Goal: Task Accomplishment & Management: Complete application form

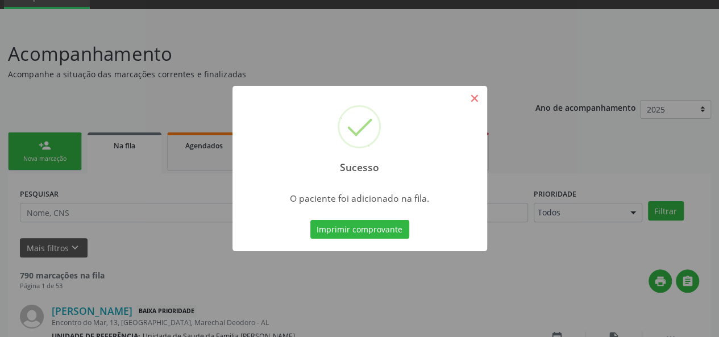
scroll to position [53, 0]
click at [475, 103] on button "×" at bounding box center [474, 98] width 19 height 19
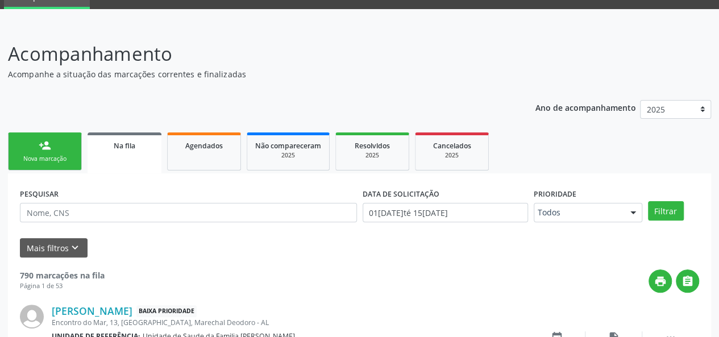
click at [31, 146] on link "person_add Nova marcação" at bounding box center [45, 151] width 74 height 38
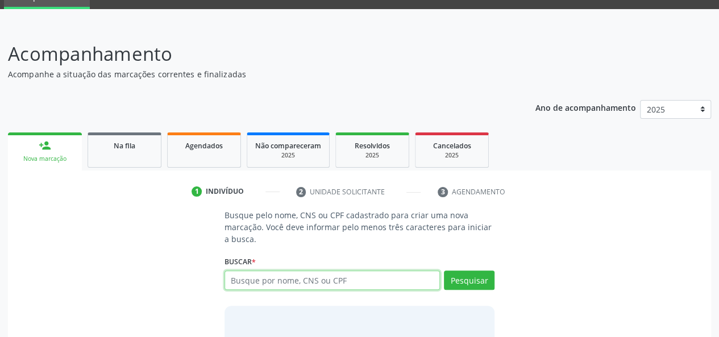
click at [245, 274] on input "text" at bounding box center [332, 280] width 216 height 19
type input "37702602449"
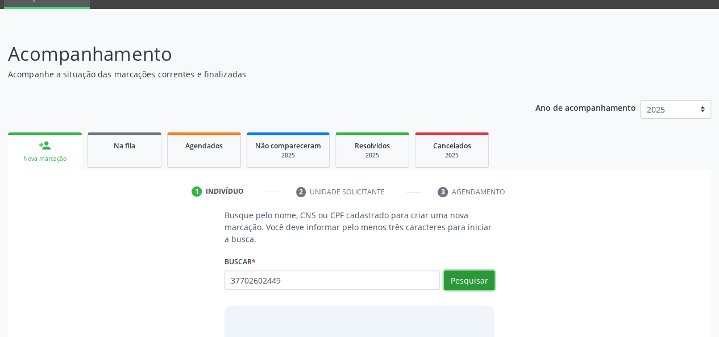
click at [465, 282] on button "Pesquisar" at bounding box center [469, 280] width 51 height 19
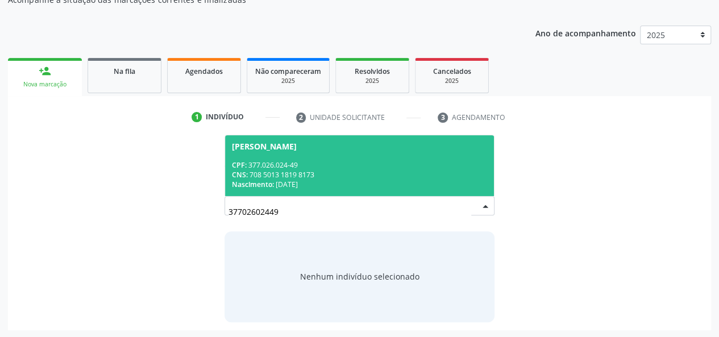
scroll to position [128, 0]
click at [265, 165] on div "CPF: 377.026.024-49" at bounding box center [360, 165] width 256 height 10
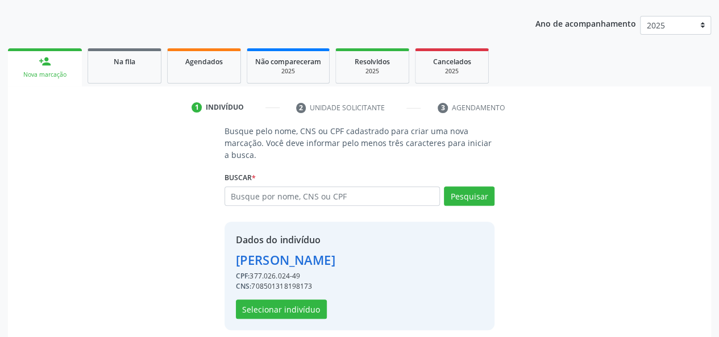
scroll to position [145, 0]
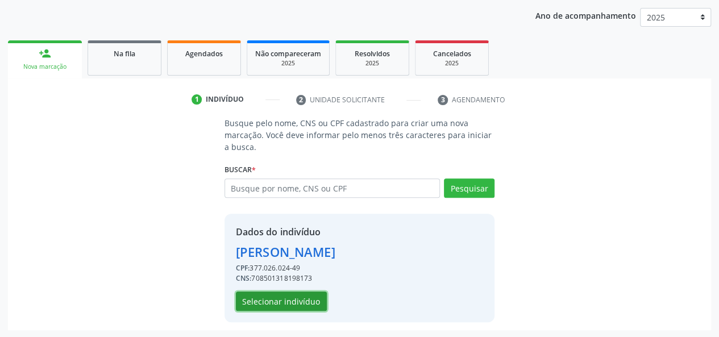
click at [278, 298] on button "Selecionar indivíduo" at bounding box center [281, 301] width 91 height 19
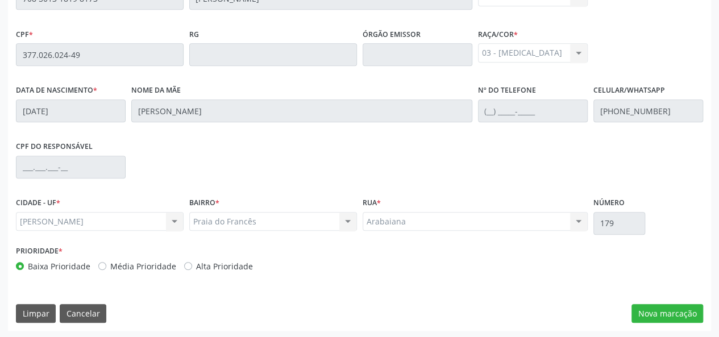
scroll to position [327, 0]
click at [686, 310] on button "Nova marcação" at bounding box center [667, 312] width 72 height 19
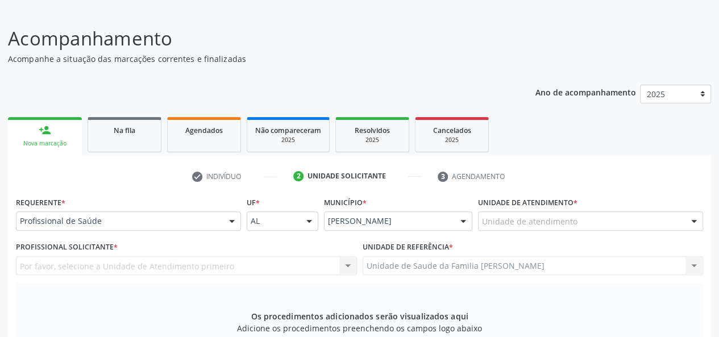
scroll to position [43, 0]
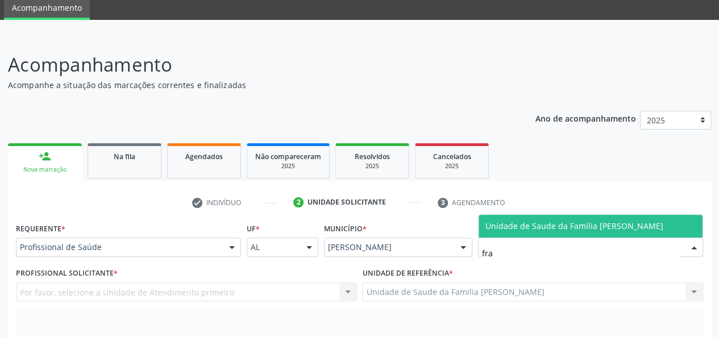
type input "fra"
click at [557, 208] on ul "check Indivíduo 2 Unidade solicitante 3 Agendamento" at bounding box center [359, 202] width 703 height 19
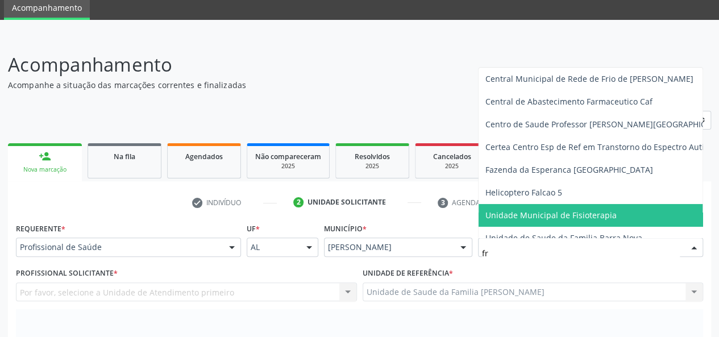
type input "fra"
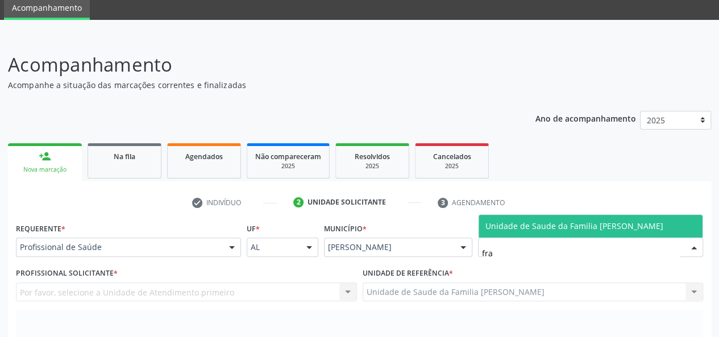
click at [552, 228] on span "Unidade de Saude da Familia [PERSON_NAME]" at bounding box center [574, 225] width 178 height 11
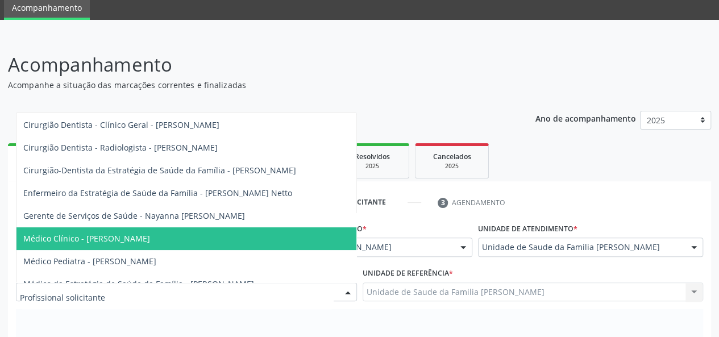
scroll to position [111, 0]
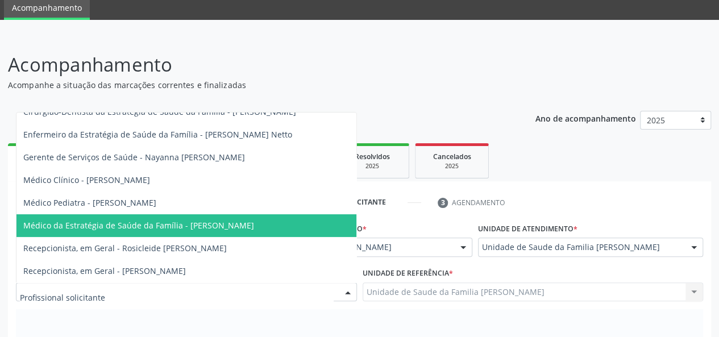
click at [194, 220] on span "Médico da Estratégia de Saúde da Família - [PERSON_NAME]" at bounding box center [138, 225] width 231 height 11
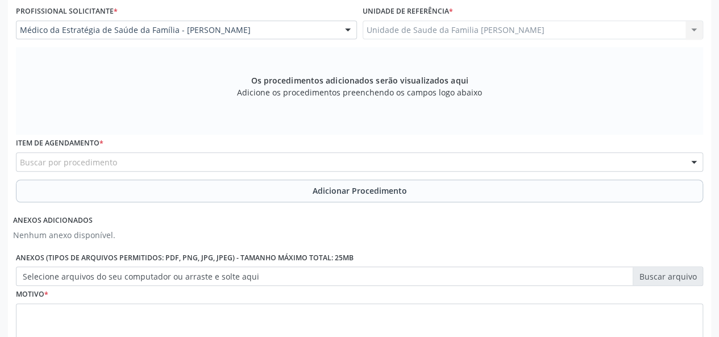
scroll to position [327, 0]
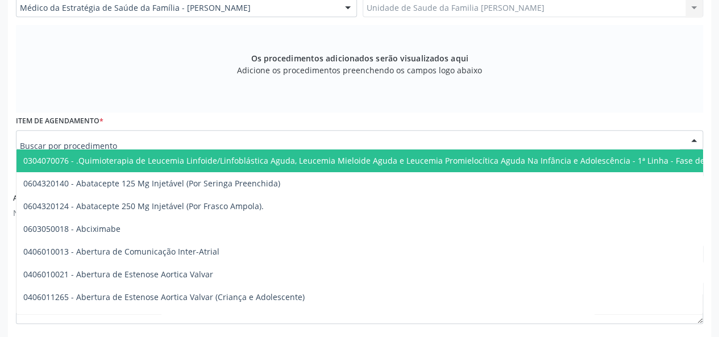
click at [131, 137] on div at bounding box center [359, 139] width 687 height 19
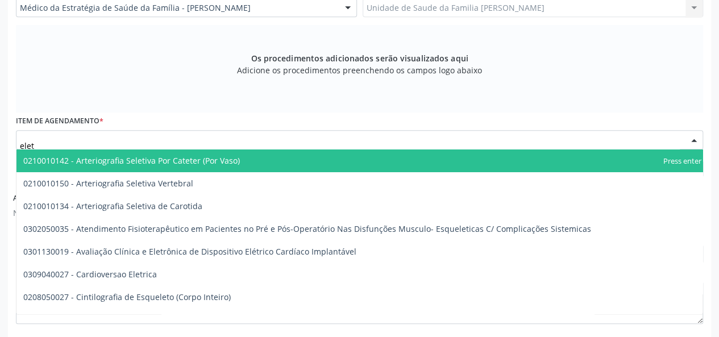
type input "eletr"
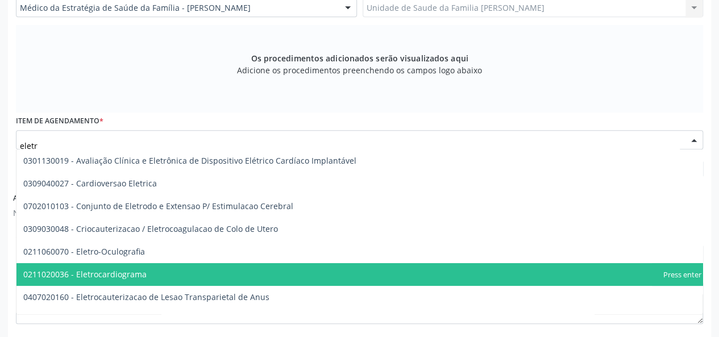
click at [134, 263] on span "0211020036 - Eletrocardiograma" at bounding box center [377, 274] width 722 height 23
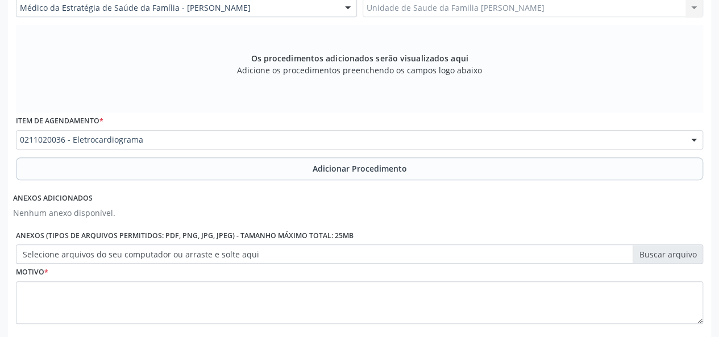
click at [328, 160] on button "Adicionar Procedimento" at bounding box center [359, 168] width 687 height 23
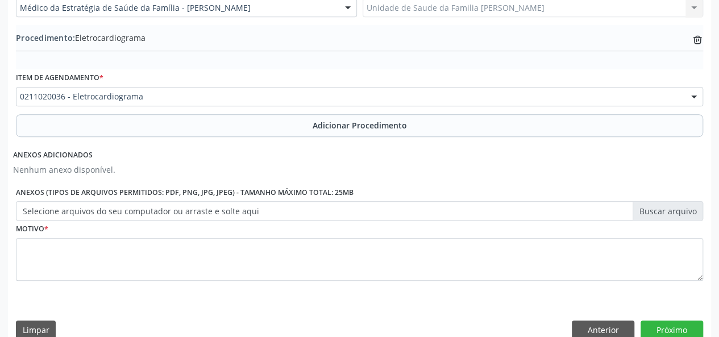
click at [643, 210] on label "Selecione arquivos do seu computador ou arraste e solte aqui" at bounding box center [359, 210] width 687 height 19
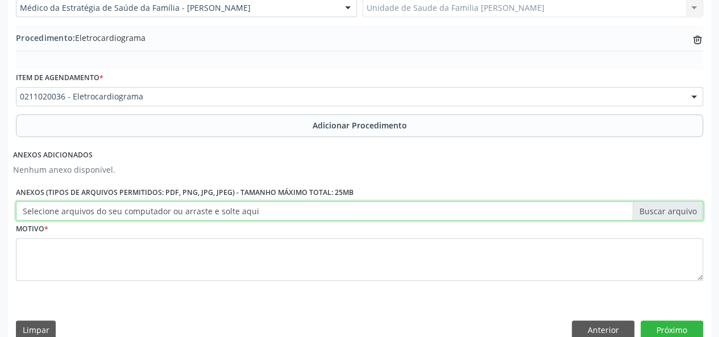
click at [643, 210] on input "Selecione arquivos do seu computador ou arraste e solte aqui" at bounding box center [359, 210] width 687 height 19
type input "C:\fakepath\alda.jpg"
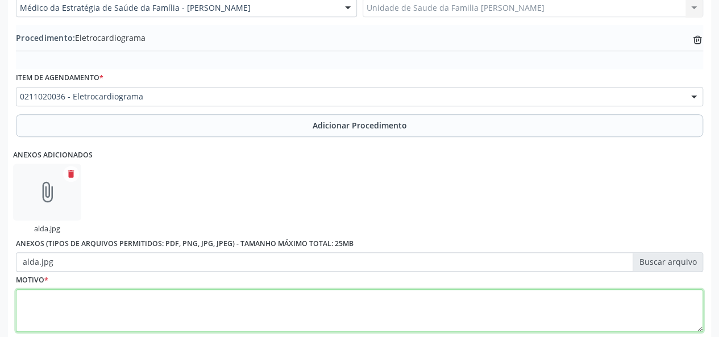
click at [25, 297] on textarea at bounding box center [359, 310] width 687 height 43
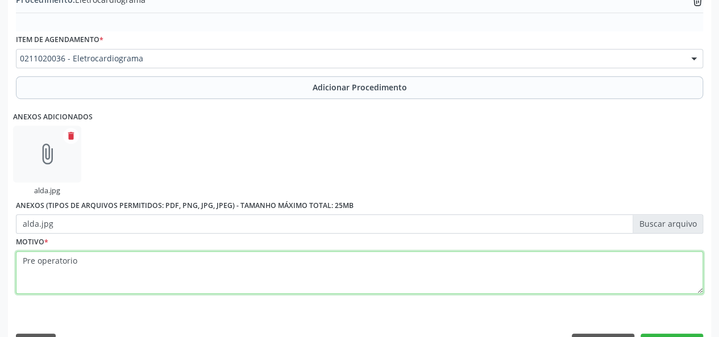
scroll to position [395, 0]
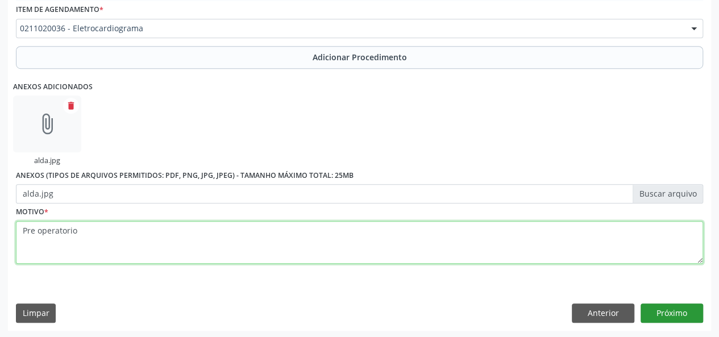
type textarea "Pre operatorio"
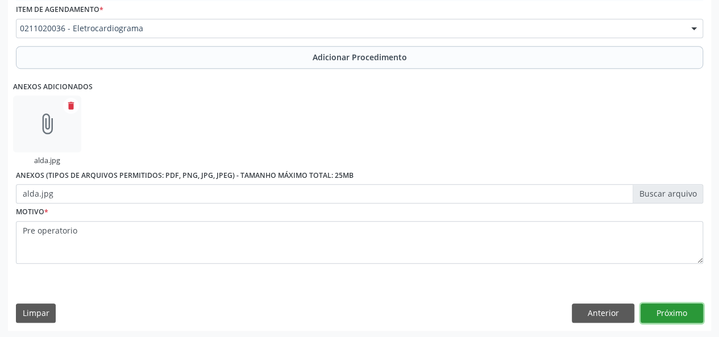
click at [667, 317] on button "Próximo" at bounding box center [671, 312] width 63 height 19
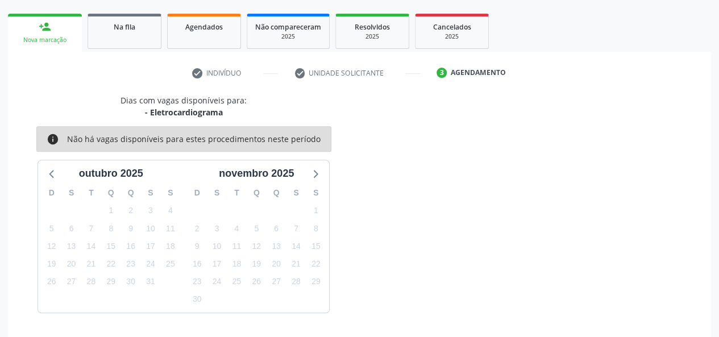
scroll to position [206, 0]
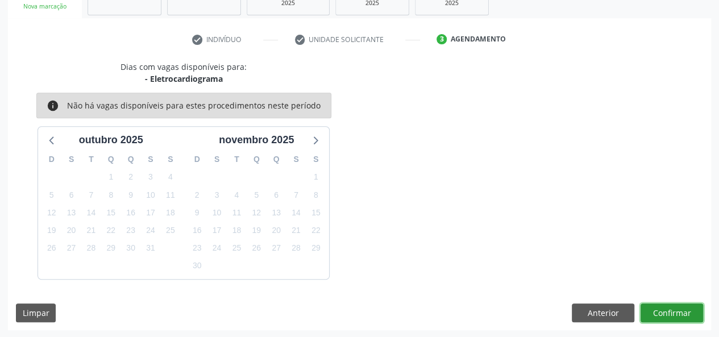
click at [667, 317] on button "Confirmar" at bounding box center [671, 312] width 63 height 19
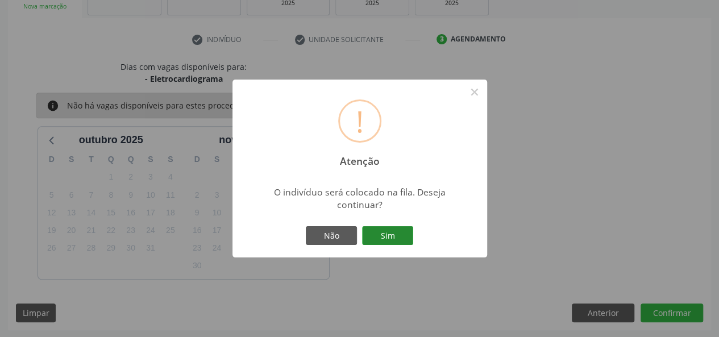
click at [402, 236] on button "Sim" at bounding box center [387, 235] width 51 height 19
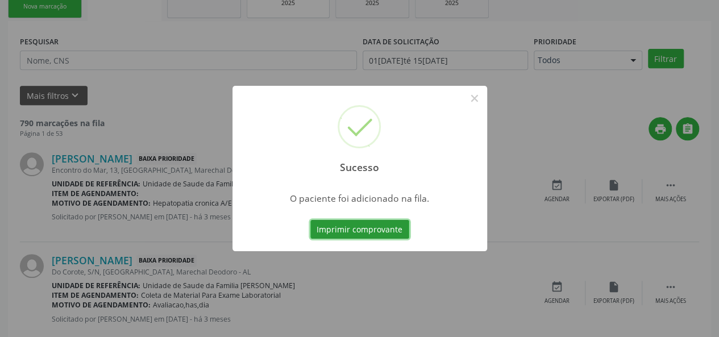
scroll to position [53, 0]
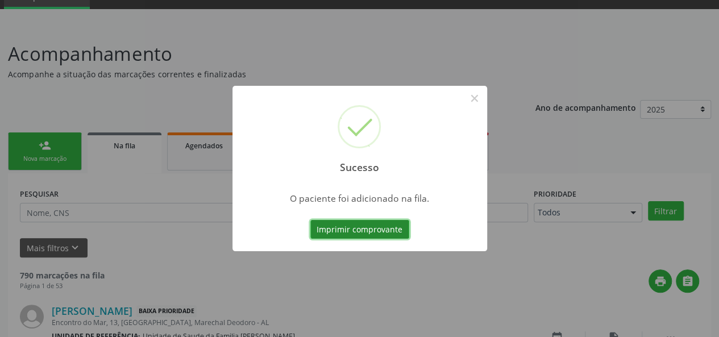
click at [339, 223] on button "Imprimir comprovante" at bounding box center [359, 229] width 99 height 19
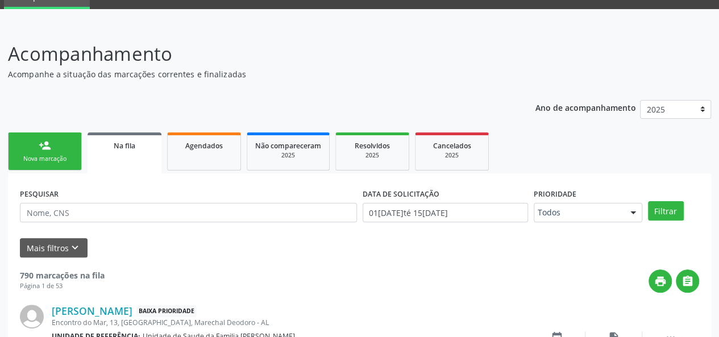
click at [57, 157] on div "Nova marcação" at bounding box center [44, 159] width 57 height 9
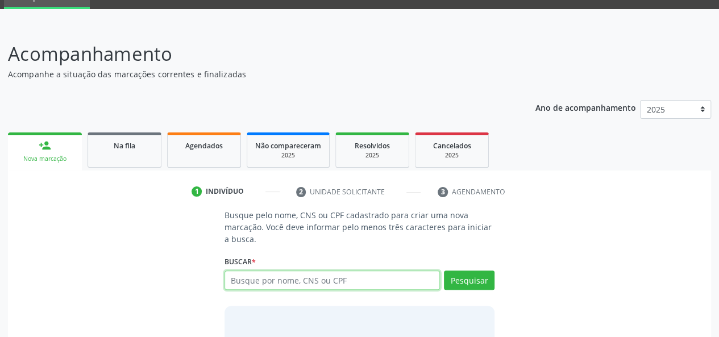
click at [278, 281] on input "text" at bounding box center [332, 280] width 216 height 19
type input "92356928482"
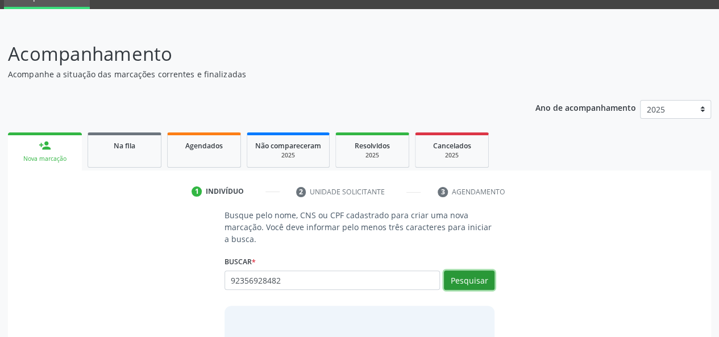
click at [456, 273] on button "Pesquisar" at bounding box center [469, 280] width 51 height 19
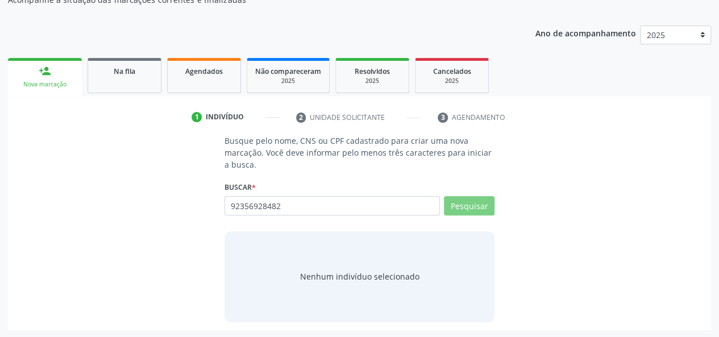
scroll to position [128, 0]
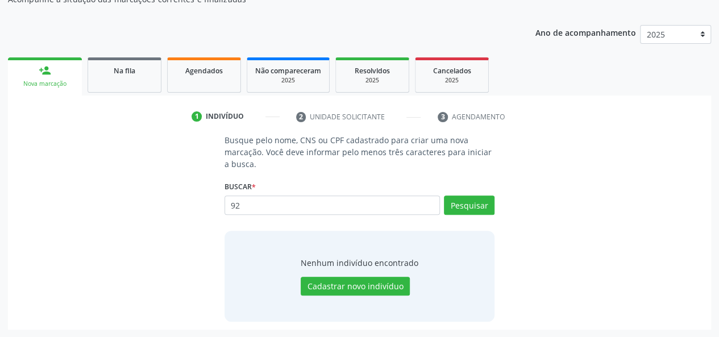
type input "9"
type input "92346928453"
click at [465, 201] on button "Pesquisar" at bounding box center [469, 204] width 51 height 19
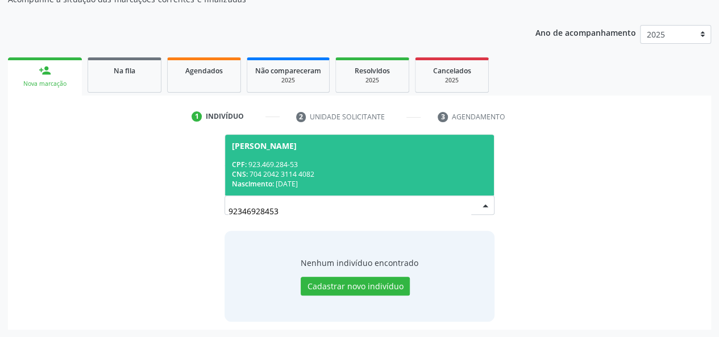
click at [267, 161] on div "CPF: 923.469.284-53" at bounding box center [360, 165] width 256 height 10
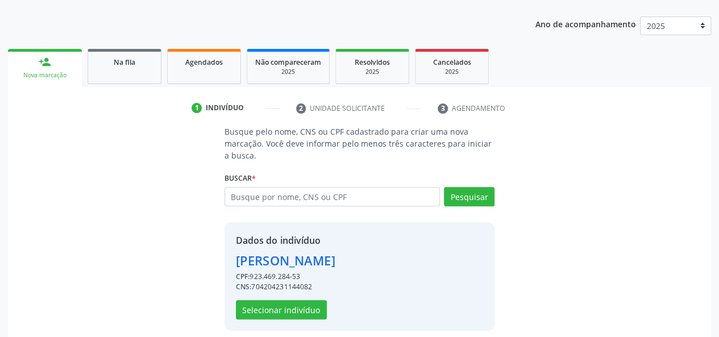
scroll to position [145, 0]
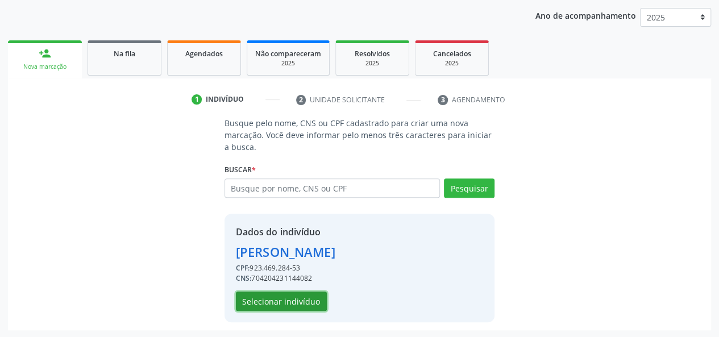
click at [262, 294] on button "Selecionar indivíduo" at bounding box center [281, 301] width 91 height 19
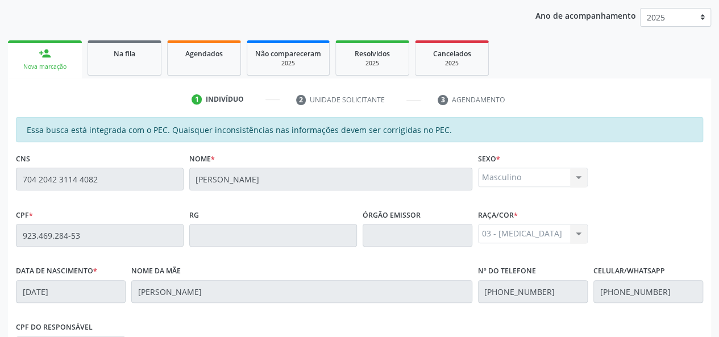
scroll to position [327, 0]
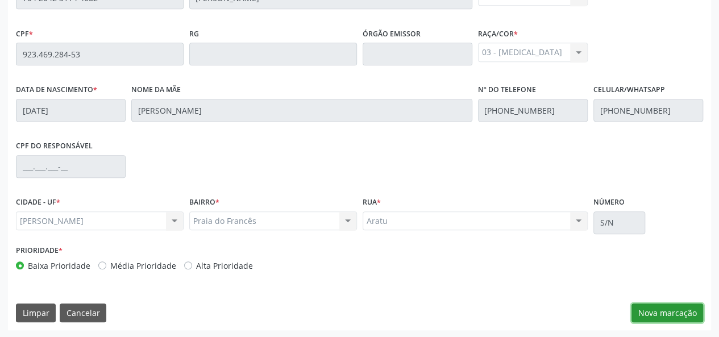
click at [659, 311] on button "Nova marcação" at bounding box center [667, 312] width 72 height 19
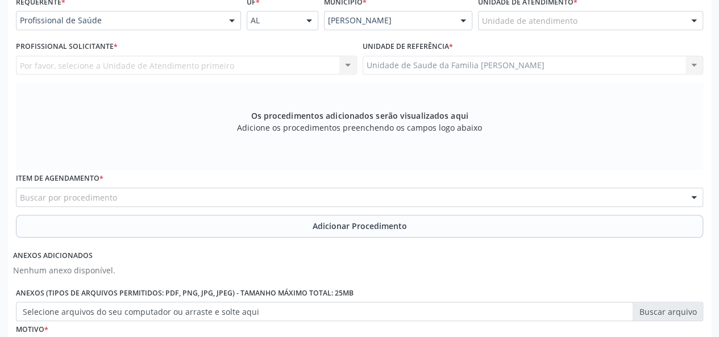
scroll to position [213, 0]
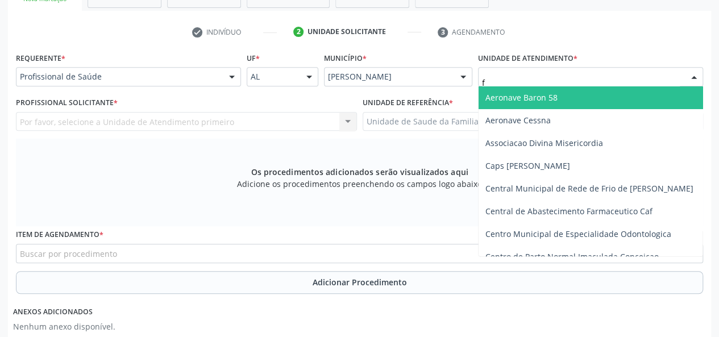
type input "fr"
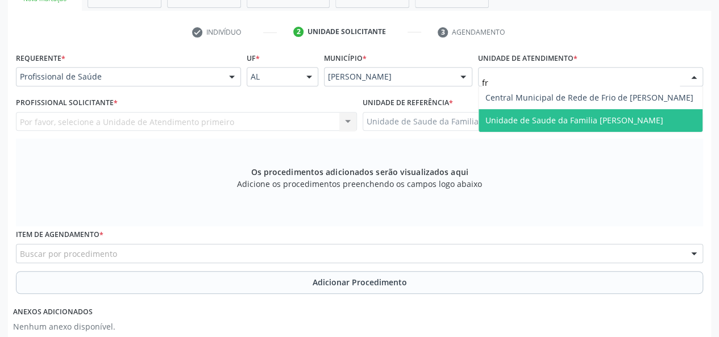
click at [511, 113] on span "Unidade de Saude da Familia [PERSON_NAME]" at bounding box center [590, 120] width 224 height 23
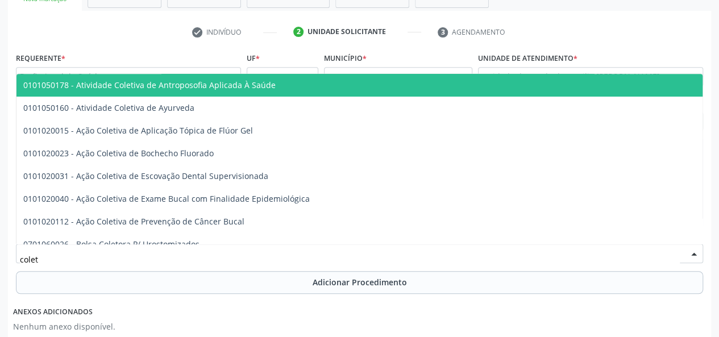
type input "coleta"
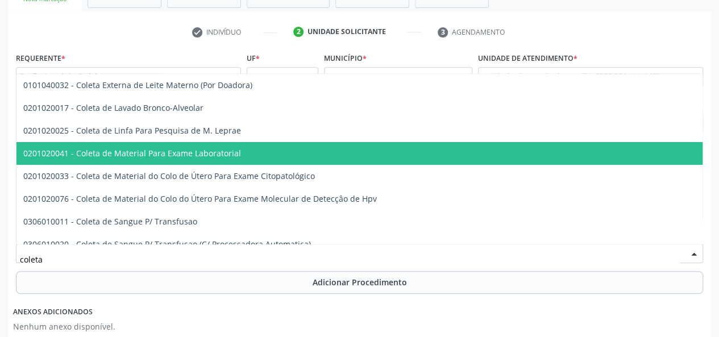
click at [165, 160] on span "0201020041 - Coleta de Material Para Exame Laboratorial" at bounding box center [425, 153] width 819 height 23
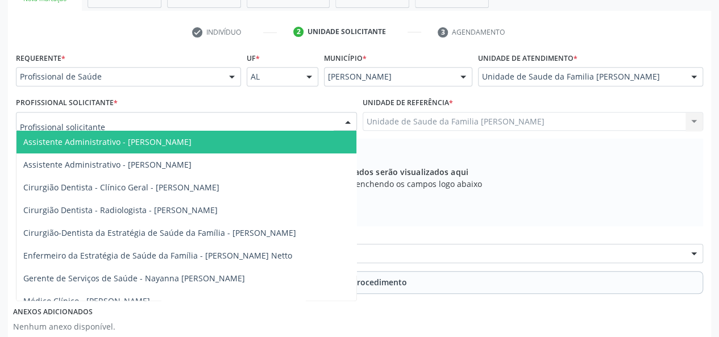
click at [136, 126] on div at bounding box center [186, 121] width 341 height 19
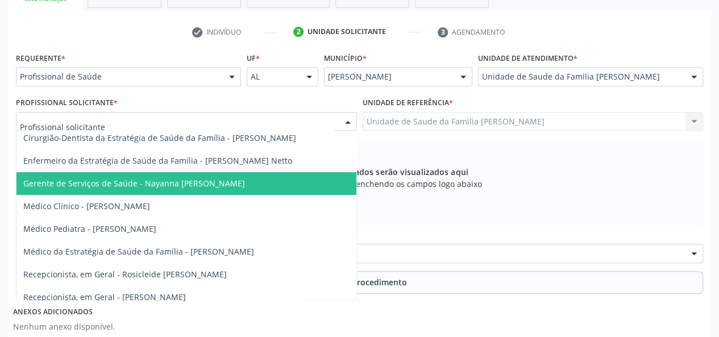
scroll to position [111, 0]
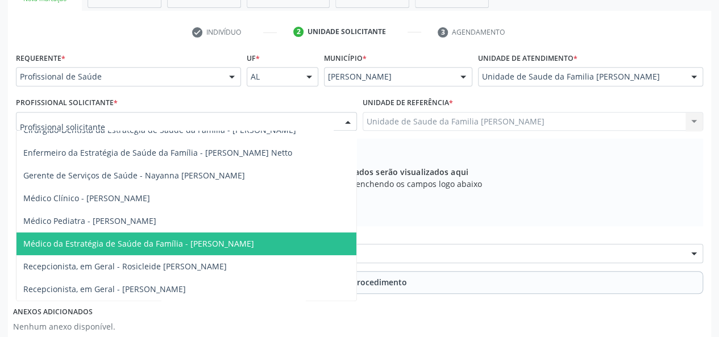
click at [226, 232] on span "Médico da Estratégia de Saúde da Família - [PERSON_NAME]" at bounding box center [186, 243] width 340 height 23
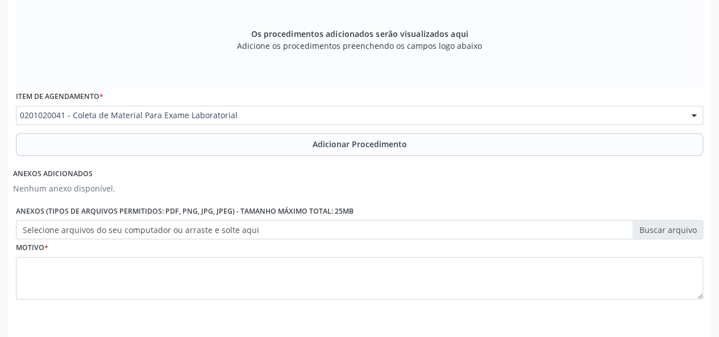
scroll to position [327, 0]
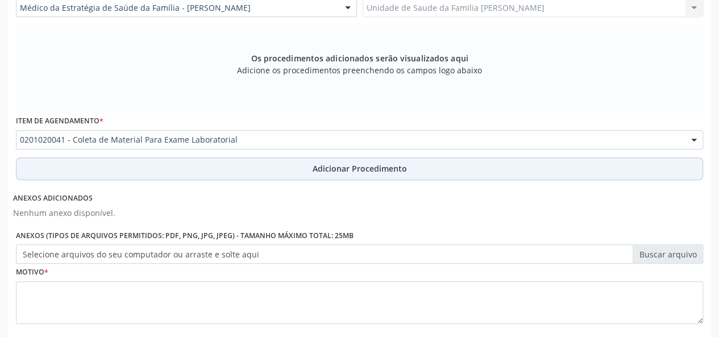
click at [378, 161] on button "Adicionar Procedimento" at bounding box center [359, 168] width 687 height 23
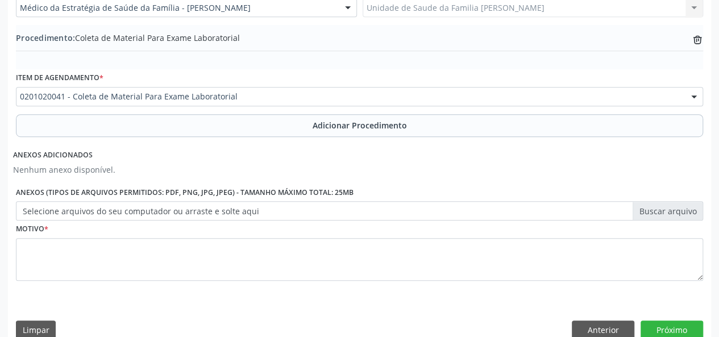
click at [690, 213] on label "Selecione arquivos do seu computador ou arraste e solte aqui" at bounding box center [359, 210] width 687 height 19
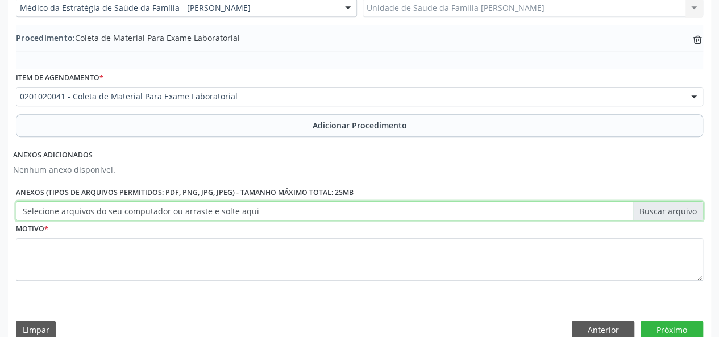
click at [690, 213] on input "Selecione arquivos do seu computador ou arraste e solte aqui" at bounding box center [359, 210] width 687 height 19
type input "C:\fakepath\joao.jpg"
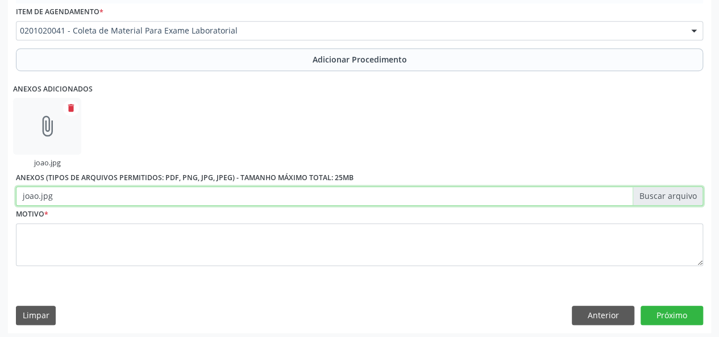
scroll to position [395, 0]
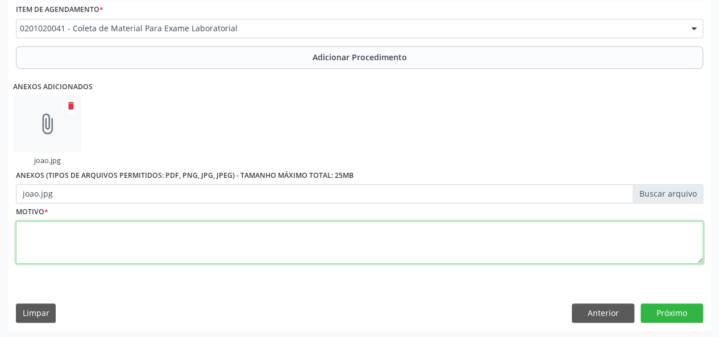
click at [57, 241] on textarea at bounding box center [359, 242] width 687 height 43
type textarea "Rotina"
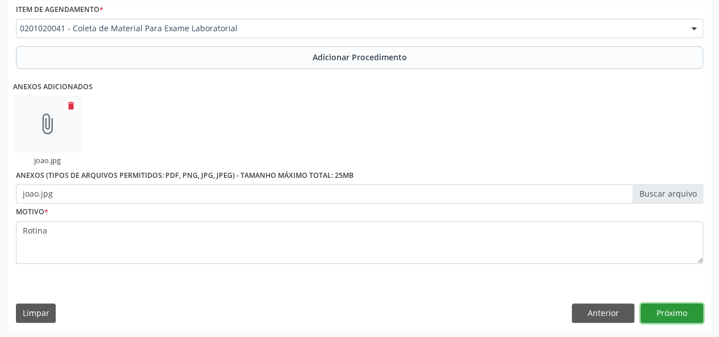
click at [660, 306] on button "Próximo" at bounding box center [671, 312] width 63 height 19
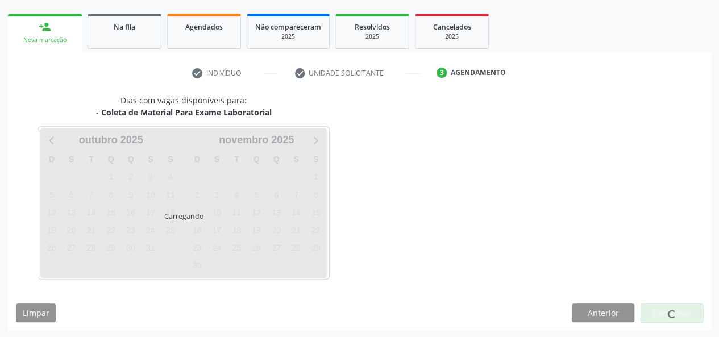
scroll to position [206, 0]
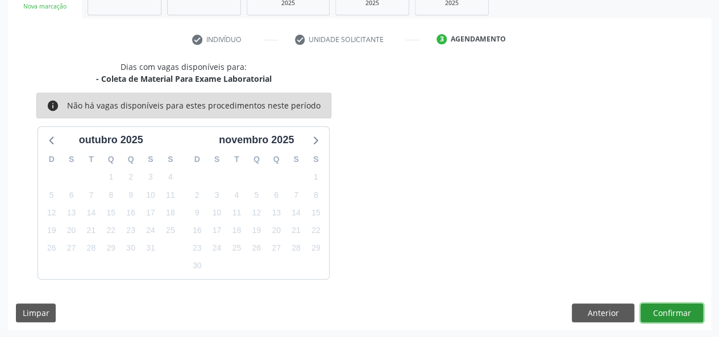
click at [660, 306] on button "Confirmar" at bounding box center [671, 312] width 63 height 19
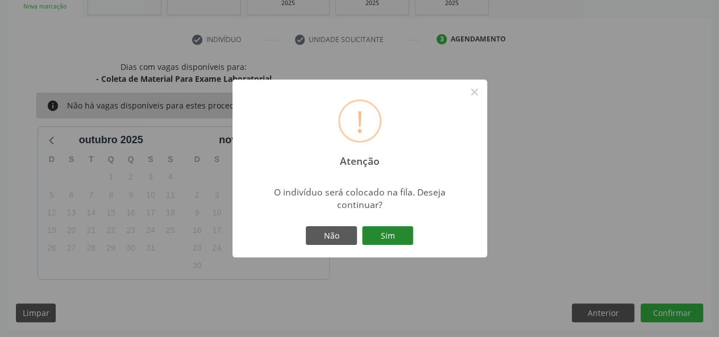
click at [410, 238] on button "Sim" at bounding box center [387, 235] width 51 height 19
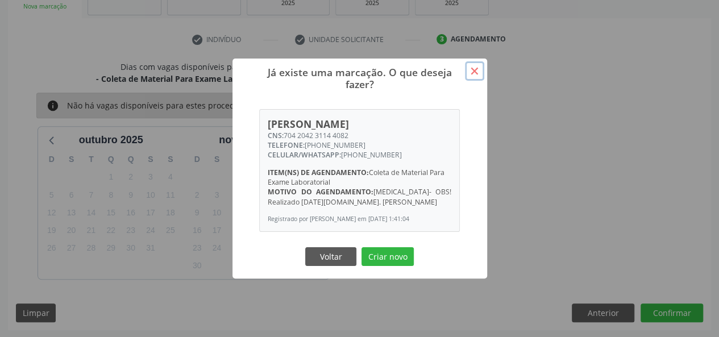
click at [475, 74] on button "×" at bounding box center [474, 70] width 19 height 19
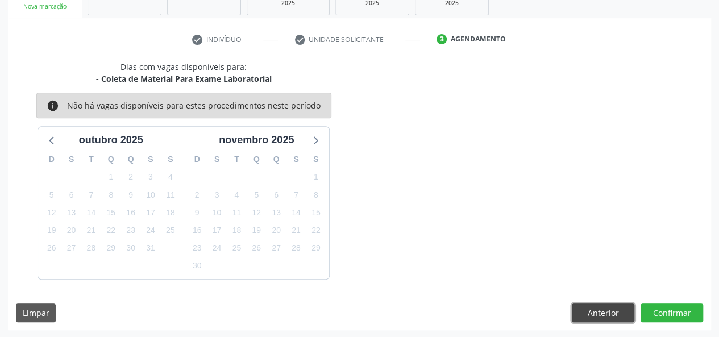
click at [606, 310] on button "Anterior" at bounding box center [603, 312] width 63 height 19
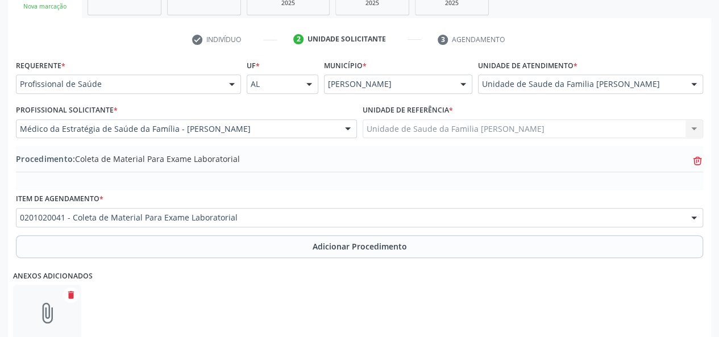
click at [694, 158] on icon at bounding box center [697, 160] width 9 height 5
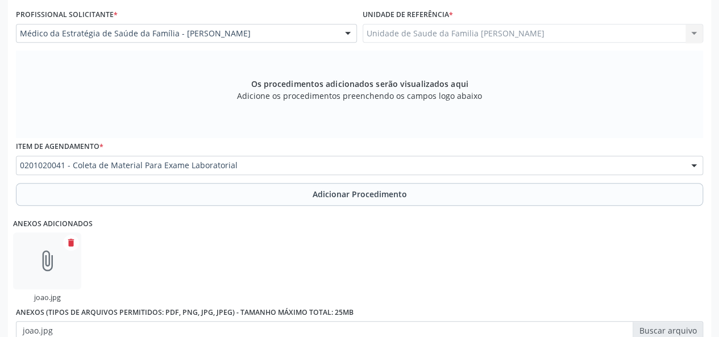
scroll to position [319, 0]
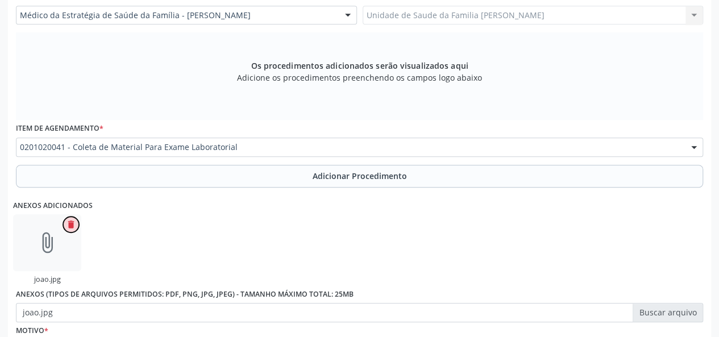
click at [69, 225] on icon "delete" at bounding box center [71, 224] width 10 height 10
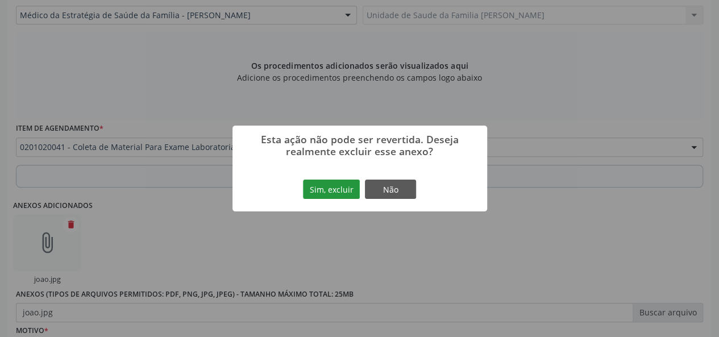
click at [335, 186] on button "Sim, excluir" at bounding box center [331, 189] width 57 height 19
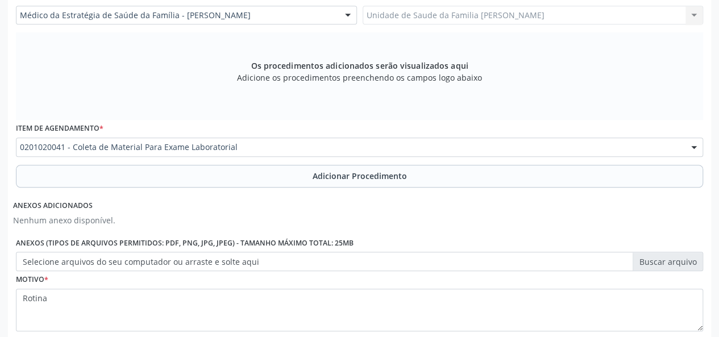
scroll to position [149, 0]
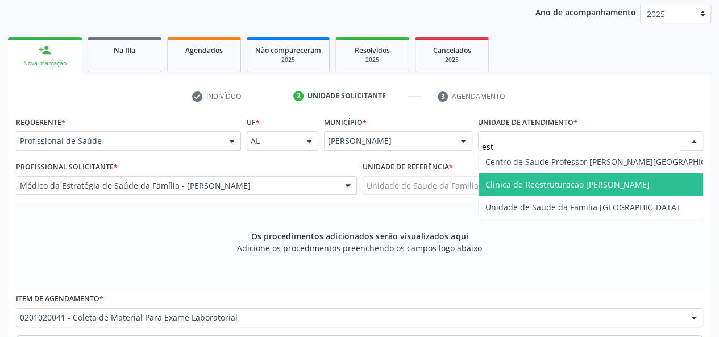
type input "esta"
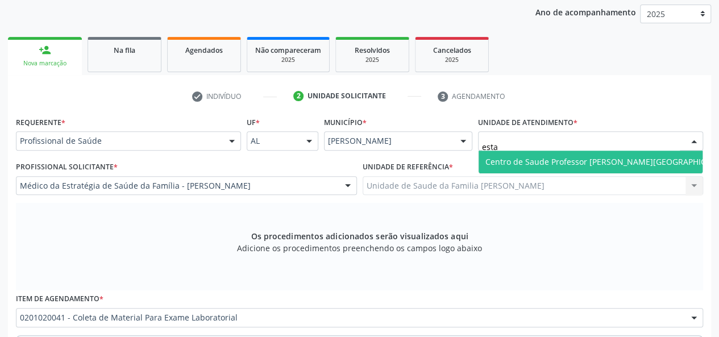
click at [551, 159] on span "Centro de Saude Professor [PERSON_NAME][GEOGRAPHIC_DATA]" at bounding box center [608, 161] width 247 height 11
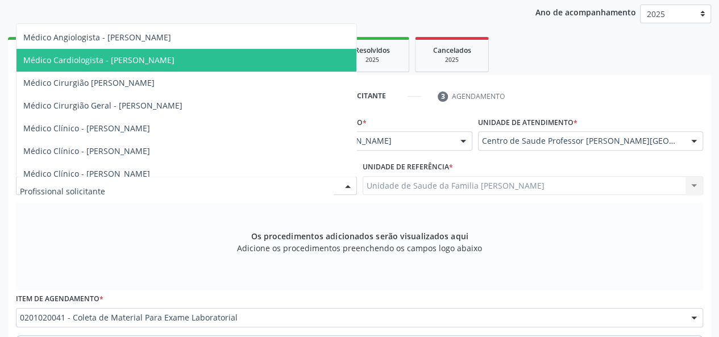
click at [144, 62] on span "Médico Cardiologista - [PERSON_NAME]" at bounding box center [98, 60] width 151 height 11
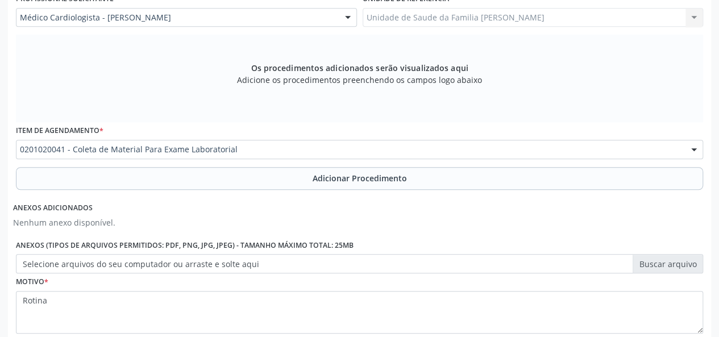
scroll to position [319, 0]
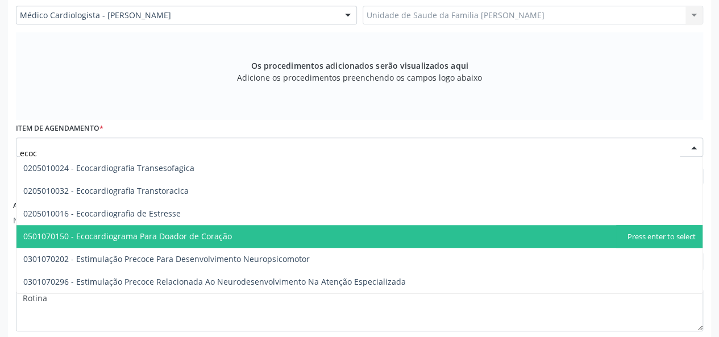
type input "ecoca"
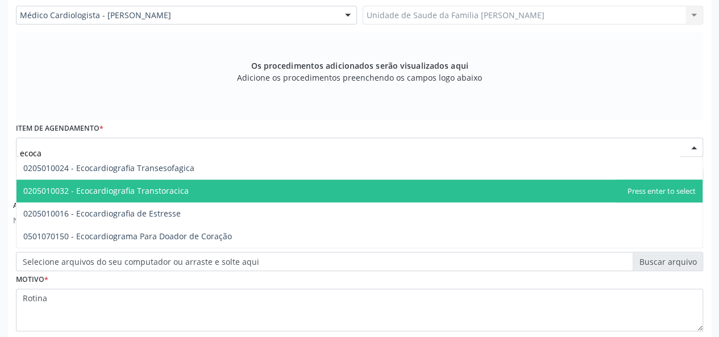
click at [200, 194] on span "0205010032 - Ecocardiografia Transtoracica" at bounding box center [359, 191] width 686 height 23
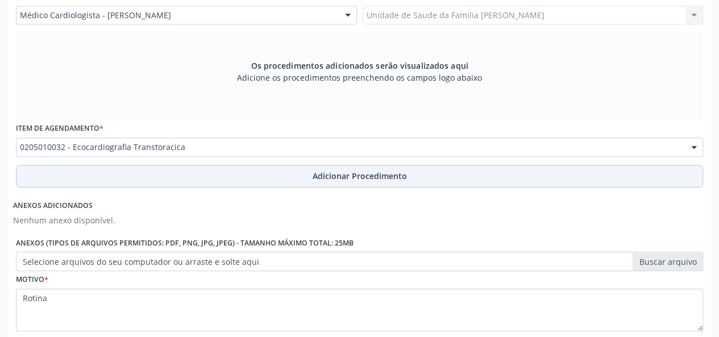
click at [313, 178] on span "Adicionar Procedimento" at bounding box center [360, 176] width 94 height 12
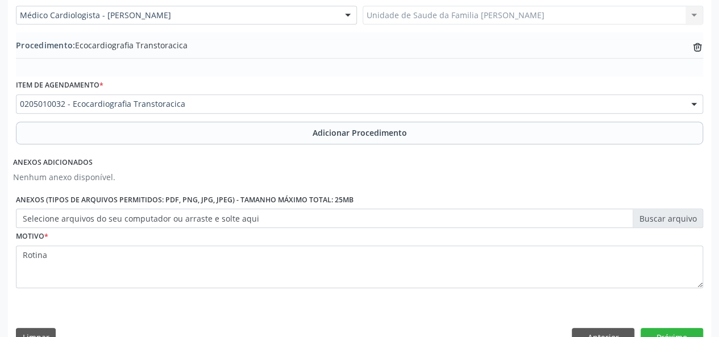
click at [690, 220] on label "Selecione arquivos do seu computador ou arraste e solte aqui" at bounding box center [359, 218] width 687 height 19
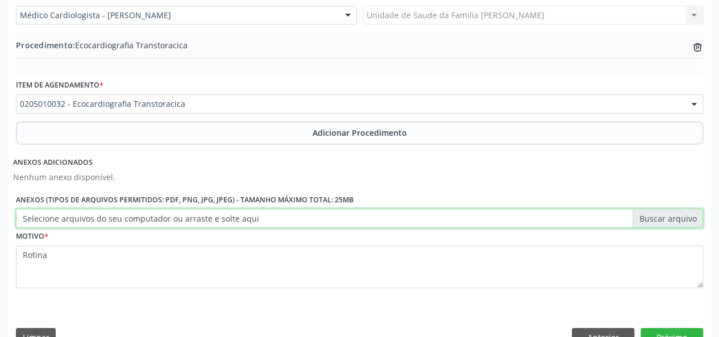
click at [690, 220] on input "Selecione arquivos do seu computador ou arraste e solte aqui" at bounding box center [359, 218] width 687 height 19
type input "C:\fakepath\joao.jpg"
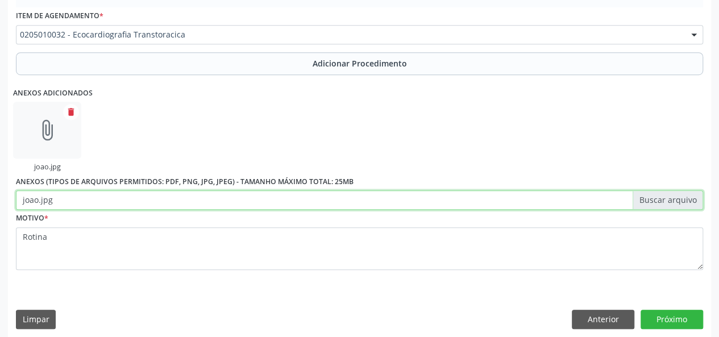
scroll to position [395, 0]
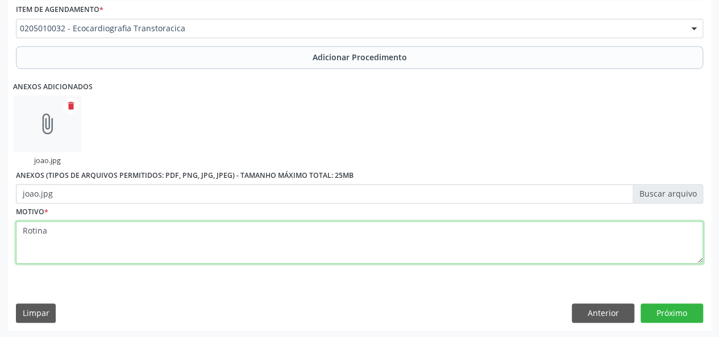
click at [113, 229] on textarea "Rotina" at bounding box center [359, 242] width 687 height 43
type textarea "R"
type textarea "Has"
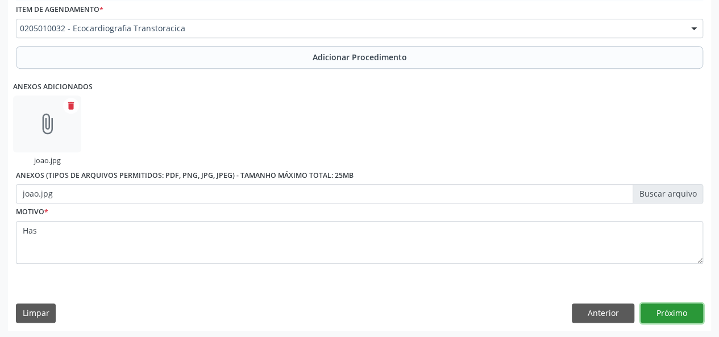
click at [682, 309] on button "Próximo" at bounding box center [671, 312] width 63 height 19
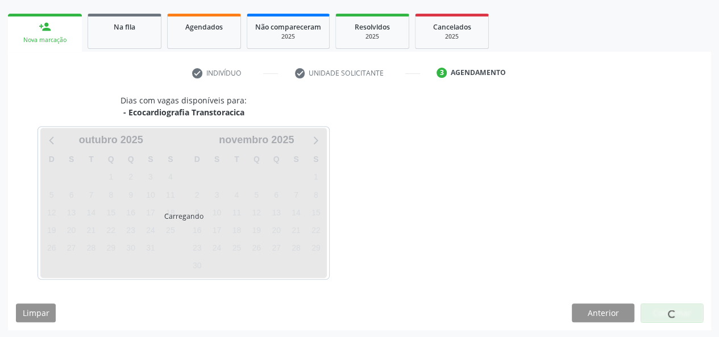
scroll to position [206, 0]
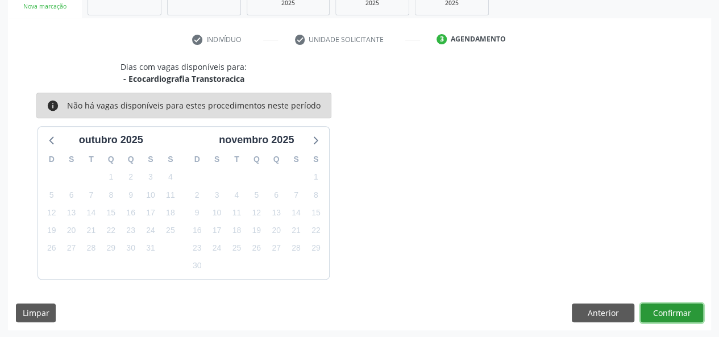
click at [682, 309] on button "Confirmar" at bounding box center [671, 312] width 63 height 19
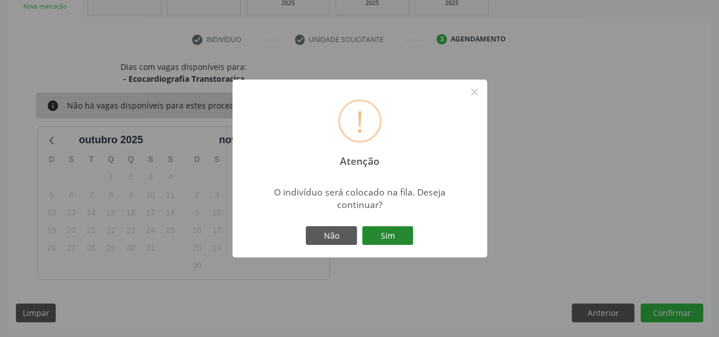
click at [391, 239] on button "Sim" at bounding box center [387, 235] width 51 height 19
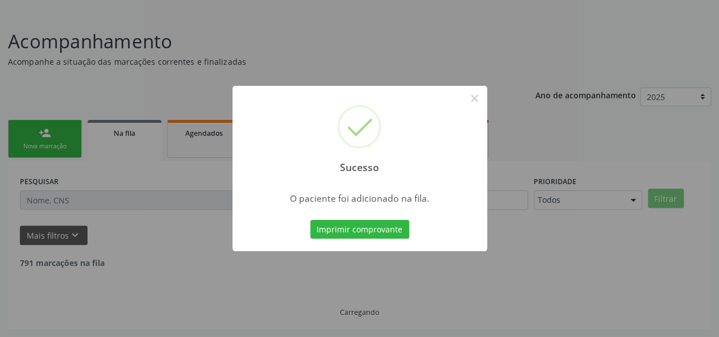
scroll to position [53, 0]
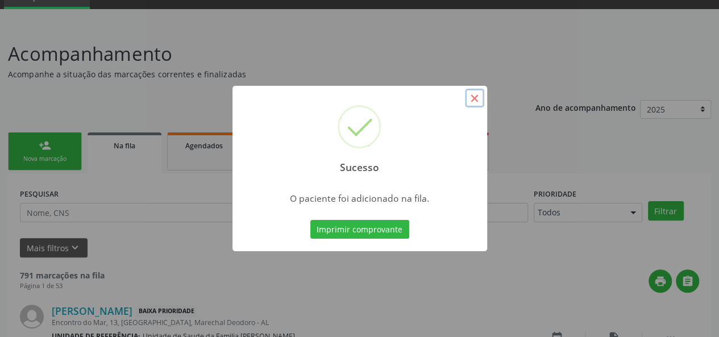
click at [472, 103] on button "×" at bounding box center [474, 98] width 19 height 19
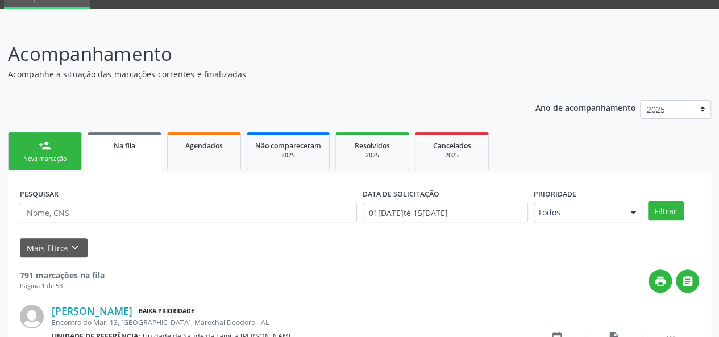
click at [40, 150] on div "person_add" at bounding box center [45, 145] width 13 height 13
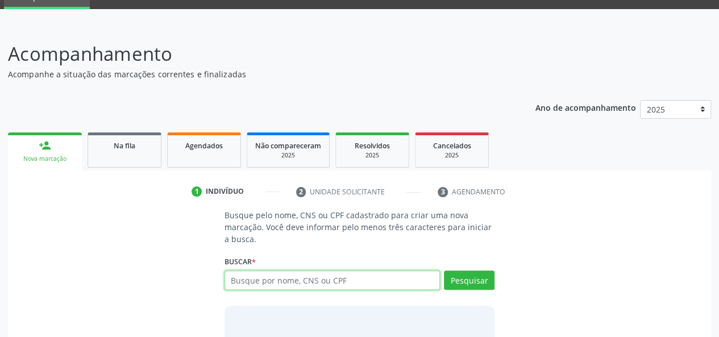
click at [261, 276] on input "text" at bounding box center [332, 280] width 216 height 19
type input "92346928453"
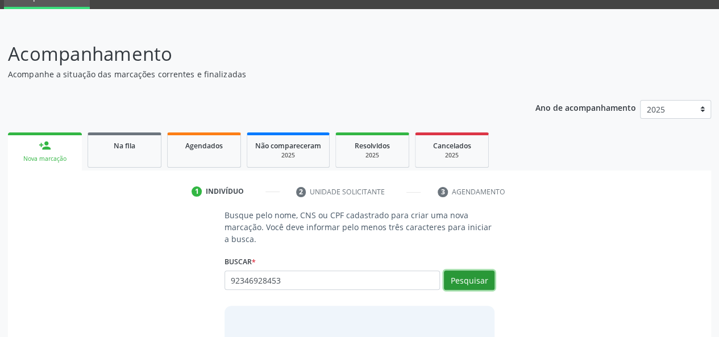
click at [465, 281] on button "Pesquisar" at bounding box center [469, 280] width 51 height 19
type input "92346928453"
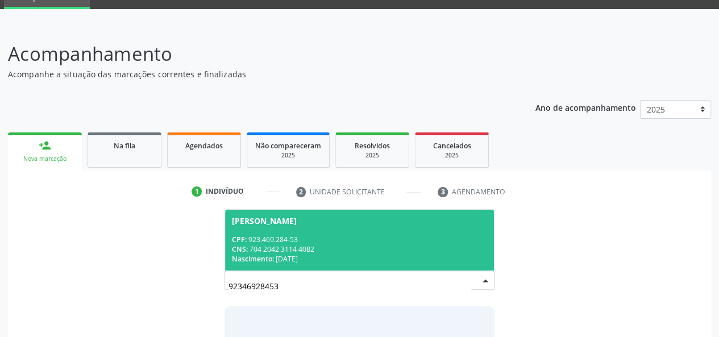
click at [297, 251] on div "CNS: 704 2042 3114 4082" at bounding box center [360, 249] width 256 height 10
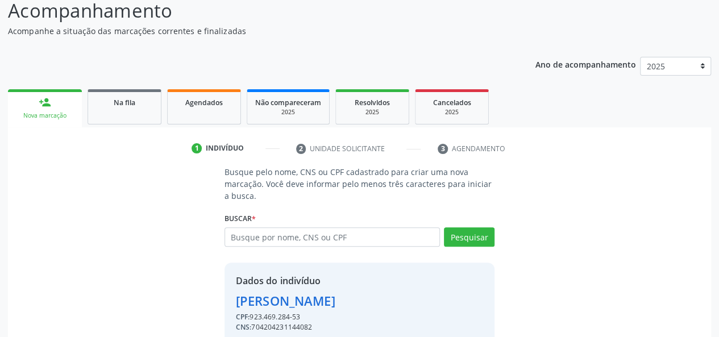
scroll to position [145, 0]
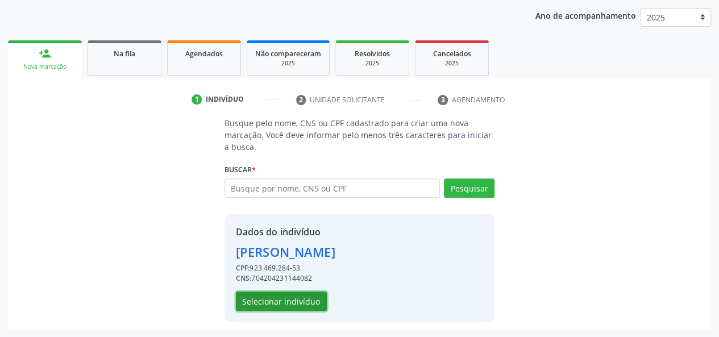
click at [294, 296] on button "Selecionar indivíduo" at bounding box center [281, 301] width 91 height 19
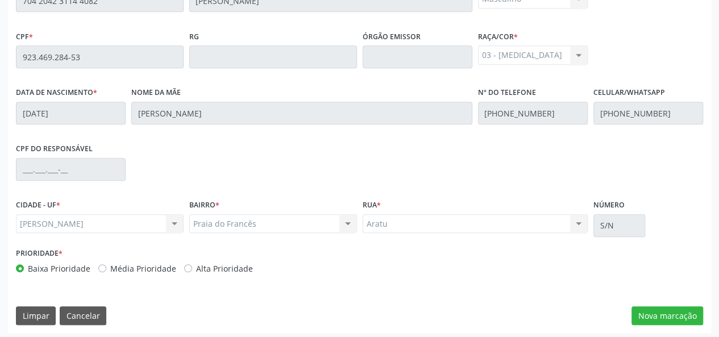
scroll to position [327, 0]
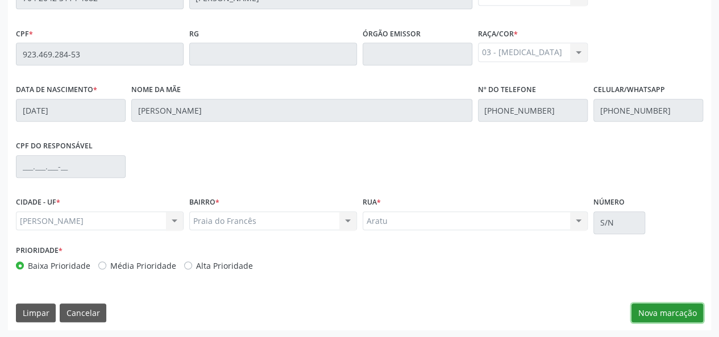
click at [688, 319] on button "Nova marcação" at bounding box center [667, 312] width 72 height 19
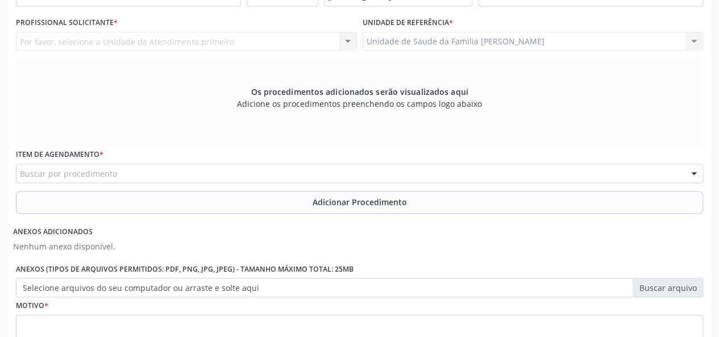
scroll to position [270, 0]
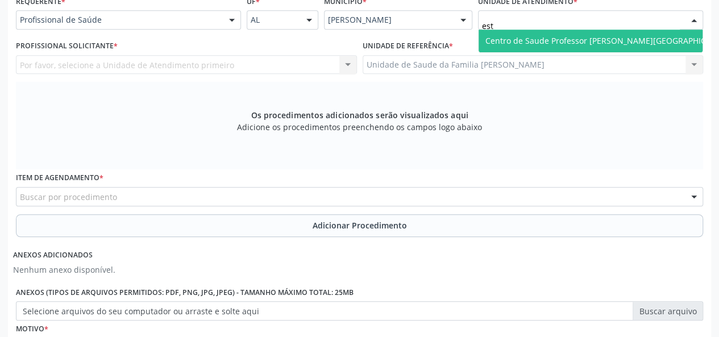
type input "esta"
click at [542, 34] on span "Centro de Saude Professor [PERSON_NAME][GEOGRAPHIC_DATA]" at bounding box center [608, 41] width 261 height 23
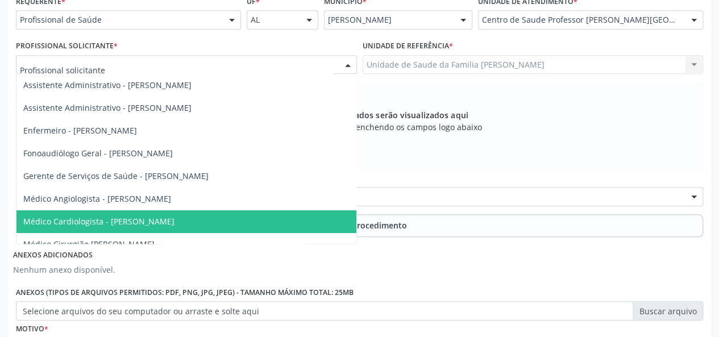
click at [152, 224] on span "Médico Cardiologista - Alex da Costa Vieira" at bounding box center [98, 221] width 151 height 11
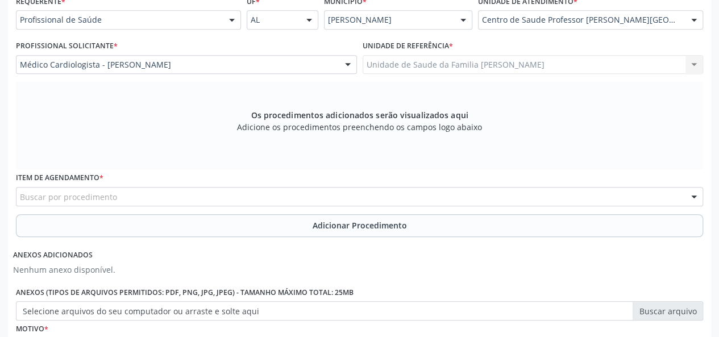
scroll to position [327, 0]
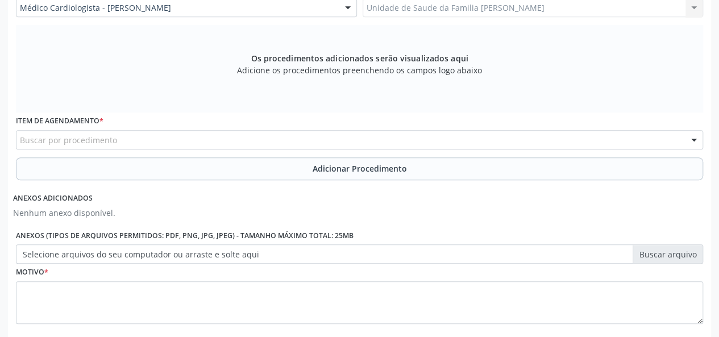
click at [248, 137] on div "Buscar por procedimento" at bounding box center [359, 139] width 687 height 19
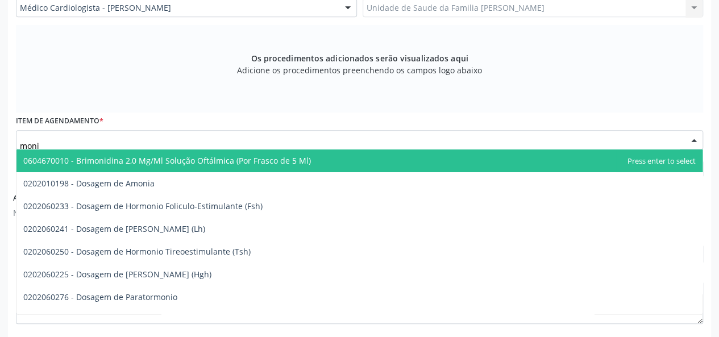
type input "monit"
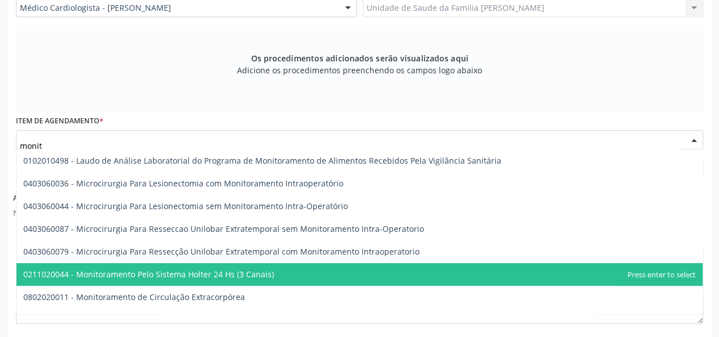
scroll to position [57, 0]
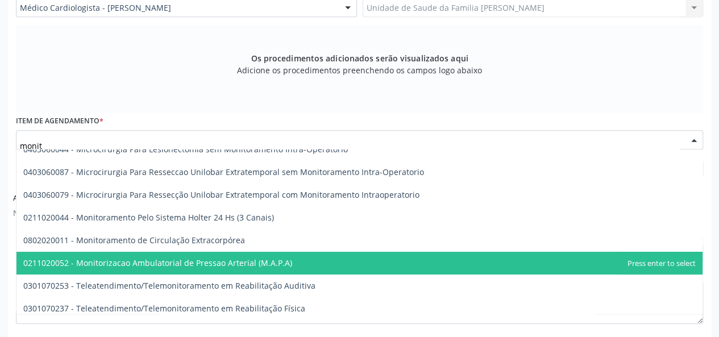
click at [299, 268] on span "0211020052 - Monitorizacao Ambulatorial de Pressao Arterial (M.A.P.A)" at bounding box center [359, 263] width 686 height 23
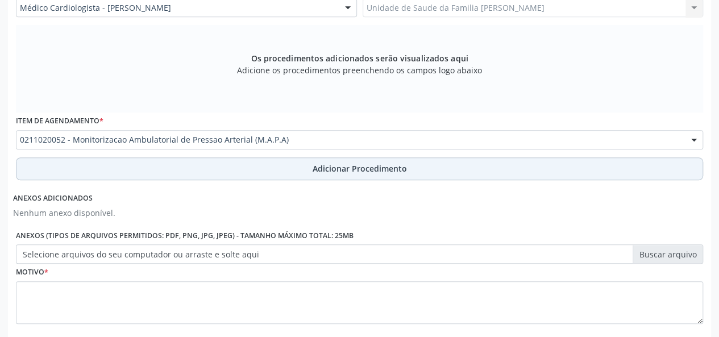
click at [324, 168] on span "Adicionar Procedimento" at bounding box center [360, 169] width 94 height 12
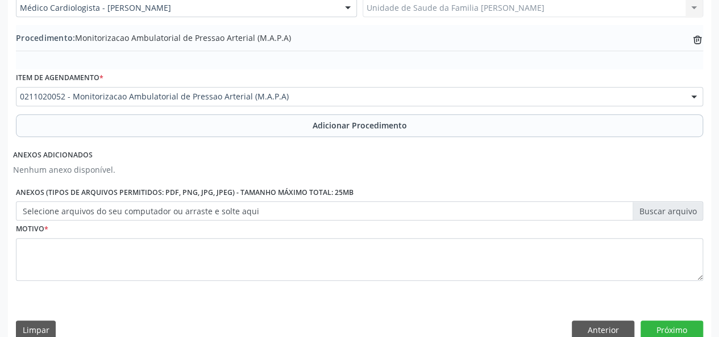
click at [668, 207] on label "Selecione arquivos do seu computador ou arraste e solte aqui" at bounding box center [359, 210] width 687 height 19
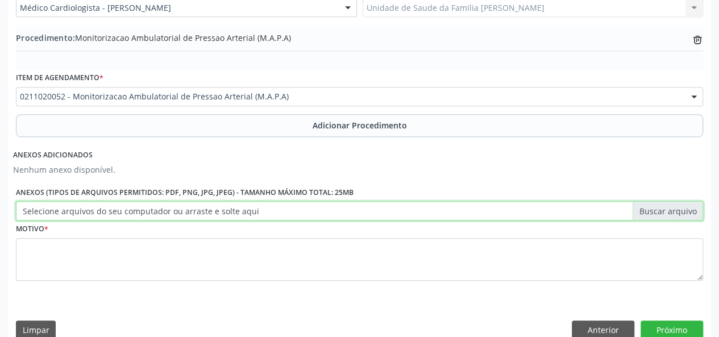
click at [668, 207] on input "Selecione arquivos do seu computador ou arraste e solte aqui" at bounding box center [359, 210] width 687 height 19
type input "C:\fakepath\joao.jpg"
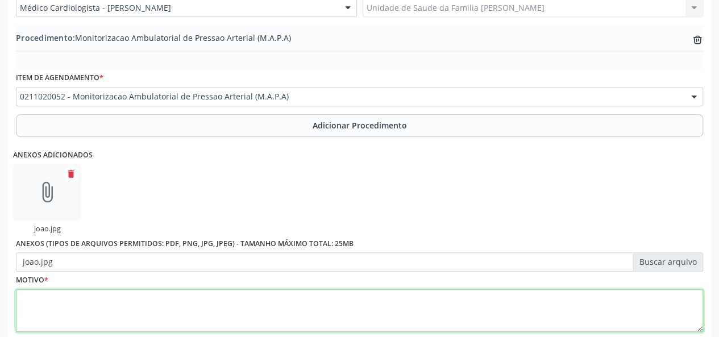
click at [31, 302] on textarea at bounding box center [359, 310] width 687 height 43
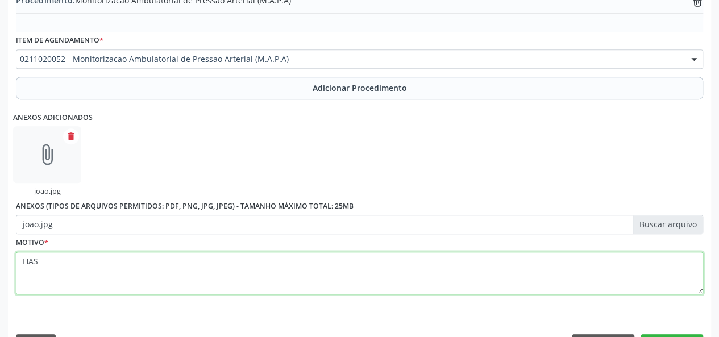
scroll to position [395, 0]
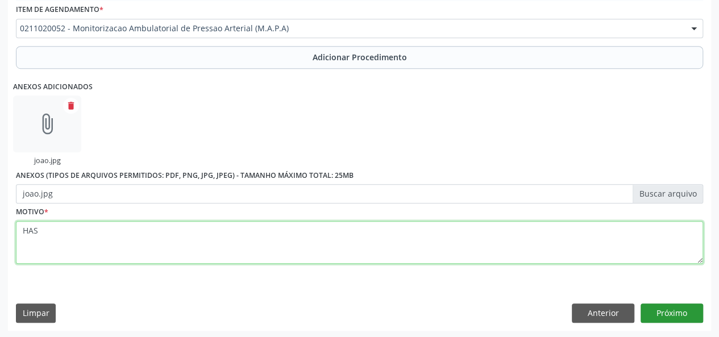
type textarea "HAS"
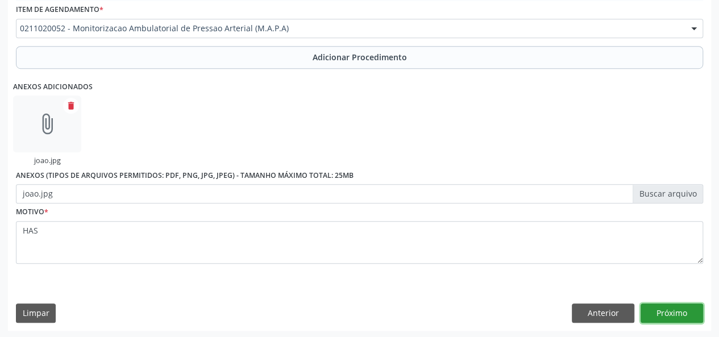
click at [659, 311] on button "Próximo" at bounding box center [671, 312] width 63 height 19
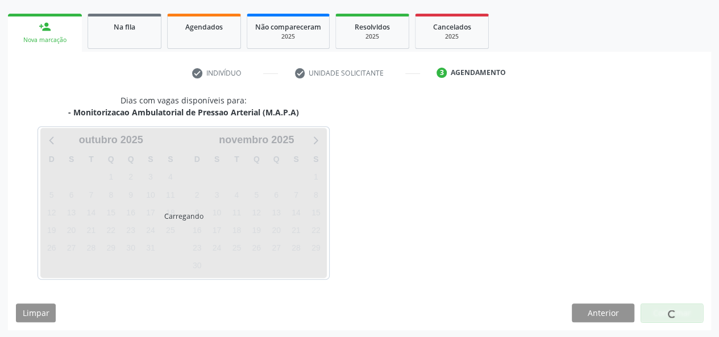
scroll to position [206, 0]
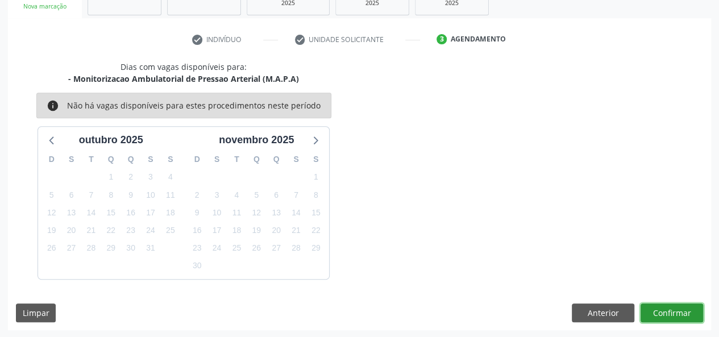
click at [655, 307] on button "Confirmar" at bounding box center [671, 312] width 63 height 19
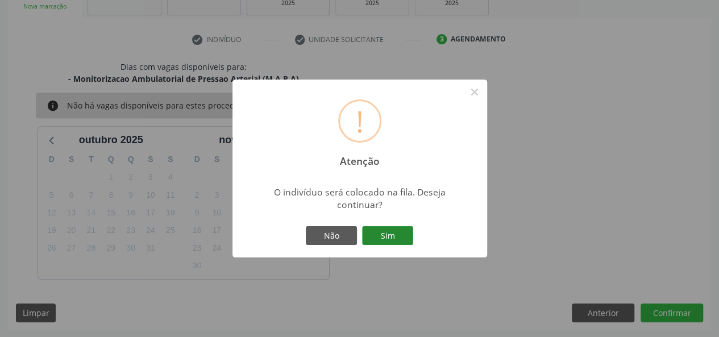
click at [399, 243] on button "Sim" at bounding box center [387, 235] width 51 height 19
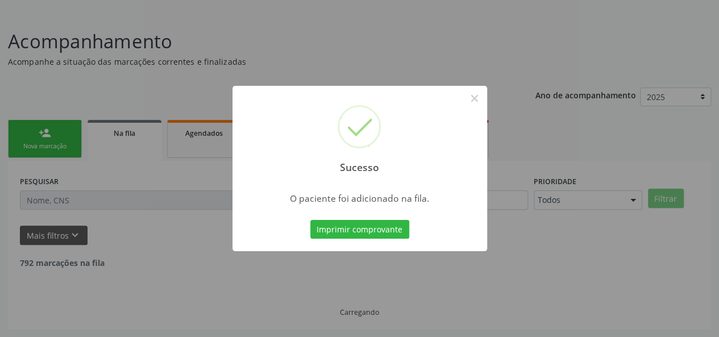
scroll to position [0, 0]
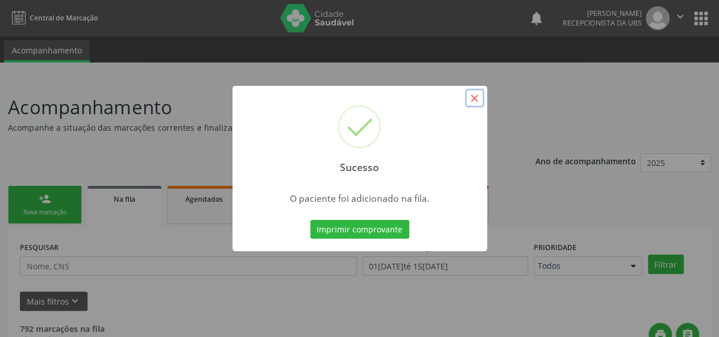
click at [472, 91] on button "×" at bounding box center [474, 98] width 19 height 19
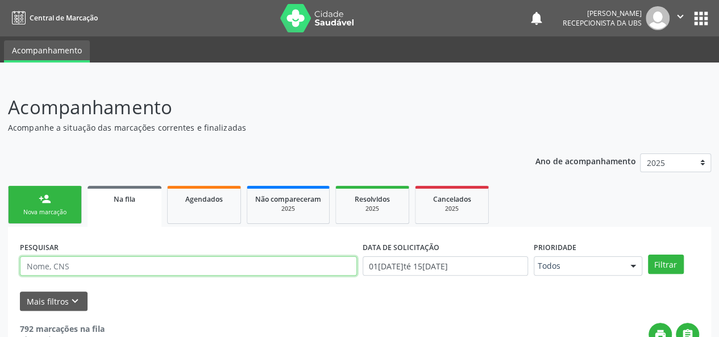
click at [106, 270] on input "text" at bounding box center [188, 265] width 337 height 19
click at [648, 255] on button "Filtrar" at bounding box center [666, 264] width 36 height 19
click at [31, 265] on input "esova" at bounding box center [188, 265] width 337 height 19
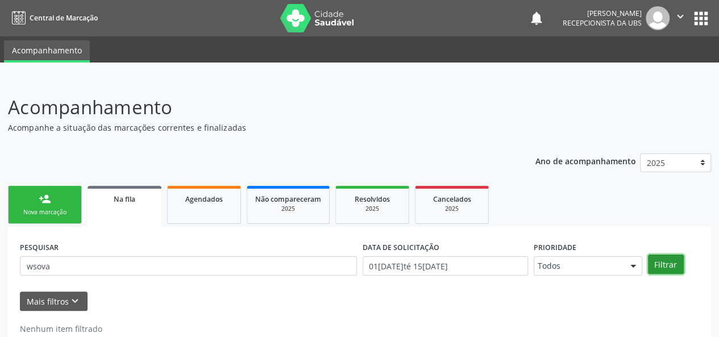
click at [668, 264] on button "Filtrar" at bounding box center [666, 264] width 36 height 19
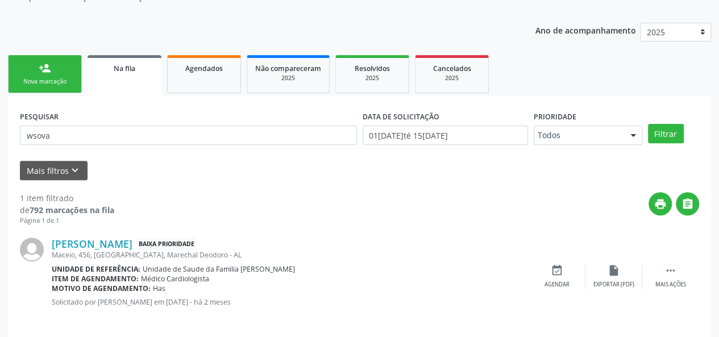
scroll to position [140, 0]
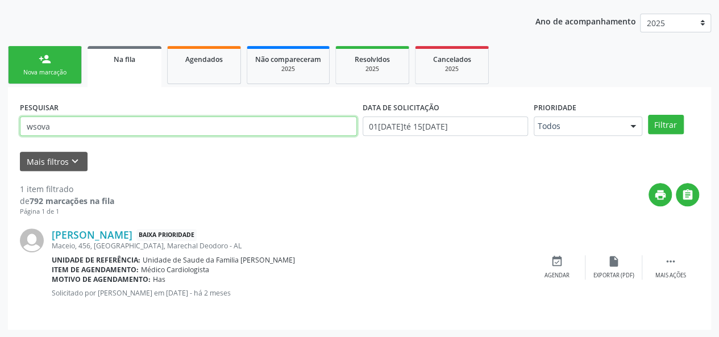
click at [59, 126] on input "wsova" at bounding box center [188, 125] width 337 height 19
type input "w"
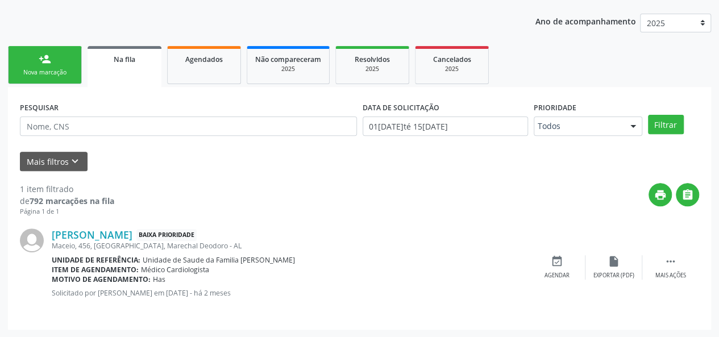
click at [38, 65] on link "person_add Nova marcação" at bounding box center [45, 65] width 74 height 38
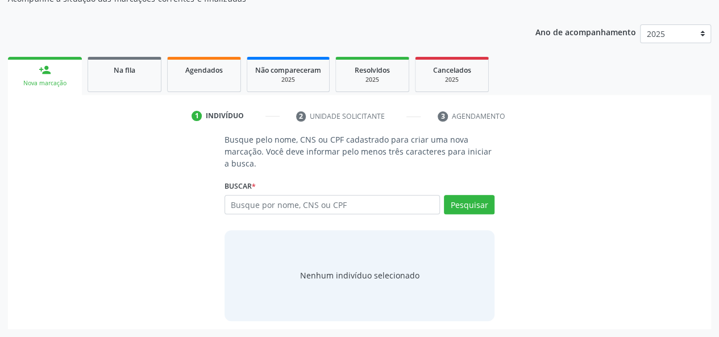
scroll to position [128, 0]
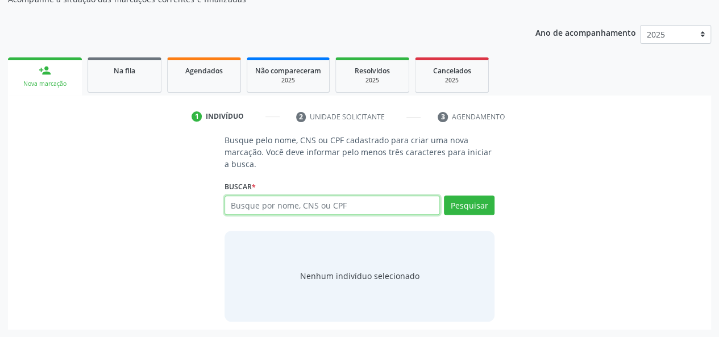
click at [248, 207] on input "text" at bounding box center [332, 204] width 216 height 19
type input "wsova"
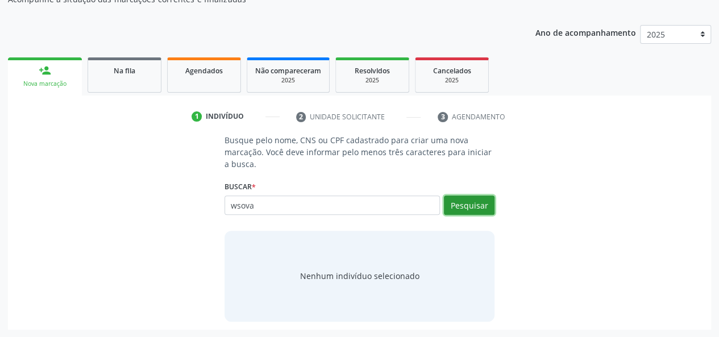
click at [464, 203] on button "Pesquisar" at bounding box center [469, 204] width 51 height 19
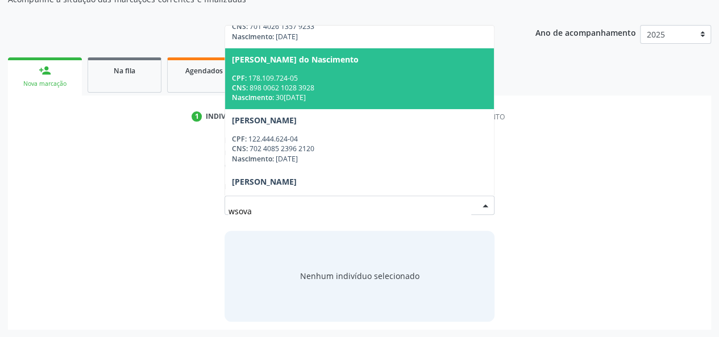
scroll to position [57, 0]
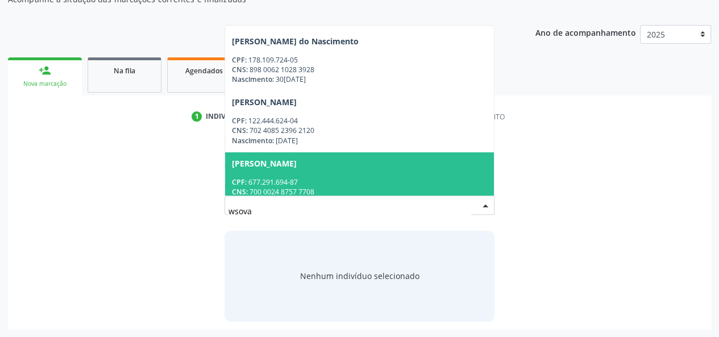
click at [321, 163] on div "Maria Amélia Wsova" at bounding box center [360, 163] width 256 height 9
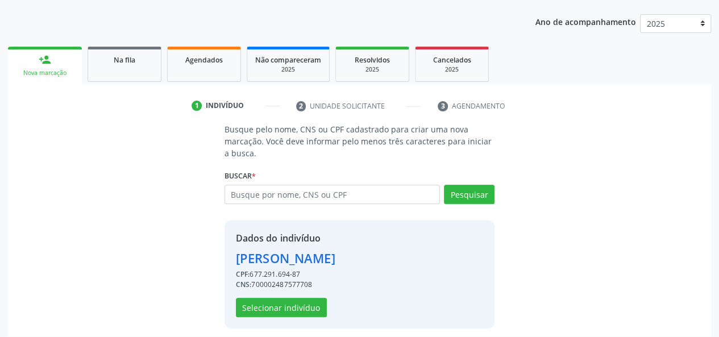
scroll to position [145, 0]
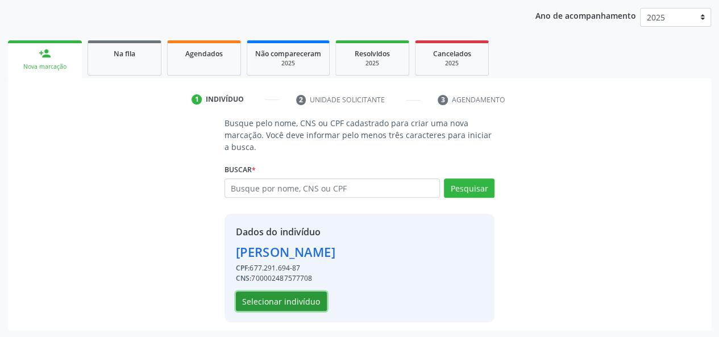
click at [261, 300] on button "Selecionar indivíduo" at bounding box center [281, 301] width 91 height 19
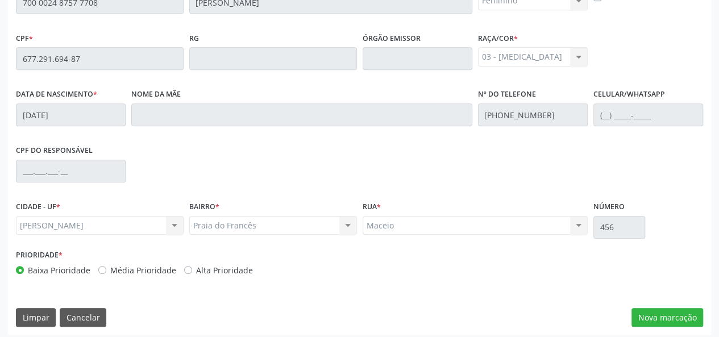
scroll to position [327, 0]
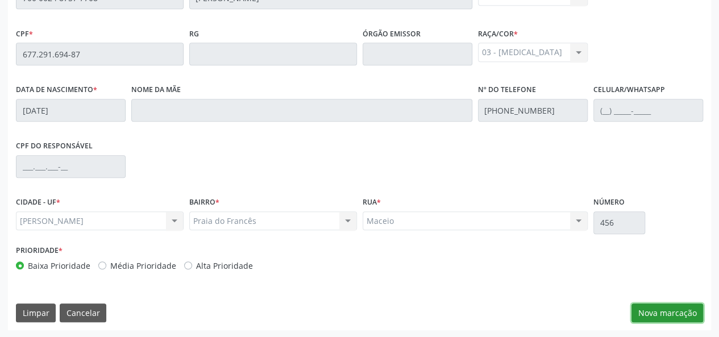
click at [691, 313] on button "Nova marcação" at bounding box center [667, 312] width 72 height 19
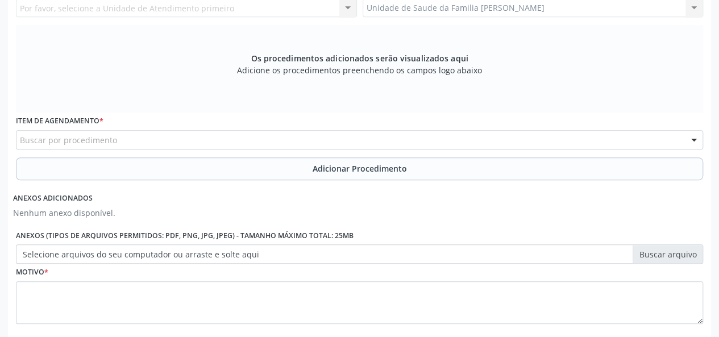
scroll to position [156, 0]
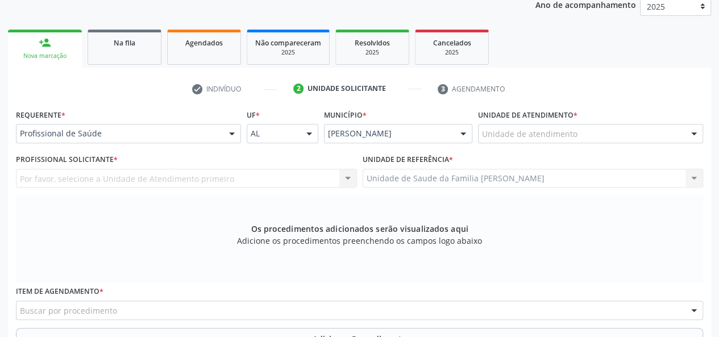
click at [615, 136] on div "Unidade de atendimento" at bounding box center [590, 133] width 225 height 19
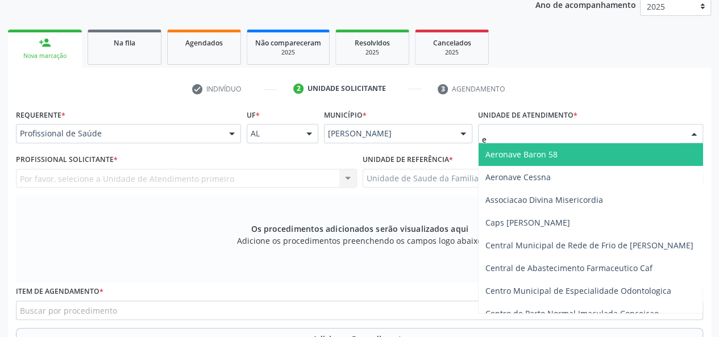
type input "es"
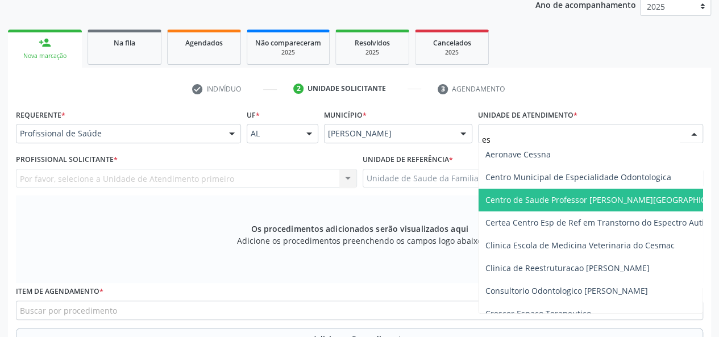
click at [610, 194] on span "Centro de Saude Professor [PERSON_NAME][GEOGRAPHIC_DATA]" at bounding box center [608, 199] width 247 height 11
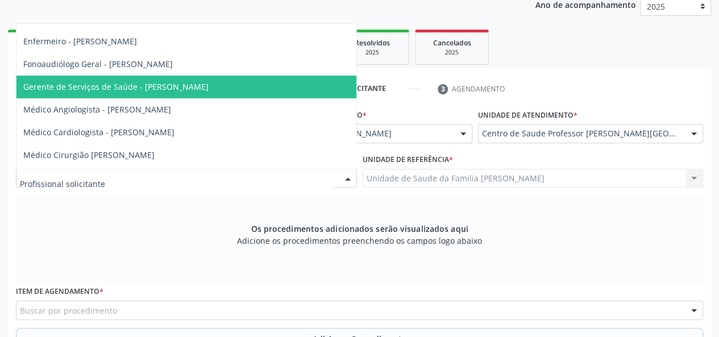
scroll to position [57, 0]
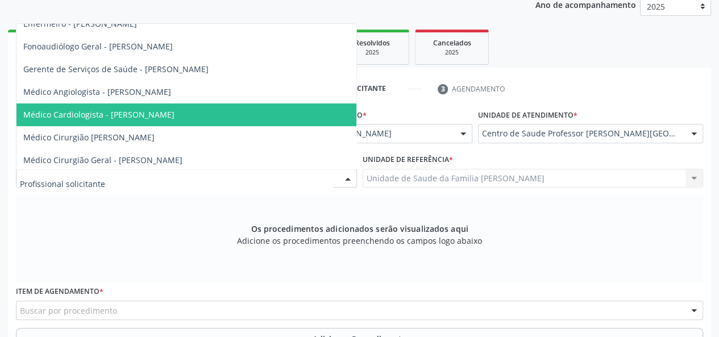
click at [131, 112] on span "Médico Cardiologista - Alex da Costa Vieira" at bounding box center [98, 114] width 151 height 11
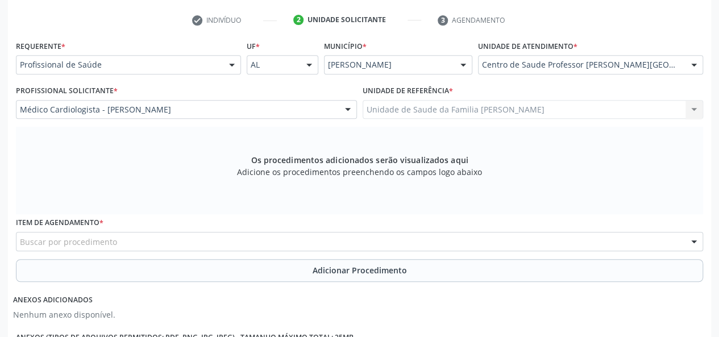
scroll to position [327, 0]
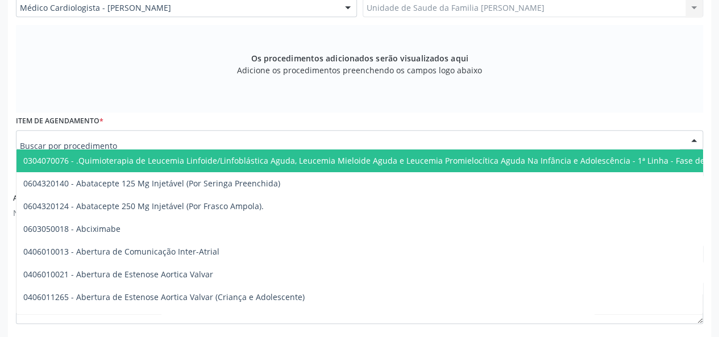
click at [186, 139] on div at bounding box center [359, 139] width 687 height 19
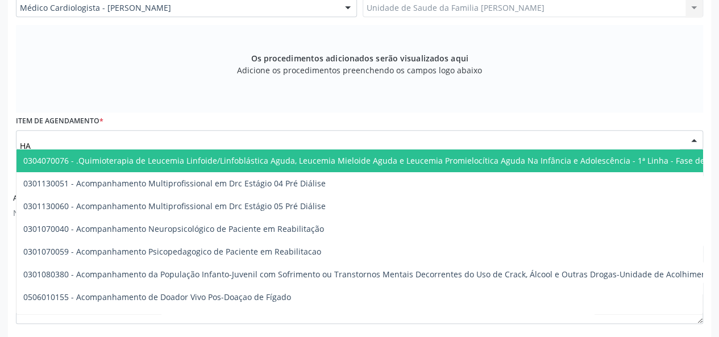
type input "H"
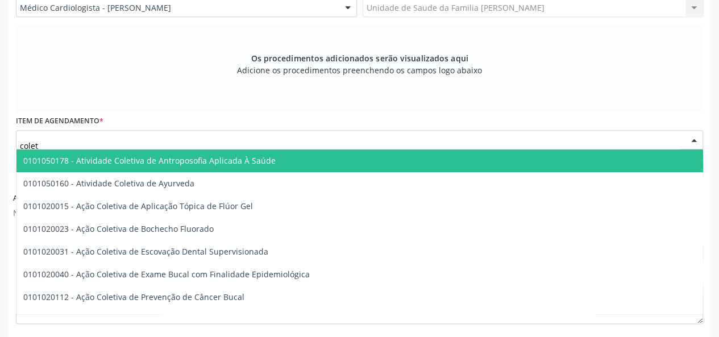
type input "coleta"
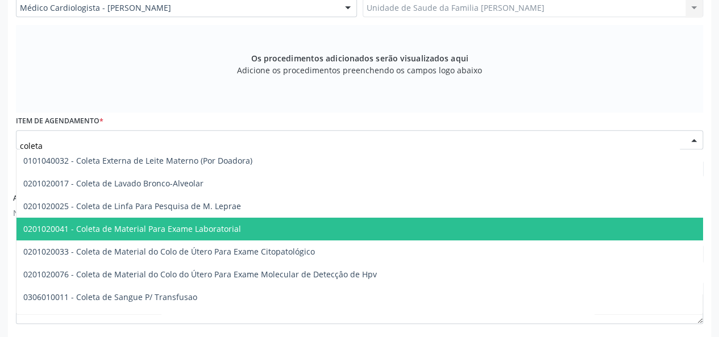
click at [263, 227] on span "0201020041 - Coleta de Material Para Exame Laboratorial" at bounding box center [425, 229] width 819 height 23
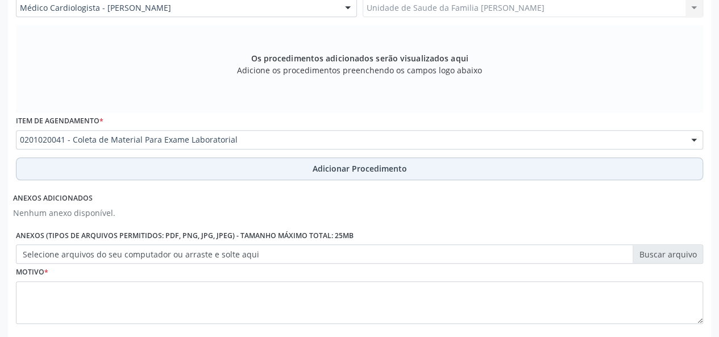
click at [415, 165] on button "Adicionar Procedimento" at bounding box center [359, 168] width 687 height 23
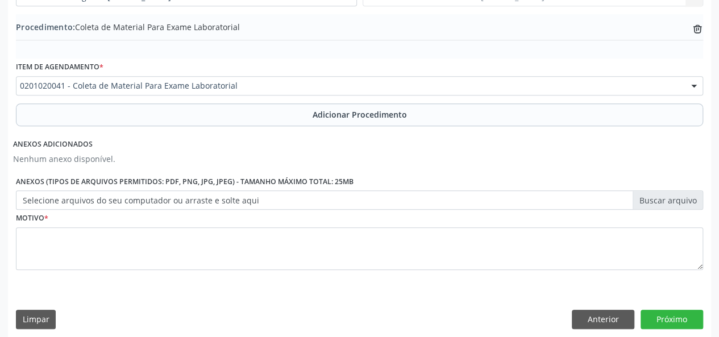
scroll to position [344, 0]
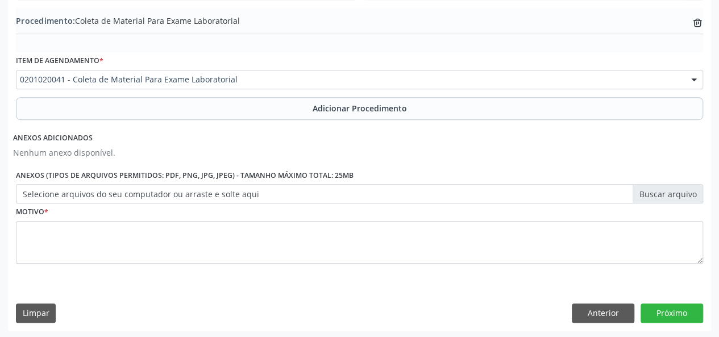
click at [674, 193] on label "Selecione arquivos do seu computador ou arraste e solte aqui" at bounding box center [359, 193] width 687 height 19
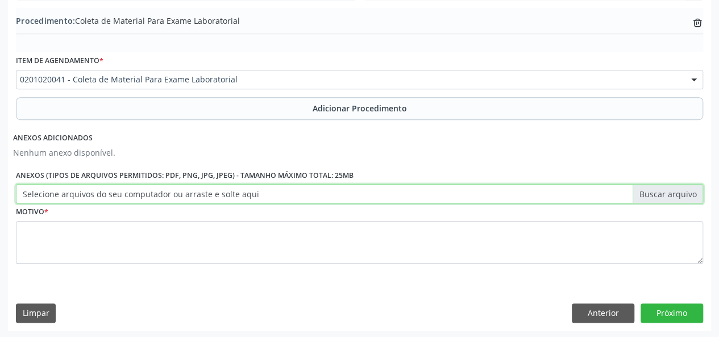
click at [674, 193] on input "Selecione arquivos do seu computador ou arraste e solte aqui" at bounding box center [359, 193] width 687 height 19
type input "C:\fakepath\wsova.jpg"
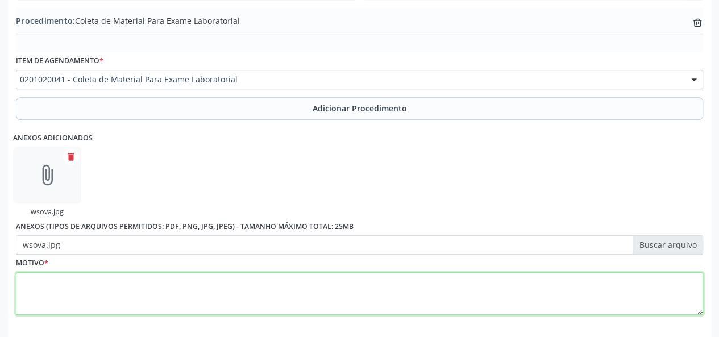
click at [23, 288] on textarea at bounding box center [359, 293] width 687 height 43
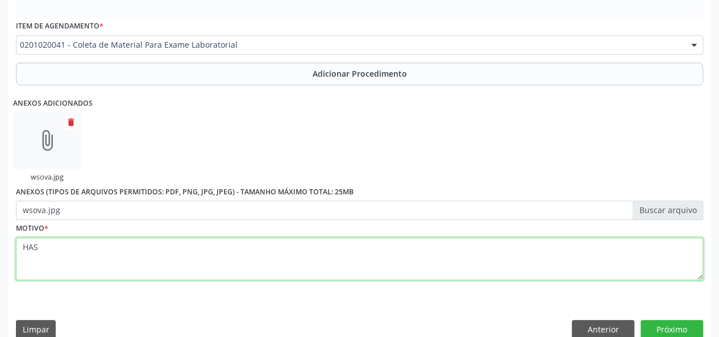
scroll to position [395, 0]
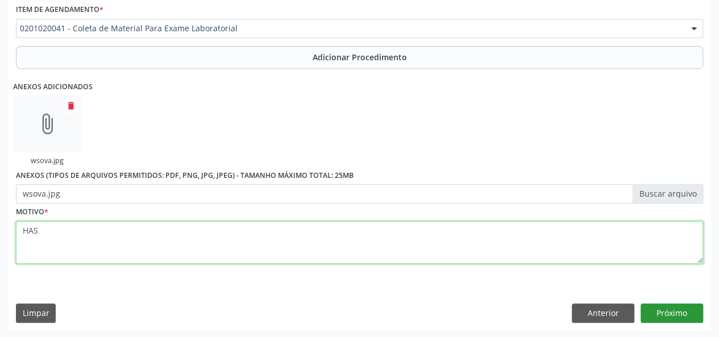
type textarea "HAS"
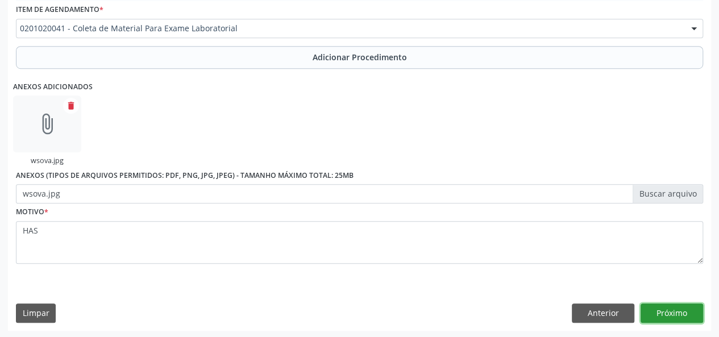
click at [652, 316] on button "Próximo" at bounding box center [671, 312] width 63 height 19
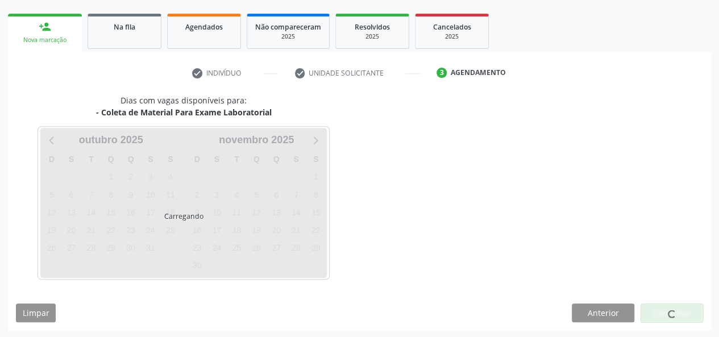
scroll to position [206, 0]
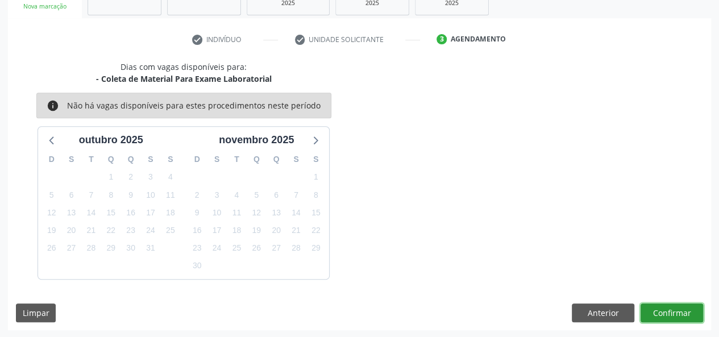
click at [685, 311] on button "Confirmar" at bounding box center [671, 312] width 63 height 19
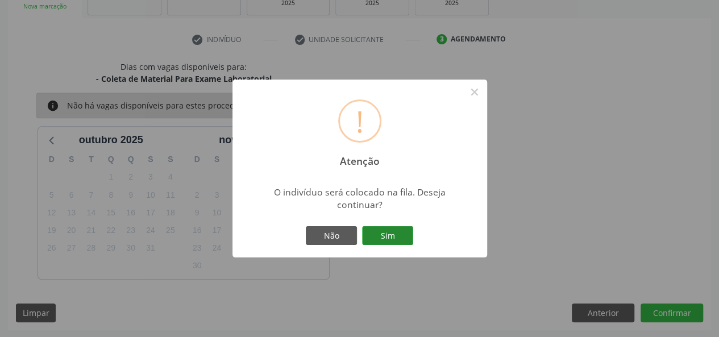
click at [385, 238] on button "Sim" at bounding box center [387, 235] width 51 height 19
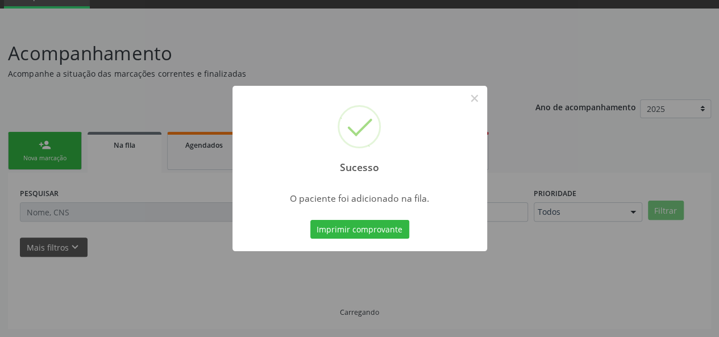
scroll to position [53, 0]
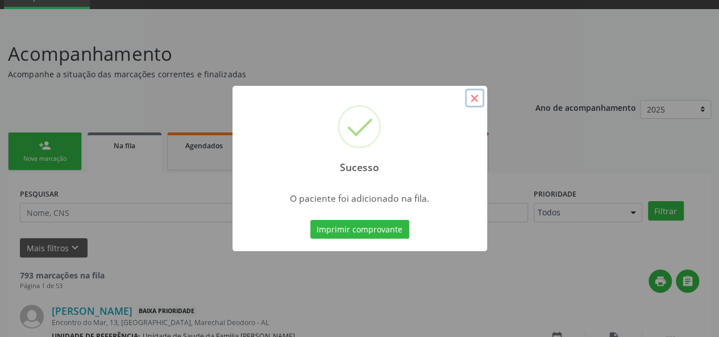
click at [471, 94] on button "×" at bounding box center [474, 98] width 19 height 19
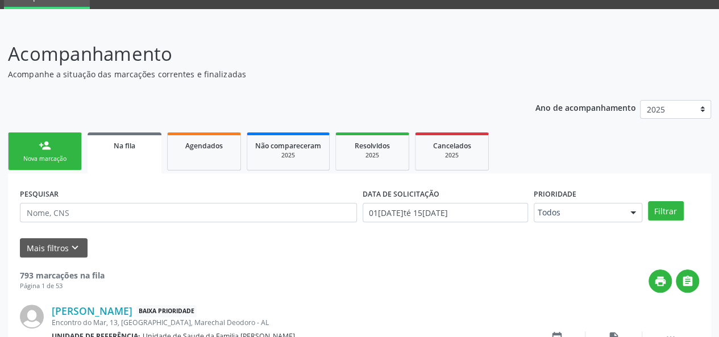
click at [35, 164] on link "person_add Nova marcação" at bounding box center [45, 151] width 74 height 38
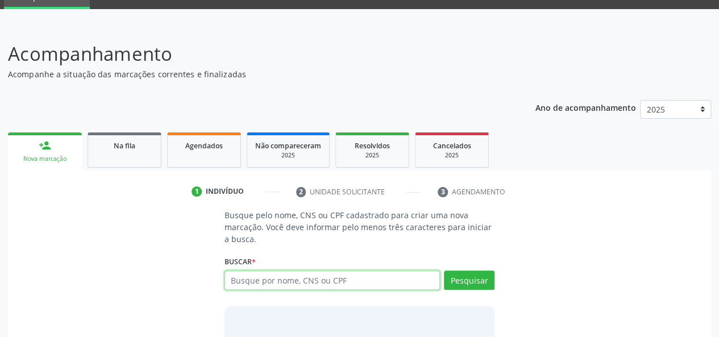
click at [236, 283] on input "text" at bounding box center [332, 280] width 216 height 19
type input "78707986491"
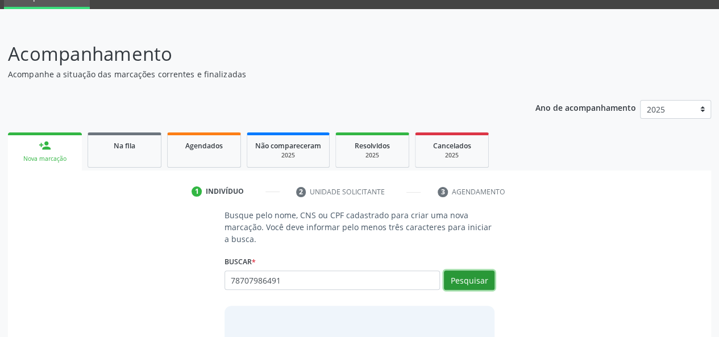
click at [475, 271] on button "Pesquisar" at bounding box center [469, 280] width 51 height 19
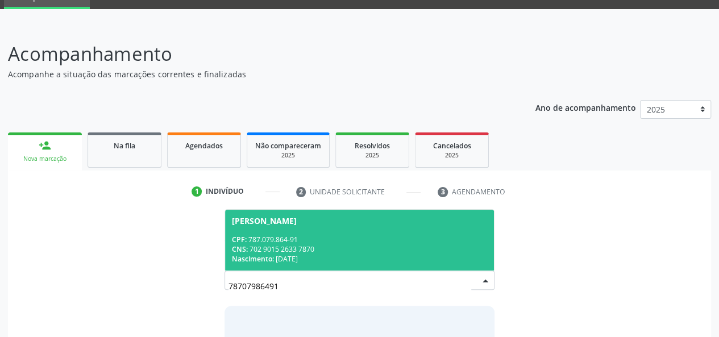
click at [311, 240] on div "CPF: 787.079.864-91" at bounding box center [360, 240] width 256 height 10
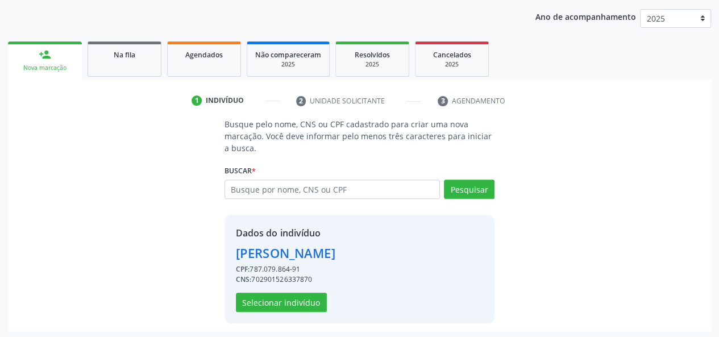
scroll to position [145, 0]
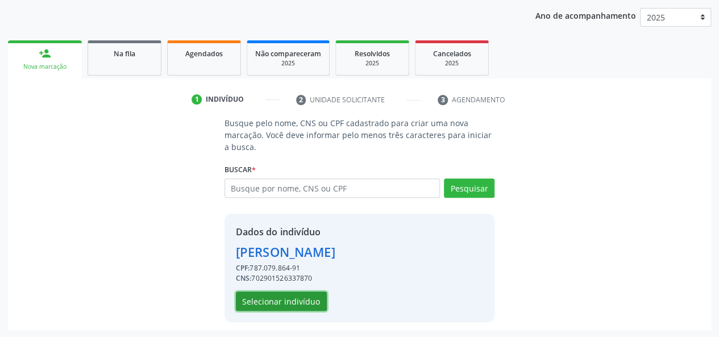
click at [280, 294] on button "Selecionar indivíduo" at bounding box center [281, 301] width 91 height 19
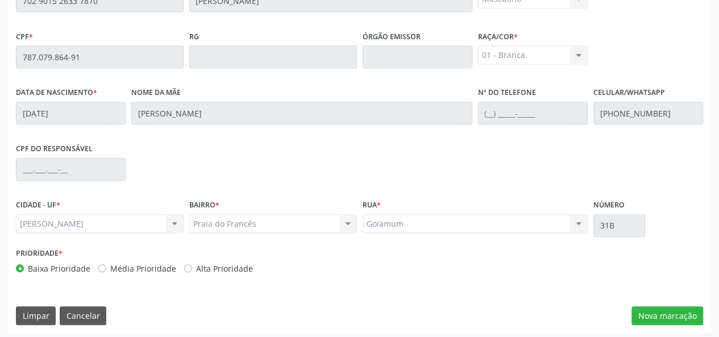
scroll to position [327, 0]
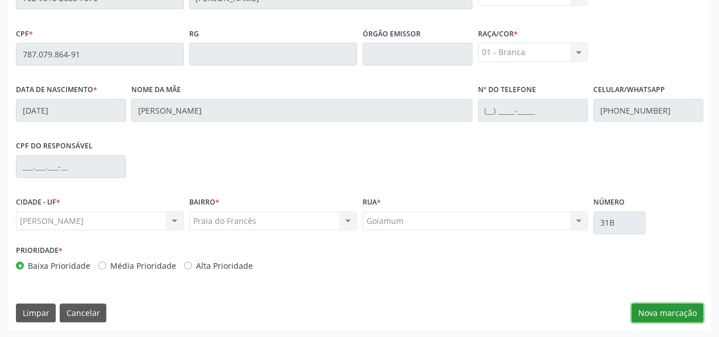
click at [637, 306] on button "Nova marcação" at bounding box center [667, 312] width 72 height 19
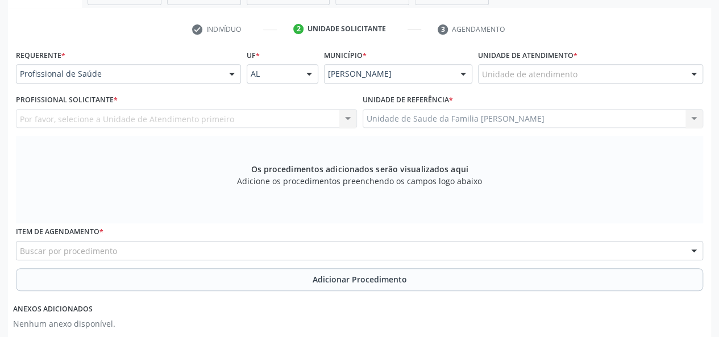
scroll to position [213, 0]
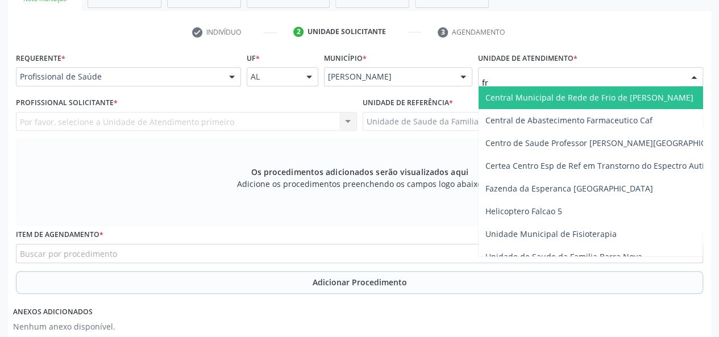
type input "fra"
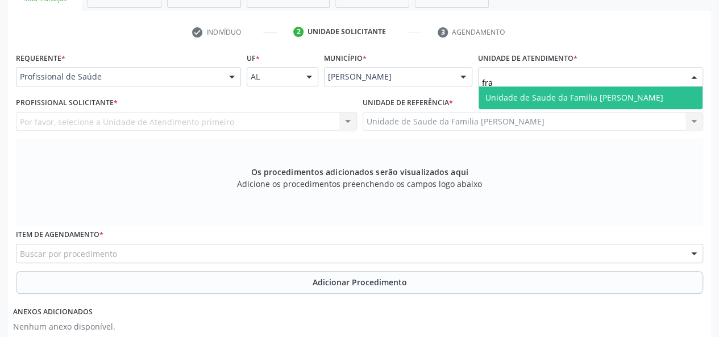
click at [541, 94] on span "Unidade de Saude da Familia [PERSON_NAME]" at bounding box center [574, 97] width 178 height 11
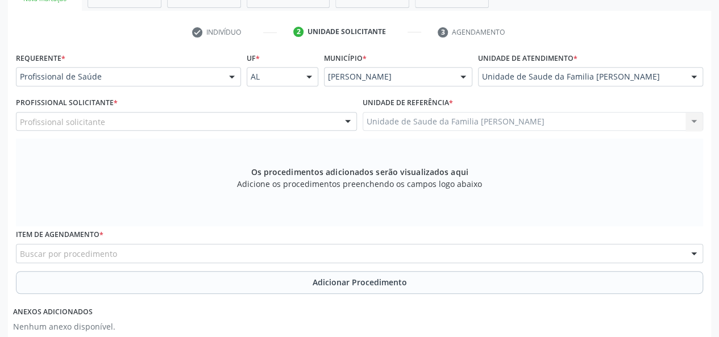
click at [147, 121] on div "Profissional solicitante" at bounding box center [186, 121] width 341 height 19
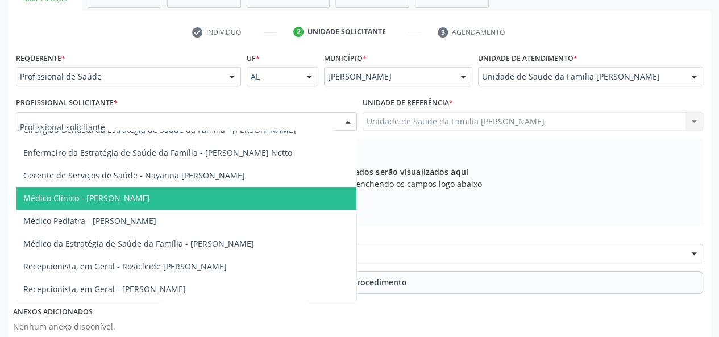
scroll to position [55, 0]
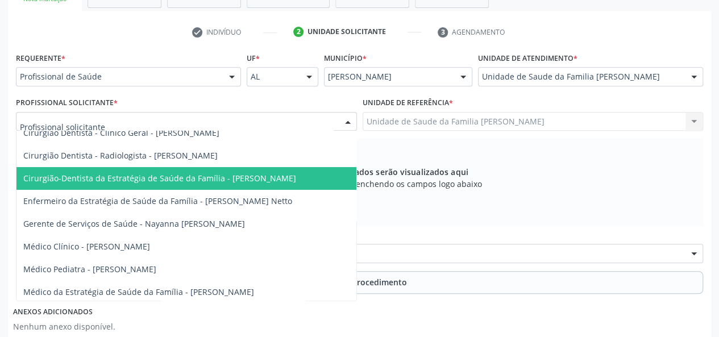
click at [231, 184] on span "Cirurgião-Dentista da Estratégia de Saúde da Família - Layon Henrique Martins C…" at bounding box center [186, 178] width 340 height 23
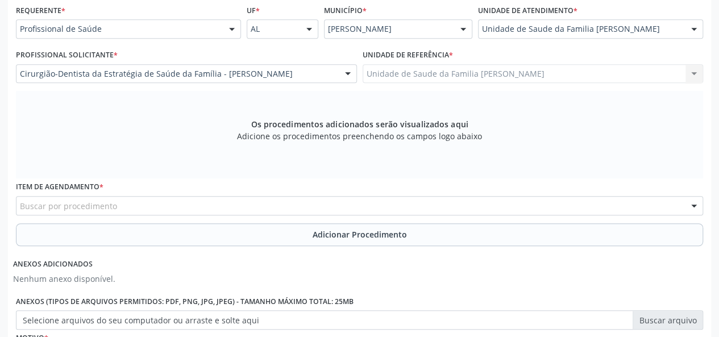
scroll to position [327, 0]
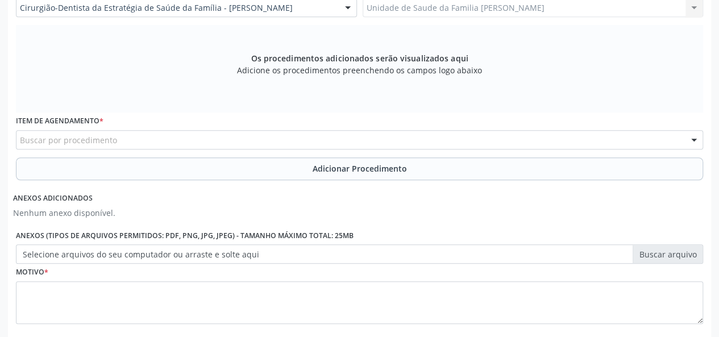
click at [173, 138] on div "Buscar por procedimento" at bounding box center [359, 139] width 687 height 19
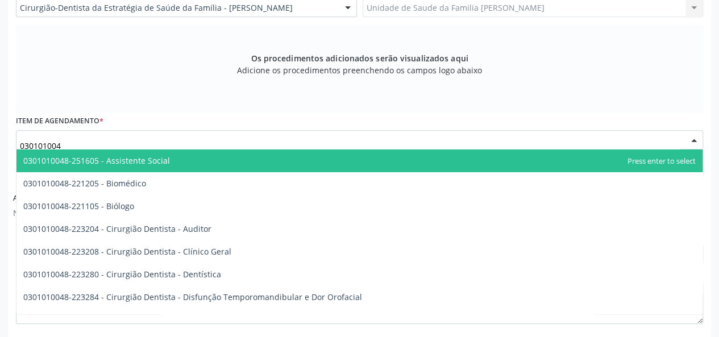
type input "0301010048"
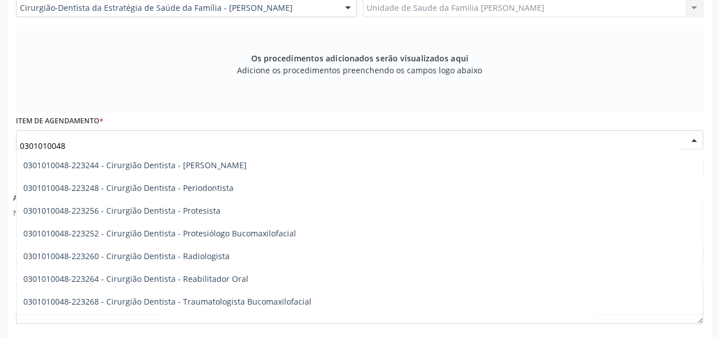
scroll to position [398, 0]
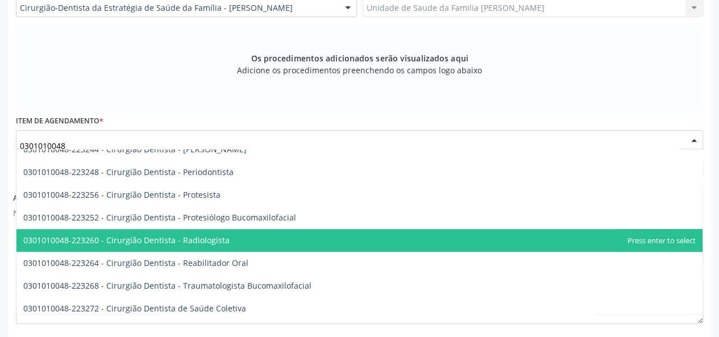
click at [243, 239] on span "0301010048-223260 - Cirurgião Dentista - Radiologista" at bounding box center [359, 240] width 686 height 23
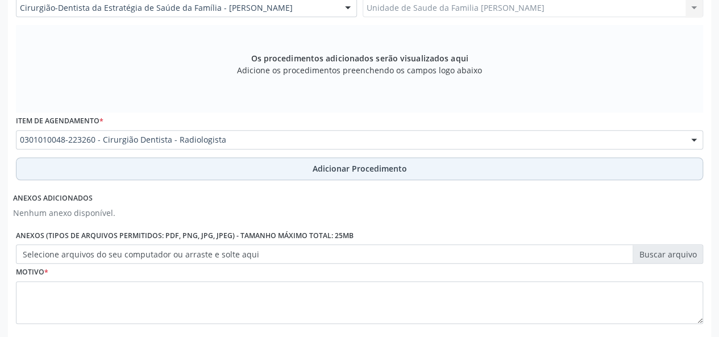
click at [406, 174] on button "Adicionar Procedimento" at bounding box center [359, 168] width 687 height 23
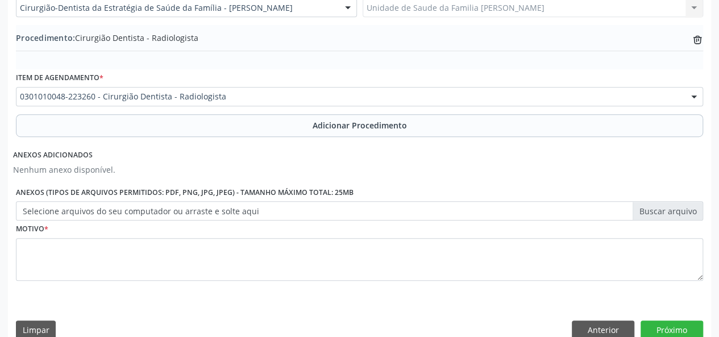
click at [679, 213] on label "Selecione arquivos do seu computador ou arraste e solte aqui" at bounding box center [359, 210] width 687 height 19
click at [679, 213] on input "Selecione arquivos do seu computador ou arraste e solte aqui" at bounding box center [359, 210] width 687 height 19
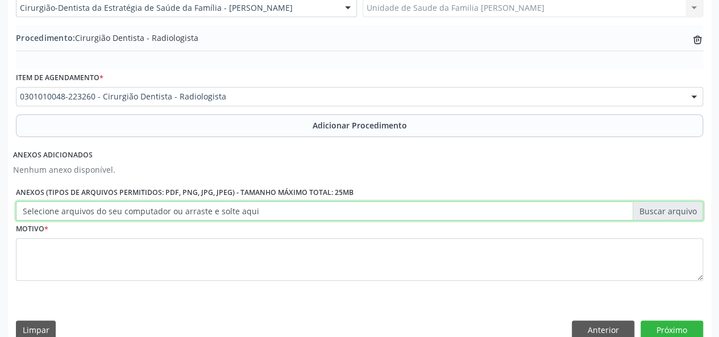
type input "C:\fakepath\alvaro.jpg"
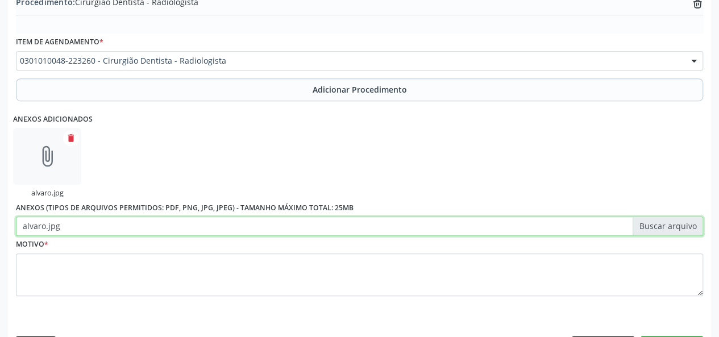
scroll to position [395, 0]
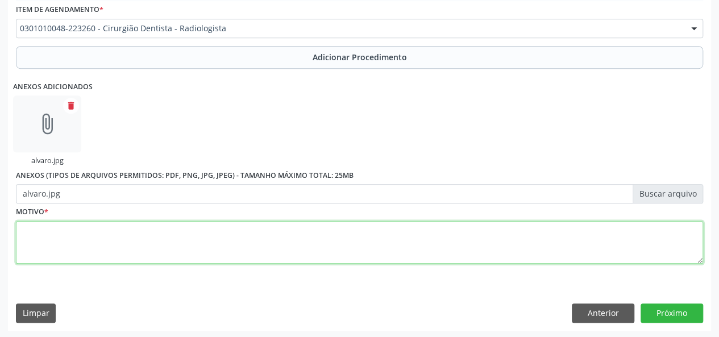
click at [39, 230] on textarea at bounding box center [359, 242] width 687 height 43
click at [178, 228] on textarea "Radiogragia perapical sos elementoe 34, 27,45" at bounding box center [359, 242] width 687 height 43
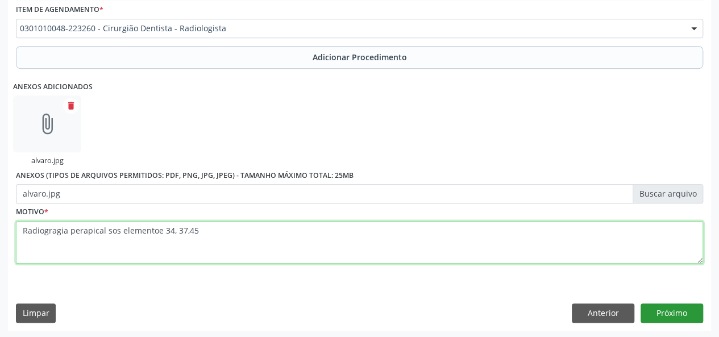
type textarea "Radiogragia perapical sos elementoe 34, 37,45"
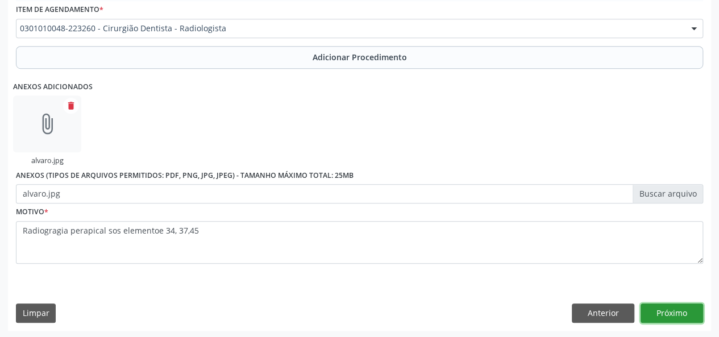
click at [649, 304] on button "Próximo" at bounding box center [671, 312] width 63 height 19
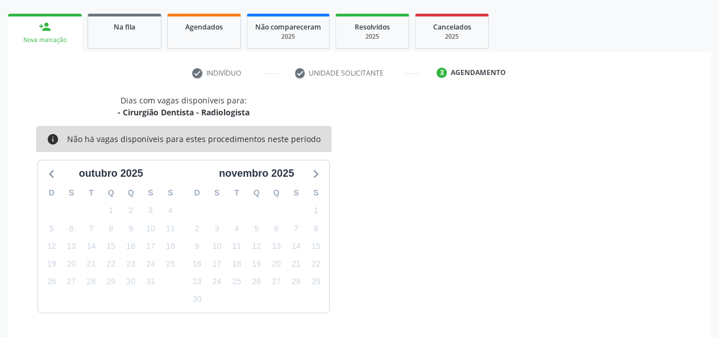
scroll to position [206, 0]
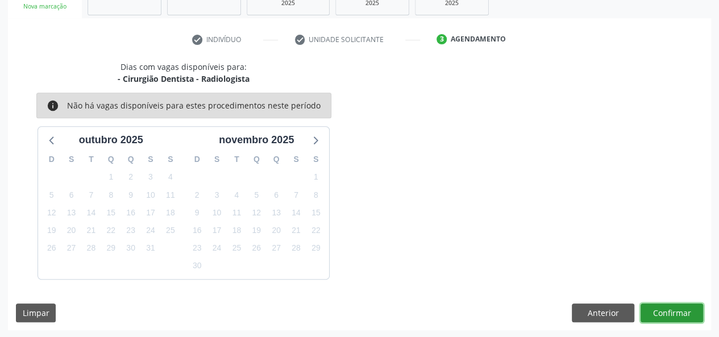
click at [660, 307] on button "Confirmar" at bounding box center [671, 312] width 63 height 19
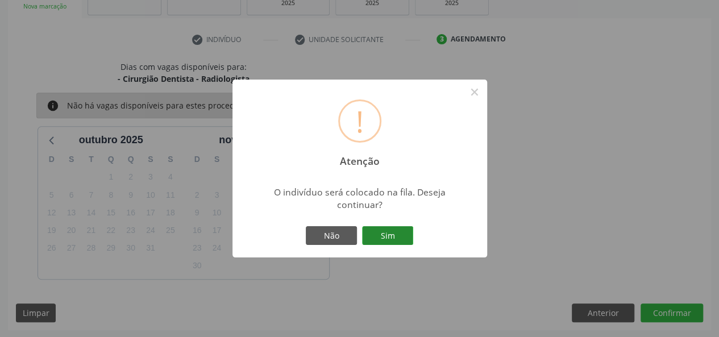
click at [386, 235] on button "Sim" at bounding box center [387, 235] width 51 height 19
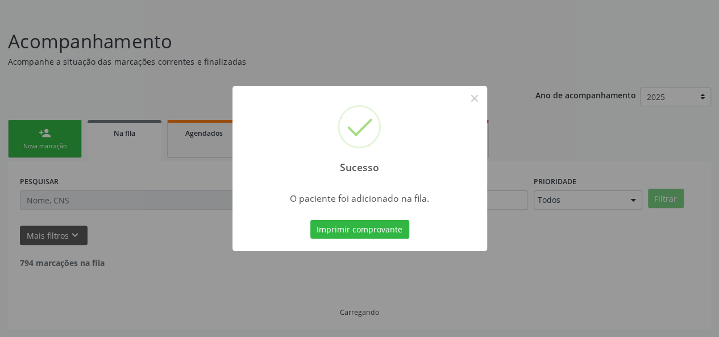
scroll to position [53, 0]
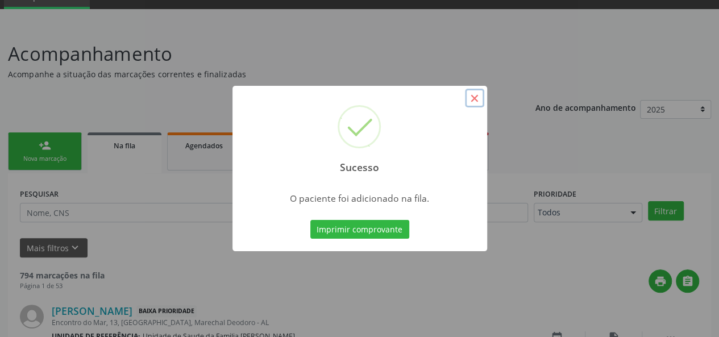
click at [468, 96] on button "×" at bounding box center [474, 98] width 19 height 19
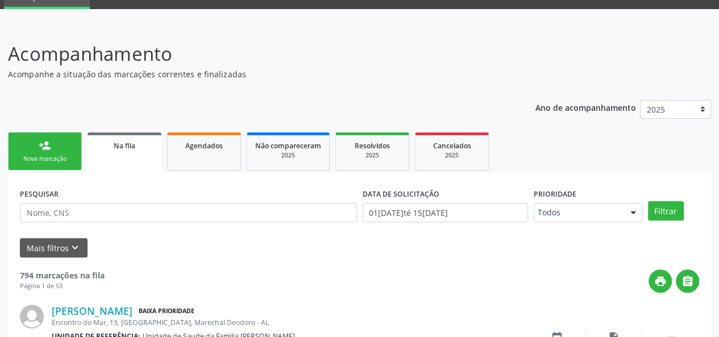
click at [52, 156] on div "Nova marcação" at bounding box center [44, 159] width 57 height 9
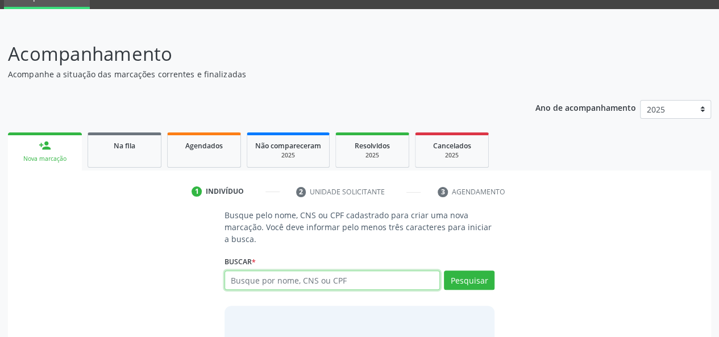
click at [289, 279] on input "text" at bounding box center [332, 280] width 216 height 19
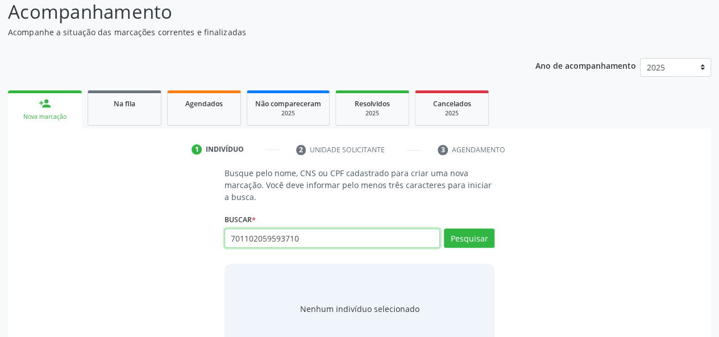
scroll to position [128, 0]
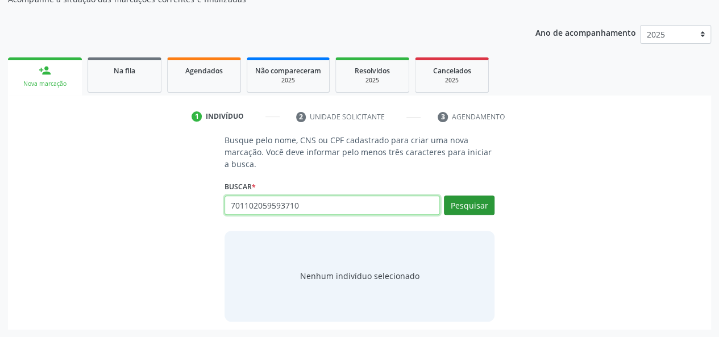
type input "701102059593710"
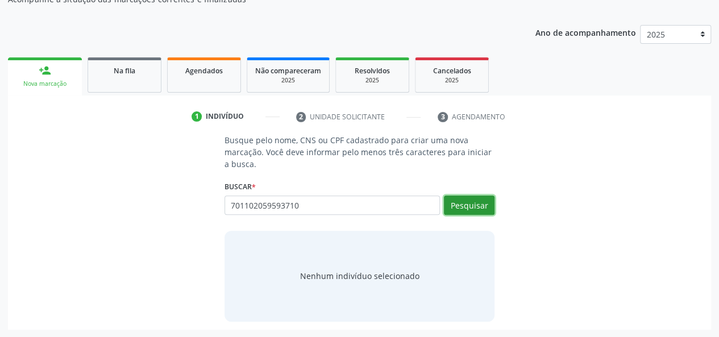
click at [473, 211] on button "Pesquisar" at bounding box center [469, 204] width 51 height 19
type input "701102059593710"
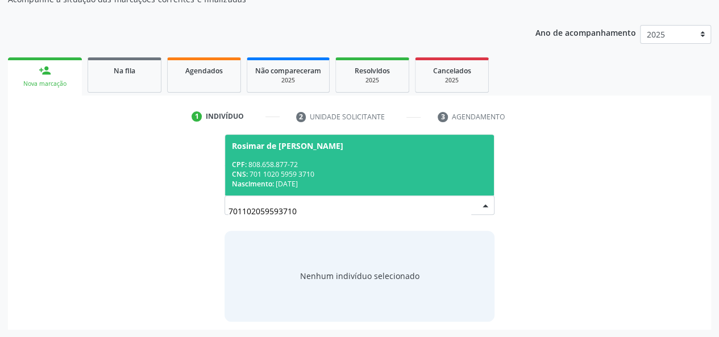
click at [269, 161] on div "CPF: 808.658.877-72" at bounding box center [360, 165] width 256 height 10
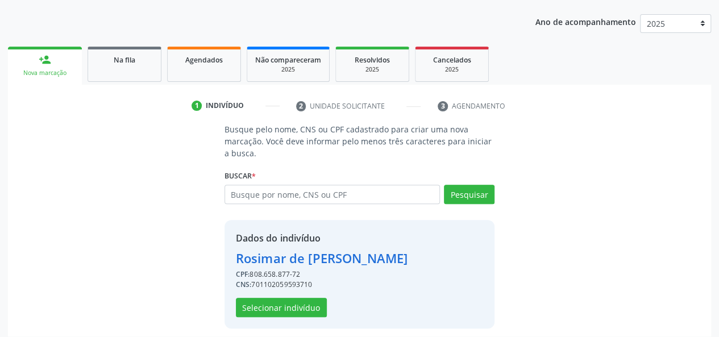
scroll to position [145, 0]
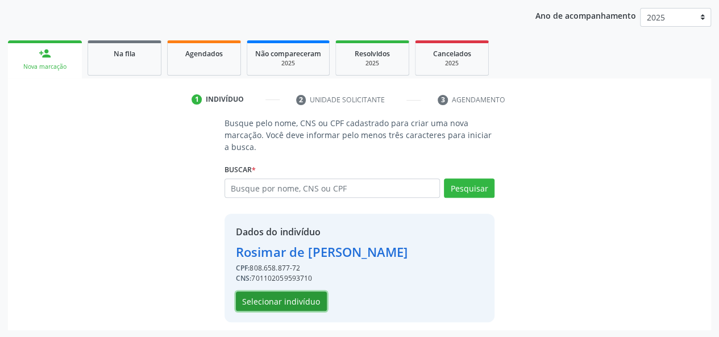
click at [286, 296] on button "Selecionar indivíduo" at bounding box center [281, 301] width 91 height 19
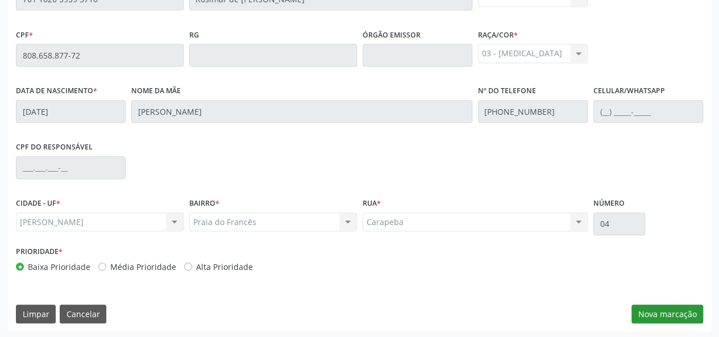
scroll to position [327, 0]
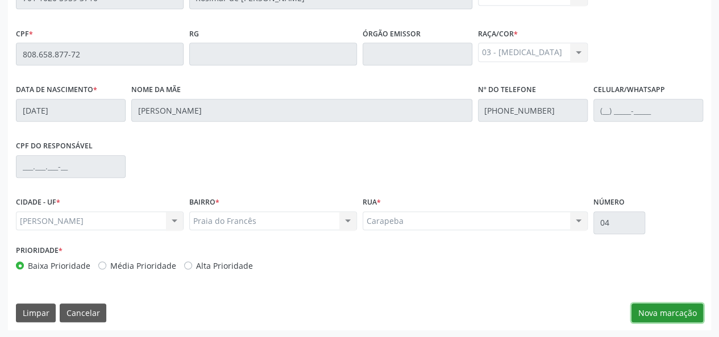
click at [640, 303] on button "Nova marcação" at bounding box center [667, 312] width 72 height 19
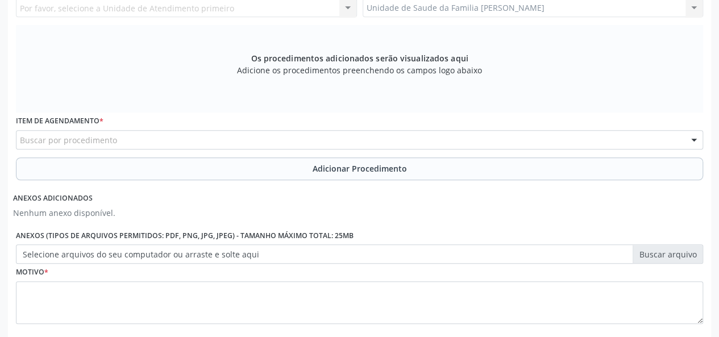
scroll to position [156, 0]
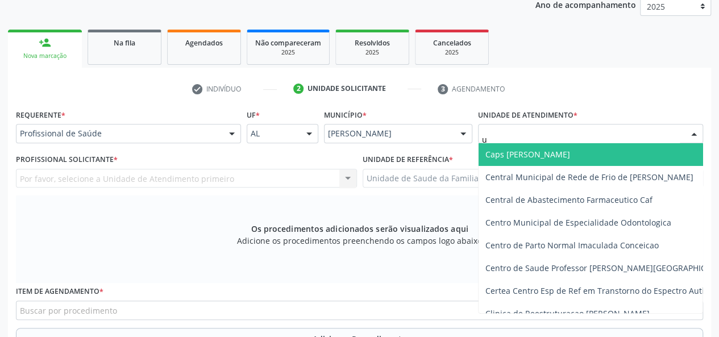
type input "up"
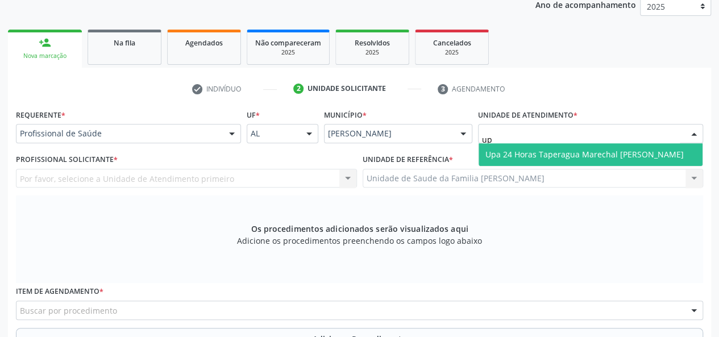
click at [522, 161] on span "Upa 24 Horas Taperagua Marechal [PERSON_NAME]" at bounding box center [590, 154] width 224 height 23
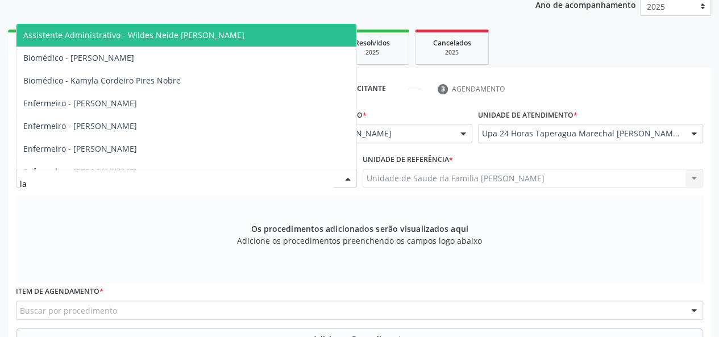
type input "lar"
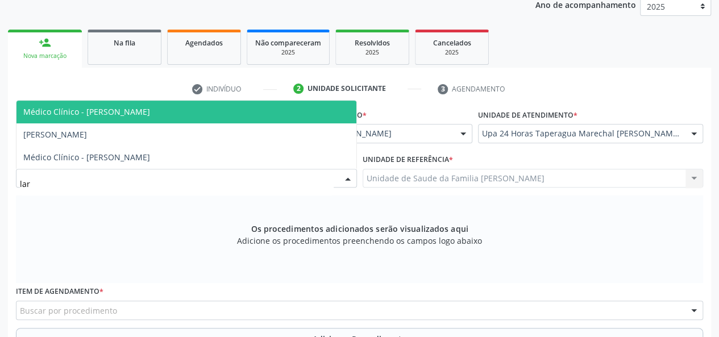
click at [121, 106] on span "Médico Clínico - Lara Antunes Martins Macedo" at bounding box center [86, 111] width 127 height 11
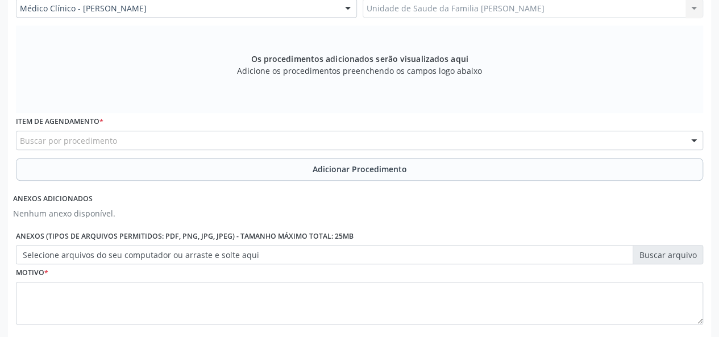
scroll to position [327, 0]
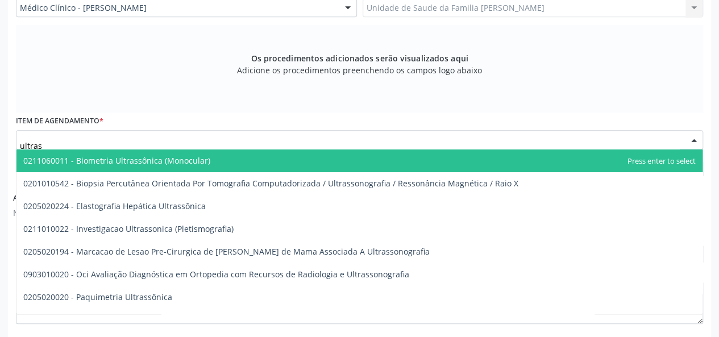
type input "ultrass"
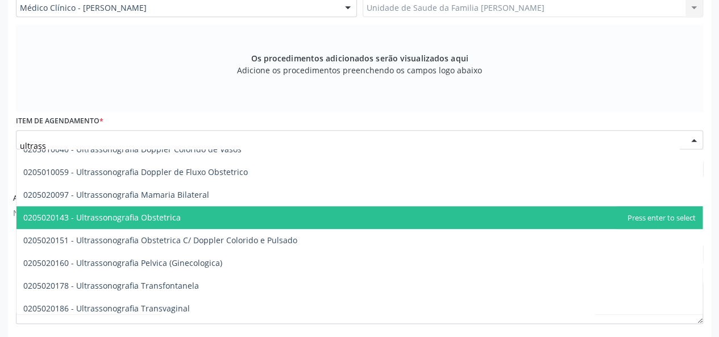
scroll to position [227, 0]
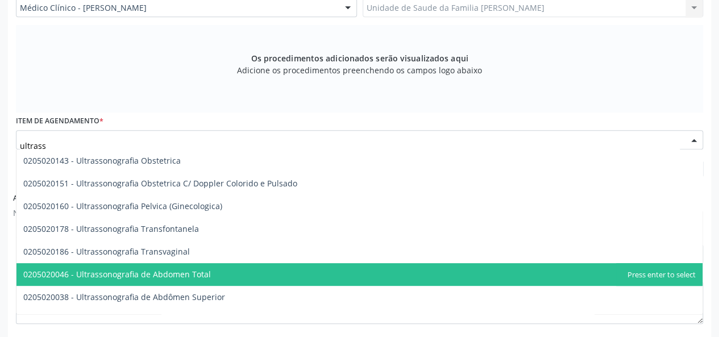
click at [194, 270] on span "0205020046 - Ultrassonografia de Abdomen Total" at bounding box center [117, 274] width 188 height 11
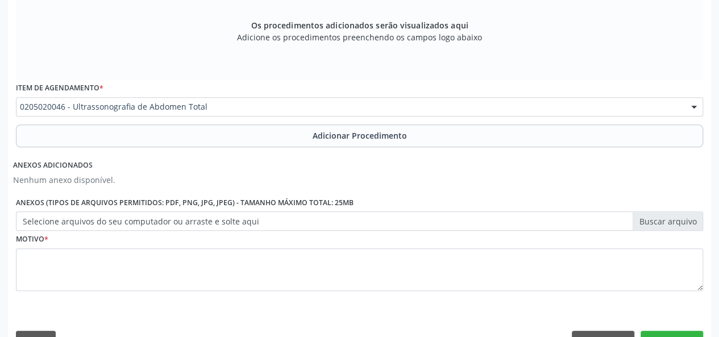
scroll to position [388, 0]
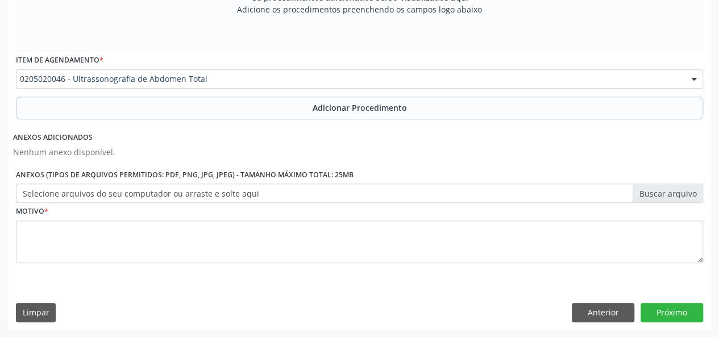
click at [664, 191] on label "Selecione arquivos do seu computador ou arraste e solte aqui" at bounding box center [359, 193] width 687 height 19
click at [664, 191] on input "Selecione arquivos do seu computador ou arraste e solte aqui" at bounding box center [359, 193] width 687 height 19
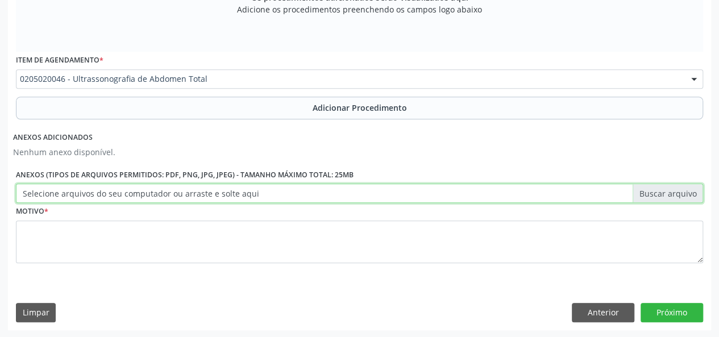
type input "C:\fakepath\rosimar.jpg"
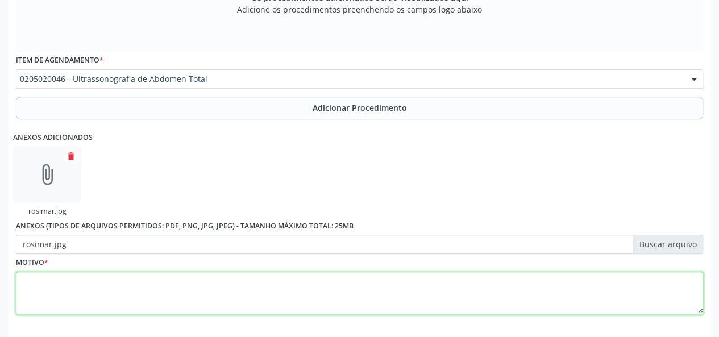
click at [44, 294] on textarea at bounding box center [359, 293] width 687 height 43
click at [84, 286] on textarea "Dor abdominal AE" at bounding box center [359, 293] width 687 height 43
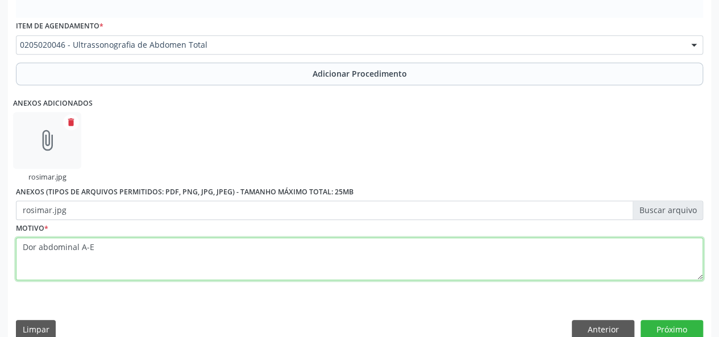
scroll to position [439, 0]
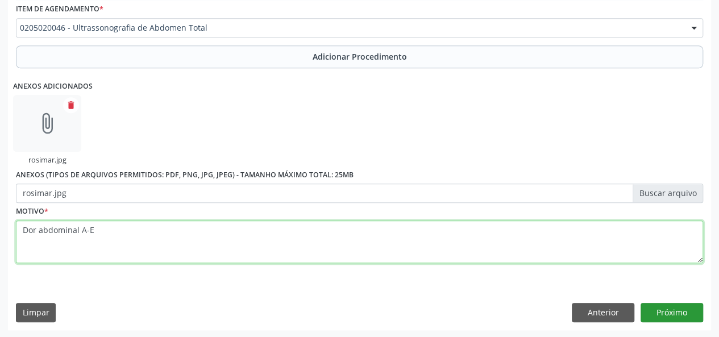
type textarea "Dor abdominal A-E"
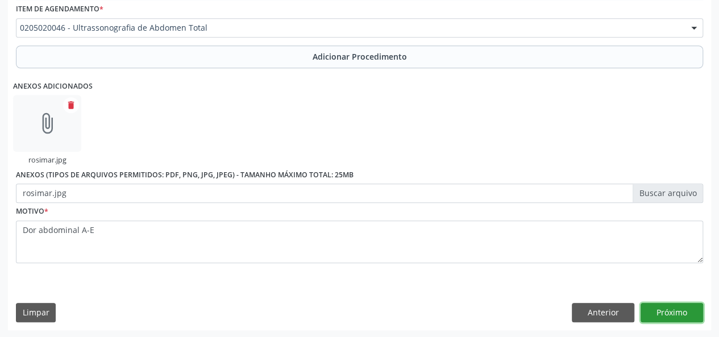
click at [688, 317] on button "Próximo" at bounding box center [671, 312] width 63 height 19
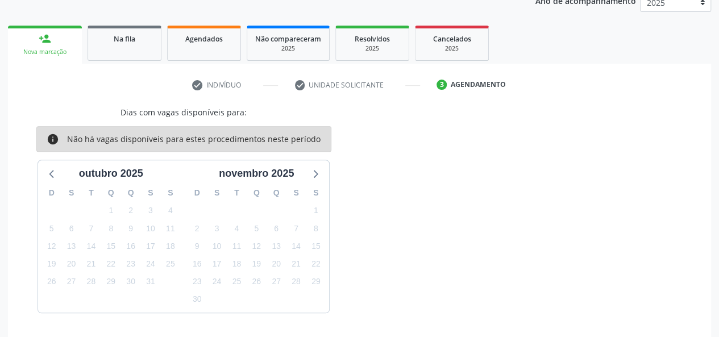
scroll to position [193, 0]
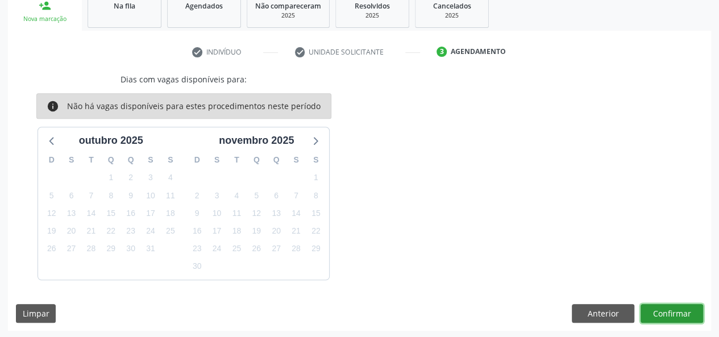
click at [684, 318] on button "Confirmar" at bounding box center [671, 313] width 63 height 19
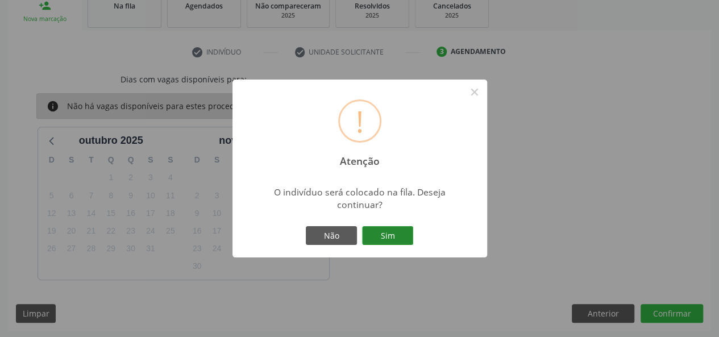
click at [398, 238] on button "Sim" at bounding box center [387, 235] width 51 height 19
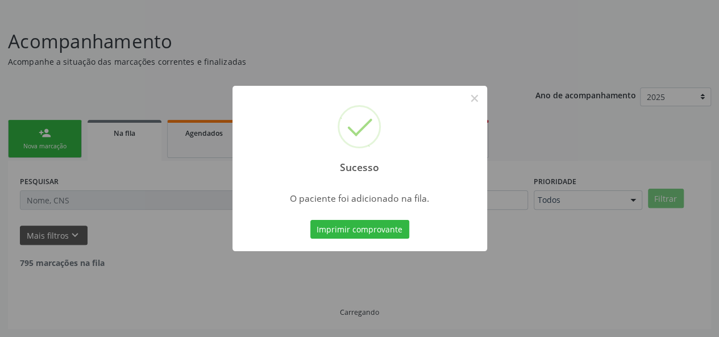
scroll to position [53, 0]
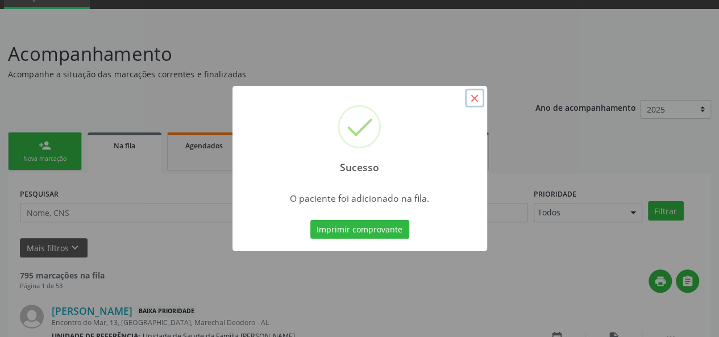
click at [476, 96] on button "×" at bounding box center [474, 98] width 19 height 19
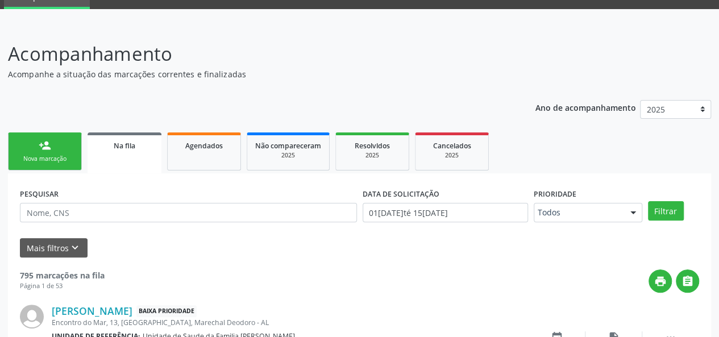
click at [24, 143] on link "person_add Nova marcação" at bounding box center [45, 151] width 74 height 38
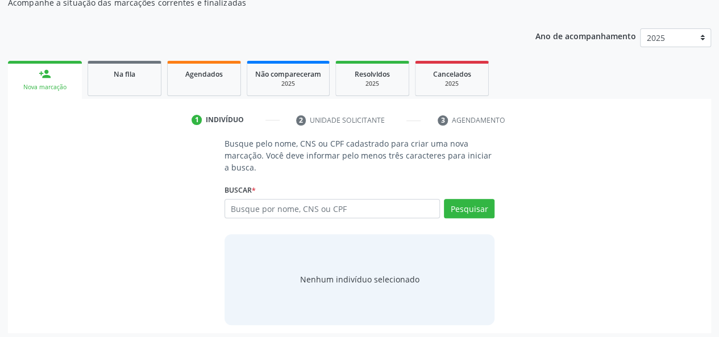
scroll to position [128, 0]
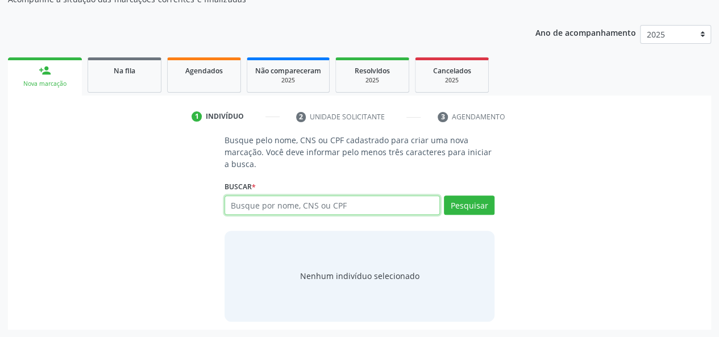
click at [274, 209] on input "text" at bounding box center [332, 204] width 216 height 19
type input "20971192472"
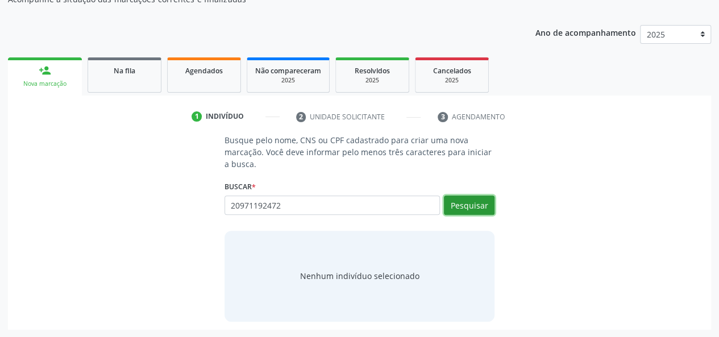
click at [461, 205] on button "Pesquisar" at bounding box center [469, 204] width 51 height 19
type input "20971192472"
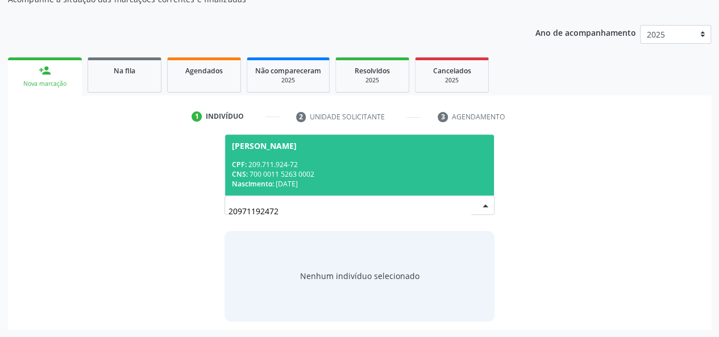
click at [395, 160] on div "CPF: 209.711.924-72" at bounding box center [360, 165] width 256 height 10
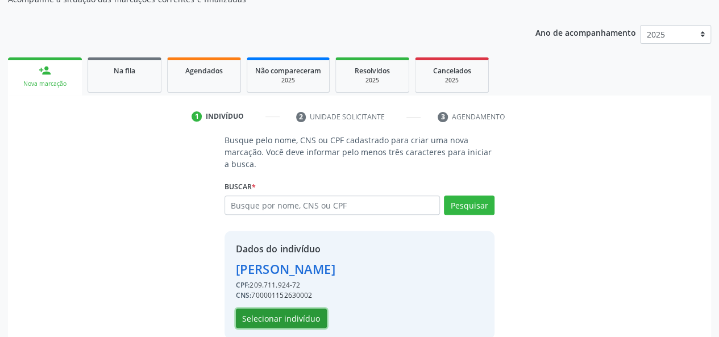
click at [251, 319] on button "Selecionar indivíduo" at bounding box center [281, 318] width 91 height 19
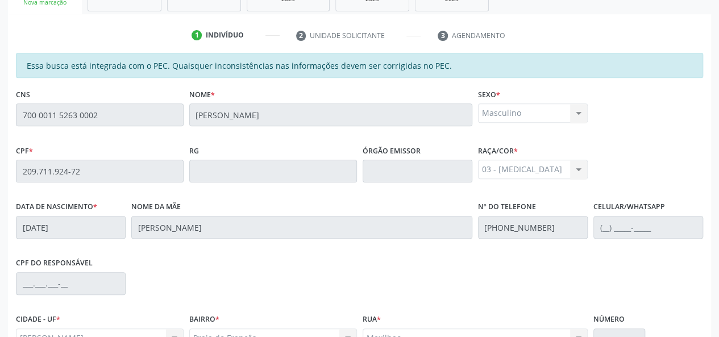
scroll to position [327, 0]
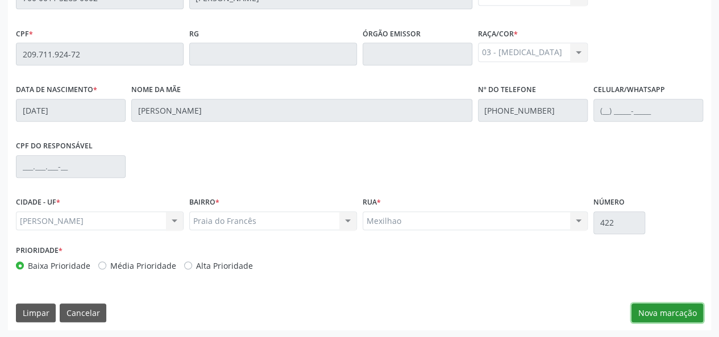
click at [674, 311] on button "Nova marcação" at bounding box center [667, 312] width 72 height 19
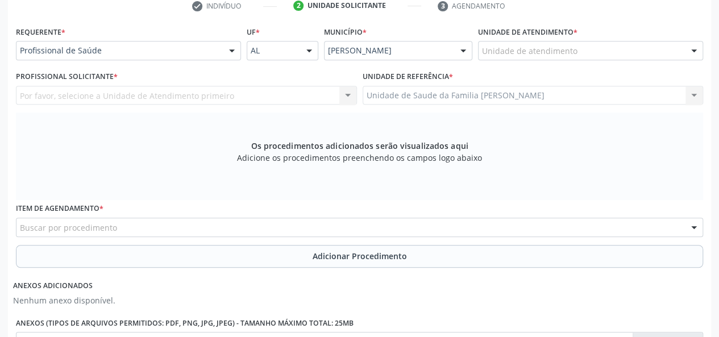
scroll to position [213, 0]
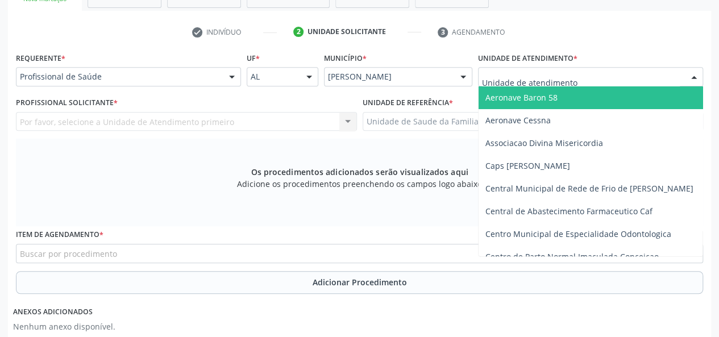
click at [73, 118] on div "Por favor, selecione a Unidade de Atendimento primeiro Nenhum resultado encontr…" at bounding box center [186, 121] width 341 height 19
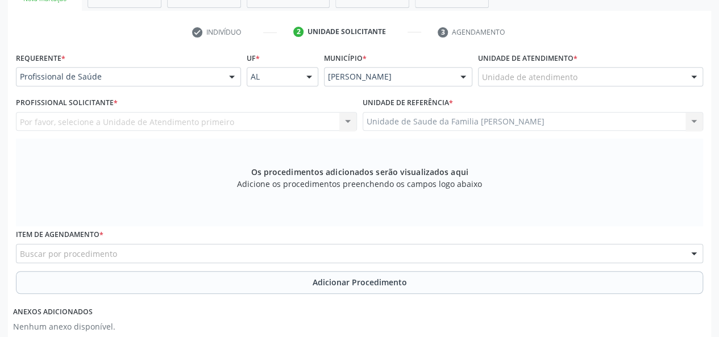
click at [89, 118] on div "Por favor, selecione a Unidade de Atendimento primeiro Nenhum resultado encontr…" at bounding box center [186, 121] width 341 height 19
click at [156, 66] on div "Requerente * Profissional de Saúde Profissional de Saúde Paciente Nenhum result…" at bounding box center [128, 67] width 225 height 36
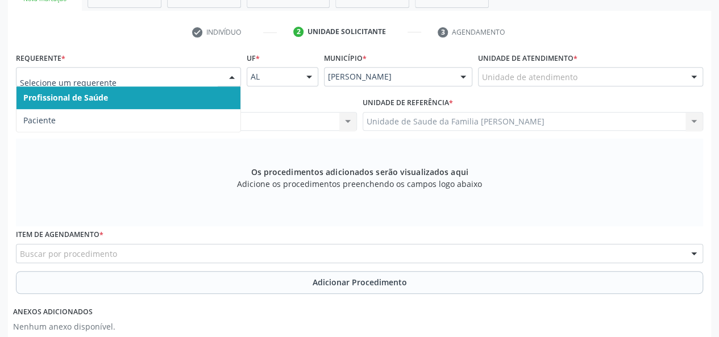
click at [147, 70] on div at bounding box center [128, 76] width 225 height 19
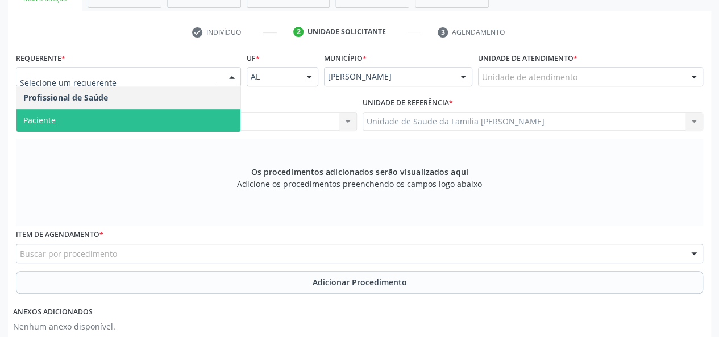
click at [118, 122] on span "Paciente" at bounding box center [128, 120] width 224 height 23
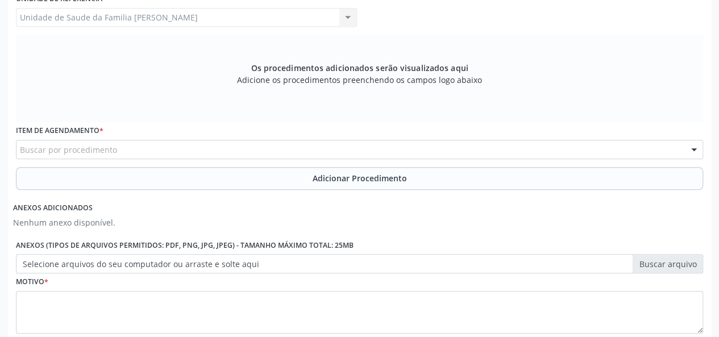
scroll to position [384, 0]
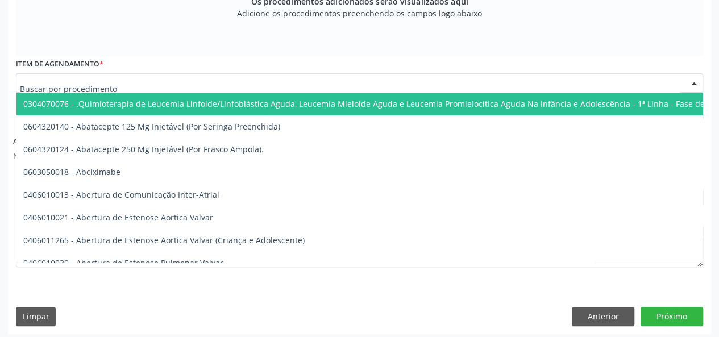
click at [136, 82] on div at bounding box center [359, 82] width 687 height 19
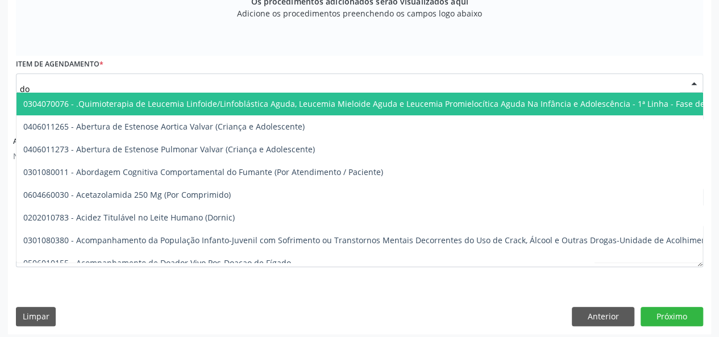
type input "d"
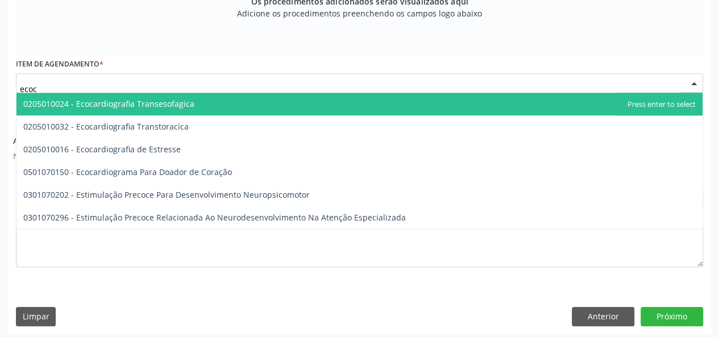
type input "ecoca"
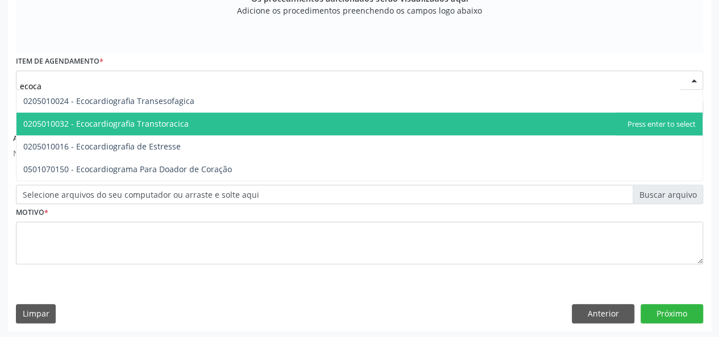
scroll to position [388, 0]
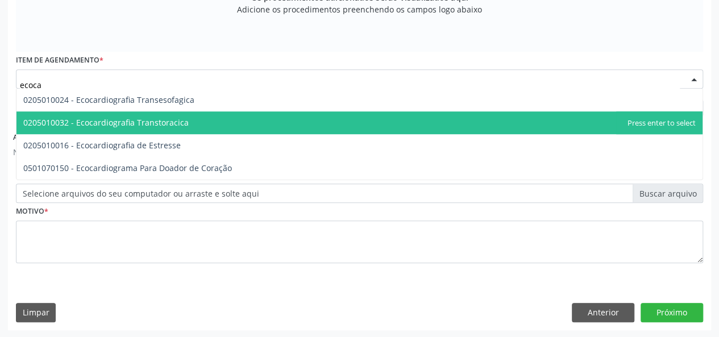
click at [196, 124] on span "0205010032 - Ecocardiografia Transtoracica" at bounding box center [359, 122] width 686 height 23
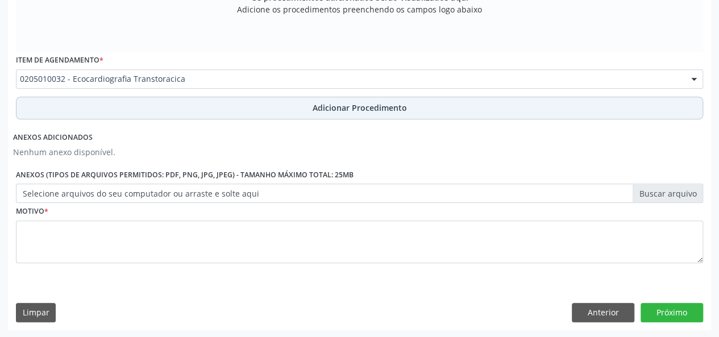
click at [373, 112] on span "Adicionar Procedimento" at bounding box center [360, 108] width 94 height 12
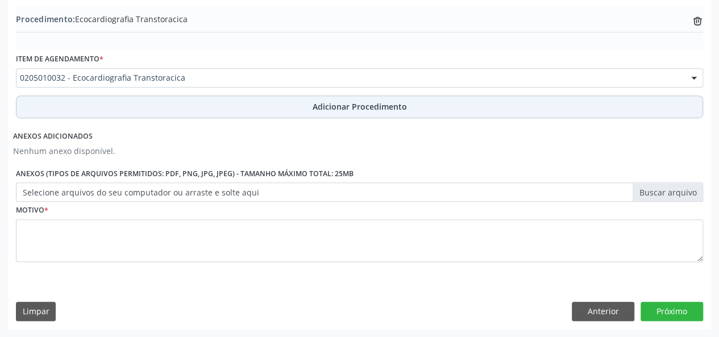
scroll to position [344, 0]
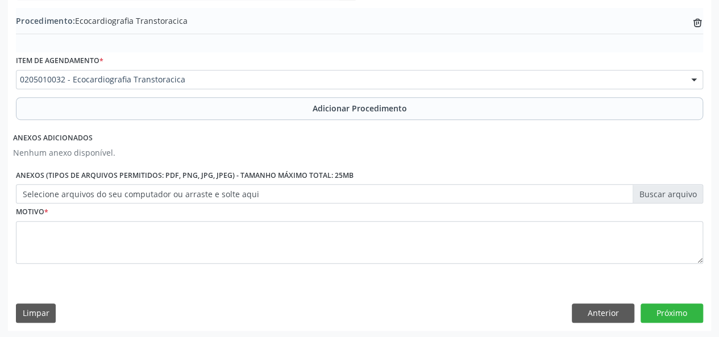
click at [689, 195] on label "Selecione arquivos do seu computador ou arraste e solte aqui" at bounding box center [359, 193] width 687 height 19
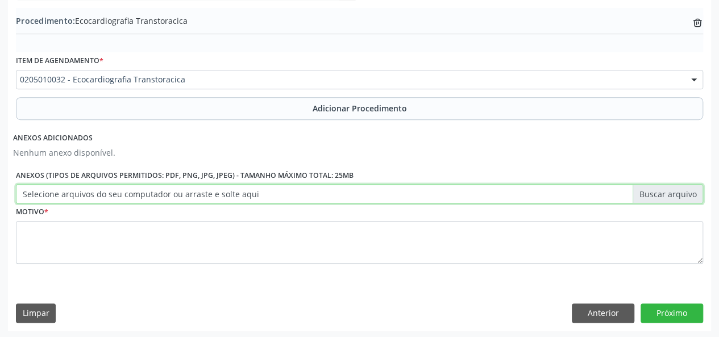
click at [689, 195] on input "Selecione arquivos do seu computador ou arraste e solte aqui" at bounding box center [359, 193] width 687 height 19
type input "C:\fakepath\jose roberto.jpg"
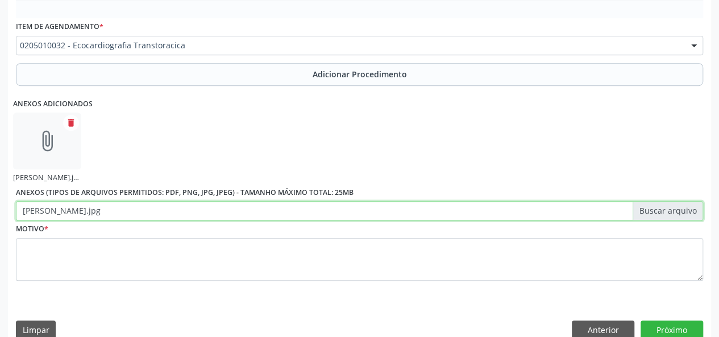
scroll to position [395, 0]
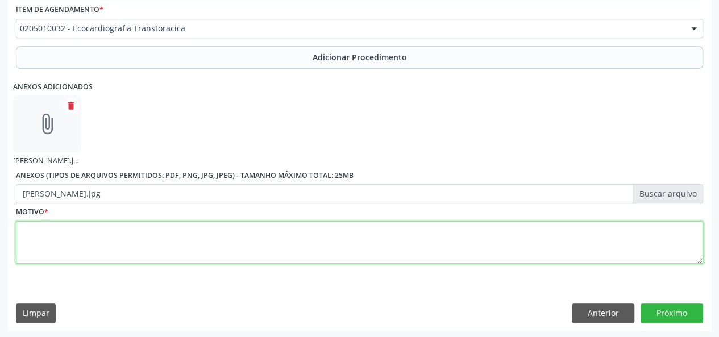
click at [30, 246] on textarea at bounding box center [359, 242] width 687 height 43
type textarea "IC, DAC"
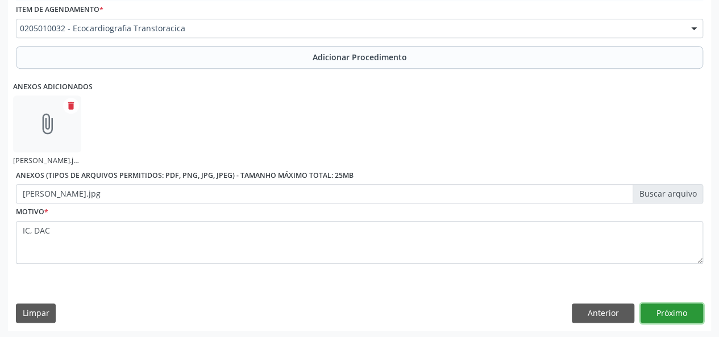
click at [643, 310] on button "Próximo" at bounding box center [671, 312] width 63 height 19
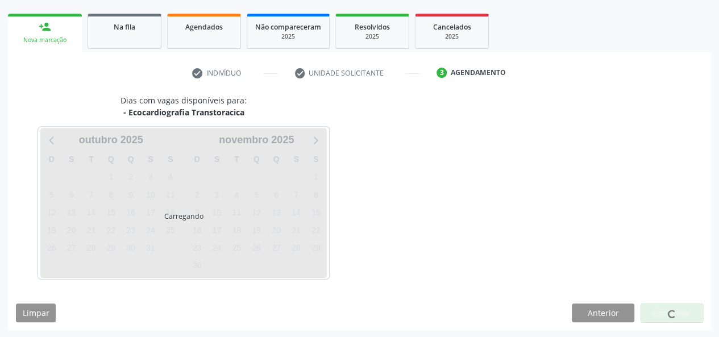
scroll to position [206, 0]
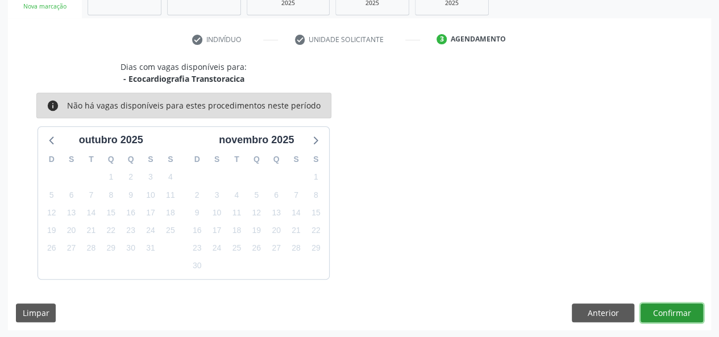
click at [696, 311] on button "Confirmar" at bounding box center [671, 312] width 63 height 19
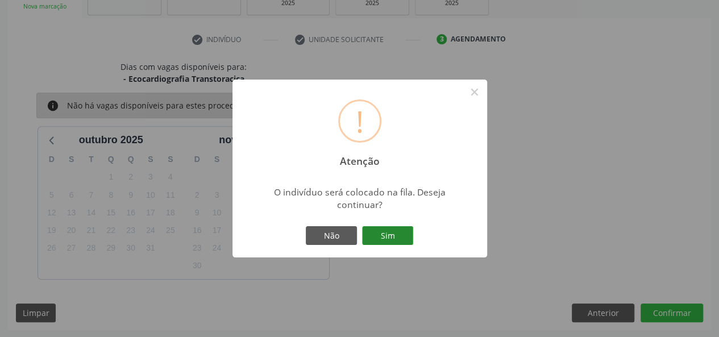
click at [379, 240] on button "Sim" at bounding box center [387, 235] width 51 height 19
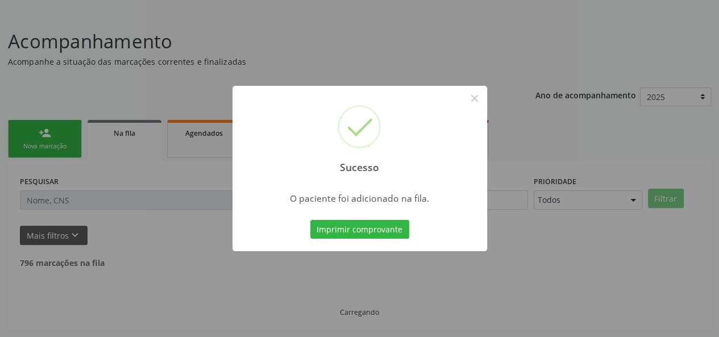
scroll to position [53, 0]
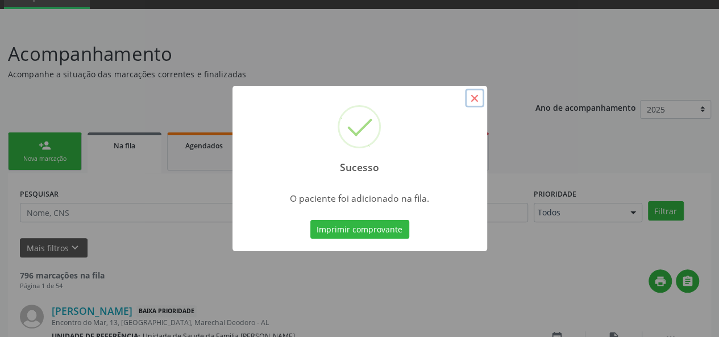
click at [475, 95] on button "×" at bounding box center [474, 98] width 19 height 19
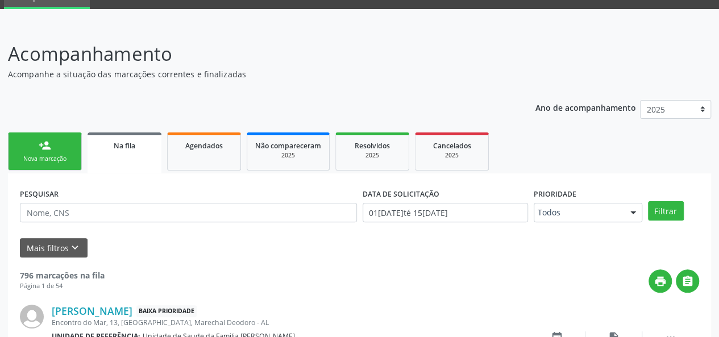
click at [30, 147] on link "person_add Nova marcação" at bounding box center [45, 151] width 74 height 38
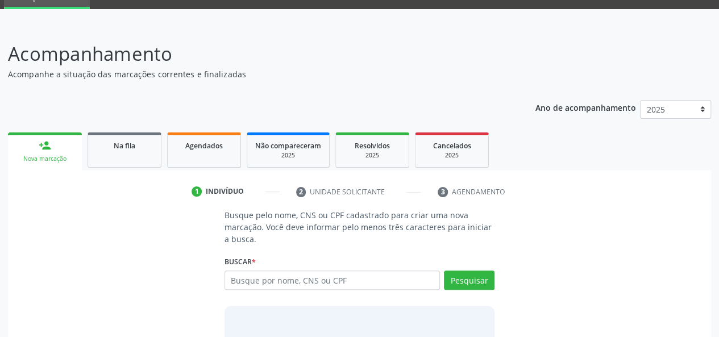
scroll to position [128, 0]
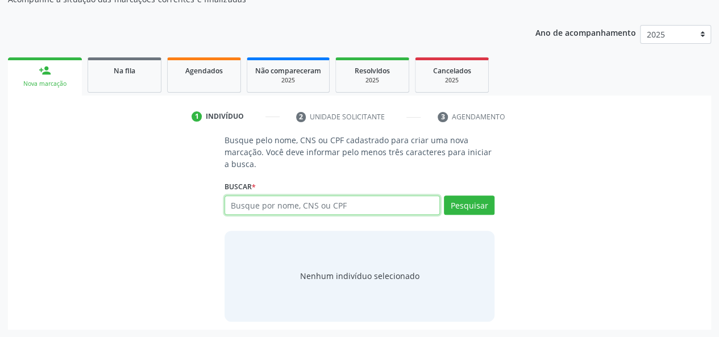
click at [235, 204] on input "text" at bounding box center [332, 204] width 216 height 19
type input "30422400459"
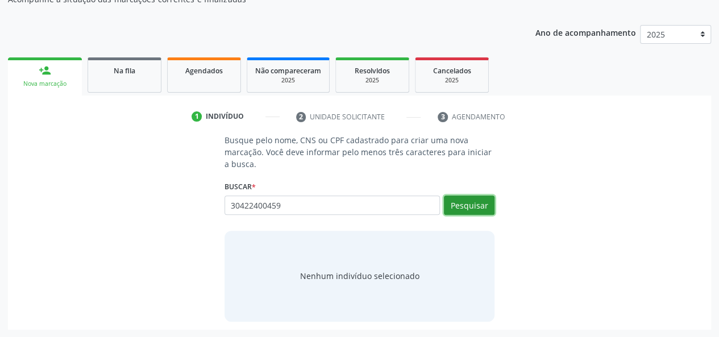
click at [453, 204] on button "Pesquisar" at bounding box center [469, 204] width 51 height 19
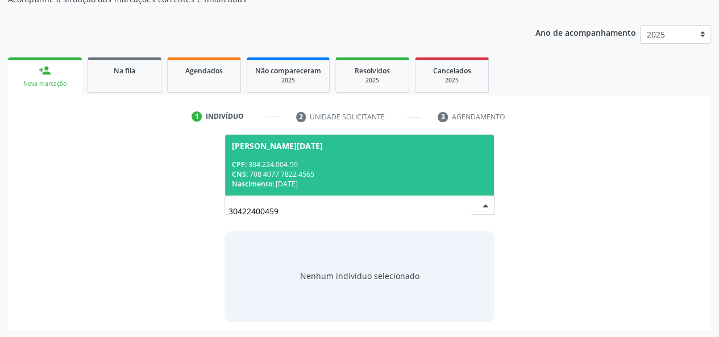
click at [276, 163] on div "CPF: 304.224.004-59" at bounding box center [360, 165] width 256 height 10
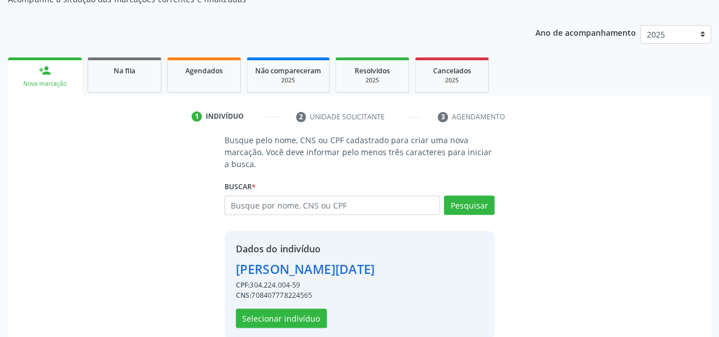
scroll to position [145, 0]
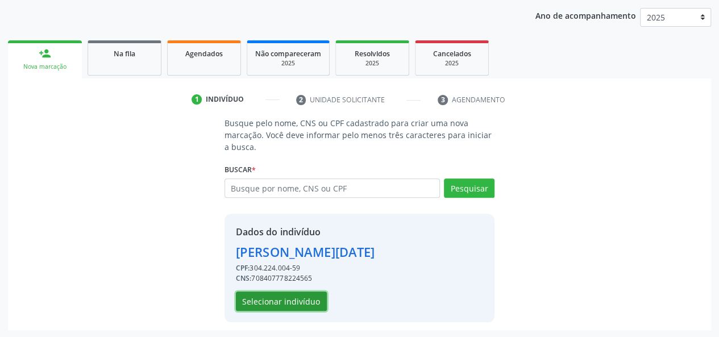
click at [264, 303] on button "Selecionar indivíduo" at bounding box center [281, 301] width 91 height 19
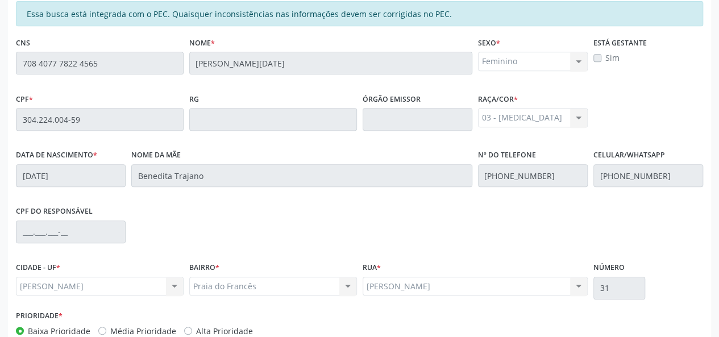
scroll to position [327, 0]
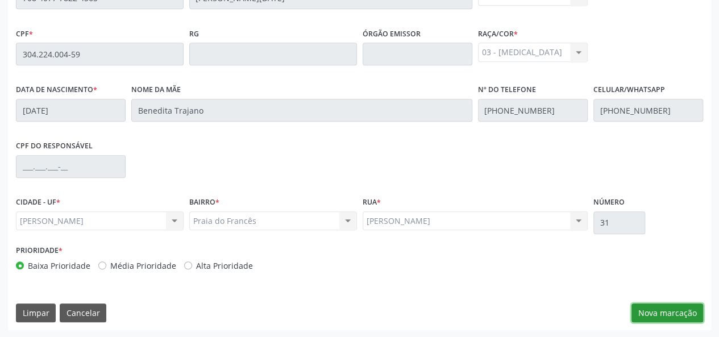
click at [664, 310] on button "Nova marcação" at bounding box center [667, 312] width 72 height 19
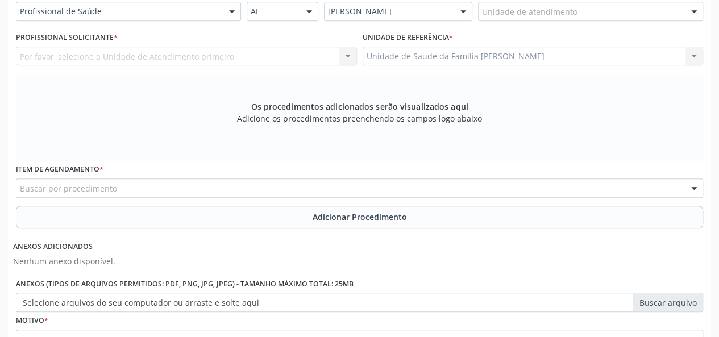
scroll to position [213, 0]
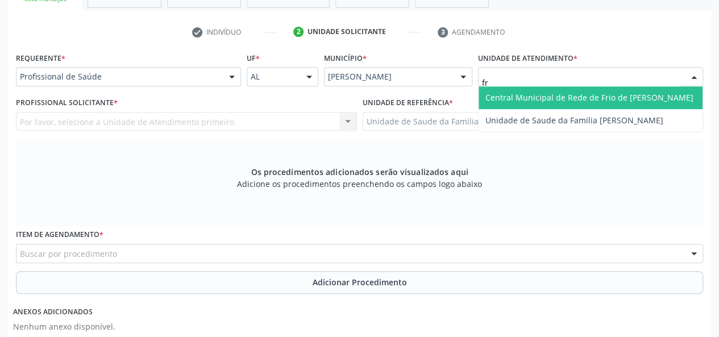
type input "fra"
click at [526, 89] on span "Unidade de Saude da Familia [PERSON_NAME]" at bounding box center [590, 97] width 224 height 23
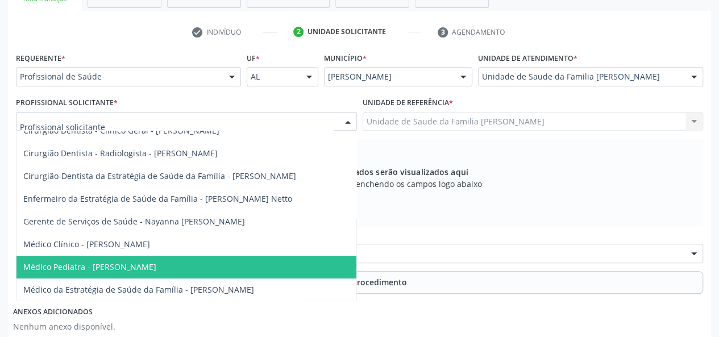
scroll to position [111, 0]
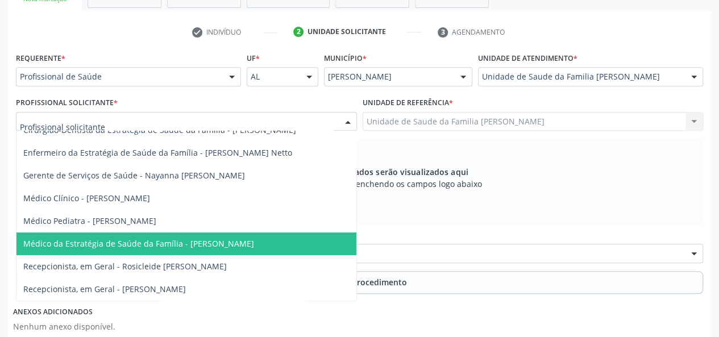
click at [207, 240] on span "Médico da Estratégia de Saúde da Família - Arthur Cunha de Mendonca Fragoso" at bounding box center [186, 243] width 340 height 23
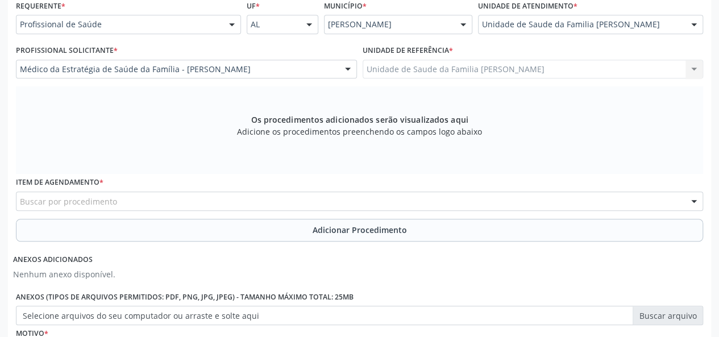
scroll to position [327, 0]
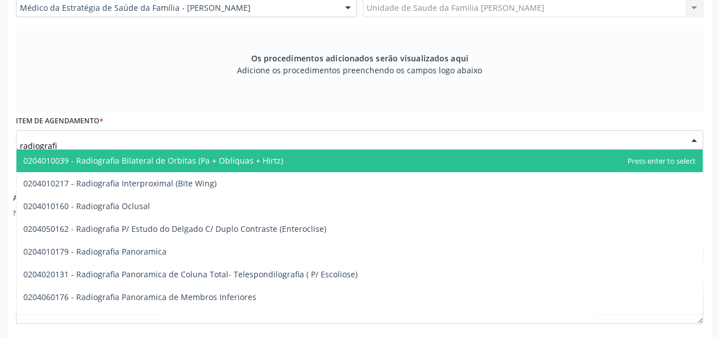
type input "radiografia"
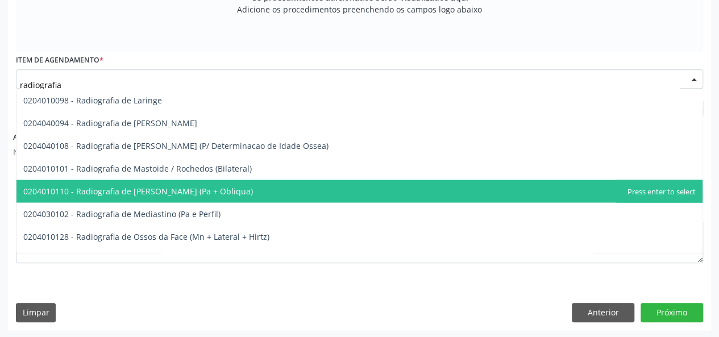
scroll to position [1193, 0]
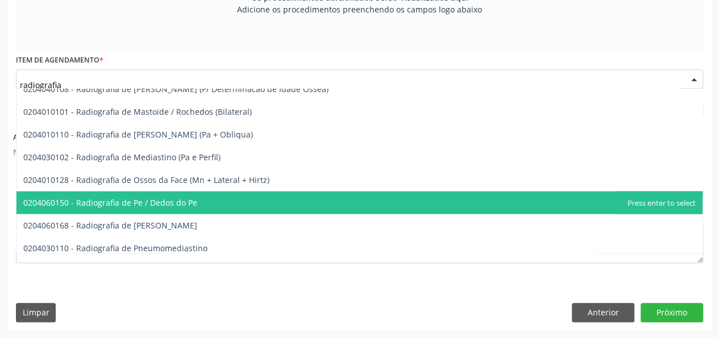
click at [175, 192] on span "0204060150 - Radiografia de Pe / Dedos do Pe" at bounding box center [359, 202] width 686 height 23
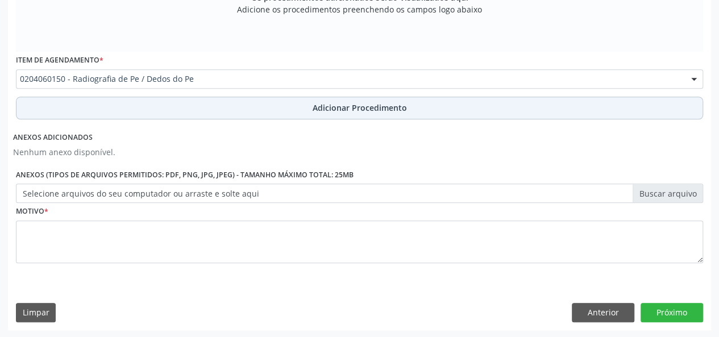
click at [343, 97] on button "Adicionar Procedimento" at bounding box center [359, 108] width 687 height 23
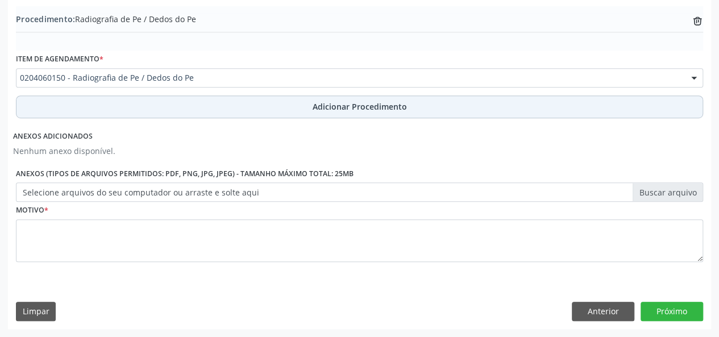
scroll to position [344, 0]
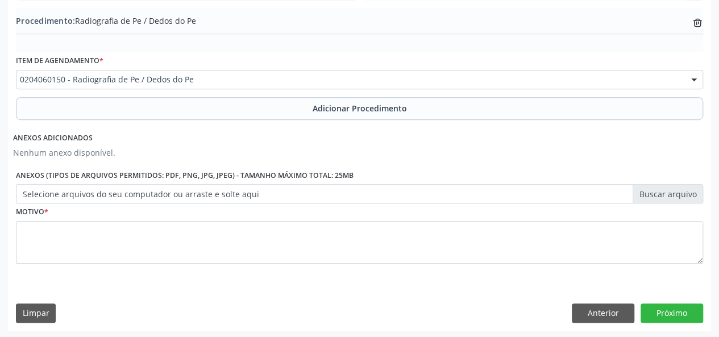
click at [665, 198] on label "Selecione arquivos do seu computador ou arraste e solte aqui" at bounding box center [359, 193] width 687 height 19
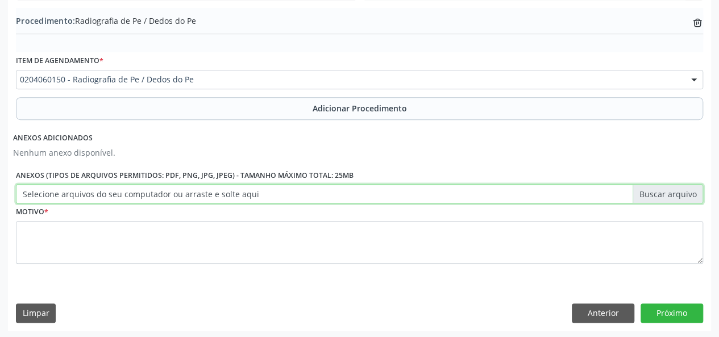
click at [665, 198] on input "Selecione arquivos do seu computador ou arraste e solte aqui" at bounding box center [359, 193] width 687 height 19
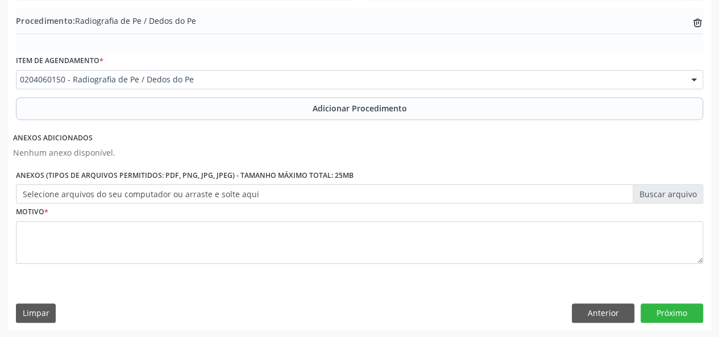
click at [663, 194] on label "Selecione arquivos do seu computador ou arraste e solte aqui" at bounding box center [359, 193] width 687 height 19
click at [663, 194] on input "Selecione arquivos do seu computador ou arraste e solte aqui" at bounding box center [359, 193] width 687 height 19
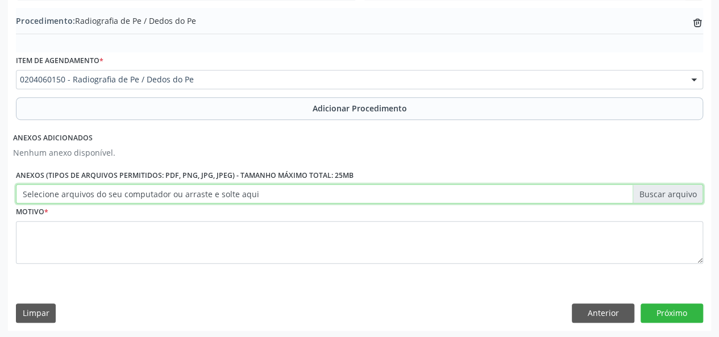
type input "C:\fakepath\vera.jpg"
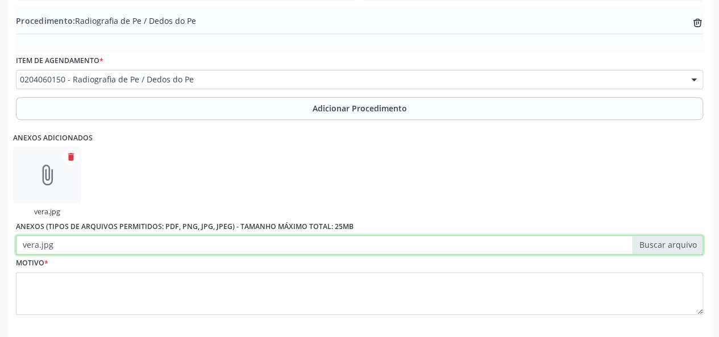
scroll to position [395, 0]
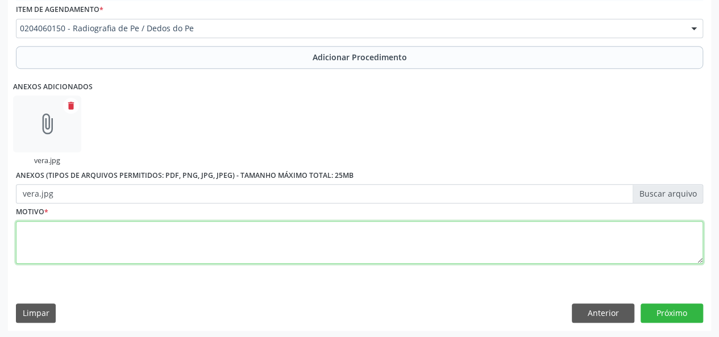
click at [56, 239] on textarea at bounding box center [359, 242] width 687 height 43
type textarea "Dor ao caminhar"
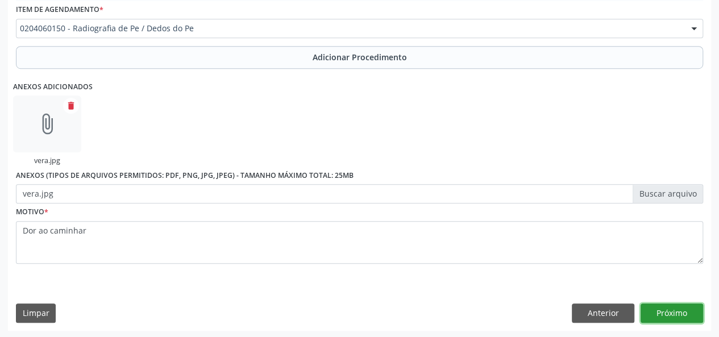
click at [666, 308] on button "Próximo" at bounding box center [671, 312] width 63 height 19
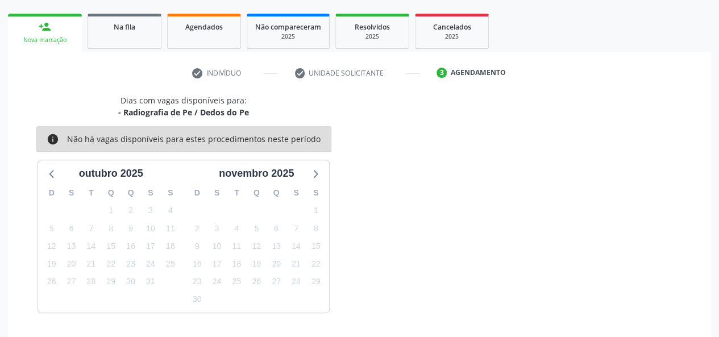
scroll to position [206, 0]
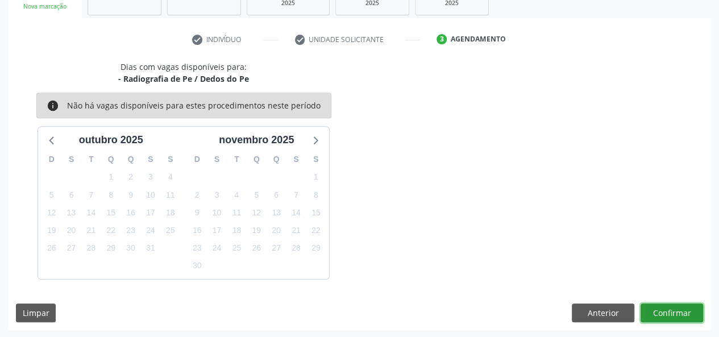
click at [666, 309] on button "Confirmar" at bounding box center [671, 312] width 63 height 19
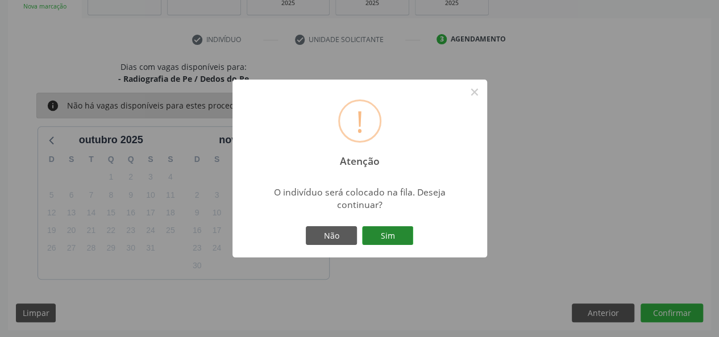
click at [400, 244] on button "Sim" at bounding box center [387, 235] width 51 height 19
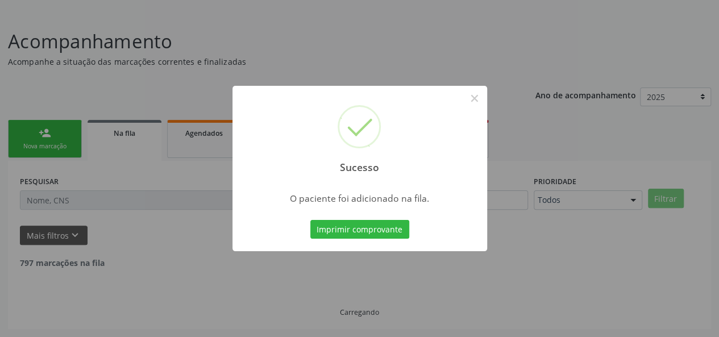
scroll to position [53, 0]
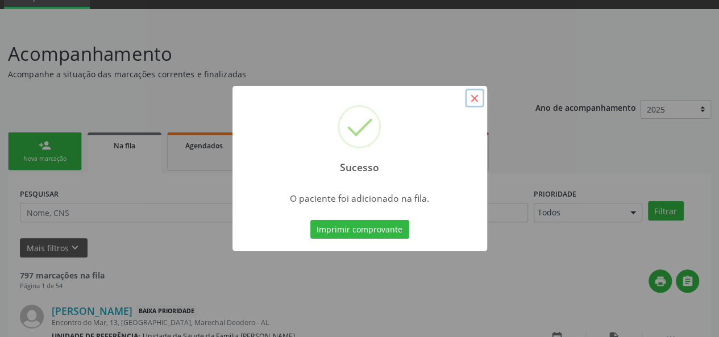
click at [480, 99] on button "×" at bounding box center [474, 98] width 19 height 19
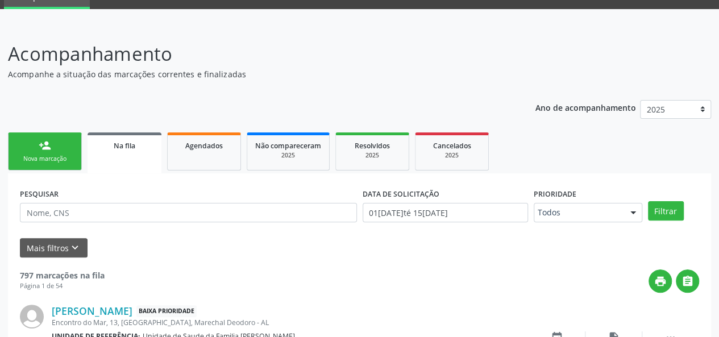
click at [31, 145] on link "person_add Nova marcação" at bounding box center [45, 151] width 74 height 38
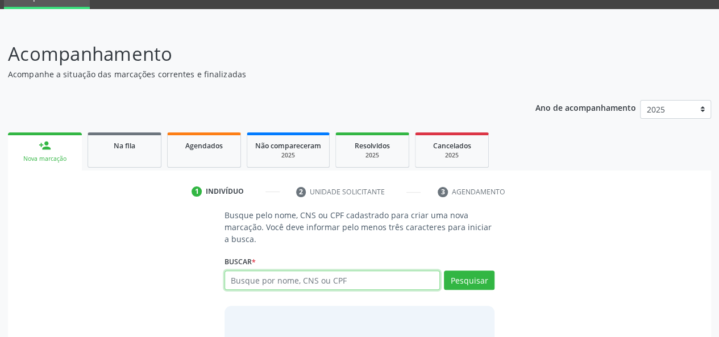
click at [321, 280] on input "text" at bounding box center [332, 280] width 216 height 19
type input "34923012404"
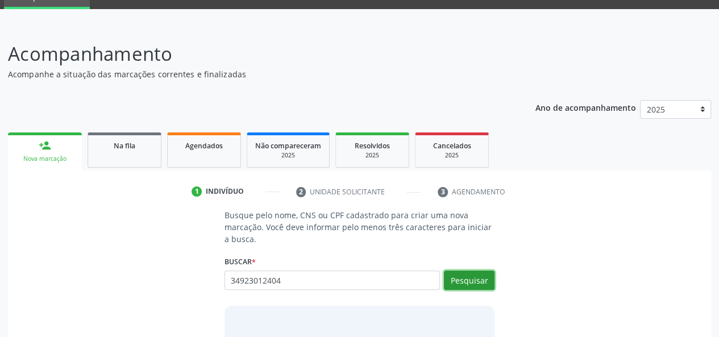
click at [467, 284] on button "Pesquisar" at bounding box center [469, 280] width 51 height 19
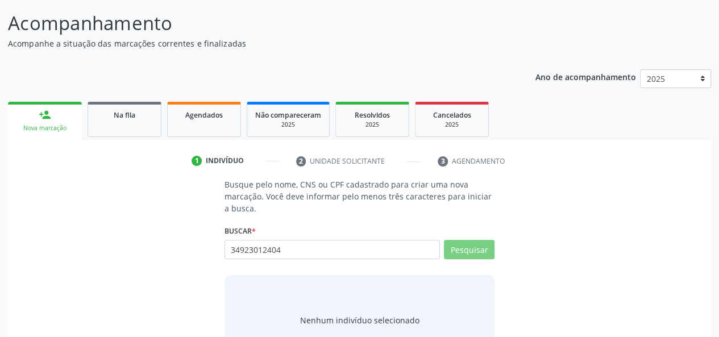
scroll to position [128, 0]
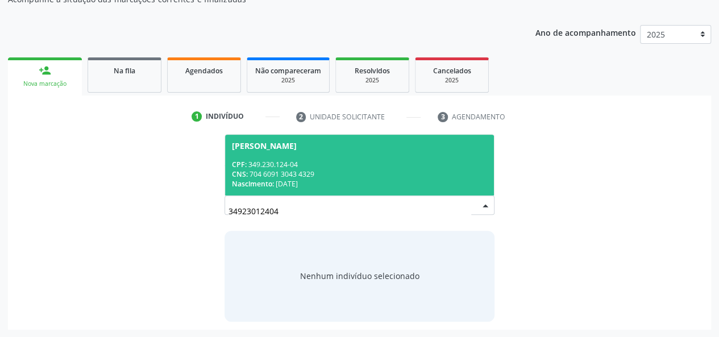
click at [258, 176] on div "CNS: 704 6091 3043 4329" at bounding box center [360, 174] width 256 height 10
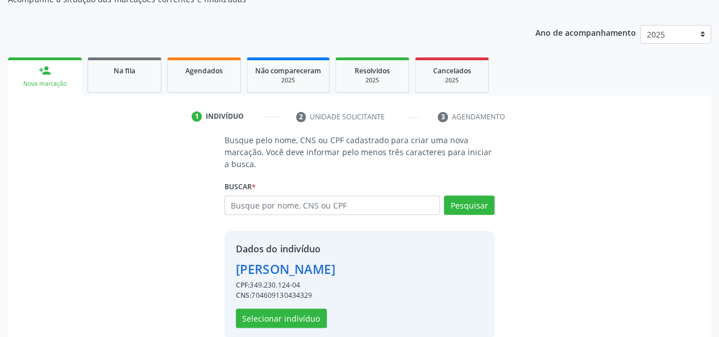
scroll to position [145, 0]
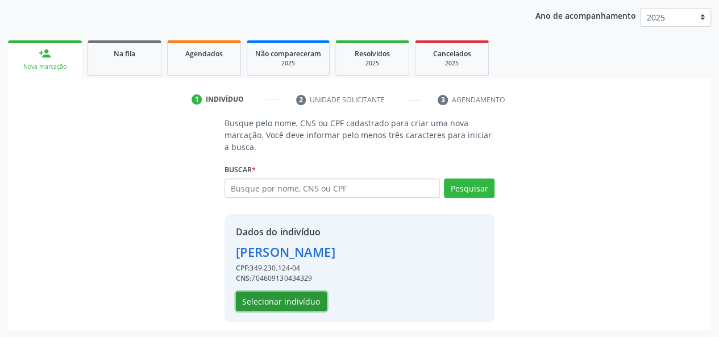
click at [264, 296] on button "Selecionar indivíduo" at bounding box center [281, 301] width 91 height 19
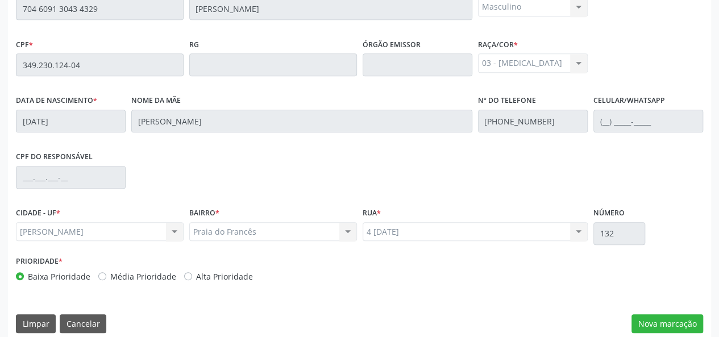
scroll to position [327, 0]
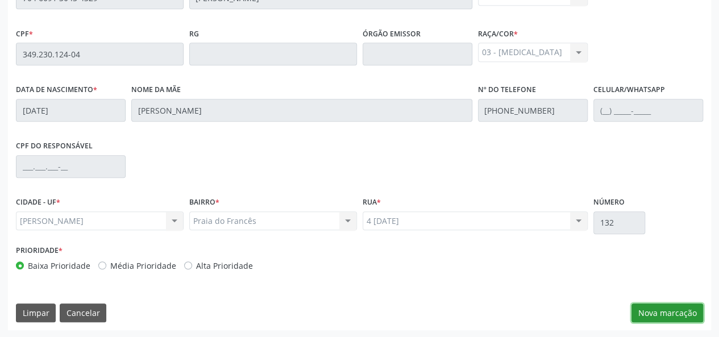
click at [661, 306] on button "Nova marcação" at bounding box center [667, 312] width 72 height 19
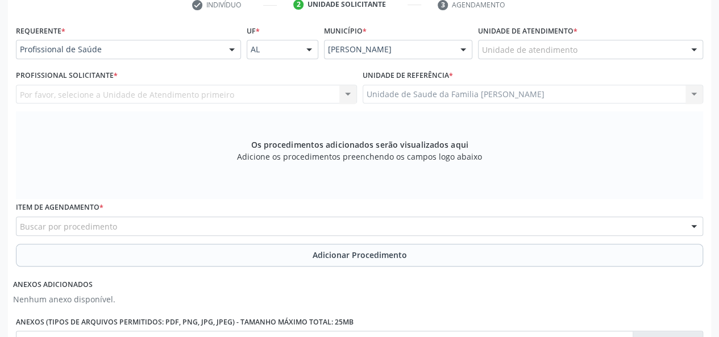
scroll to position [156, 0]
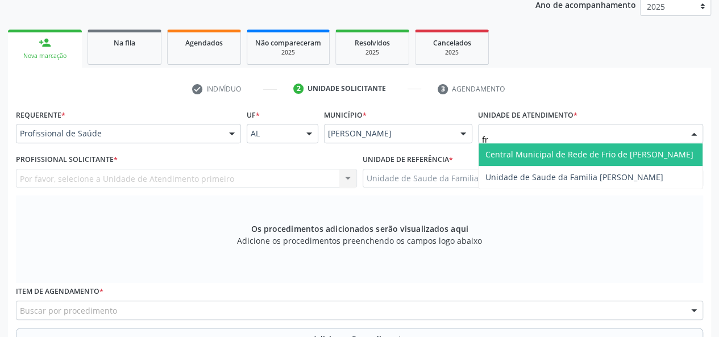
type input "fra"
click at [504, 147] on span "Unidade de Saude da Familia [PERSON_NAME]" at bounding box center [590, 154] width 224 height 23
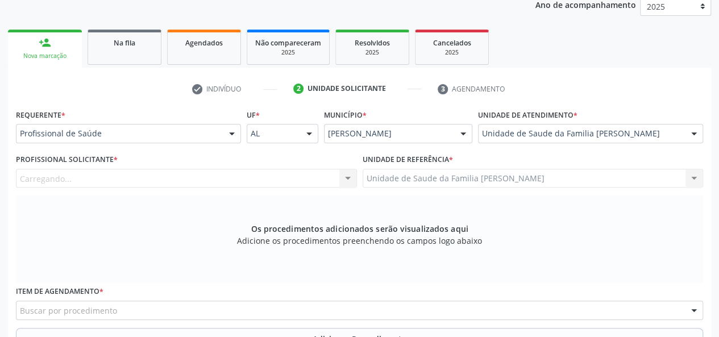
click at [72, 182] on div "Carregando... Nenhum resultado encontrado para: " " Não há nenhuma opção para s…" at bounding box center [186, 178] width 341 height 19
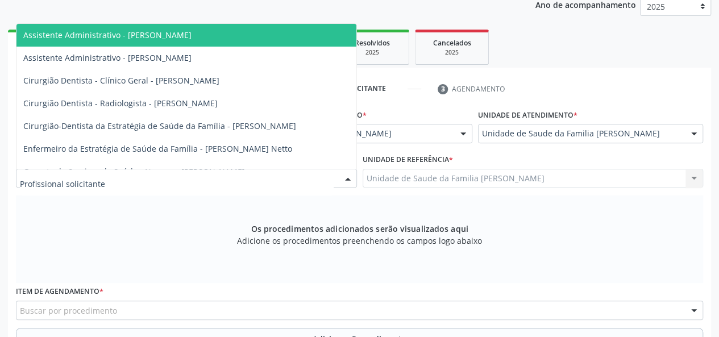
click at [176, 177] on div at bounding box center [186, 178] width 341 height 19
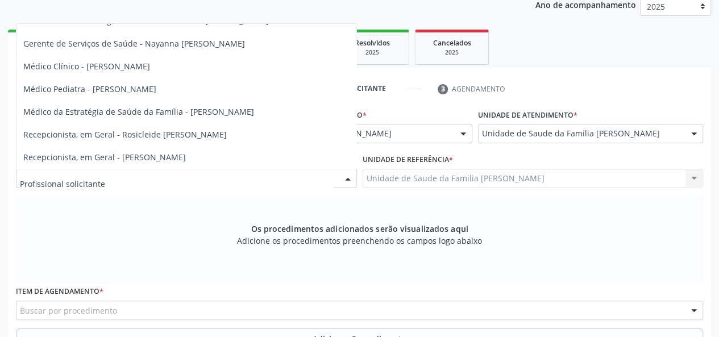
scroll to position [136, 0]
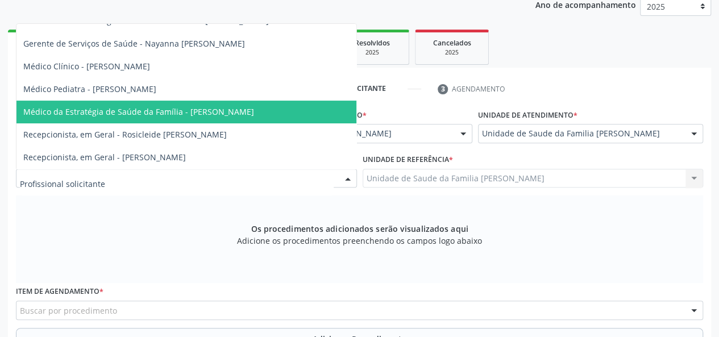
click at [236, 106] on span "Médico da Estratégia de Saúde da Família - Arthur Cunha de Mendonca Fragoso" at bounding box center [138, 111] width 231 height 11
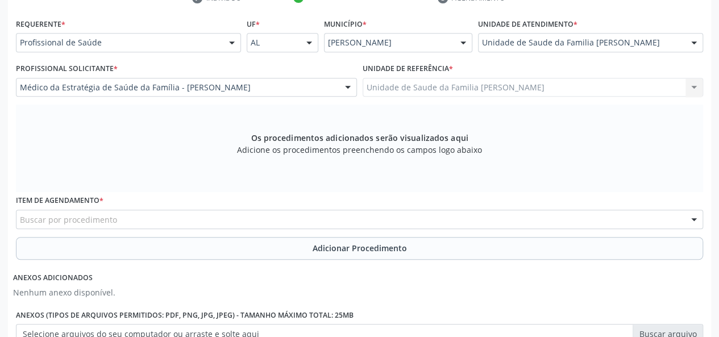
scroll to position [270, 0]
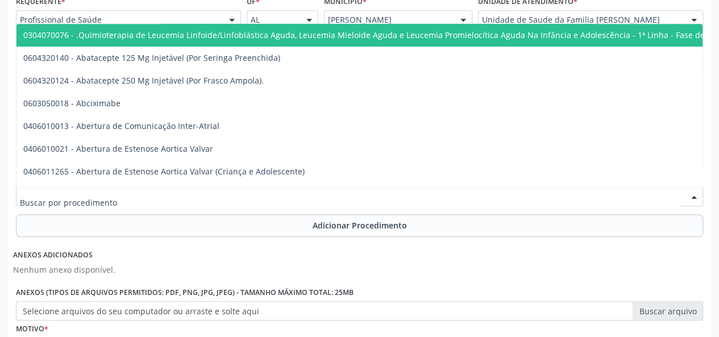
click at [177, 196] on div at bounding box center [359, 196] width 687 height 19
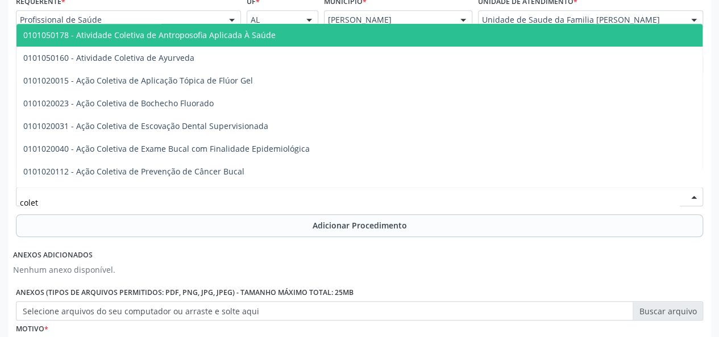
type input "coleta"
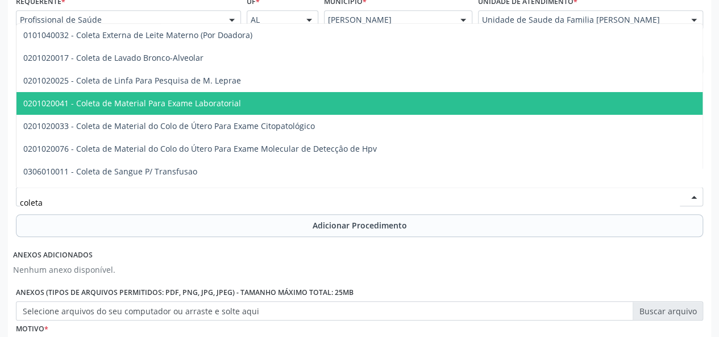
click at [208, 106] on span "0201020041 - Coleta de Material Para Exame Laboratorial" at bounding box center [132, 103] width 218 height 11
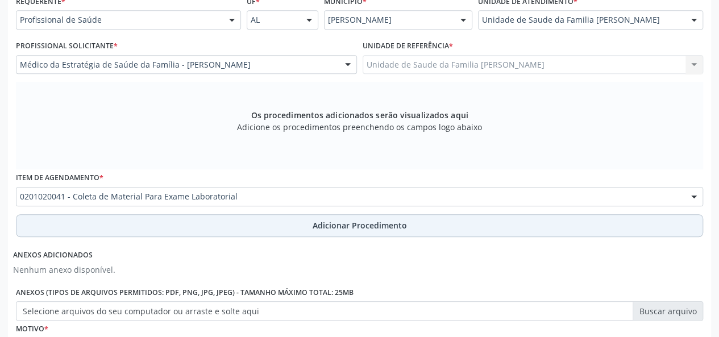
click at [310, 224] on button "Adicionar Procedimento" at bounding box center [359, 225] width 687 height 23
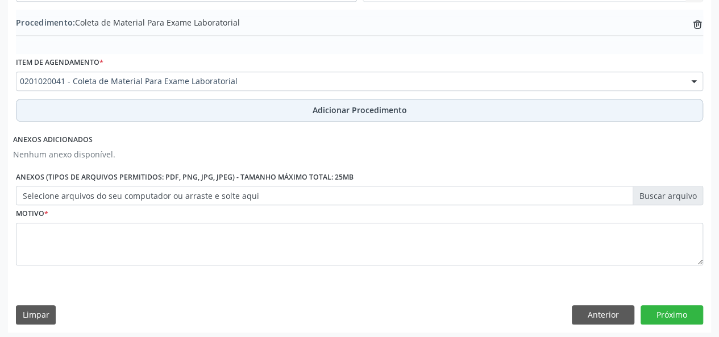
scroll to position [344, 0]
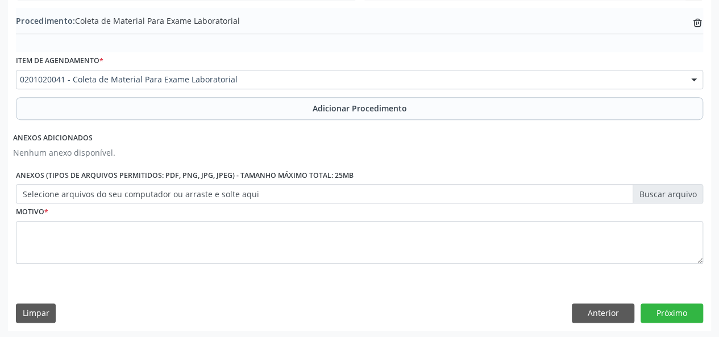
click at [639, 195] on label "Selecione arquivos do seu computador ou arraste e solte aqui" at bounding box center [359, 193] width 687 height 19
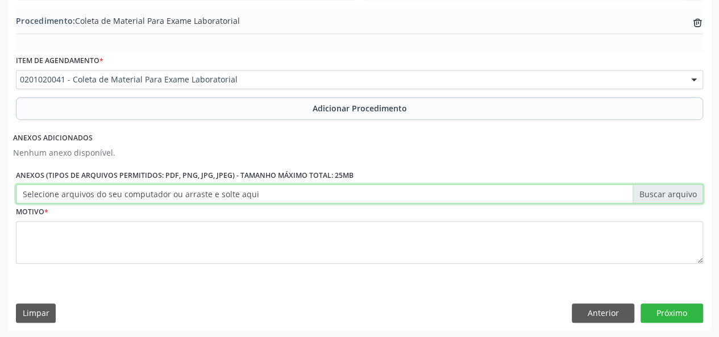
click at [639, 195] on input "Selecione arquivos do seu computador ou arraste e solte aqui" at bounding box center [359, 193] width 687 height 19
type input "C:\fakepath\sil.jpg"
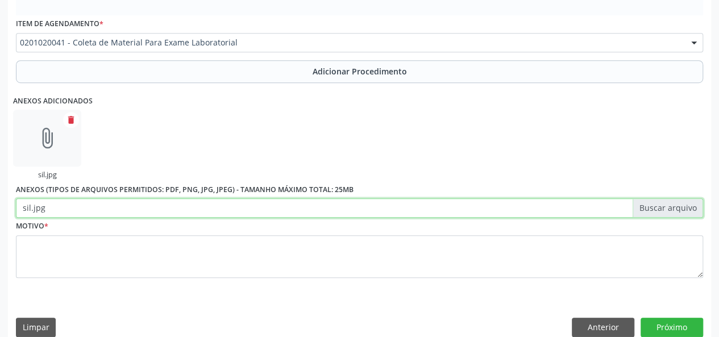
scroll to position [395, 0]
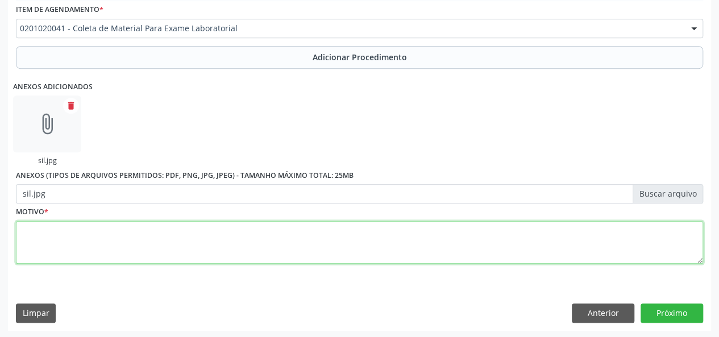
click at [30, 242] on textarea at bounding box center [359, 242] width 687 height 43
type textarea "Avaliacao"
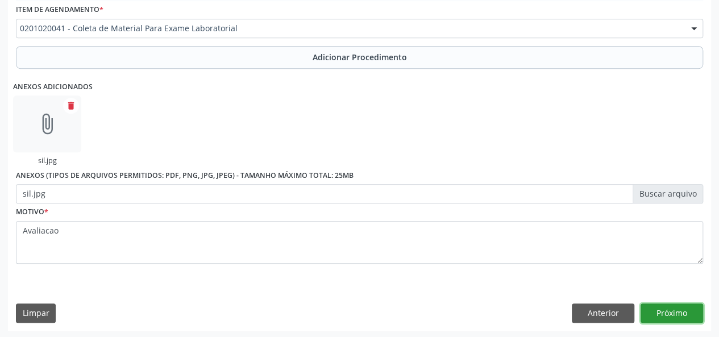
click at [697, 309] on button "Próximo" at bounding box center [671, 312] width 63 height 19
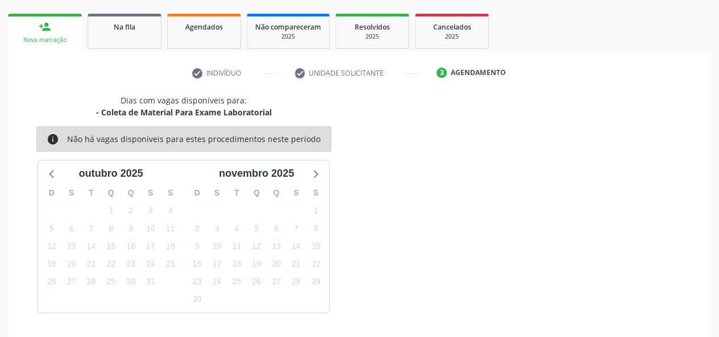
scroll to position [206, 0]
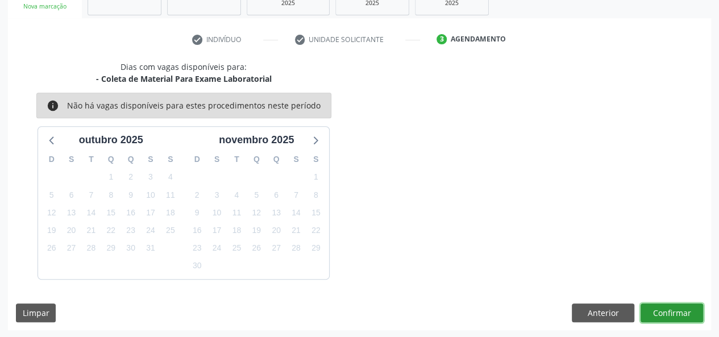
click at [674, 311] on button "Confirmar" at bounding box center [671, 312] width 63 height 19
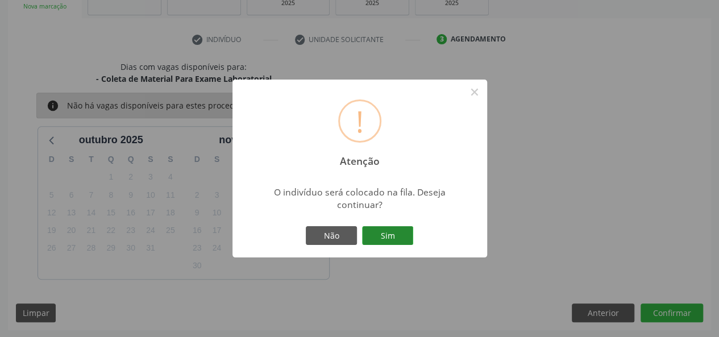
click at [388, 236] on button "Sim" at bounding box center [387, 235] width 51 height 19
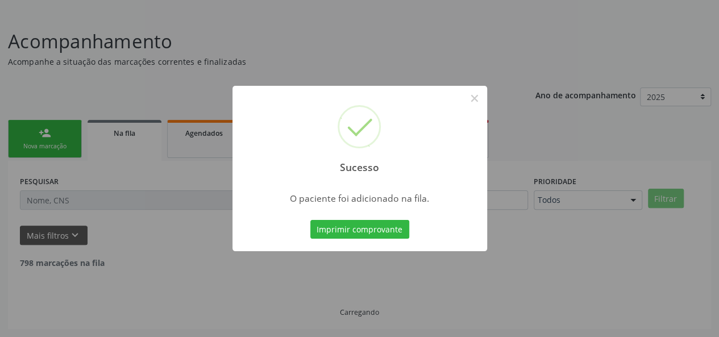
scroll to position [53, 0]
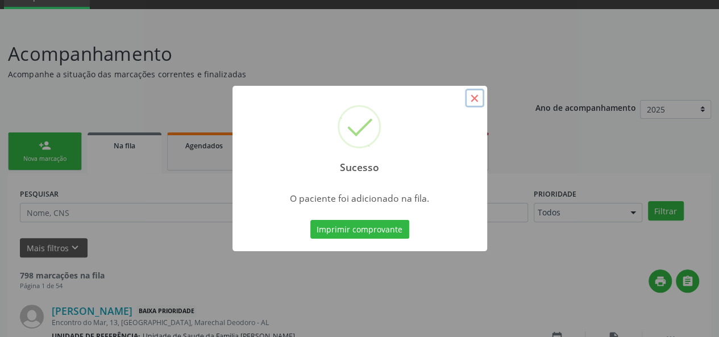
click at [471, 99] on button "×" at bounding box center [474, 98] width 19 height 19
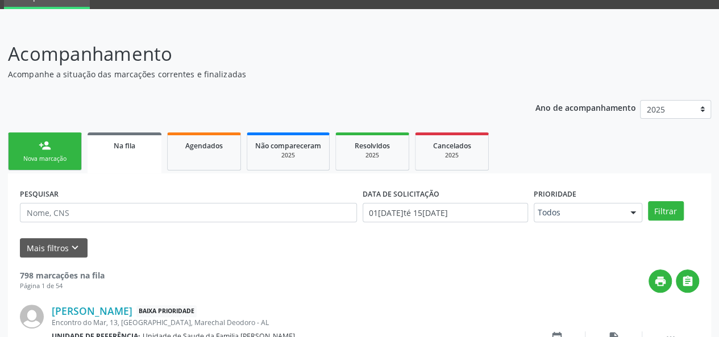
scroll to position [110, 0]
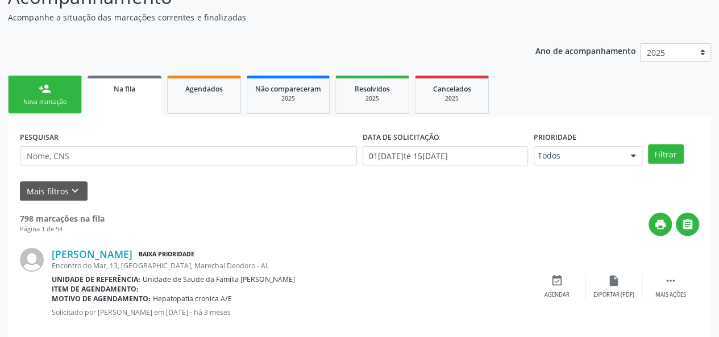
click at [48, 93] on div "person_add" at bounding box center [45, 88] width 13 height 13
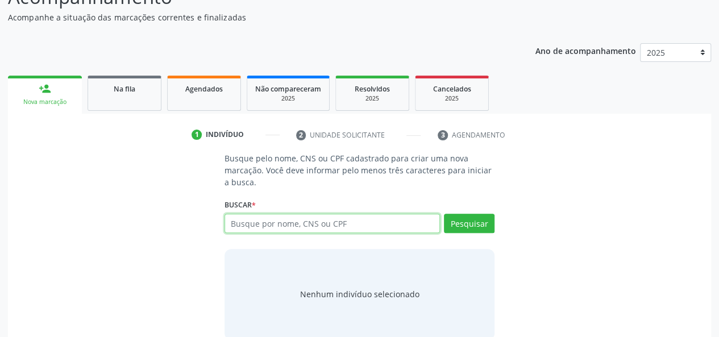
click at [306, 223] on input "text" at bounding box center [332, 223] width 216 height 19
type input "34923012404"
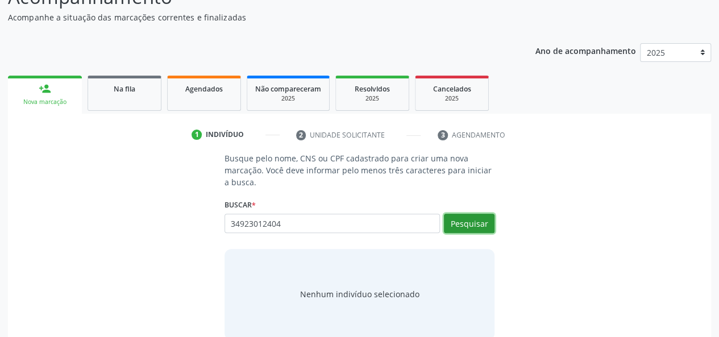
click at [459, 218] on button "Pesquisar" at bounding box center [469, 223] width 51 height 19
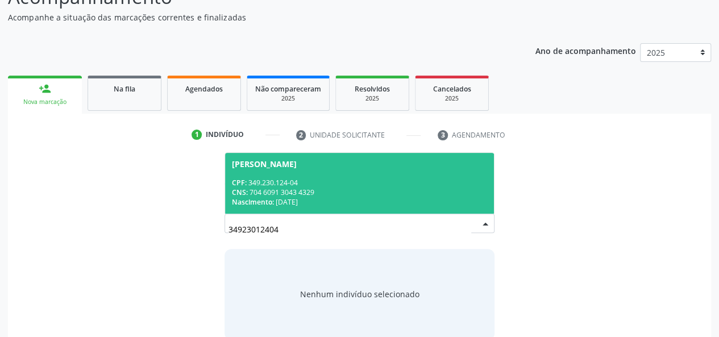
click at [239, 174] on span "Silvano Almeida dos Santos CPF: 349.230.124-04 CNS: 704 6091 3043 4329 Nascimen…" at bounding box center [359, 183] width 269 height 61
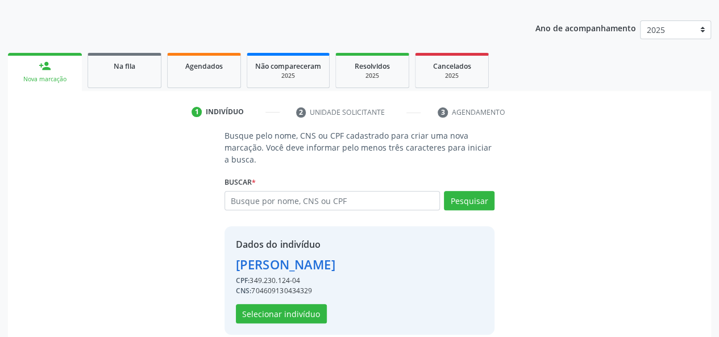
scroll to position [145, 0]
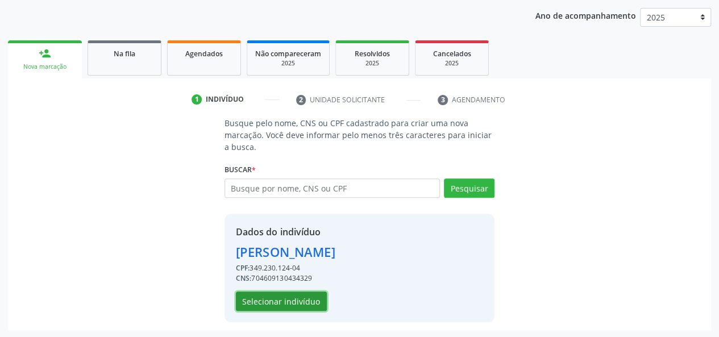
click at [289, 294] on button "Selecionar indivíduo" at bounding box center [281, 301] width 91 height 19
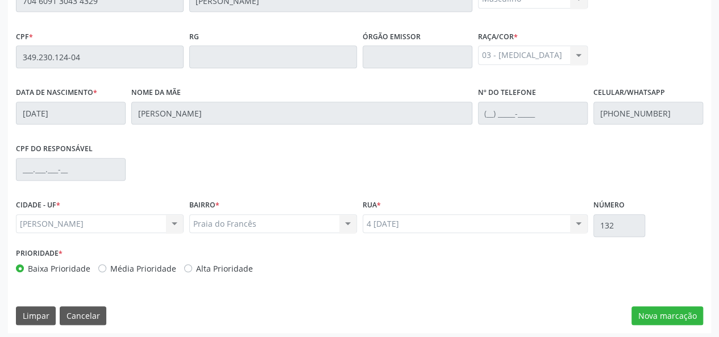
scroll to position [327, 0]
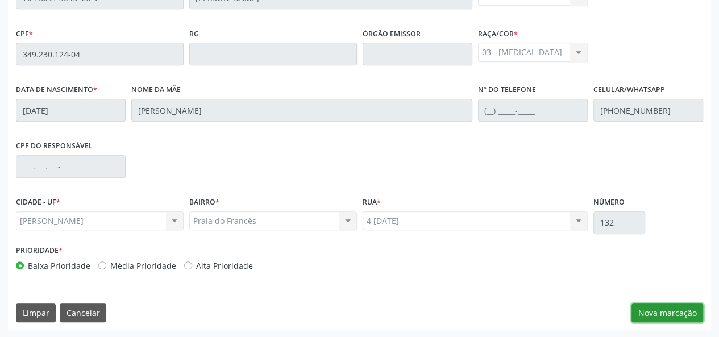
click at [649, 310] on button "Nova marcação" at bounding box center [667, 312] width 72 height 19
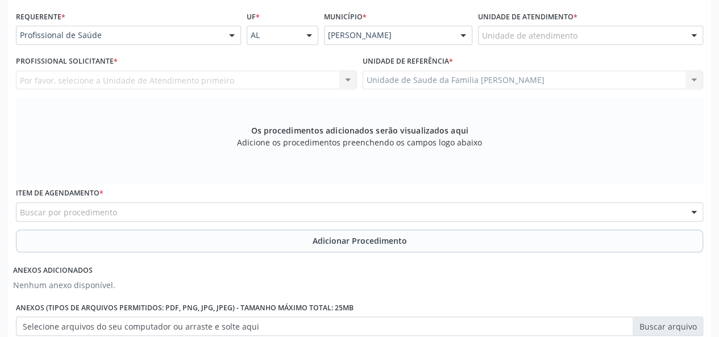
scroll to position [213, 0]
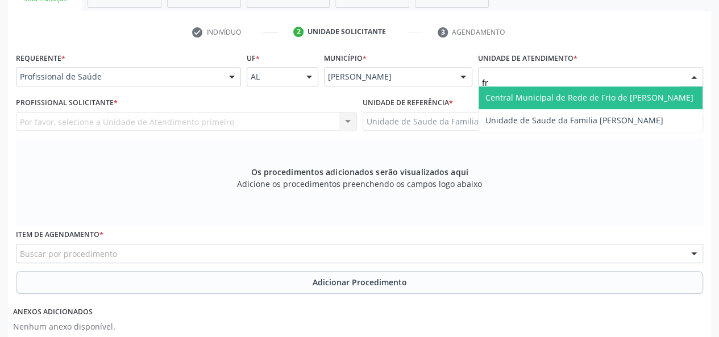
type input "fra"
click at [515, 94] on span "Unidade de Saude da Familia [PERSON_NAME]" at bounding box center [574, 97] width 178 height 11
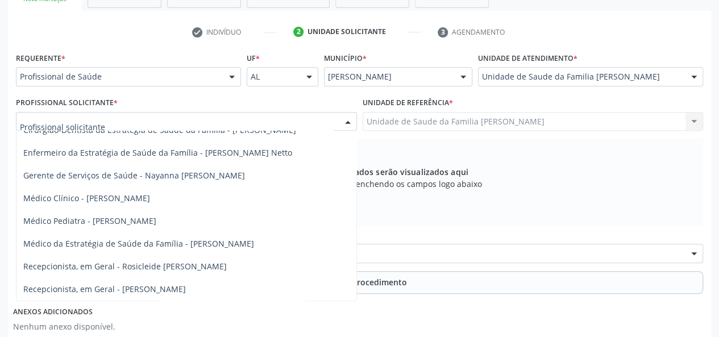
scroll to position [111, 0]
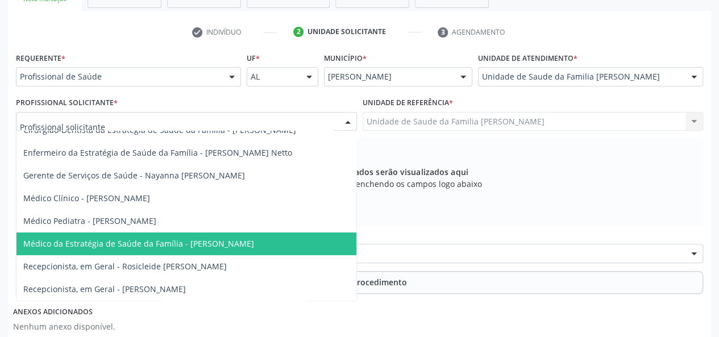
click at [228, 232] on span "Médico da Estratégia de Saúde da Família - Arthur Cunha de Mendonca Fragoso" at bounding box center [186, 243] width 340 height 23
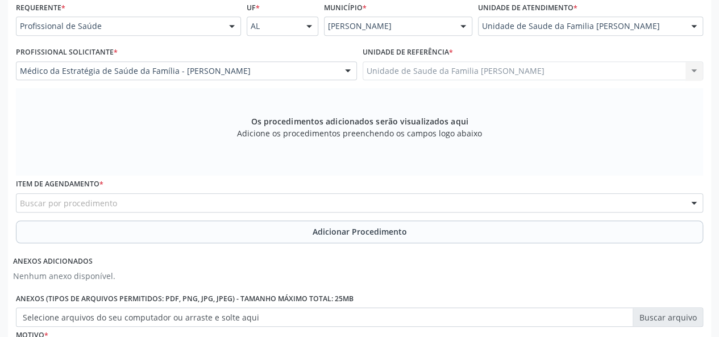
scroll to position [327, 0]
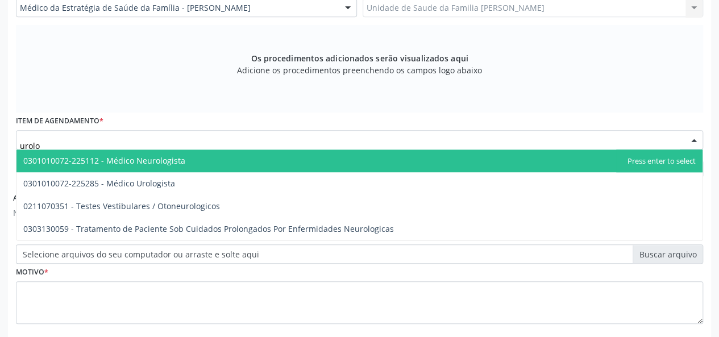
type input "urolog"
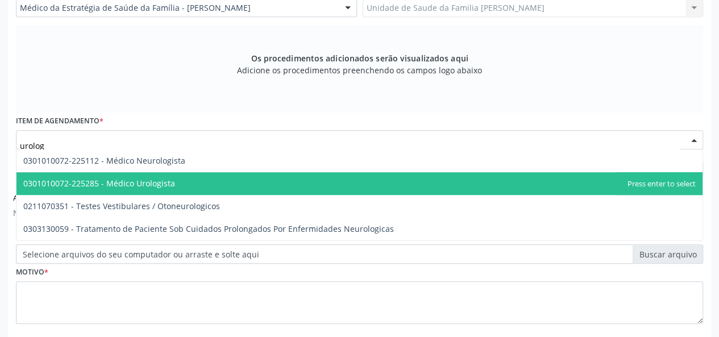
click at [115, 185] on span "0301010072-225285 - Médico Urologista" at bounding box center [99, 183] width 152 height 11
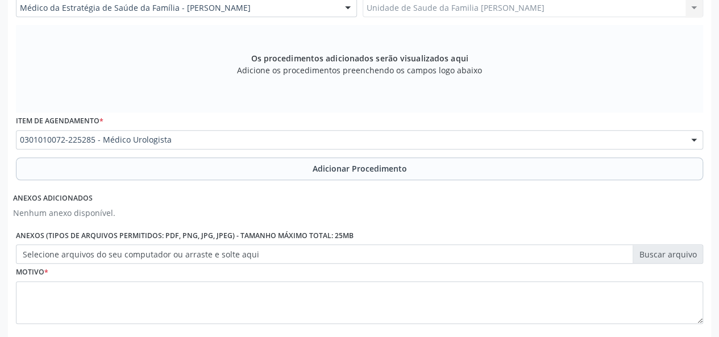
click at [349, 174] on button "Adicionar Procedimento" at bounding box center [359, 168] width 687 height 23
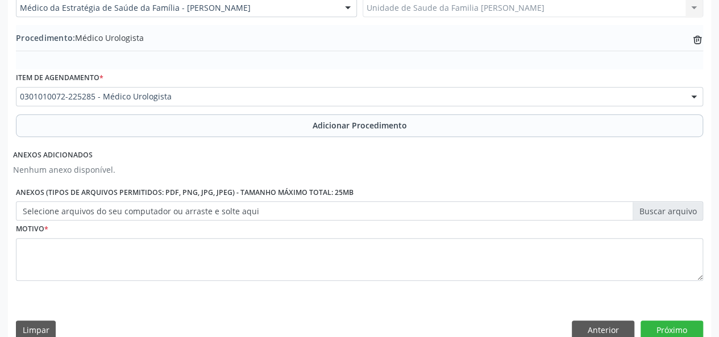
scroll to position [344, 0]
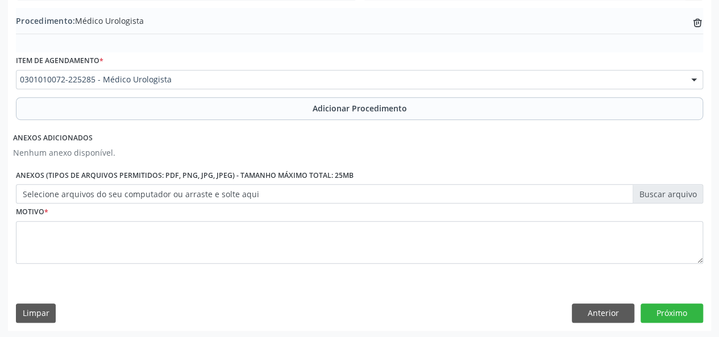
click at [669, 186] on label "Selecione arquivos do seu computador ou arraste e solte aqui" at bounding box center [359, 193] width 687 height 19
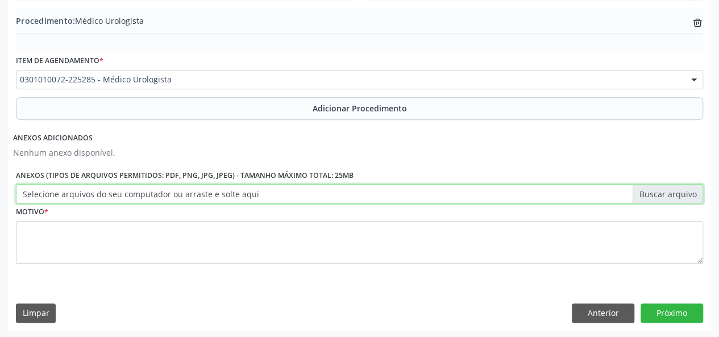
click at [669, 186] on input "Selecione arquivos do seu computador ou arraste e solte aqui" at bounding box center [359, 193] width 687 height 19
type input "C:\fakepath\sil.jpg"
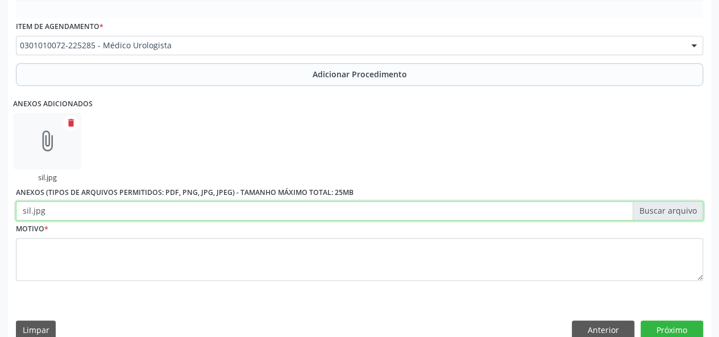
scroll to position [395, 0]
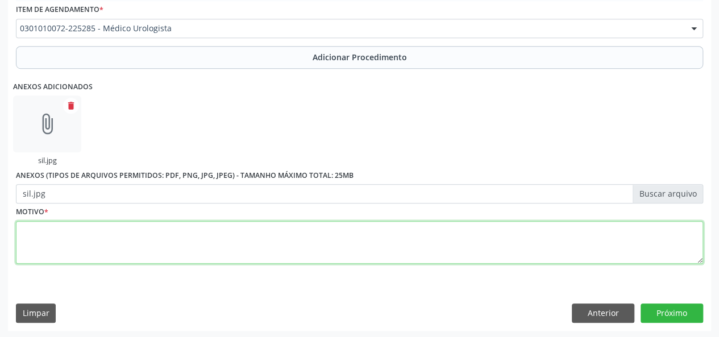
click at [53, 240] on textarea at bounding box center [359, 242] width 687 height 43
type textarea "Rastreio, historico de CA de prostata"
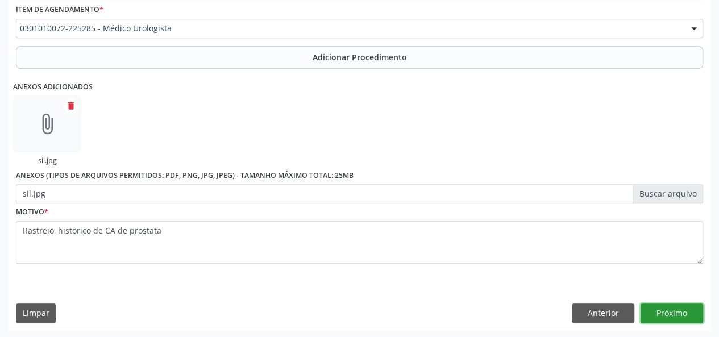
click at [652, 310] on button "Próximo" at bounding box center [671, 312] width 63 height 19
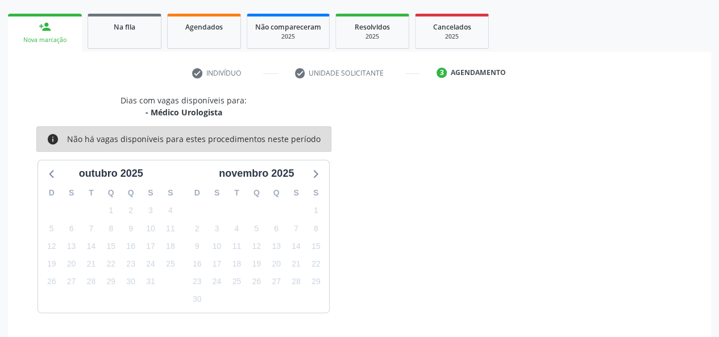
scroll to position [206, 0]
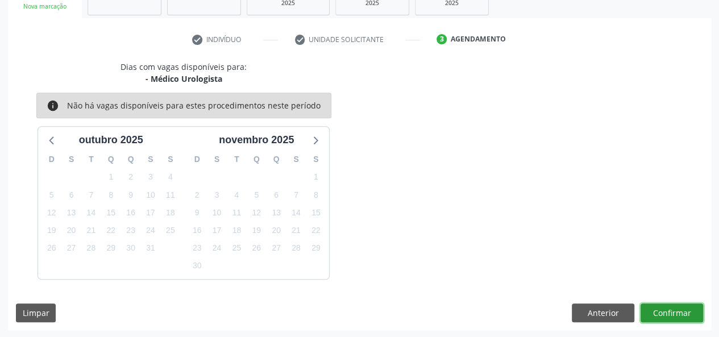
click at [669, 311] on button "Confirmar" at bounding box center [671, 312] width 63 height 19
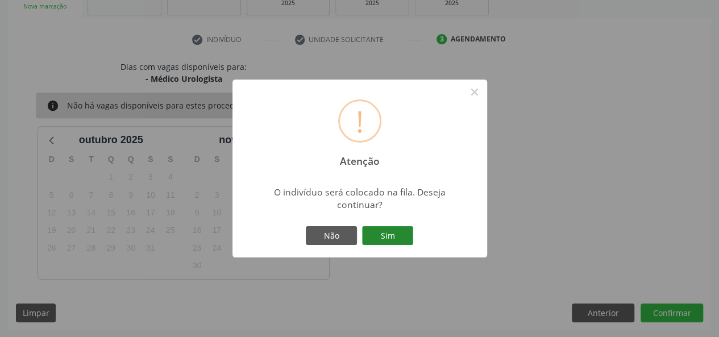
click at [408, 236] on button "Sim" at bounding box center [387, 235] width 51 height 19
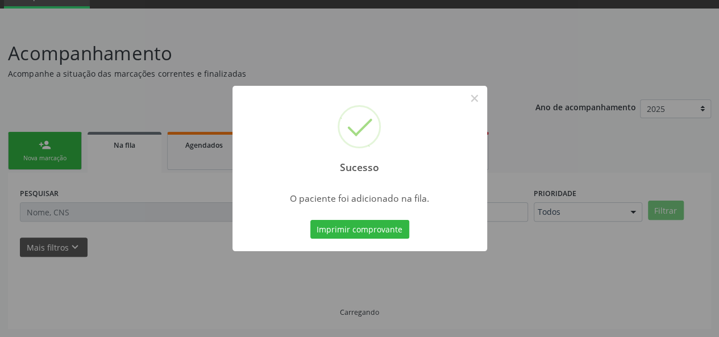
scroll to position [53, 0]
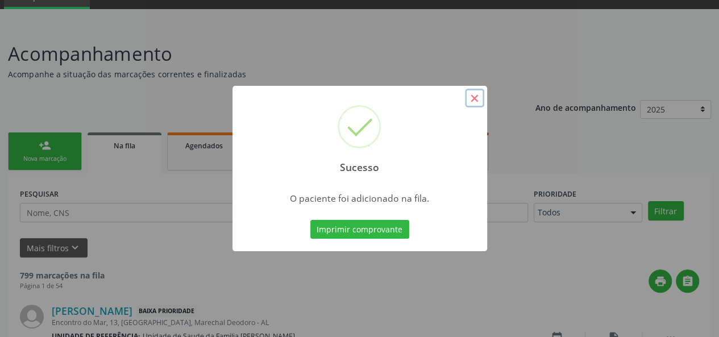
click at [473, 98] on button "×" at bounding box center [474, 98] width 19 height 19
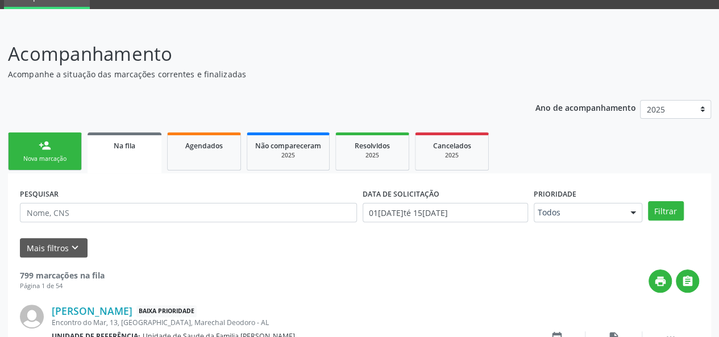
click at [57, 155] on div "Nova marcação" at bounding box center [44, 159] width 57 height 9
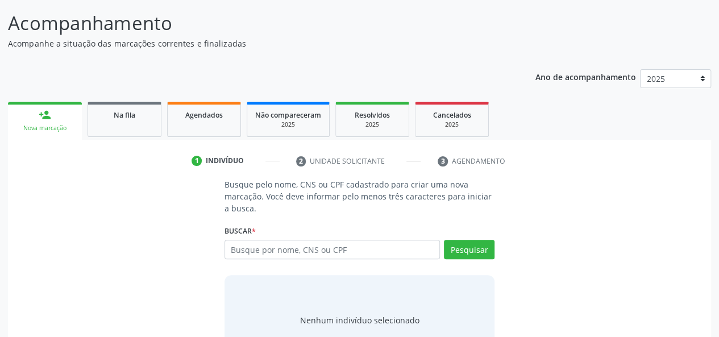
scroll to position [110, 0]
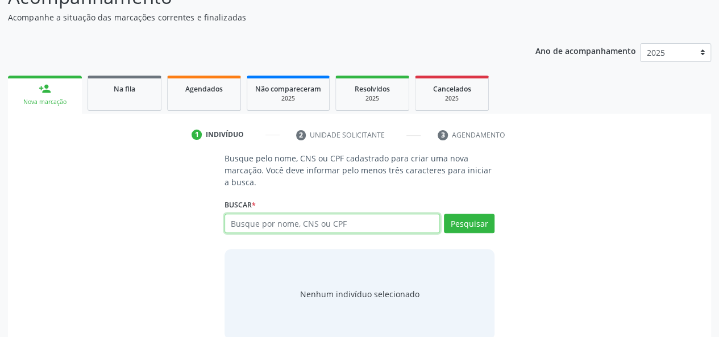
click at [247, 220] on input "text" at bounding box center [332, 223] width 216 height 19
type input "34923012404"
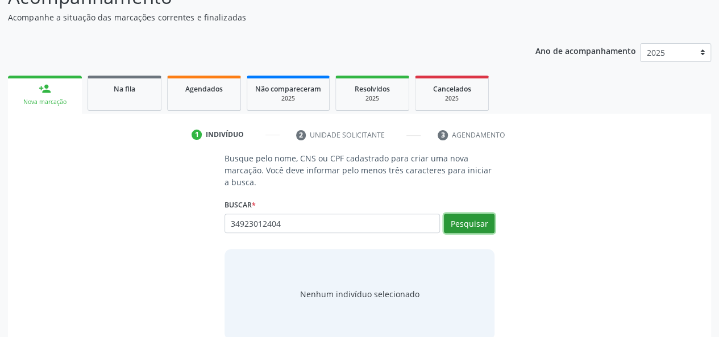
click at [463, 231] on button "Pesquisar" at bounding box center [469, 223] width 51 height 19
type input "34923012404"
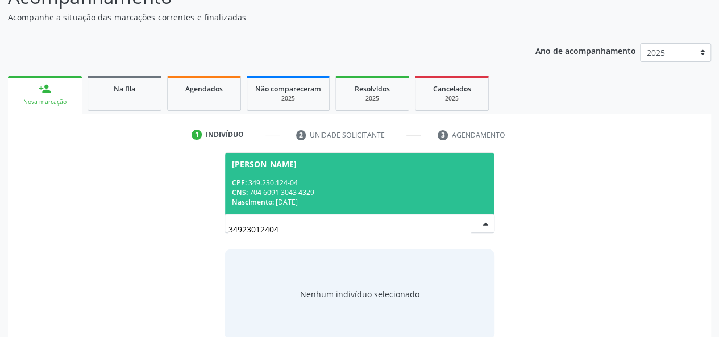
click at [285, 181] on div "CPF: 349.230.124-04" at bounding box center [360, 183] width 256 height 10
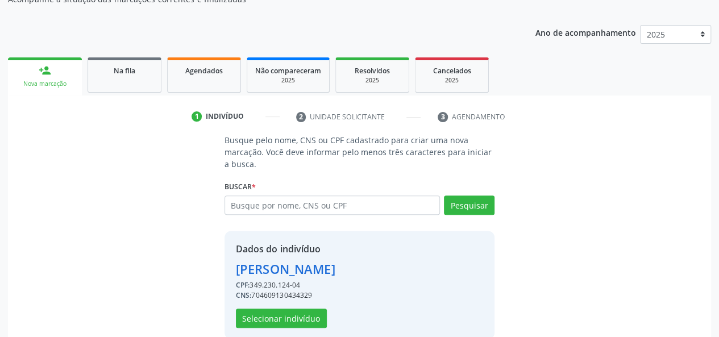
scroll to position [145, 0]
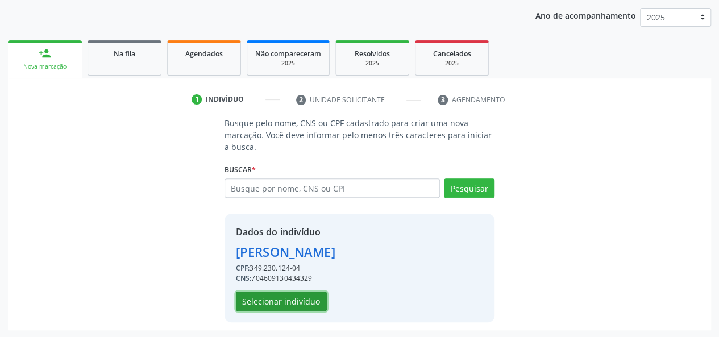
click at [280, 304] on button "Selecionar indivíduo" at bounding box center [281, 301] width 91 height 19
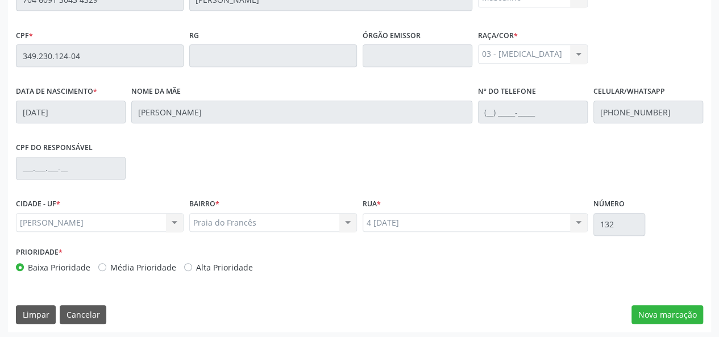
scroll to position [327, 0]
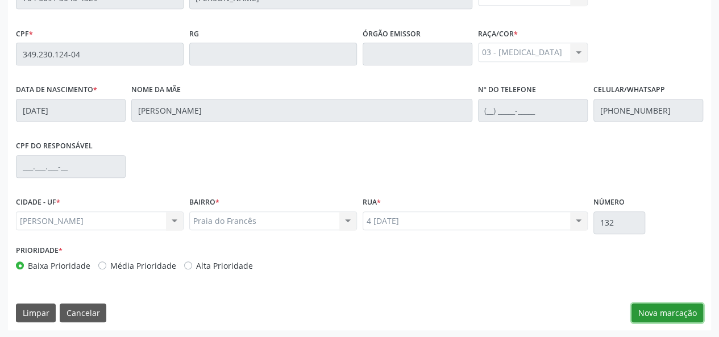
click at [661, 311] on button "Nova marcação" at bounding box center [667, 312] width 72 height 19
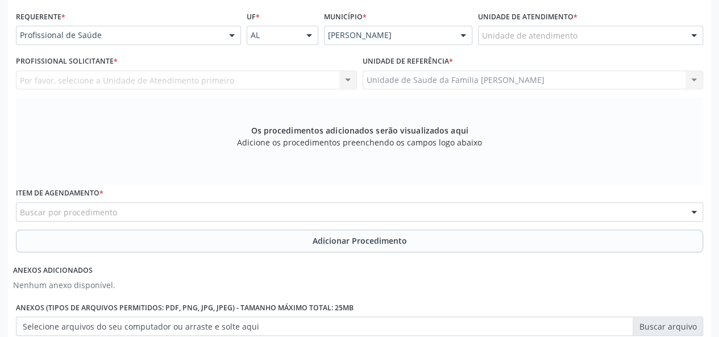
scroll to position [156, 0]
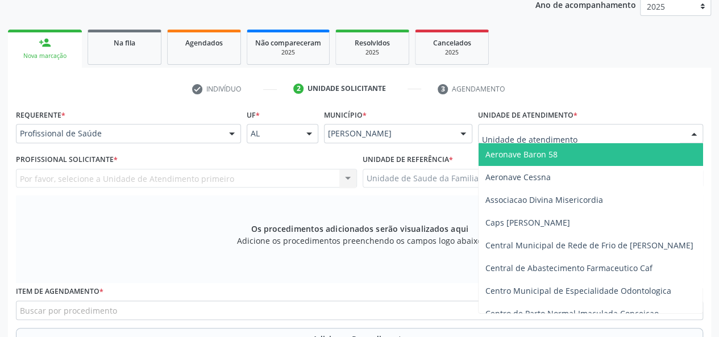
click at [527, 141] on div at bounding box center [590, 133] width 225 height 19
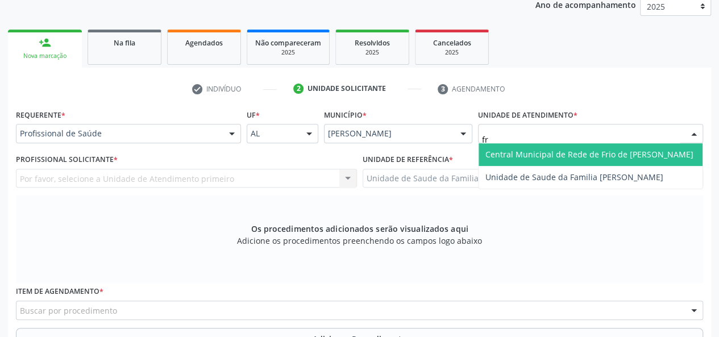
type input "fra"
click at [541, 153] on span "Unidade de Saude da Familia [PERSON_NAME]" at bounding box center [574, 154] width 178 height 11
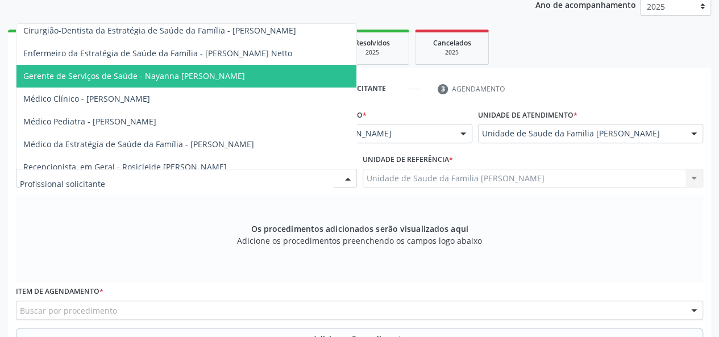
scroll to position [114, 0]
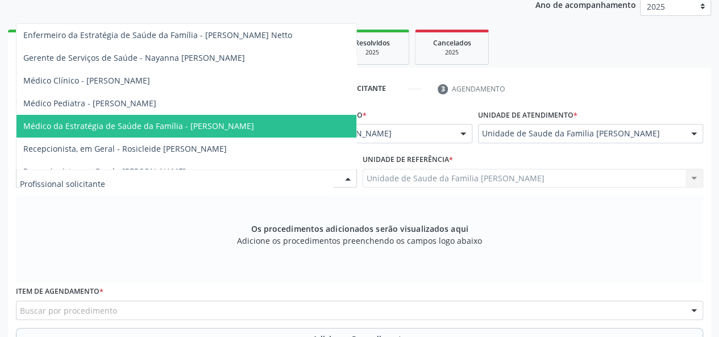
click at [192, 119] on span "Médico da Estratégia de Saúde da Família - Arthur Cunha de Mendonca Fragoso" at bounding box center [186, 126] width 340 height 23
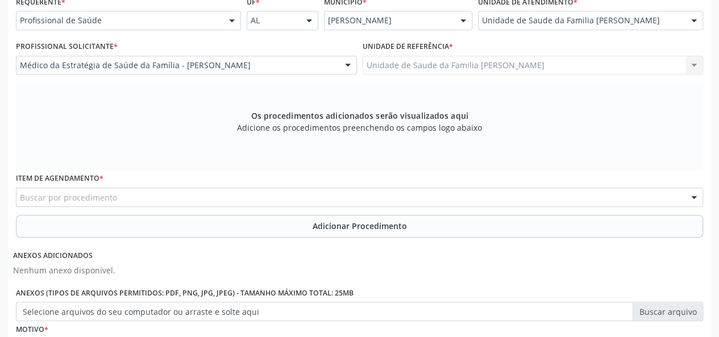
scroll to position [270, 0]
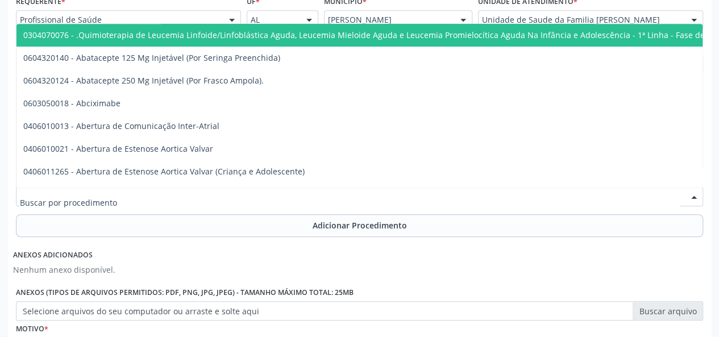
click at [161, 199] on div at bounding box center [359, 196] width 687 height 19
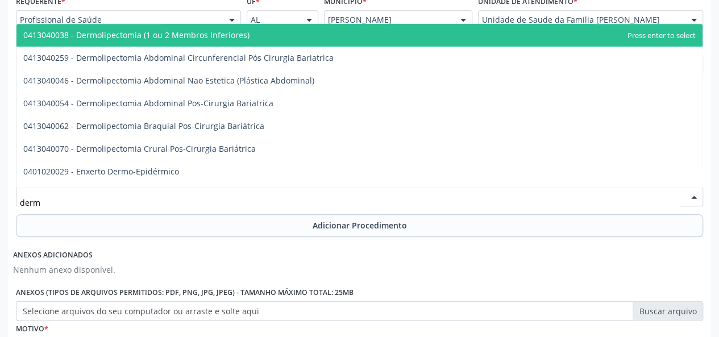
type input "derma"
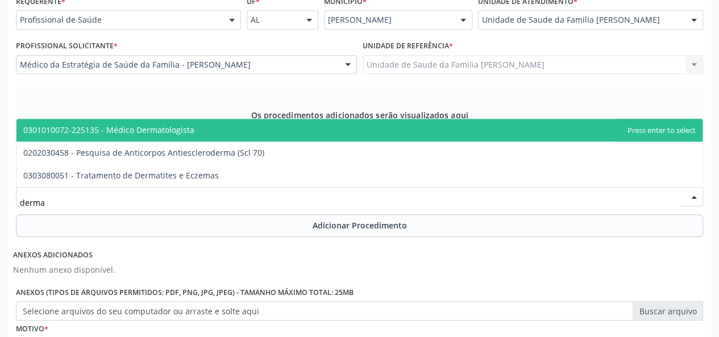
click at [168, 127] on span "0301010072-225135 - Médico Dermatologista" at bounding box center [108, 129] width 171 height 11
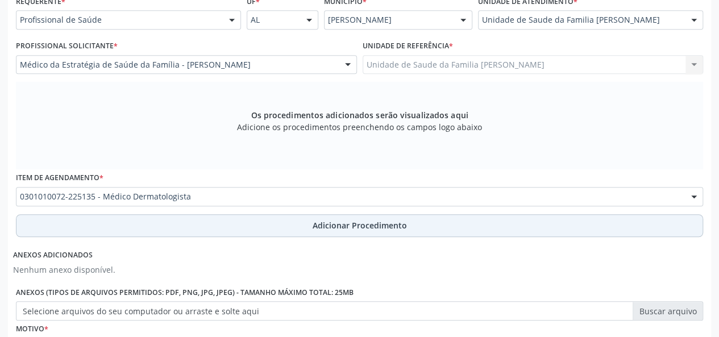
click at [347, 219] on span "Adicionar Procedimento" at bounding box center [360, 225] width 94 height 12
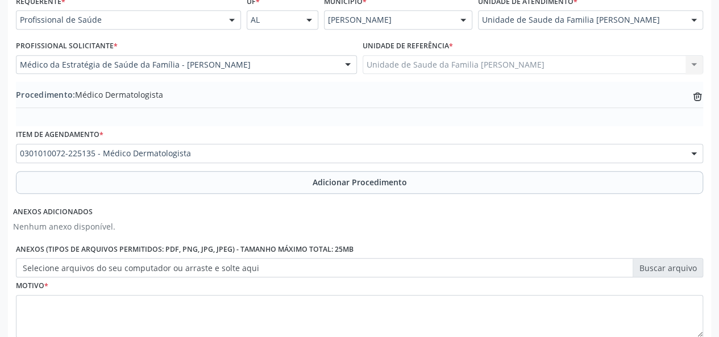
click at [648, 270] on label "Selecione arquivos do seu computador ou arraste e solte aqui" at bounding box center [359, 267] width 687 height 19
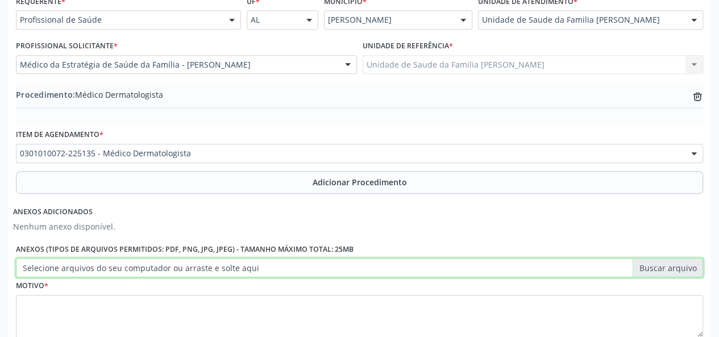
click at [648, 270] on input "Selecione arquivos do seu computador ou arraste e solte aqui" at bounding box center [359, 267] width 687 height 19
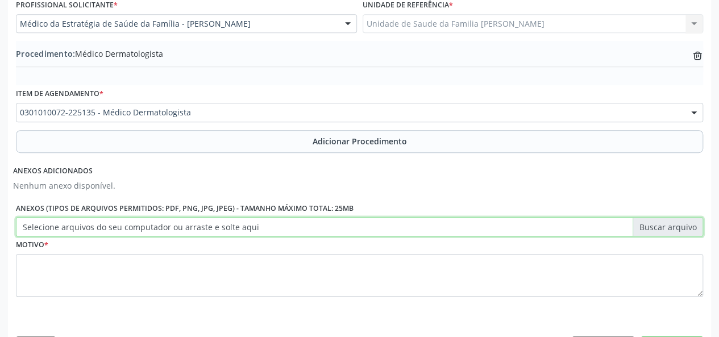
scroll to position [327, 0]
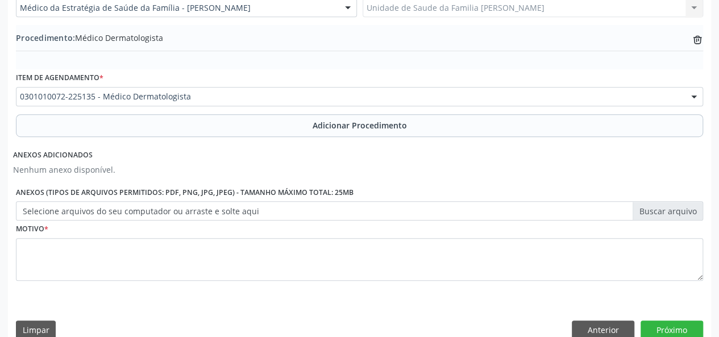
click at [687, 217] on label "Selecione arquivos do seu computador ou arraste e solte aqui" at bounding box center [359, 210] width 687 height 19
click at [687, 217] on input "Selecione arquivos do seu computador ou arraste e solte aqui" at bounding box center [359, 210] width 687 height 19
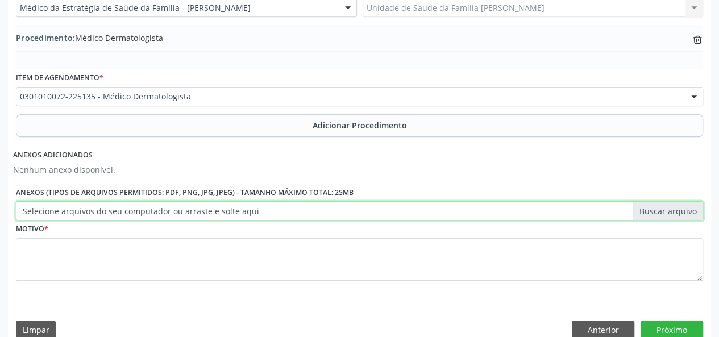
type input "C:\fakepath\sil.jpg"
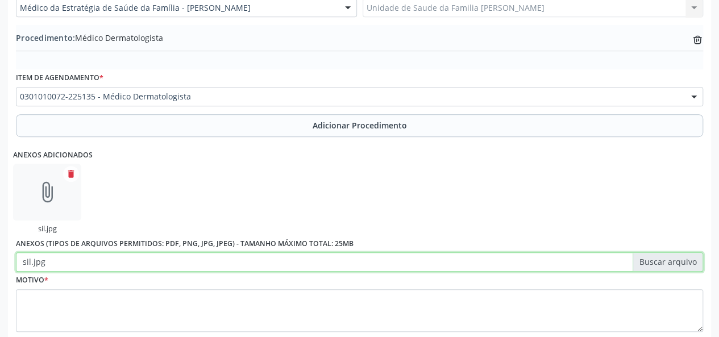
scroll to position [395, 0]
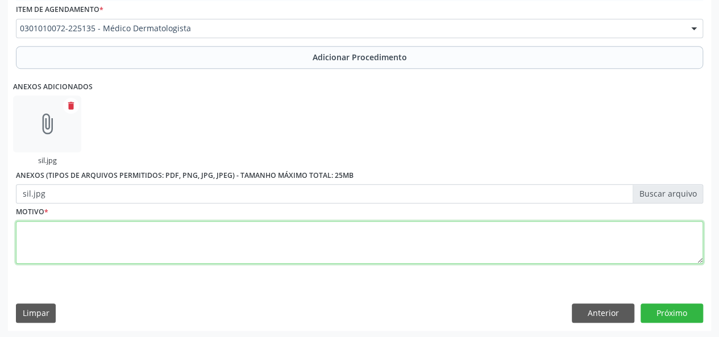
click at [30, 259] on textarea at bounding box center [359, 242] width 687 height 43
type textarea "Dermatite"
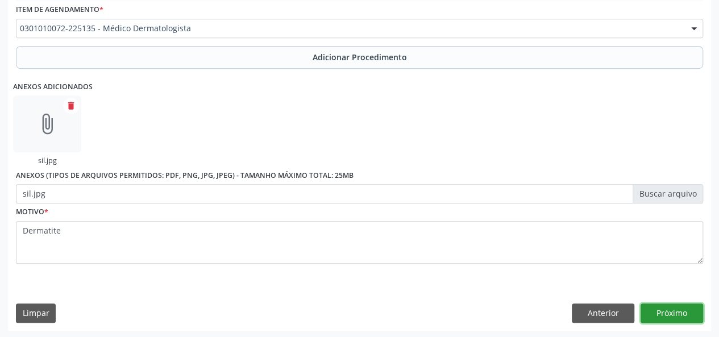
click at [663, 317] on button "Próximo" at bounding box center [671, 312] width 63 height 19
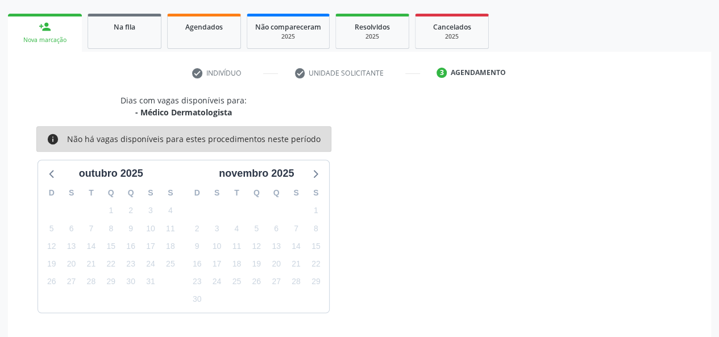
scroll to position [206, 0]
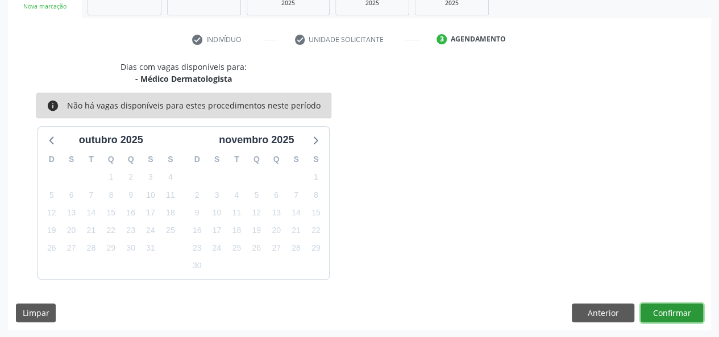
click at [671, 313] on button "Confirmar" at bounding box center [671, 312] width 63 height 19
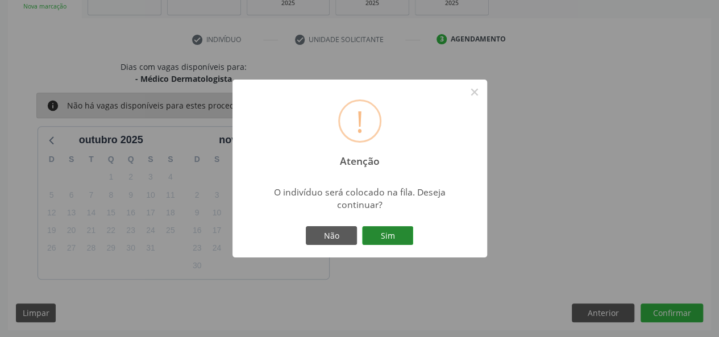
click at [394, 244] on button "Sim" at bounding box center [387, 235] width 51 height 19
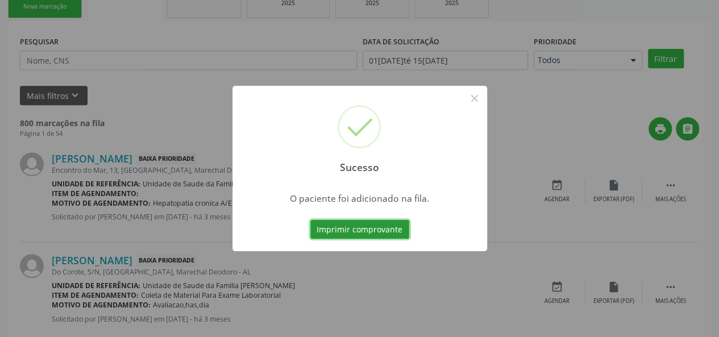
scroll to position [53, 0]
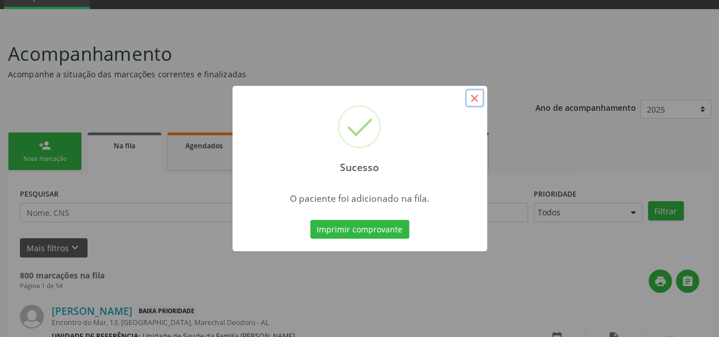
click at [474, 97] on button "×" at bounding box center [474, 98] width 19 height 19
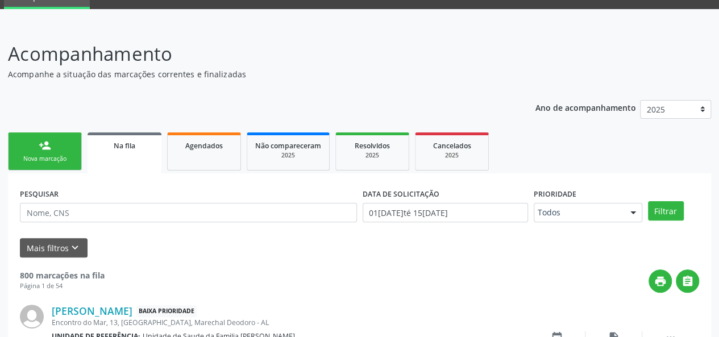
click at [68, 149] on link "person_add Nova marcação" at bounding box center [45, 151] width 74 height 38
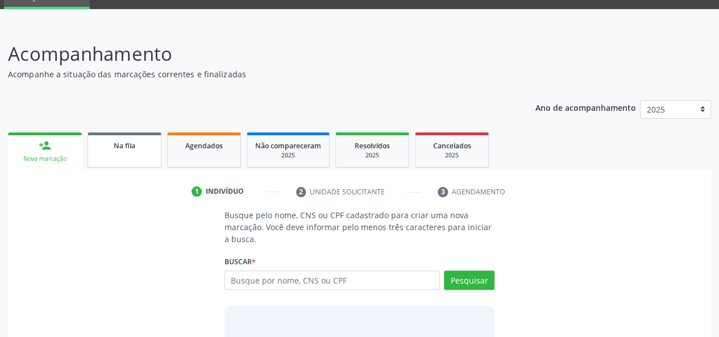
scroll to position [128, 0]
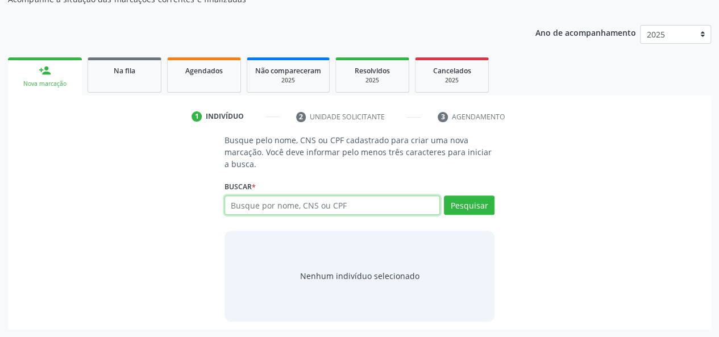
click at [255, 195] on input "text" at bounding box center [332, 204] width 216 height 19
click at [253, 205] on input "text" at bounding box center [332, 204] width 216 height 19
type input "02920548409"
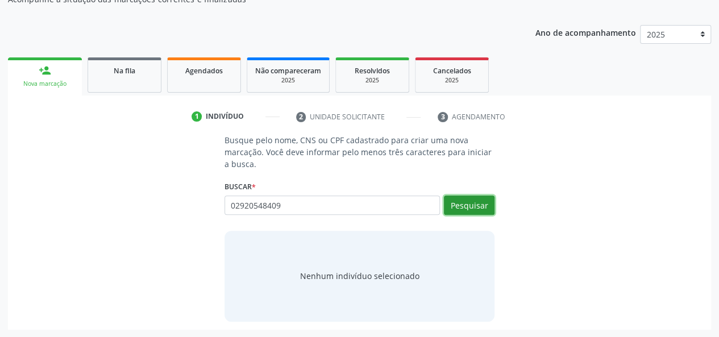
click at [485, 203] on button "Pesquisar" at bounding box center [469, 204] width 51 height 19
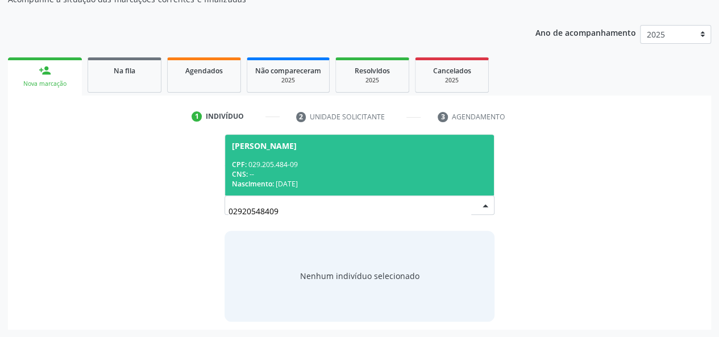
click at [279, 156] on span "Jose Eduardo da Silva CPF: 029.205.484-09 CNS: -- Nascimento: 26/01/1976" at bounding box center [359, 165] width 269 height 61
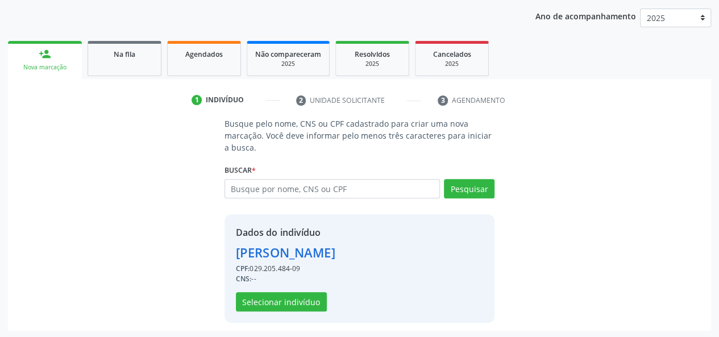
scroll to position [145, 0]
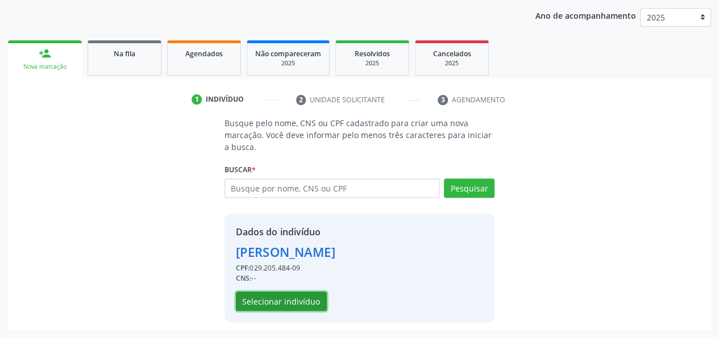
click at [277, 293] on button "Selecionar indivíduo" at bounding box center [281, 301] width 91 height 19
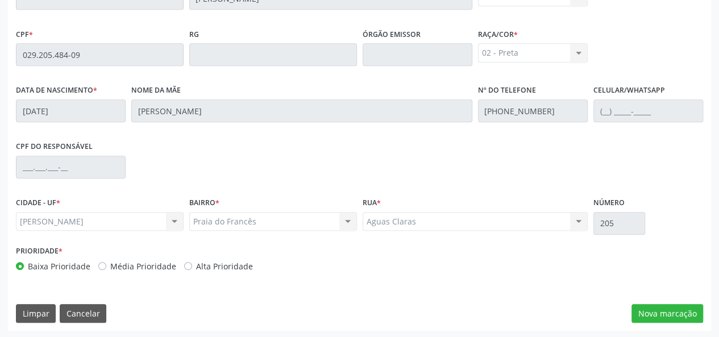
scroll to position [327, 0]
click at [689, 314] on button "Nova marcação" at bounding box center [667, 312] width 72 height 19
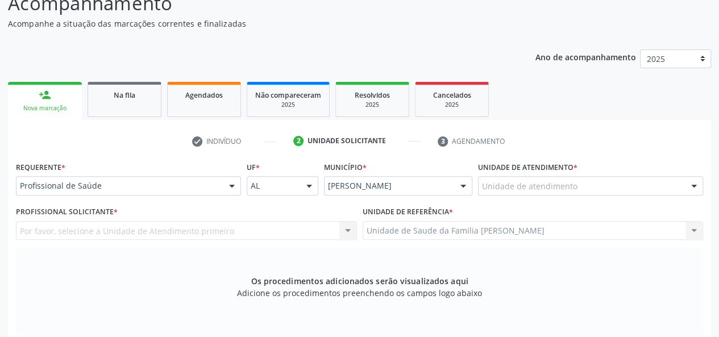
scroll to position [99, 0]
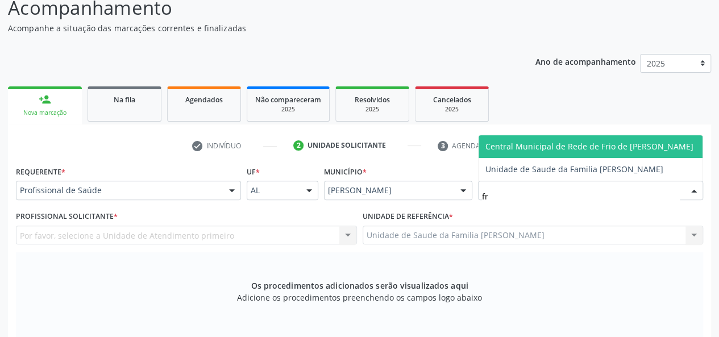
type input "fra"
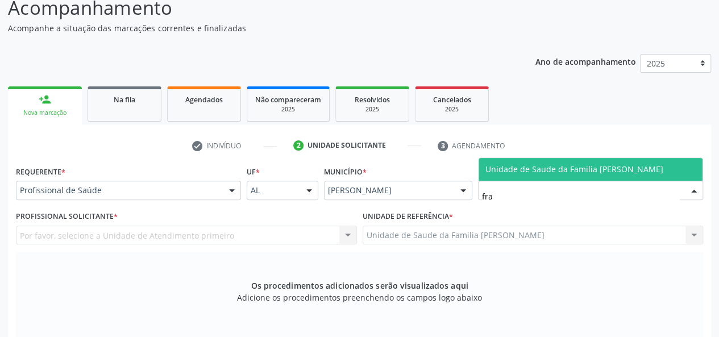
click at [539, 173] on span "Unidade de Saude da Familia [PERSON_NAME]" at bounding box center [574, 169] width 178 height 11
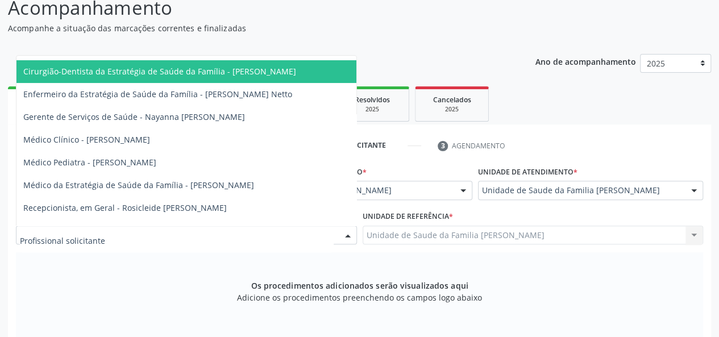
scroll to position [111, 0]
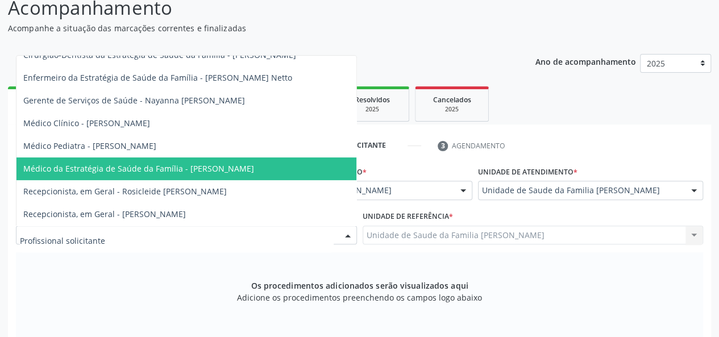
click at [218, 166] on span "Médico da Estratégia de Saúde da Família - Arthur Cunha de Mendonca Fragoso" at bounding box center [186, 168] width 340 height 23
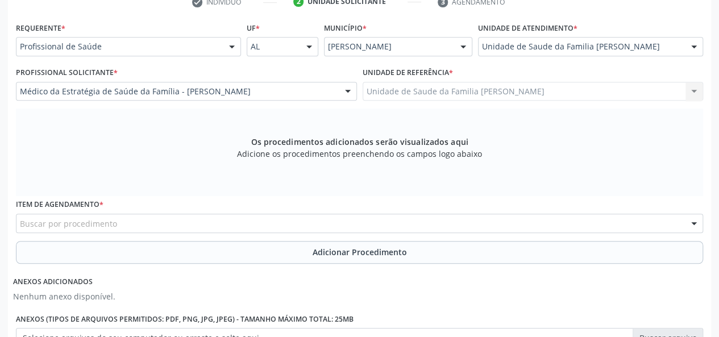
scroll to position [270, 0]
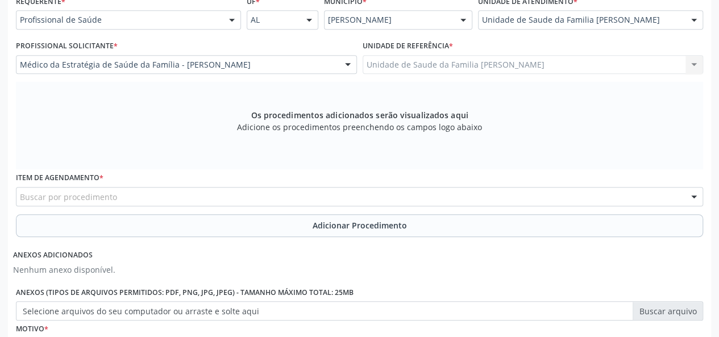
click at [219, 198] on div "Buscar por procedimento" at bounding box center [359, 196] width 687 height 19
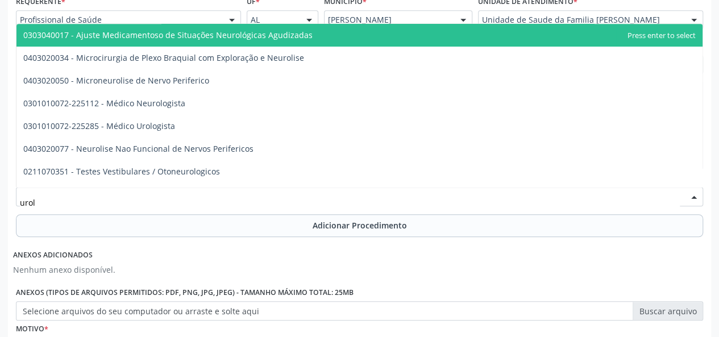
type input "urolo"
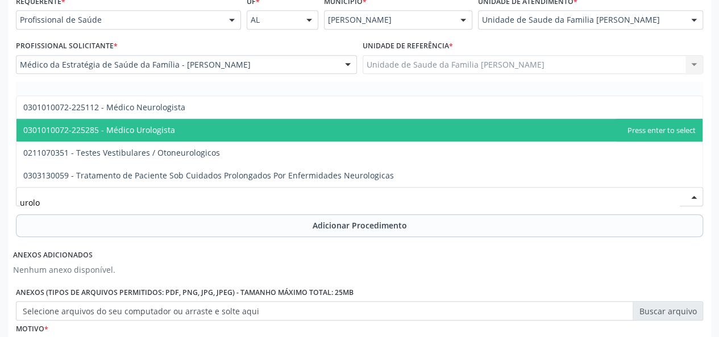
click at [159, 127] on span "0301010072-225285 - Médico Urologista" at bounding box center [99, 129] width 152 height 11
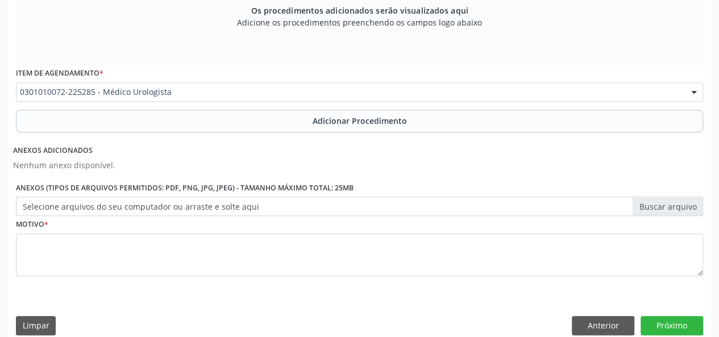
scroll to position [384, 0]
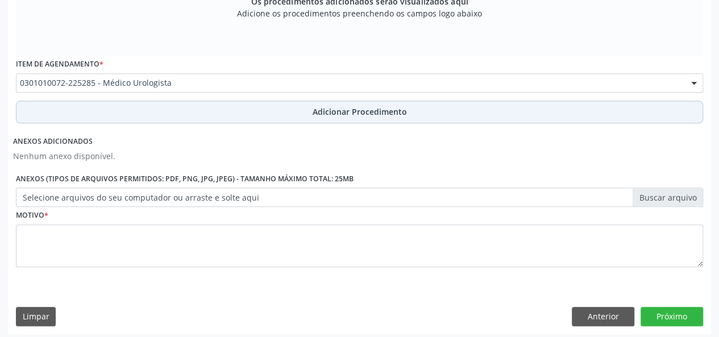
click at [323, 110] on span "Adicionar Procedimento" at bounding box center [360, 112] width 94 height 12
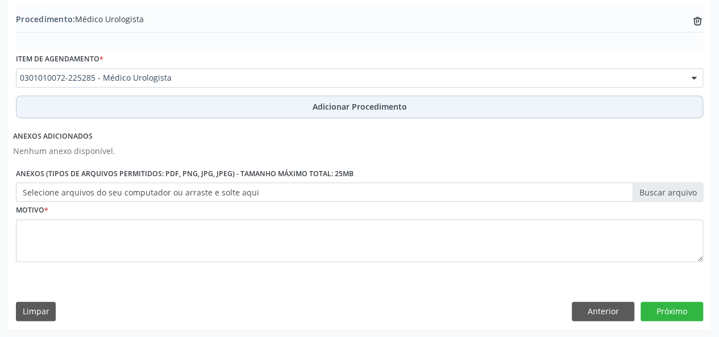
scroll to position [340, 0]
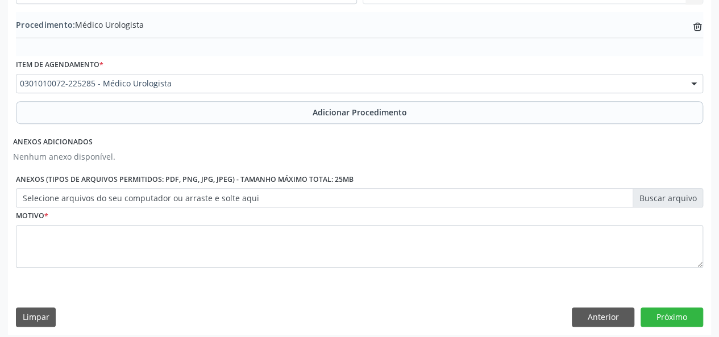
click at [652, 189] on label "Selecione arquivos do seu computador ou arraste e solte aqui" at bounding box center [359, 197] width 687 height 19
click at [652, 189] on input "Selecione arquivos do seu computador ou arraste e solte aqui" at bounding box center [359, 197] width 687 height 19
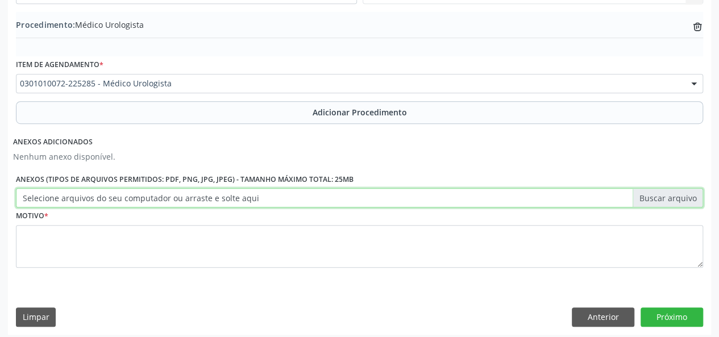
type input "C:\fakepath\eduardo.jpg"
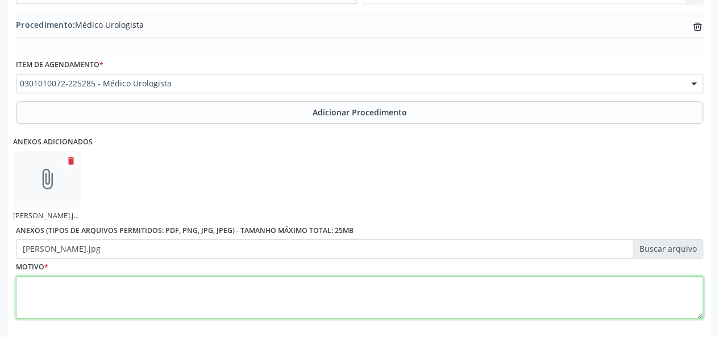
click at [23, 294] on textarea at bounding box center [359, 297] width 687 height 43
click at [78, 285] on textarea "Prostatistismo,hematospernia" at bounding box center [359, 297] width 687 height 43
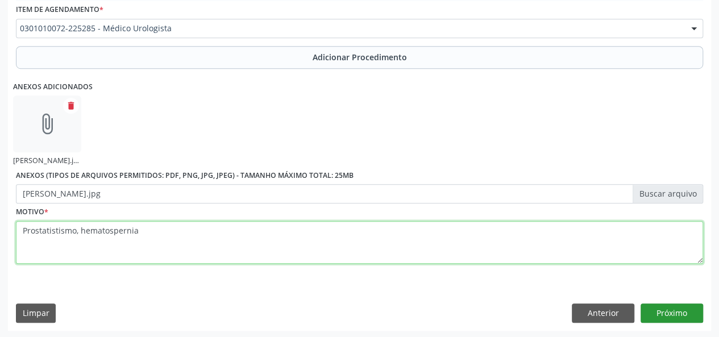
type textarea "Prostatistismo, hematospernia"
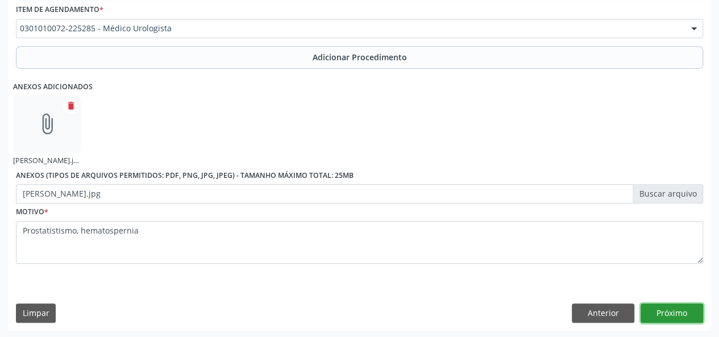
click at [671, 312] on button "Próximo" at bounding box center [671, 312] width 63 height 19
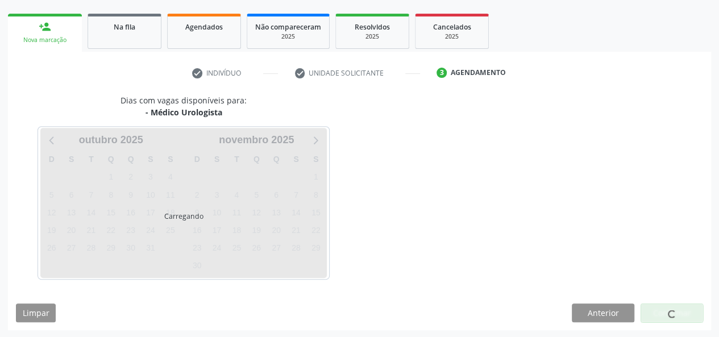
scroll to position [206, 0]
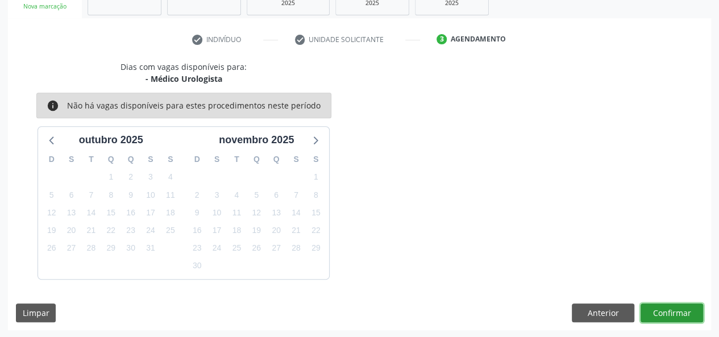
click at [671, 312] on button "Confirmar" at bounding box center [671, 312] width 63 height 19
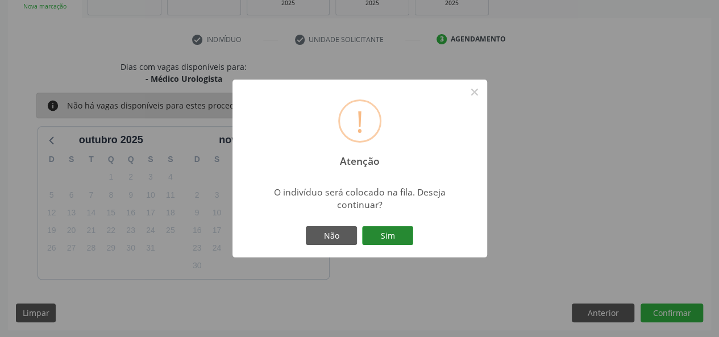
click at [377, 240] on button "Sim" at bounding box center [387, 235] width 51 height 19
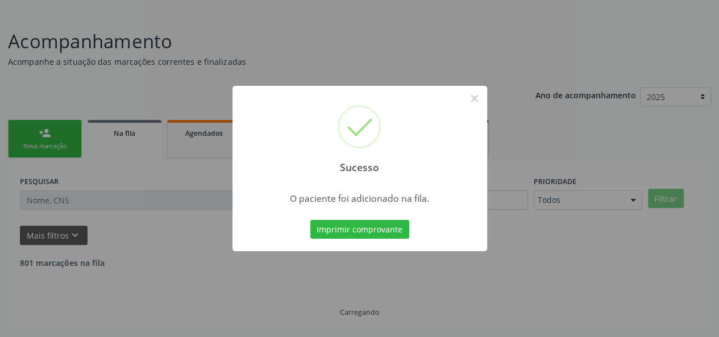
scroll to position [53, 0]
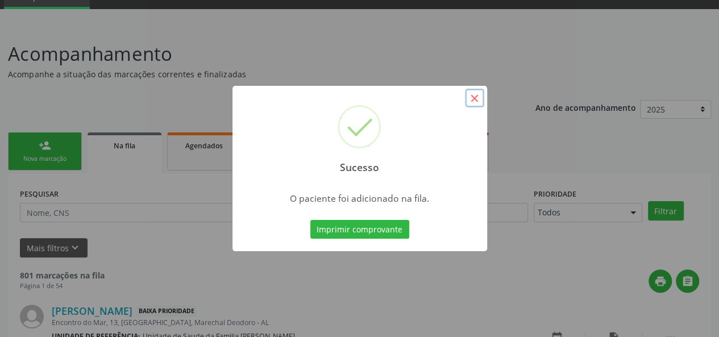
click at [475, 104] on button "×" at bounding box center [474, 98] width 19 height 19
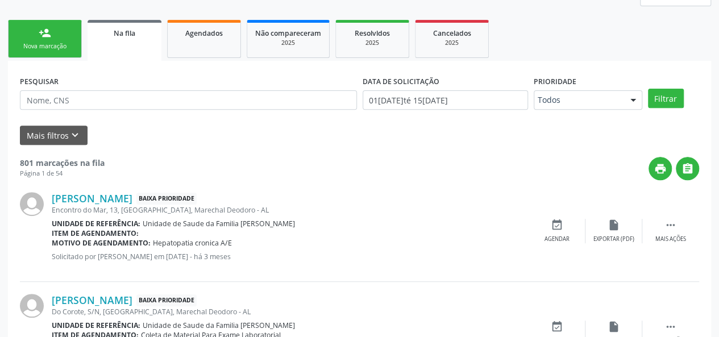
scroll to position [167, 0]
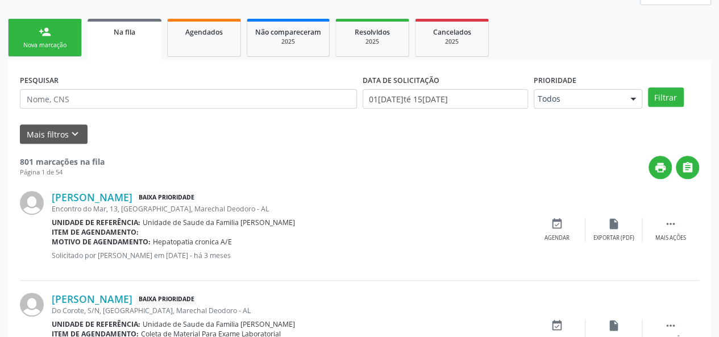
click at [49, 36] on div "person_add" at bounding box center [45, 32] width 13 height 13
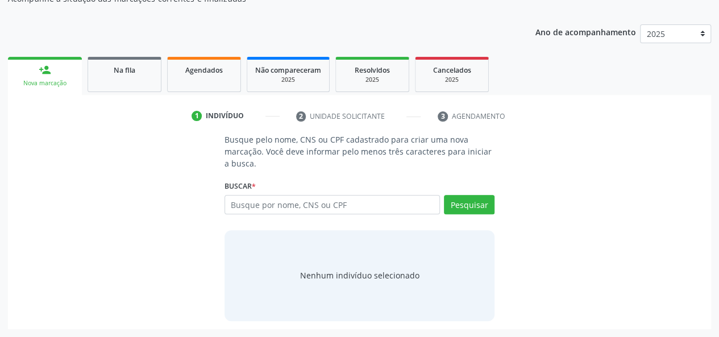
scroll to position [128, 0]
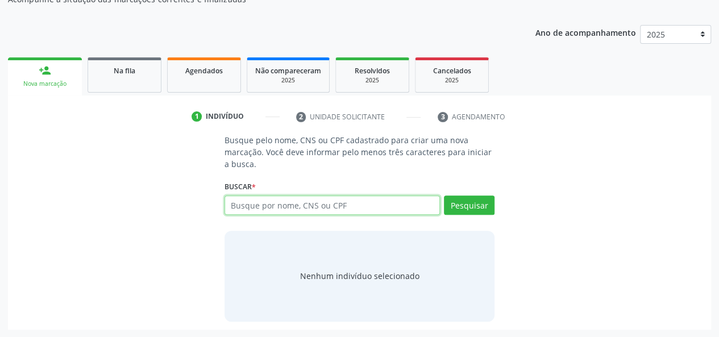
click at [303, 201] on input "text" at bounding box center [332, 204] width 216 height 19
type input "96901607568"
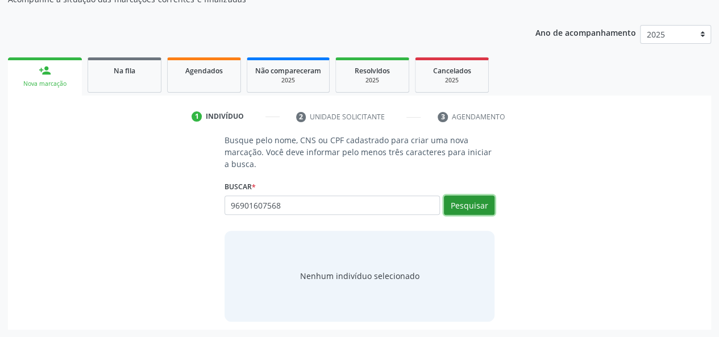
click at [465, 203] on button "Pesquisar" at bounding box center [469, 204] width 51 height 19
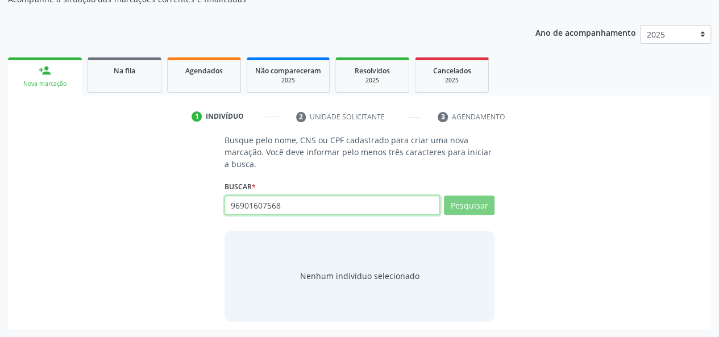
click at [295, 205] on input "96901607568" at bounding box center [332, 204] width 216 height 19
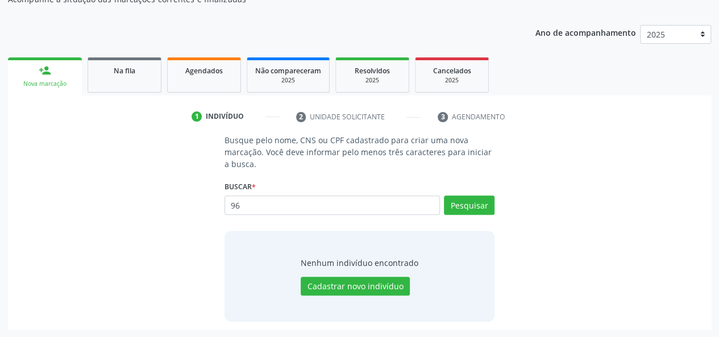
type input "9"
type input "railde dos santos"
click at [480, 202] on button "Pesquisar" at bounding box center [469, 204] width 51 height 19
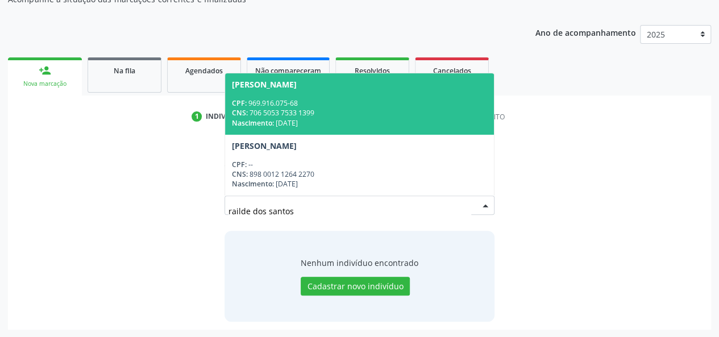
click at [290, 105] on div "CPF: 969.916.075-68" at bounding box center [360, 103] width 256 height 10
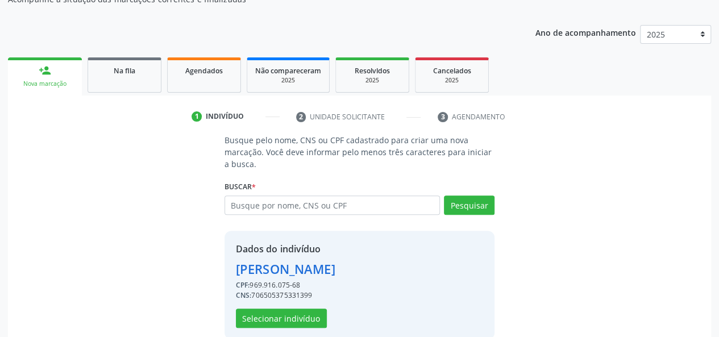
scroll to position [145, 0]
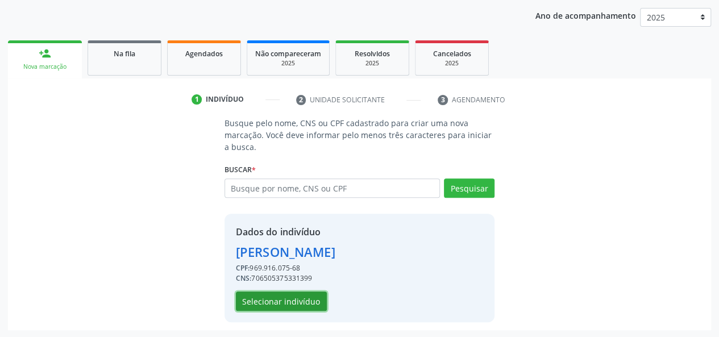
click at [292, 303] on button "Selecionar indivíduo" at bounding box center [281, 301] width 91 height 19
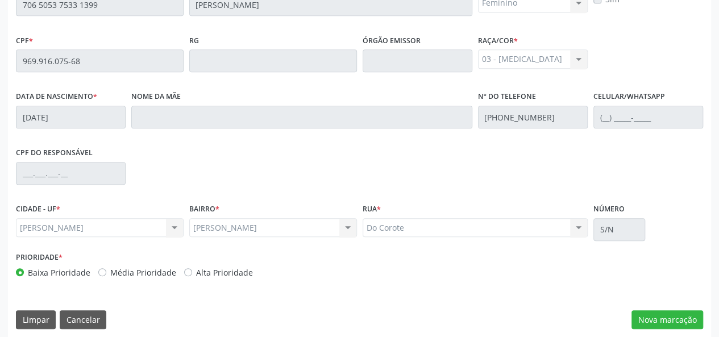
scroll to position [327, 0]
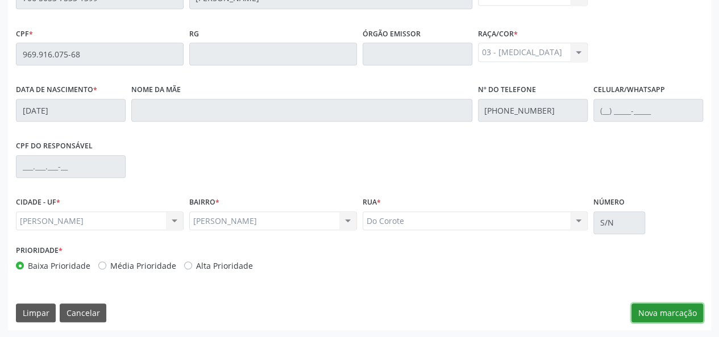
click at [655, 313] on button "Nova marcação" at bounding box center [667, 312] width 72 height 19
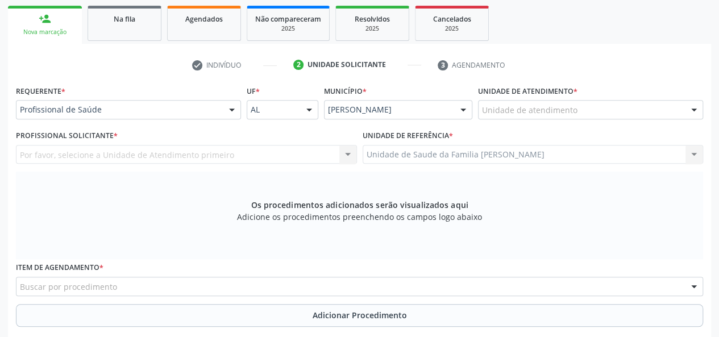
scroll to position [156, 0]
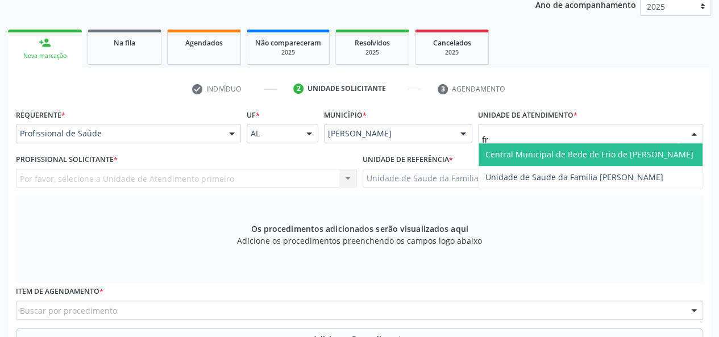
type input "fra"
click at [511, 149] on span "Unidade de Saude da Familia [PERSON_NAME]" at bounding box center [574, 154] width 178 height 11
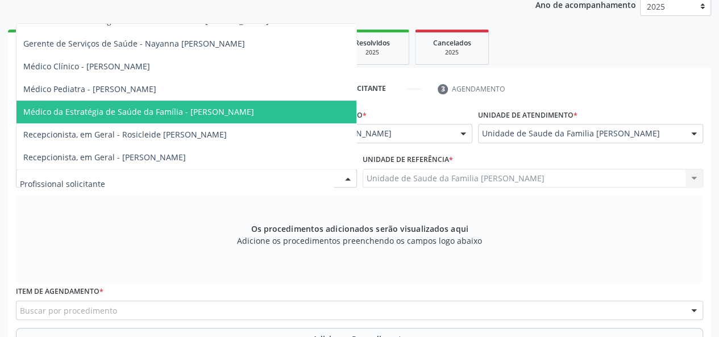
scroll to position [136, 0]
click at [200, 106] on span "Médico da Estratégia de Saúde da Família - Arthur Cunha de Mendonca Fragoso" at bounding box center [138, 111] width 231 height 11
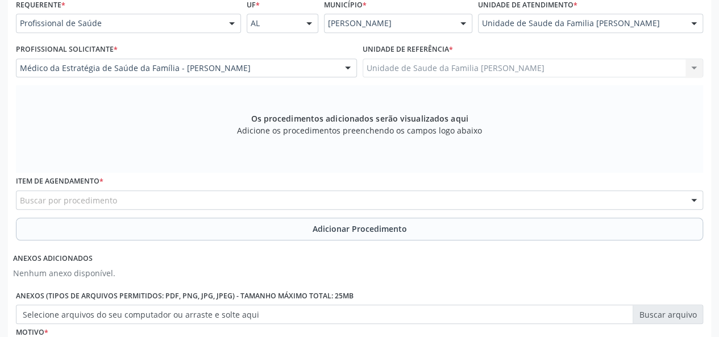
scroll to position [270, 0]
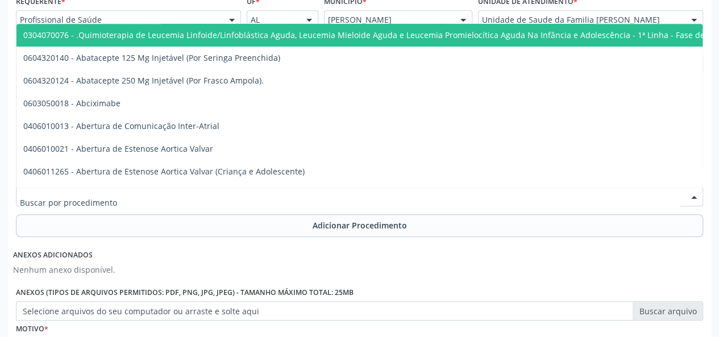
click at [147, 194] on div at bounding box center [359, 196] width 687 height 19
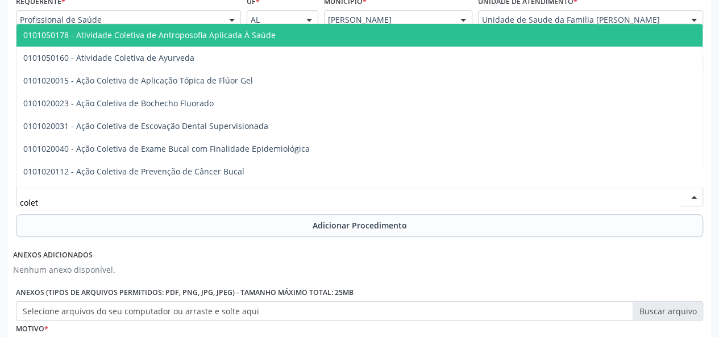
type input "coleta"
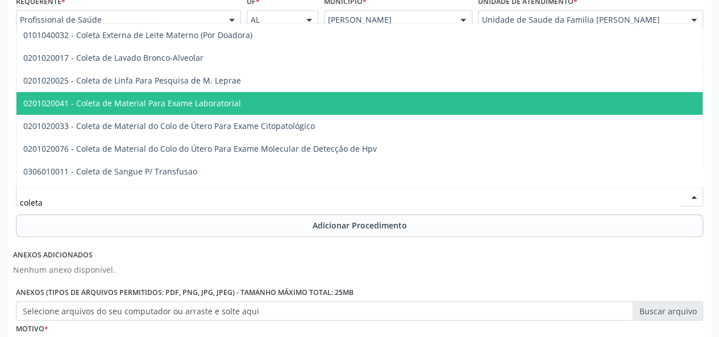
click at [189, 109] on span "0201020041 - Coleta de Material Para Exame Laboratorial" at bounding box center [425, 103] width 819 height 23
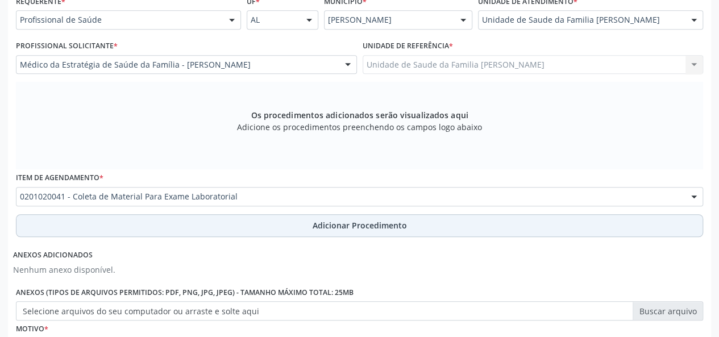
click at [353, 227] on span "Adicionar Procedimento" at bounding box center [360, 225] width 94 height 12
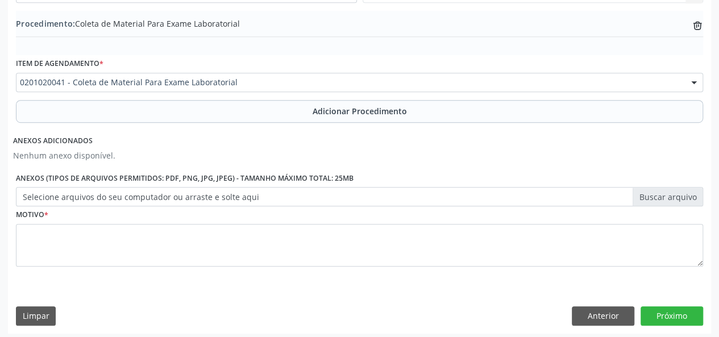
scroll to position [344, 0]
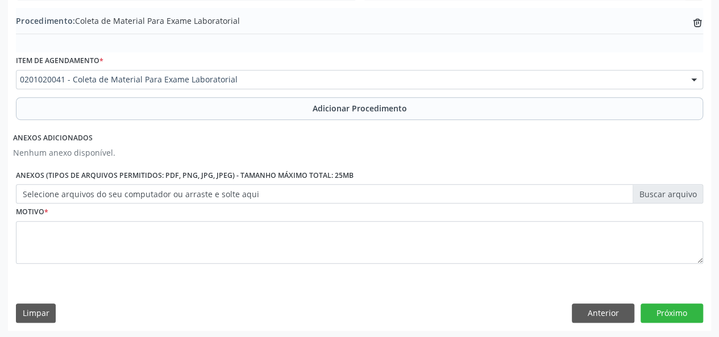
click at [658, 194] on label "Selecione arquivos do seu computador ou arraste e solte aqui" at bounding box center [359, 193] width 687 height 19
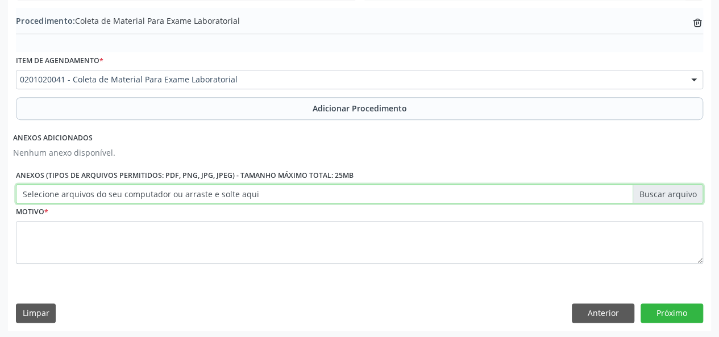
click at [658, 194] on input "Selecione arquivos do seu computador ou arraste e solte aqui" at bounding box center [359, 193] width 687 height 19
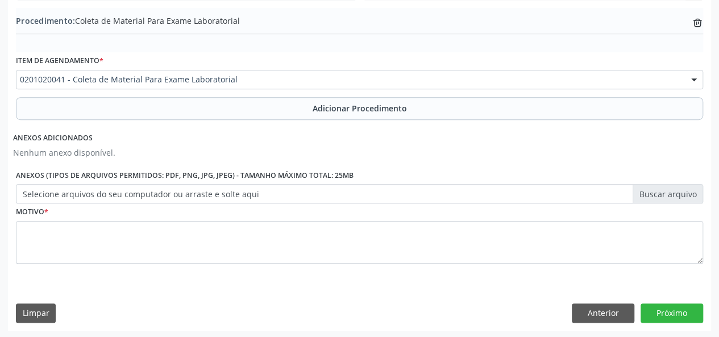
click at [655, 194] on label "Selecione arquivos do seu computador ou arraste e solte aqui" at bounding box center [359, 193] width 687 height 19
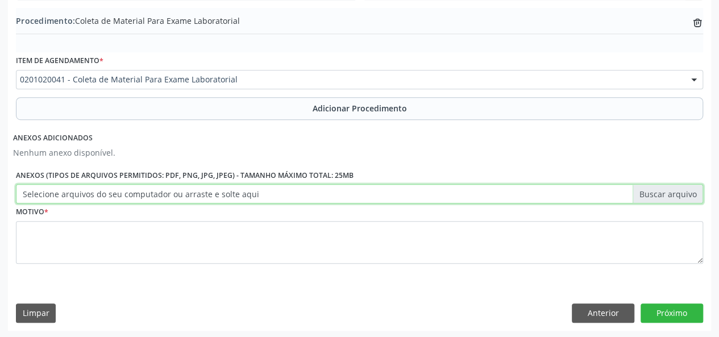
click at [655, 194] on input "Selecione arquivos do seu computador ou arraste e solte aqui" at bounding box center [359, 193] width 687 height 19
type input "C:\fakepath\railde.jpg"
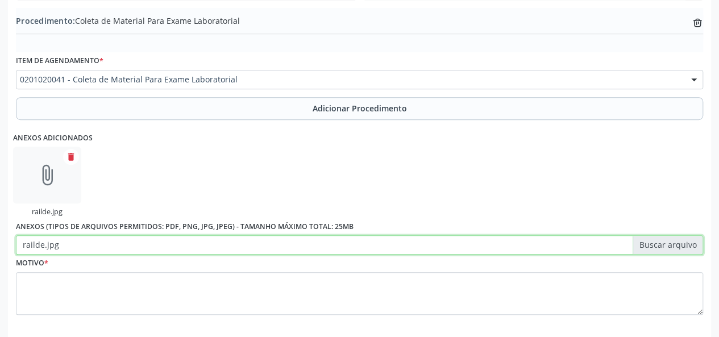
scroll to position [395, 0]
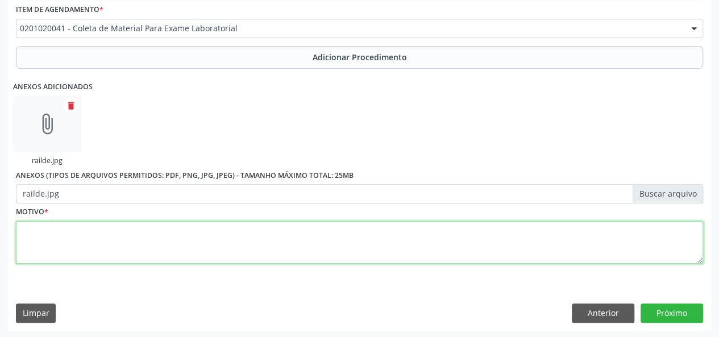
click at [64, 244] on textarea at bounding box center [359, 242] width 687 height 43
type textarea "HAS"
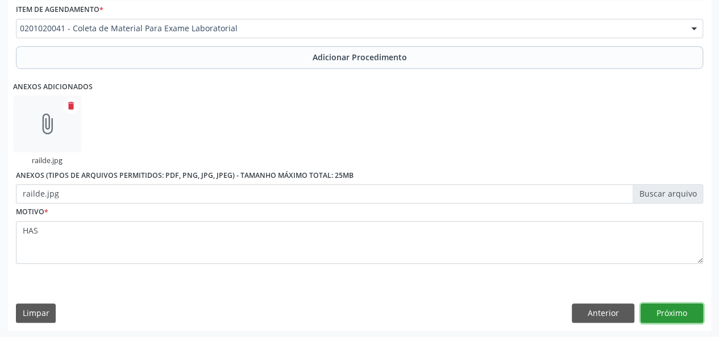
click at [672, 312] on button "Próximo" at bounding box center [671, 312] width 63 height 19
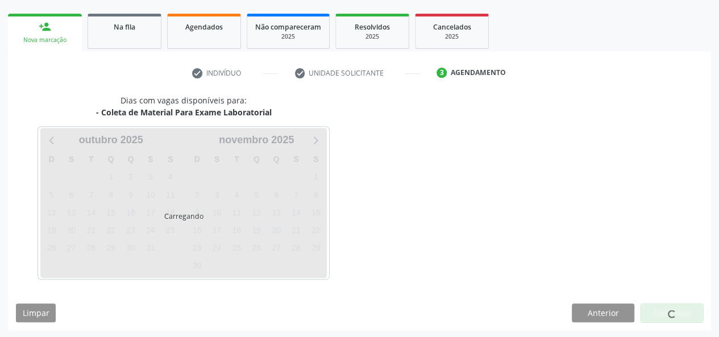
scroll to position [206, 0]
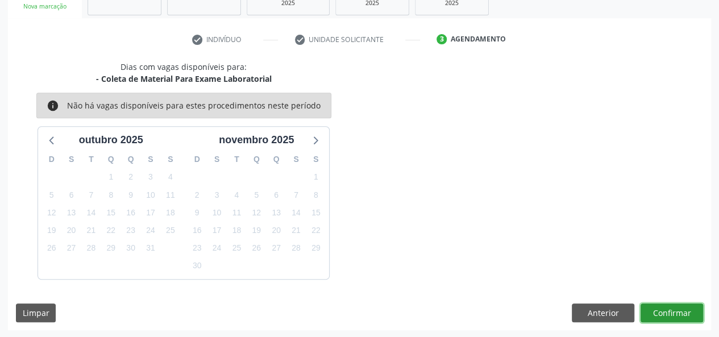
click at [666, 309] on button "Confirmar" at bounding box center [671, 312] width 63 height 19
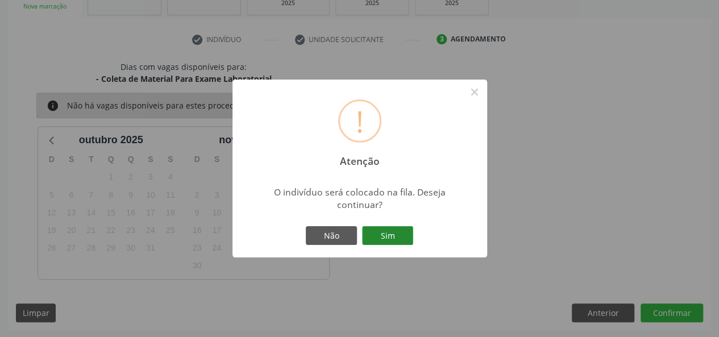
click at [406, 238] on button "Sim" at bounding box center [387, 235] width 51 height 19
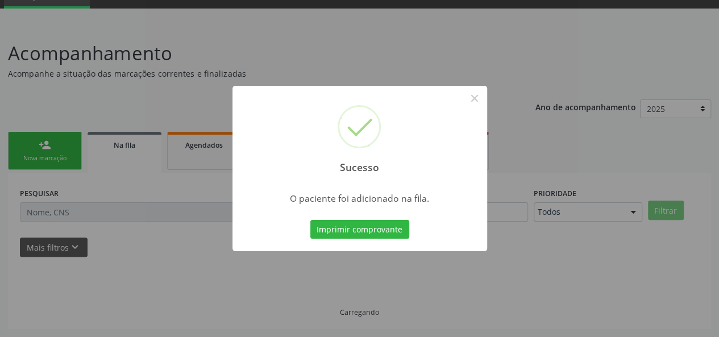
scroll to position [53, 0]
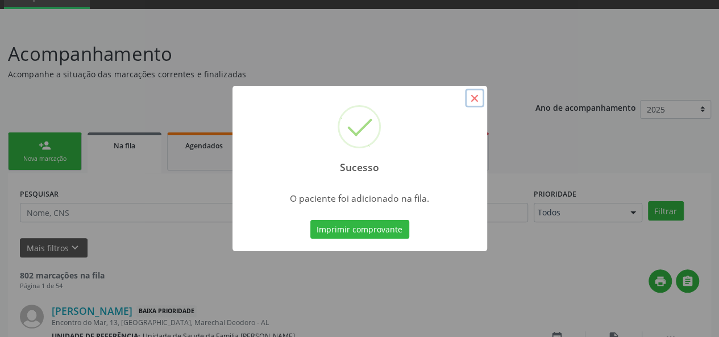
click at [481, 102] on button "×" at bounding box center [474, 98] width 19 height 19
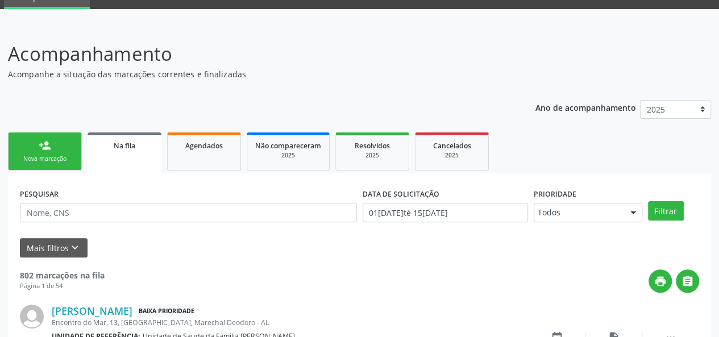
click at [35, 155] on div "Nova marcação" at bounding box center [44, 159] width 57 height 9
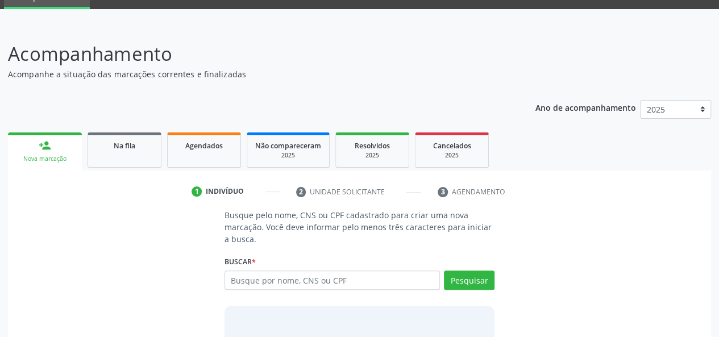
scroll to position [128, 0]
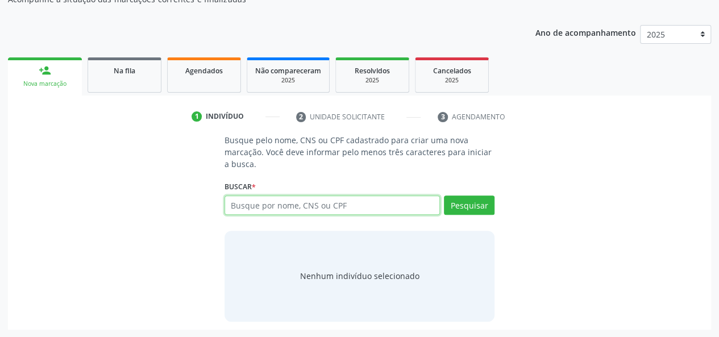
click at [251, 206] on input "text" at bounding box center [332, 204] width 216 height 19
type input "73971189415"
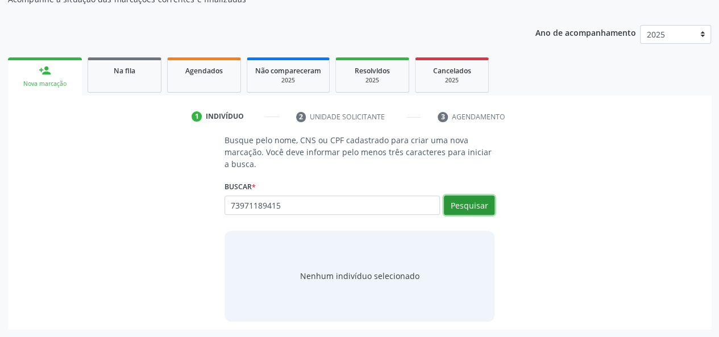
click at [478, 210] on button "Pesquisar" at bounding box center [469, 204] width 51 height 19
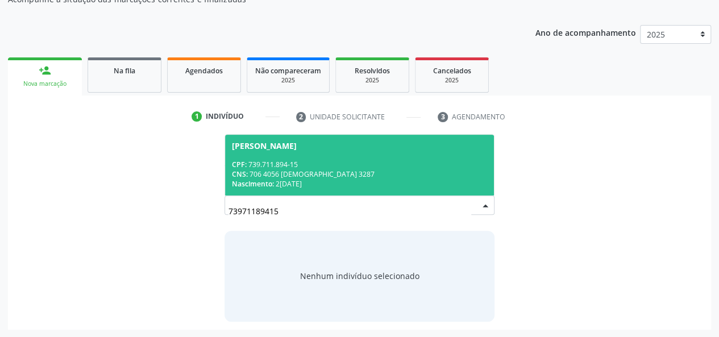
click at [271, 158] on span "Luiz Otavio da Silva CPF: 739.711.894-15 CNS: 706 4056 1476 3287 Nascimento: 25…" at bounding box center [359, 165] width 269 height 61
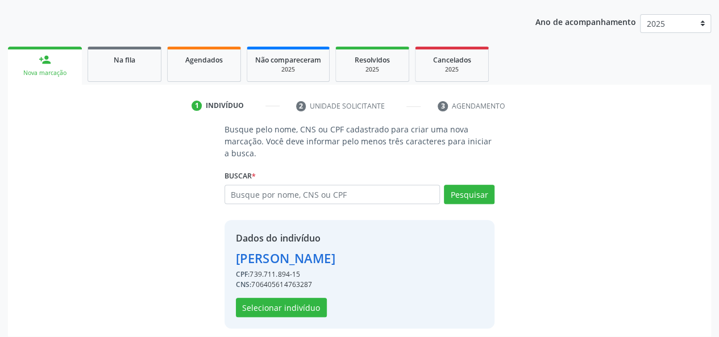
scroll to position [145, 0]
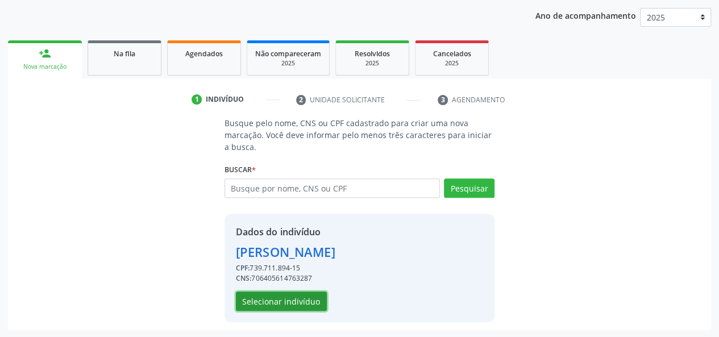
click at [270, 298] on button "Selecionar indivíduo" at bounding box center [281, 301] width 91 height 19
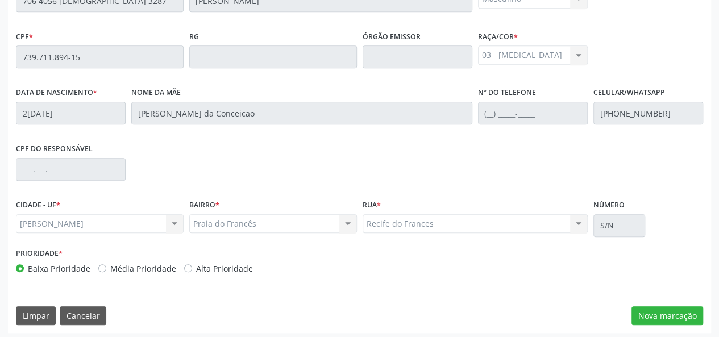
scroll to position [327, 0]
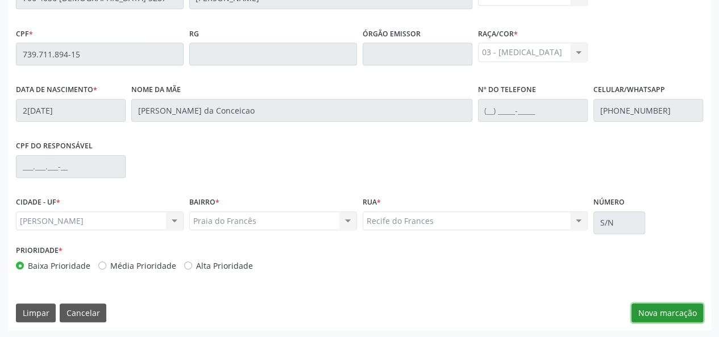
click at [656, 307] on button "Nova marcação" at bounding box center [667, 312] width 72 height 19
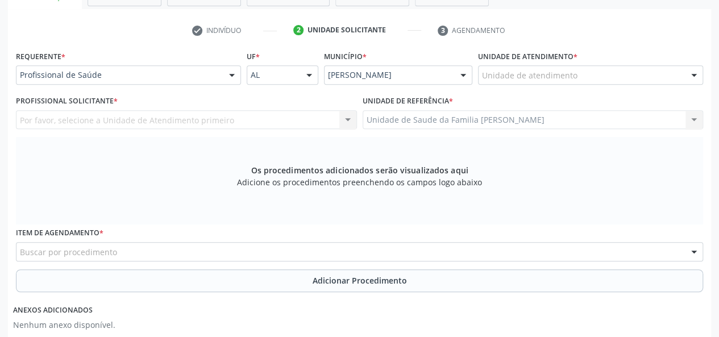
scroll to position [213, 0]
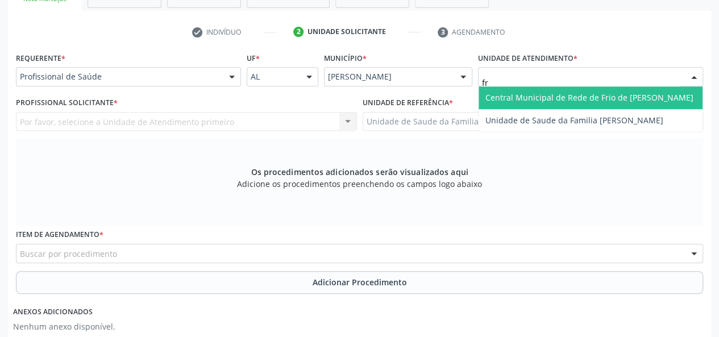
type input "fra"
click at [529, 94] on span "Unidade de Saude da Familia [PERSON_NAME]" at bounding box center [574, 97] width 178 height 11
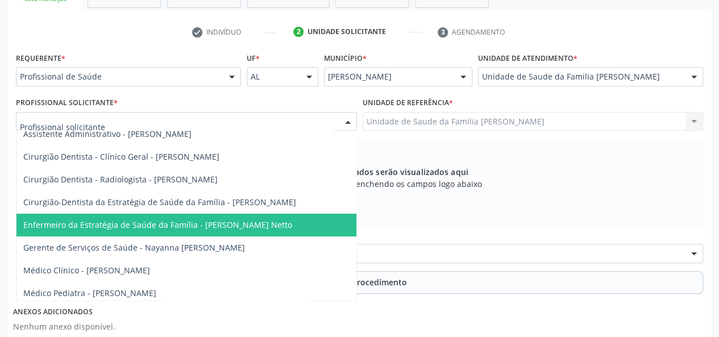
scroll to position [57, 0]
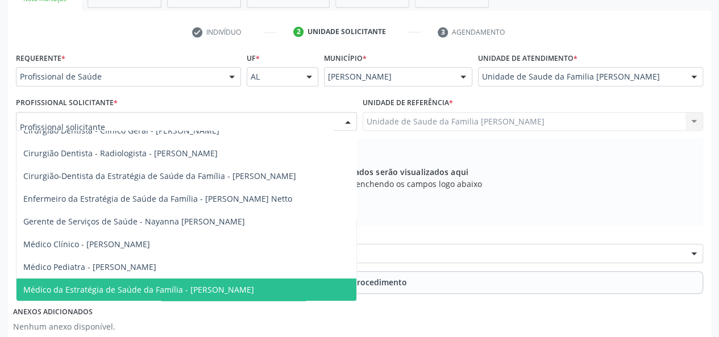
click at [242, 278] on span "Médico da Estratégia de Saúde da Família - Arthur Cunha de Mendonca Fragoso" at bounding box center [186, 289] width 340 height 23
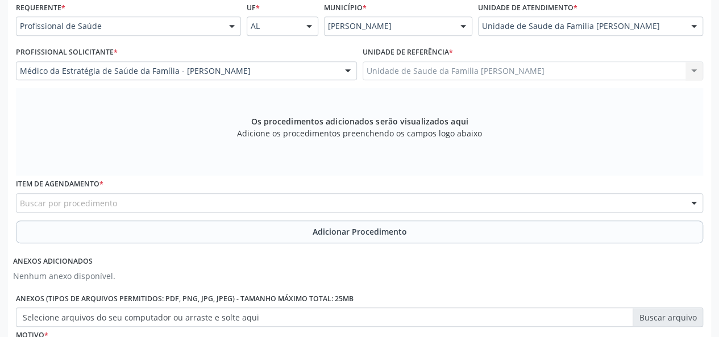
scroll to position [327, 0]
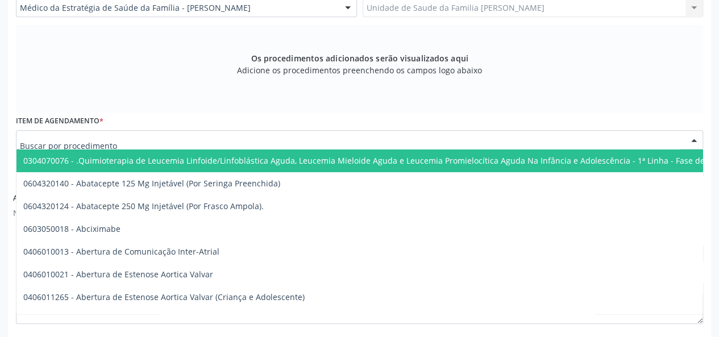
click at [140, 139] on div at bounding box center [359, 139] width 687 height 19
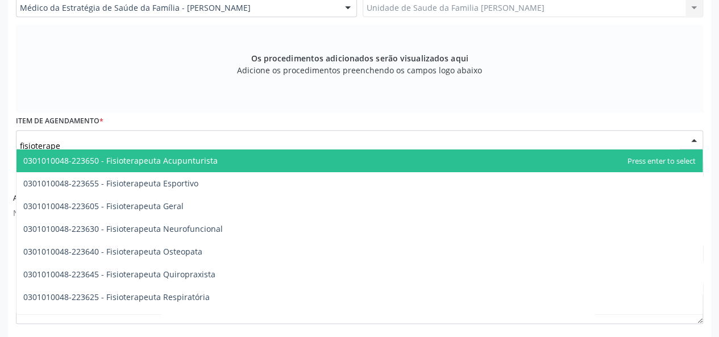
type input "fisioterapeu"
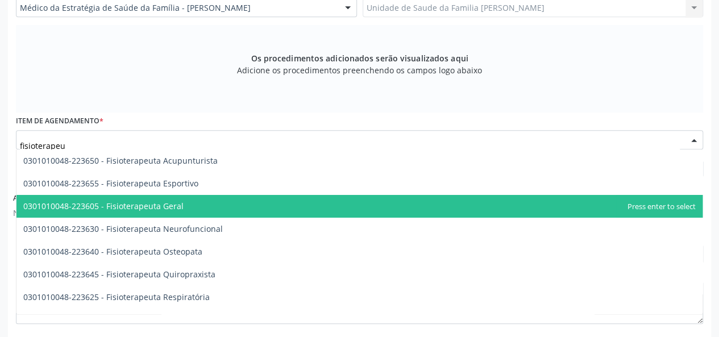
click at [148, 205] on span "0301010048-223605 - Fisioterapeuta Geral" at bounding box center [103, 206] width 160 height 11
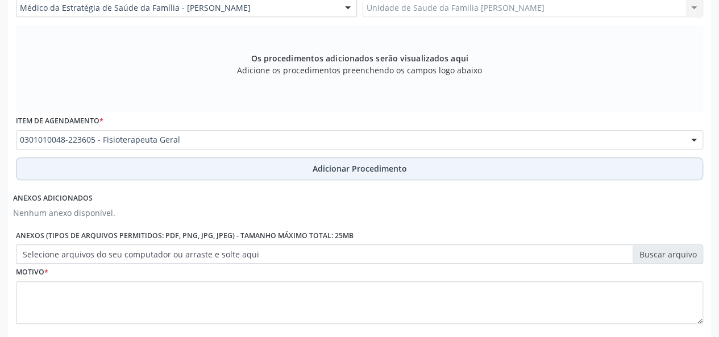
click at [339, 166] on span "Adicionar Procedimento" at bounding box center [360, 169] width 94 height 12
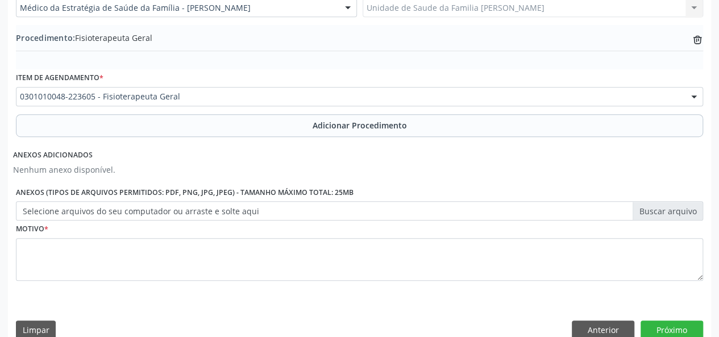
click at [684, 205] on label "Selecione arquivos do seu computador ou arraste e solte aqui" at bounding box center [359, 210] width 687 height 19
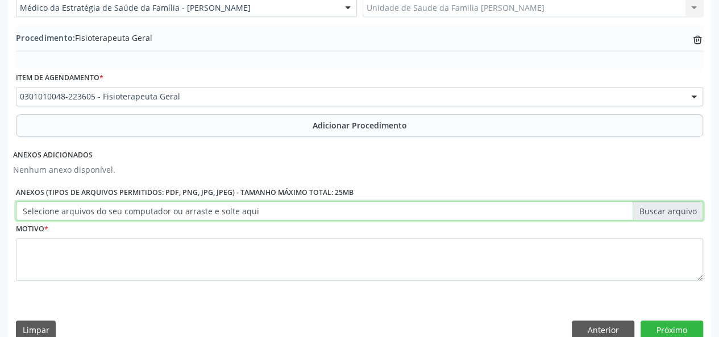
click at [684, 205] on input "Selecione arquivos do seu computador ou arraste e solte aqui" at bounding box center [359, 210] width 687 height 19
type input "C:\fakepath\luiz.jpg"
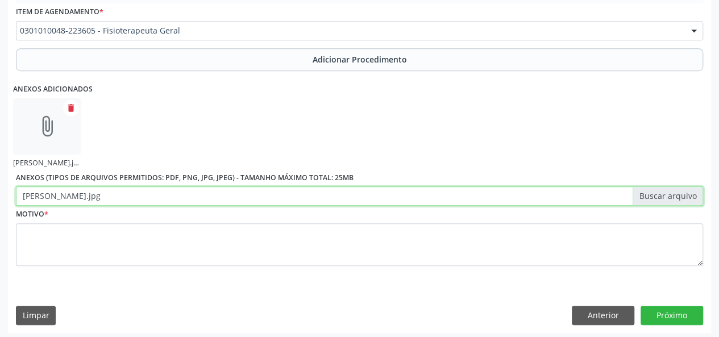
scroll to position [395, 0]
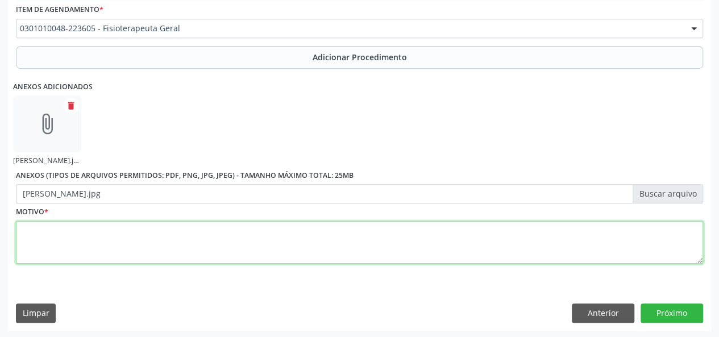
click at [34, 240] on textarea at bounding box center [359, 242] width 687 height 43
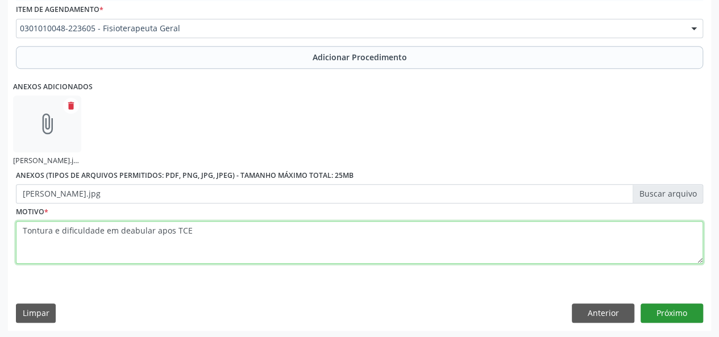
type textarea "Tontura e dificuldade em deabular apos TCE"
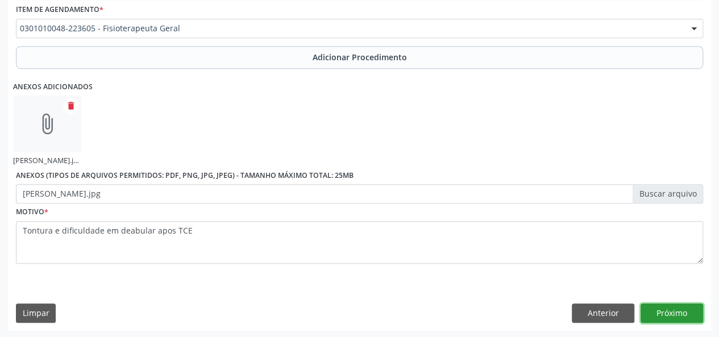
click at [679, 307] on button "Próximo" at bounding box center [671, 312] width 63 height 19
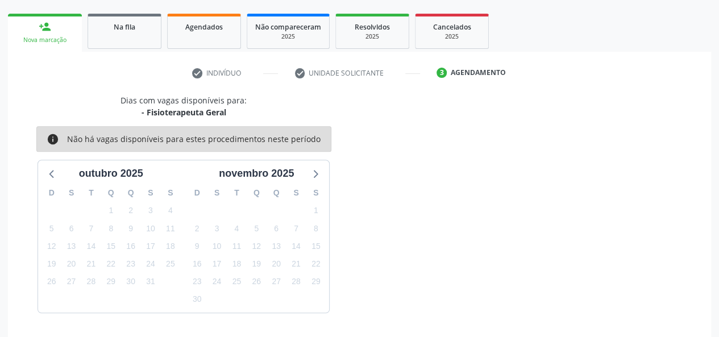
scroll to position [206, 0]
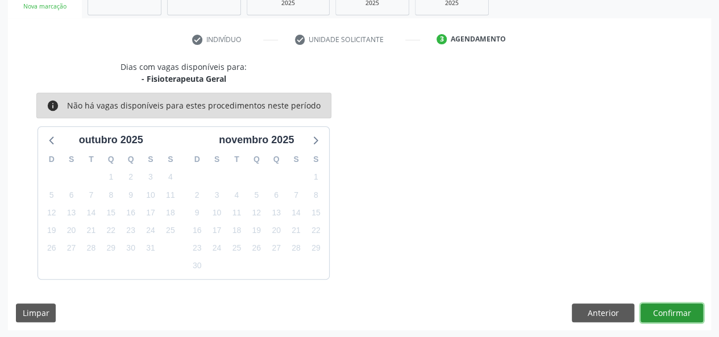
click at [669, 305] on button "Confirmar" at bounding box center [671, 312] width 63 height 19
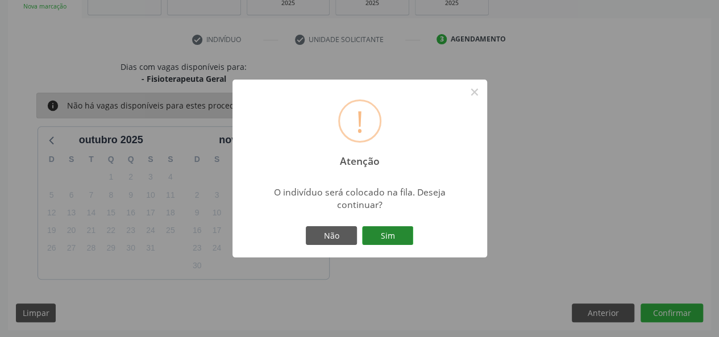
click at [407, 238] on button "Sim" at bounding box center [387, 235] width 51 height 19
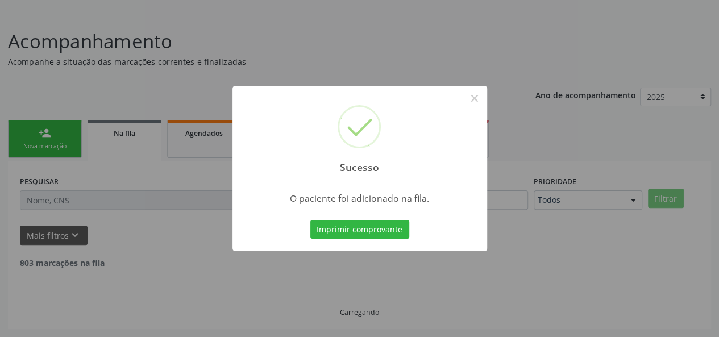
scroll to position [53, 0]
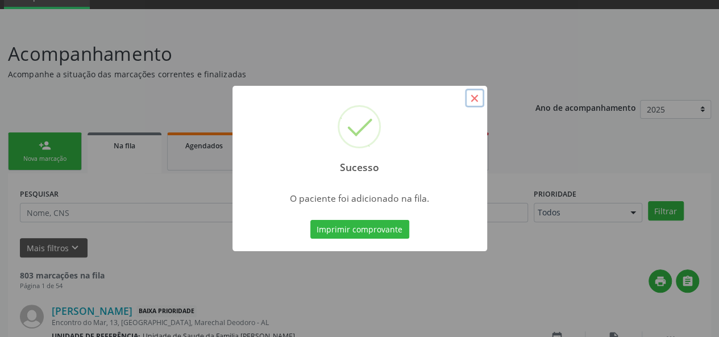
click at [480, 90] on button "×" at bounding box center [474, 98] width 19 height 19
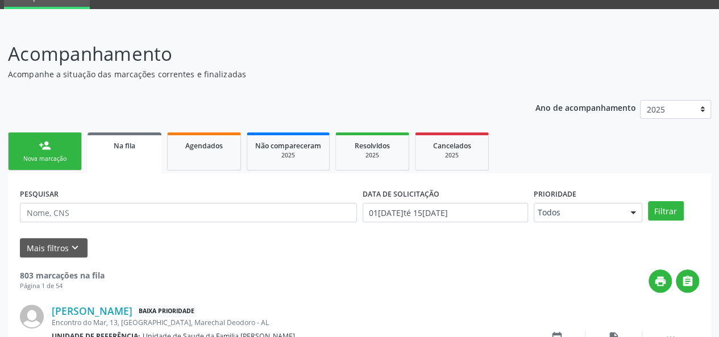
click at [40, 153] on link "person_add Nova marcação" at bounding box center [45, 151] width 74 height 38
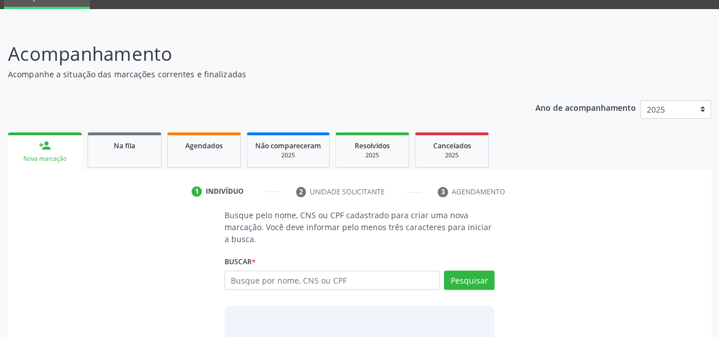
scroll to position [128, 0]
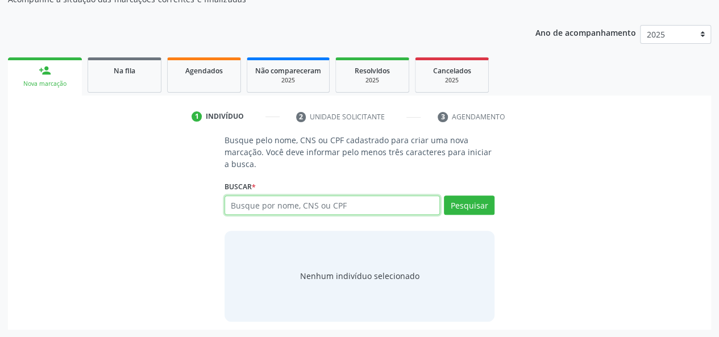
click at [290, 197] on input "text" at bounding box center [332, 204] width 216 height 19
type input "07878239290"
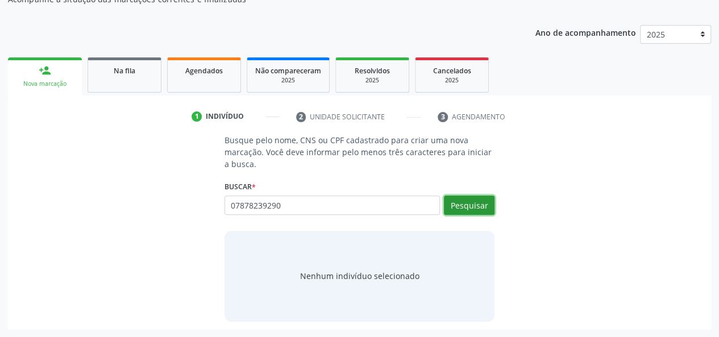
click at [478, 204] on button "Pesquisar" at bounding box center [469, 204] width 51 height 19
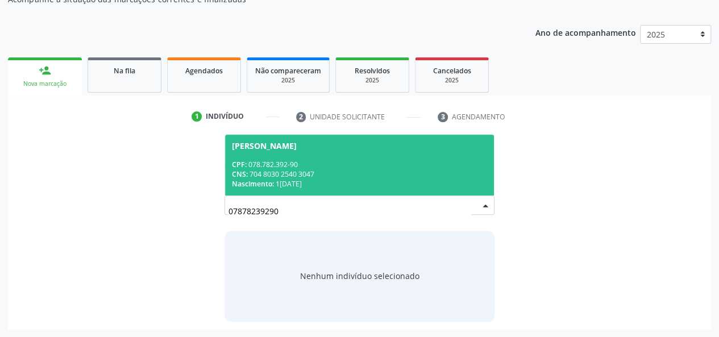
click at [259, 177] on div "CNS: 704 8030 2540 3047" at bounding box center [360, 174] width 256 height 10
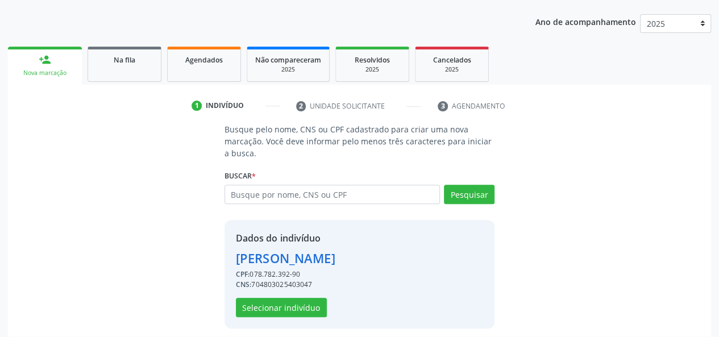
scroll to position [145, 0]
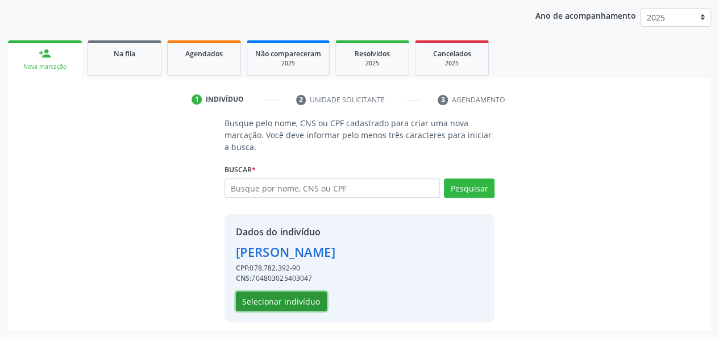
click at [292, 305] on button "Selecionar indivíduo" at bounding box center [281, 301] width 91 height 19
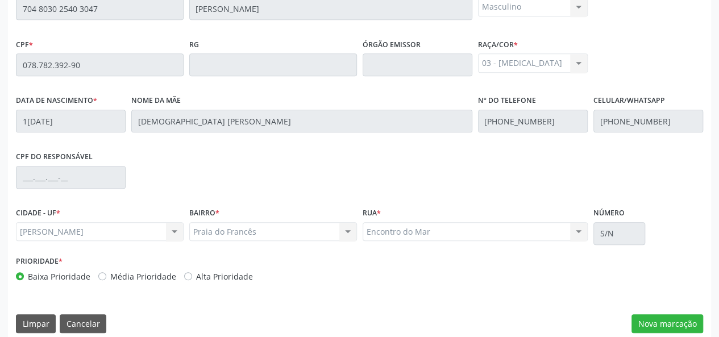
scroll to position [327, 0]
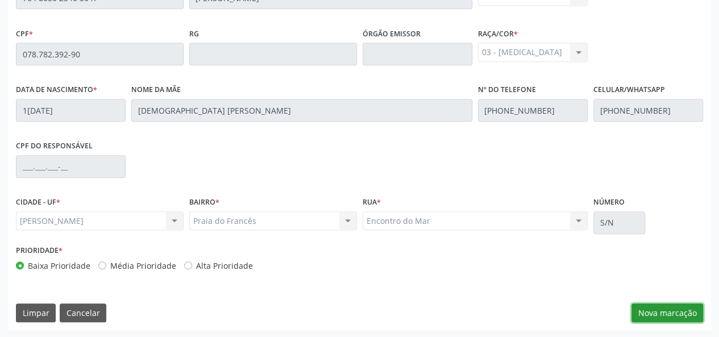
click at [659, 314] on button "Nova marcação" at bounding box center [667, 312] width 72 height 19
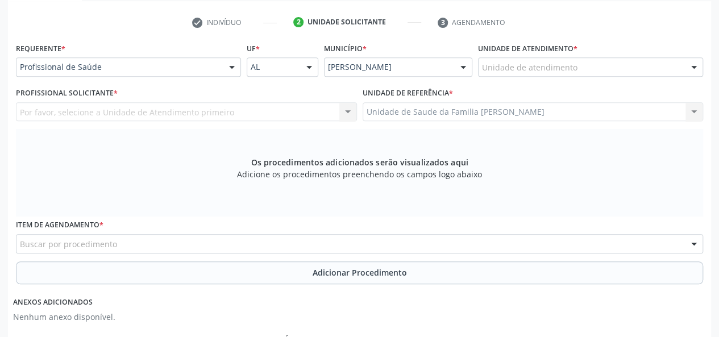
scroll to position [156, 0]
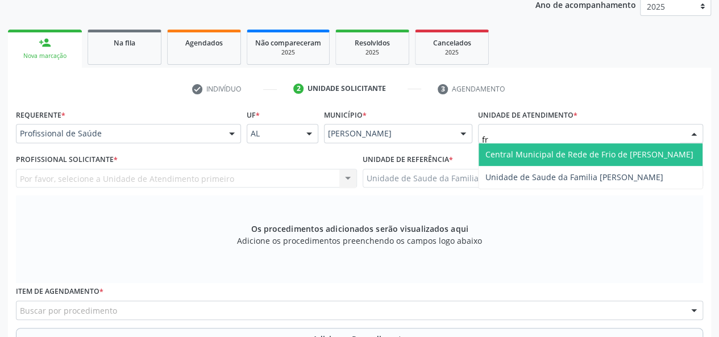
type input "fra"
click at [521, 152] on span "Unidade de Saude da Familia [PERSON_NAME]" at bounding box center [574, 154] width 178 height 11
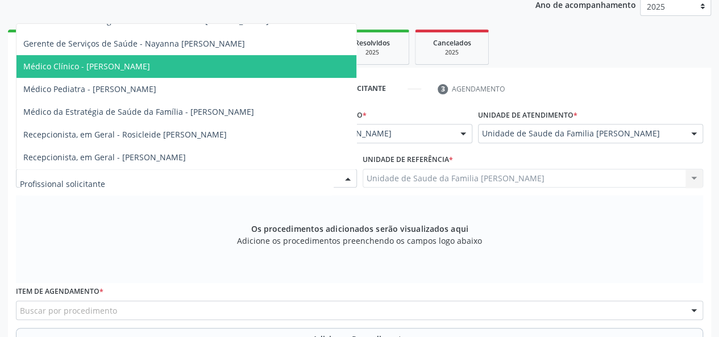
scroll to position [136, 0]
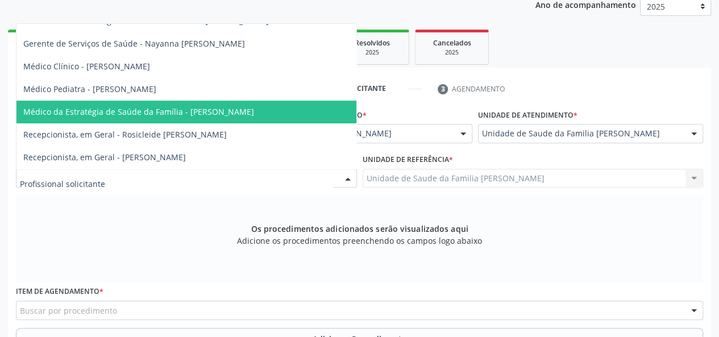
click at [204, 101] on span "Médico da Estratégia de Saúde da Família - Arthur Cunha de Mendonca Fragoso" at bounding box center [186, 112] width 340 height 23
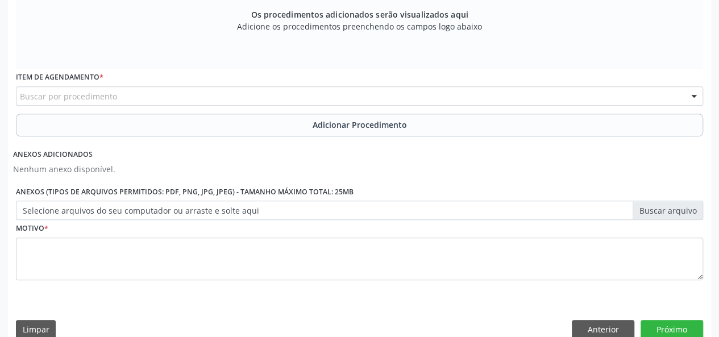
scroll to position [384, 0]
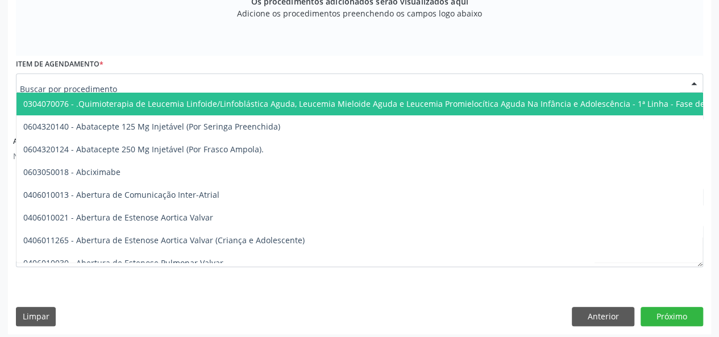
click at [139, 85] on div at bounding box center [359, 82] width 687 height 19
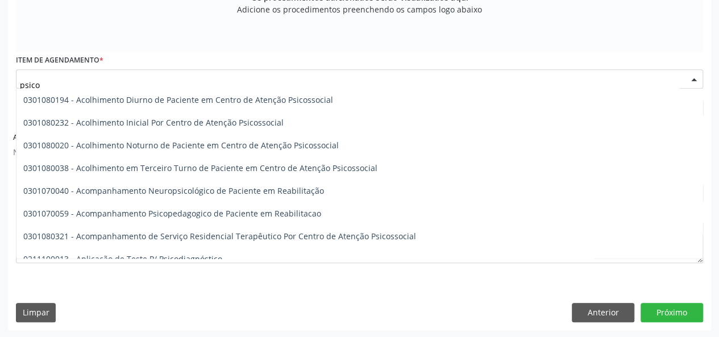
scroll to position [0, 0]
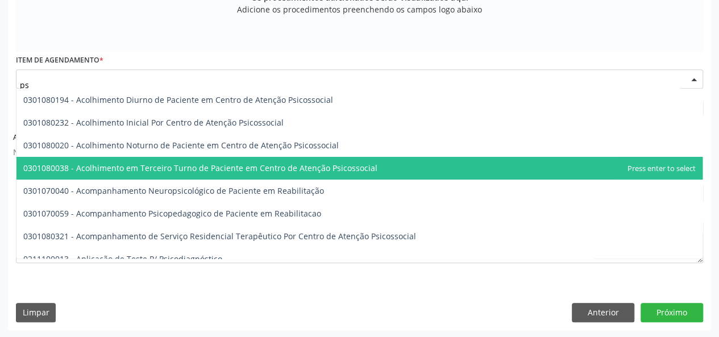
type input "p"
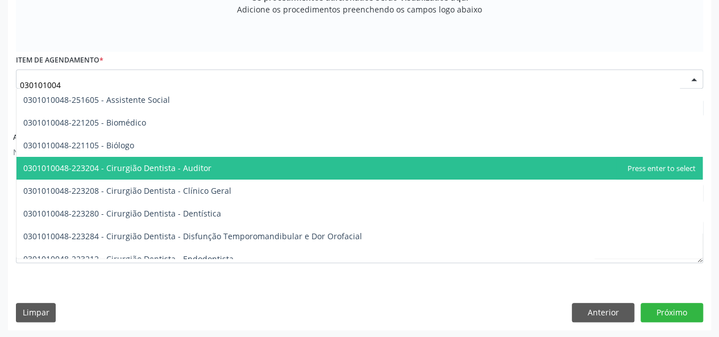
type input "0301010048"
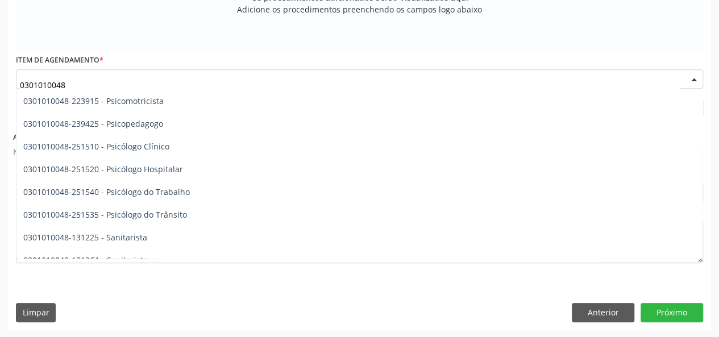
scroll to position [1819, 0]
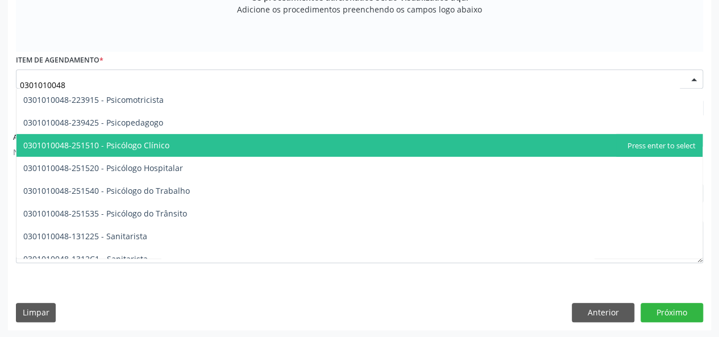
click at [233, 146] on span "0301010048-251510 - Psicólogo Clínico" at bounding box center [359, 145] width 686 height 23
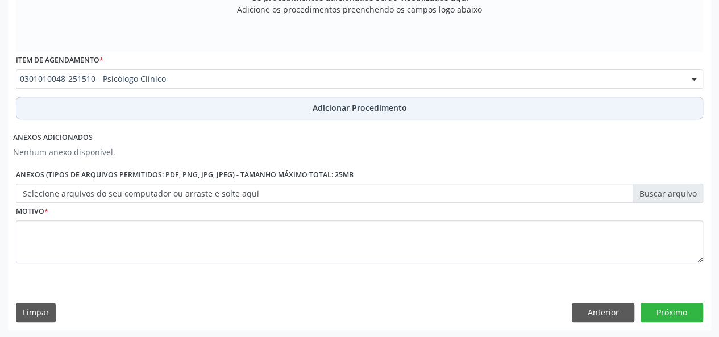
click at [396, 105] on span "Adicionar Procedimento" at bounding box center [360, 108] width 94 height 12
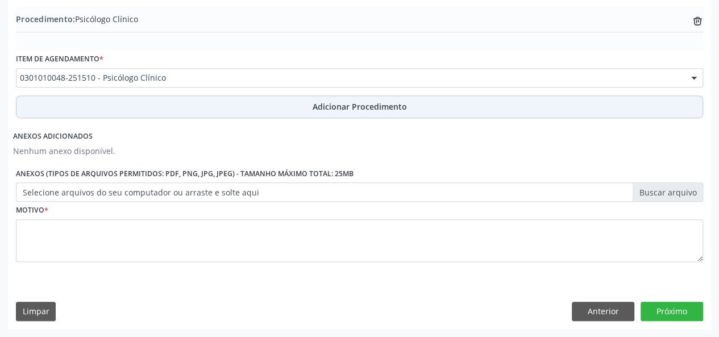
scroll to position [344, 0]
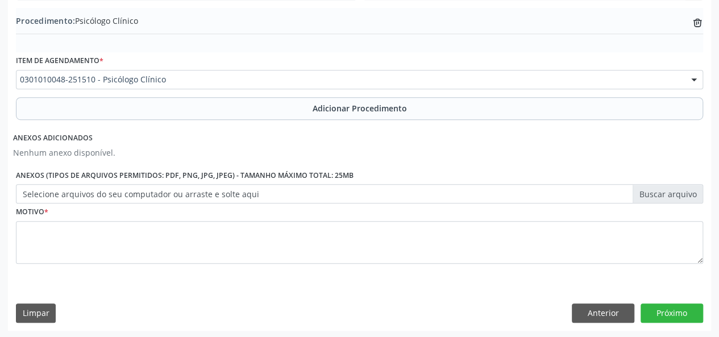
click at [661, 193] on label "Selecione arquivos do seu computador ou arraste e solte aqui" at bounding box center [359, 193] width 687 height 19
click at [661, 193] on input "Selecione arquivos do seu computador ou arraste e solte aqui" at bounding box center [359, 193] width 687 height 19
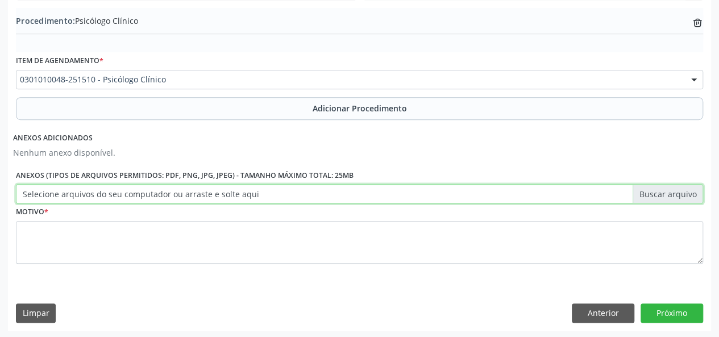
type input "C:\fakepath\pedro.jpg"
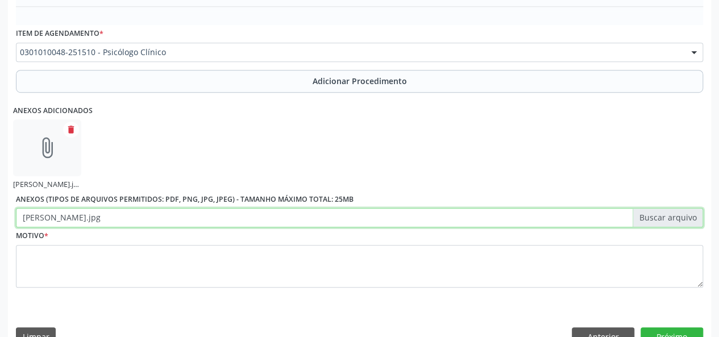
scroll to position [395, 0]
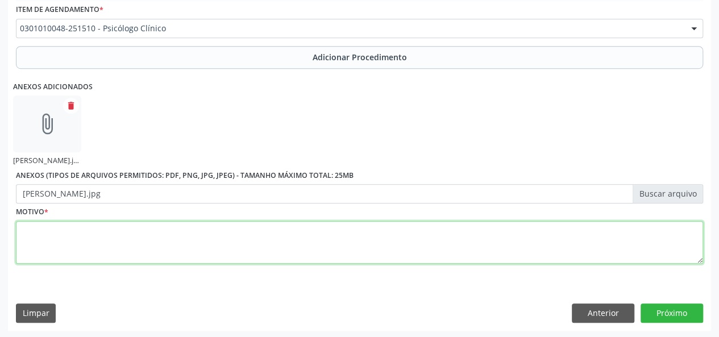
click at [41, 236] on textarea at bounding box center [359, 242] width 687 height 43
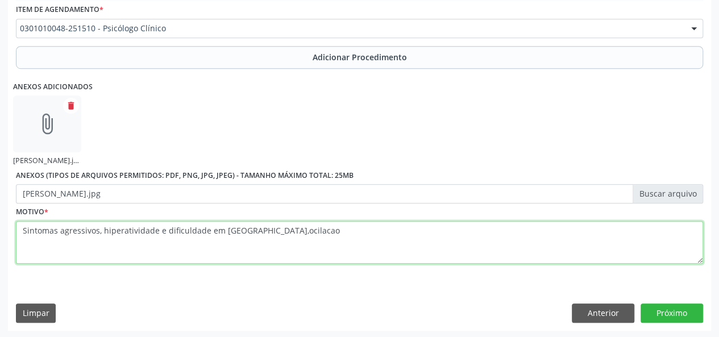
click at [278, 227] on textarea "Sintomas agressivos, hiperatividade e dificuldade em concentracao,ocilacao" at bounding box center [359, 242] width 687 height 43
click at [286, 233] on textarea "Sintomas agressivos, hiperatividade e dificuldade em concentracao,oxcilacao" at bounding box center [359, 242] width 687 height 43
click at [287, 227] on textarea "Sintomas agressivos, hiperatividade e dificuldade em concentracao,oxclacao" at bounding box center [359, 242] width 687 height 43
click at [283, 227] on textarea "Sintomas agressivos, hiperatividade e dificuldade em concentracao,oxclacao" at bounding box center [359, 242] width 687 height 43
click at [349, 241] on textarea "Sintomas agressivos, hiperatividade e dificuldade em concentracao,oxcilacao" at bounding box center [359, 242] width 687 height 43
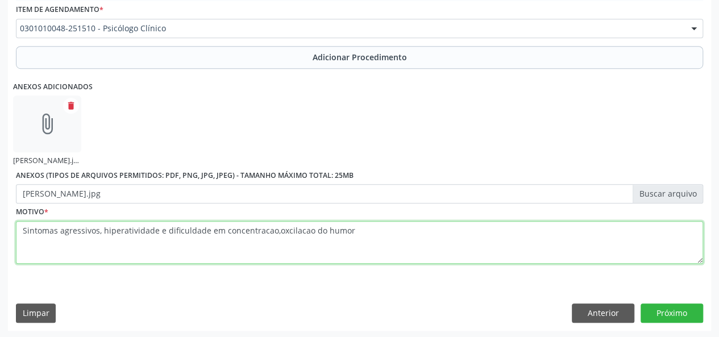
click at [284, 229] on textarea "Sintomas agressivos, hiperatividade e dificuldade em concentracao,oxcilacao do …" at bounding box center [359, 242] width 687 height 43
click at [283, 230] on textarea "Sintomas agressivos, hiperatividade e dificuldade em concentracao,oxcilacao do …" at bounding box center [359, 242] width 687 height 43
click at [282, 231] on textarea "Sintomas agressivos, hiperatividade e dificuldade em concentracao,oxcilacao do …" at bounding box center [359, 242] width 687 height 43
click at [275, 229] on textarea "Sintomas agressivos, hiperatividade e dificuldade em concentracao,oscilacao do …" at bounding box center [359, 242] width 687 height 43
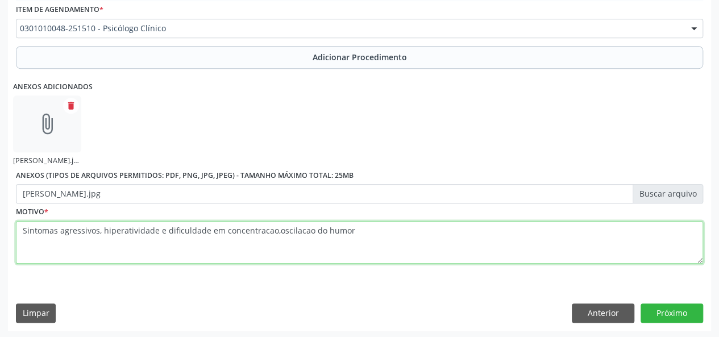
click at [274, 229] on textarea "Sintomas agressivos, hiperatividade e dificuldade em concentracao,oscilacao do …" at bounding box center [359, 242] width 687 height 43
type textarea "Sintomas agressivos, hiperatividade e dificuldade em concentracao, oscilacao do…"
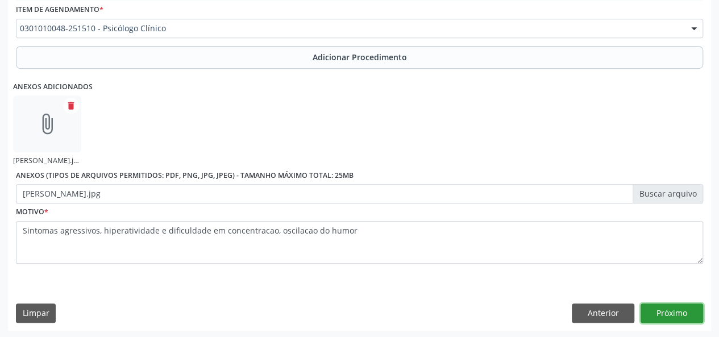
click at [665, 306] on button "Próximo" at bounding box center [671, 312] width 63 height 19
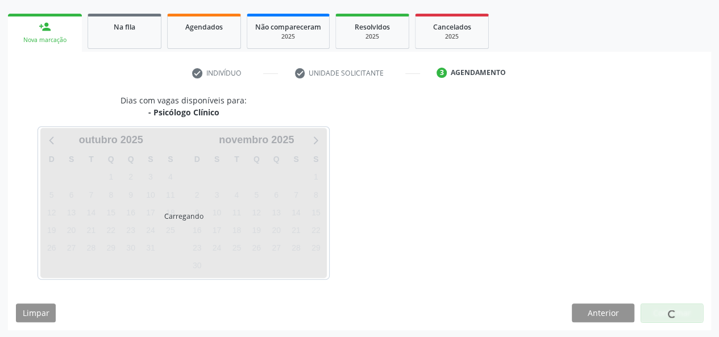
scroll to position [206, 0]
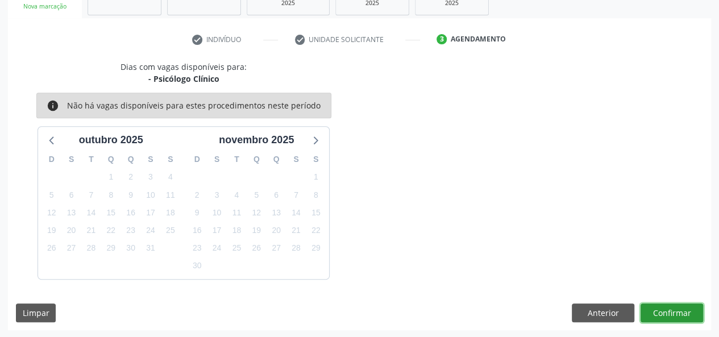
click at [665, 310] on button "Confirmar" at bounding box center [671, 312] width 63 height 19
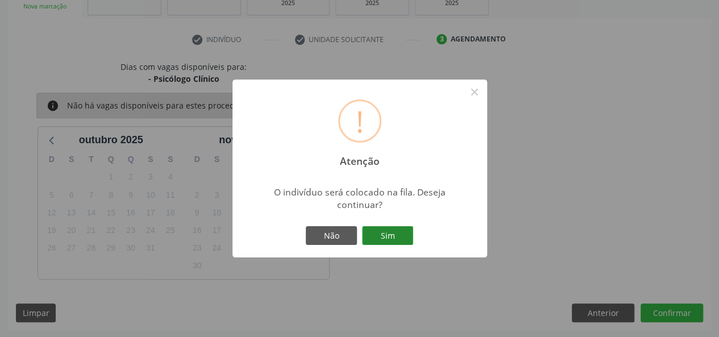
click at [402, 236] on button "Sim" at bounding box center [387, 235] width 51 height 19
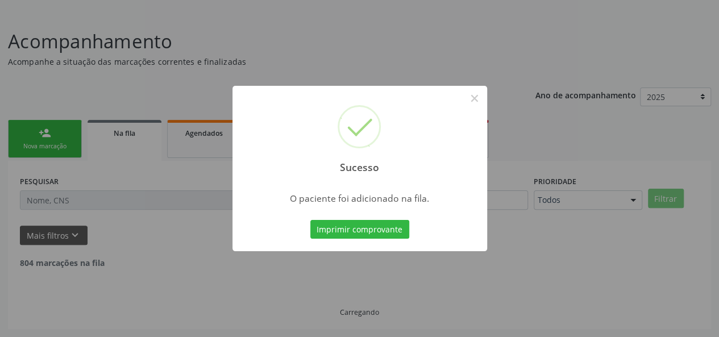
scroll to position [53, 0]
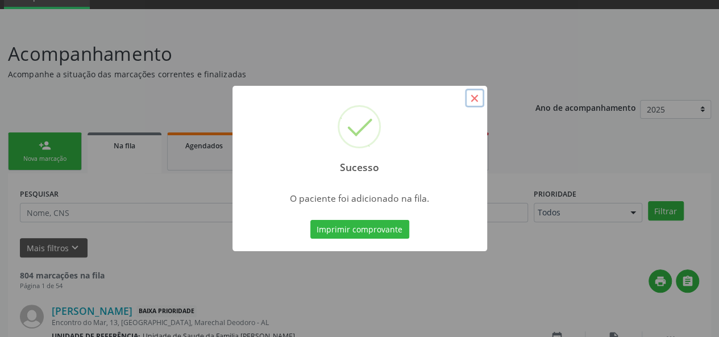
click at [468, 98] on button "×" at bounding box center [474, 98] width 19 height 19
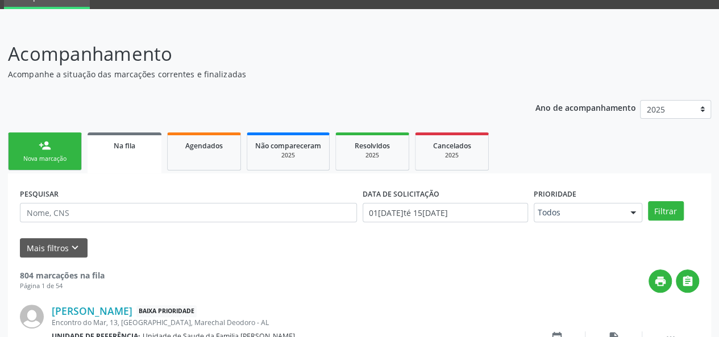
click at [39, 152] on link "person_add Nova marcação" at bounding box center [45, 151] width 74 height 38
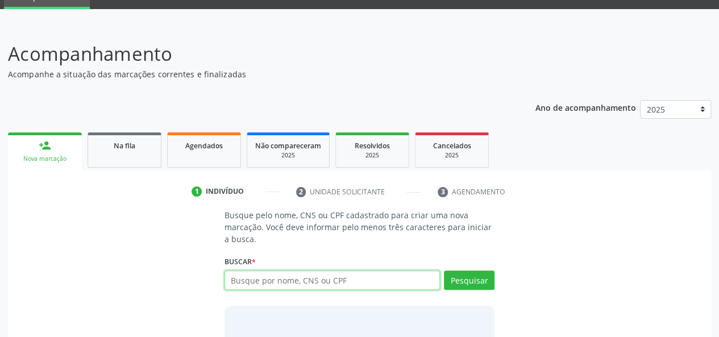
click at [276, 273] on input "text" at bounding box center [332, 280] width 216 height 19
type input "07878239290"
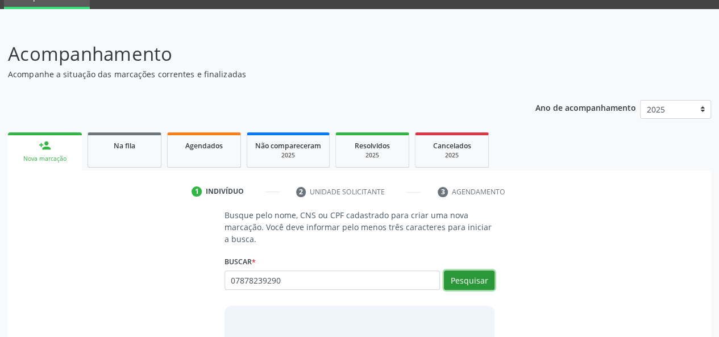
click at [462, 286] on button "Pesquisar" at bounding box center [469, 280] width 51 height 19
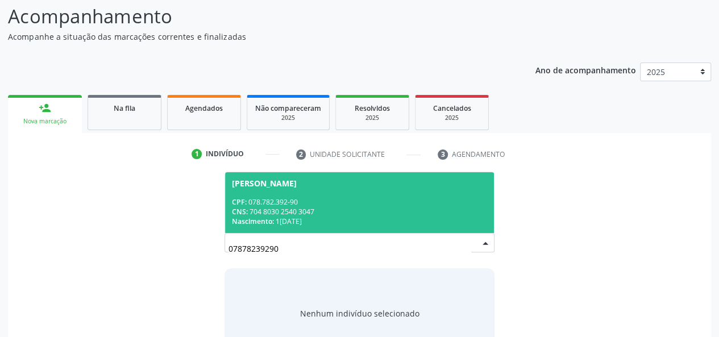
scroll to position [128, 0]
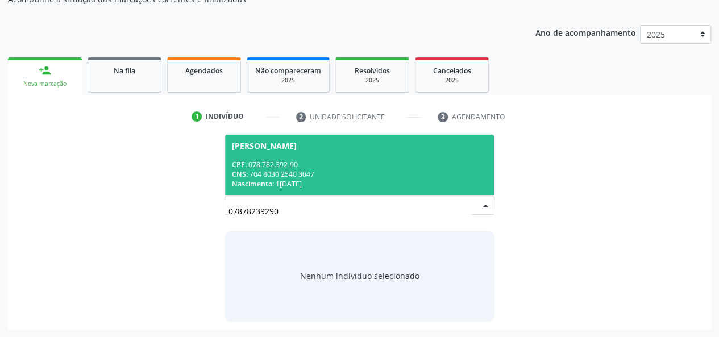
click at [251, 170] on div "CNS: 704 8030 2540 3047" at bounding box center [360, 174] width 256 height 10
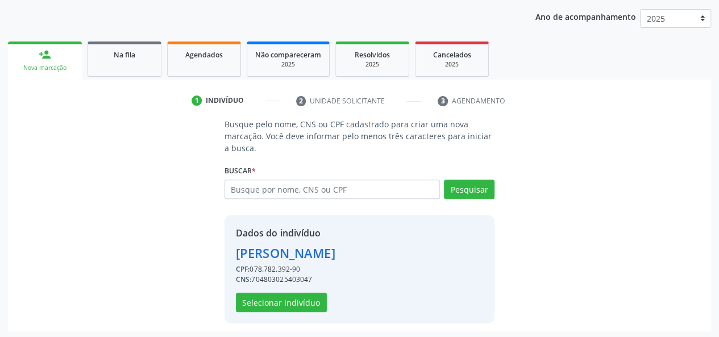
scroll to position [145, 0]
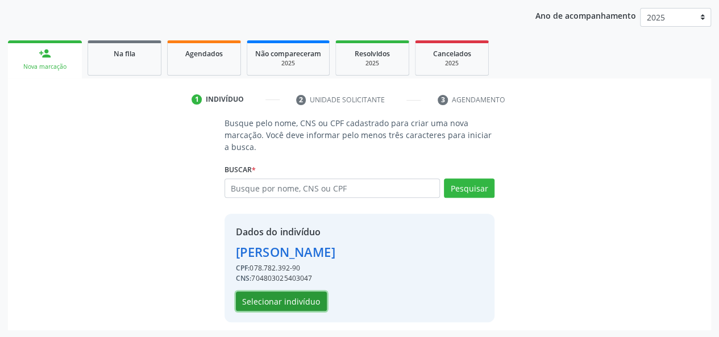
click at [307, 303] on button "Selecionar indivíduo" at bounding box center [281, 301] width 91 height 19
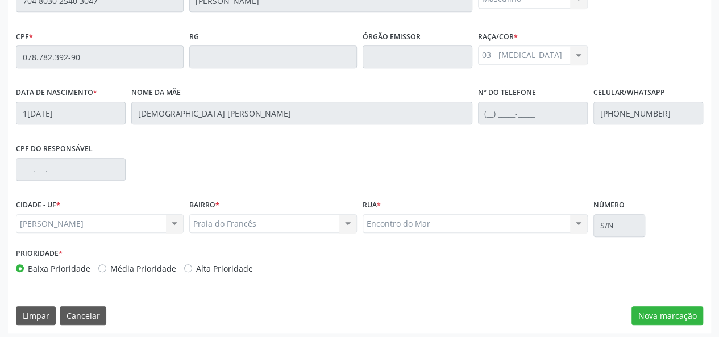
scroll to position [327, 0]
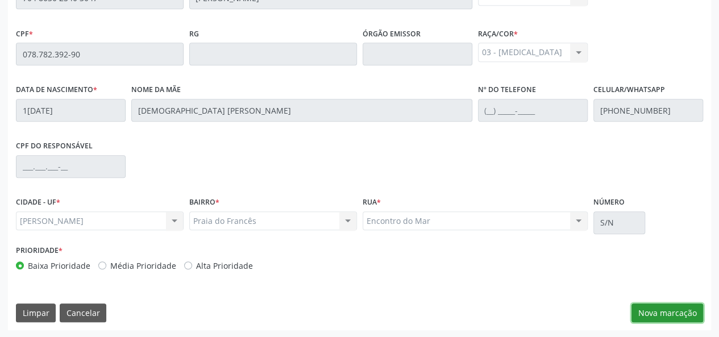
click at [655, 321] on button "Nova marcação" at bounding box center [667, 312] width 72 height 19
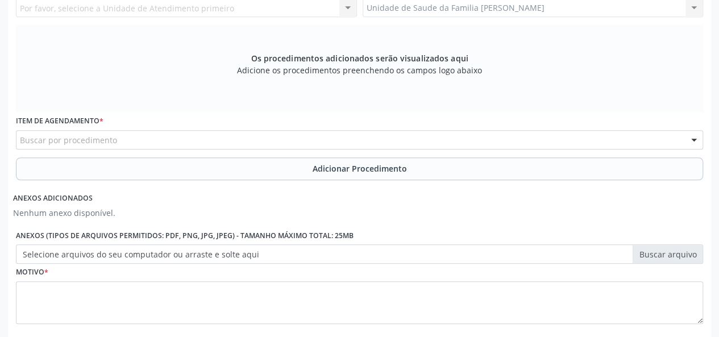
scroll to position [213, 0]
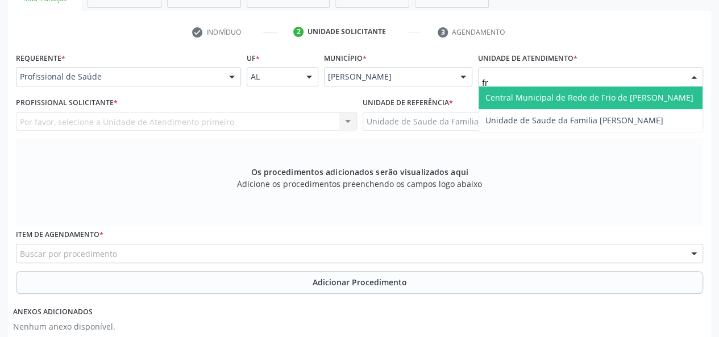
type input "fra"
click at [516, 93] on span "Unidade de Saude da Familia [PERSON_NAME]" at bounding box center [574, 97] width 178 height 11
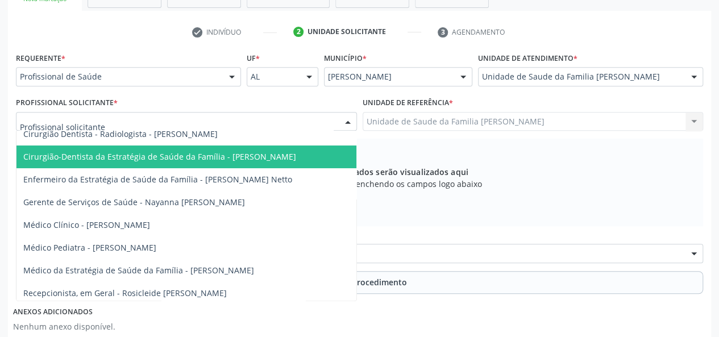
scroll to position [111, 0]
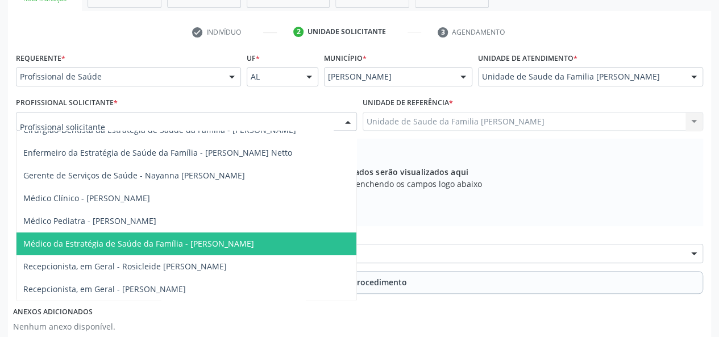
click at [197, 238] on span "Médico da Estratégia de Saúde da Família - Arthur Cunha de Mendonca Fragoso" at bounding box center [138, 243] width 231 height 11
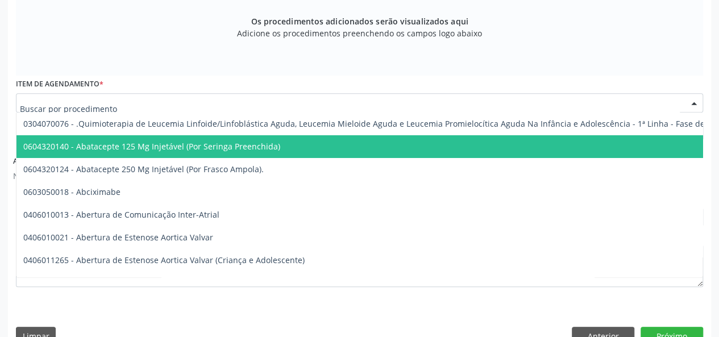
scroll to position [388, 0]
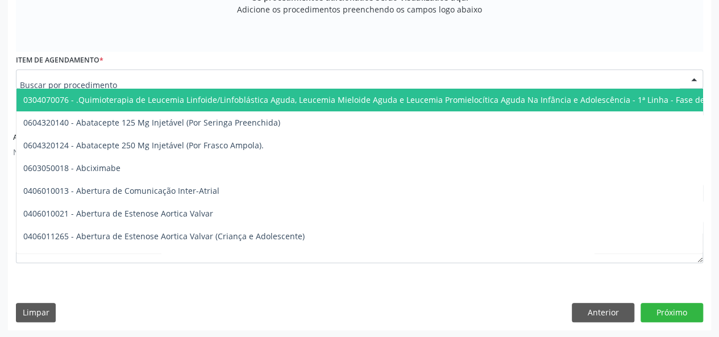
click at [142, 75] on input "text" at bounding box center [350, 84] width 660 height 23
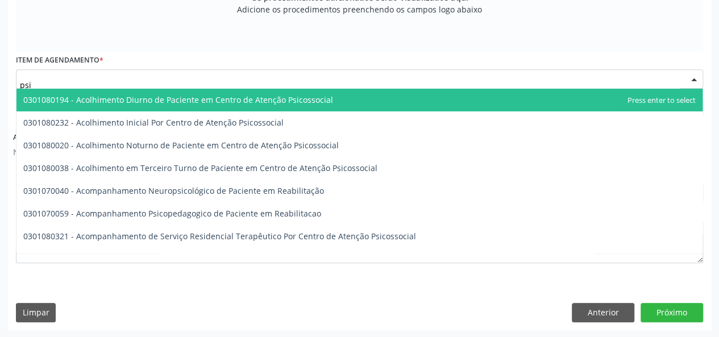
type input "psiq"
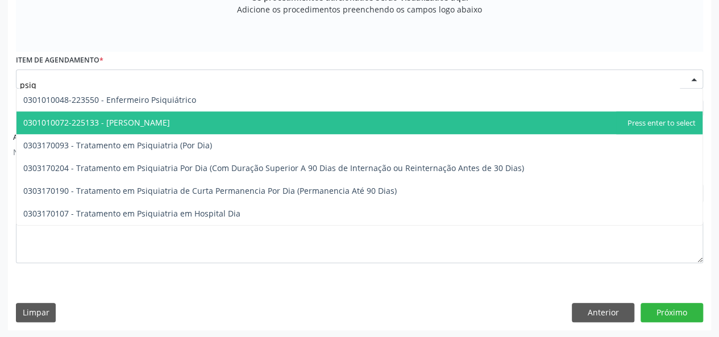
click at [143, 118] on span "0301010072-225133 - Médico Psiquiatra" at bounding box center [96, 122] width 147 height 11
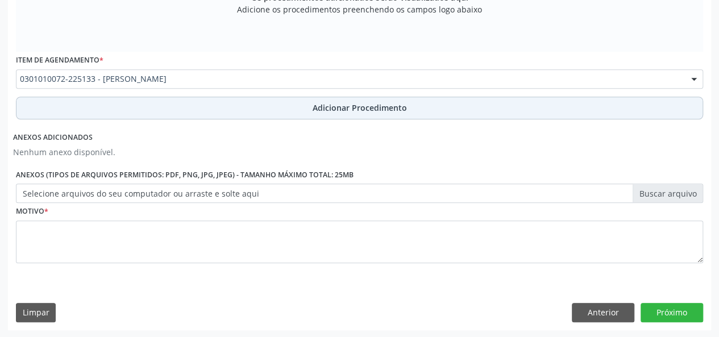
click at [351, 107] on span "Adicionar Procedimento" at bounding box center [360, 108] width 94 height 12
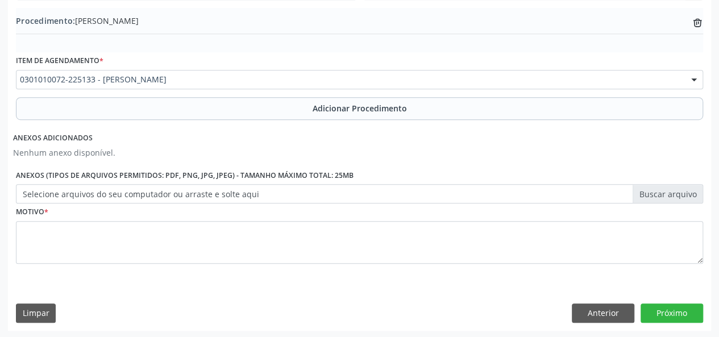
click at [672, 184] on label "Selecione arquivos do seu computador ou arraste e solte aqui" at bounding box center [359, 193] width 687 height 19
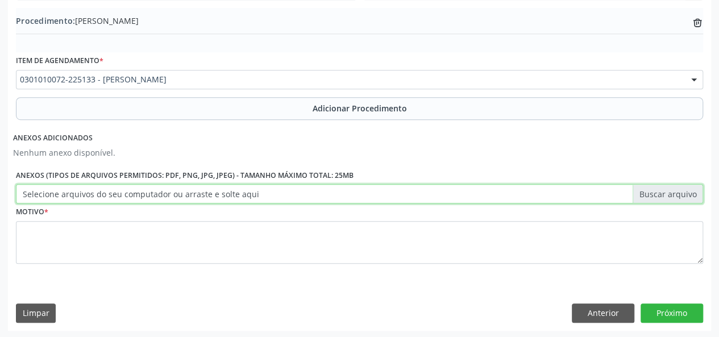
click at [672, 184] on input "Selecione arquivos do seu computador ou arraste e solte aqui" at bounding box center [359, 193] width 687 height 19
type input "C:\fakepath\pedro.jpg"
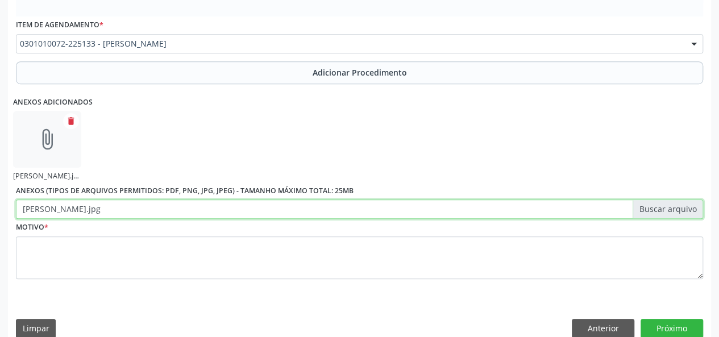
scroll to position [395, 0]
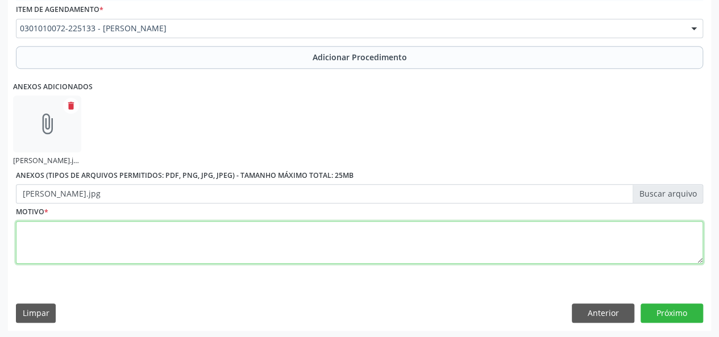
click at [53, 228] on textarea at bounding box center [359, 242] width 687 height 43
type textarea "P"
click at [120, 231] on textarea "Paciente encaminhado de outro estado" at bounding box center [359, 242] width 687 height 43
click at [223, 227] on textarea "Paciente encaminhado por psiquiatra de outro estado" at bounding box center [359, 242] width 687 height 43
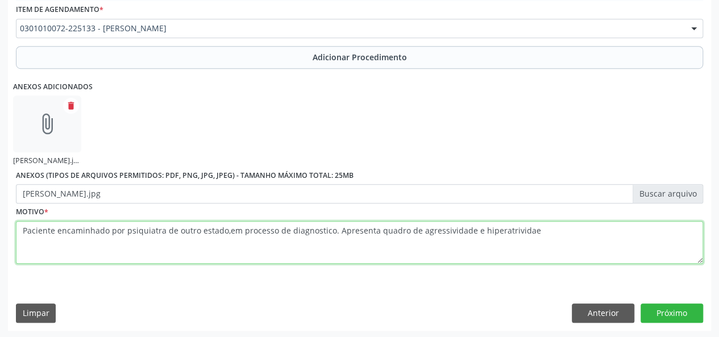
click at [504, 228] on textarea "Paciente encaminhado por psiquiatra de outro estado,em processo de diagnostico.…" at bounding box center [359, 242] width 687 height 43
click at [502, 229] on textarea "Paciente encaminhado por psiquiatra de outro estado,em processo de diagnostico.…" at bounding box center [359, 242] width 687 height 43
click at [521, 228] on textarea "Paciente encaminhado por psiquiatra de outro estado,em processo de diagnostico.…" at bounding box center [359, 242] width 687 height 43
click at [515, 229] on textarea "Paciente encaminhado por psiquiatra de outro estado,em processo de diagnostico.…" at bounding box center [359, 242] width 687 height 43
click at [515, 230] on textarea "Paciente encaminhado por psiquiatra de outro estado,em processo de diagnostico.…" at bounding box center [359, 242] width 687 height 43
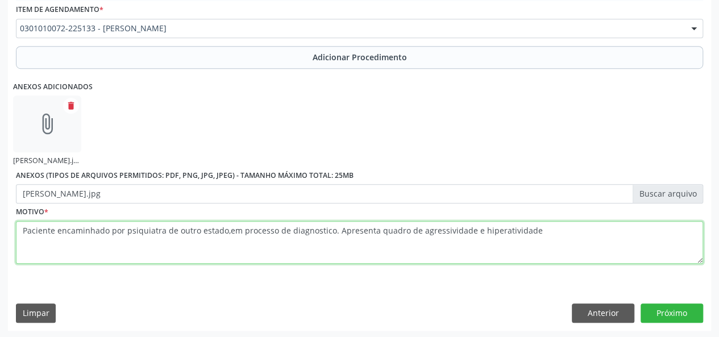
click at [538, 228] on textarea "Paciente encaminhado por psiquiatra de outro estado,em processo de diagnostico.…" at bounding box center [359, 242] width 687 height 43
type textarea "Paciente encaminhado por psiquiatra de outro estado,em processo de diagnostico.…"
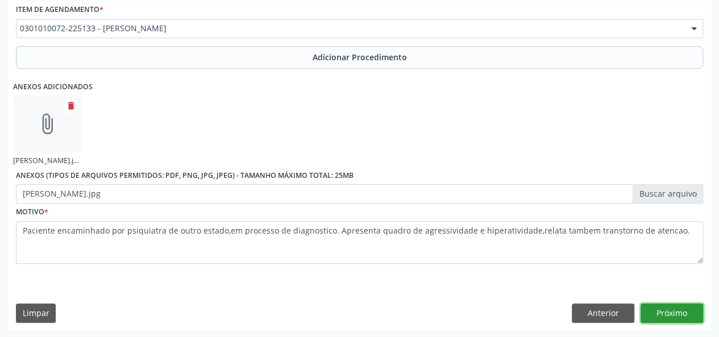
click at [648, 307] on button "Próximo" at bounding box center [671, 312] width 63 height 19
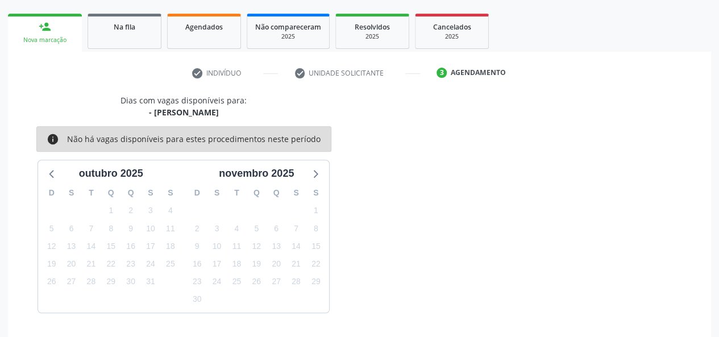
scroll to position [206, 0]
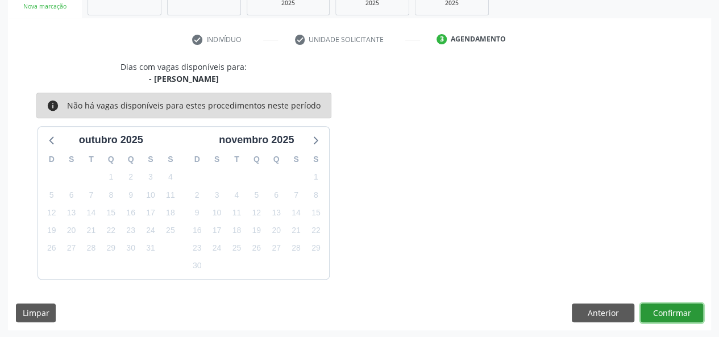
click at [648, 307] on button "Confirmar" at bounding box center [671, 312] width 63 height 19
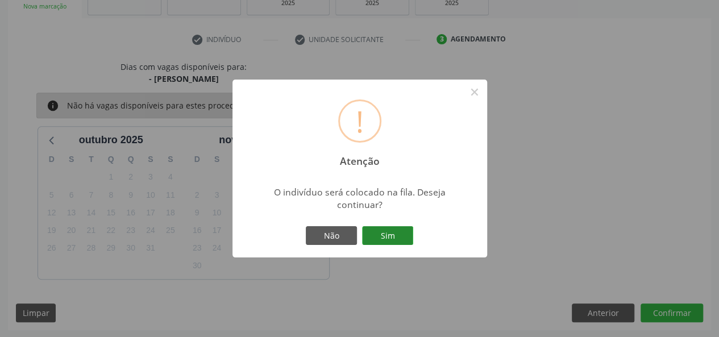
click at [390, 240] on button "Sim" at bounding box center [387, 235] width 51 height 19
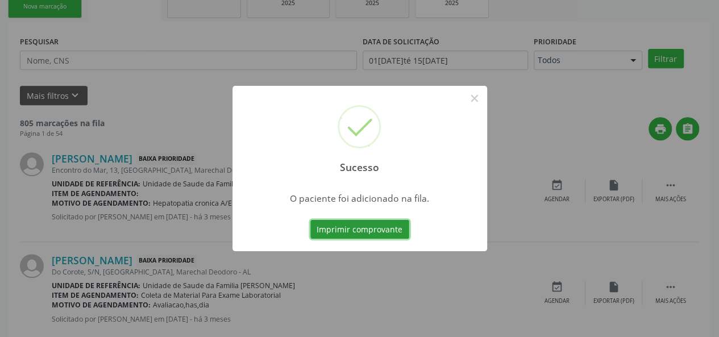
scroll to position [53, 0]
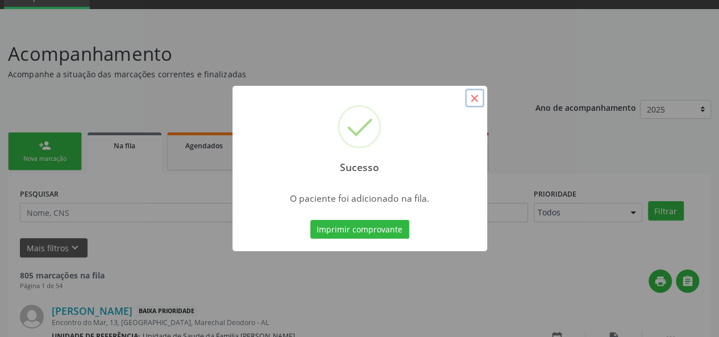
click at [475, 98] on button "×" at bounding box center [474, 98] width 19 height 19
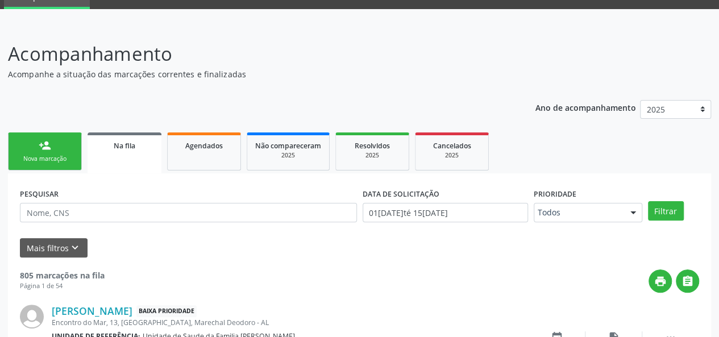
click at [39, 157] on div "Nova marcação" at bounding box center [44, 159] width 57 height 9
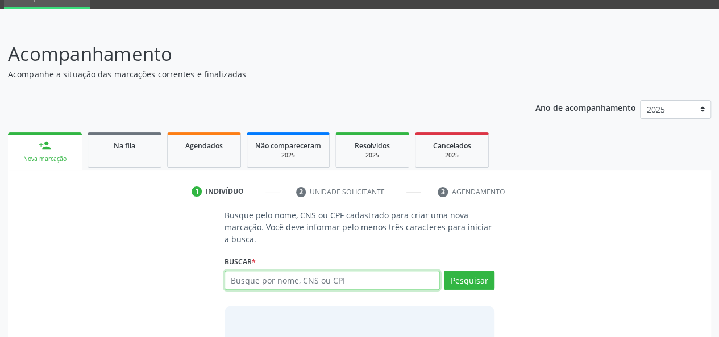
click at [286, 278] on input "text" at bounding box center [332, 280] width 216 height 19
type input "51713616068"
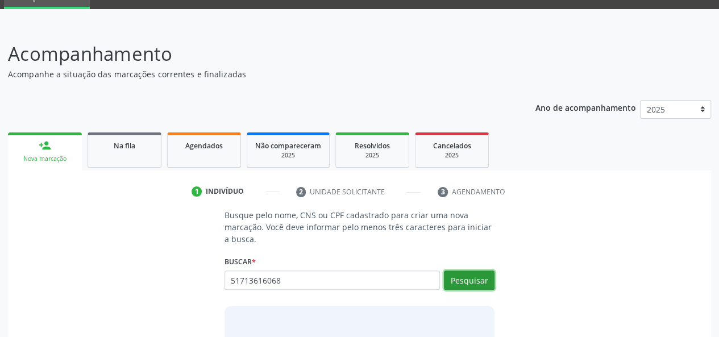
click at [459, 278] on button "Pesquisar" at bounding box center [469, 280] width 51 height 19
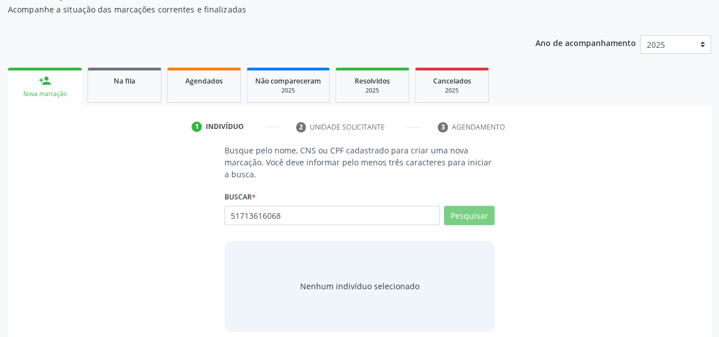
scroll to position [128, 0]
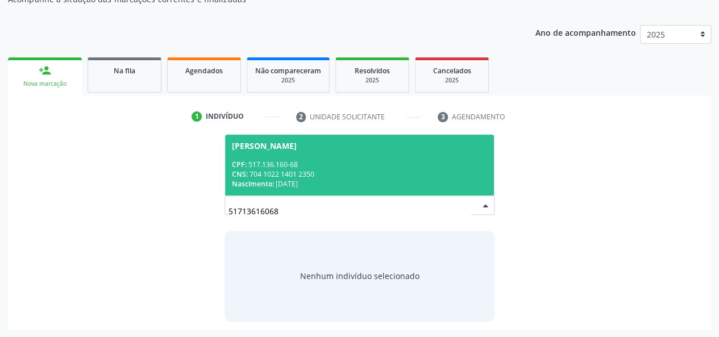
click at [241, 151] on span "Felipe Benetti CPF: 517.136.160-68 CNS: 704 1022 1401 2350 Nascimento: 07/03/19…" at bounding box center [359, 165] width 269 height 61
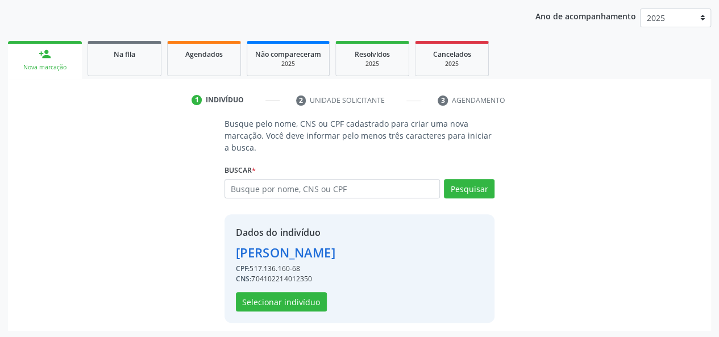
scroll to position [145, 0]
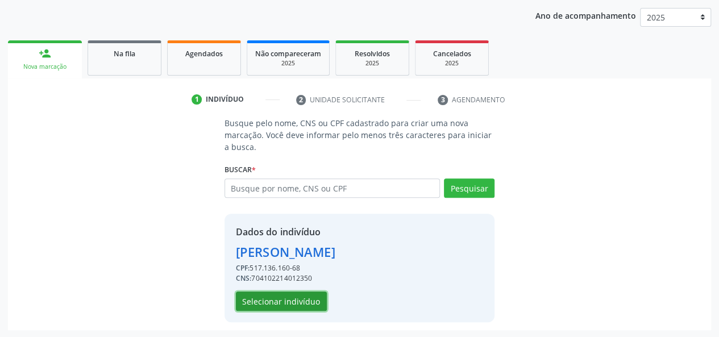
click at [285, 300] on button "Selecionar indivíduo" at bounding box center [281, 301] width 91 height 19
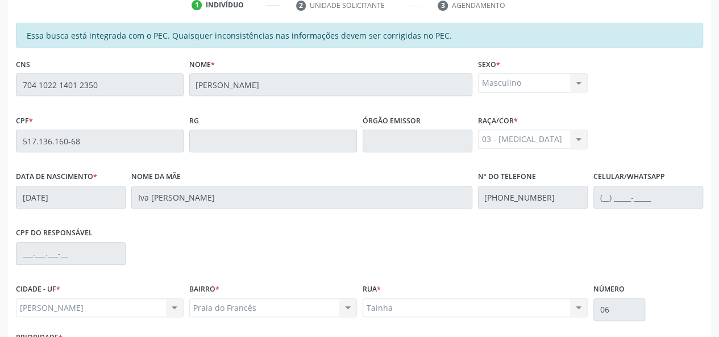
scroll to position [327, 0]
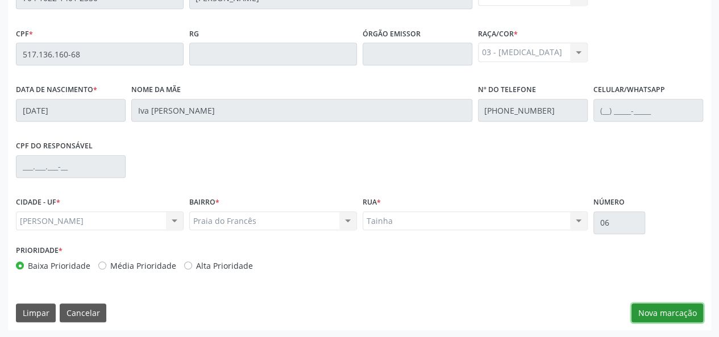
click at [644, 309] on button "Nova marcação" at bounding box center [667, 312] width 72 height 19
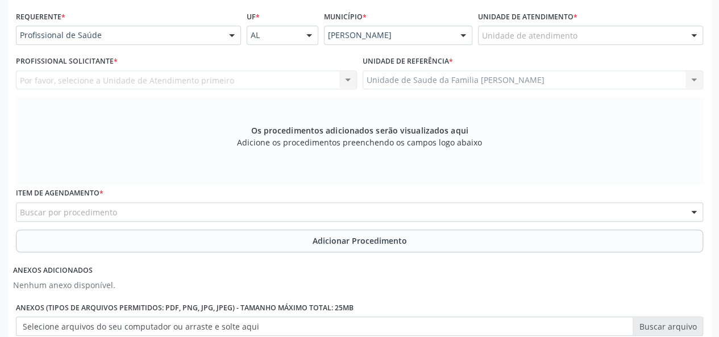
scroll to position [213, 0]
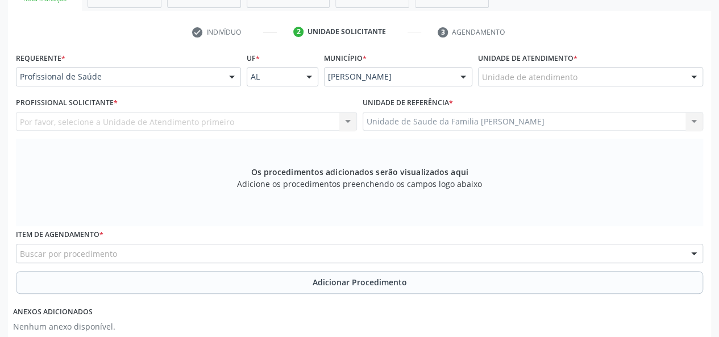
click at [514, 65] on label "Unidade de atendimento *" at bounding box center [527, 58] width 99 height 18
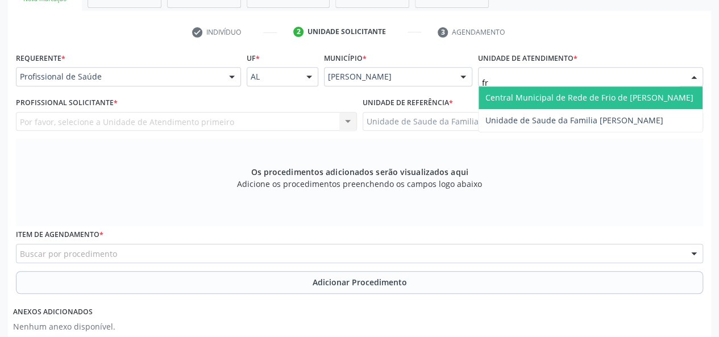
type input "fra"
click at [514, 92] on span "Unidade de Saude da Familia [PERSON_NAME]" at bounding box center [574, 97] width 178 height 11
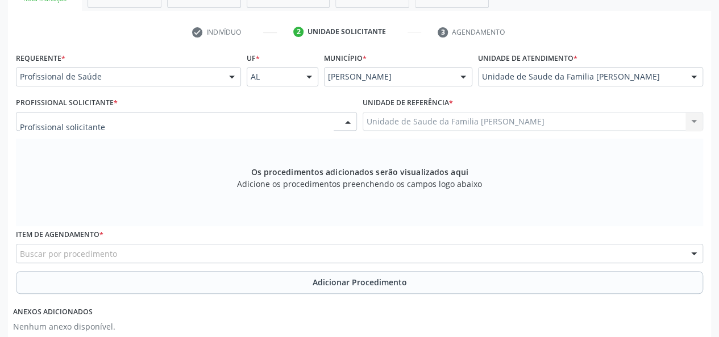
click at [110, 118] on div at bounding box center [186, 121] width 341 height 19
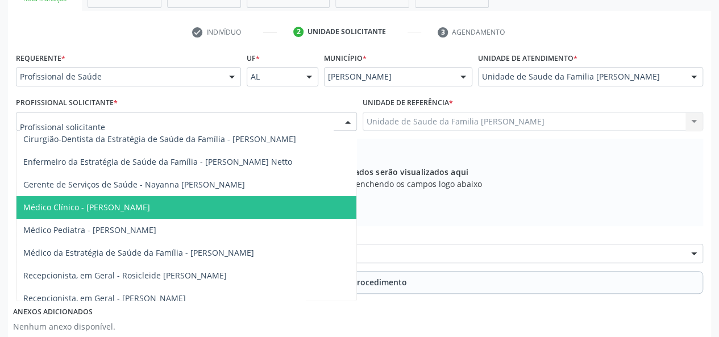
scroll to position [111, 0]
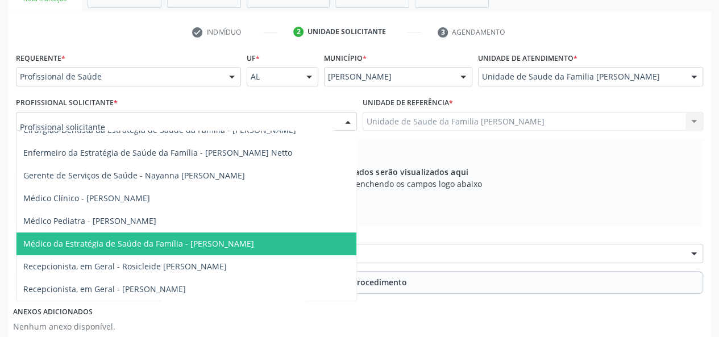
click at [205, 240] on span "Médico da Estratégia de Saúde da Família - Arthur Cunha de Mendonca Fragoso" at bounding box center [138, 243] width 231 height 11
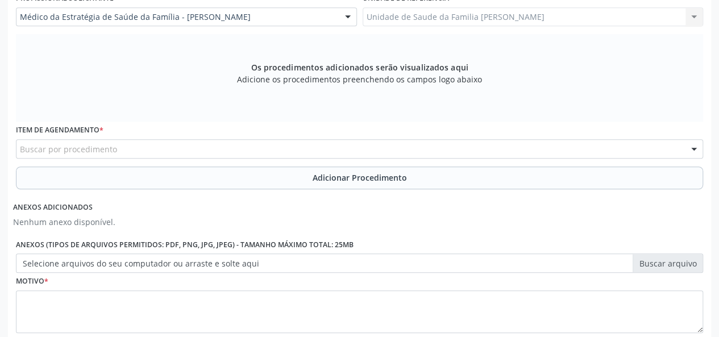
scroll to position [327, 0]
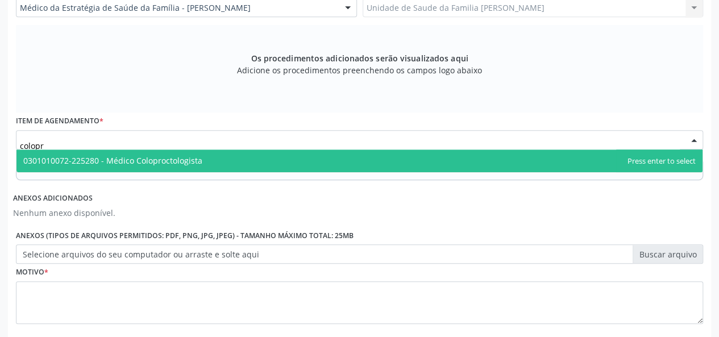
type input "colopro"
click at [171, 167] on span "0301010072-225280 - Médico Coloproctologista" at bounding box center [359, 160] width 686 height 23
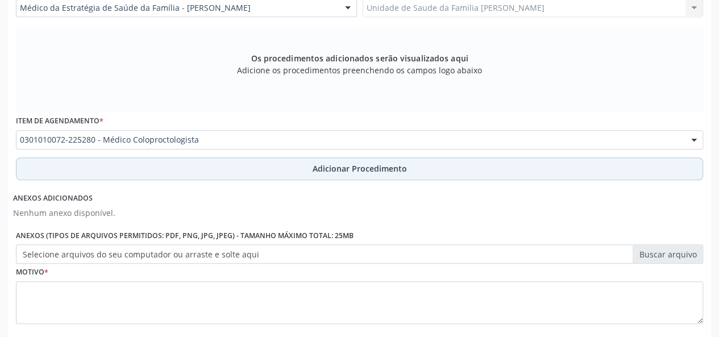
click at [342, 165] on span "Adicionar Procedimento" at bounding box center [360, 169] width 94 height 12
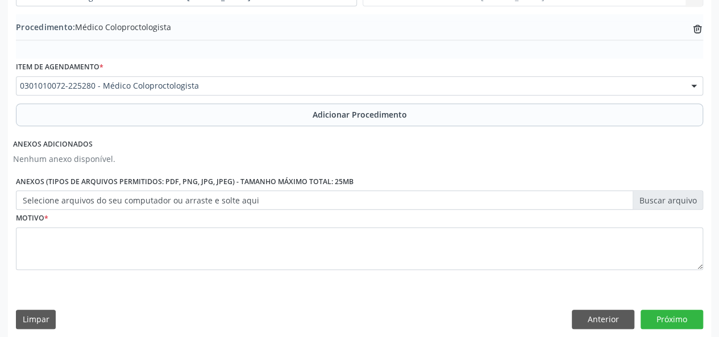
scroll to position [344, 0]
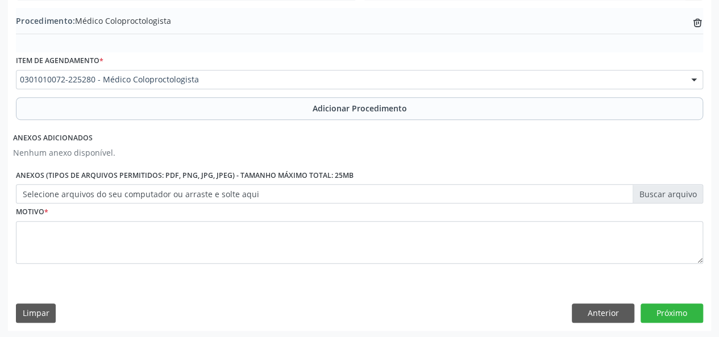
click at [669, 191] on label "Selecione arquivos do seu computador ou arraste e solte aqui" at bounding box center [359, 193] width 687 height 19
click at [669, 191] on input "Selecione arquivos do seu computador ou arraste e solte aqui" at bounding box center [359, 193] width 687 height 19
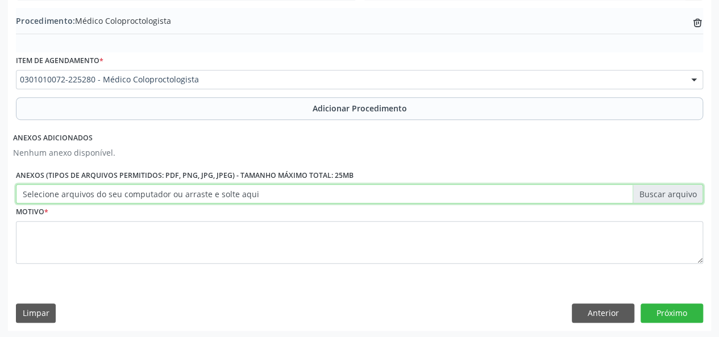
type input "C:\fakepath\benetti.jpg"
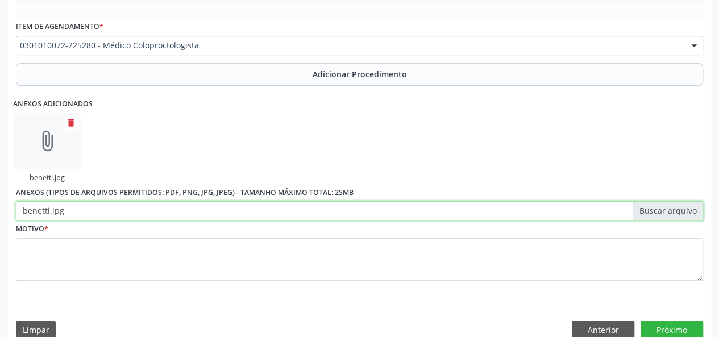
scroll to position [395, 0]
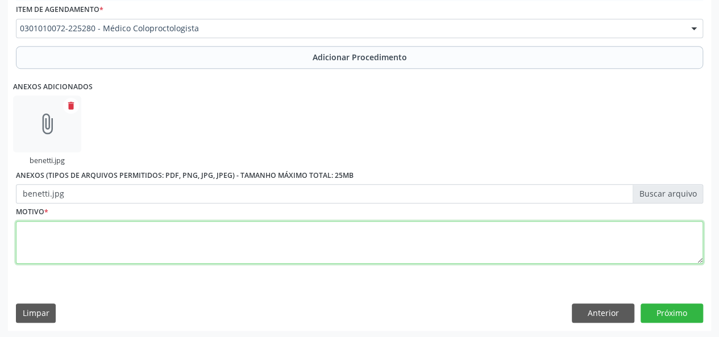
click at [22, 230] on textarea at bounding box center [359, 242] width 687 height 43
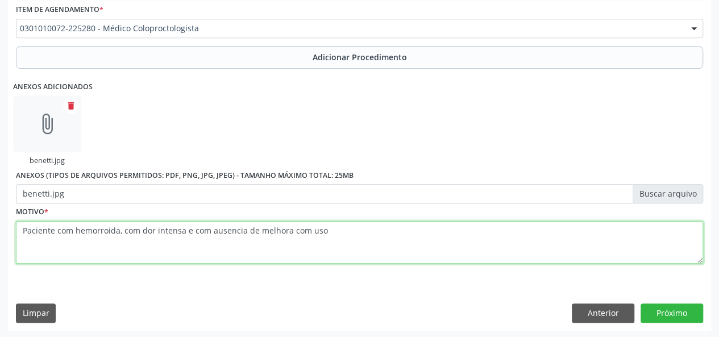
type textarea "Paciente com hemorroida, com dor intensa e com ausencia de melhora com uso"
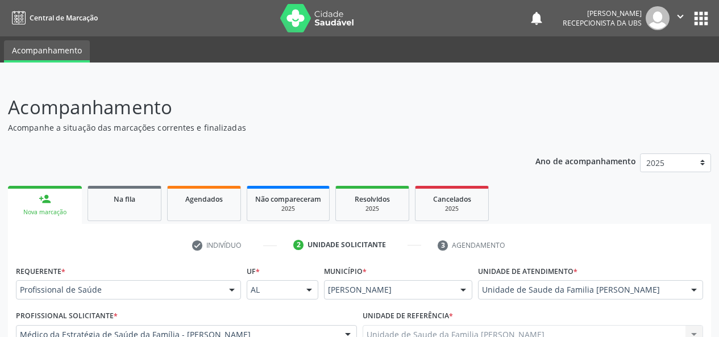
scroll to position [395, 0]
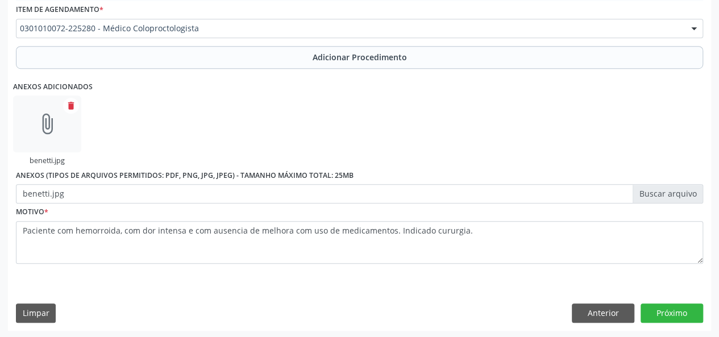
click at [436, 233] on textarea "Paciente com hemorroida, com dor intensa e com ausencia de melhora com uso de m…" at bounding box center [359, 242] width 687 height 43
type textarea "Paciente com hemorroida, com dor intensa e com ausencia de melhora com uso de m…"
click at [684, 317] on button "Próximo" at bounding box center [671, 312] width 63 height 19
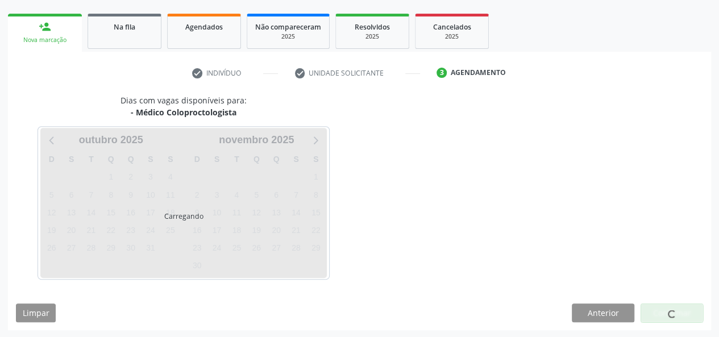
scroll to position [206, 0]
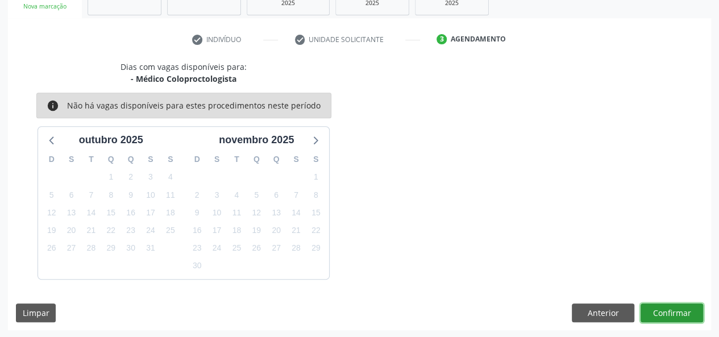
click at [684, 317] on button "Confirmar" at bounding box center [671, 312] width 63 height 19
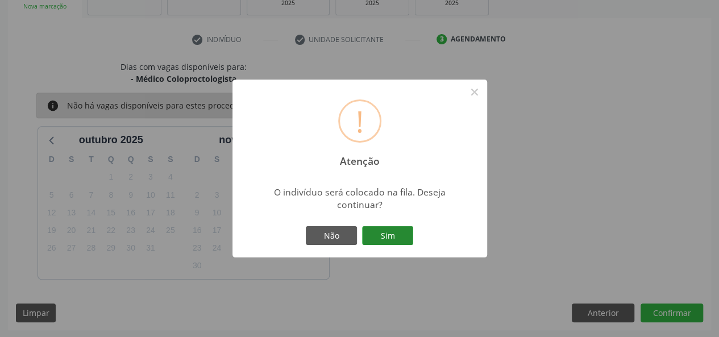
click at [388, 239] on button "Sim" at bounding box center [387, 235] width 51 height 19
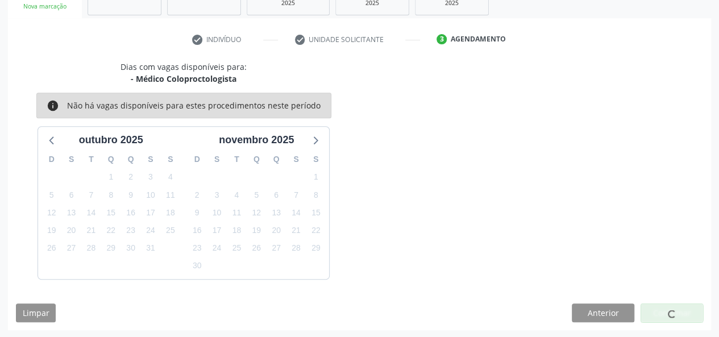
scroll to position [53, 0]
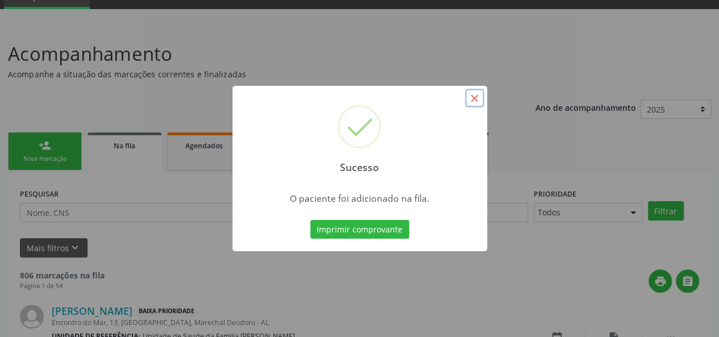
click at [478, 102] on button "×" at bounding box center [474, 98] width 19 height 19
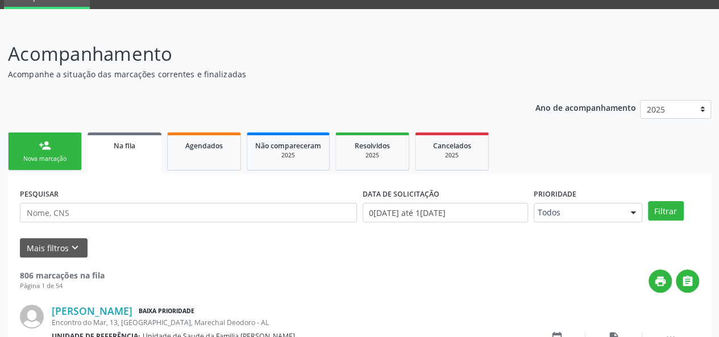
click at [50, 145] on div "person_add" at bounding box center [45, 145] width 13 height 13
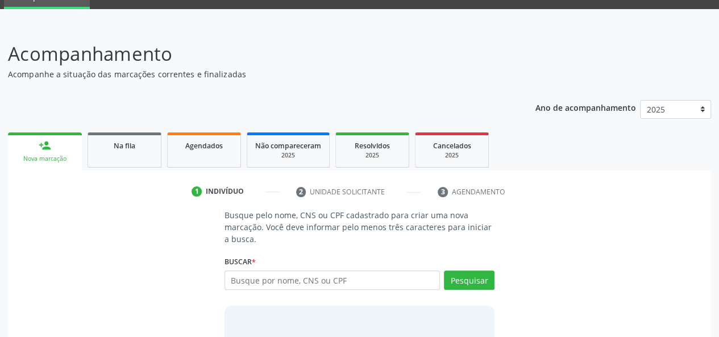
scroll to position [110, 0]
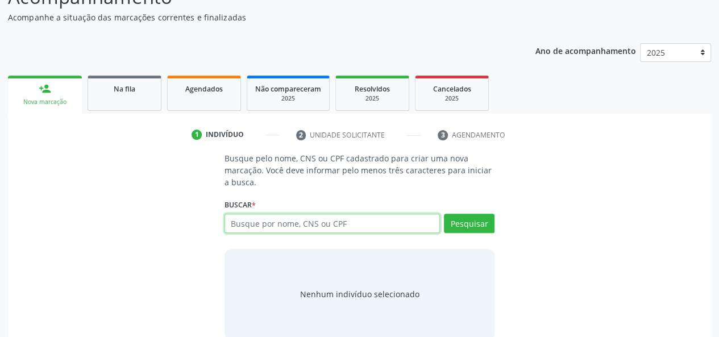
click at [322, 219] on input "text" at bounding box center [332, 223] width 216 height 19
type input "87838980434"
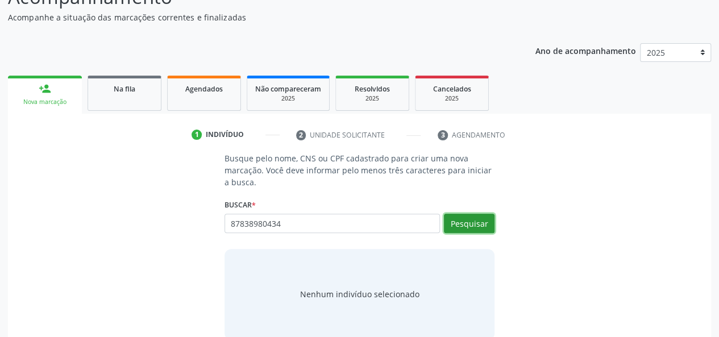
click at [468, 222] on button "Pesquisar" at bounding box center [469, 223] width 51 height 19
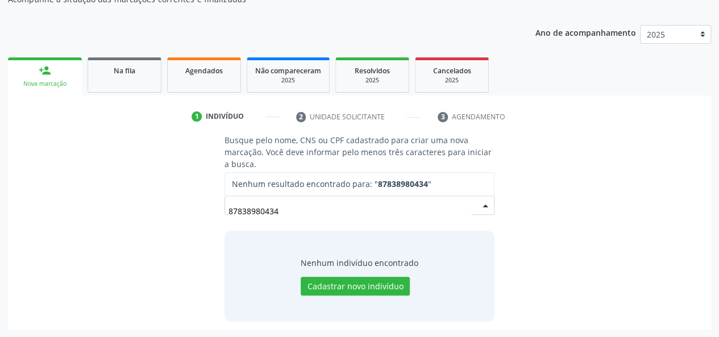
click at [301, 214] on input "87838980434" at bounding box center [349, 210] width 243 height 23
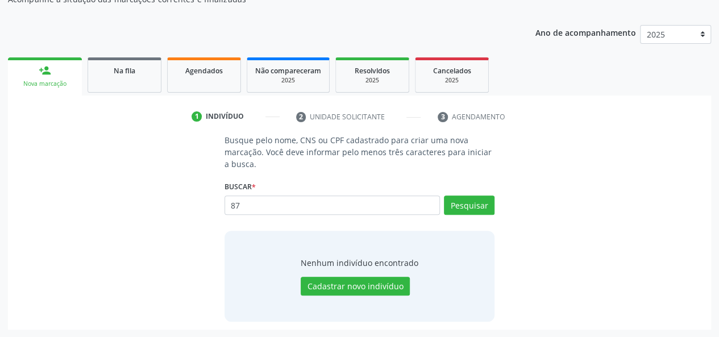
type input "8"
type input "87138980434"
click at [491, 207] on button "Pesquisar" at bounding box center [469, 204] width 51 height 19
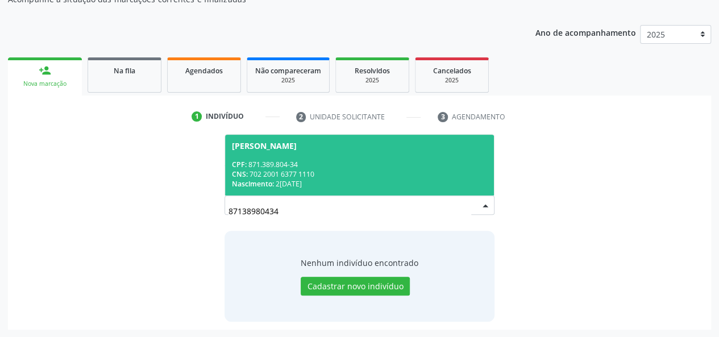
click at [273, 148] on div "Maria Jose de Lima" at bounding box center [264, 146] width 65 height 9
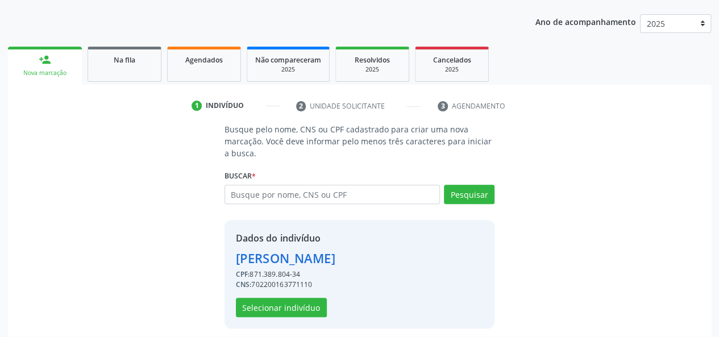
scroll to position [145, 0]
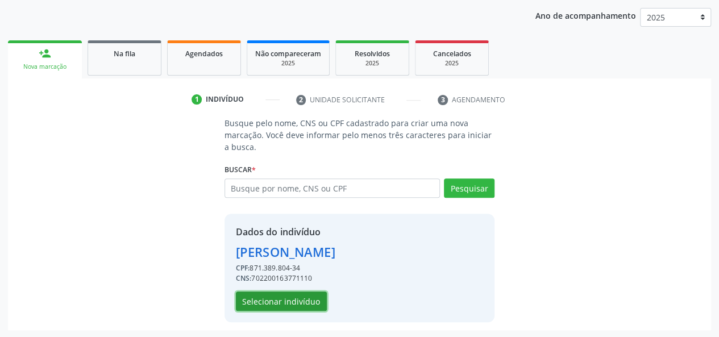
click at [266, 297] on button "Selecionar indivíduo" at bounding box center [281, 301] width 91 height 19
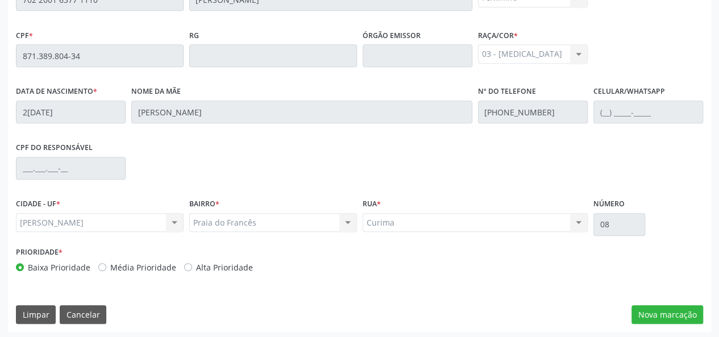
scroll to position [327, 0]
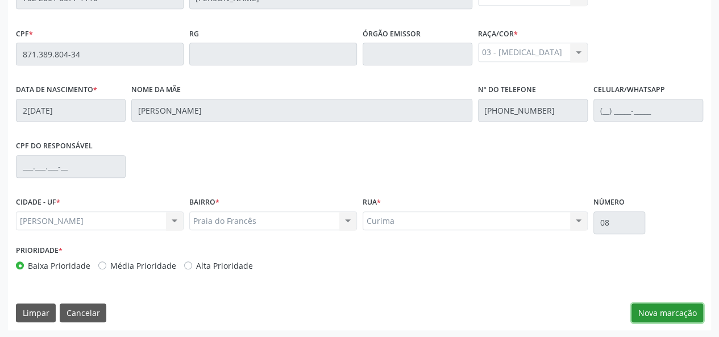
click at [646, 307] on button "Nova marcação" at bounding box center [667, 312] width 72 height 19
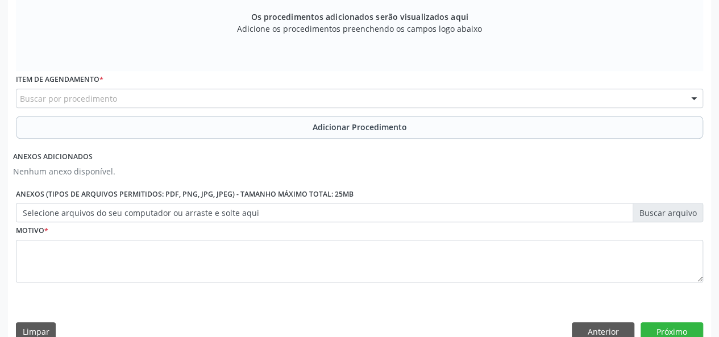
scroll to position [213, 0]
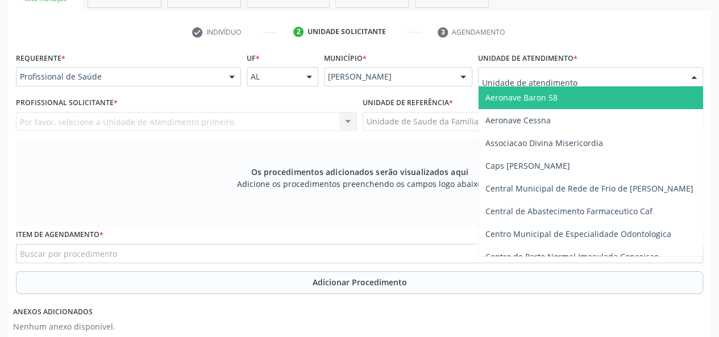
click at [513, 69] on div at bounding box center [590, 76] width 225 height 19
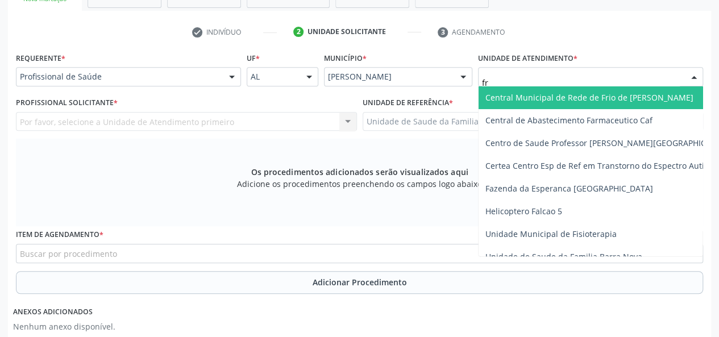
type input "fra"
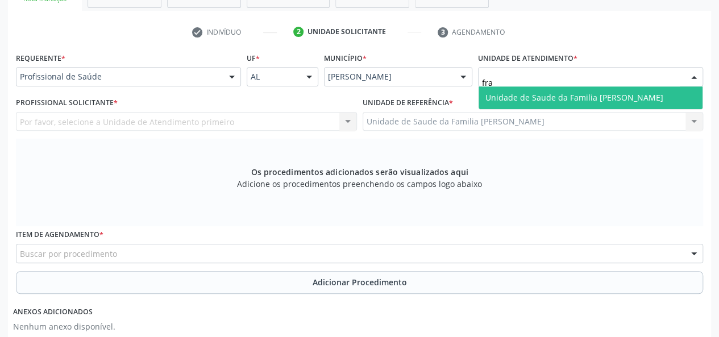
click at [534, 74] on input "fra" at bounding box center [581, 82] width 198 height 23
click at [532, 99] on span "Unidade de Saude da Familia [PERSON_NAME]" at bounding box center [574, 97] width 178 height 11
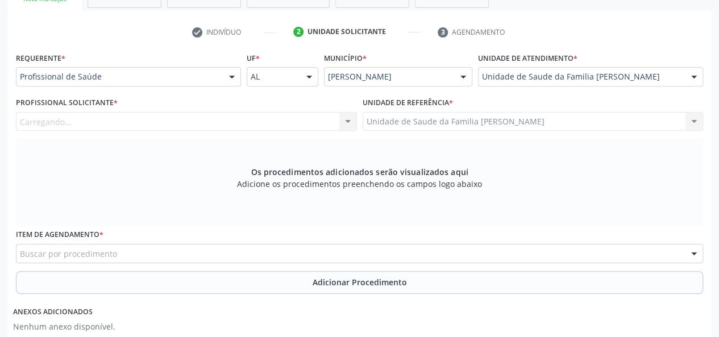
click at [125, 116] on div "Carregando... Nenhum resultado encontrado para: " " Não há nenhuma opção para s…" at bounding box center [186, 121] width 341 height 19
click at [127, 123] on div "Profissional solicitante" at bounding box center [186, 121] width 341 height 19
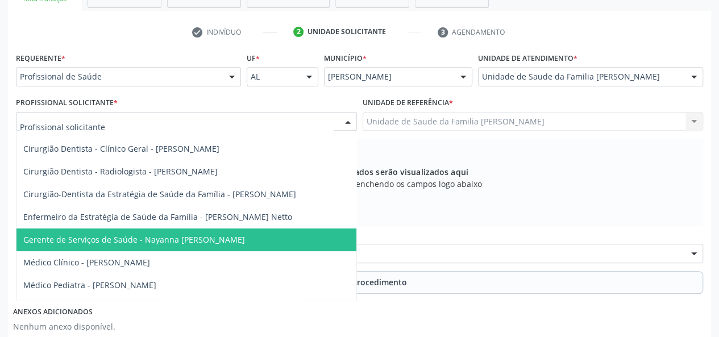
scroll to position [57, 0]
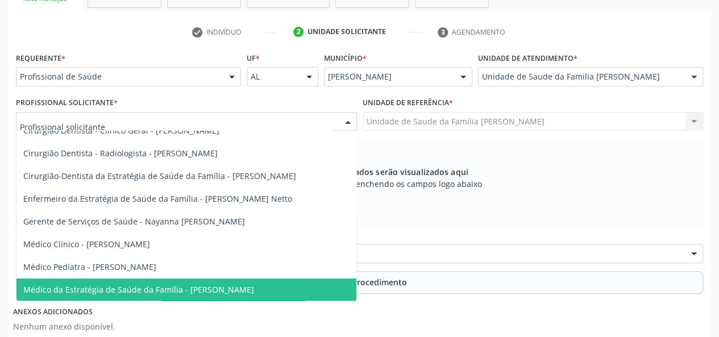
click at [230, 288] on span "Médico da Estratégia de Saúde da Família - Arthur Cunha de Mendonca Fragoso" at bounding box center [138, 289] width 231 height 11
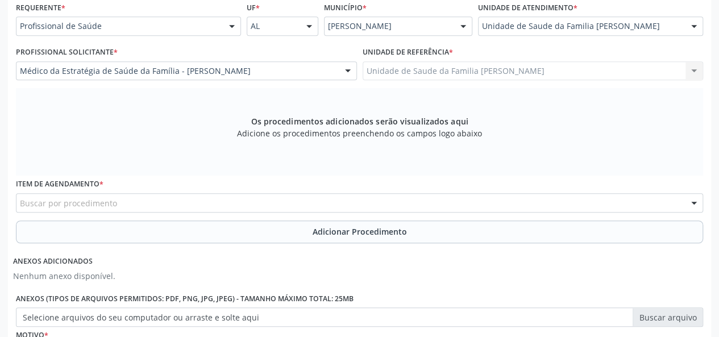
scroll to position [384, 0]
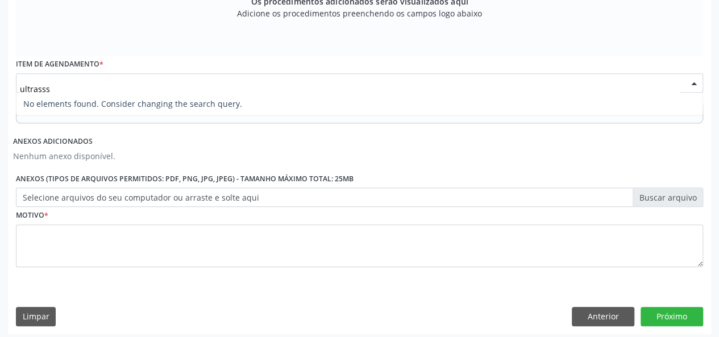
type input "ultrass"
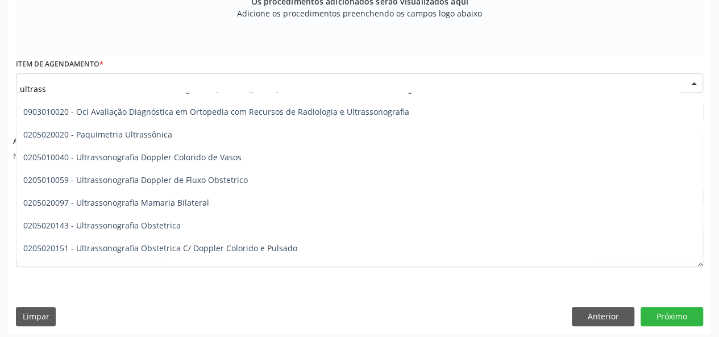
scroll to position [114, 0]
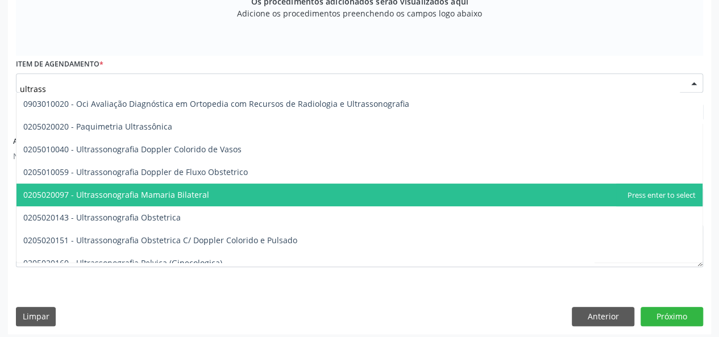
click at [146, 201] on span "0205020097 - Ultrassonografia Mamaria Bilateral" at bounding box center [359, 195] width 686 height 23
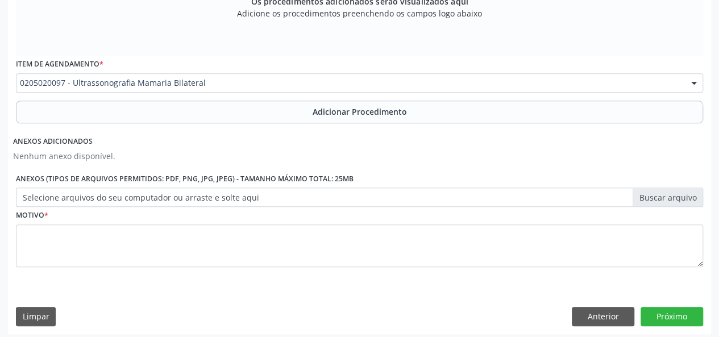
scroll to position [388, 0]
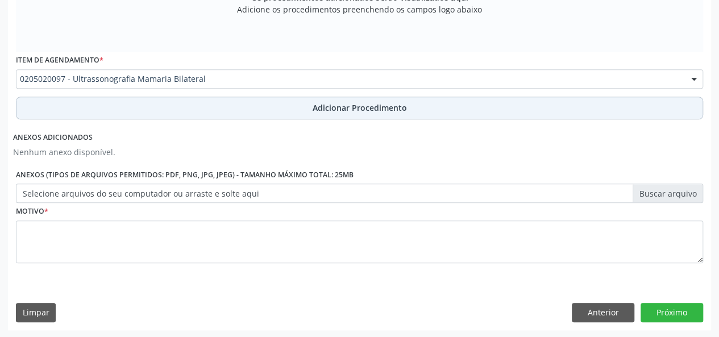
click at [352, 97] on button "Adicionar Procedimento" at bounding box center [359, 108] width 687 height 23
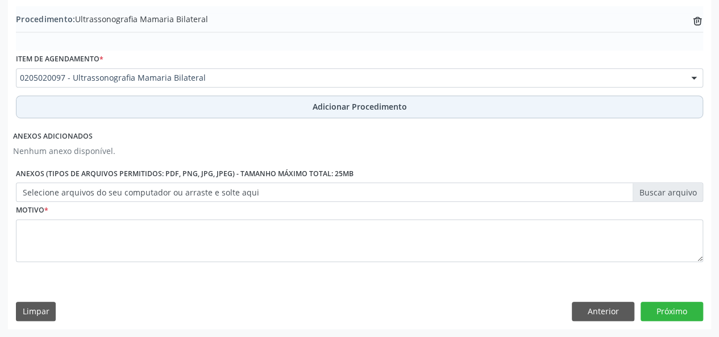
scroll to position [344, 0]
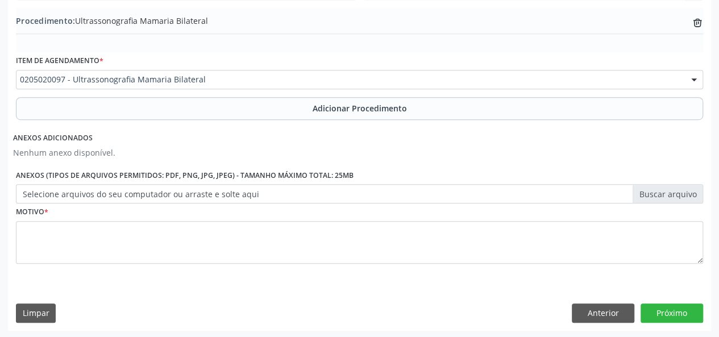
click at [661, 192] on label "Selecione arquivos do seu computador ou arraste e solte aqui" at bounding box center [359, 193] width 687 height 19
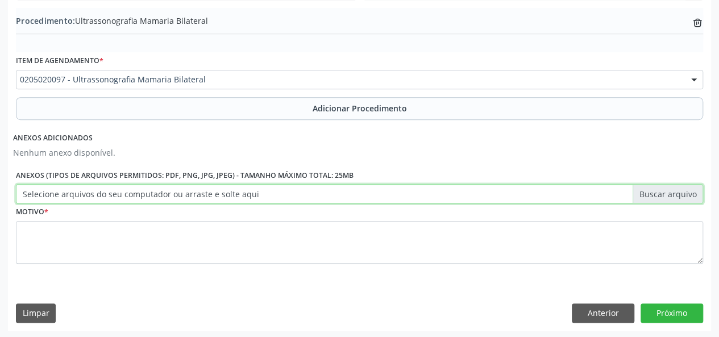
click at [661, 192] on input "Selecione arquivos do seu computador ou arraste e solte aqui" at bounding box center [359, 193] width 687 height 19
type input "C:\fakepath\maria.jpg"
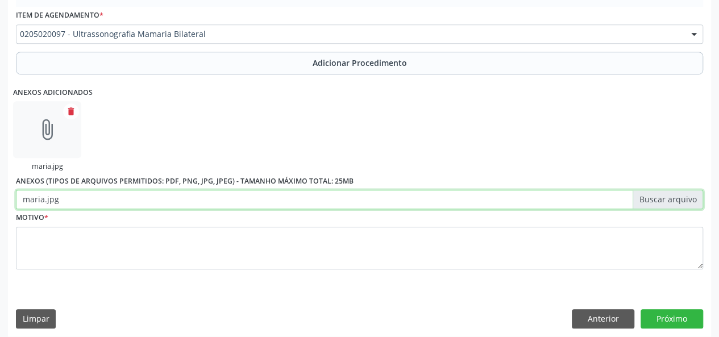
scroll to position [395, 0]
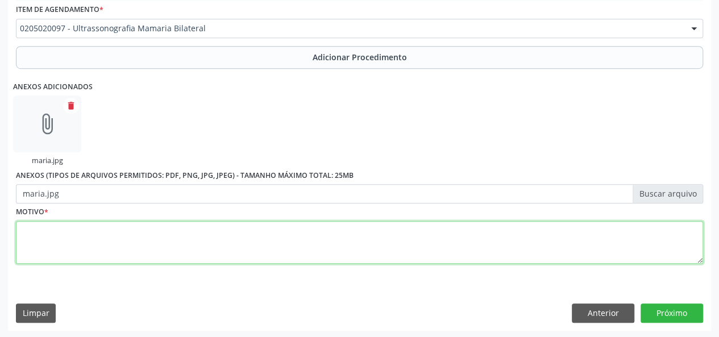
click at [38, 234] on textarea at bounding box center [359, 242] width 687 height 43
type textarea "Matalgia"
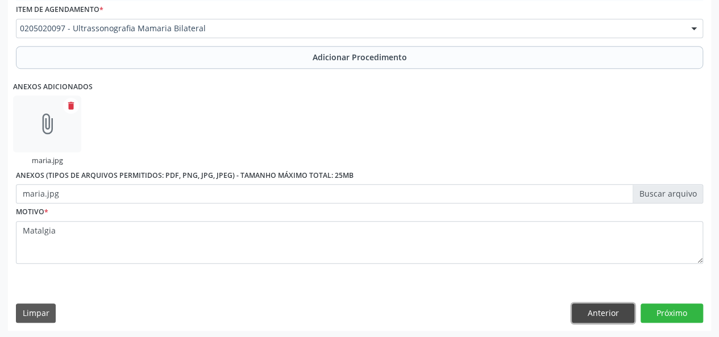
click at [586, 306] on button "Anterior" at bounding box center [603, 312] width 63 height 19
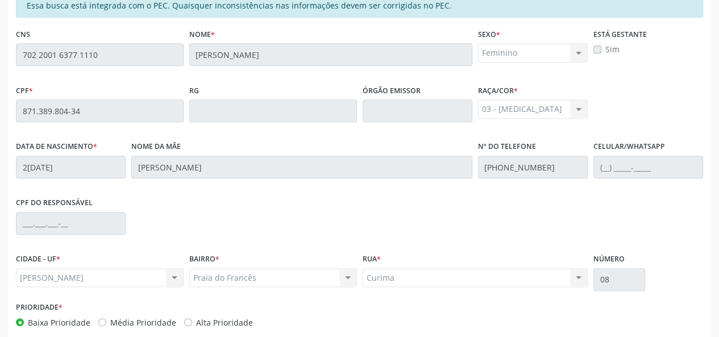
scroll to position [327, 0]
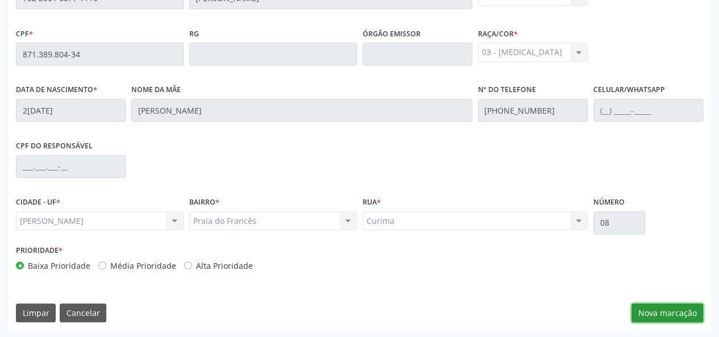
click at [659, 304] on button "Nova marcação" at bounding box center [667, 312] width 72 height 19
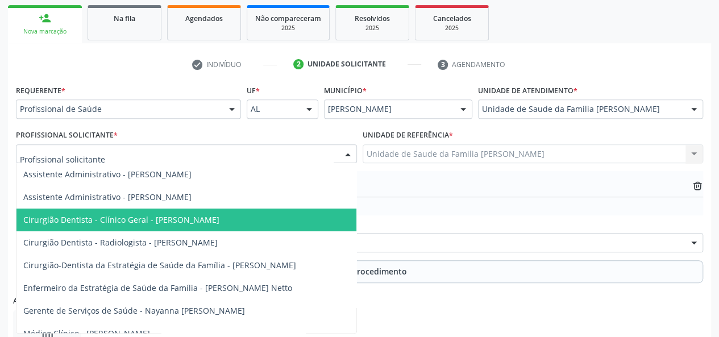
scroll to position [156, 0]
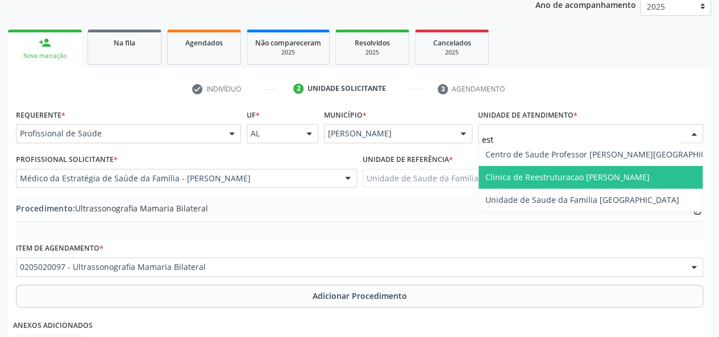
type input "esta"
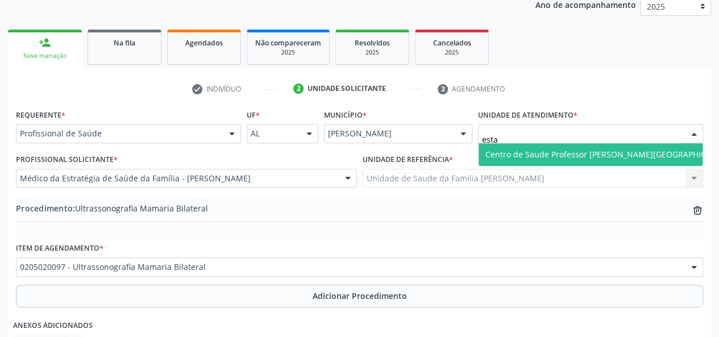
click at [556, 154] on span "Centro de Saude Professor [PERSON_NAME][GEOGRAPHIC_DATA]" at bounding box center [608, 154] width 247 height 11
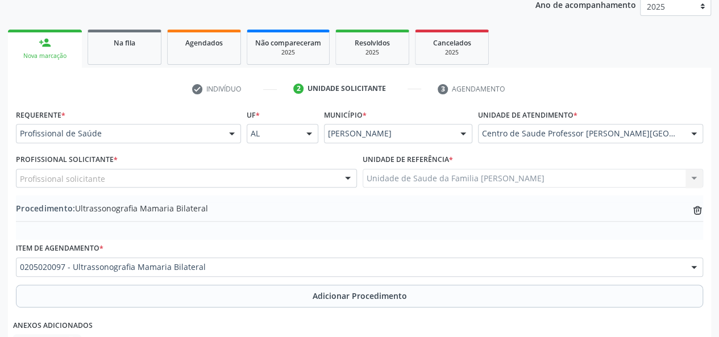
click at [107, 180] on div "Profissional solicitante" at bounding box center [186, 178] width 341 height 19
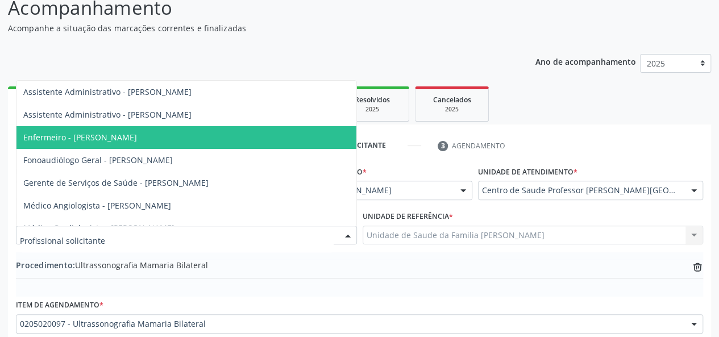
scroll to position [43, 0]
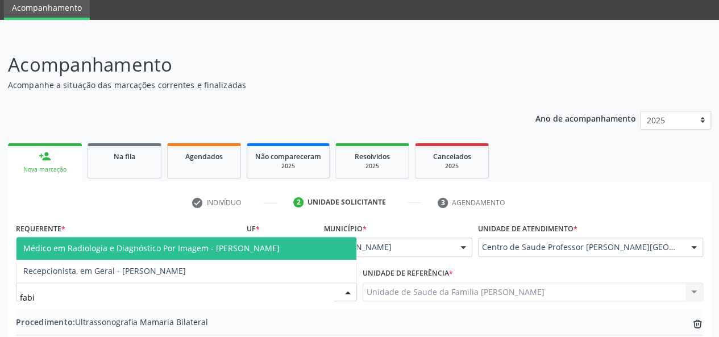
type input "fabia"
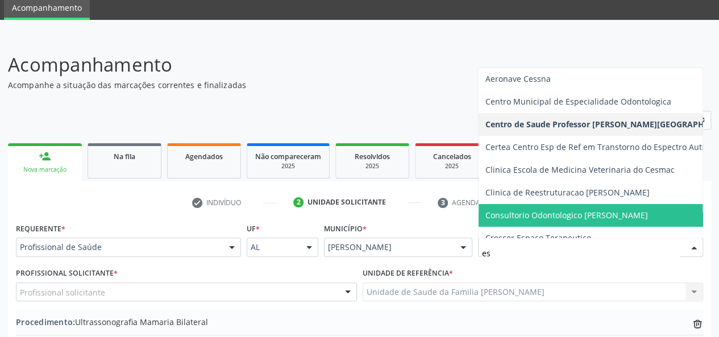
type input "est"
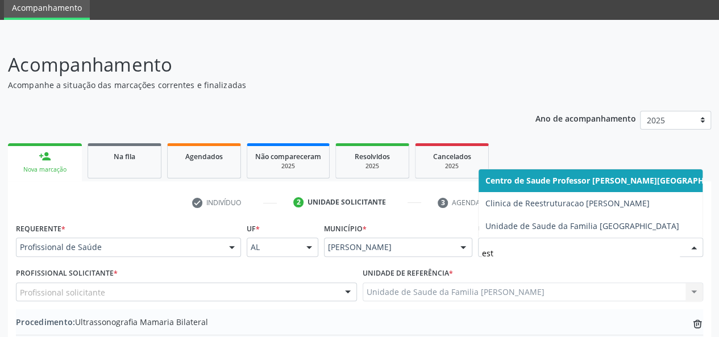
click at [513, 187] on span "Centro de Saude Professor [PERSON_NAME][GEOGRAPHIC_DATA]" at bounding box center [612, 180] width 268 height 23
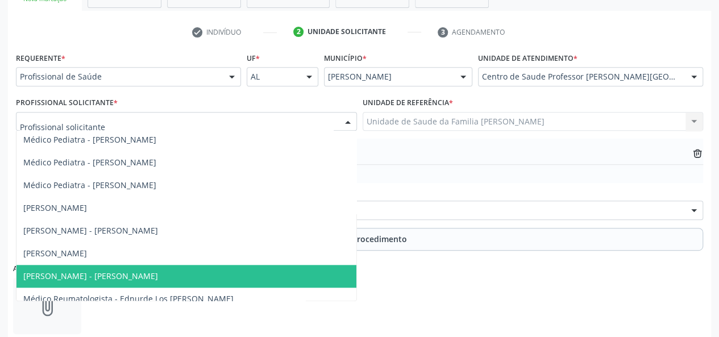
scroll to position [614, 0]
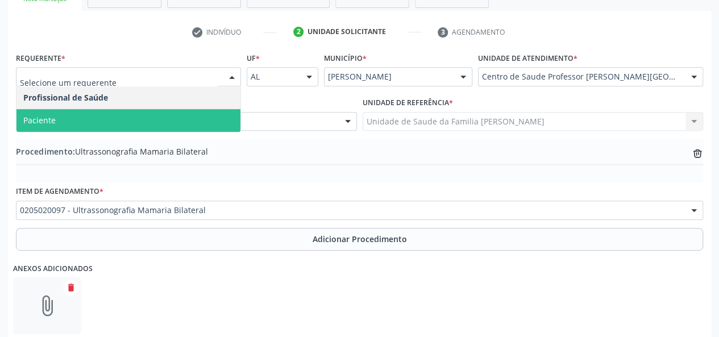
click at [118, 109] on span "Paciente" at bounding box center [128, 120] width 224 height 23
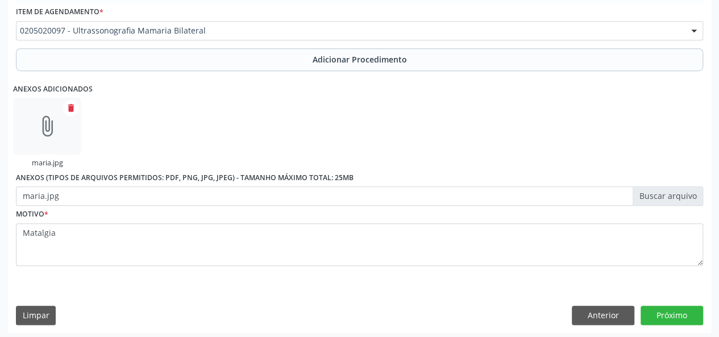
scroll to position [395, 0]
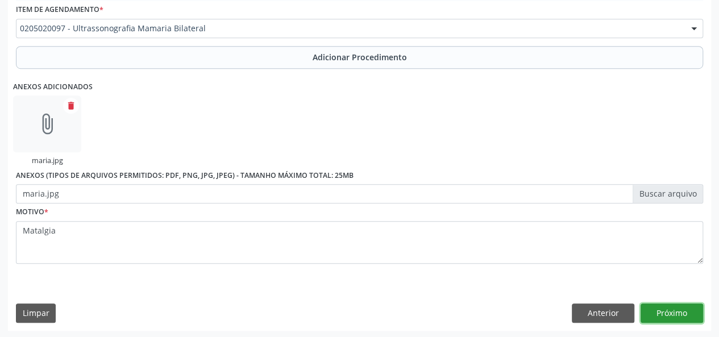
click at [654, 311] on button "Próximo" at bounding box center [671, 312] width 63 height 19
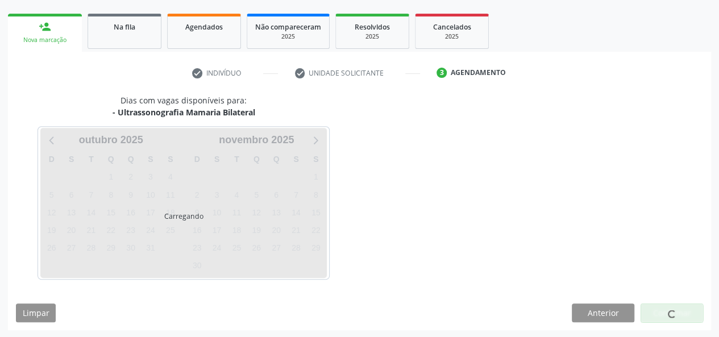
scroll to position [206, 0]
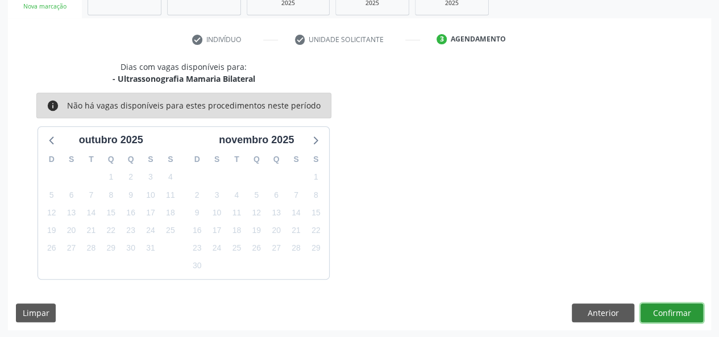
click at [689, 307] on button "Confirmar" at bounding box center [671, 312] width 63 height 19
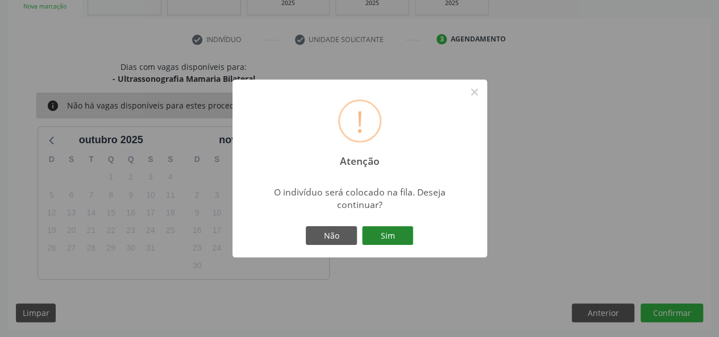
click at [398, 238] on button "Sim" at bounding box center [387, 235] width 51 height 19
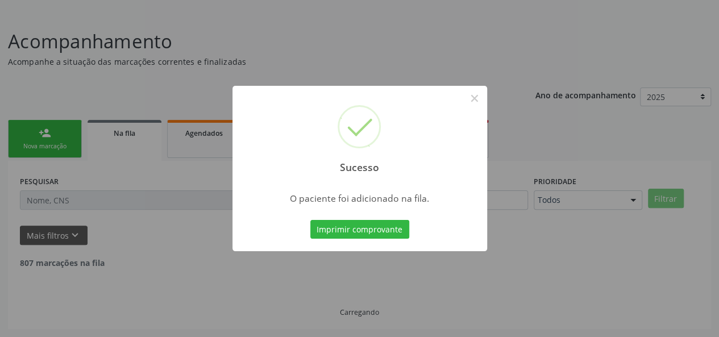
scroll to position [53, 0]
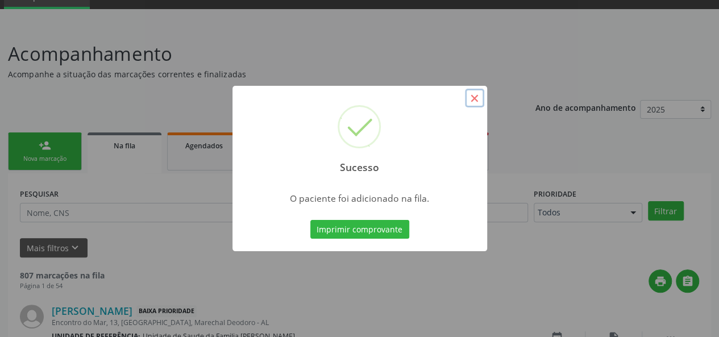
click at [473, 102] on button "×" at bounding box center [474, 98] width 19 height 19
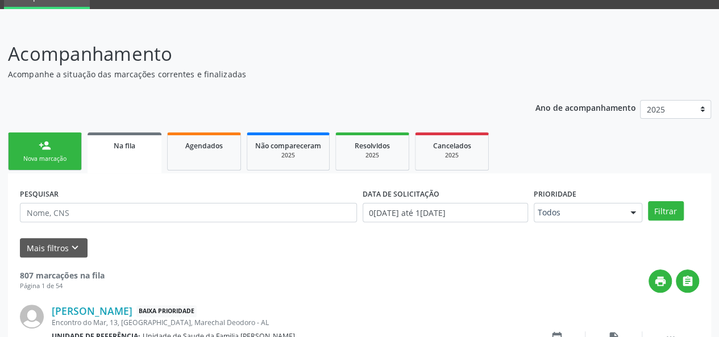
click at [58, 149] on link "person_add Nova marcação" at bounding box center [45, 151] width 74 height 38
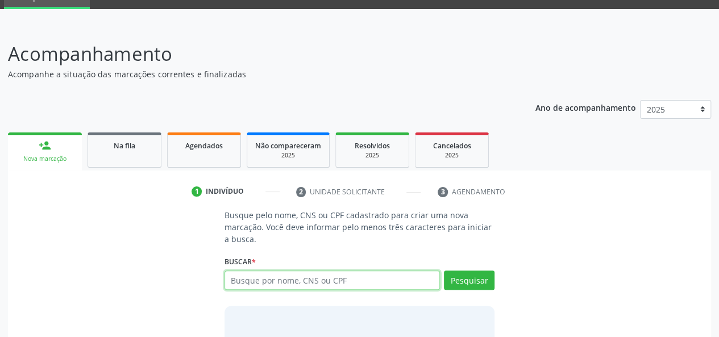
click at [251, 278] on input "text" at bounding box center [332, 280] width 216 height 19
type input "87138980434"
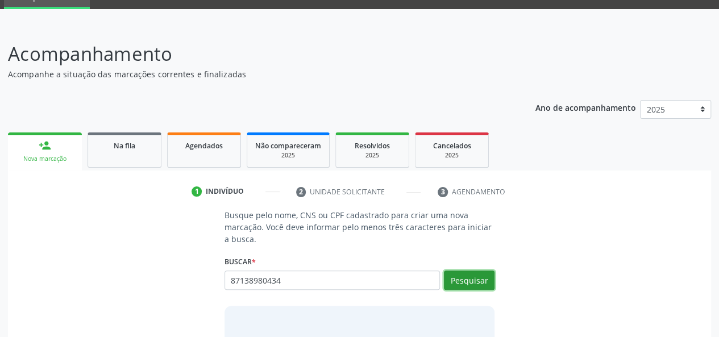
click at [463, 282] on button "Pesquisar" at bounding box center [469, 280] width 51 height 19
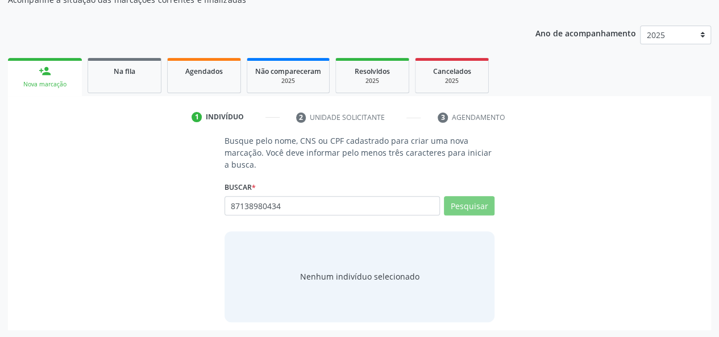
scroll to position [128, 0]
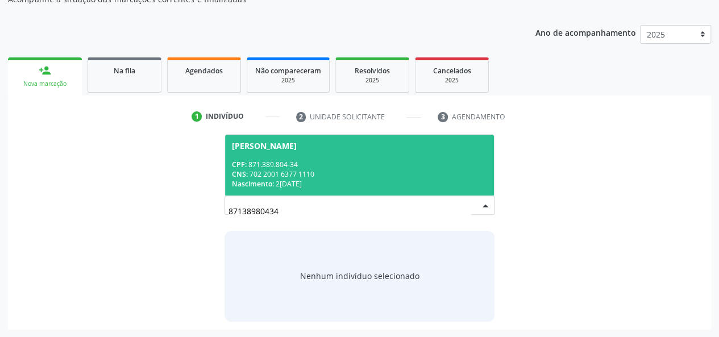
click at [317, 163] on div "CPF: 871.389.804-34" at bounding box center [360, 165] width 256 height 10
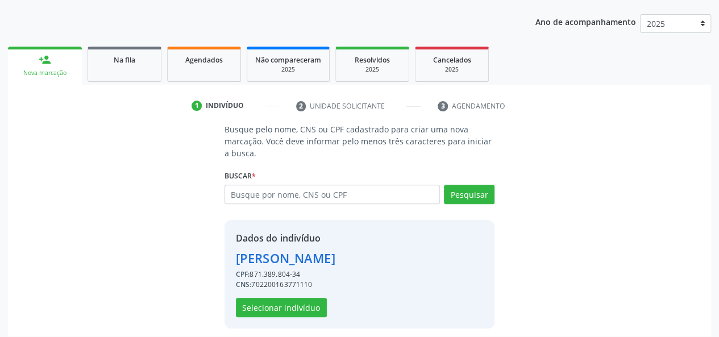
scroll to position [145, 0]
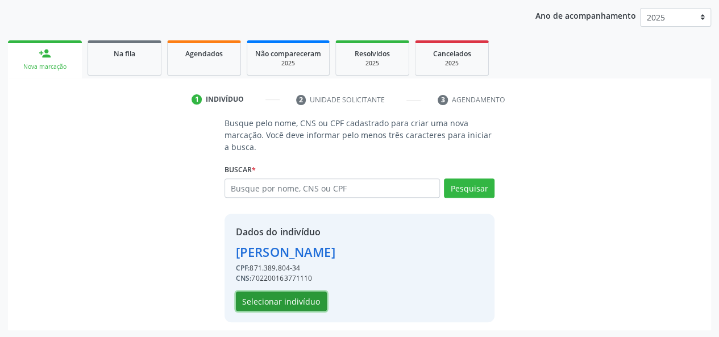
click at [265, 296] on button "Selecionar indivíduo" at bounding box center [281, 301] width 91 height 19
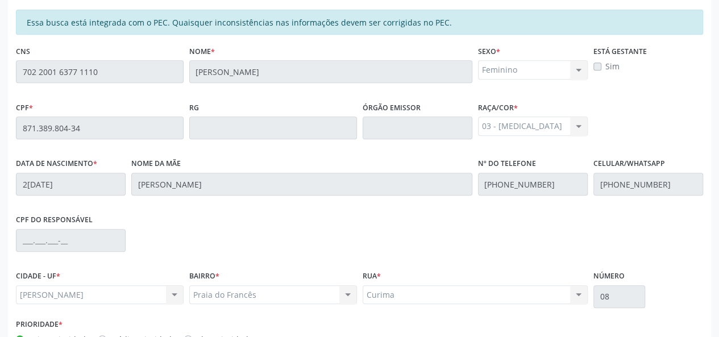
scroll to position [327, 0]
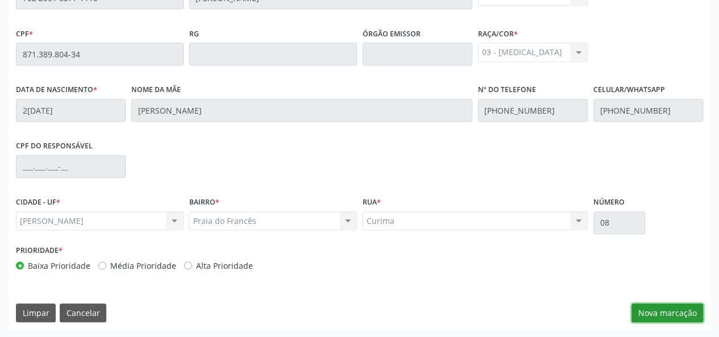
click at [681, 318] on button "Nova marcação" at bounding box center [667, 312] width 72 height 19
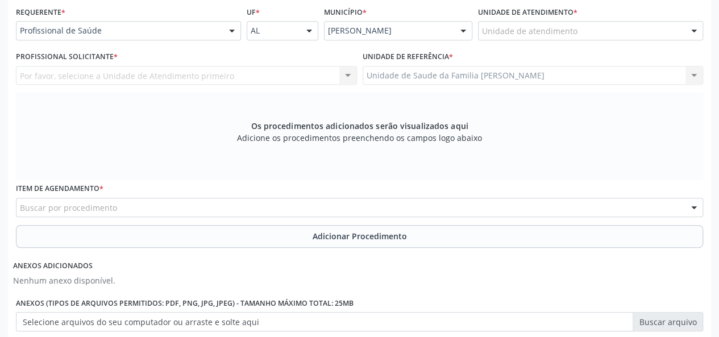
scroll to position [156, 0]
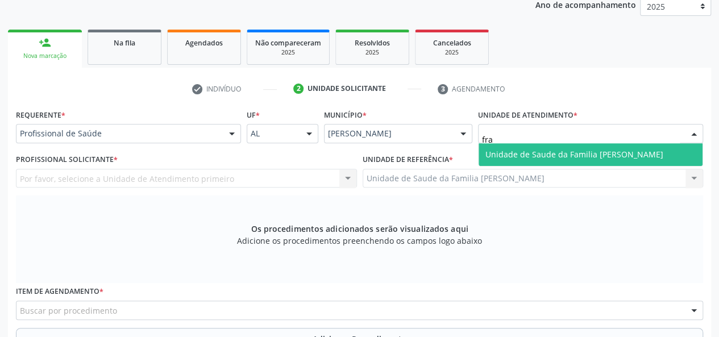
click at [548, 149] on span "Unidade de Saude da Familia [PERSON_NAME]" at bounding box center [574, 154] width 178 height 11
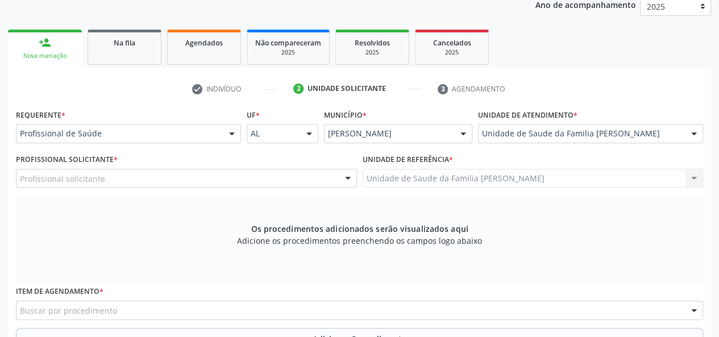
scroll to position [213, 0]
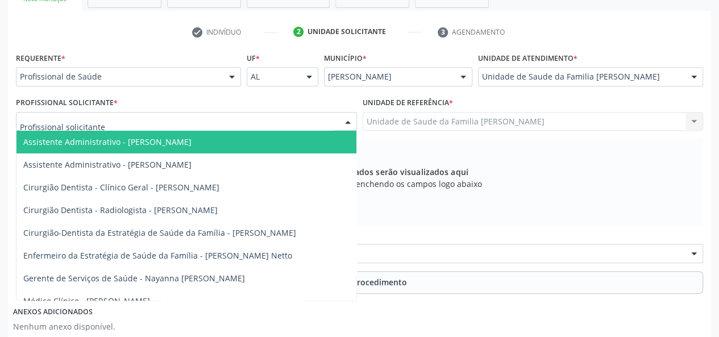
click at [142, 122] on div at bounding box center [186, 121] width 341 height 19
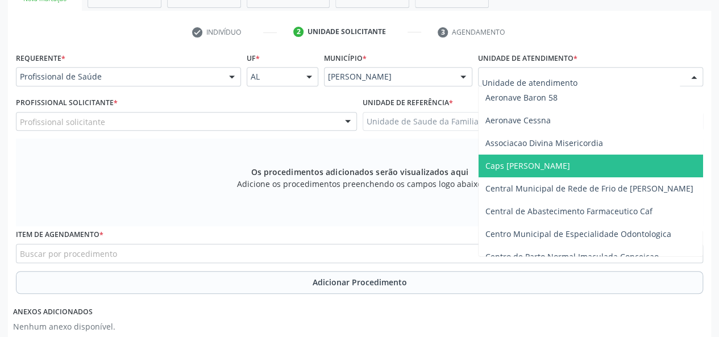
scroll to position [156, 0]
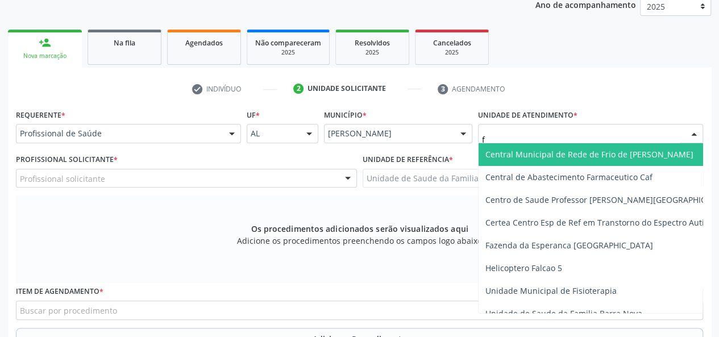
type input "fl"
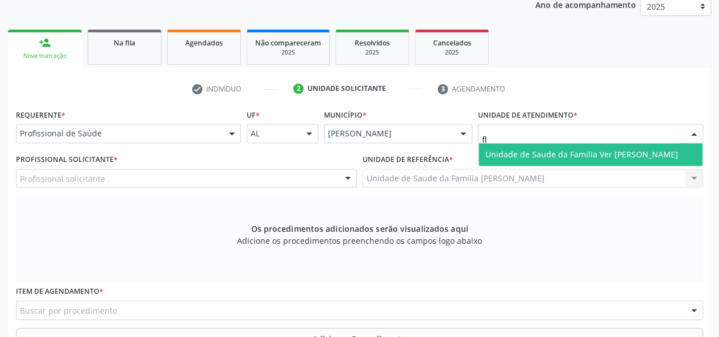
click at [559, 154] on span "Unidade de Saude da Familia Ver [PERSON_NAME]" at bounding box center [581, 154] width 193 height 11
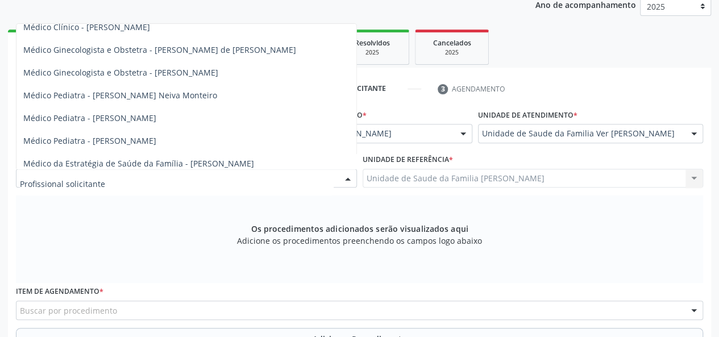
scroll to position [287, 0]
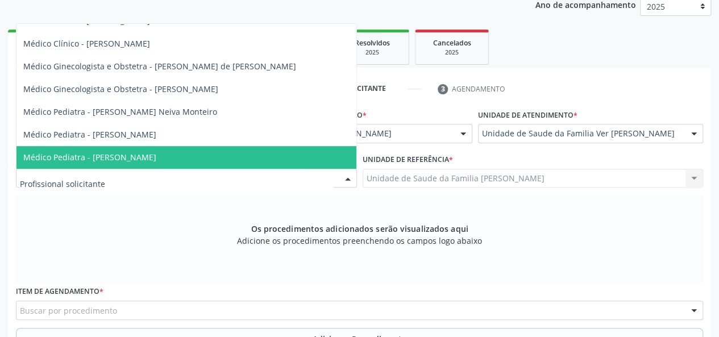
click at [201, 230] on div "Os procedimentos adicionados serão visualizados aqui Adicione os procedimentos …" at bounding box center [359, 239] width 687 height 88
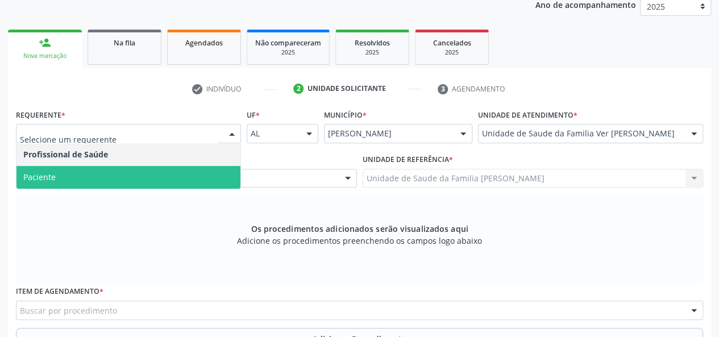
click at [75, 174] on span "Paciente" at bounding box center [128, 177] width 224 height 23
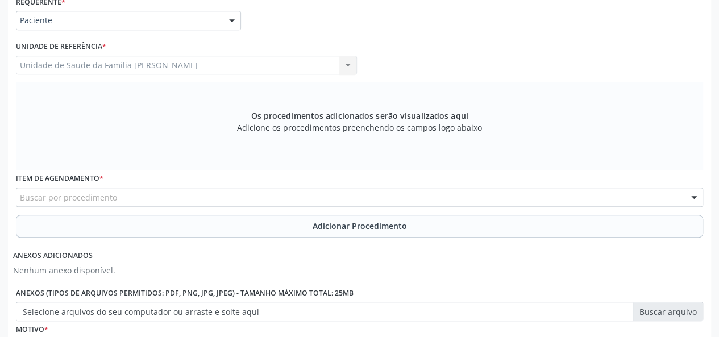
scroll to position [270, 0]
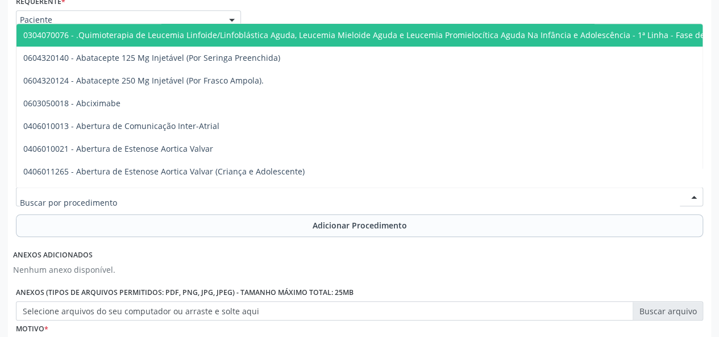
click at [136, 197] on div at bounding box center [359, 196] width 687 height 19
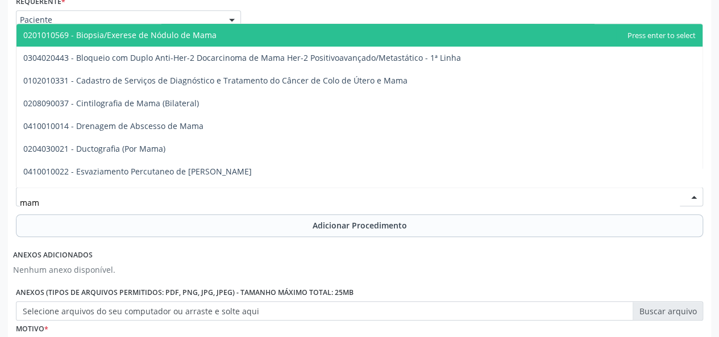
type input "mamo"
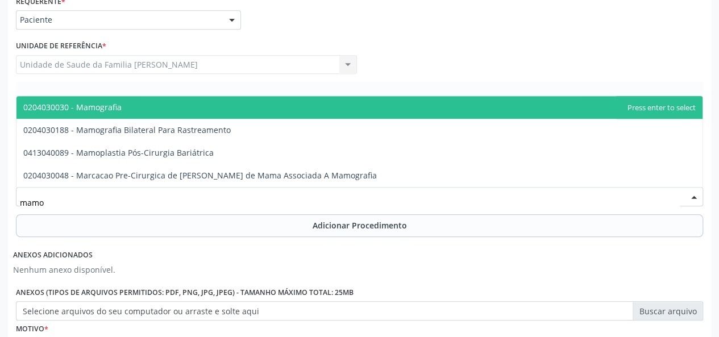
click at [131, 109] on span "0204030030 - Mamografia" at bounding box center [359, 107] width 686 height 23
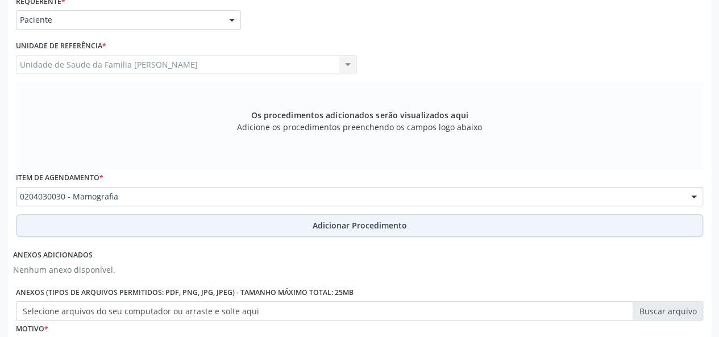
click at [343, 220] on span "Adicionar Procedimento" at bounding box center [360, 225] width 94 height 12
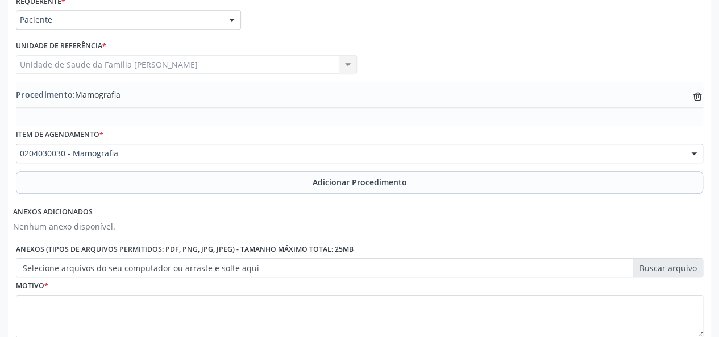
click at [659, 267] on label "Selecione arquivos do seu computador ou arraste e solte aqui" at bounding box center [359, 267] width 687 height 19
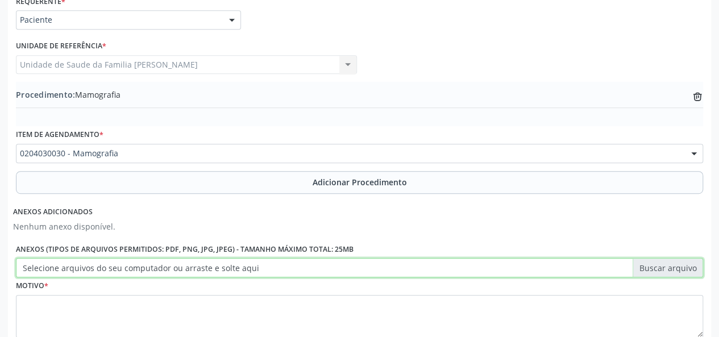
click at [659, 267] on input "Selecione arquivos do seu computador ou arraste e solte aqui" at bounding box center [359, 267] width 687 height 19
type input "C:\fakepath\maria.jpg"
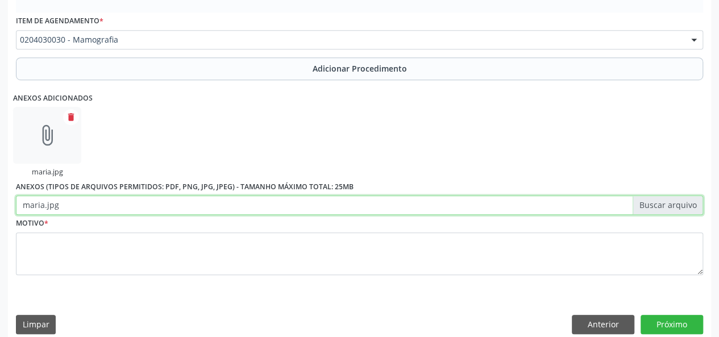
scroll to position [395, 0]
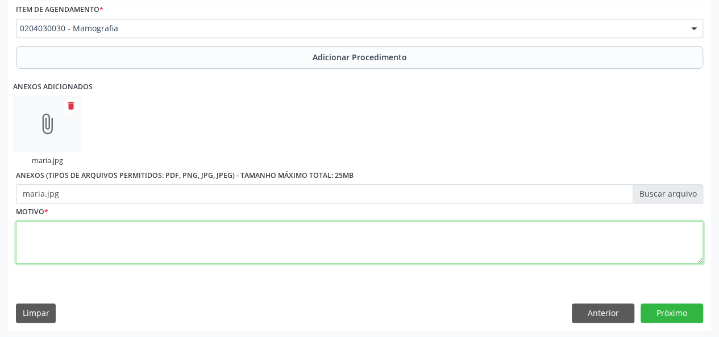
click at [41, 232] on textarea at bounding box center [359, 242] width 687 height 43
type textarea "Mastalgia, prevencao"
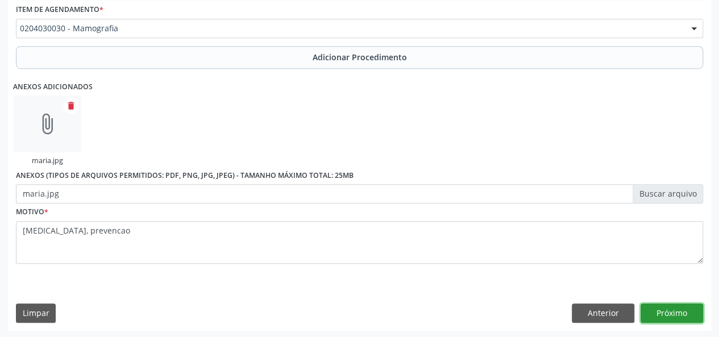
click at [687, 312] on button "Próximo" at bounding box center [671, 312] width 63 height 19
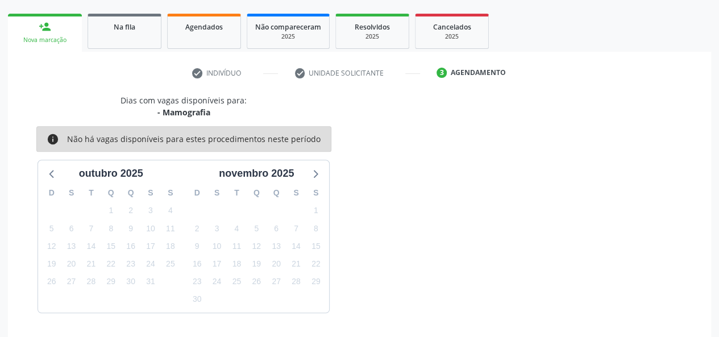
scroll to position [206, 0]
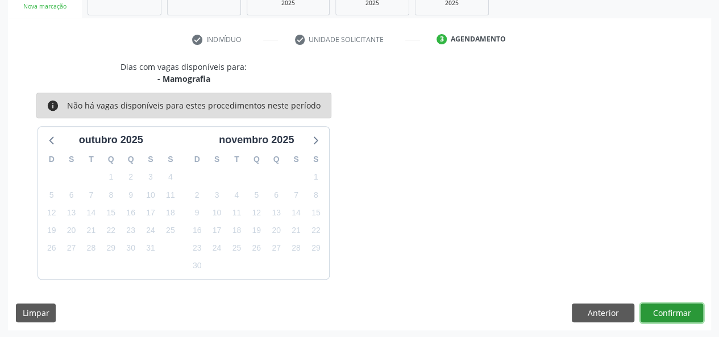
click at [665, 308] on button "Confirmar" at bounding box center [671, 312] width 63 height 19
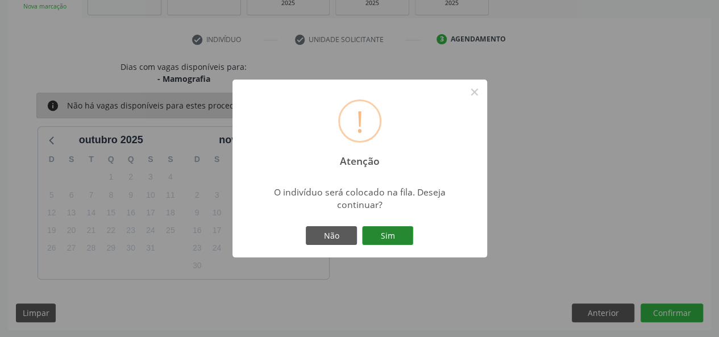
click at [391, 232] on button "Sim" at bounding box center [387, 235] width 51 height 19
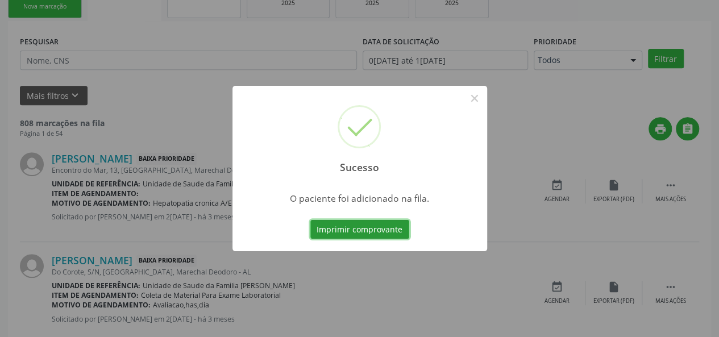
scroll to position [53, 0]
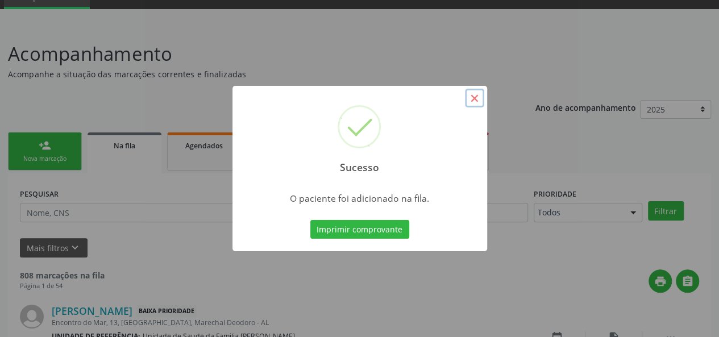
click at [472, 101] on button "×" at bounding box center [474, 98] width 19 height 19
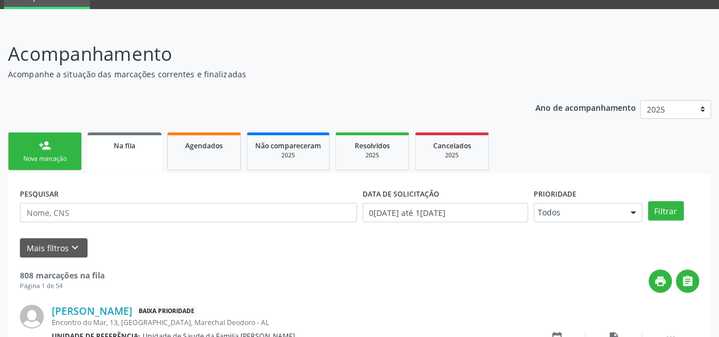
click at [32, 153] on link "person_add Nova marcação" at bounding box center [45, 151] width 74 height 38
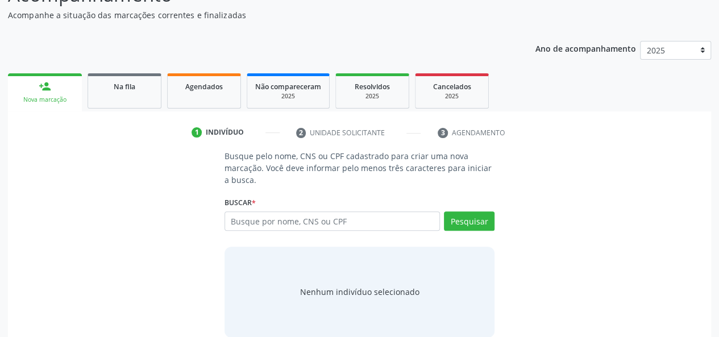
scroll to position [128, 0]
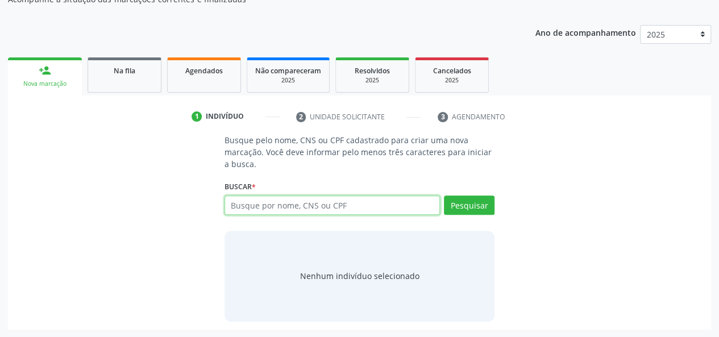
click at [276, 205] on input "text" at bounding box center [332, 204] width 216 height 19
type input "87138980434"
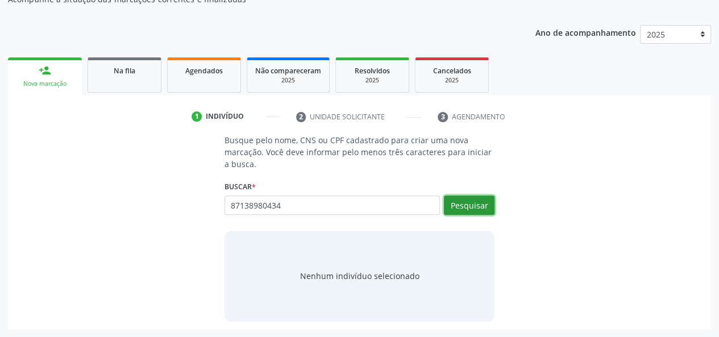
click at [467, 199] on button "Pesquisar" at bounding box center [469, 204] width 51 height 19
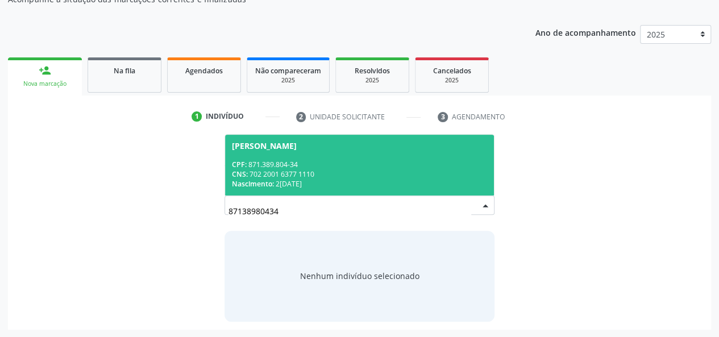
click at [271, 163] on div "CPF: 871.389.804-34" at bounding box center [360, 165] width 256 height 10
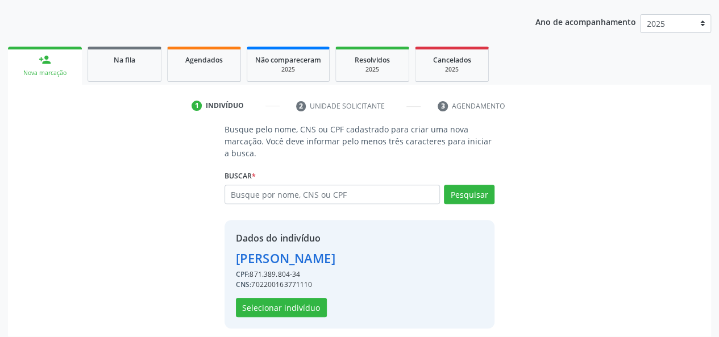
scroll to position [145, 0]
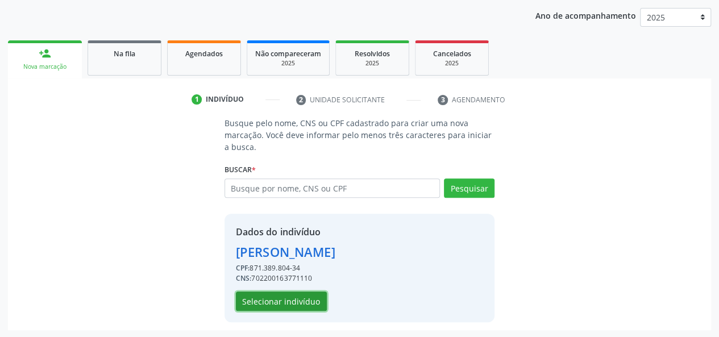
click at [251, 297] on button "Selecionar indivíduo" at bounding box center [281, 301] width 91 height 19
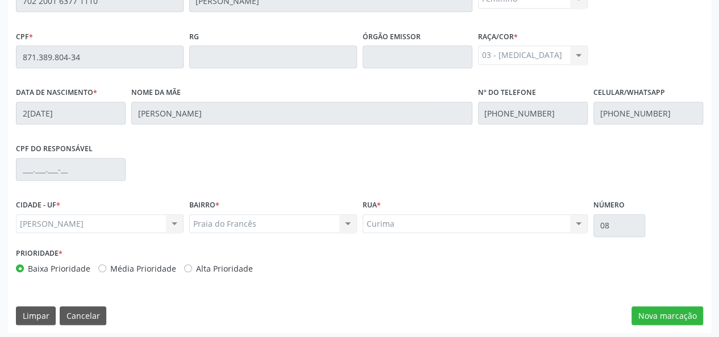
scroll to position [327, 0]
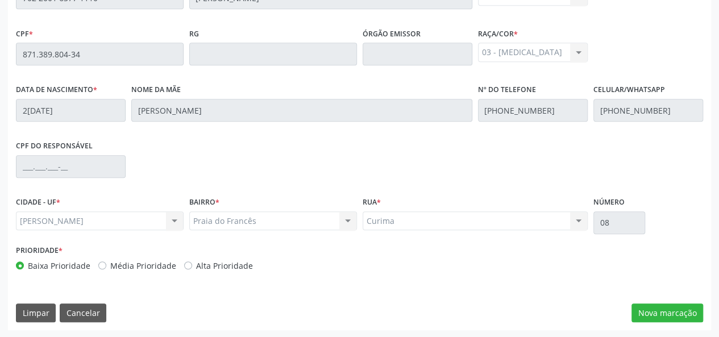
click at [682, 301] on div "Essa busca está integrada com o PEC. Quaisquer inconsistências nas informações …" at bounding box center [359, 133] width 703 height 394
click at [680, 304] on button "Nova marcação" at bounding box center [667, 312] width 72 height 19
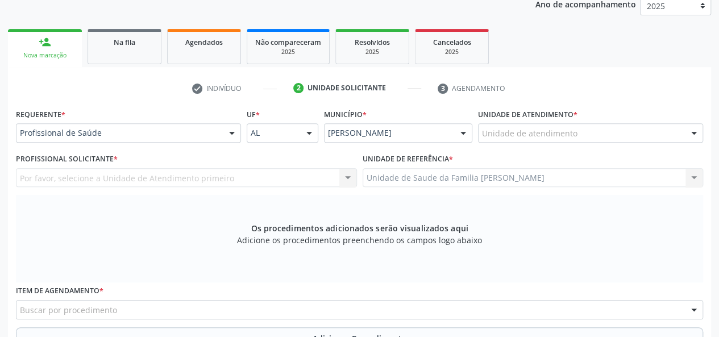
scroll to position [156, 0]
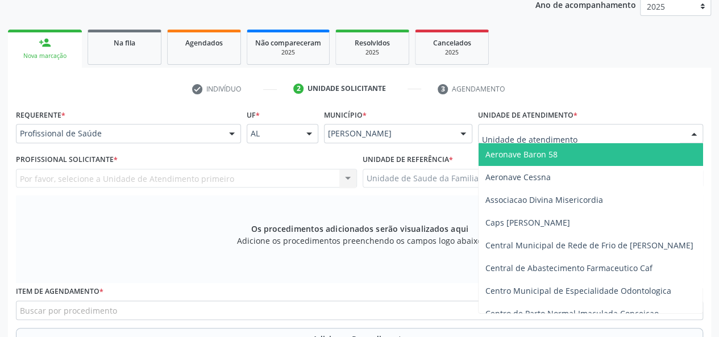
click at [78, 185] on div "Por favor, selecione a Unidade de Atendimento primeiro Nenhum resultado encontr…" at bounding box center [186, 178] width 341 height 19
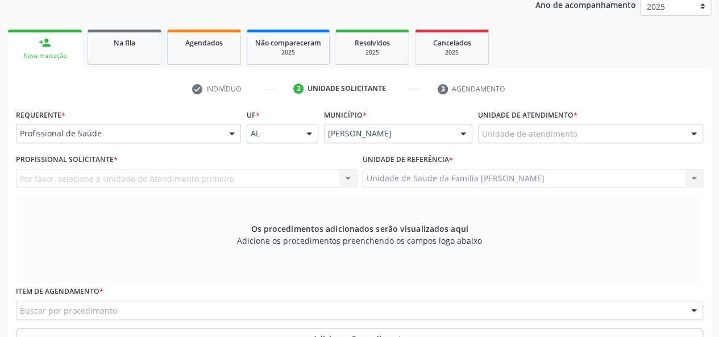
click at [80, 177] on div "Por favor, selecione a Unidade de Atendimento primeiro Nenhum resultado encontr…" at bounding box center [186, 178] width 341 height 19
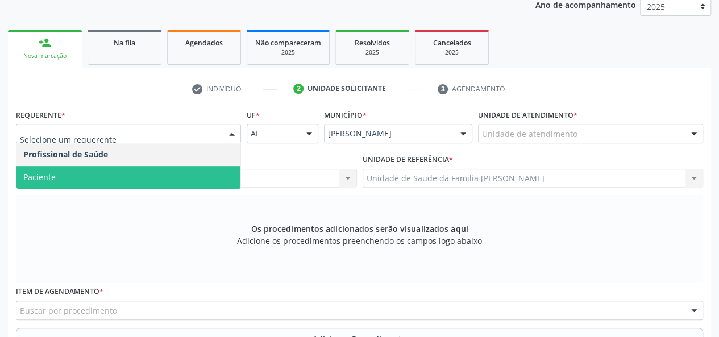
click at [81, 173] on span "Paciente" at bounding box center [128, 177] width 224 height 23
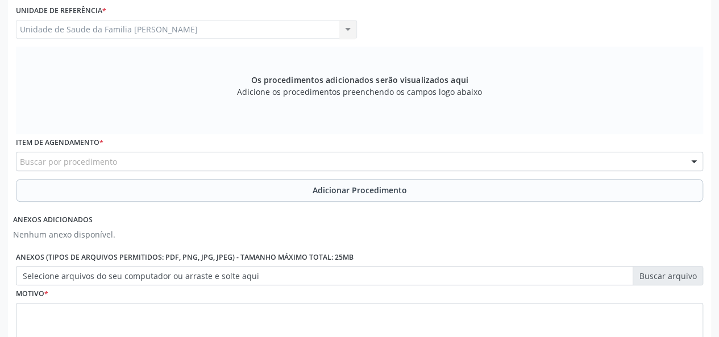
scroll to position [327, 0]
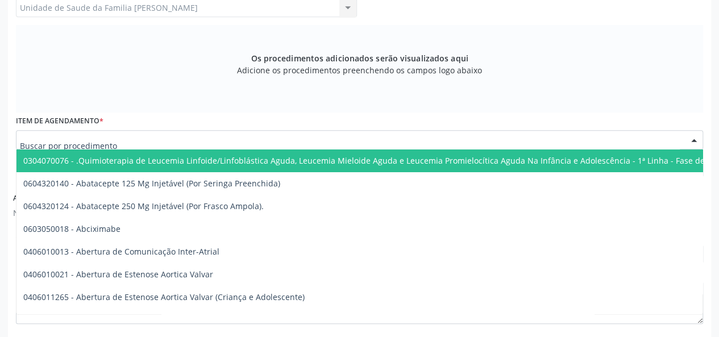
click at [234, 138] on div at bounding box center [359, 139] width 687 height 19
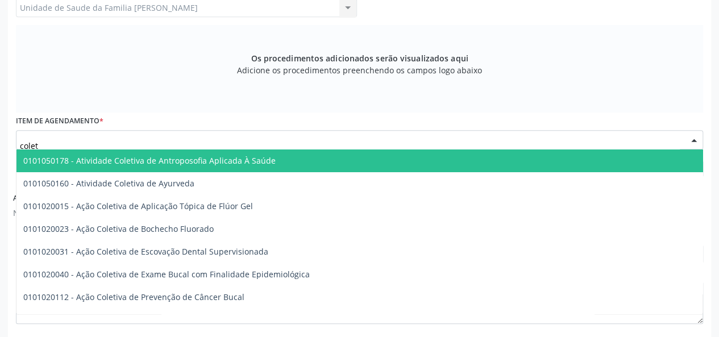
type input "coleta"
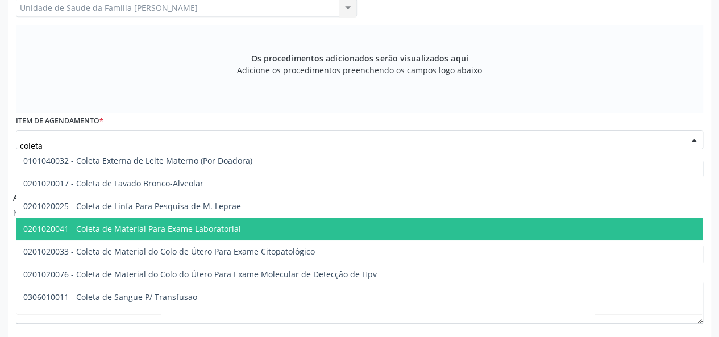
click at [253, 229] on span "0201020041 - Coleta de Material Para Exame Laboratorial" at bounding box center [425, 229] width 819 height 23
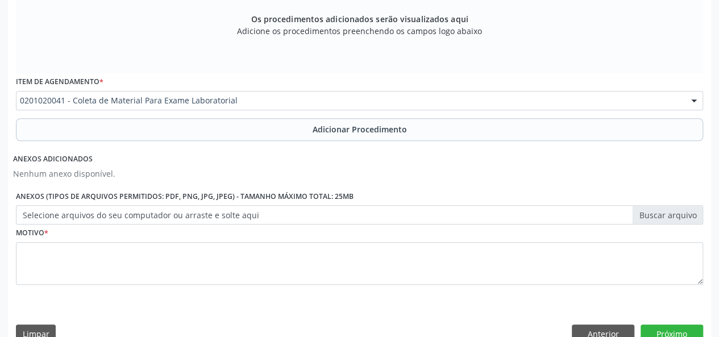
scroll to position [384, 0]
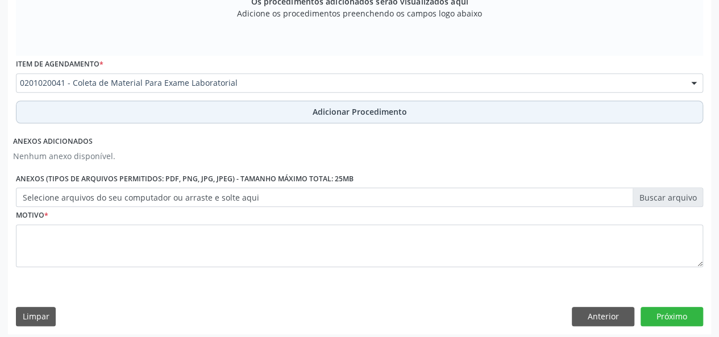
click at [352, 116] on span "Adicionar Procedimento" at bounding box center [360, 112] width 94 height 12
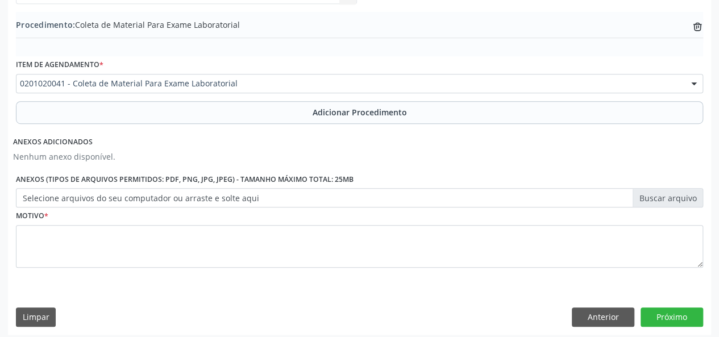
click at [656, 202] on label "Selecione arquivos do seu computador ou arraste e solte aqui" at bounding box center [359, 197] width 687 height 19
click at [656, 202] on input "Selecione arquivos do seu computador ou arraste e solte aqui" at bounding box center [359, 197] width 687 height 19
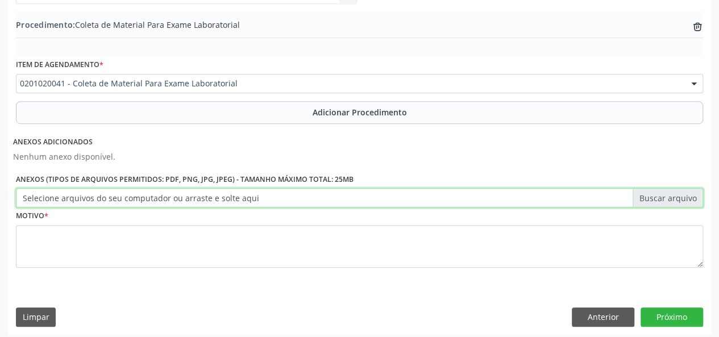
type input "C:\fakepath\maria.jpg"
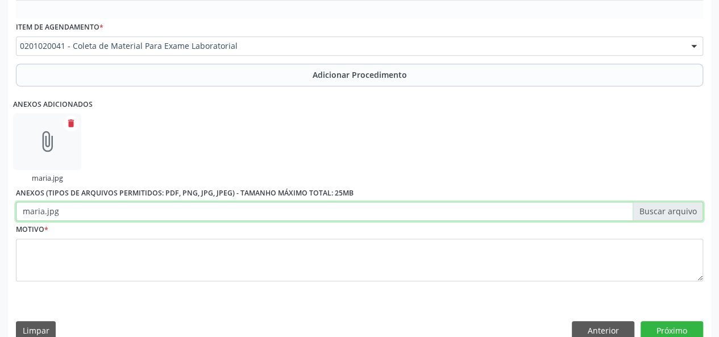
scroll to position [395, 0]
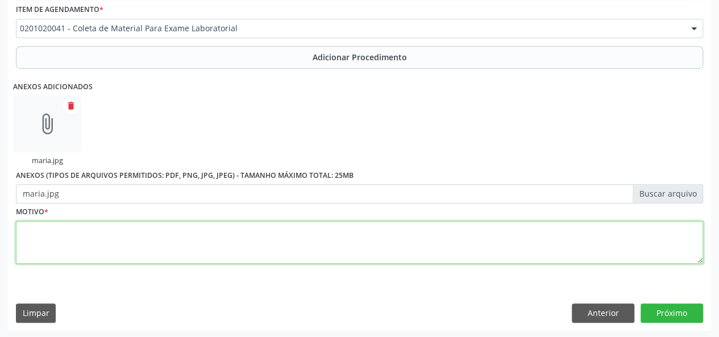
click at [53, 231] on textarea at bounding box center [359, 242] width 687 height 43
type textarea "Dor abdominal"
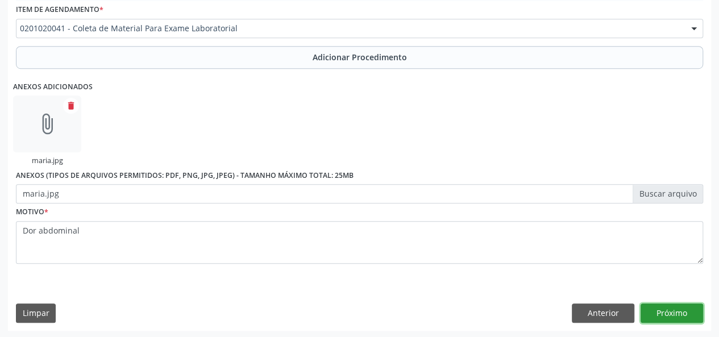
click at [690, 317] on button "Próximo" at bounding box center [671, 312] width 63 height 19
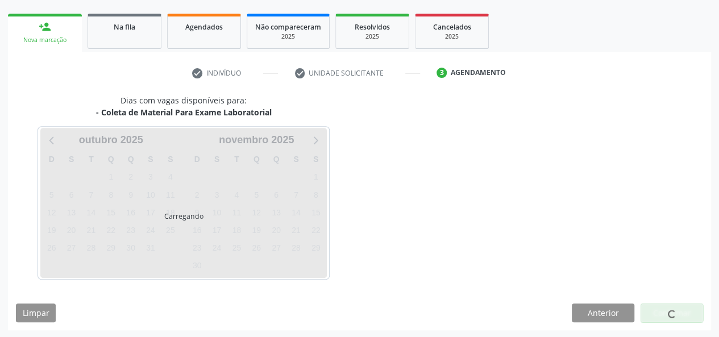
scroll to position [206, 0]
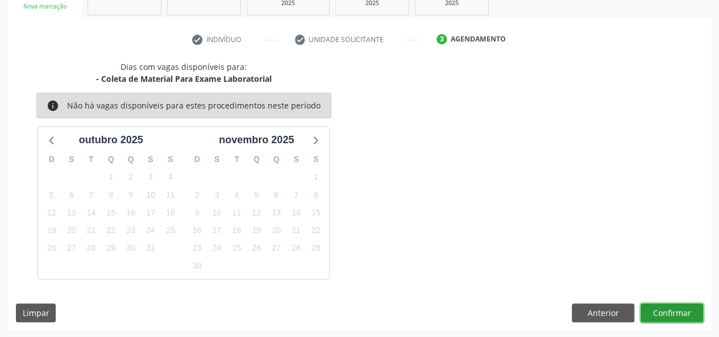
click at [661, 316] on button "Confirmar" at bounding box center [671, 312] width 63 height 19
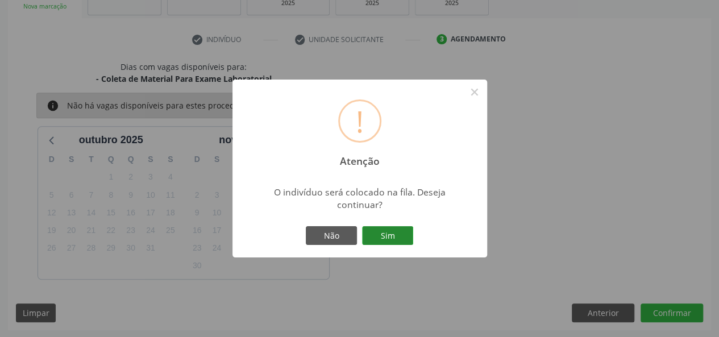
click at [385, 243] on button "Sim" at bounding box center [387, 235] width 51 height 19
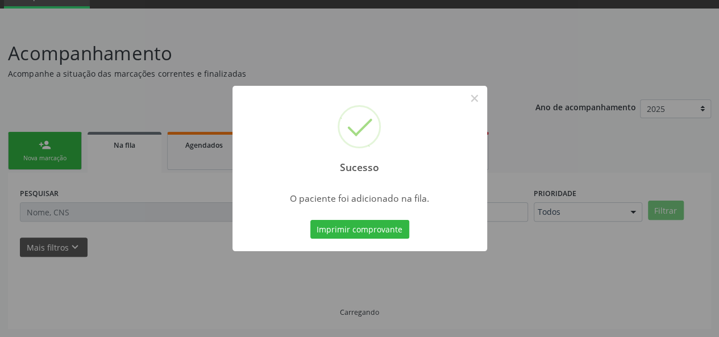
scroll to position [53, 0]
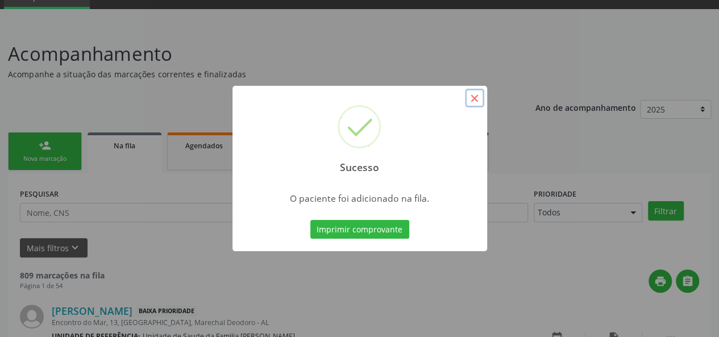
click at [472, 103] on button "×" at bounding box center [474, 98] width 19 height 19
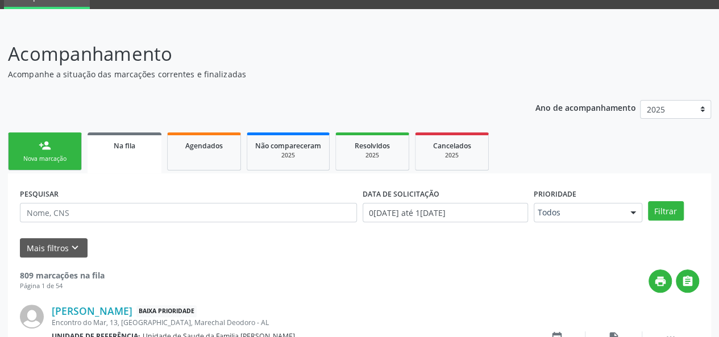
click at [37, 153] on link "person_add Nova marcação" at bounding box center [45, 151] width 74 height 38
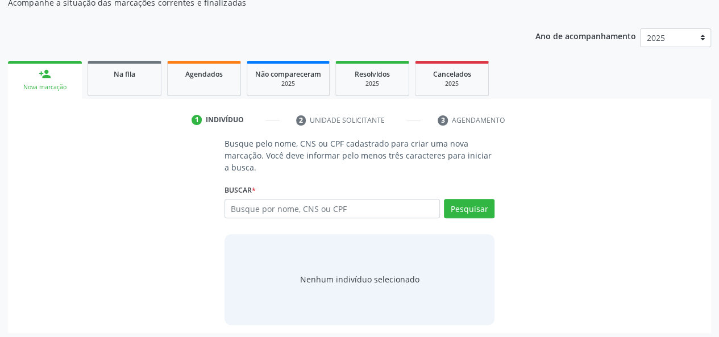
scroll to position [128, 0]
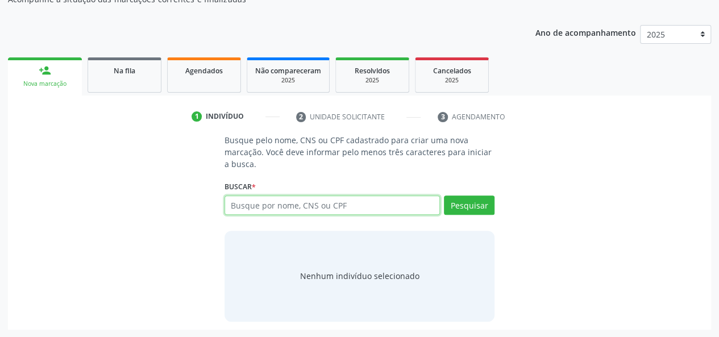
click at [296, 201] on input "text" at bounding box center [332, 204] width 216 height 19
type input "87138980434"
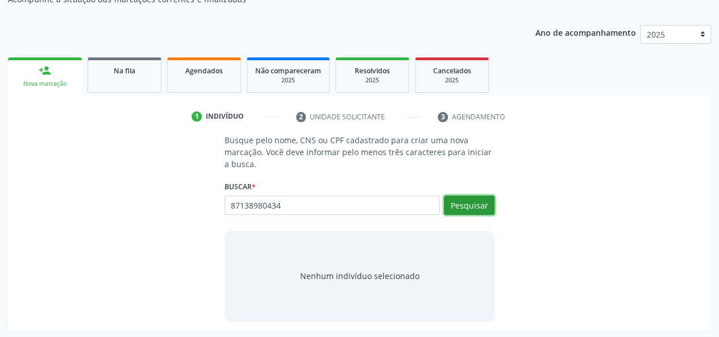
click at [456, 199] on button "Pesquisar" at bounding box center [469, 204] width 51 height 19
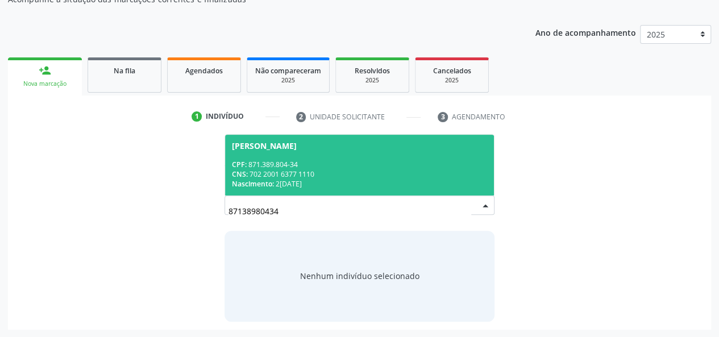
click at [292, 184] on div "Nascimento: 23/09/1970" at bounding box center [360, 184] width 256 height 10
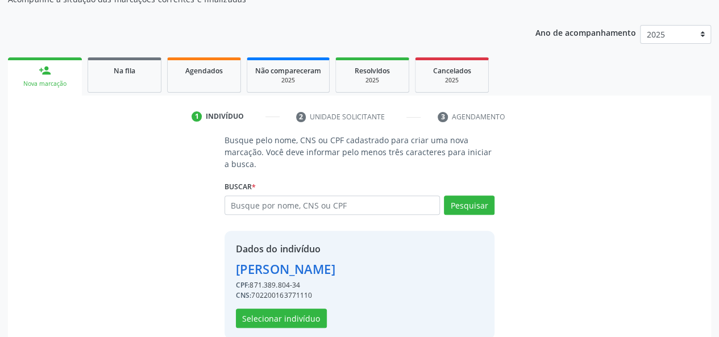
scroll to position [145, 0]
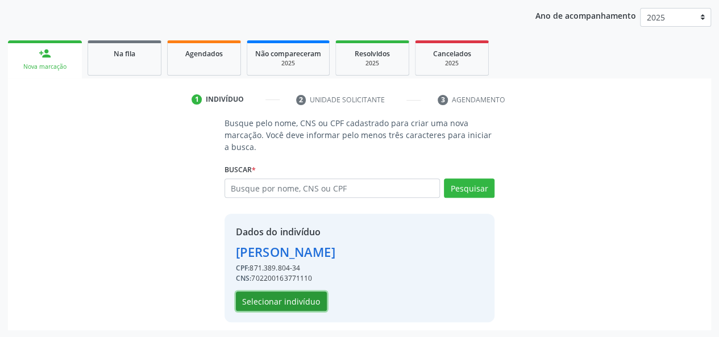
click at [278, 293] on button "Selecionar indivíduo" at bounding box center [281, 301] width 91 height 19
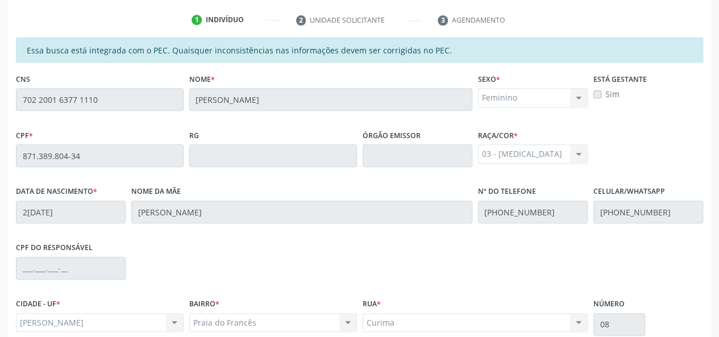
scroll to position [327, 0]
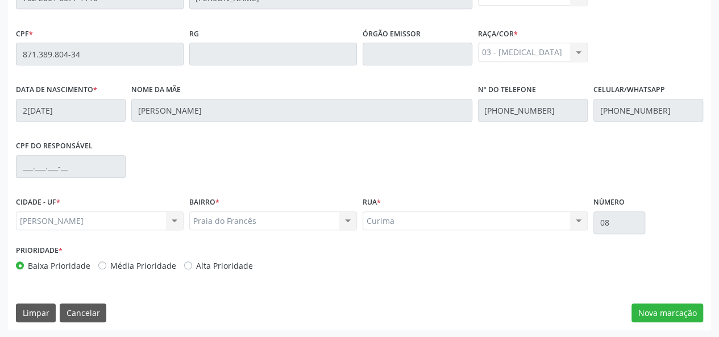
click at [653, 301] on div "Essa busca está integrada com o PEC. Quaisquer inconsistências nas informações …" at bounding box center [359, 133] width 703 height 394
click at [653, 303] on button "Nova marcação" at bounding box center [667, 312] width 72 height 19
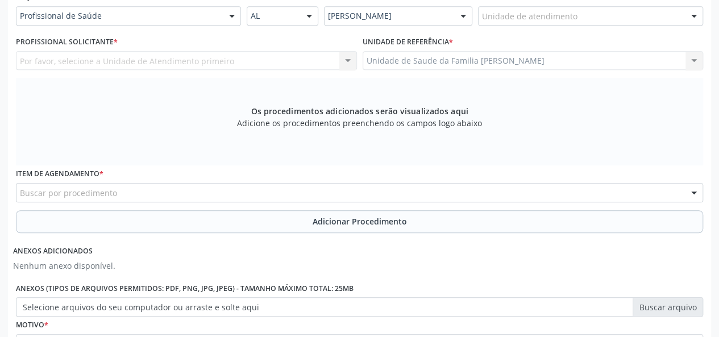
scroll to position [213, 0]
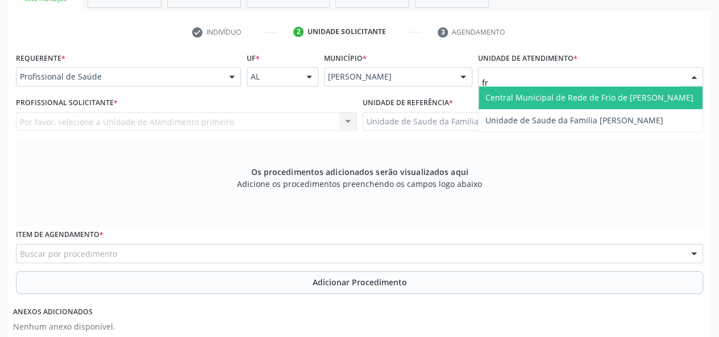
type input "fra"
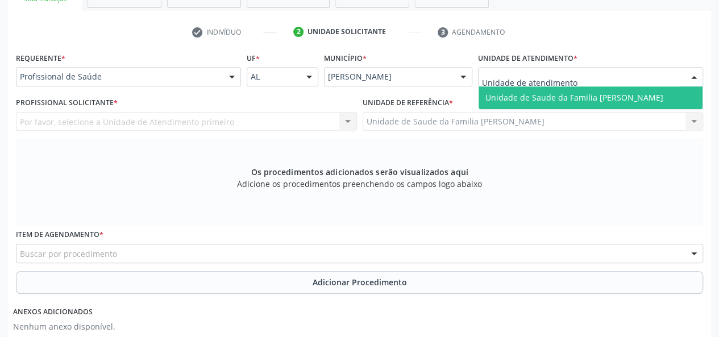
click at [94, 112] on div "Por favor, selecione a Unidade de Atendimento primeiro Nenhum resultado encontr…" at bounding box center [186, 121] width 341 height 19
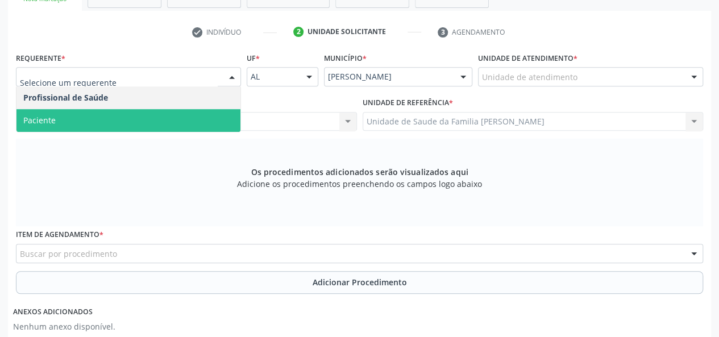
click at [87, 115] on span "Paciente" at bounding box center [128, 120] width 224 height 23
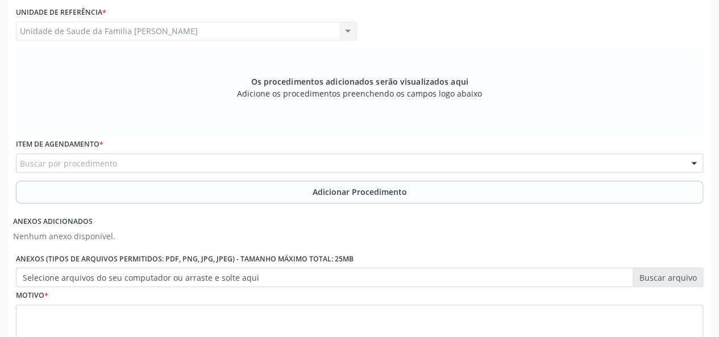
scroll to position [327, 0]
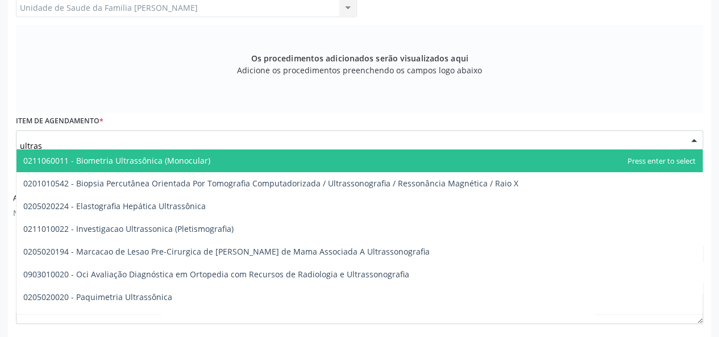
type input "ultrass"
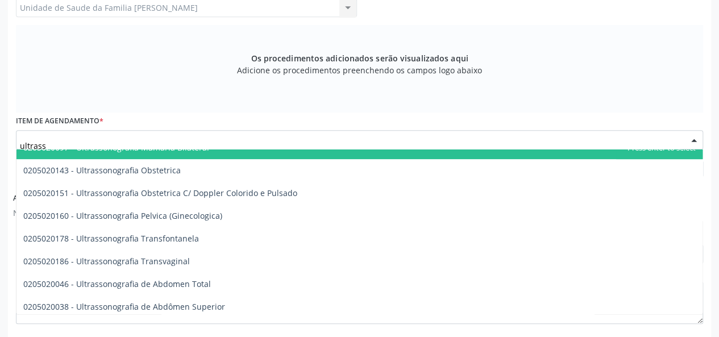
scroll to position [284, 0]
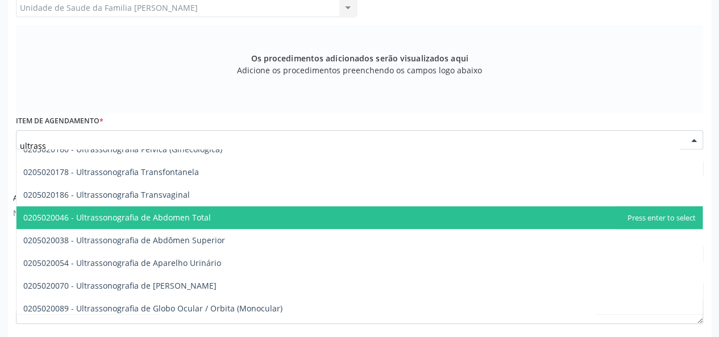
click at [190, 220] on span "0205020046 - Ultrassonografia de Abdomen Total" at bounding box center [117, 217] width 188 height 11
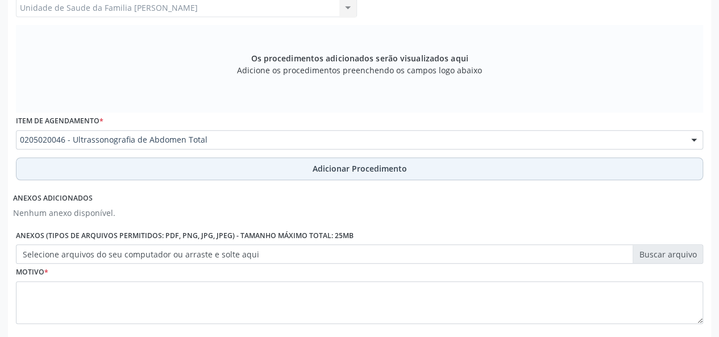
click at [384, 169] on span "Adicionar Procedimento" at bounding box center [360, 169] width 94 height 12
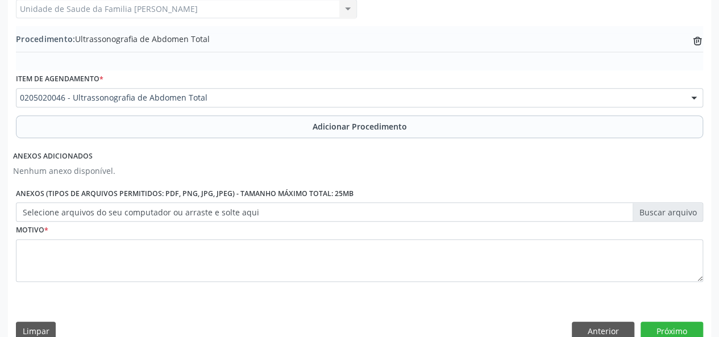
scroll to position [327, 0]
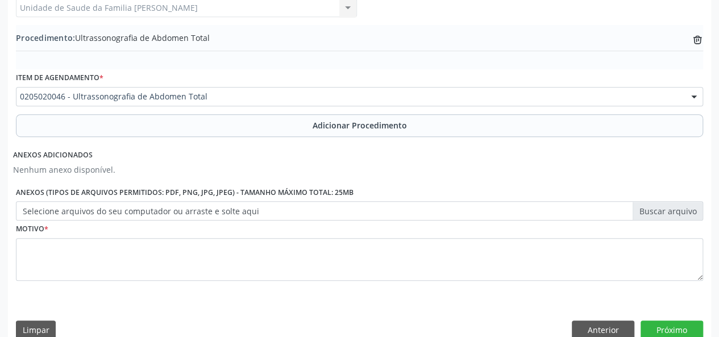
click at [689, 211] on label "Selecione arquivos do seu computador ou arraste e solte aqui" at bounding box center [359, 210] width 687 height 19
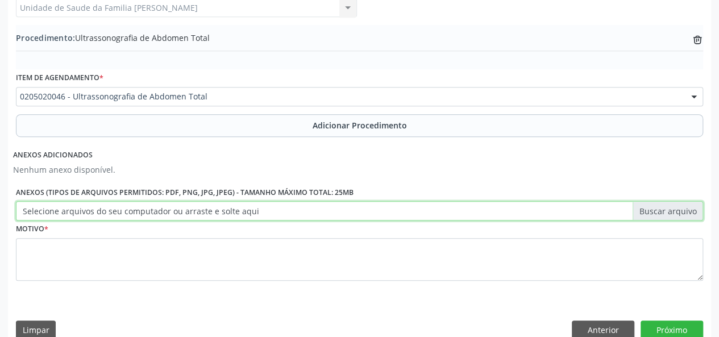
click at [689, 211] on input "Selecione arquivos do seu computador ou arraste e solte aqui" at bounding box center [359, 210] width 687 height 19
type input "C:\fakepath\maria.jpg"
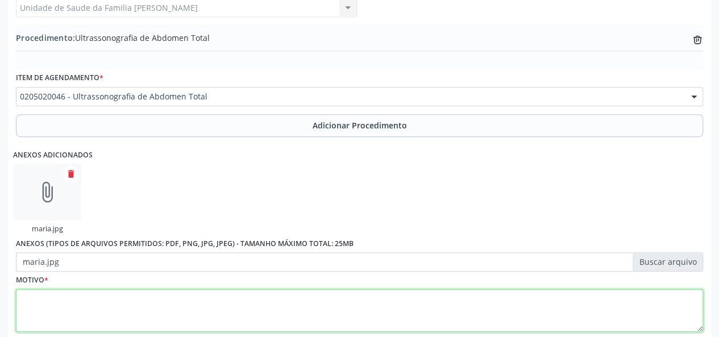
click at [22, 311] on textarea at bounding box center [359, 310] width 687 height 43
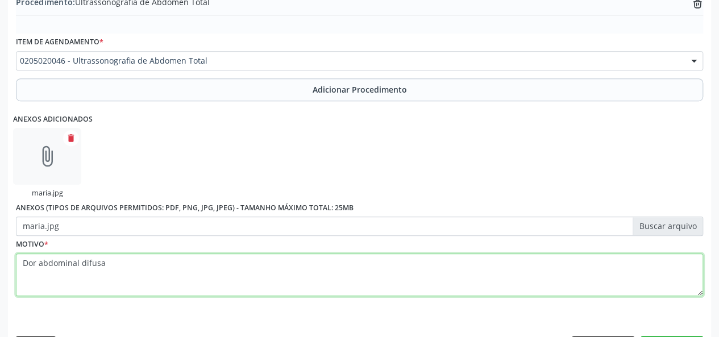
scroll to position [395, 0]
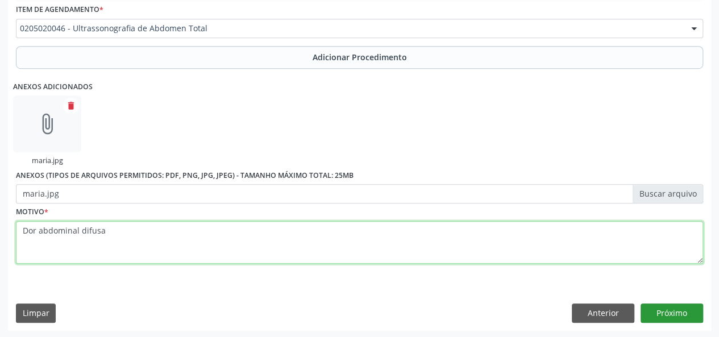
type textarea "Dor abdominal difusa"
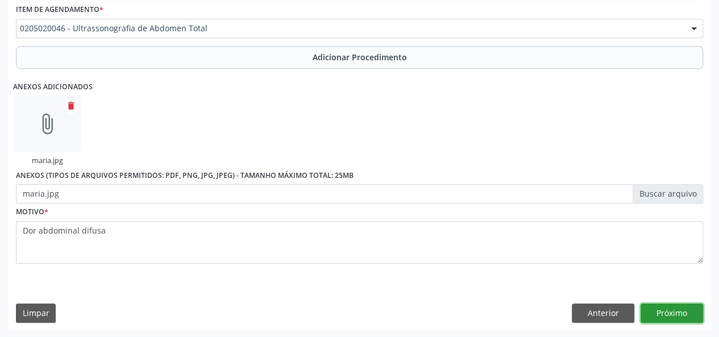
click at [665, 304] on button "Próximo" at bounding box center [671, 312] width 63 height 19
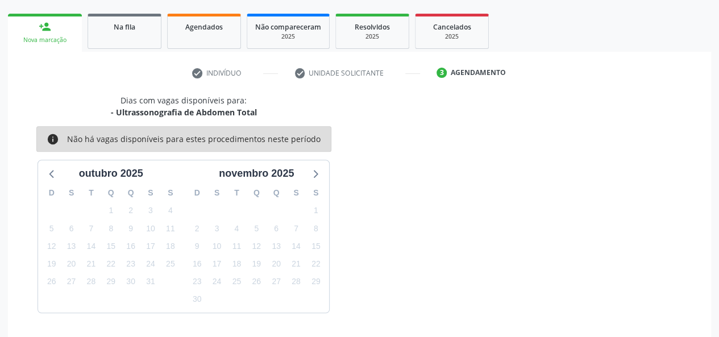
scroll to position [206, 0]
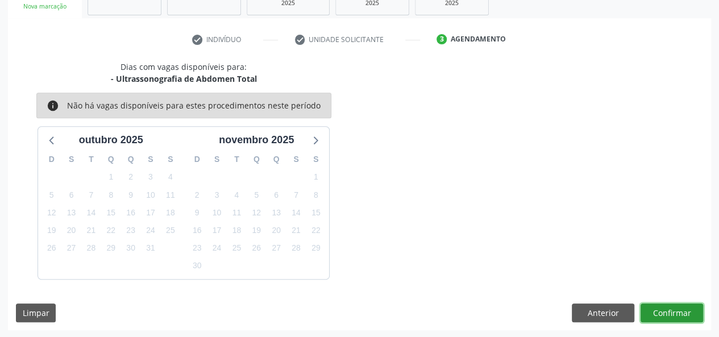
click at [672, 313] on button "Confirmar" at bounding box center [671, 312] width 63 height 19
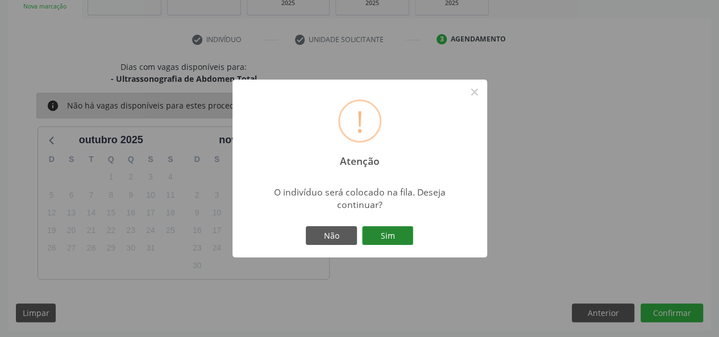
click at [380, 226] on button "Sim" at bounding box center [387, 235] width 51 height 19
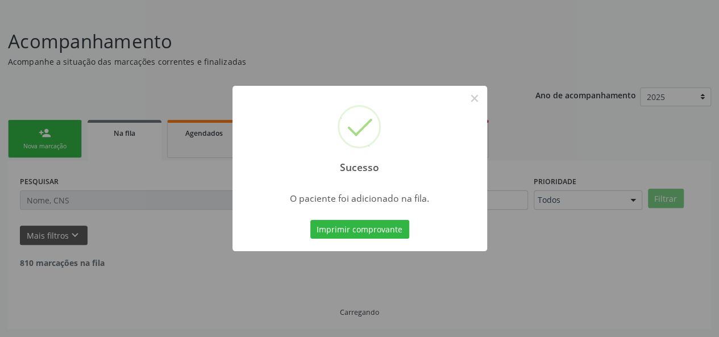
scroll to position [53, 0]
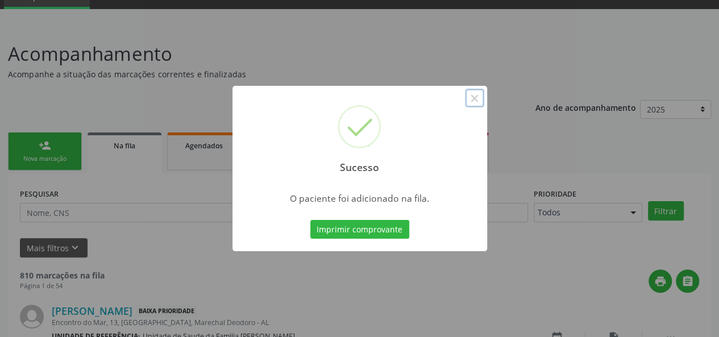
click at [477, 103] on button "×" at bounding box center [474, 98] width 19 height 19
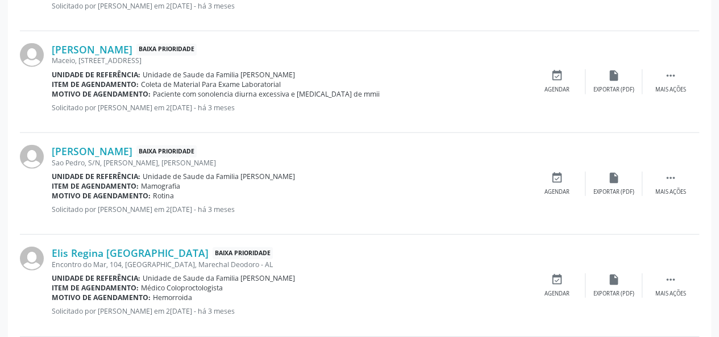
scroll to position [1633, 0]
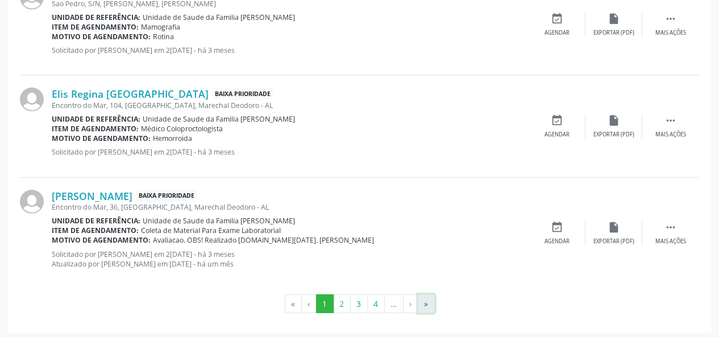
click at [425, 298] on button "»" at bounding box center [426, 303] width 17 height 19
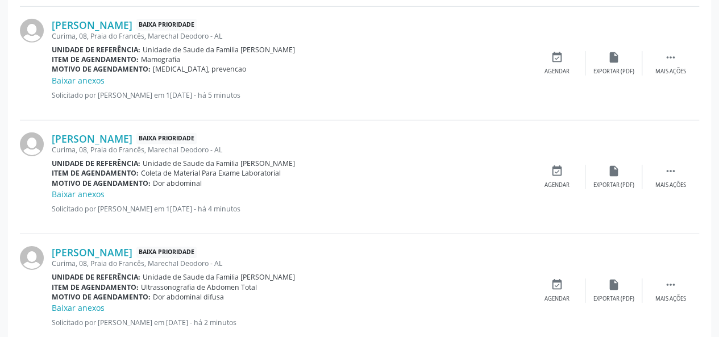
scroll to position [1763, 0]
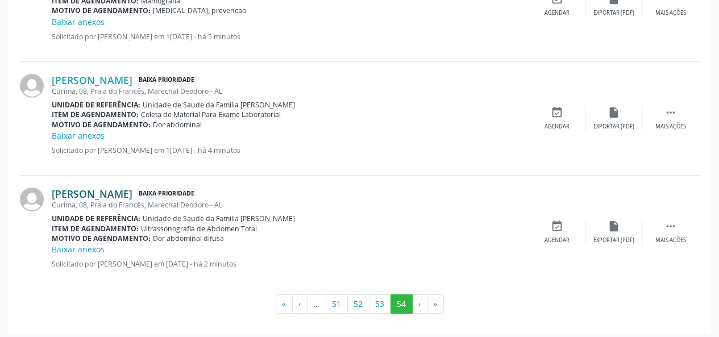
click at [129, 188] on link "Maria Jose de Lima" at bounding box center [92, 194] width 81 height 13
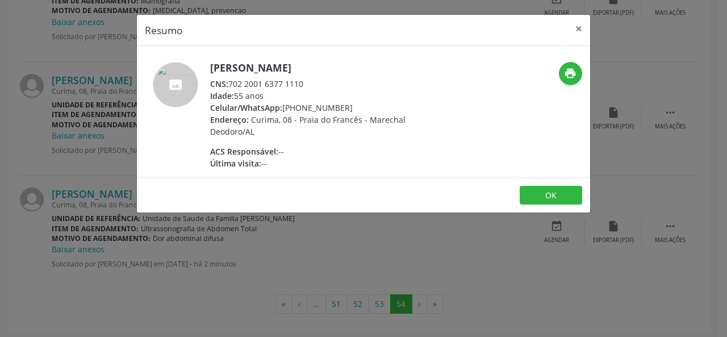
drag, startPoint x: 314, startPoint y: 86, endPoint x: 229, endPoint y: 80, distance: 85.4
click at [229, 80] on div "CNS: 702 2001 6377 1110" at bounding box center [320, 84] width 221 height 12
copy div "702 2001 6377 1110"
click at [577, 29] on button "×" at bounding box center [579, 29] width 23 height 28
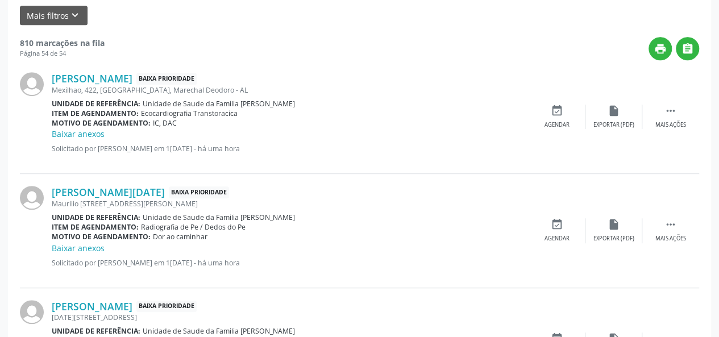
scroll to position [2, 0]
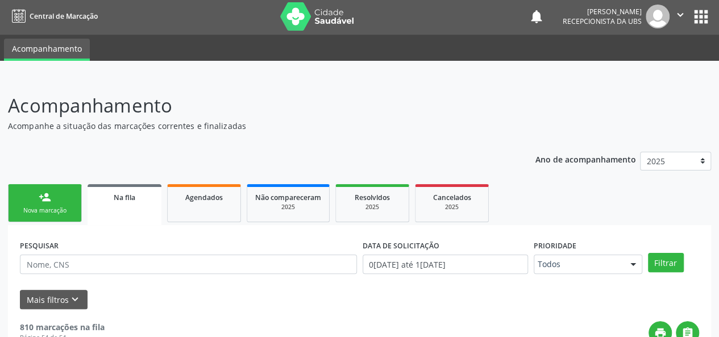
click at [55, 192] on link "person_add Nova marcação" at bounding box center [45, 203] width 74 height 38
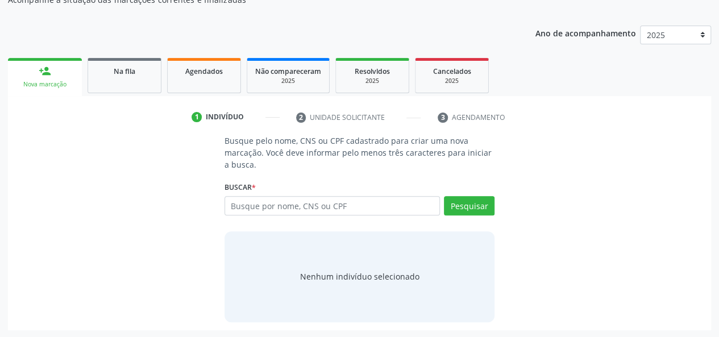
scroll to position [128, 0]
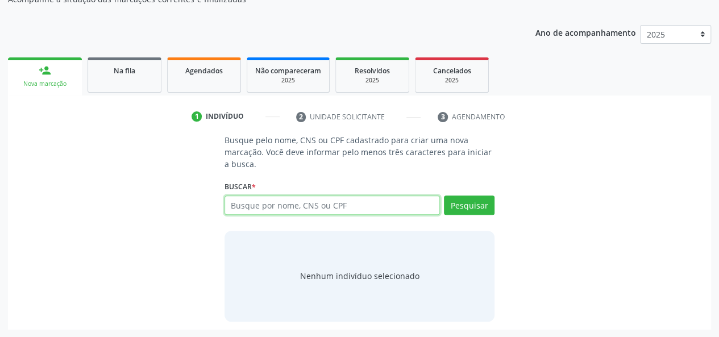
click at [267, 204] on input "text" at bounding box center [332, 204] width 216 height 19
paste input "702 2001 6377 1110"
click at [247, 206] on input "702 2001 6377 1110" at bounding box center [332, 204] width 216 height 19
type input "7022001 6377 1110"
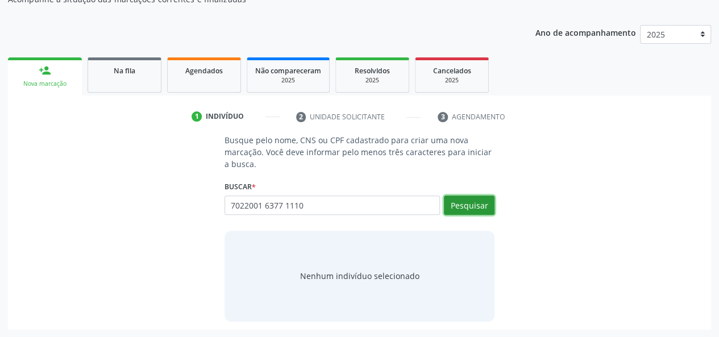
click at [464, 207] on button "Pesquisar" at bounding box center [469, 204] width 51 height 19
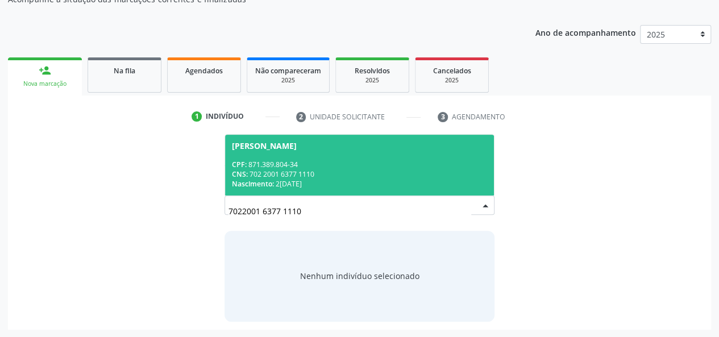
click at [299, 160] on div "CPF: 871.389.804-34" at bounding box center [360, 165] width 256 height 10
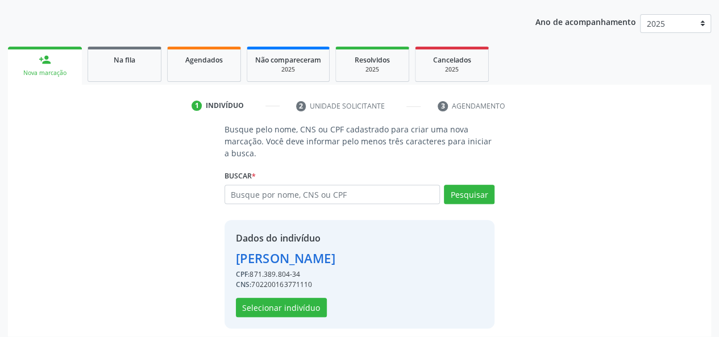
scroll to position [145, 0]
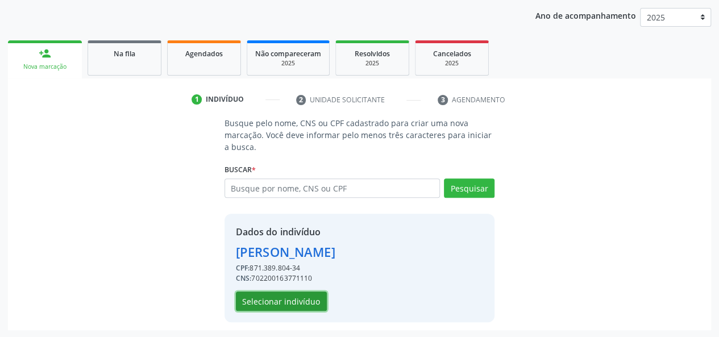
click at [286, 301] on button "Selecionar indivíduo" at bounding box center [281, 301] width 91 height 19
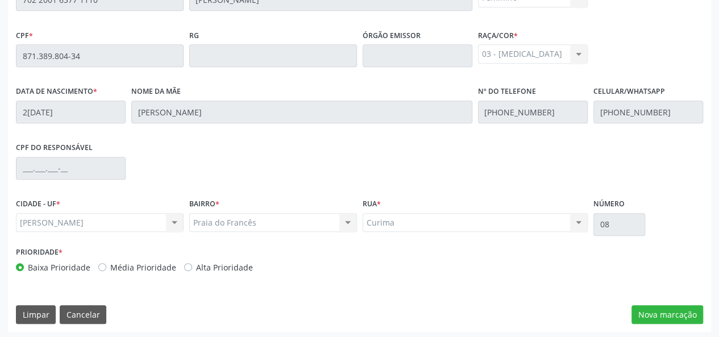
scroll to position [327, 0]
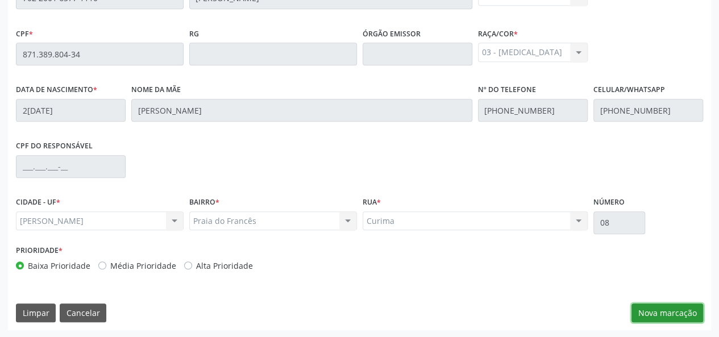
click at [685, 314] on button "Nova marcação" at bounding box center [667, 312] width 72 height 19
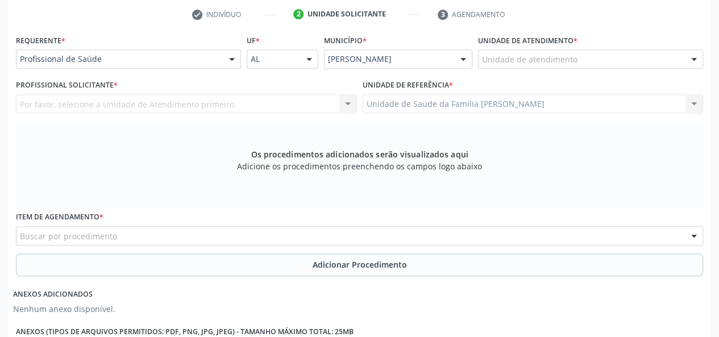
scroll to position [156, 0]
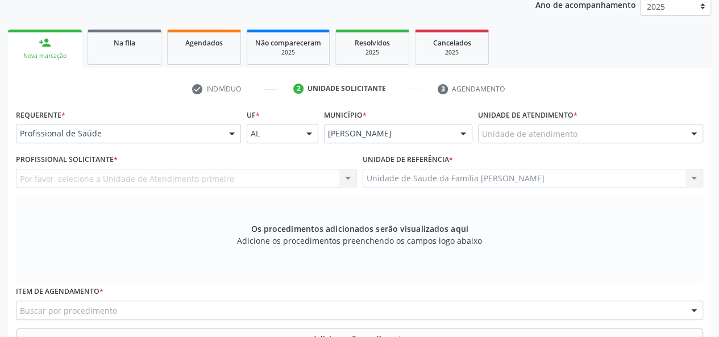
click at [54, 113] on label "Requerente *" at bounding box center [40, 115] width 49 height 18
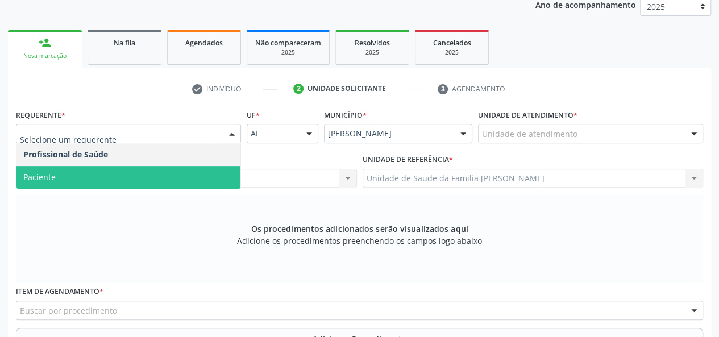
click at [70, 171] on span "Paciente" at bounding box center [128, 177] width 224 height 23
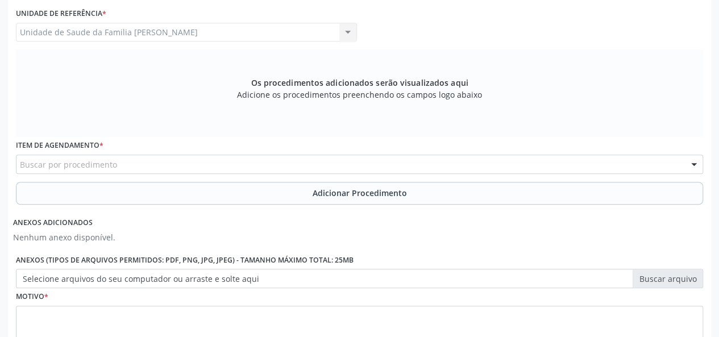
scroll to position [327, 0]
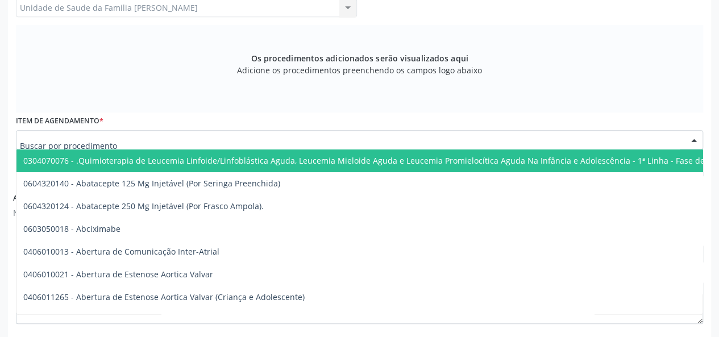
click at [204, 136] on div at bounding box center [359, 139] width 687 height 19
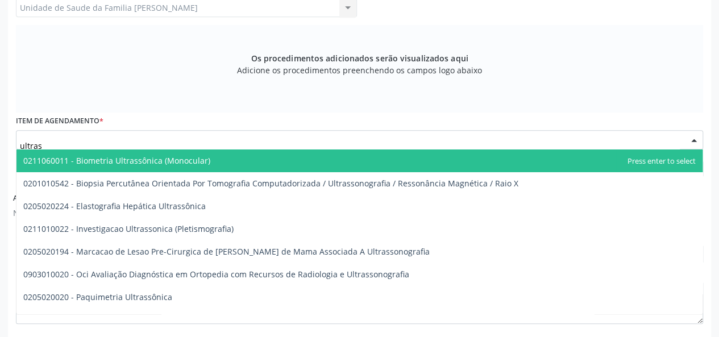
type input "ultrass"
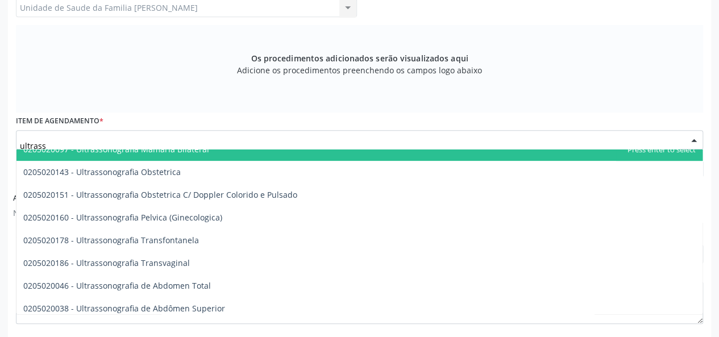
scroll to position [227, 0]
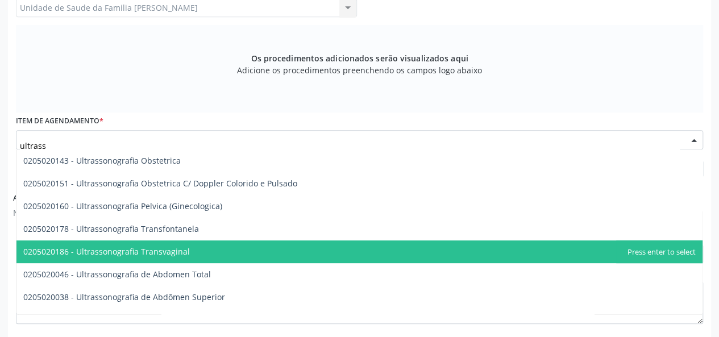
click at [256, 256] on span "0205020186 - Ultrassonografia Transvaginal" at bounding box center [359, 251] width 686 height 23
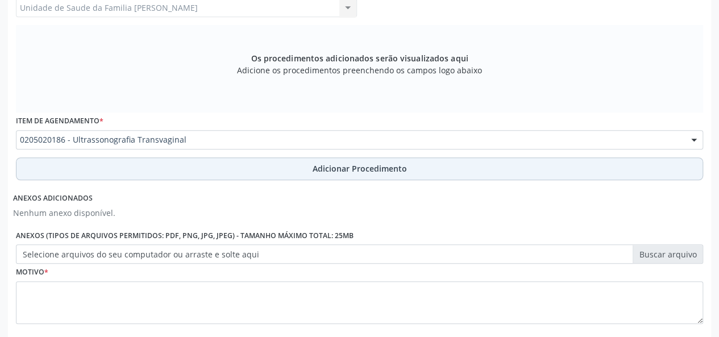
click at [361, 161] on button "Adicionar Procedimento" at bounding box center [359, 168] width 687 height 23
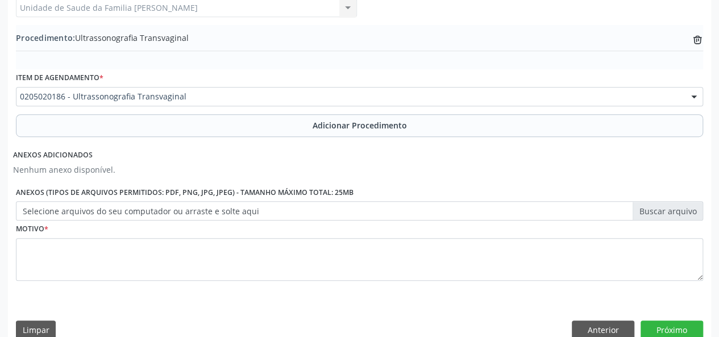
click at [651, 209] on label "Selecione arquivos do seu computador ou arraste e solte aqui" at bounding box center [359, 210] width 687 height 19
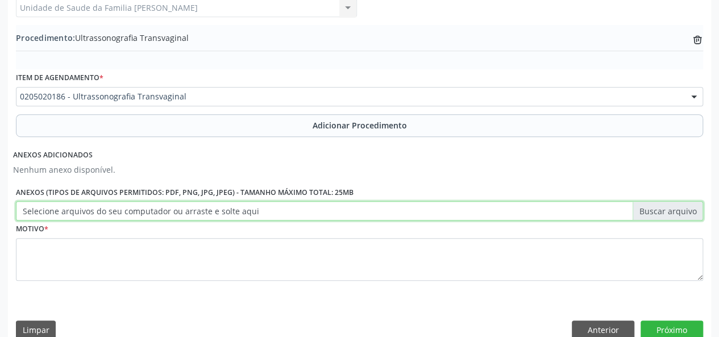
click at [651, 209] on input "Selecione arquivos do seu computador ou arraste e solte aqui" at bounding box center [359, 210] width 687 height 19
type input "C:\fakepath\maria.jpg"
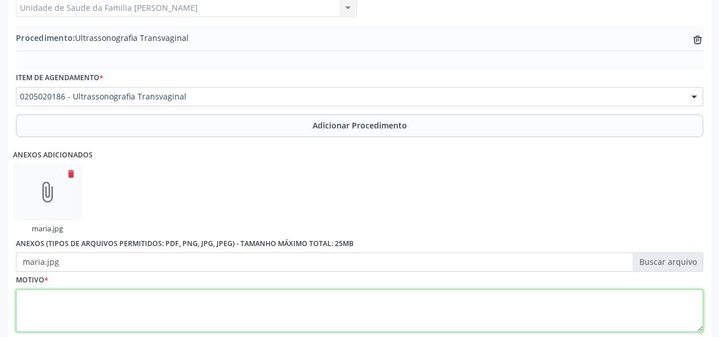
click at [36, 306] on textarea at bounding box center [359, 310] width 687 height 43
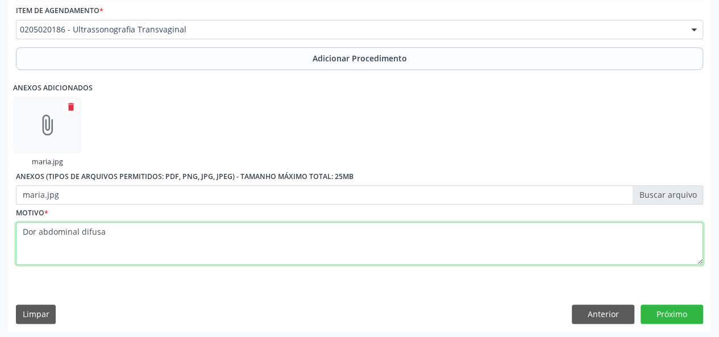
scroll to position [395, 0]
type textarea "Dor abdominal difusa"
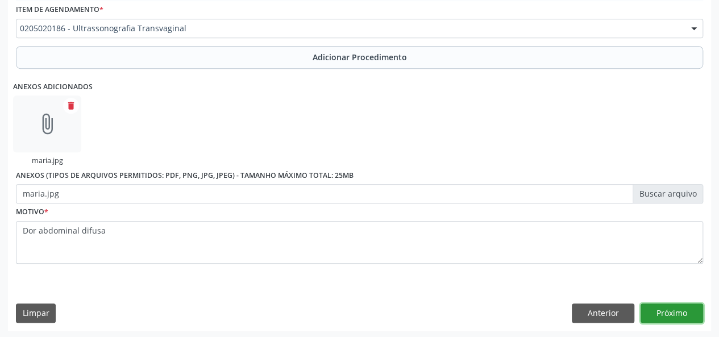
click at [669, 303] on button "Próximo" at bounding box center [671, 312] width 63 height 19
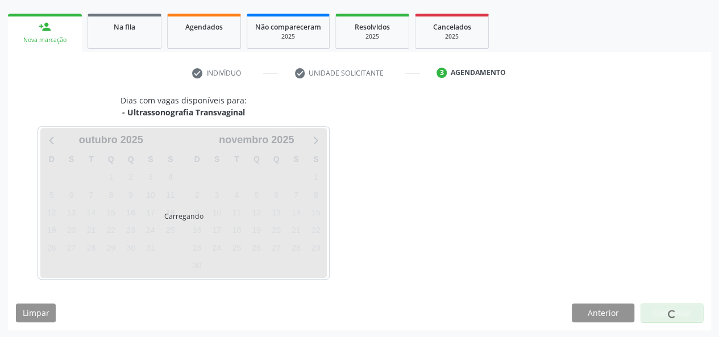
scroll to position [206, 0]
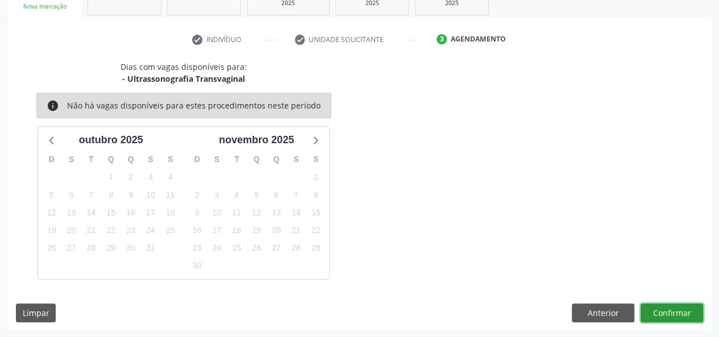
click at [678, 305] on button "Confirmar" at bounding box center [671, 312] width 63 height 19
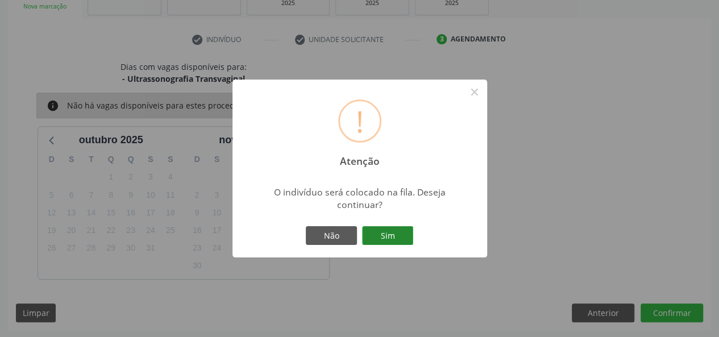
click at [403, 231] on button "Sim" at bounding box center [387, 235] width 51 height 19
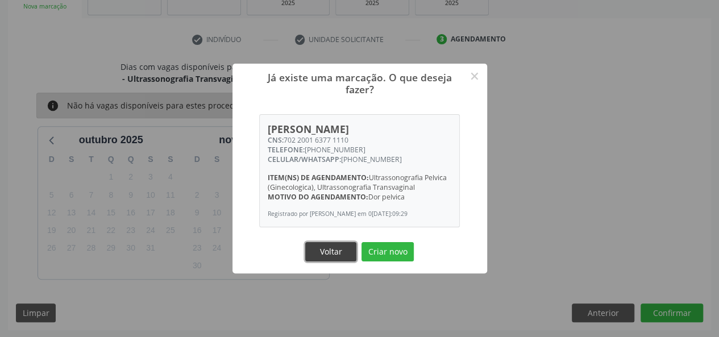
click at [341, 252] on button "Voltar" at bounding box center [330, 251] width 51 height 19
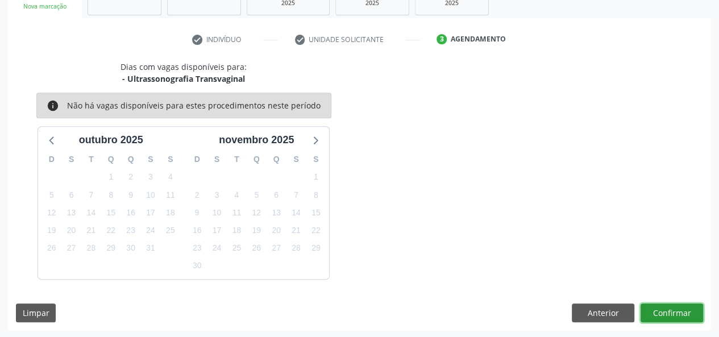
click at [668, 311] on button "Confirmar" at bounding box center [671, 312] width 63 height 19
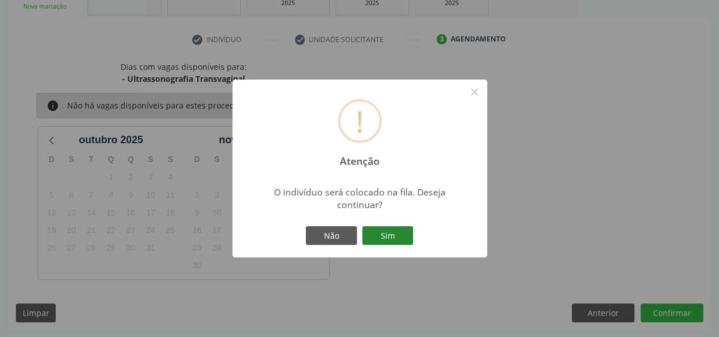
click at [385, 235] on button "Sim" at bounding box center [387, 235] width 51 height 19
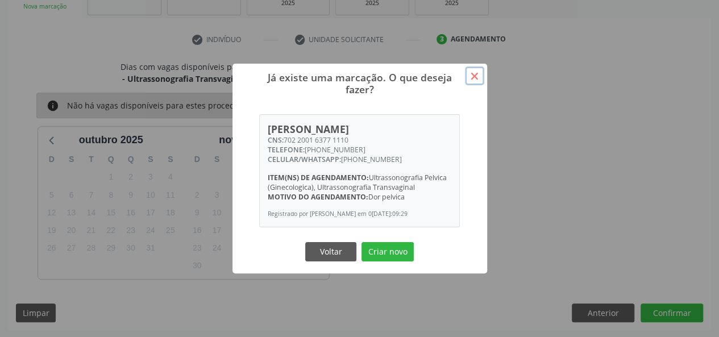
click at [474, 73] on button "×" at bounding box center [474, 75] width 19 height 19
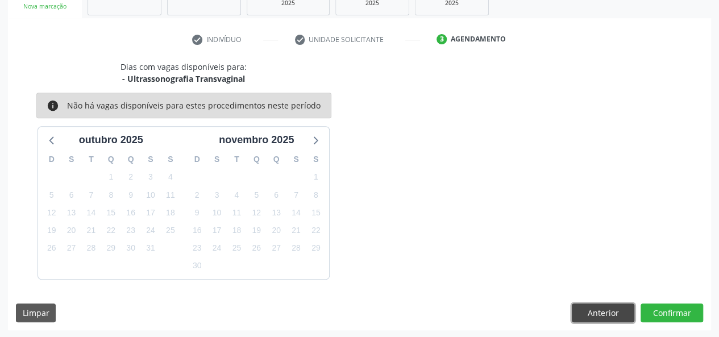
click at [607, 317] on button "Anterior" at bounding box center [603, 312] width 63 height 19
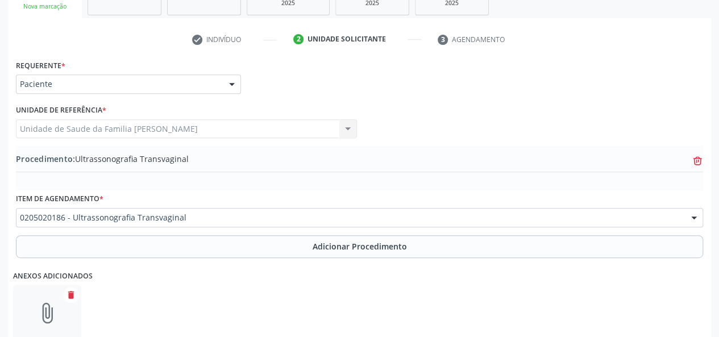
click at [702, 161] on icon "trash-outline icon" at bounding box center [697, 160] width 11 height 11
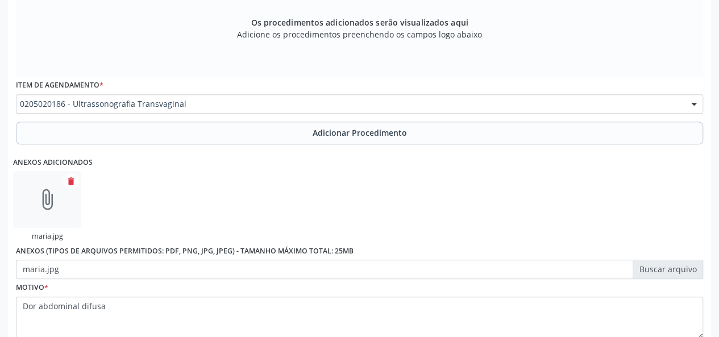
scroll to position [376, 0]
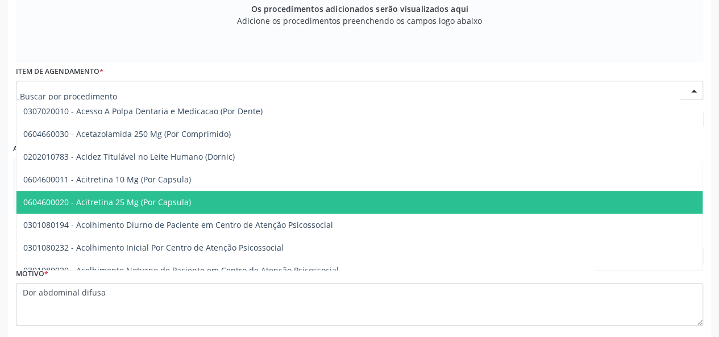
click at [205, 97] on div at bounding box center [359, 90] width 687 height 19
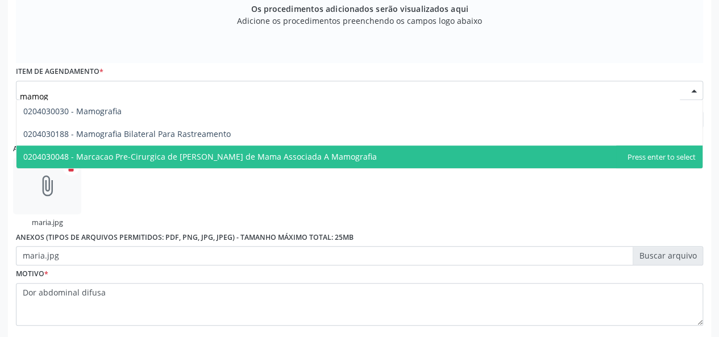
scroll to position [0, 0]
type input "mamogra"
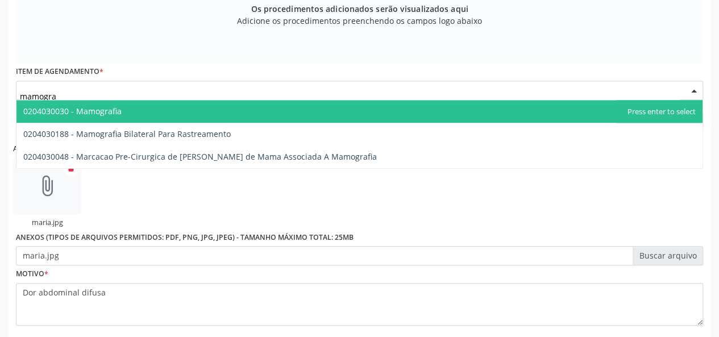
click at [177, 105] on span "0204030030 - Mamografia" at bounding box center [359, 111] width 686 height 23
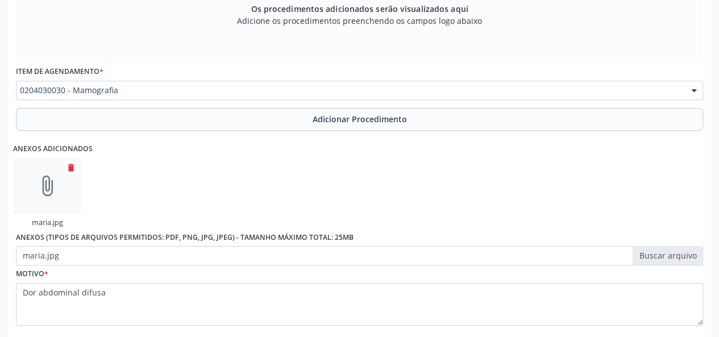
scroll to position [433, 0]
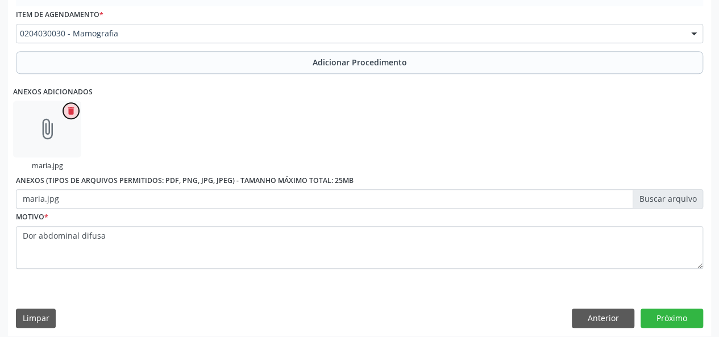
click at [71, 107] on icon "delete" at bounding box center [71, 111] width 10 height 10
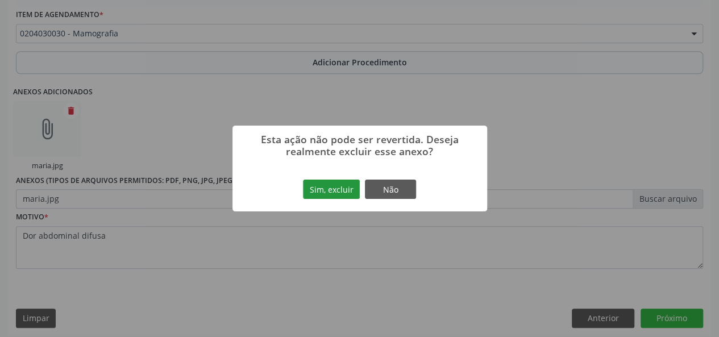
click at [346, 192] on button "Sim, excluir" at bounding box center [331, 189] width 57 height 19
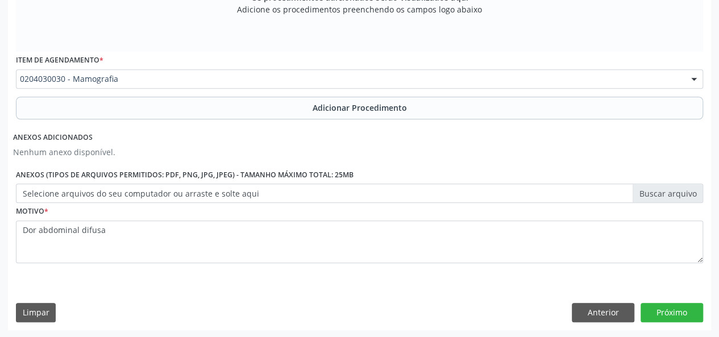
click at [667, 193] on label "Selecione arquivos do seu computador ou arraste e solte aqui" at bounding box center [359, 193] width 687 height 19
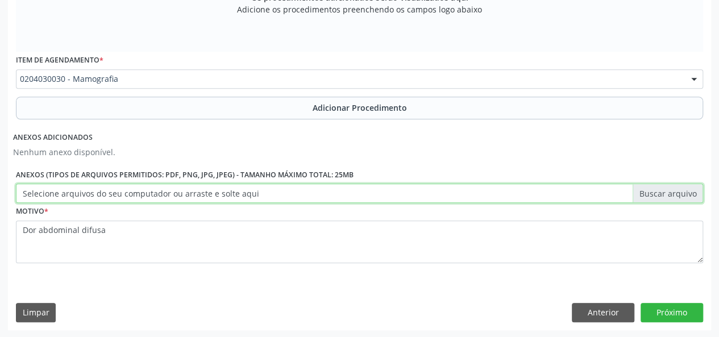
click at [667, 193] on input "Selecione arquivos do seu computador ou arraste e solte aqui" at bounding box center [359, 193] width 687 height 19
type input "C:\fakepath\maria.jpg"
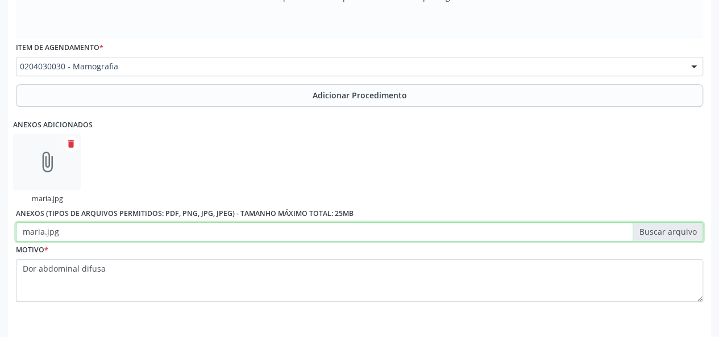
scroll to position [439, 0]
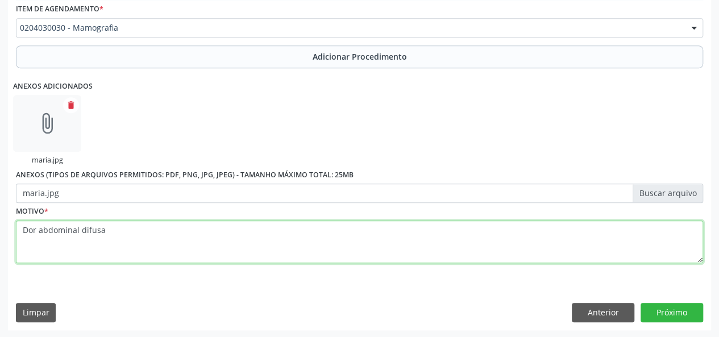
click at [146, 229] on textarea "Dor abdominal difusa" at bounding box center [359, 241] width 687 height 43
type textarea "D"
type textarea "Avaliacao"
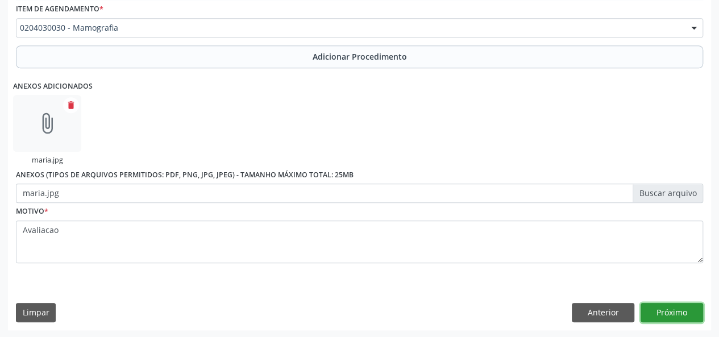
click at [669, 304] on button "Próximo" at bounding box center [671, 312] width 63 height 19
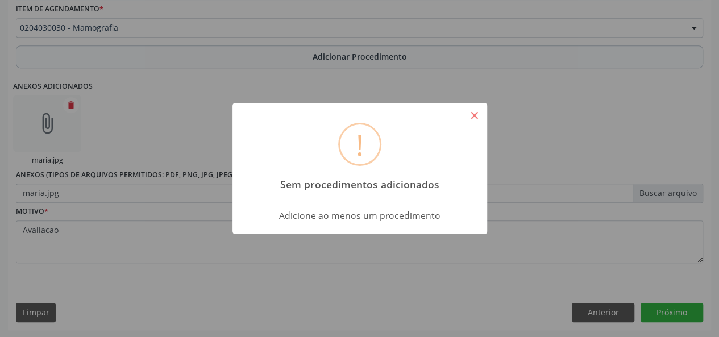
click at [472, 114] on button "×" at bounding box center [474, 115] width 19 height 19
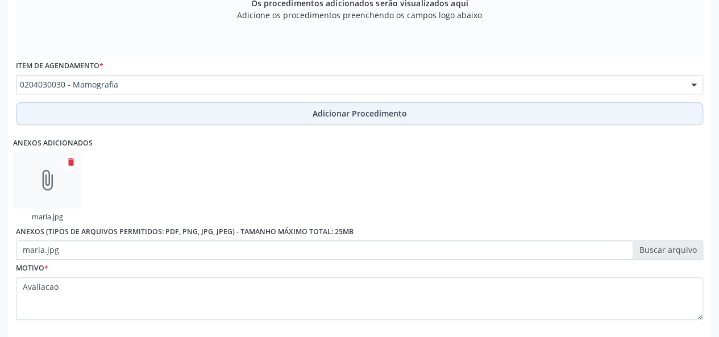
click at [342, 122] on button "Adicionar Procedimento" at bounding box center [359, 113] width 687 height 23
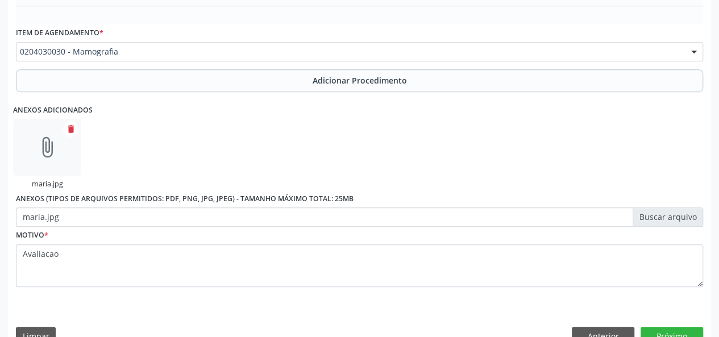
scroll to position [395, 0]
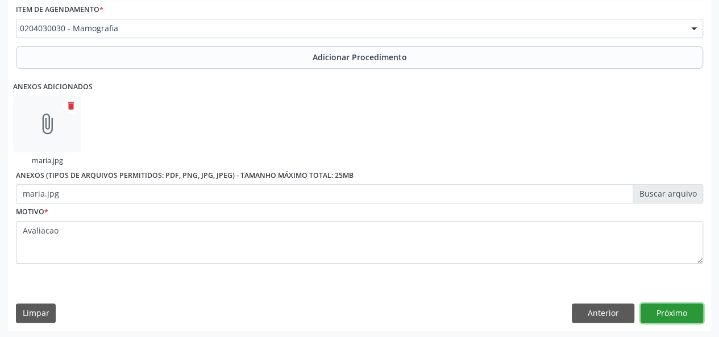
click at [671, 304] on button "Próximo" at bounding box center [671, 312] width 63 height 19
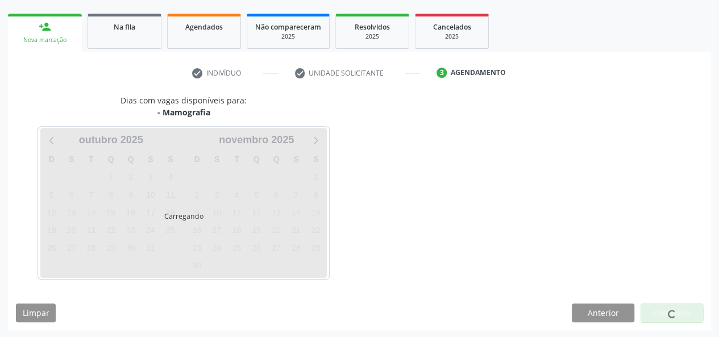
scroll to position [206, 0]
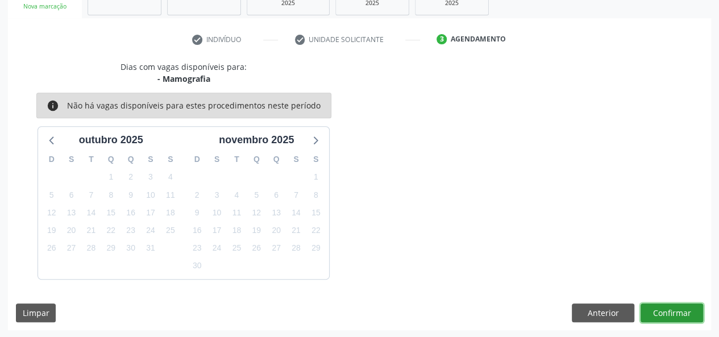
click at [669, 313] on button "Confirmar" at bounding box center [671, 312] width 63 height 19
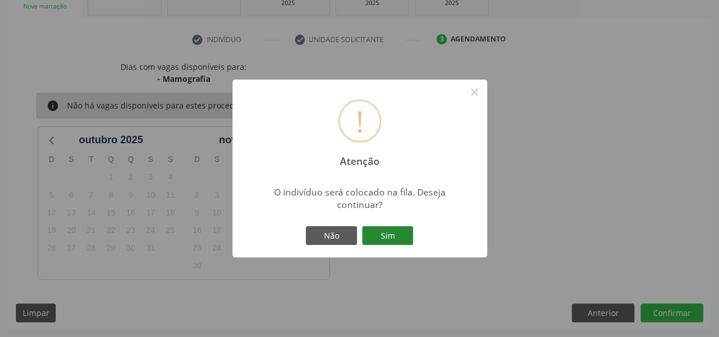
click at [401, 235] on button "Sim" at bounding box center [387, 235] width 51 height 19
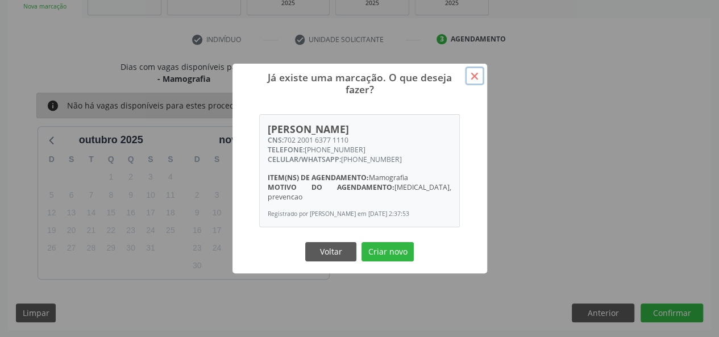
click at [480, 77] on button "×" at bounding box center [474, 75] width 19 height 19
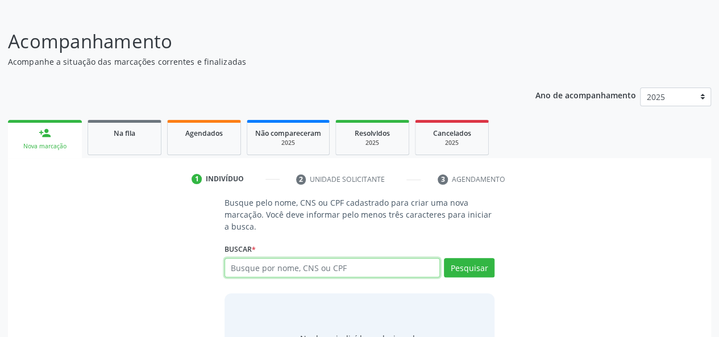
scroll to position [128, 0]
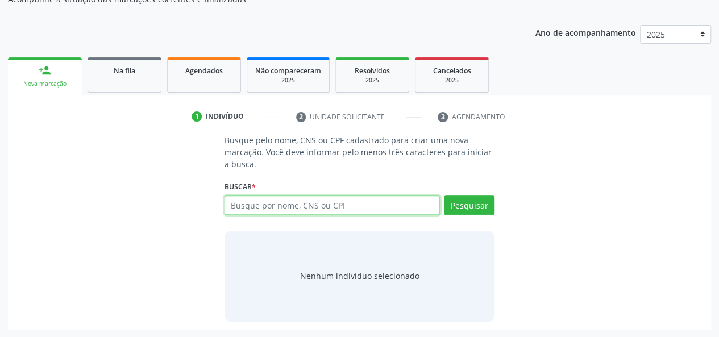
click at [265, 203] on input "text" at bounding box center [332, 204] width 216 height 19
type input "22264124415"
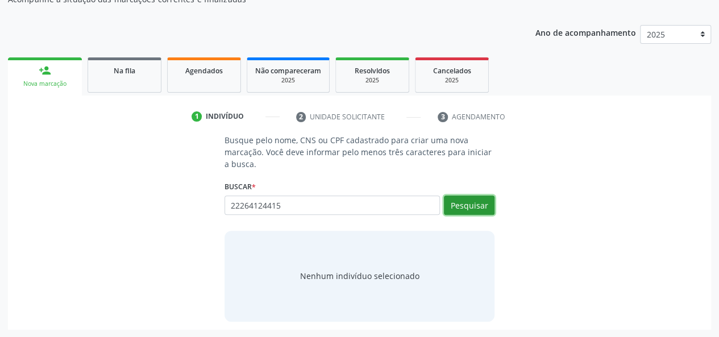
click at [483, 207] on button "Pesquisar" at bounding box center [469, 204] width 51 height 19
type input "22264124415"
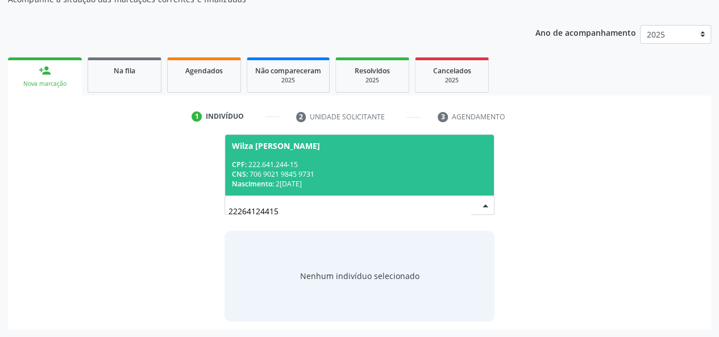
click at [312, 161] on div "CPF: 222.641.244-15" at bounding box center [360, 165] width 256 height 10
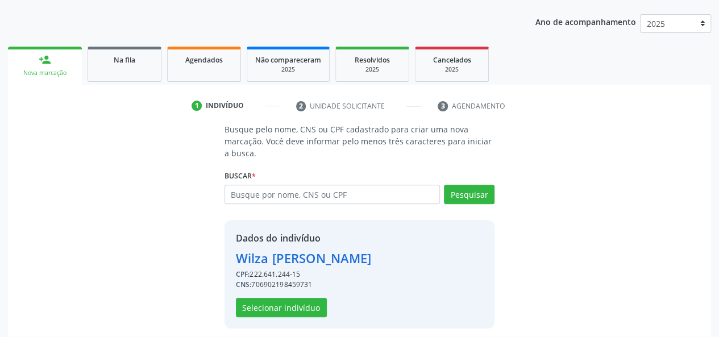
scroll to position [145, 0]
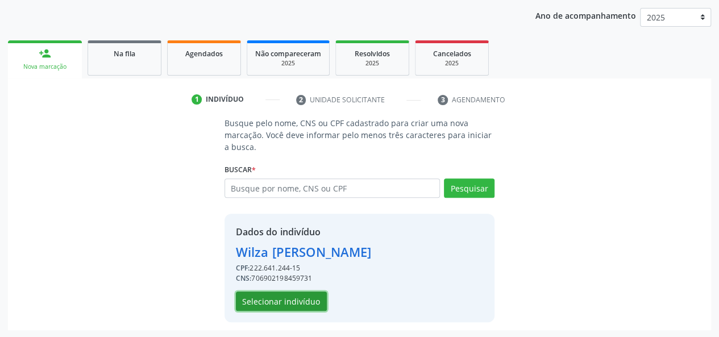
click at [288, 301] on button "Selecionar indivíduo" at bounding box center [281, 301] width 91 height 19
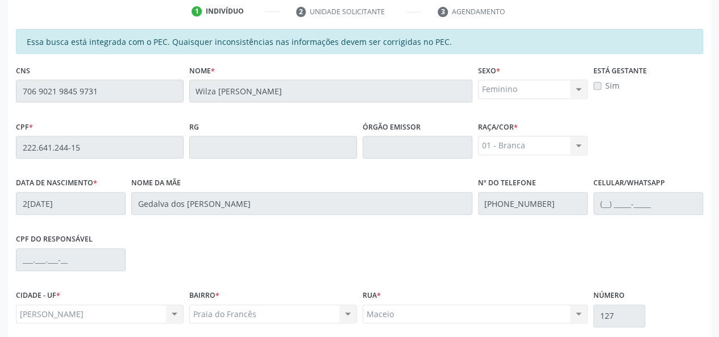
scroll to position [327, 0]
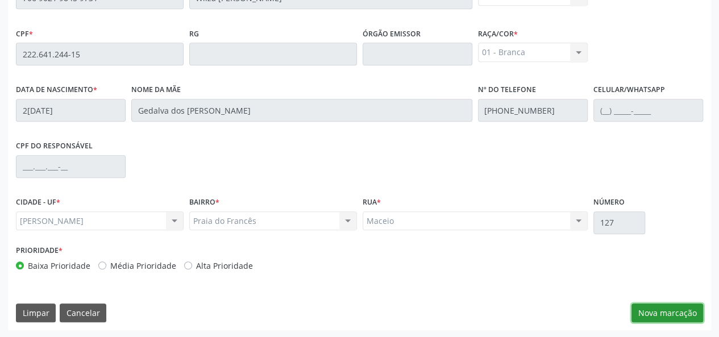
click at [671, 314] on button "Nova marcação" at bounding box center [667, 312] width 72 height 19
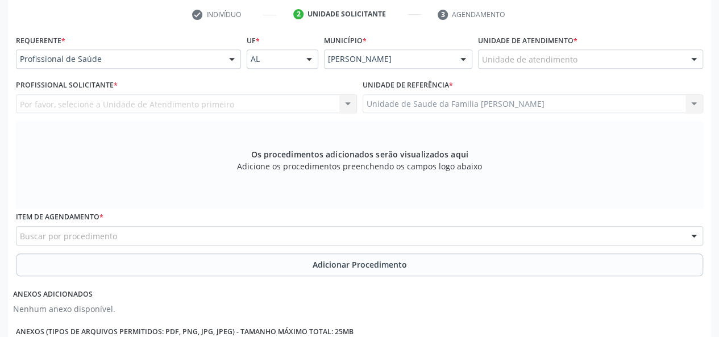
scroll to position [99, 0]
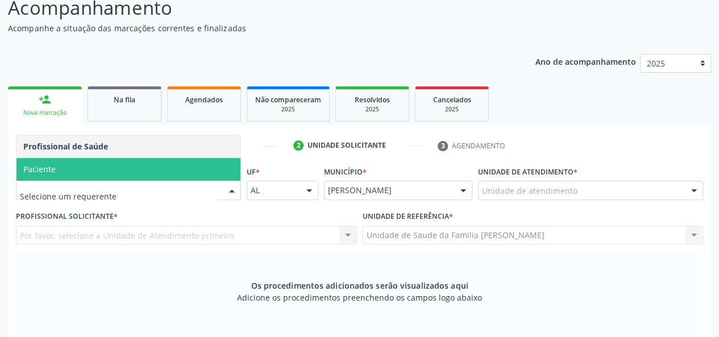
click at [117, 176] on span "Paciente" at bounding box center [128, 169] width 224 height 23
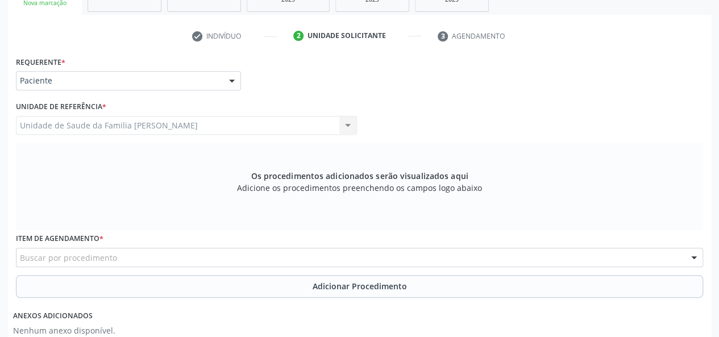
scroll to position [213, 0]
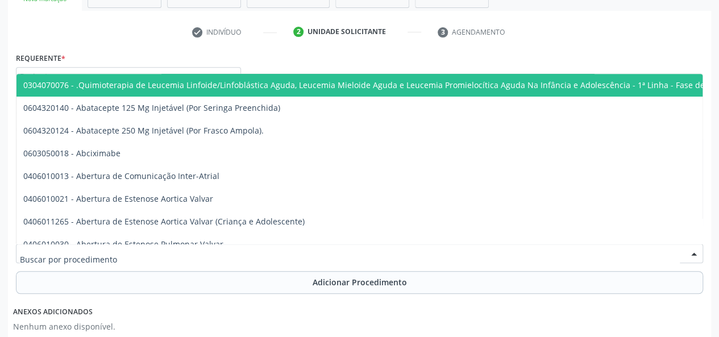
click at [267, 251] on div at bounding box center [359, 253] width 687 height 19
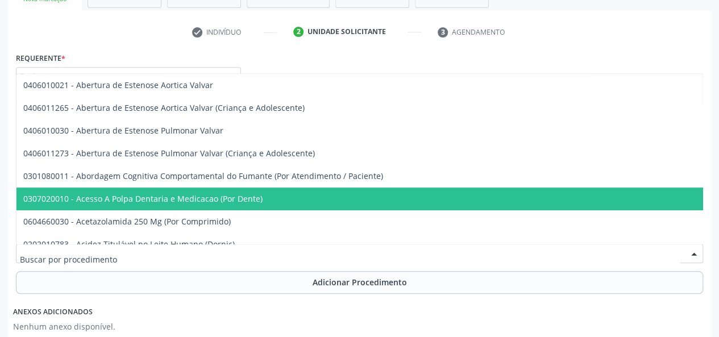
scroll to position [170, 0]
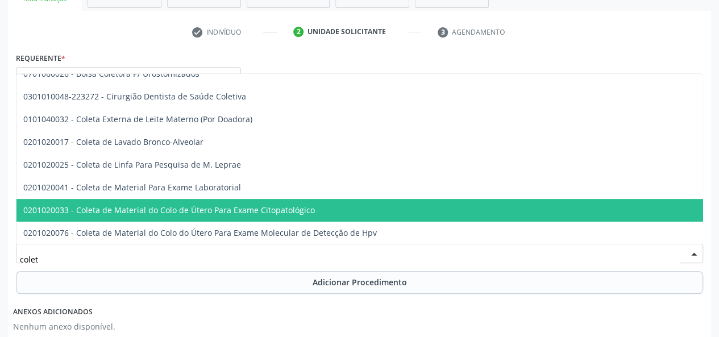
type input "coleta"
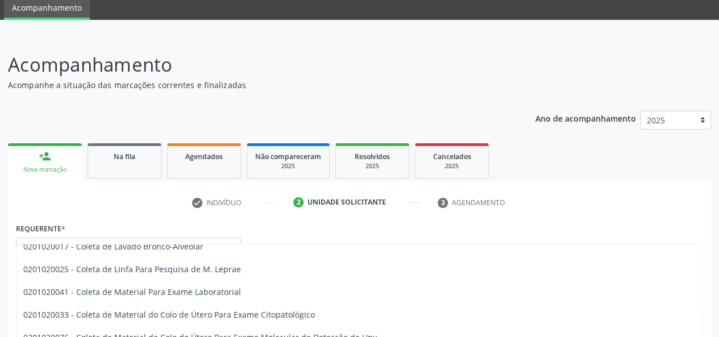
scroll to position [57, 0]
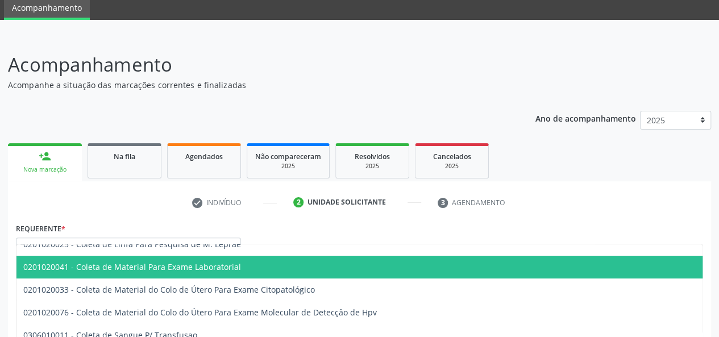
click at [197, 259] on span "0201020041 - Coleta de Material Para Exame Laboratorial" at bounding box center [425, 267] width 819 height 23
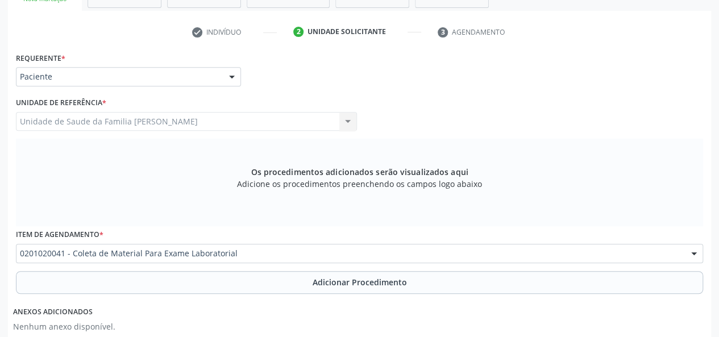
scroll to position [327, 0]
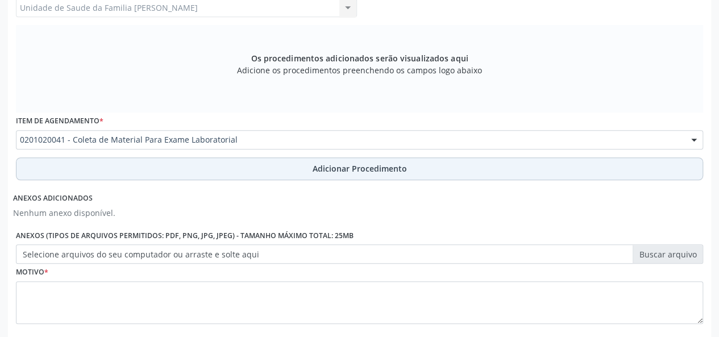
click at [363, 172] on span "Adicionar Procedimento" at bounding box center [360, 169] width 94 height 12
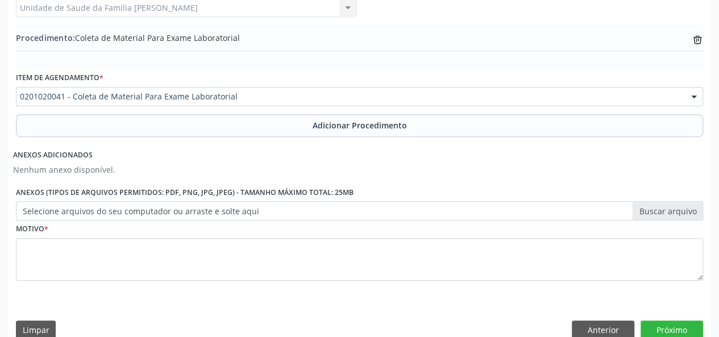
click at [658, 205] on label "Selecione arquivos do seu computador ou arraste e solte aqui" at bounding box center [359, 210] width 687 height 19
click at [658, 205] on input "Selecione arquivos do seu computador ou arraste e solte aqui" at bounding box center [359, 210] width 687 height 19
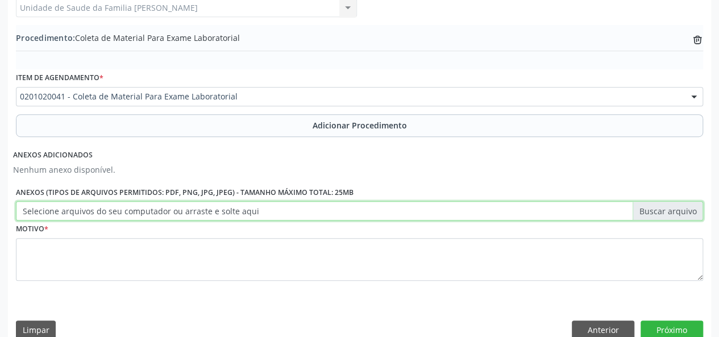
type input "C:\fakepath\wilza.jpg"
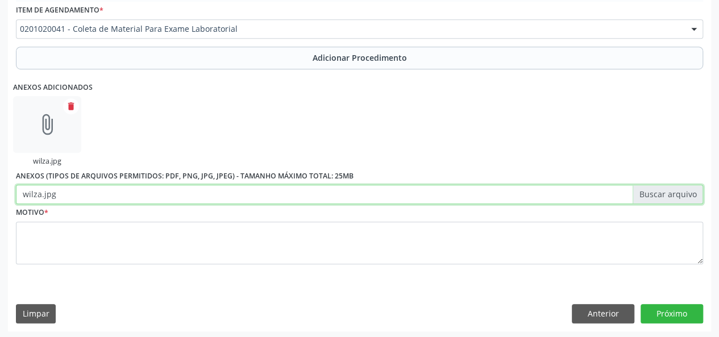
scroll to position [395, 0]
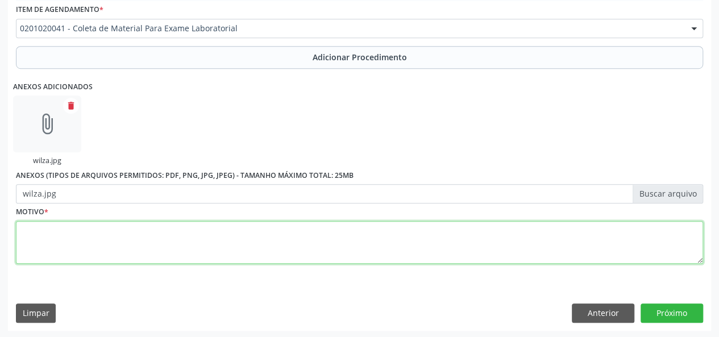
click at [63, 246] on textarea at bounding box center [359, 242] width 687 height 43
type textarea "Prevencao"
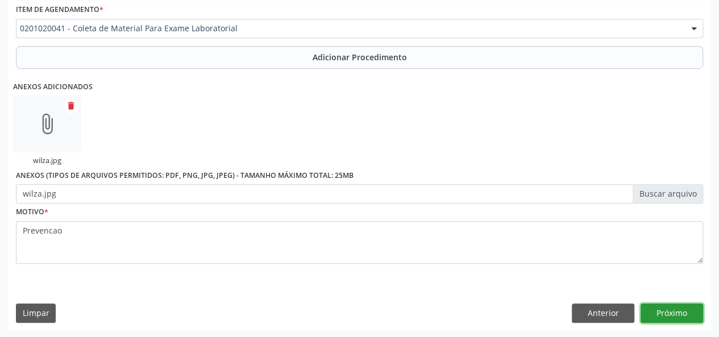
click at [669, 311] on button "Próximo" at bounding box center [671, 312] width 63 height 19
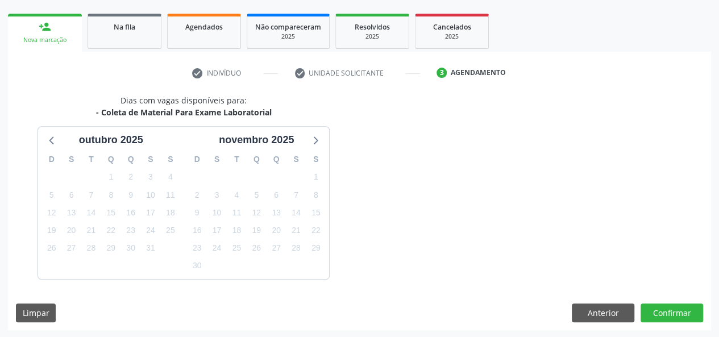
scroll to position [206, 0]
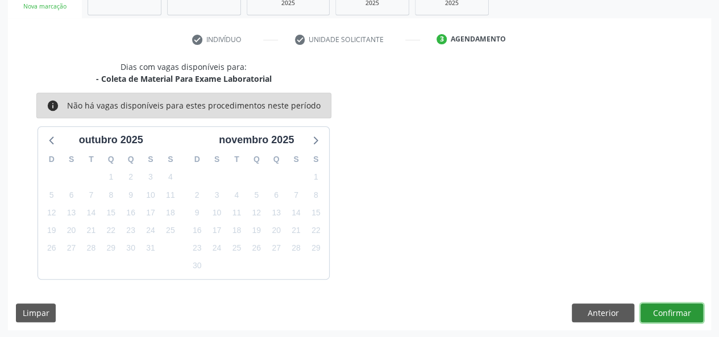
click at [664, 311] on button "Confirmar" at bounding box center [671, 312] width 63 height 19
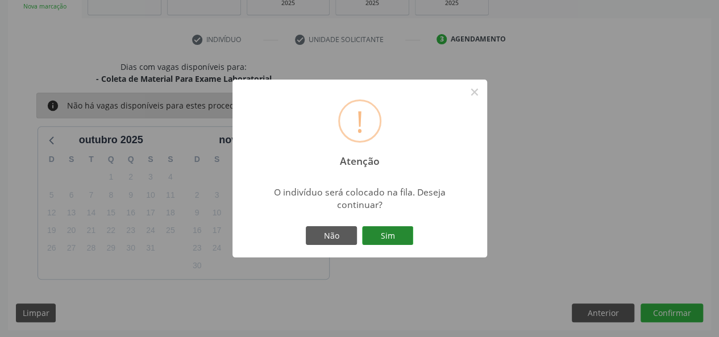
click at [368, 226] on button "Sim" at bounding box center [387, 235] width 51 height 19
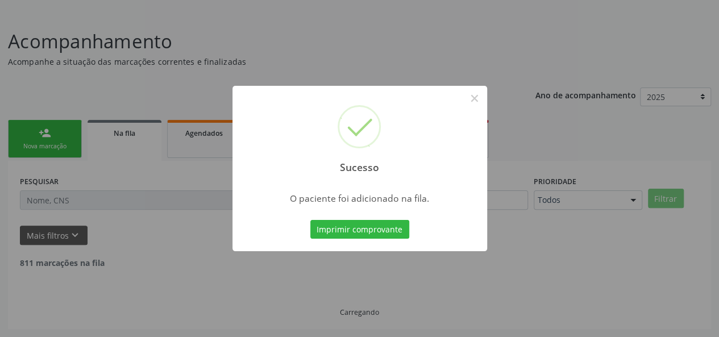
scroll to position [53, 0]
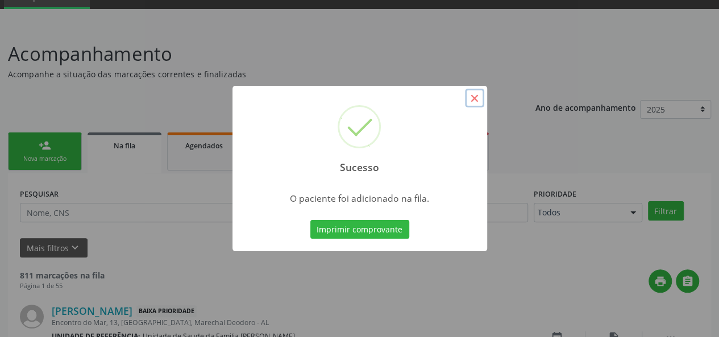
click at [483, 101] on button "×" at bounding box center [474, 98] width 19 height 19
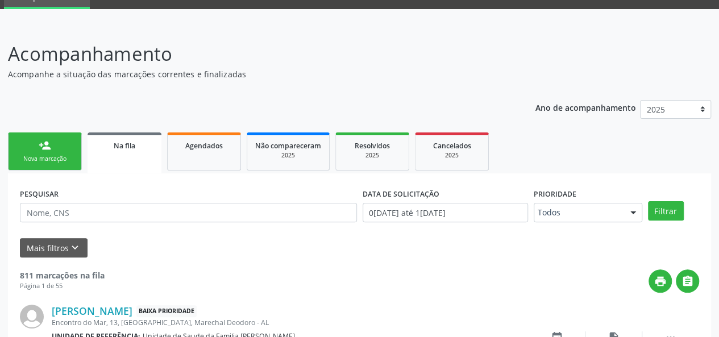
click at [40, 152] on link "person_add Nova marcação" at bounding box center [45, 151] width 74 height 38
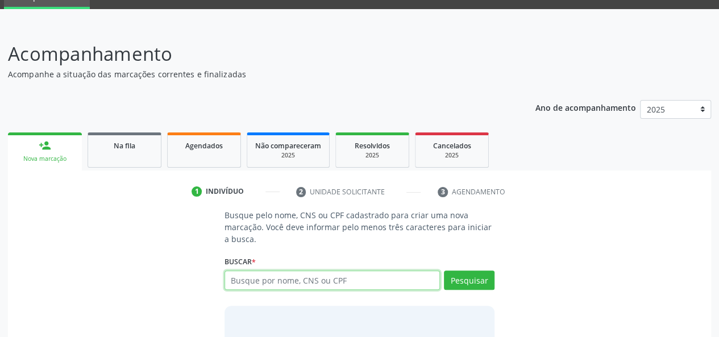
click at [286, 276] on input "text" at bounding box center [332, 280] width 216 height 19
type input "22264124415"
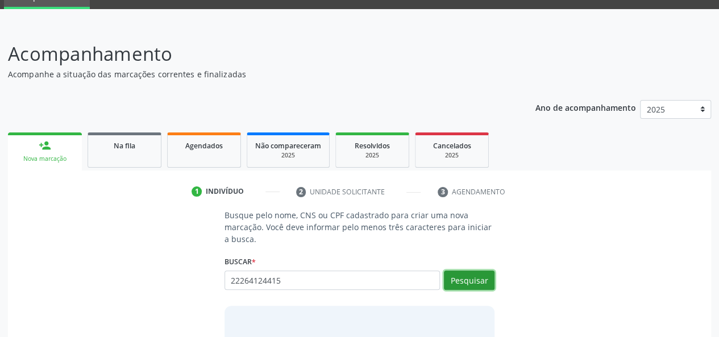
click at [464, 282] on button "Pesquisar" at bounding box center [469, 280] width 51 height 19
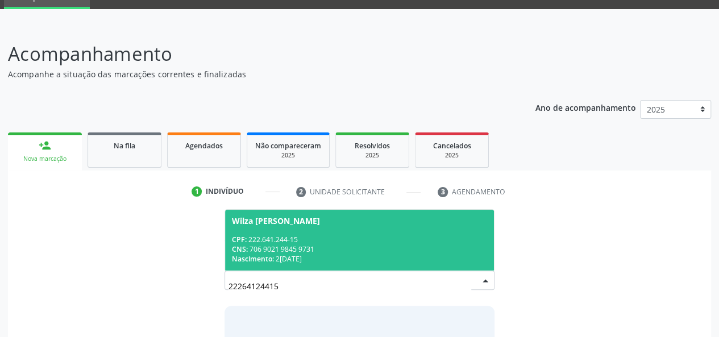
click at [305, 241] on div "CPF: 222.641.244-15" at bounding box center [360, 240] width 256 height 10
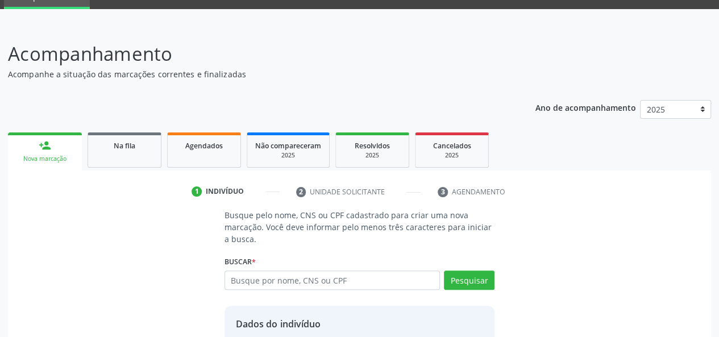
scroll to position [145, 0]
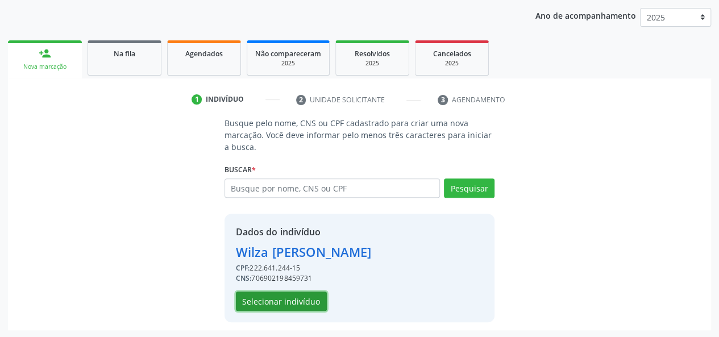
click at [293, 296] on button "Selecionar indivíduo" at bounding box center [281, 301] width 91 height 19
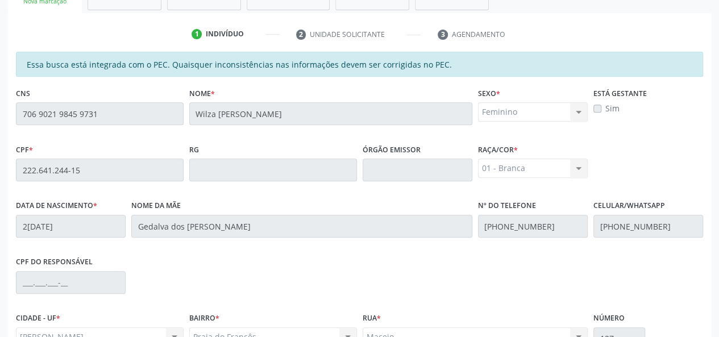
scroll to position [327, 0]
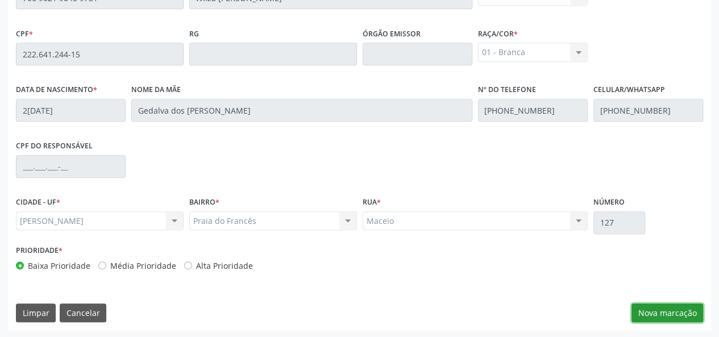
click at [676, 314] on button "Nova marcação" at bounding box center [667, 312] width 72 height 19
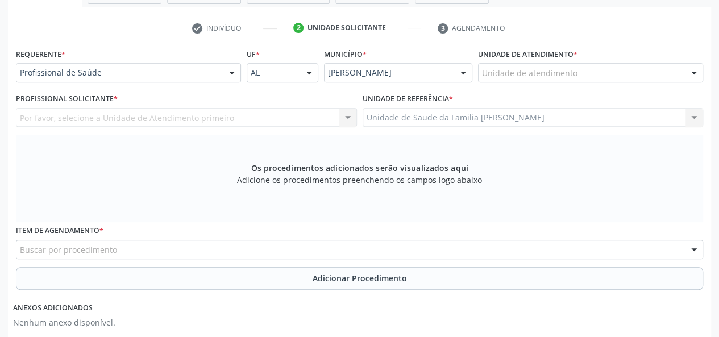
scroll to position [213, 0]
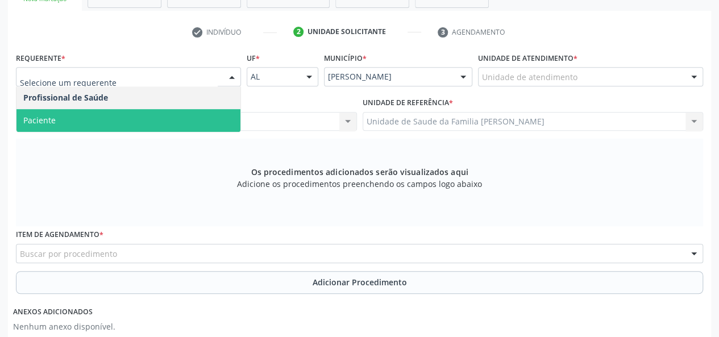
click at [119, 122] on span "Paciente" at bounding box center [128, 120] width 224 height 23
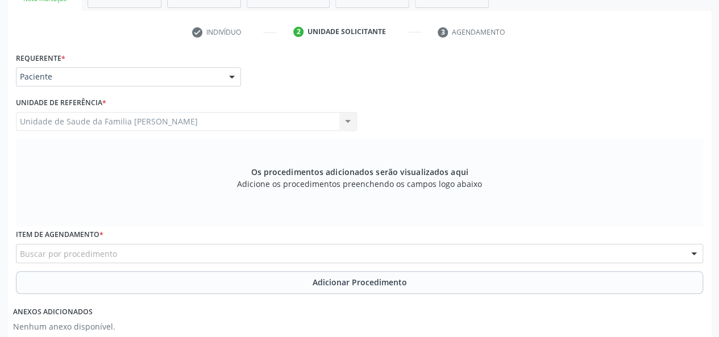
scroll to position [327, 0]
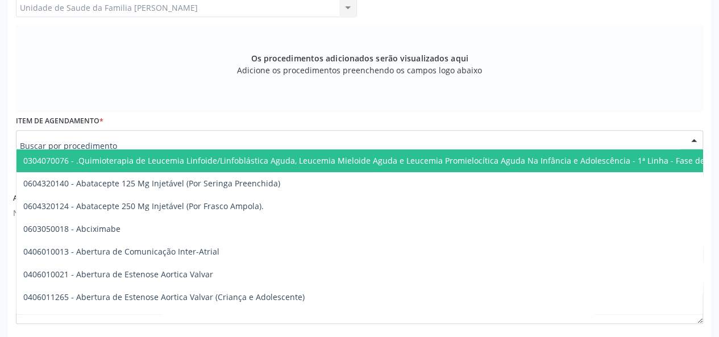
click at [192, 134] on div at bounding box center [359, 139] width 687 height 19
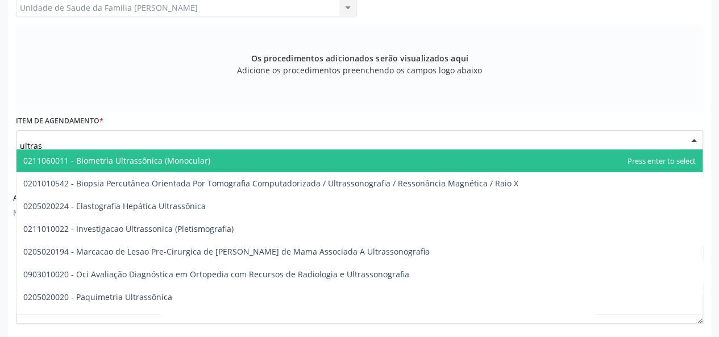
type input "ultrass"
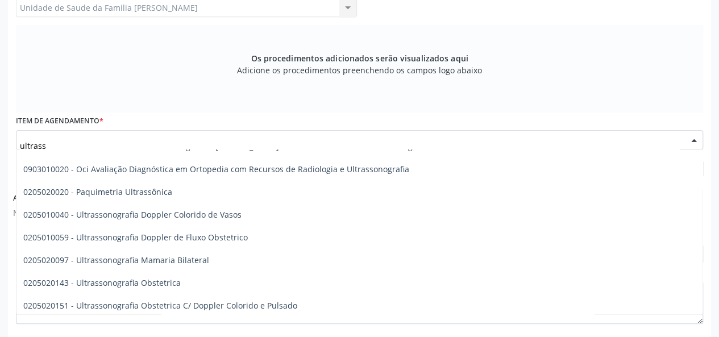
scroll to position [170, 0]
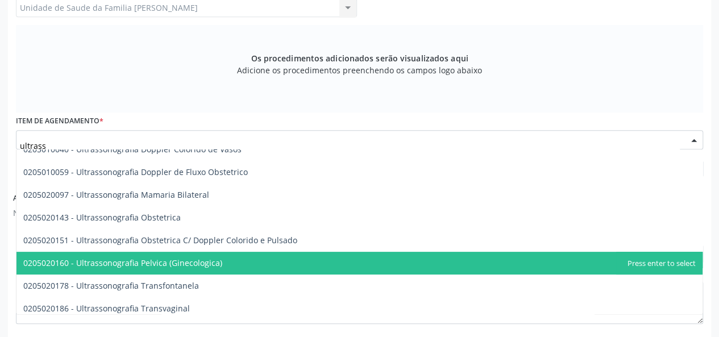
click at [190, 269] on span "0205020160 - Ultrassonografia Pelvica (Ginecologica)" at bounding box center [359, 263] width 686 height 23
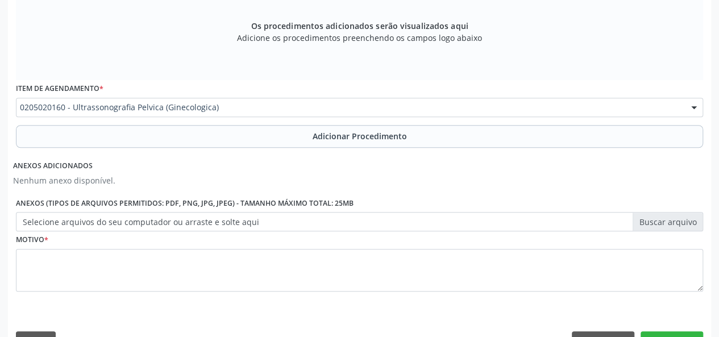
scroll to position [388, 0]
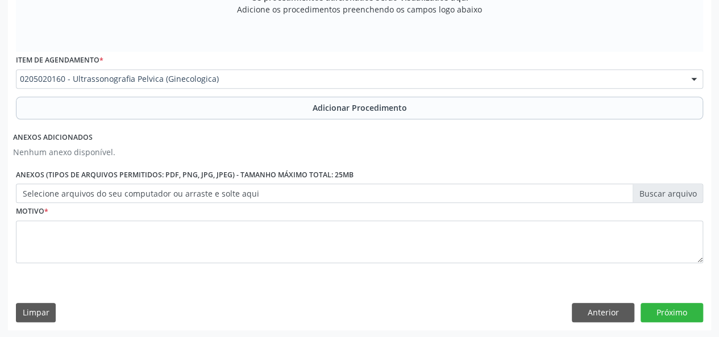
click at [646, 197] on label "Selecione arquivos do seu computador ou arraste e solte aqui" at bounding box center [359, 193] width 687 height 19
click at [646, 197] on input "Selecione arquivos do seu computador ou arraste e solte aqui" at bounding box center [359, 193] width 687 height 19
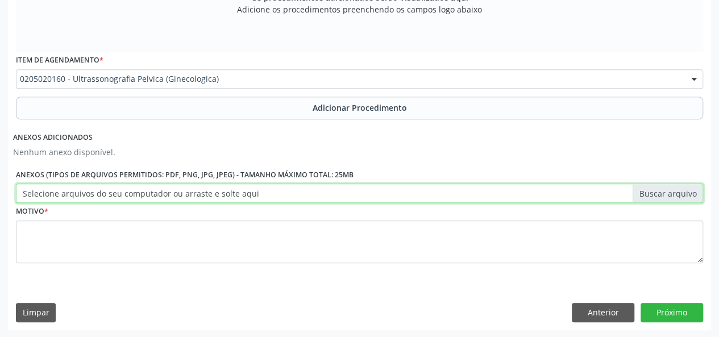
type input "C:\fakepath\wilza.jpg"
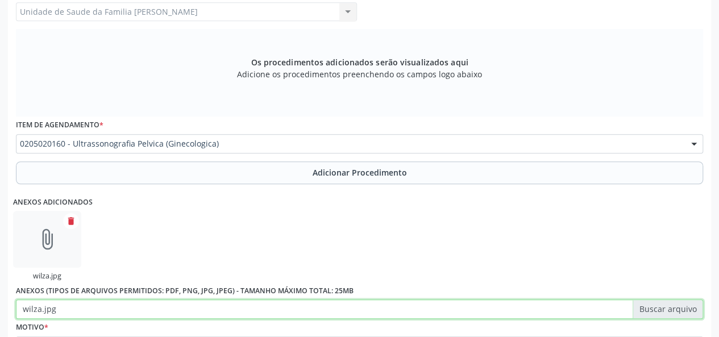
scroll to position [274, 0]
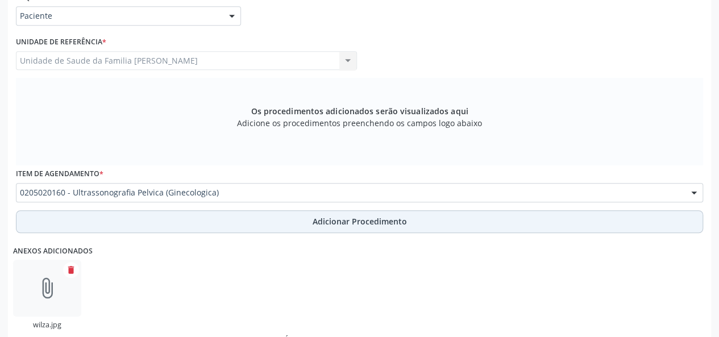
click at [332, 220] on span "Adicionar Procedimento" at bounding box center [360, 221] width 94 height 12
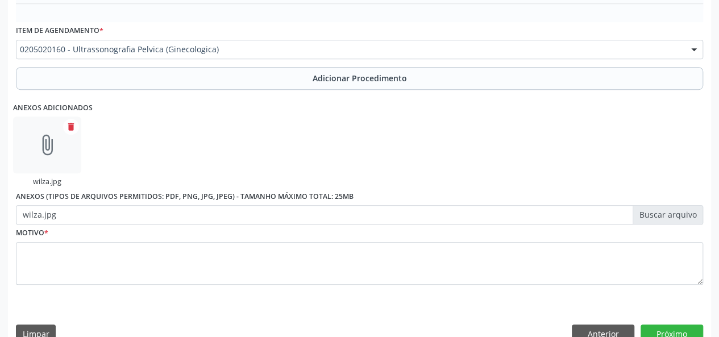
scroll to position [395, 0]
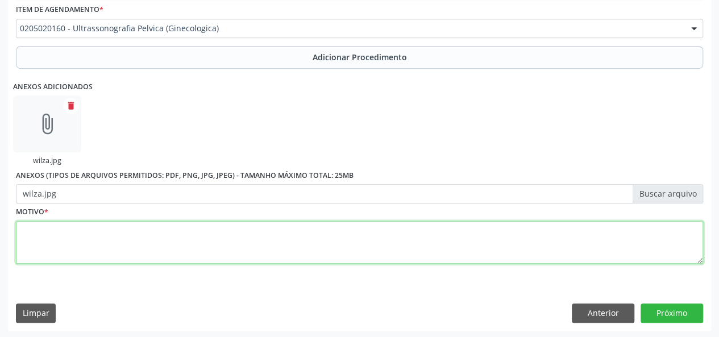
click at [34, 234] on textarea at bounding box center [359, 242] width 687 height 43
type textarea "Dor abdominal"
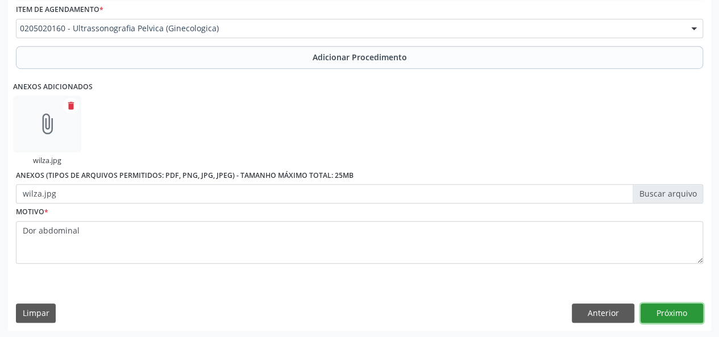
click at [671, 305] on button "Próximo" at bounding box center [671, 312] width 63 height 19
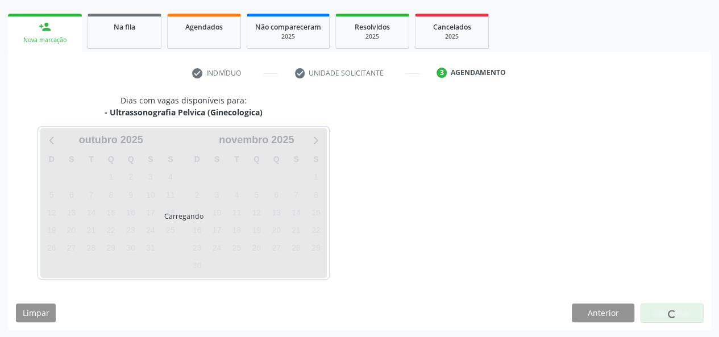
scroll to position [206, 0]
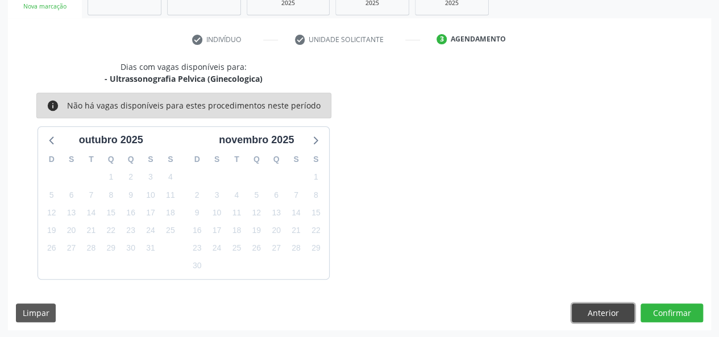
click at [598, 313] on button "Anterior" at bounding box center [603, 312] width 63 height 19
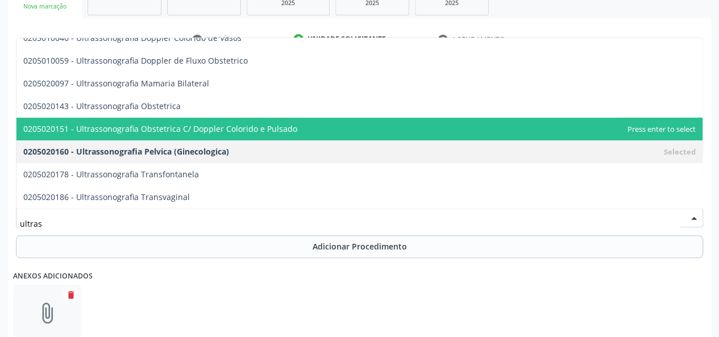
type input "ultrass"
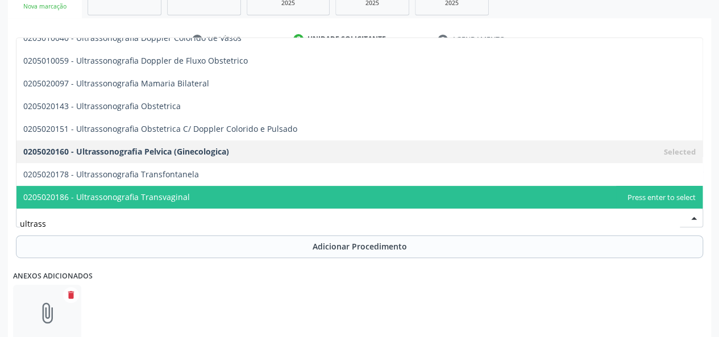
click at [173, 189] on span "0205020186 - Ultrassonografia Transvaginal" at bounding box center [359, 197] width 686 height 23
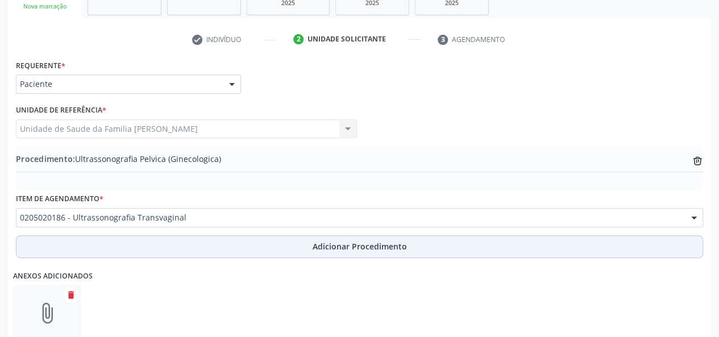
click at [373, 240] on span "Adicionar Procedimento" at bounding box center [360, 246] width 94 height 12
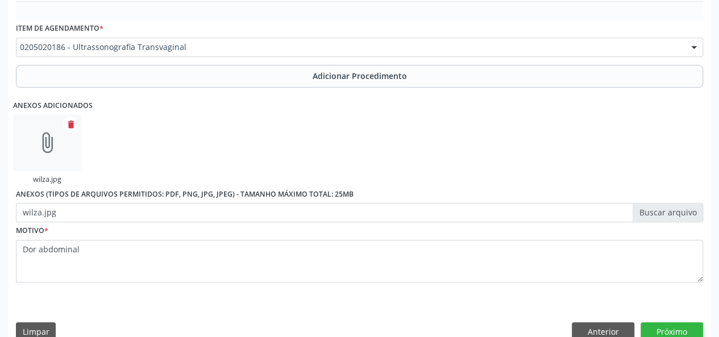
scroll to position [426, 0]
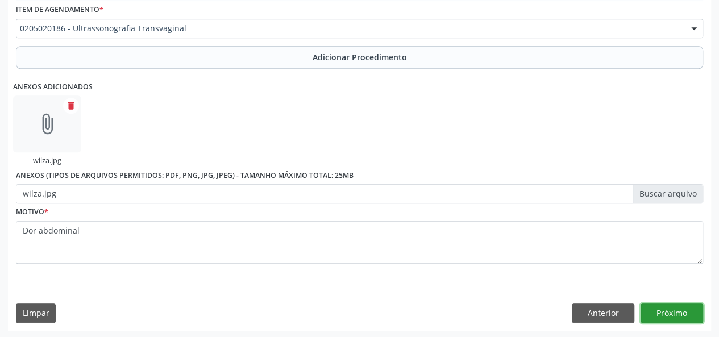
click at [684, 314] on button "Próximo" at bounding box center [671, 312] width 63 height 19
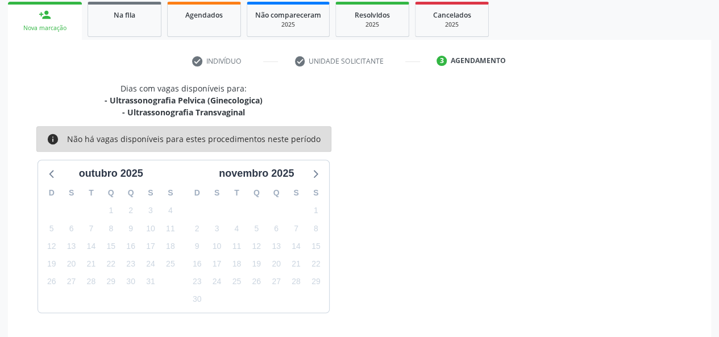
scroll to position [217, 0]
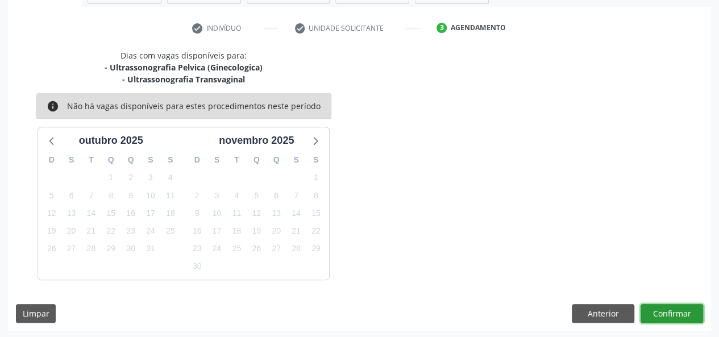
click at [684, 314] on button "Confirmar" at bounding box center [671, 313] width 63 height 19
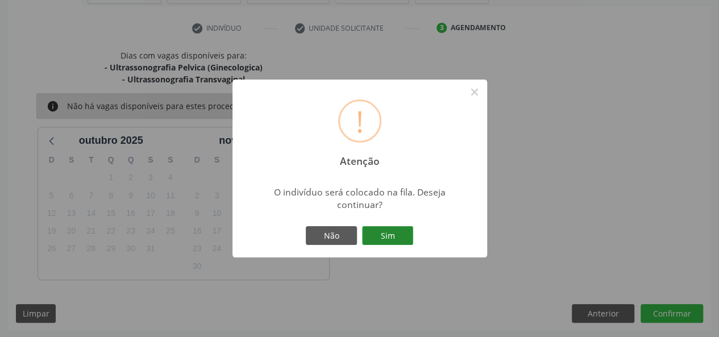
click at [382, 240] on button "Sim" at bounding box center [387, 235] width 51 height 19
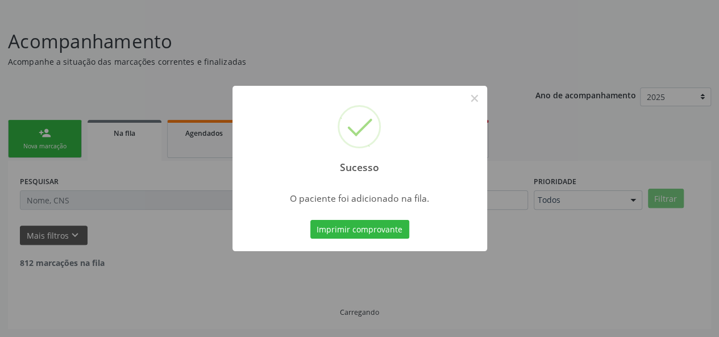
scroll to position [53, 0]
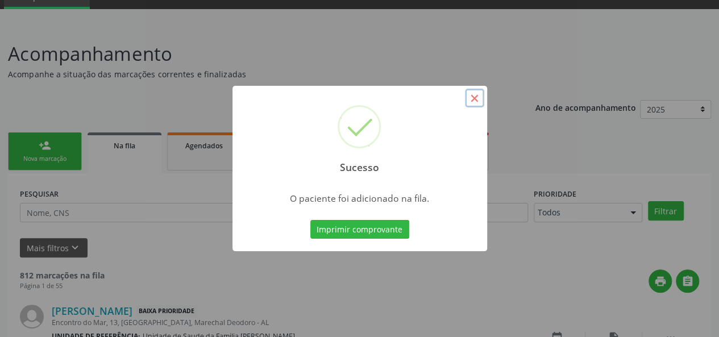
click at [480, 89] on button "×" at bounding box center [474, 98] width 19 height 19
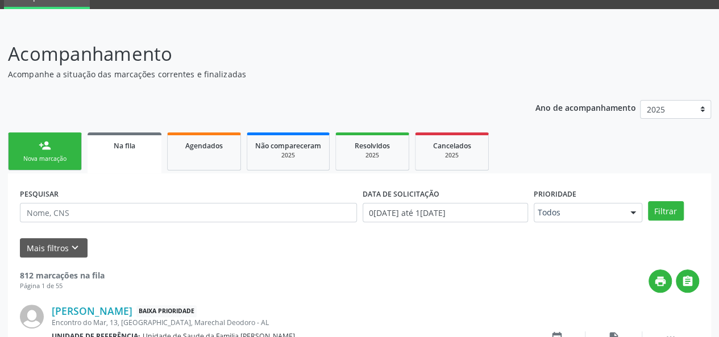
click at [69, 152] on link "person_add Nova marcação" at bounding box center [45, 151] width 74 height 38
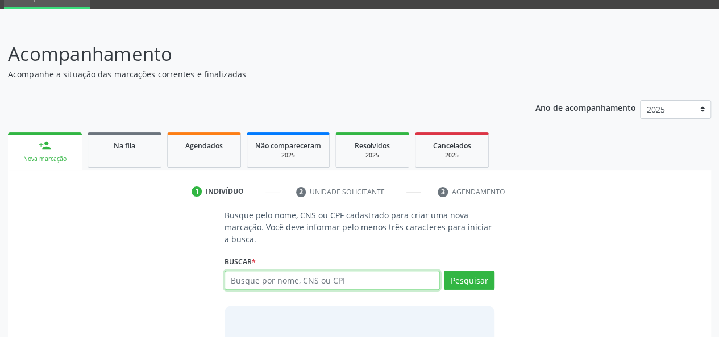
click at [237, 276] on input "text" at bounding box center [332, 280] width 216 height 19
type input "22264124415"
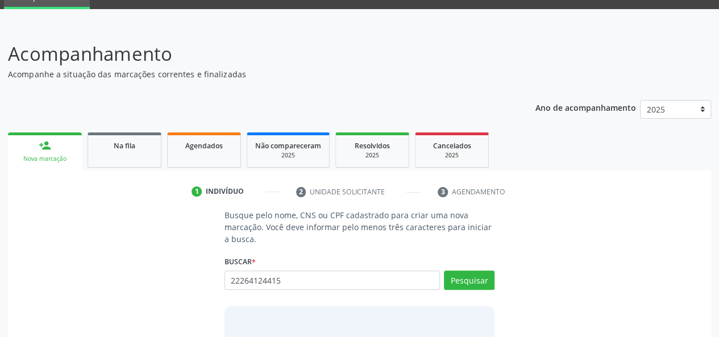
click at [473, 289] on div "Pesquisar" at bounding box center [467, 284] width 55 height 27
click at [476, 284] on button "Pesquisar" at bounding box center [469, 280] width 51 height 19
type input "22264124415"
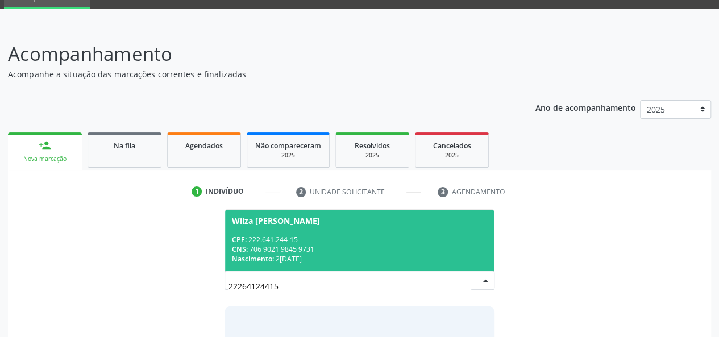
click at [251, 231] on span "Wilza Veronica dos Santos Marinho CPF: 222.641.244-15 CNS: 706 9021 9845 9731 N…" at bounding box center [359, 240] width 269 height 61
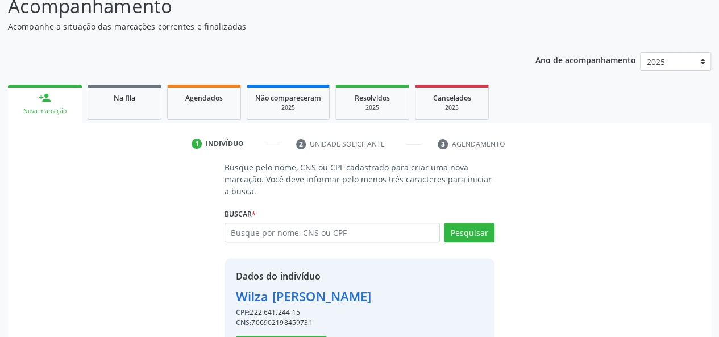
scroll to position [145, 0]
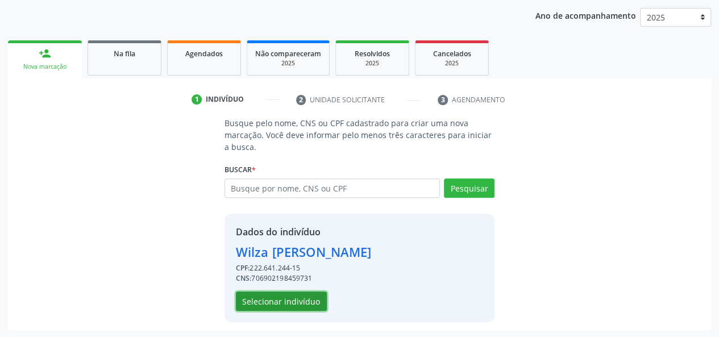
click at [276, 299] on button "Selecionar indivíduo" at bounding box center [281, 301] width 91 height 19
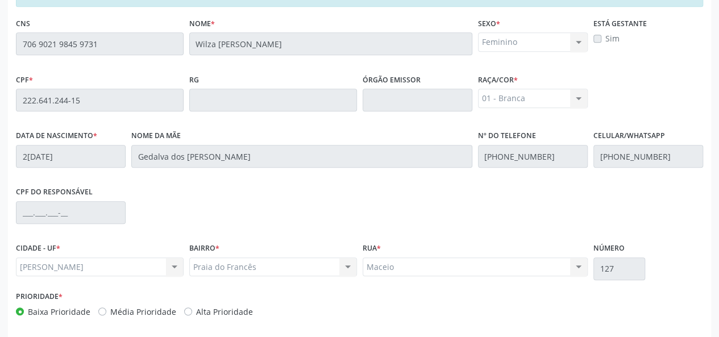
scroll to position [327, 0]
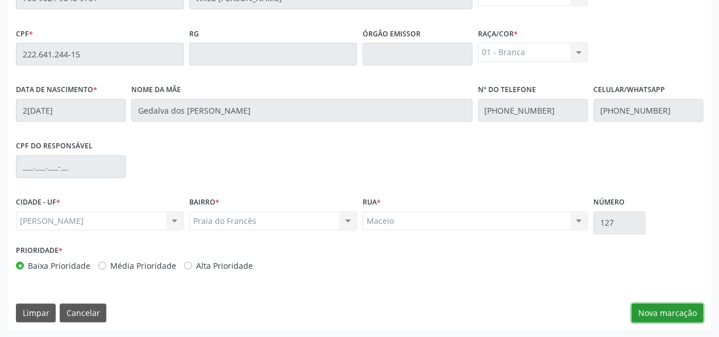
click at [675, 309] on button "Nova marcação" at bounding box center [667, 312] width 72 height 19
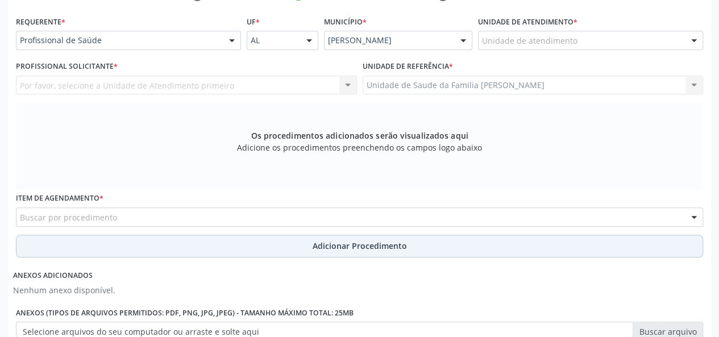
scroll to position [213, 0]
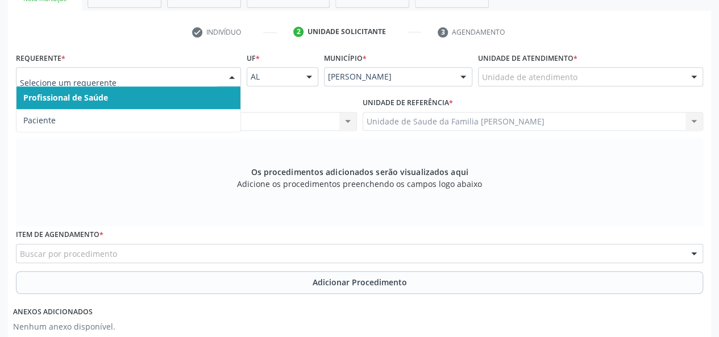
click at [48, 82] on div at bounding box center [128, 76] width 225 height 19
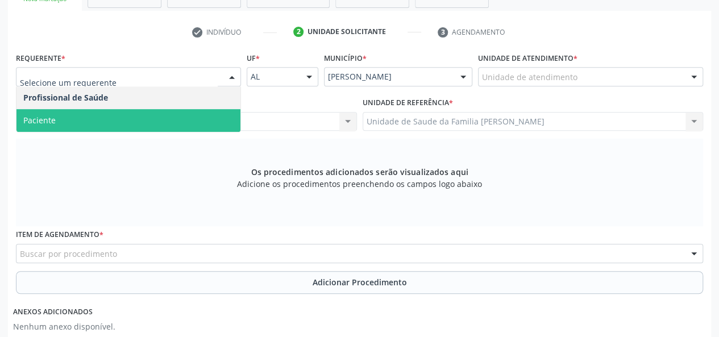
click at [56, 120] on span "Paciente" at bounding box center [128, 120] width 224 height 23
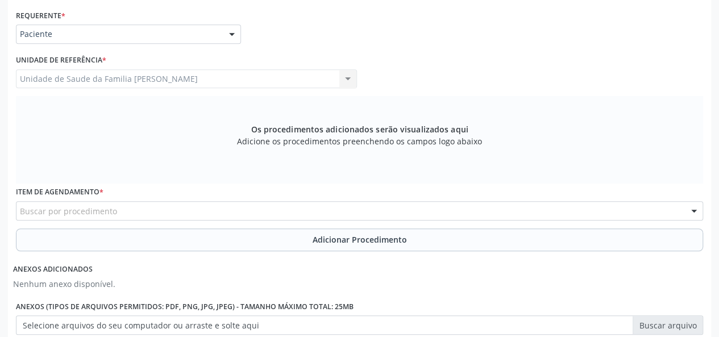
scroll to position [327, 0]
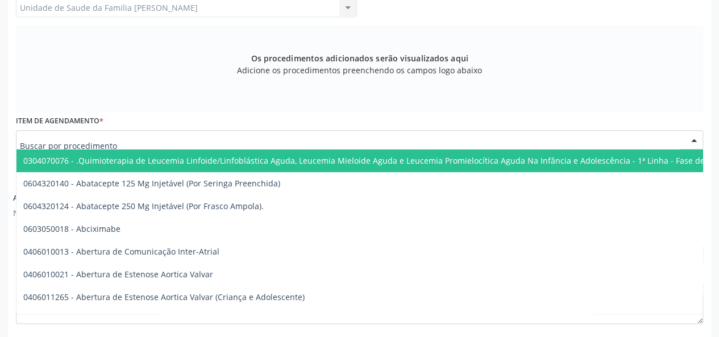
click at [195, 136] on div at bounding box center [359, 139] width 687 height 19
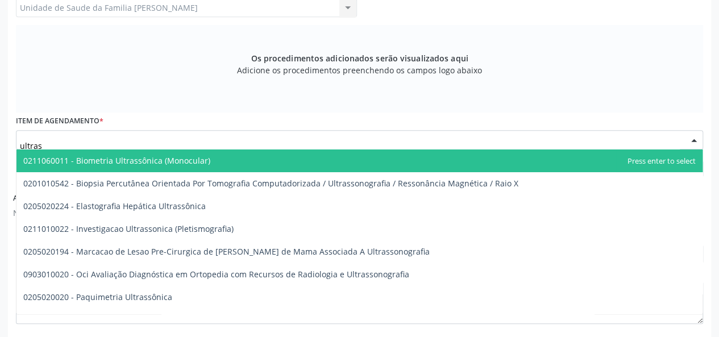
type input "ultrass"
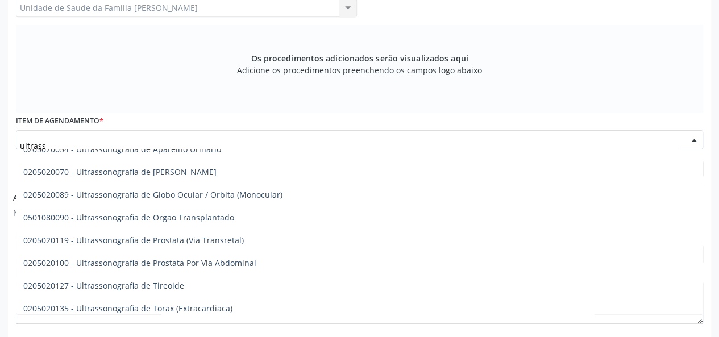
scroll to position [402, 0]
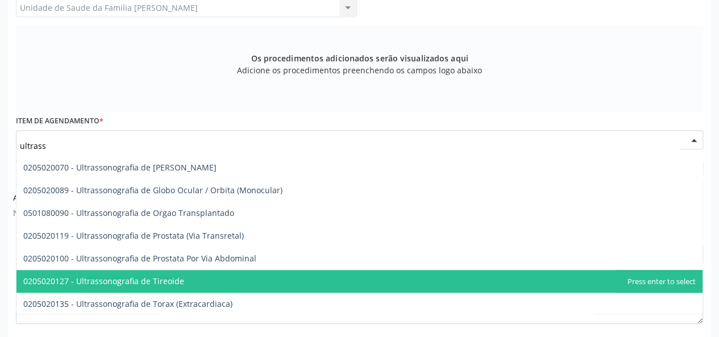
drag, startPoint x: 174, startPoint y: 268, endPoint x: 178, endPoint y: 286, distance: 19.2
click at [178, 286] on ul "0211060011 - Biometria Ultrassônica (Monocular) 0201010542 - Biopsia Percutânea…" at bounding box center [359, 31] width 686 height 568
click at [179, 286] on span "0205020127 - Ultrassonografia de Tireoide" at bounding box center [359, 281] width 686 height 23
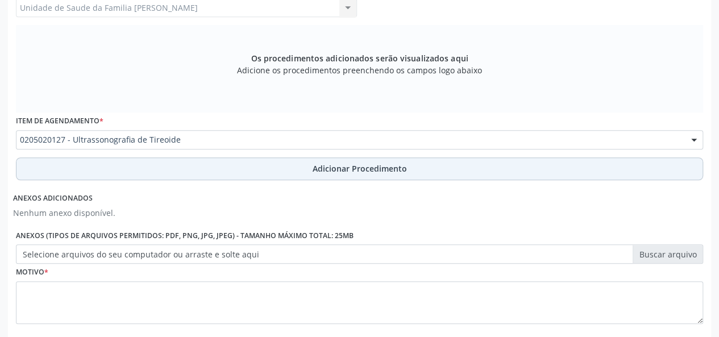
click at [332, 160] on button "Adicionar Procedimento" at bounding box center [359, 168] width 687 height 23
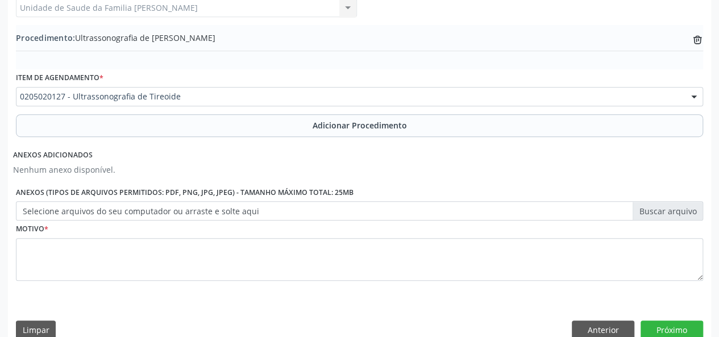
click at [642, 213] on label "Selecione arquivos do seu computador ou arraste e solte aqui" at bounding box center [359, 210] width 687 height 19
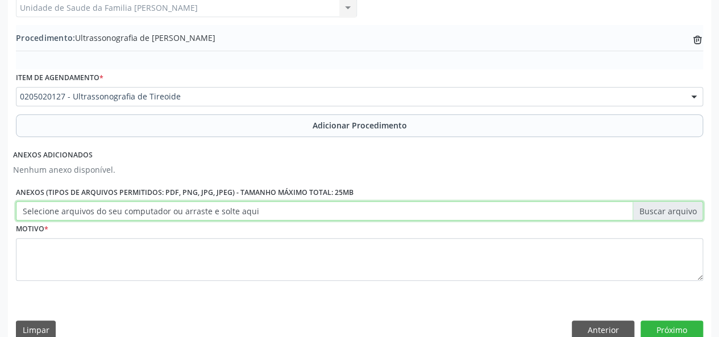
click at [642, 213] on input "Selecione arquivos do seu computador ou arraste e solte aqui" at bounding box center [359, 210] width 687 height 19
type input "C:\fakepath\wilza.jpg"
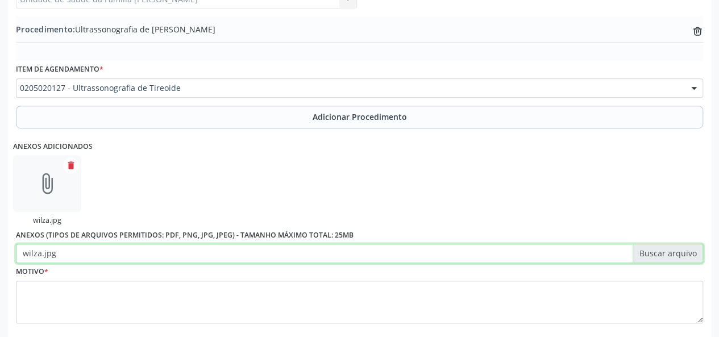
scroll to position [395, 0]
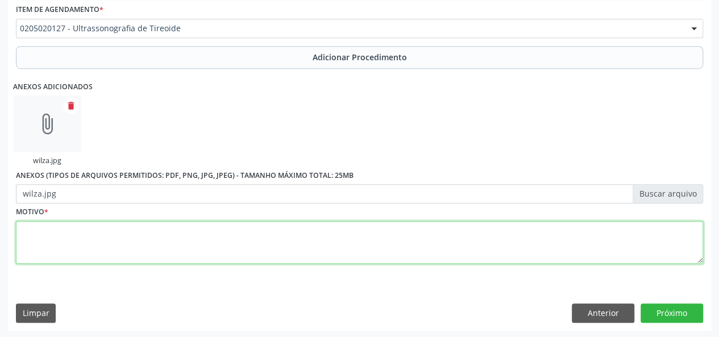
click at [47, 239] on textarea at bounding box center [359, 242] width 687 height 43
type textarea "Menopausa"
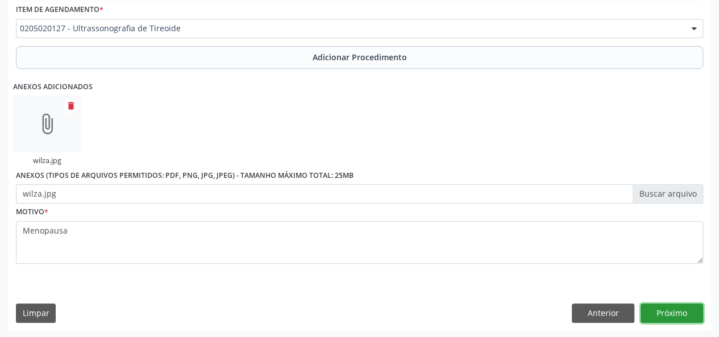
click at [667, 312] on button "Próximo" at bounding box center [671, 312] width 63 height 19
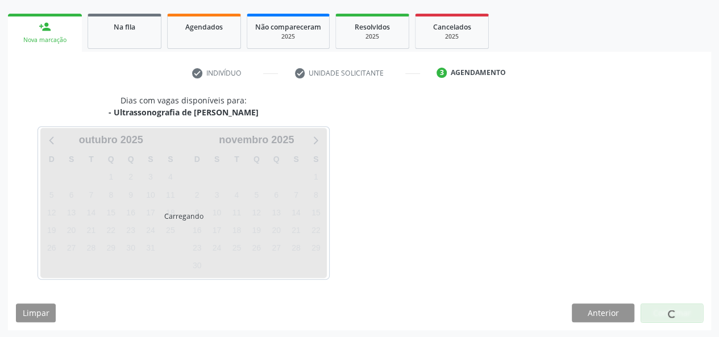
scroll to position [206, 0]
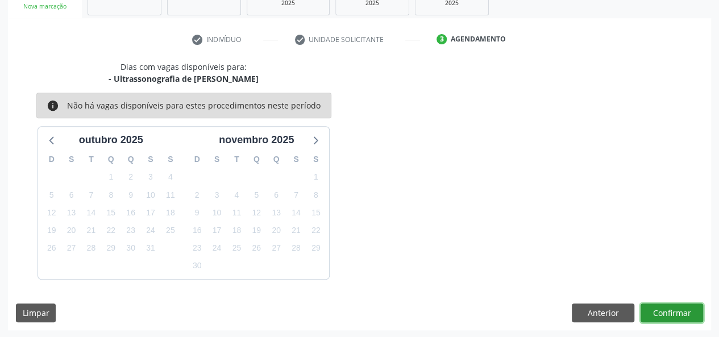
click at [661, 310] on button "Confirmar" at bounding box center [671, 312] width 63 height 19
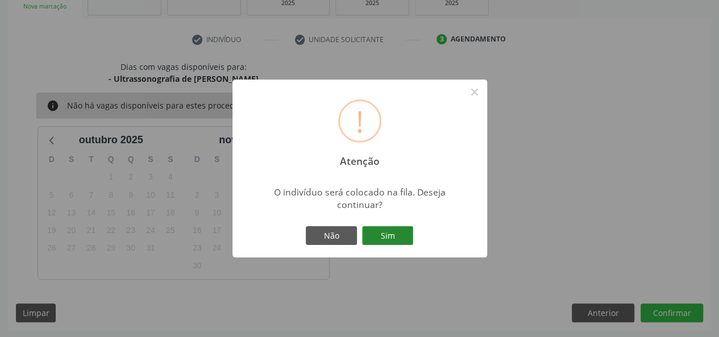
click at [411, 242] on button "Sim" at bounding box center [387, 235] width 51 height 19
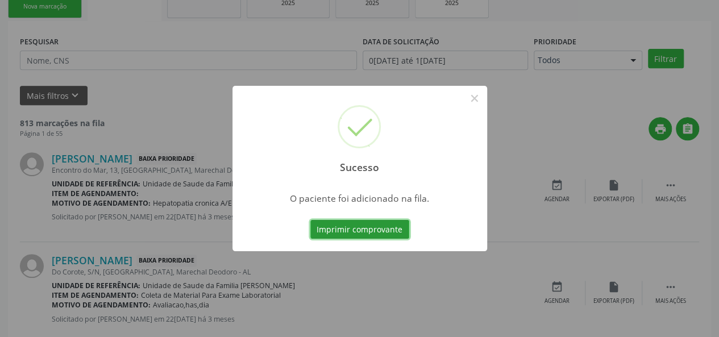
scroll to position [53, 0]
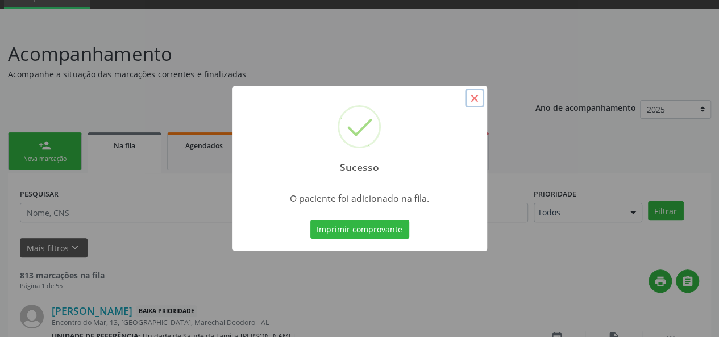
click at [483, 97] on button "×" at bounding box center [474, 98] width 19 height 19
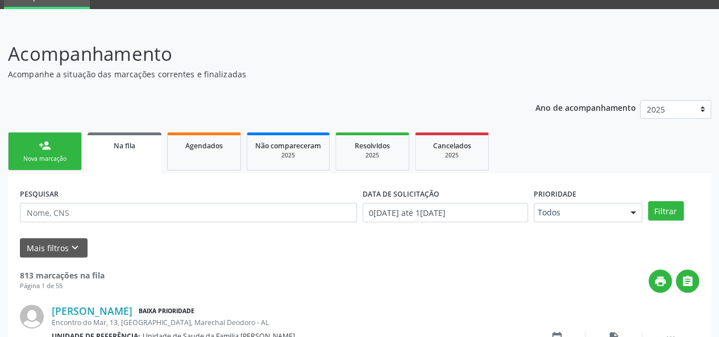
click at [40, 159] on div "Nova marcação" at bounding box center [44, 159] width 57 height 9
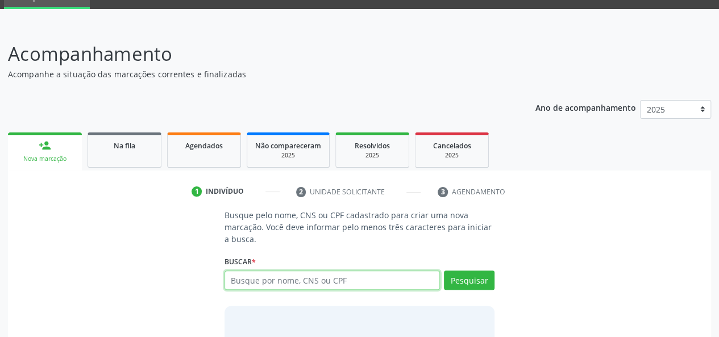
click at [285, 276] on input "text" at bounding box center [332, 280] width 216 height 19
type input "22264124415"
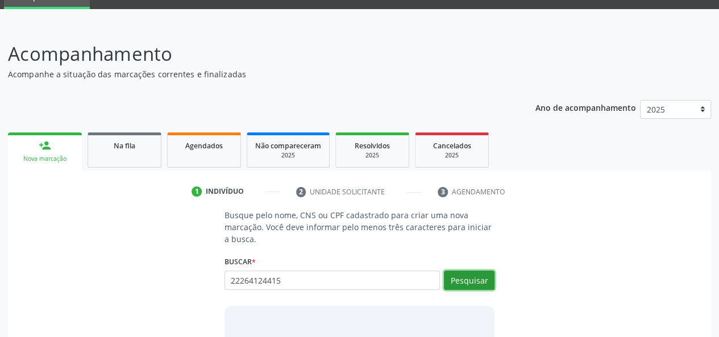
click at [455, 285] on button "Pesquisar" at bounding box center [469, 280] width 51 height 19
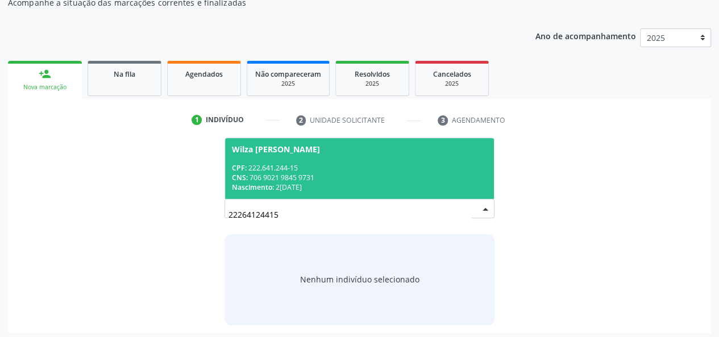
scroll to position [128, 0]
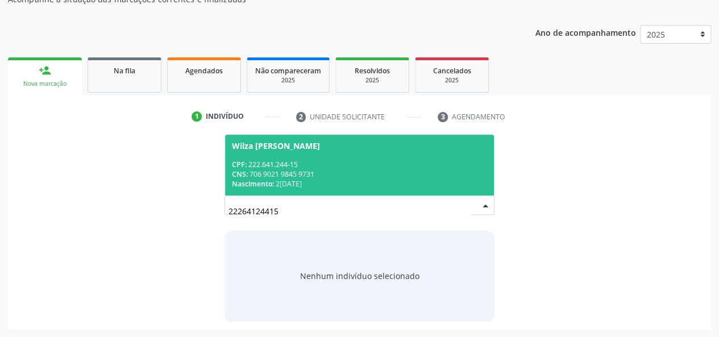
click at [239, 172] on span "CNS:" at bounding box center [240, 174] width 16 height 10
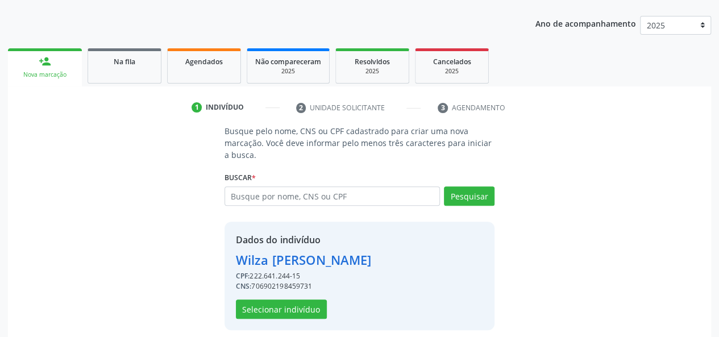
scroll to position [145, 0]
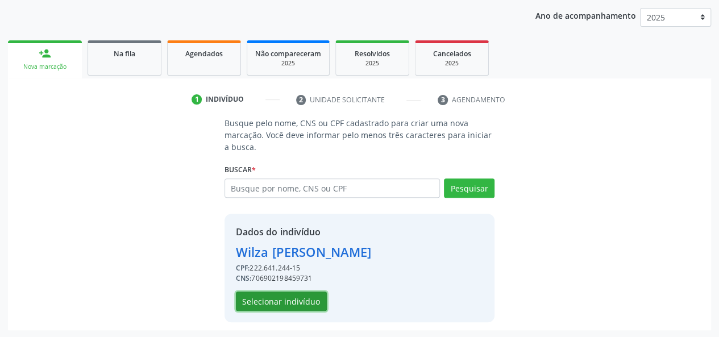
click at [263, 294] on button "Selecionar indivíduo" at bounding box center [281, 301] width 91 height 19
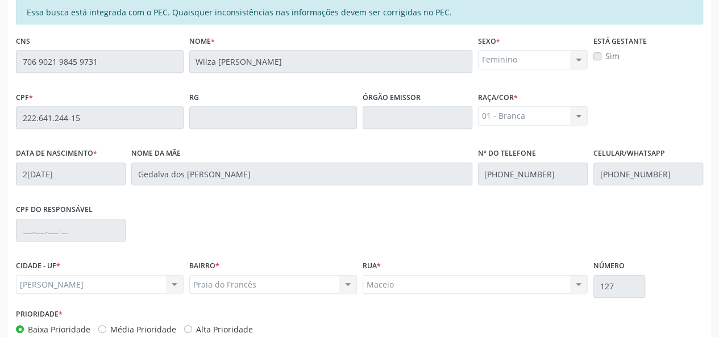
scroll to position [327, 0]
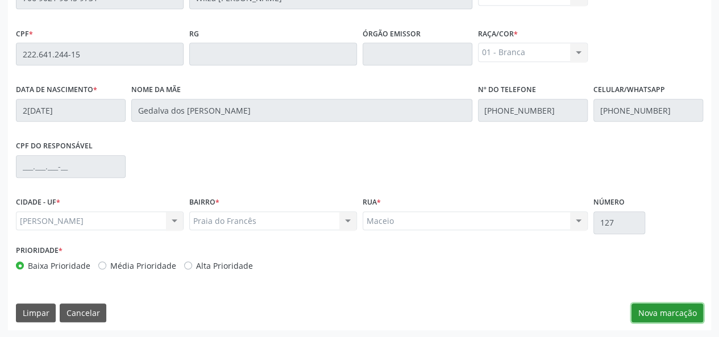
click at [669, 314] on button "Nova marcação" at bounding box center [667, 312] width 72 height 19
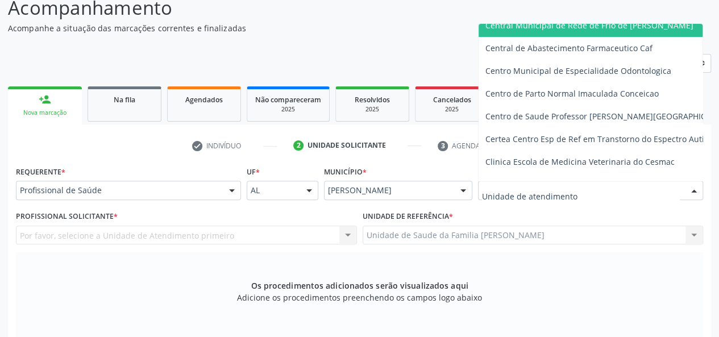
scroll to position [170, 0]
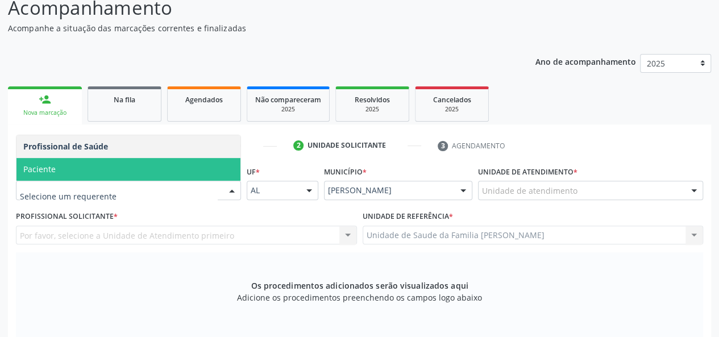
click at [105, 171] on span "Paciente" at bounding box center [128, 169] width 224 height 23
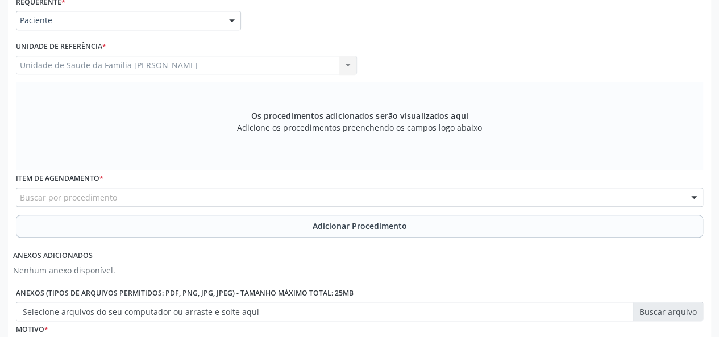
scroll to position [270, 0]
click at [194, 197] on div "Buscar por procedimento" at bounding box center [359, 196] width 687 height 19
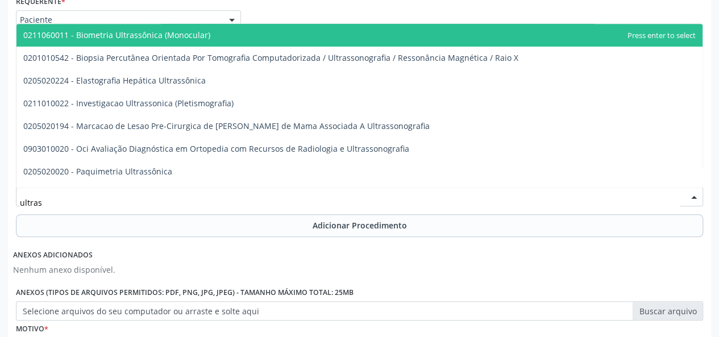
type input "ultrass"
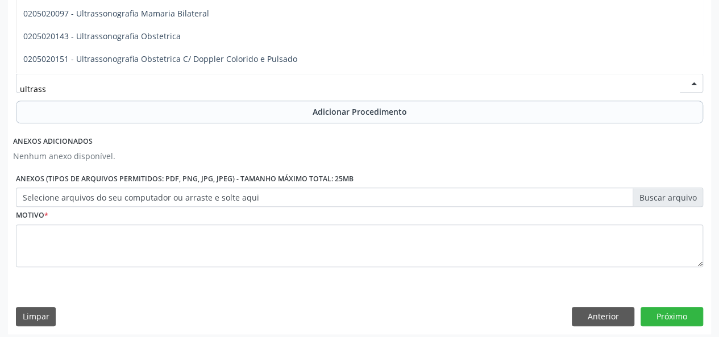
scroll to position [114, 0]
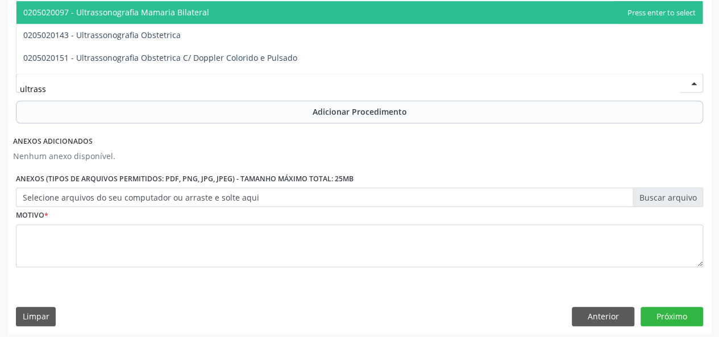
click at [191, 21] on span "0205020097 - Ultrassonografia Mamaria Bilateral" at bounding box center [359, 12] width 686 height 23
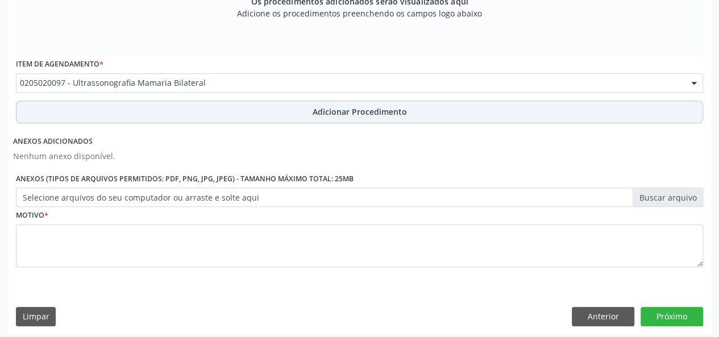
click at [319, 106] on span "Adicionar Procedimento" at bounding box center [360, 112] width 94 height 12
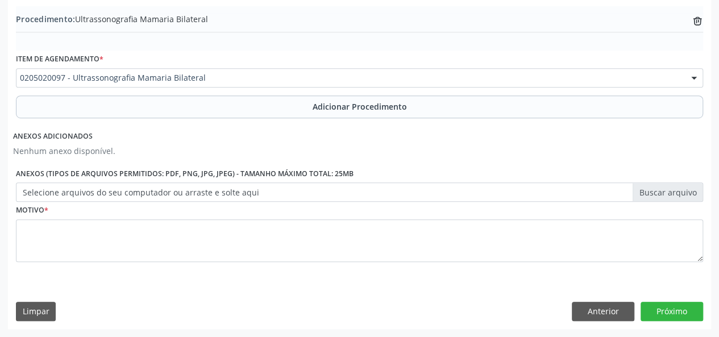
scroll to position [340, 0]
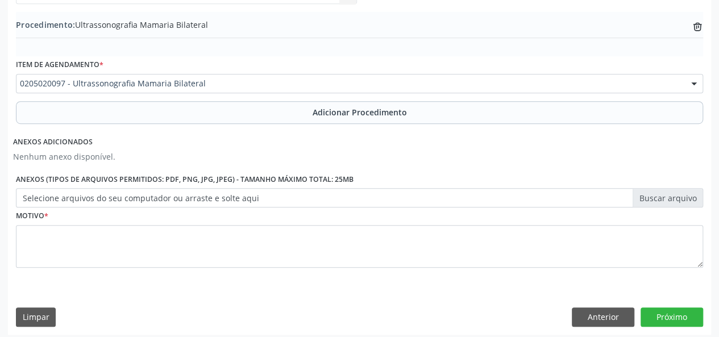
click at [679, 197] on label "Selecione arquivos do seu computador ou arraste e solte aqui" at bounding box center [359, 197] width 687 height 19
click at [679, 197] on input "Selecione arquivos do seu computador ou arraste e solte aqui" at bounding box center [359, 197] width 687 height 19
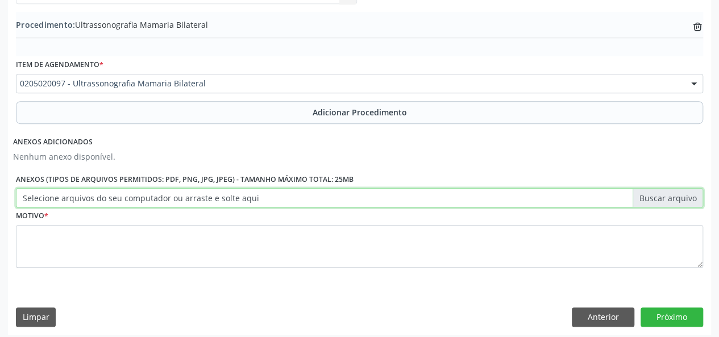
type input "C:\fakepath\wilza.jpg"
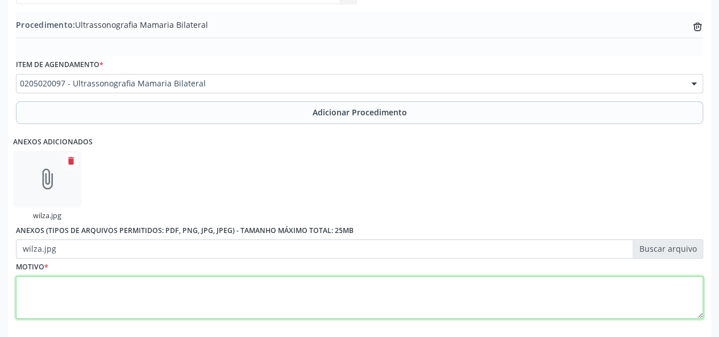
click at [39, 287] on textarea at bounding box center [359, 297] width 687 height 43
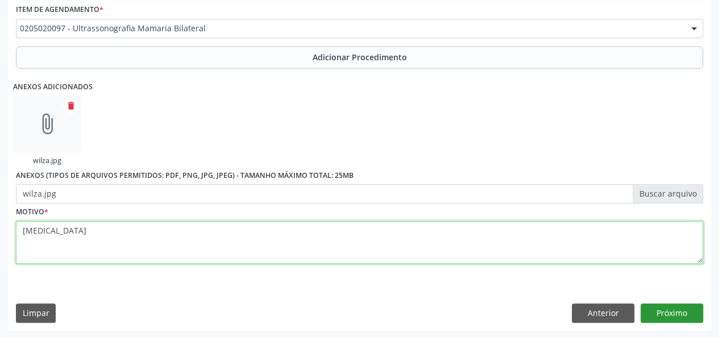
type textarea "[MEDICAL_DATA]"
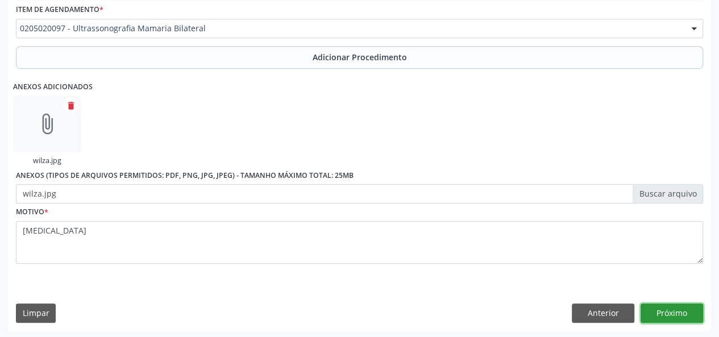
click at [696, 309] on button "Próximo" at bounding box center [671, 312] width 63 height 19
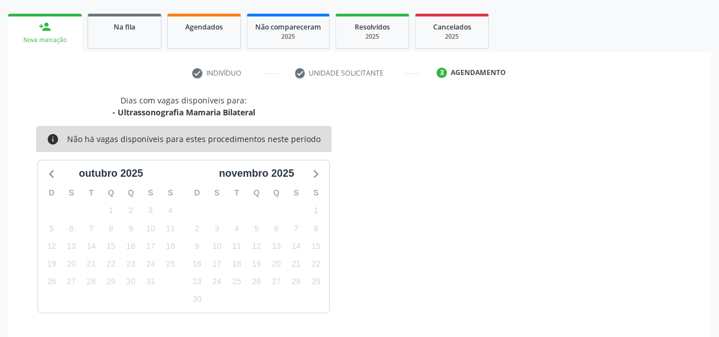
scroll to position [206, 0]
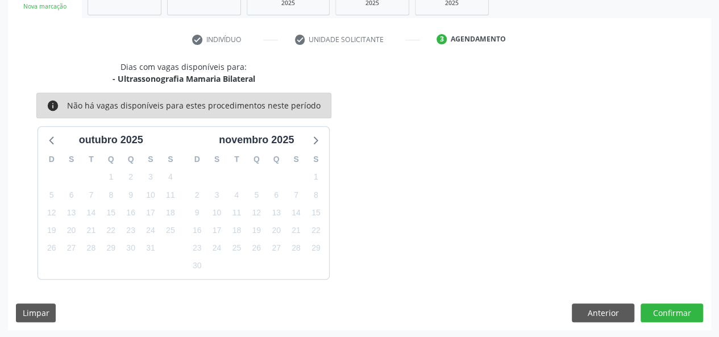
click at [674, 321] on div "Dias com vagas disponíveis para: - Ultrassonografia Mamaria Bilateral info Não …" at bounding box center [359, 195] width 703 height 269
click at [667, 306] on button "Confirmar" at bounding box center [671, 312] width 63 height 19
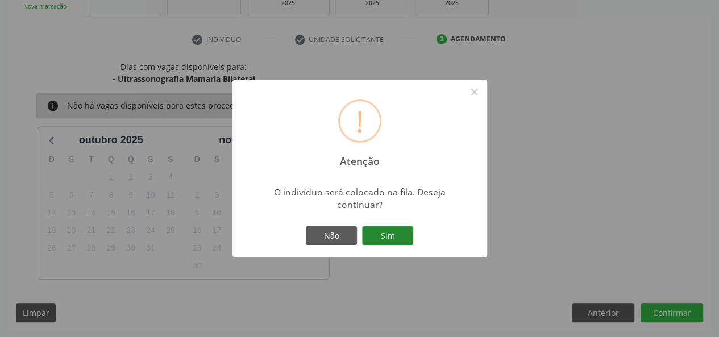
click at [392, 231] on button "Sim" at bounding box center [387, 235] width 51 height 19
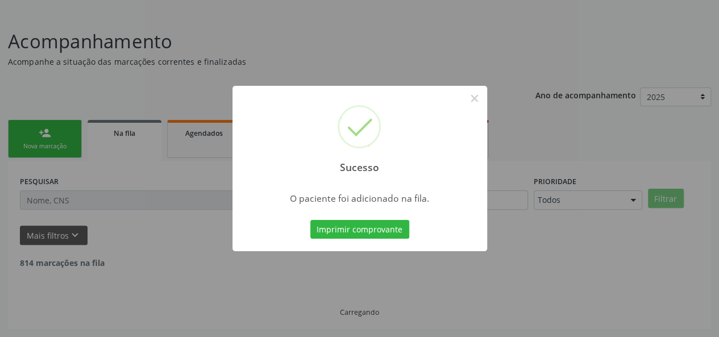
scroll to position [53, 0]
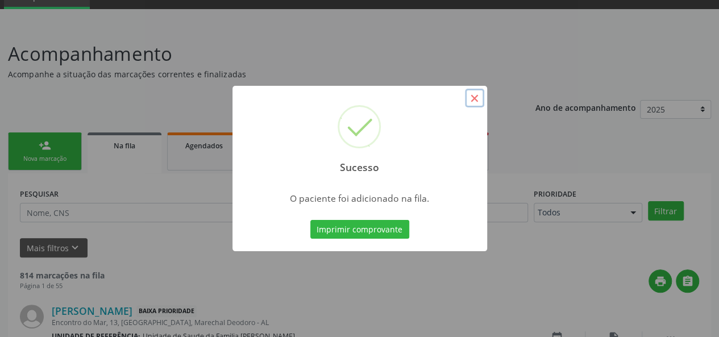
click at [477, 102] on button "×" at bounding box center [474, 98] width 19 height 19
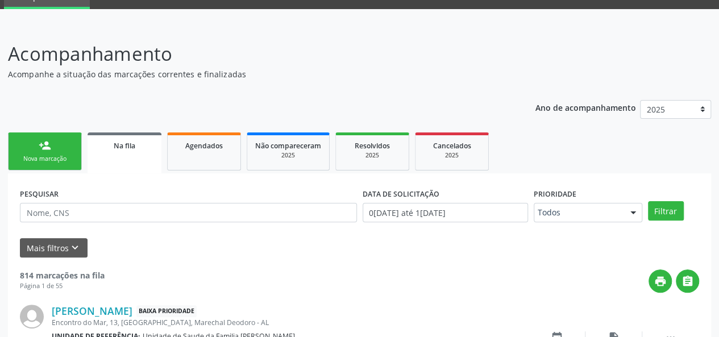
click at [32, 149] on link "person_add Nova marcação" at bounding box center [45, 151] width 74 height 38
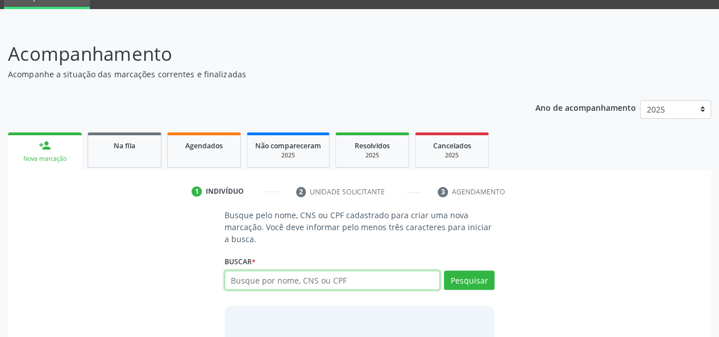
click at [278, 282] on input "text" at bounding box center [332, 280] width 216 height 19
type input "22264124415"
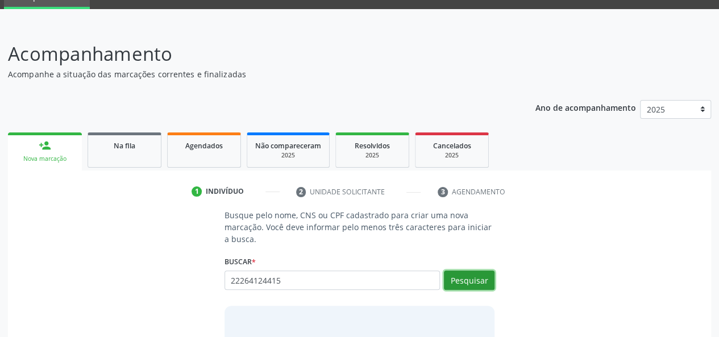
click at [456, 272] on button "Pesquisar" at bounding box center [469, 280] width 51 height 19
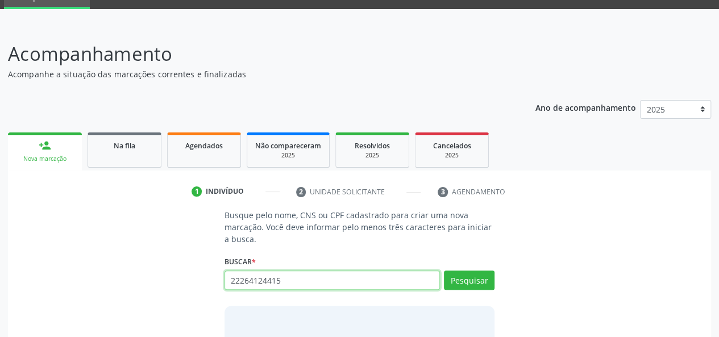
drag, startPoint x: 301, startPoint y: 284, endPoint x: 177, endPoint y: 280, distance: 124.0
click at [177, 280] on div "Busque pelo nome, CNS ou CPF cadastrado para criar uma nova marcação. Você deve…" at bounding box center [359, 302] width 687 height 187
paste input "150.145.474-94"
type input "150.145.474-94"
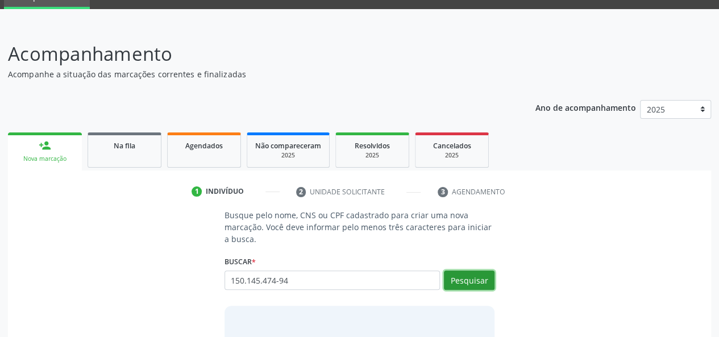
click at [482, 279] on button "Pesquisar" at bounding box center [469, 280] width 51 height 19
type input "150.145.474-94"
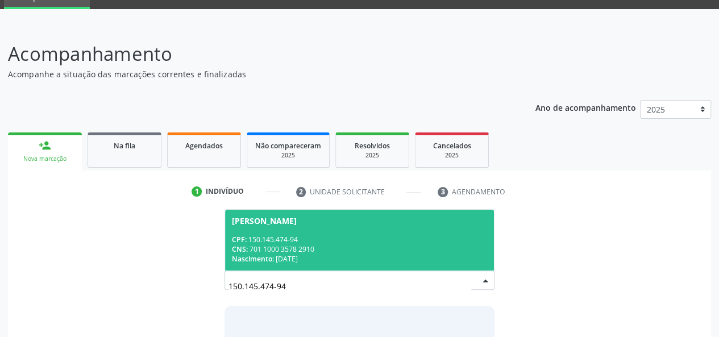
click at [265, 221] on div "Gabrielly Nicacio Rodrigues" at bounding box center [264, 221] width 65 height 9
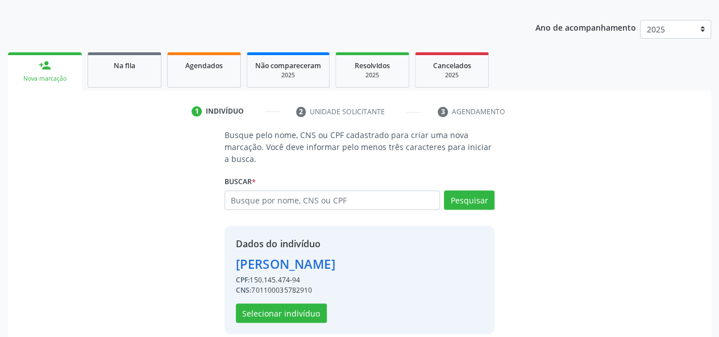
scroll to position [145, 0]
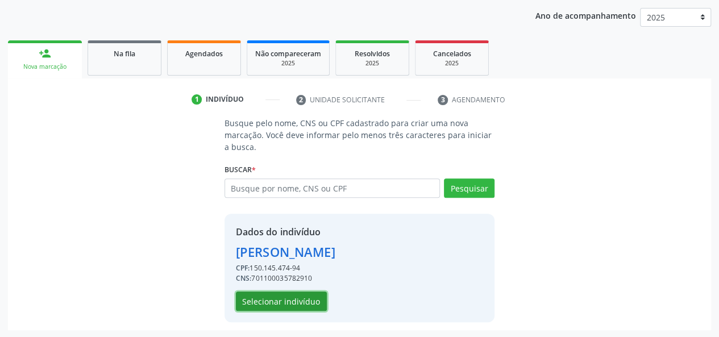
click at [256, 299] on button "Selecionar indivíduo" at bounding box center [281, 301] width 91 height 19
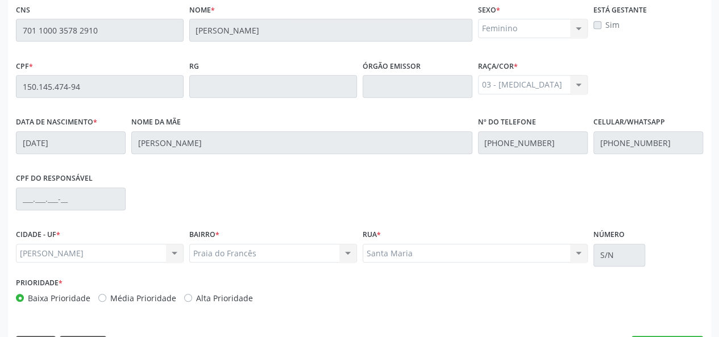
scroll to position [327, 0]
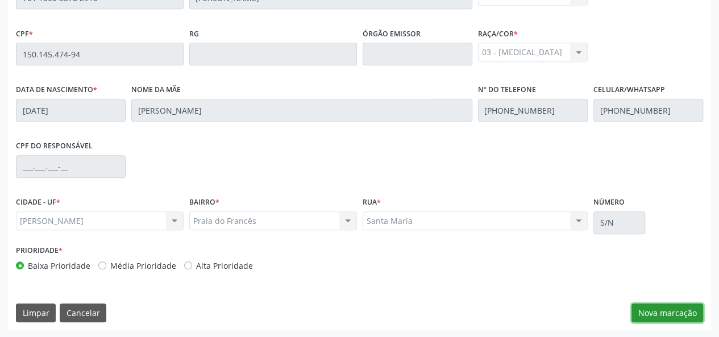
click at [657, 307] on button "Nova marcação" at bounding box center [667, 312] width 72 height 19
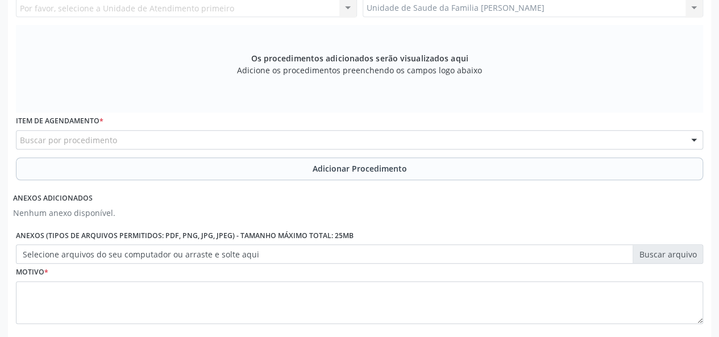
scroll to position [213, 0]
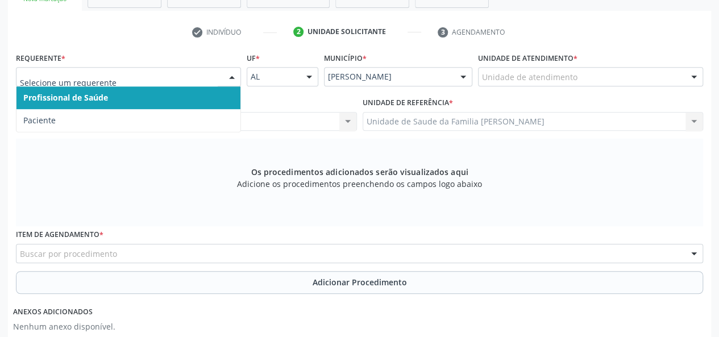
click at [103, 68] on div at bounding box center [128, 76] width 225 height 19
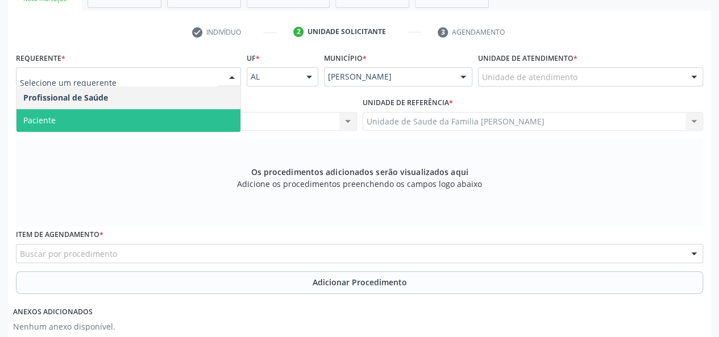
drag, startPoint x: 80, startPoint y: 123, endPoint x: 91, endPoint y: 126, distance: 11.7
click at [80, 123] on span "Paciente" at bounding box center [128, 120] width 224 height 23
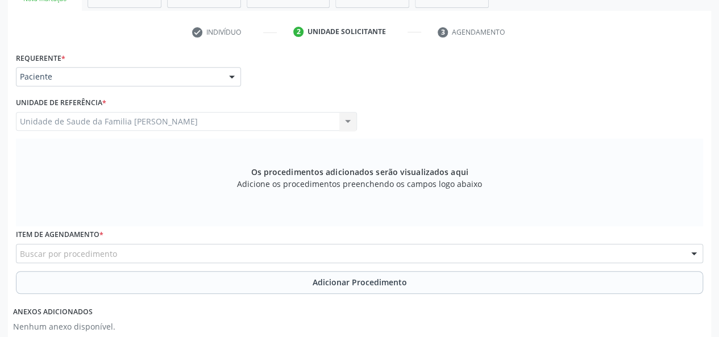
scroll to position [270, 0]
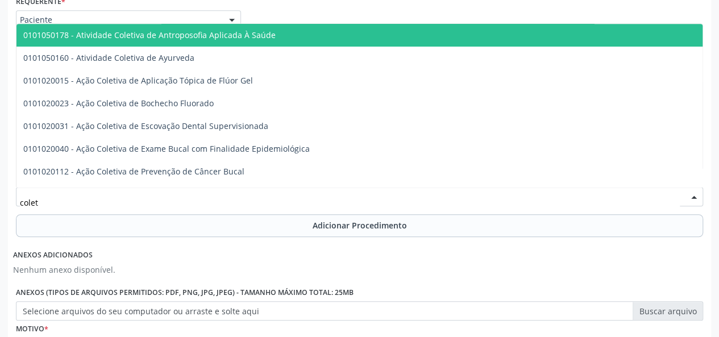
type input "coleta"
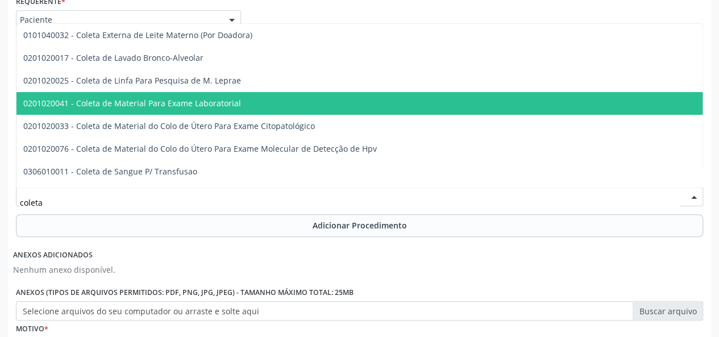
click at [172, 103] on span "0201020041 - Coleta de Material Para Exame Laboratorial" at bounding box center [132, 103] width 218 height 11
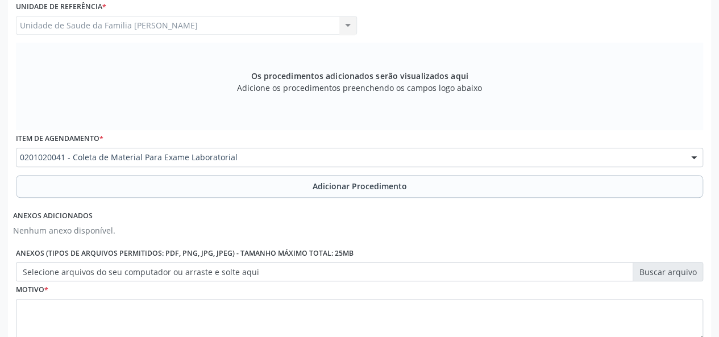
scroll to position [327, 0]
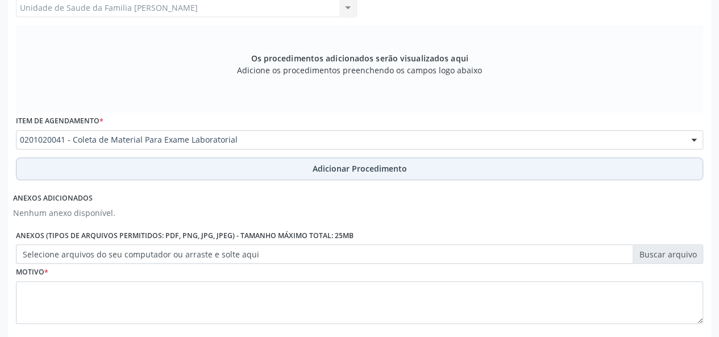
click at [355, 172] on span "Adicionar Procedimento" at bounding box center [360, 169] width 94 height 12
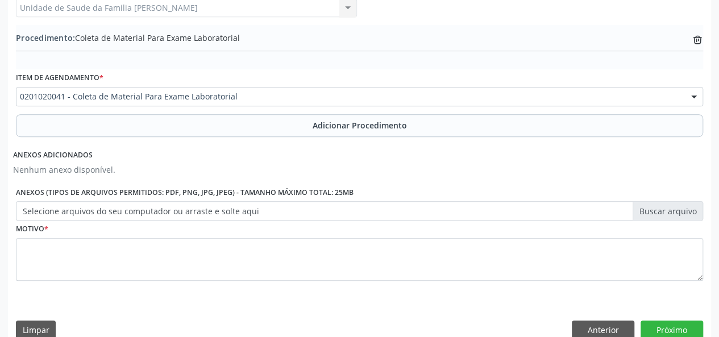
click at [663, 208] on label "Selecione arquivos do seu computador ou arraste e solte aqui" at bounding box center [359, 210] width 687 height 19
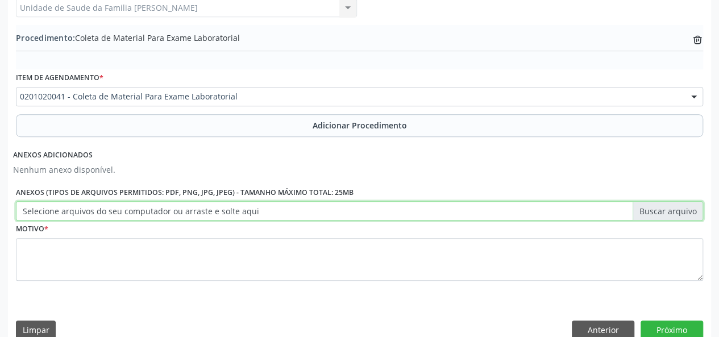
click at [663, 208] on input "Selecione arquivos do seu computador ou arraste e solte aqui" at bounding box center [359, 210] width 687 height 19
type input "C:\fakepath\nicacio.jpg"
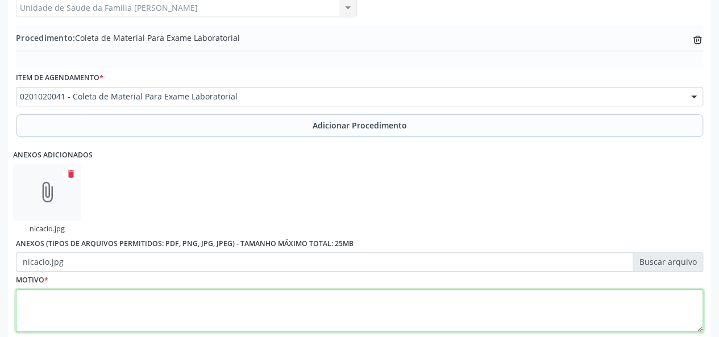
click at [66, 305] on textarea at bounding box center [359, 310] width 687 height 43
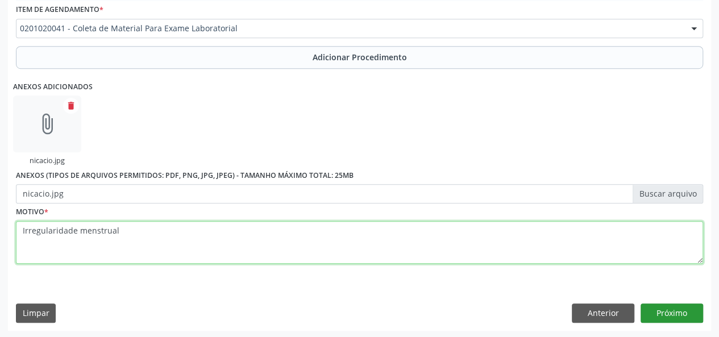
type textarea "Irregularidade menstrual"
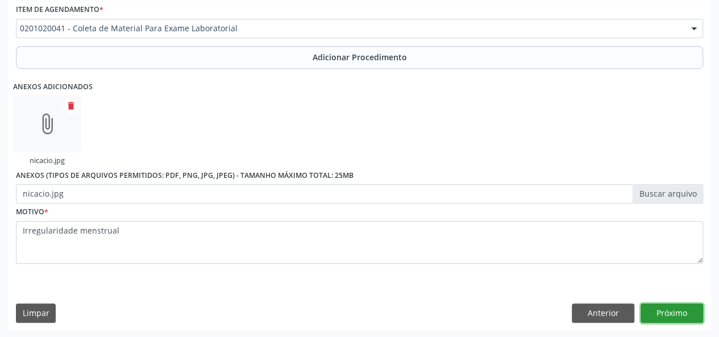
click at [686, 316] on button "Próximo" at bounding box center [671, 312] width 63 height 19
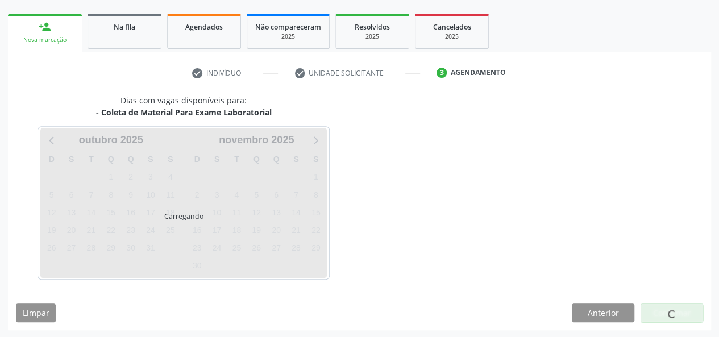
scroll to position [206, 0]
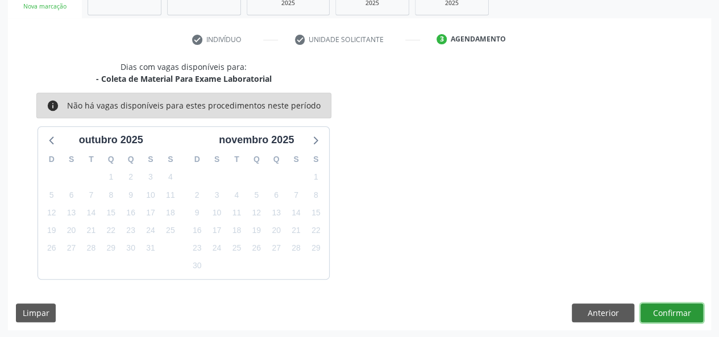
click at [686, 316] on button "Confirmar" at bounding box center [671, 312] width 63 height 19
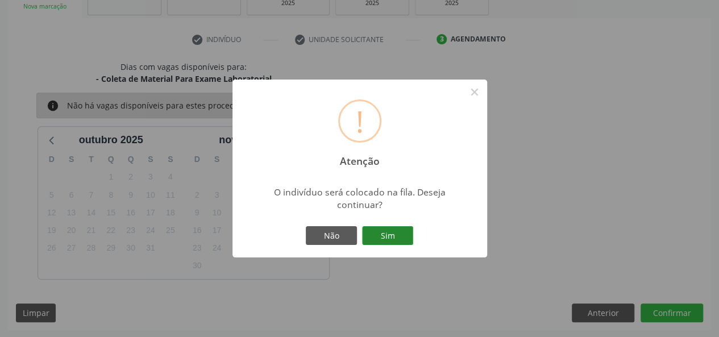
click at [394, 235] on button "Sim" at bounding box center [387, 235] width 51 height 19
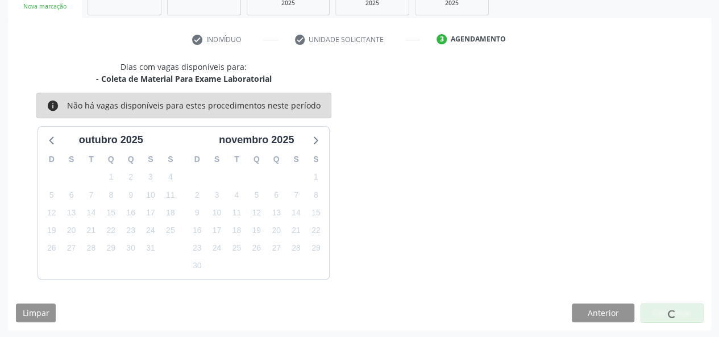
scroll to position [53, 0]
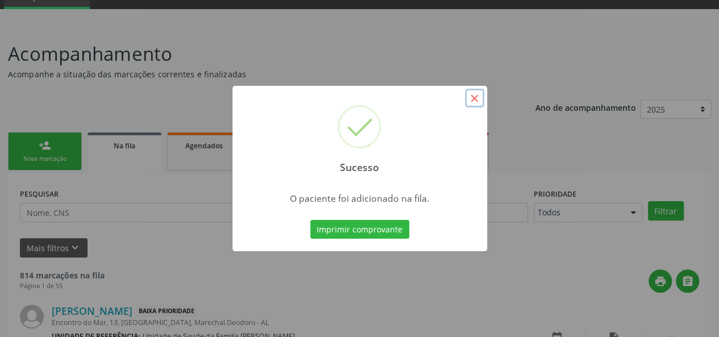
click at [478, 96] on button "×" at bounding box center [474, 98] width 19 height 19
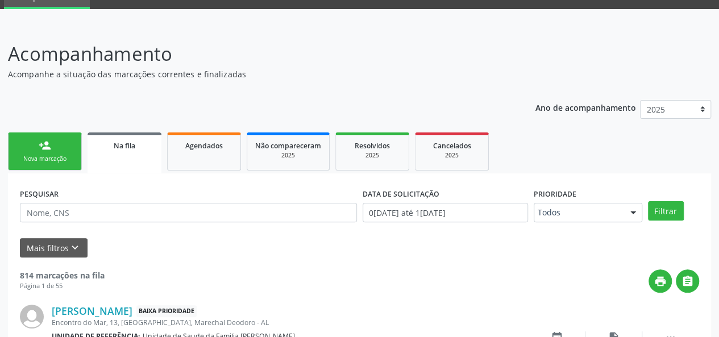
click at [45, 135] on link "person_add Nova marcação" at bounding box center [45, 151] width 74 height 38
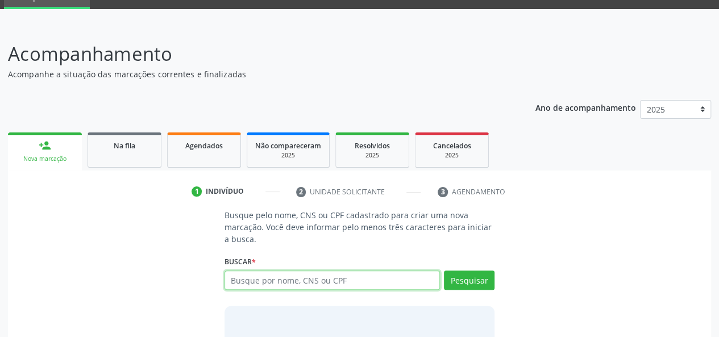
click at [253, 278] on input "text" at bounding box center [332, 280] width 216 height 19
type input "15014547494"
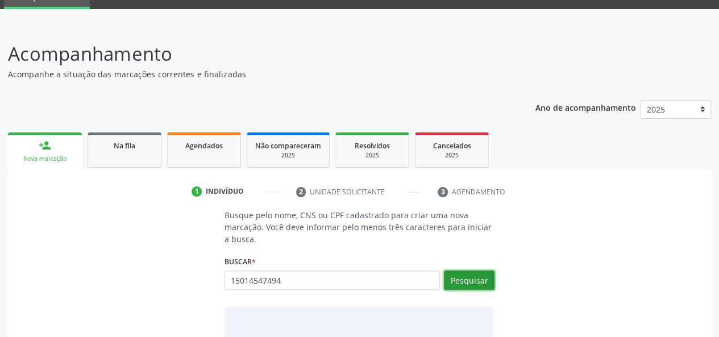
click at [485, 273] on button "Pesquisar" at bounding box center [469, 280] width 51 height 19
type input "15014547494"
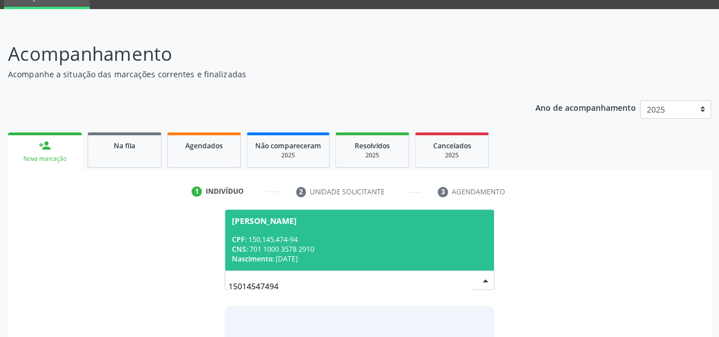
click at [271, 244] on div "CNS: 701 1000 3578 2910" at bounding box center [360, 249] width 256 height 10
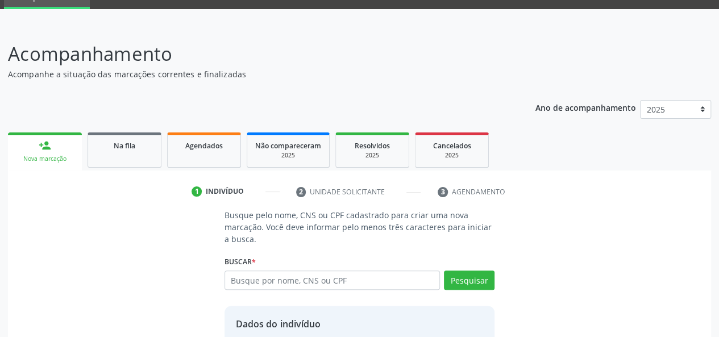
scroll to position [145, 0]
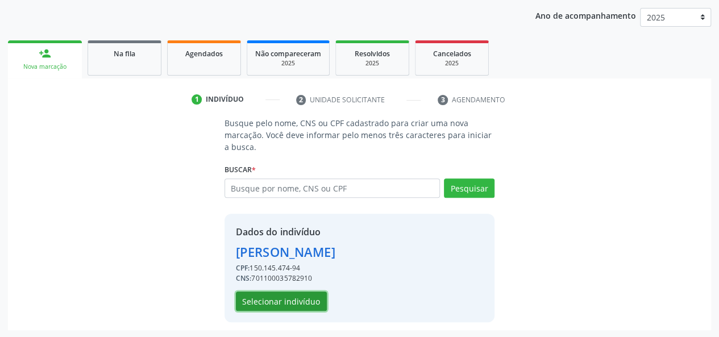
click at [290, 306] on button "Selecionar indivíduo" at bounding box center [281, 301] width 91 height 19
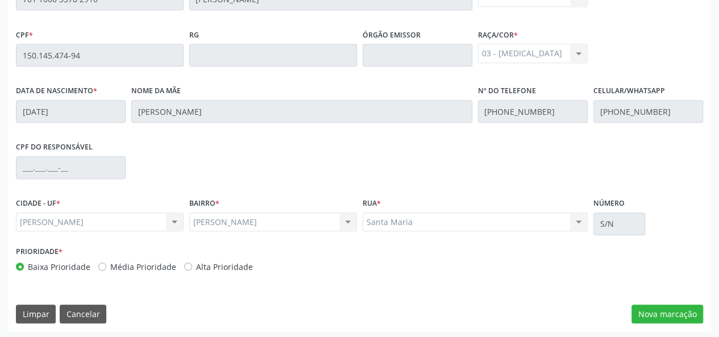
scroll to position [327, 0]
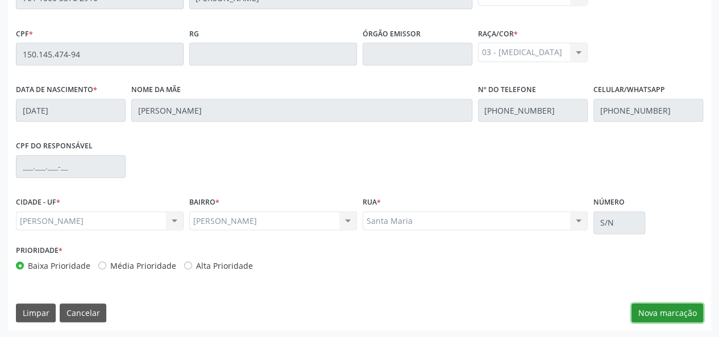
click at [657, 309] on button "Nova marcação" at bounding box center [667, 312] width 72 height 19
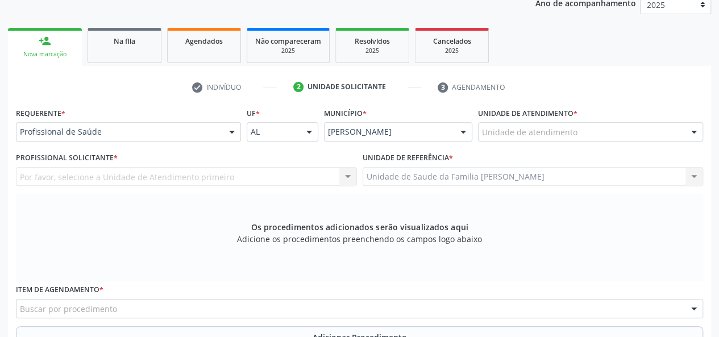
scroll to position [156, 0]
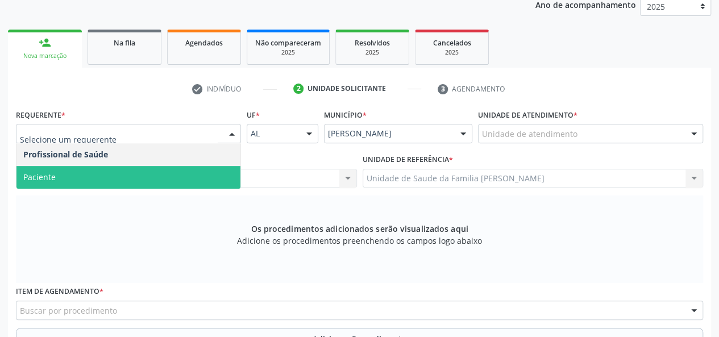
click at [58, 169] on span "Paciente" at bounding box center [128, 177] width 224 height 23
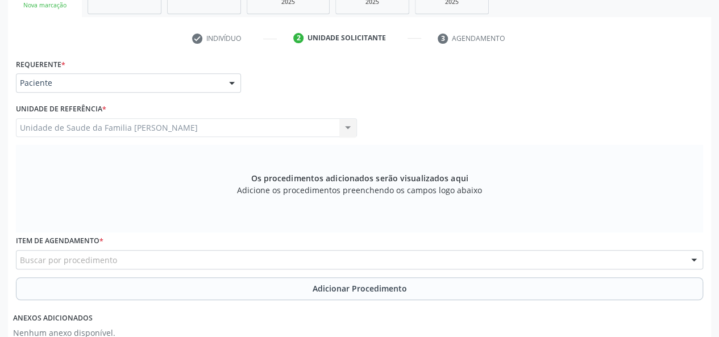
scroll to position [270, 0]
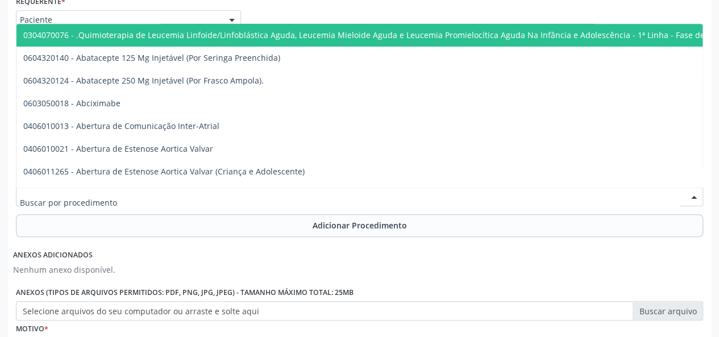
click at [122, 195] on div at bounding box center [359, 196] width 687 height 19
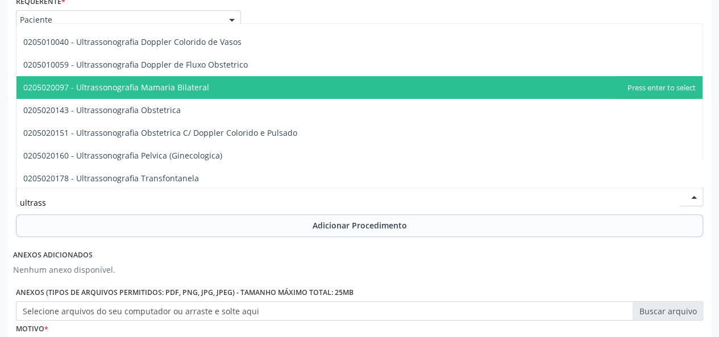
scroll to position [170, 0]
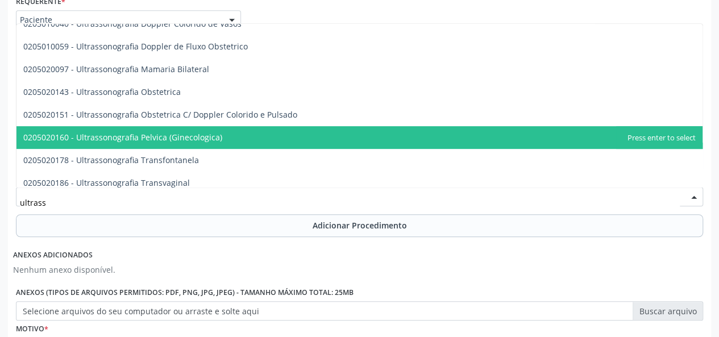
click at [191, 135] on span "0205020160 - Ultrassonografia Pelvica (Ginecologica)" at bounding box center [122, 137] width 199 height 11
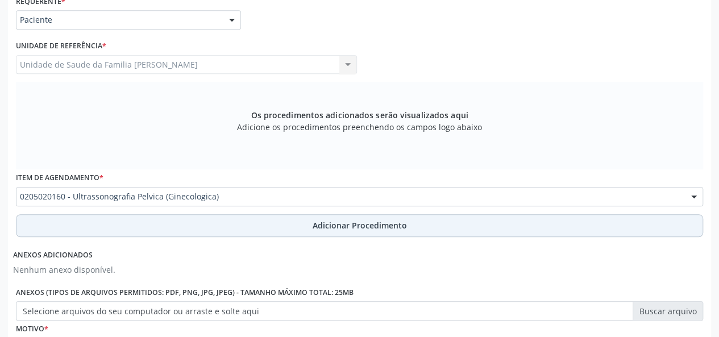
click at [328, 221] on span "Adicionar Procedimento" at bounding box center [360, 225] width 94 height 12
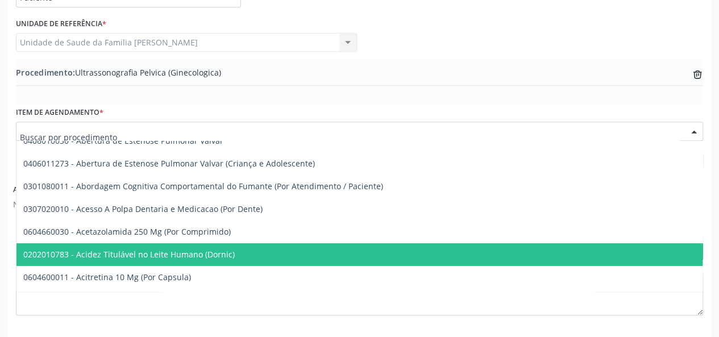
scroll to position [327, 0]
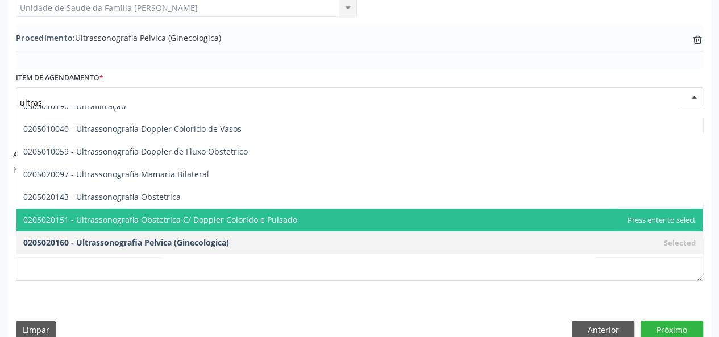
type input "ultrass"
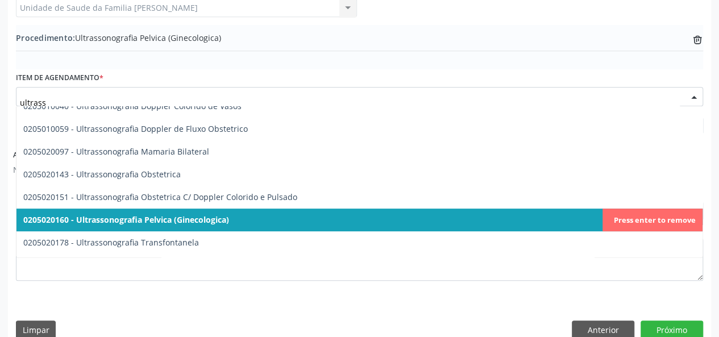
scroll to position [227, 0]
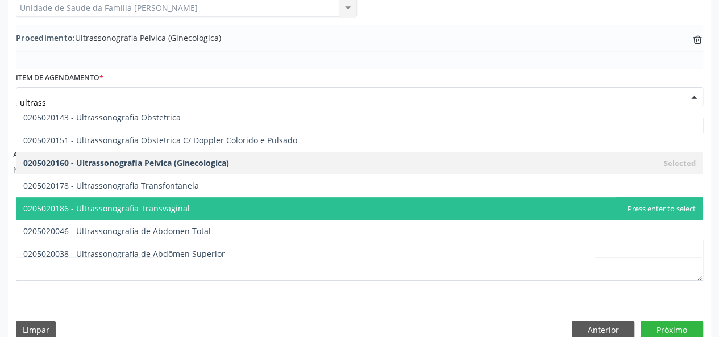
click at [210, 217] on span "0205020186 - Ultrassonografia Transvaginal" at bounding box center [359, 208] width 686 height 23
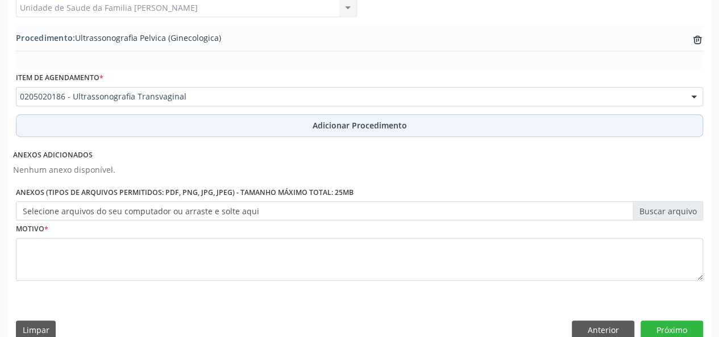
click at [388, 134] on button "Adicionar Procedimento" at bounding box center [359, 125] width 687 height 23
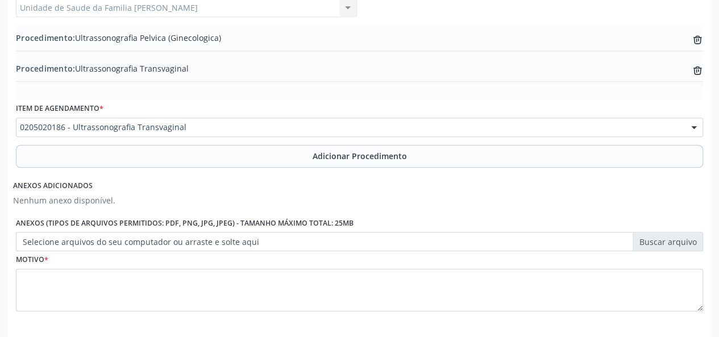
click at [650, 245] on label "Selecione arquivos do seu computador ou arraste e solte aqui" at bounding box center [359, 241] width 687 height 19
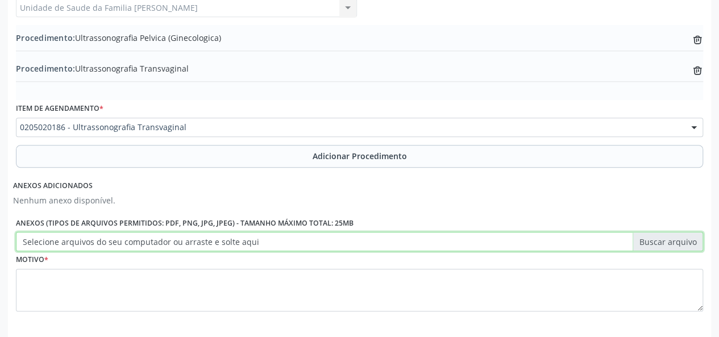
click at [650, 245] on input "Selecione arquivos do seu computador ou arraste e solte aqui" at bounding box center [359, 241] width 687 height 19
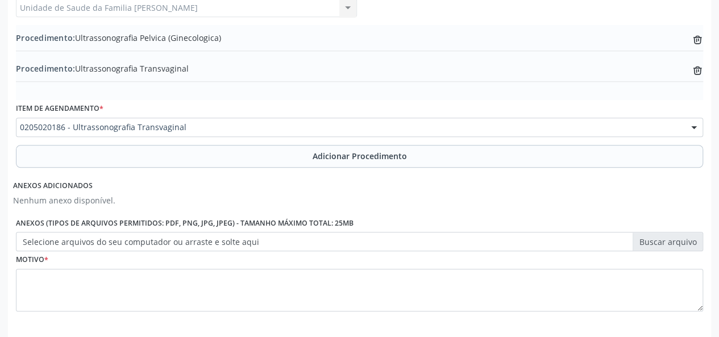
click at [679, 245] on label "Selecione arquivos do seu computador ou arraste e solte aqui" at bounding box center [359, 241] width 687 height 19
click at [679, 245] on input "Selecione arquivos do seu computador ou arraste e solte aqui" at bounding box center [359, 241] width 687 height 19
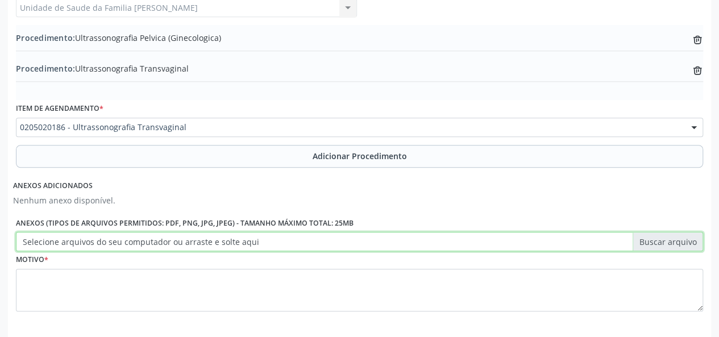
type input "C:\fakepath\nicacio.jpg"
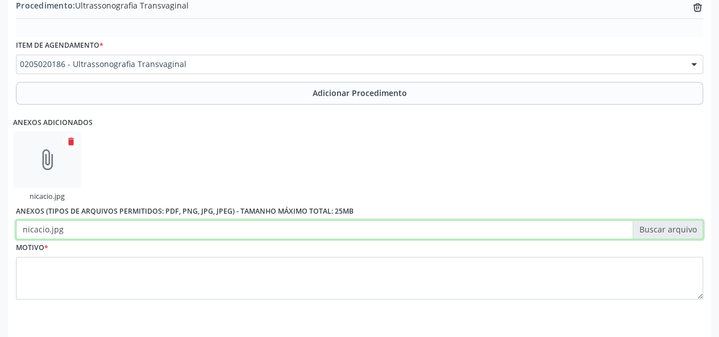
scroll to position [426, 0]
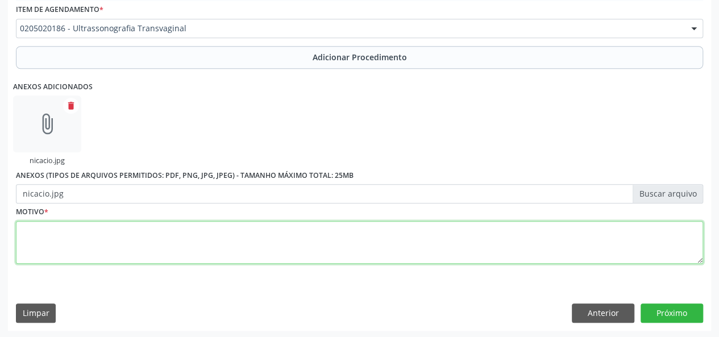
click at [28, 244] on textarea at bounding box center [359, 242] width 687 height 43
type textarea "Dor abdominal"
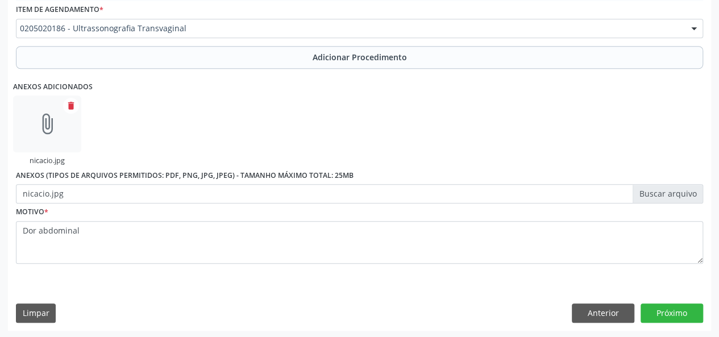
click at [652, 323] on div "Requerente * Paciente Profissional de Saúde Paciente Nenhum resultado encontrad…" at bounding box center [359, 83] width 703 height 493
click at [660, 318] on button "Próximo" at bounding box center [671, 312] width 63 height 19
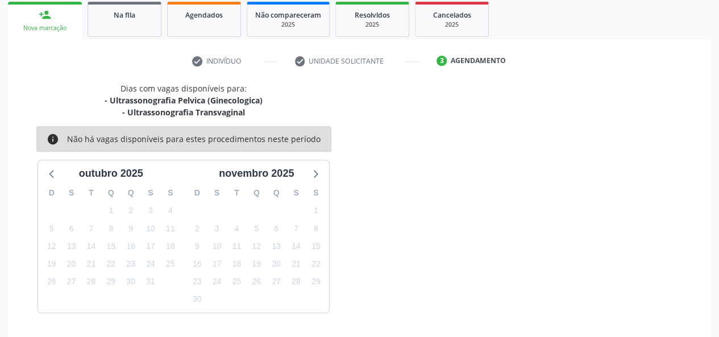
scroll to position [217, 0]
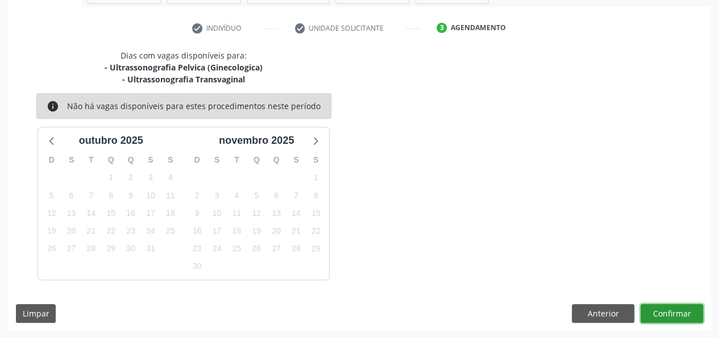
click at [668, 309] on button "Confirmar" at bounding box center [671, 313] width 63 height 19
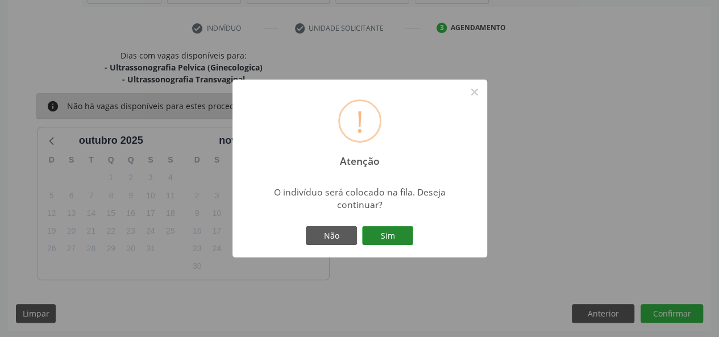
click at [405, 234] on button "Sim" at bounding box center [387, 235] width 51 height 19
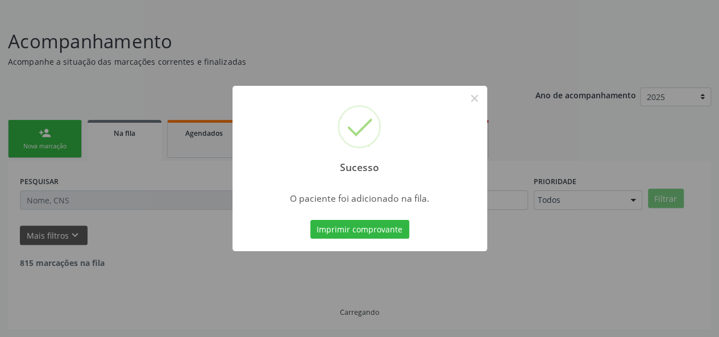
scroll to position [53, 0]
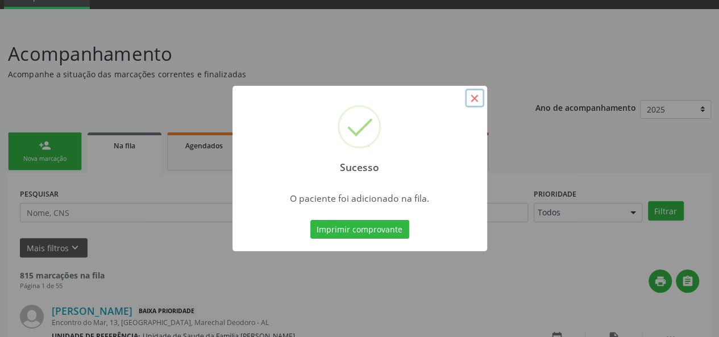
click at [471, 98] on button "×" at bounding box center [474, 98] width 19 height 19
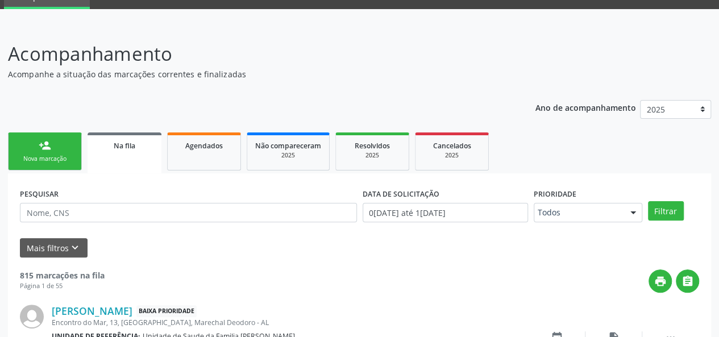
click at [20, 169] on link "person_add Nova marcação" at bounding box center [45, 151] width 74 height 38
click at [24, 158] on div "Nova marcação" at bounding box center [44, 159] width 57 height 9
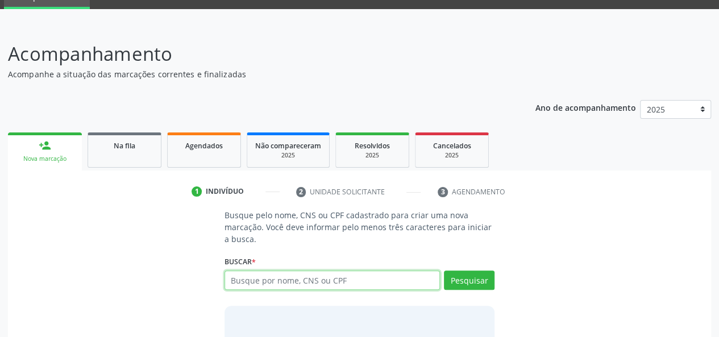
click at [259, 276] on input "text" at bounding box center [332, 280] width 216 height 19
type input "898004004939153"
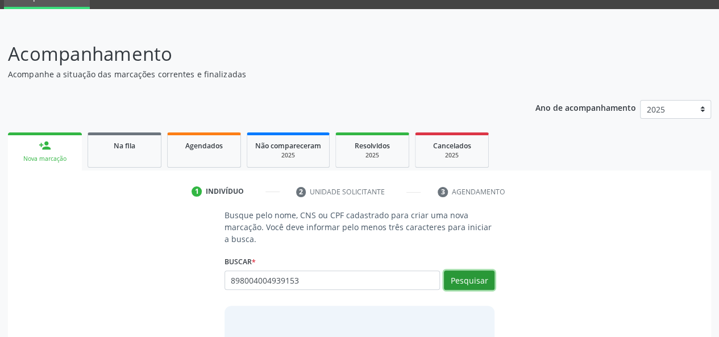
click at [482, 273] on button "Pesquisar" at bounding box center [469, 280] width 51 height 19
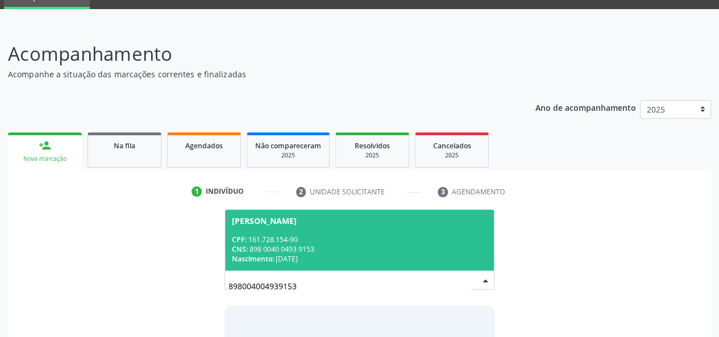
click at [351, 242] on div "CPF: 161.728.154-90" at bounding box center [360, 240] width 256 height 10
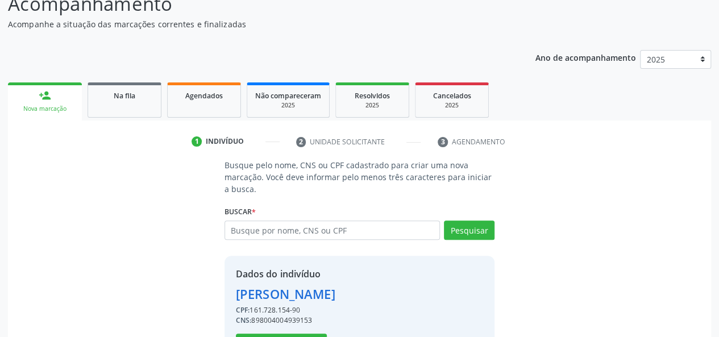
scroll to position [164, 0]
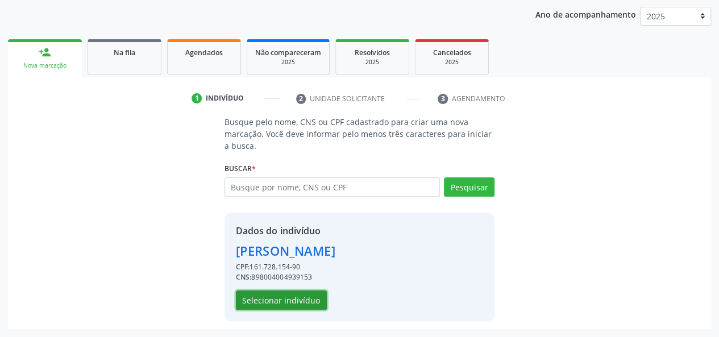
click at [290, 303] on button "Selecionar indivíduo" at bounding box center [281, 299] width 91 height 19
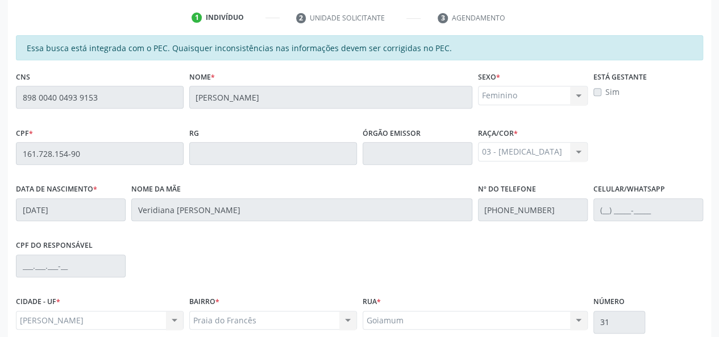
scroll to position [327, 0]
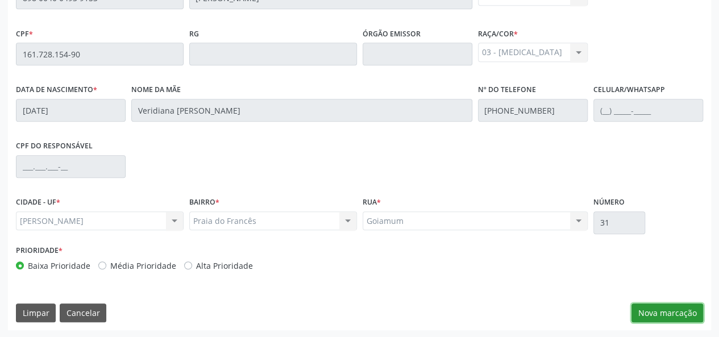
click at [655, 311] on button "Nova marcação" at bounding box center [667, 312] width 72 height 19
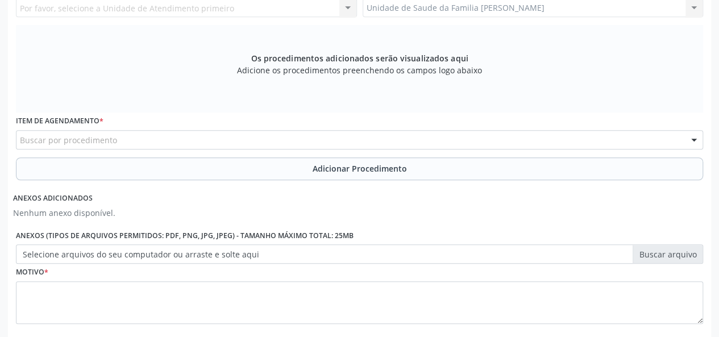
scroll to position [156, 0]
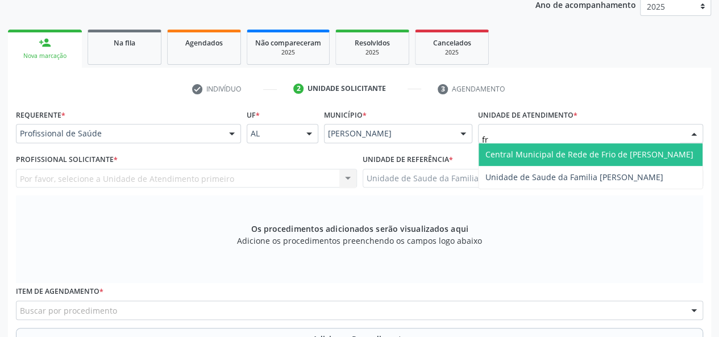
type input "fra"
click at [503, 161] on span "Unidade de Saude da Familia [PERSON_NAME]" at bounding box center [590, 154] width 224 height 23
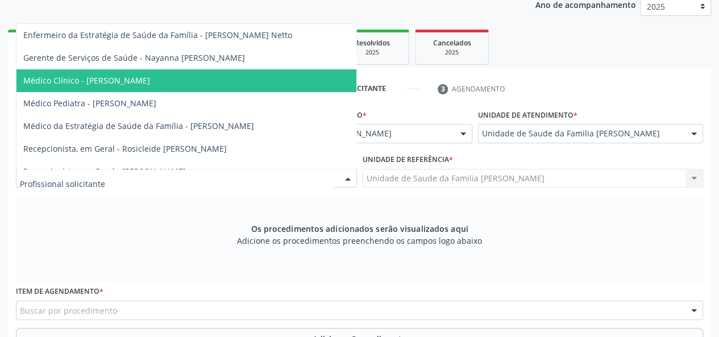
scroll to position [136, 0]
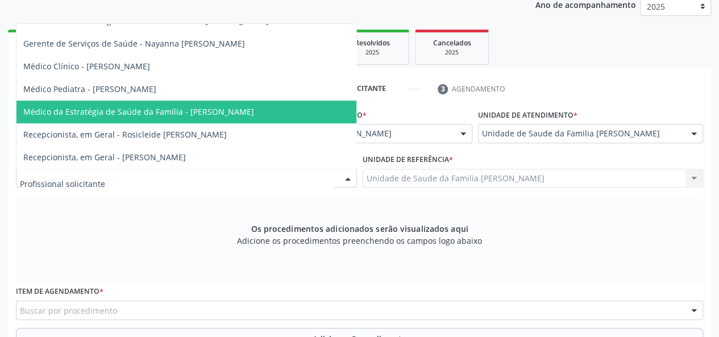
click at [213, 101] on span "Médico da Estratégia de Saúde da Família - Arthur Cunha de Mendonca Fragoso" at bounding box center [186, 112] width 340 height 23
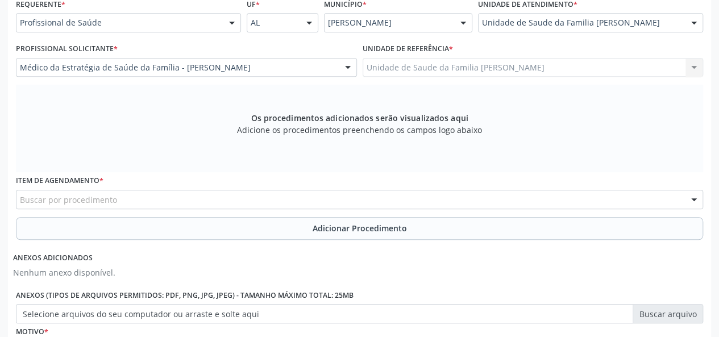
scroll to position [270, 0]
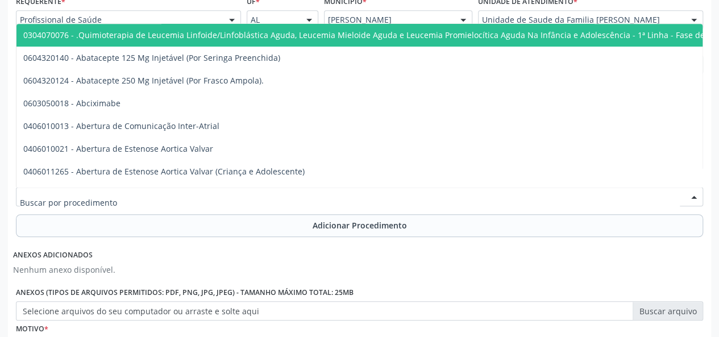
click at [175, 196] on div at bounding box center [359, 196] width 687 height 19
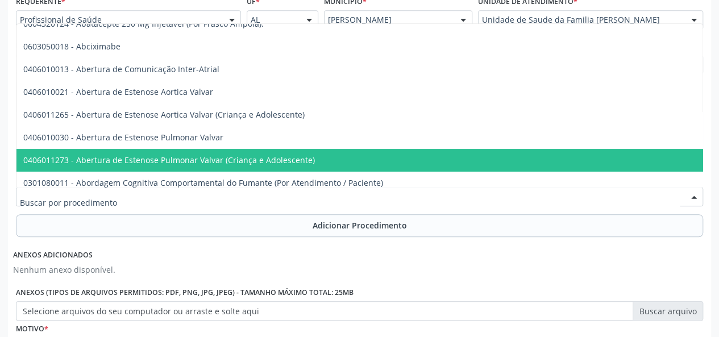
scroll to position [114, 0]
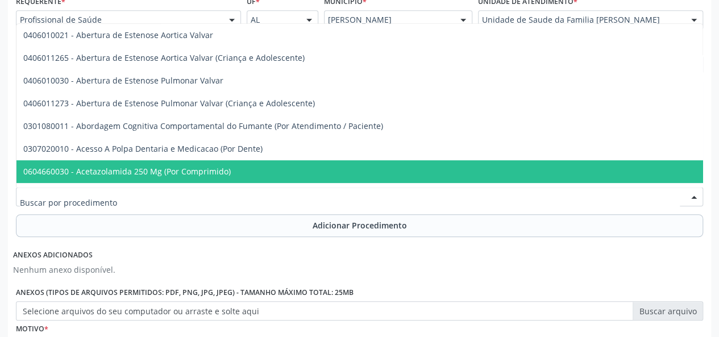
click at [165, 205] on input "text" at bounding box center [350, 202] width 660 height 23
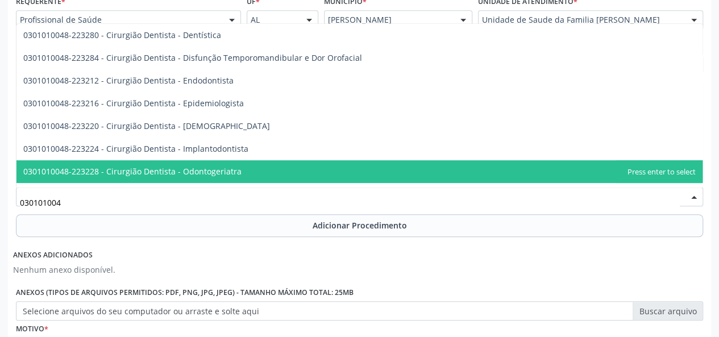
type input "0301010048"
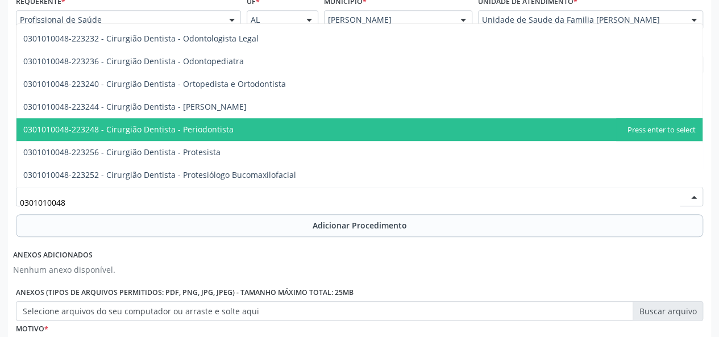
scroll to position [341, 0]
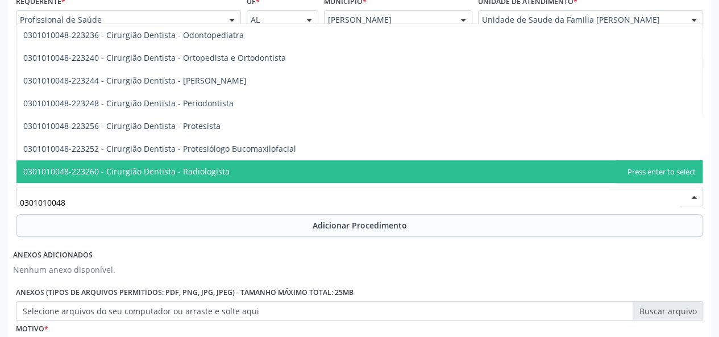
click at [180, 177] on span "0301010048-223260 - Cirurgião Dentista - Radiologista" at bounding box center [359, 171] width 686 height 23
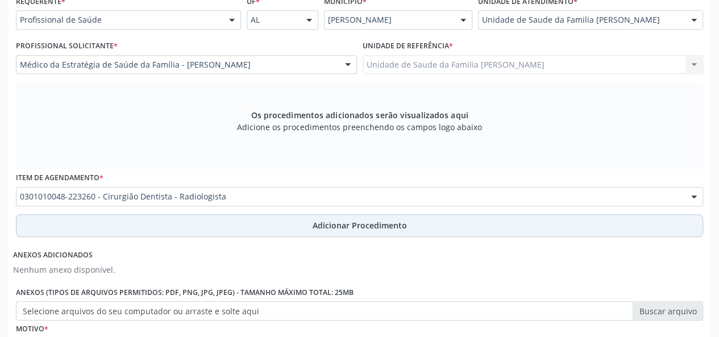
click at [336, 223] on span "Adicionar Procedimento" at bounding box center [360, 225] width 94 height 12
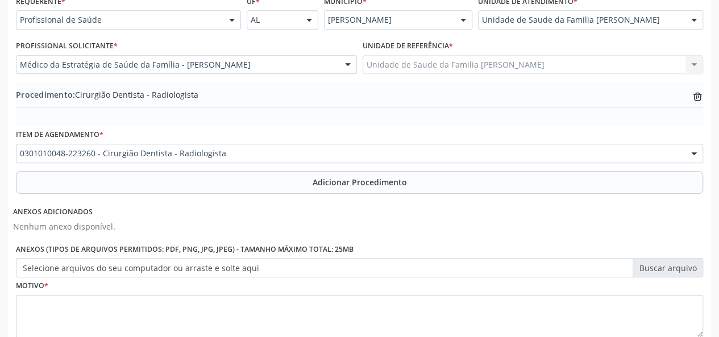
click at [656, 265] on label "Selecione arquivos do seu computador ou arraste e solte aqui" at bounding box center [359, 267] width 687 height 19
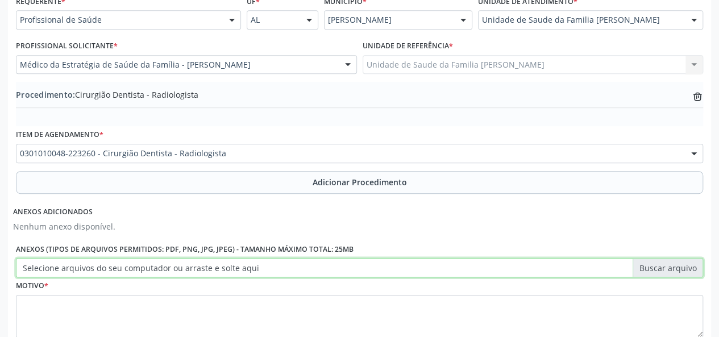
click at [656, 265] on input "Selecione arquivos do seu computador ou arraste e solte aqui" at bounding box center [359, 267] width 687 height 19
type input "C:\fakepath\anna.jpg"
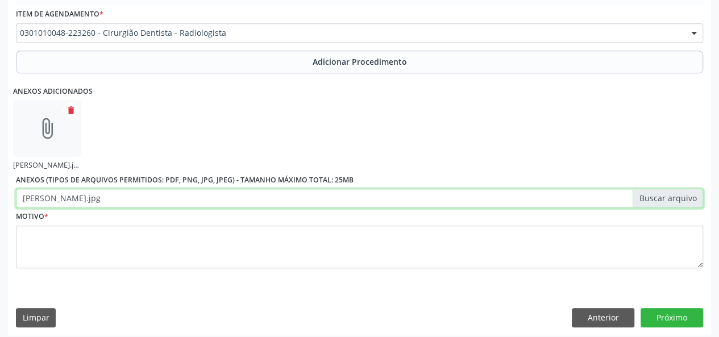
scroll to position [395, 0]
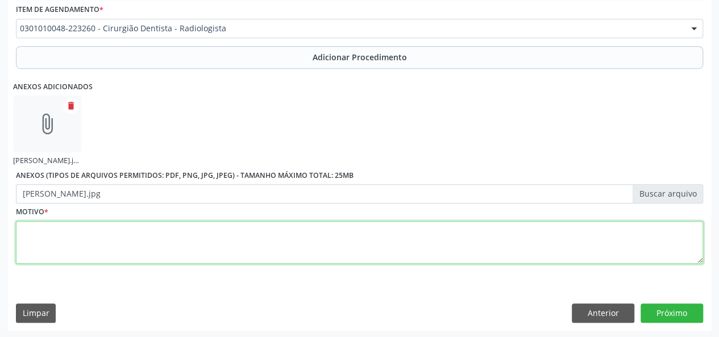
click at [52, 231] on textarea at bounding box center [359, 242] width 687 height 43
click at [110, 226] on textarea "Paciente relata dor, foi feita cap pulpar" at bounding box center [359, 242] width 687 height 43
click at [21, 228] on textarea "Paciente relata dor, foi feita cap pulpar" at bounding box center [359, 242] width 687 height 43
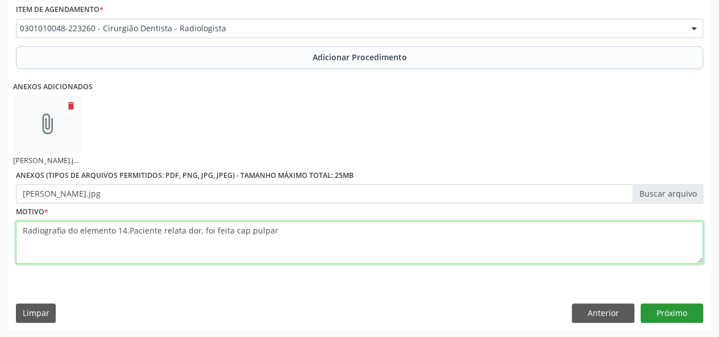
type textarea "Radiografia do elemento 14.Paciente relata dor, foi feita cap pulpar"
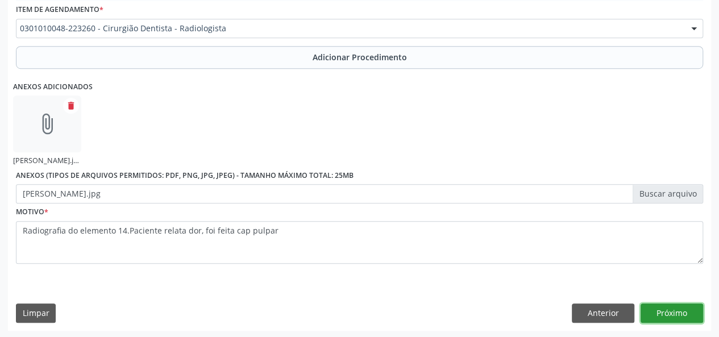
click at [676, 317] on button "Próximo" at bounding box center [671, 312] width 63 height 19
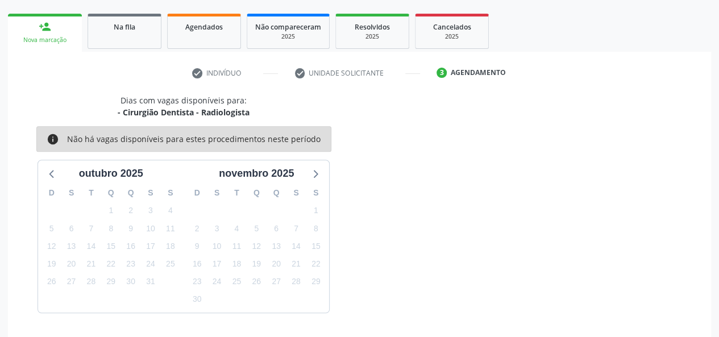
scroll to position [206, 0]
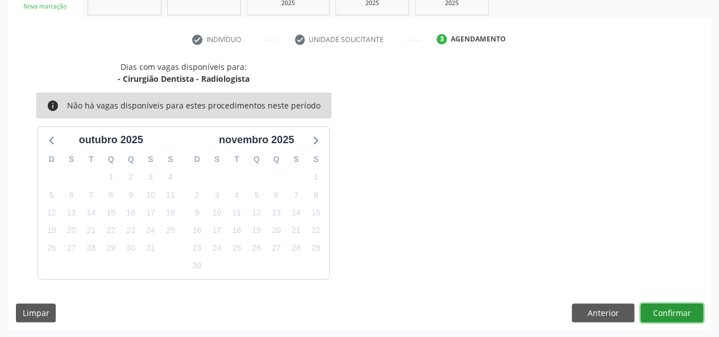
click at [664, 303] on button "Confirmar" at bounding box center [671, 312] width 63 height 19
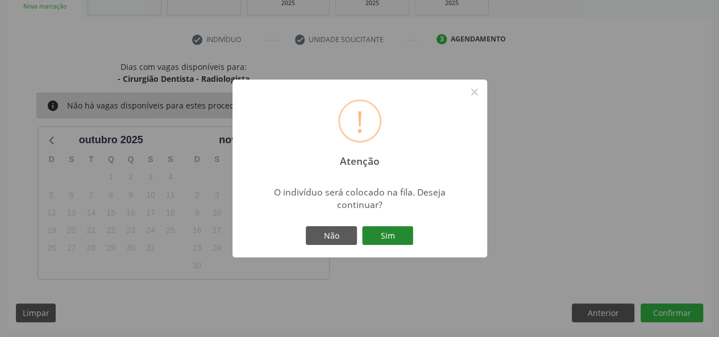
click at [397, 230] on button "Sim" at bounding box center [387, 235] width 51 height 19
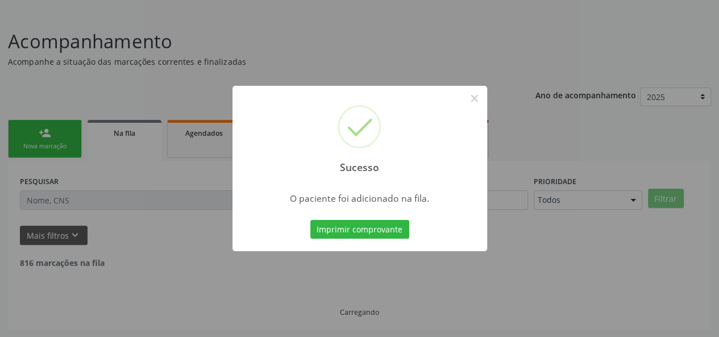
scroll to position [53, 0]
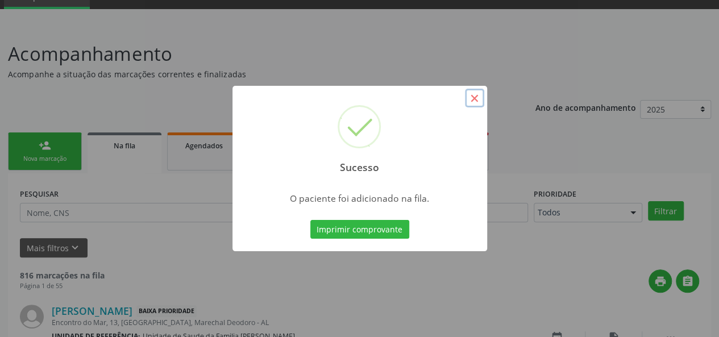
click at [478, 97] on button "×" at bounding box center [474, 98] width 19 height 19
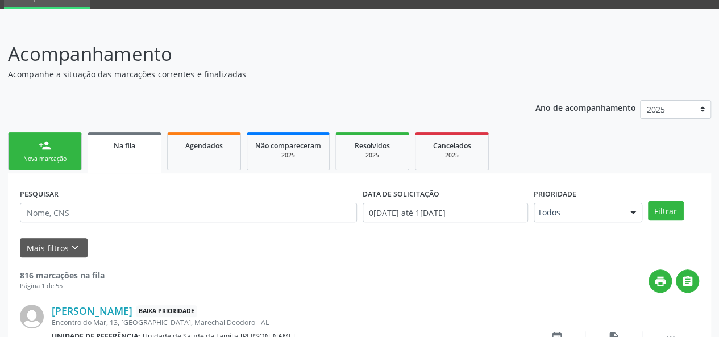
click at [64, 163] on link "person_add Nova marcação" at bounding box center [45, 151] width 74 height 38
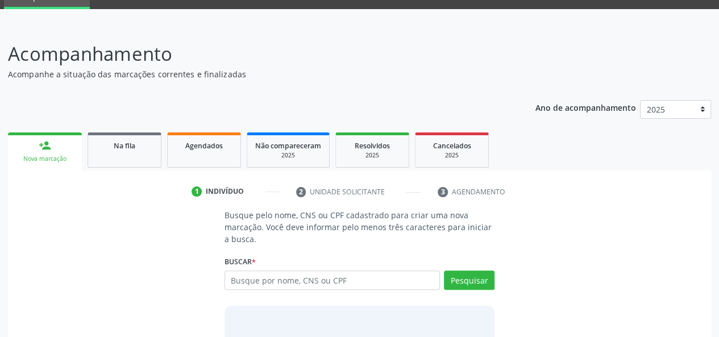
click at [44, 151] on div "person_add" at bounding box center [45, 145] width 13 height 13
click at [270, 281] on input "text" at bounding box center [332, 280] width 216 height 19
type input "99303710878"
click at [485, 290] on div "Pesquisar" at bounding box center [467, 284] width 55 height 27
click at [486, 281] on button "Pesquisar" at bounding box center [469, 280] width 51 height 19
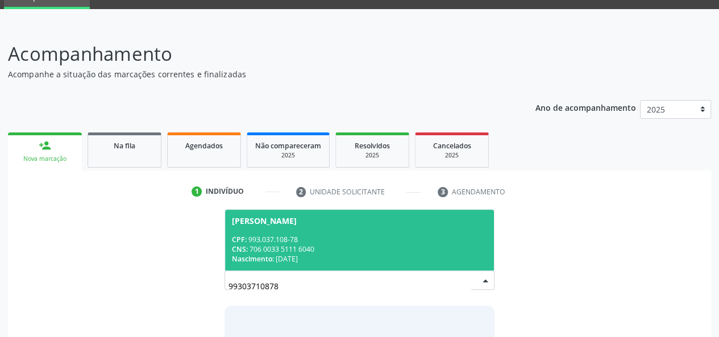
click at [261, 238] on div "CPF: 993.037.108-78" at bounding box center [360, 240] width 256 height 10
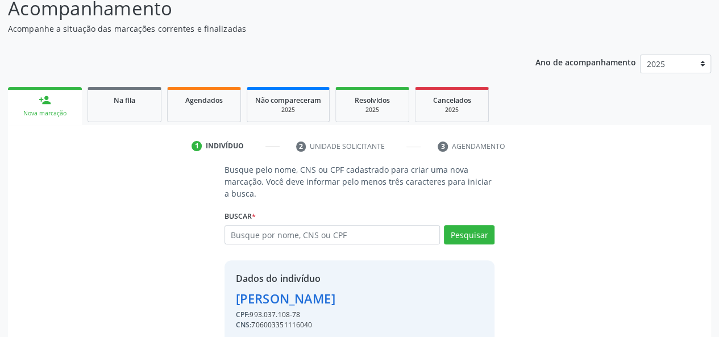
scroll to position [145, 0]
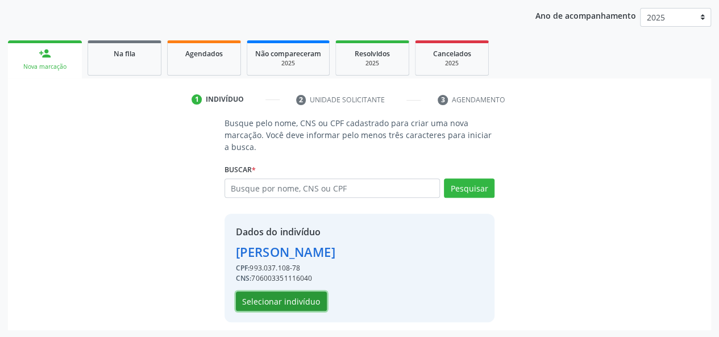
click at [267, 296] on button "Selecionar indivíduo" at bounding box center [281, 301] width 91 height 19
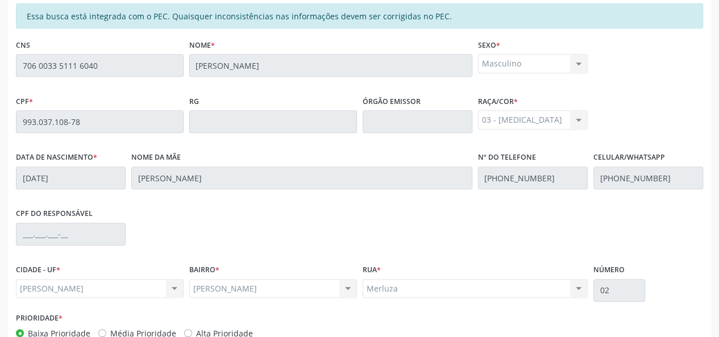
scroll to position [327, 0]
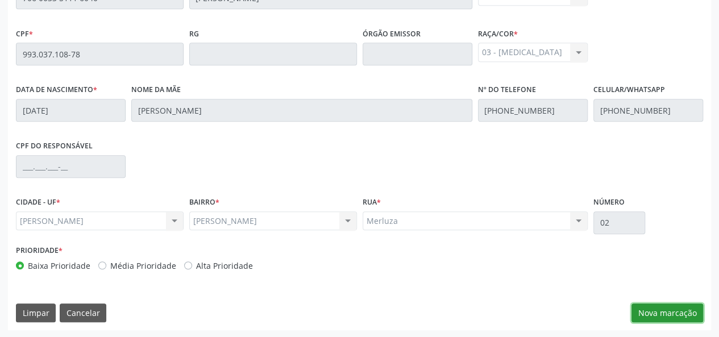
click at [686, 304] on button "Nova marcação" at bounding box center [667, 312] width 72 height 19
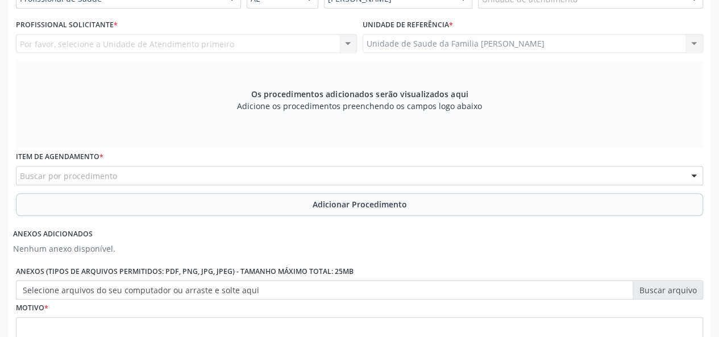
scroll to position [213, 0]
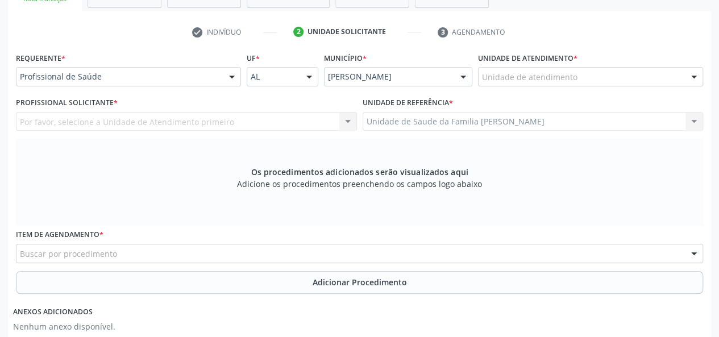
click at [491, 66] on label "Unidade de atendimento *" at bounding box center [527, 58] width 99 height 18
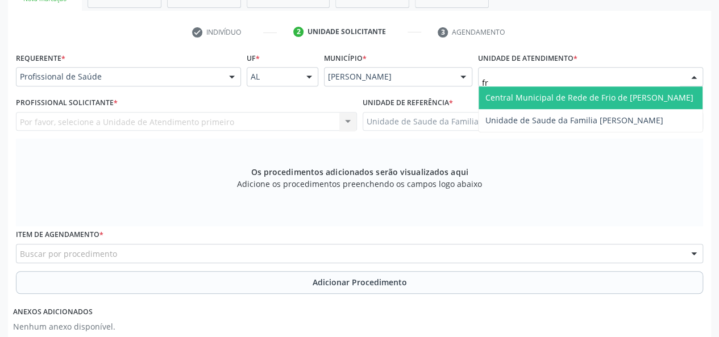
type input "fra"
click at [509, 92] on span "Unidade de Saude da Familia [PERSON_NAME]" at bounding box center [574, 97] width 178 height 11
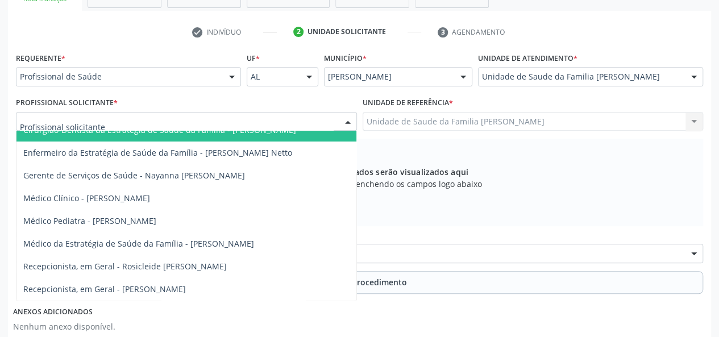
scroll to position [111, 0]
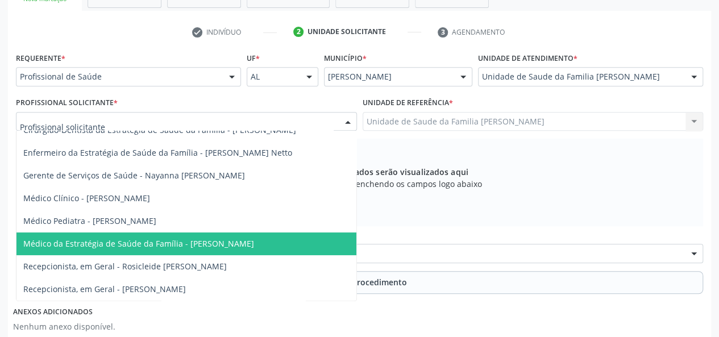
click at [193, 238] on span "Médico da Estratégia de Saúde da Família - Arthur Cunha de Mendonca Fragoso" at bounding box center [138, 243] width 231 height 11
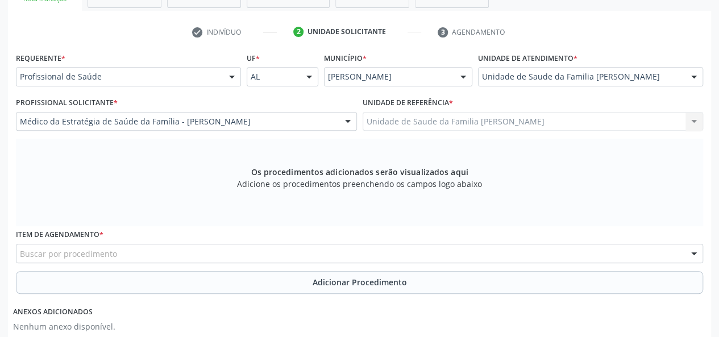
scroll to position [327, 0]
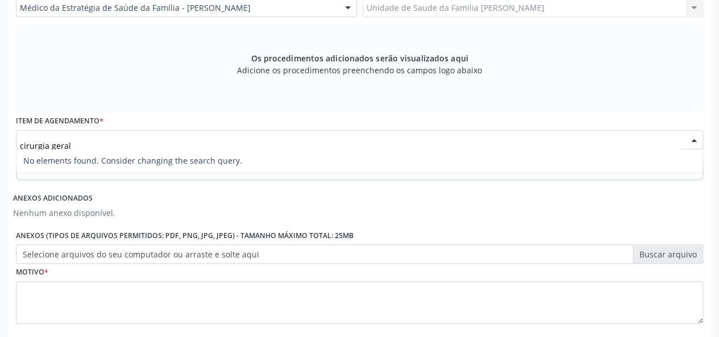
click at [46, 147] on input "cirurgia geral" at bounding box center [350, 145] width 660 height 23
click at [91, 151] on span "No elements found. Consider changing the search query." at bounding box center [359, 160] width 686 height 23
click at [91, 144] on input "cirurgiao geral" at bounding box center [350, 145] width 660 height 23
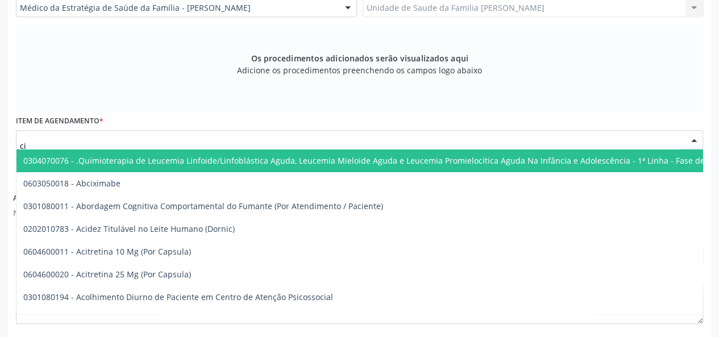
type input "c"
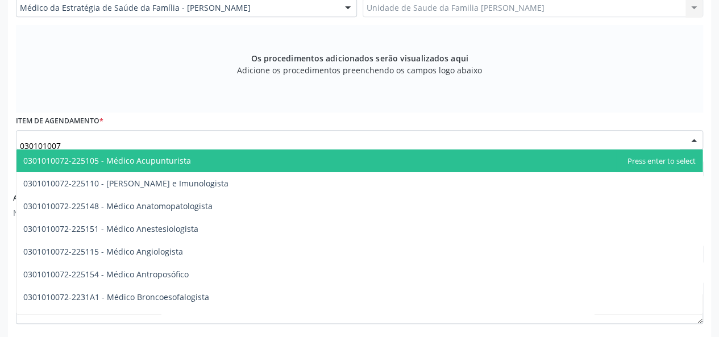
type input "0301010072"
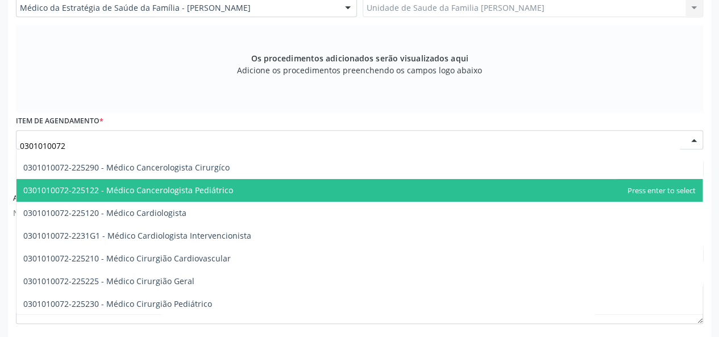
scroll to position [170, 0]
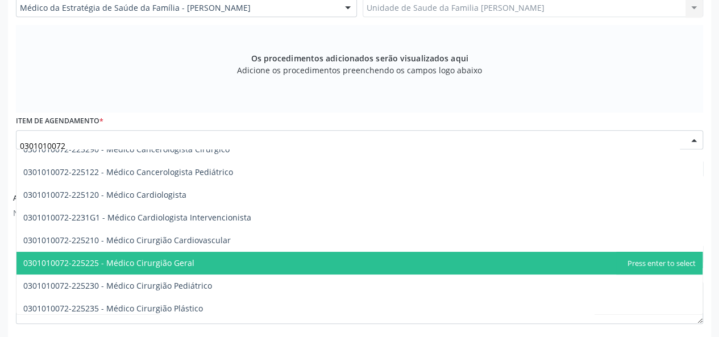
click at [167, 266] on span "0301010072-225225 - Médico Cirurgião Geral" at bounding box center [108, 262] width 171 height 11
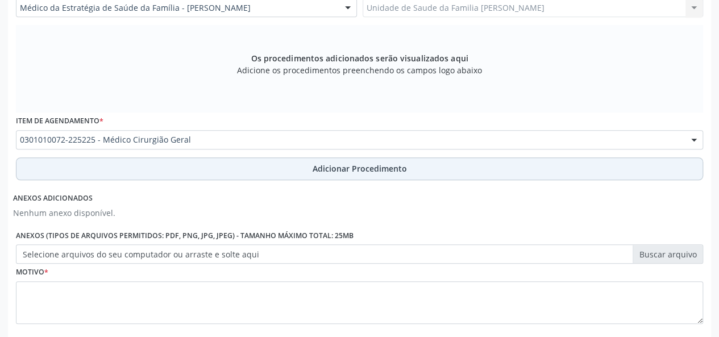
click at [392, 167] on span "Adicionar Procedimento" at bounding box center [360, 169] width 94 height 12
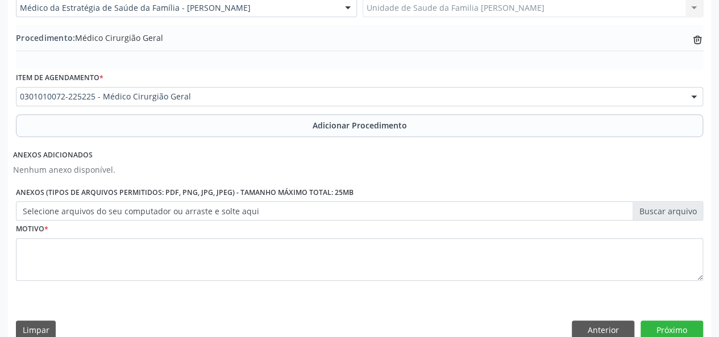
click at [657, 211] on label "Selecione arquivos do seu computador ou arraste e solte aqui" at bounding box center [359, 210] width 687 height 19
click at [657, 211] on input "Selecione arquivos do seu computador ou arraste e solte aqui" at bounding box center [359, 210] width 687 height 19
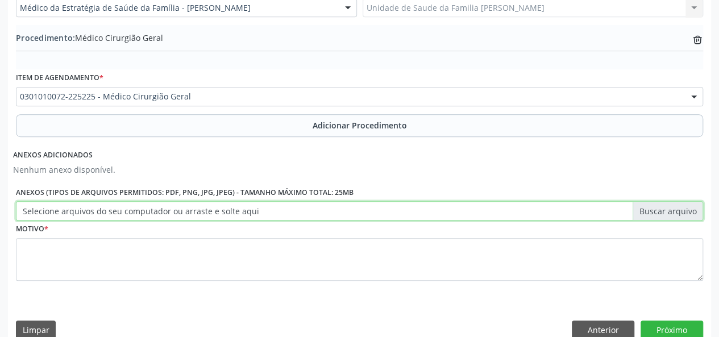
type input "C:\fakepath\bernabe.jpg"
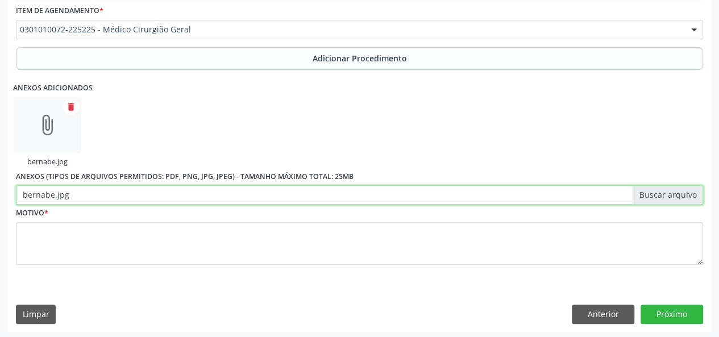
scroll to position [395, 0]
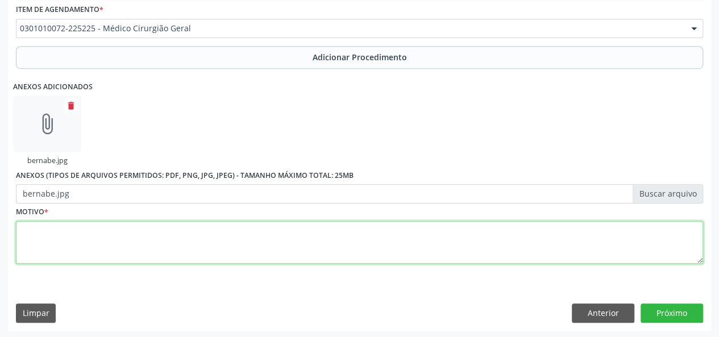
click at [36, 242] on textarea at bounding box center [359, 242] width 687 height 43
type textarea "Litiase biliar"
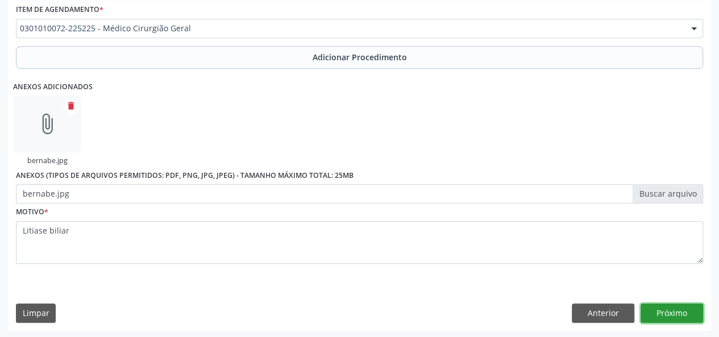
click at [671, 304] on button "Próximo" at bounding box center [671, 312] width 63 height 19
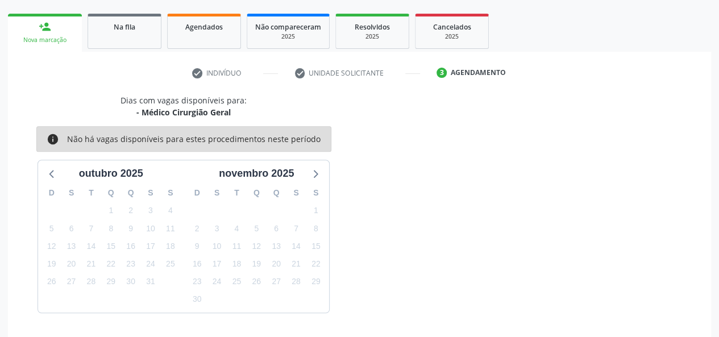
scroll to position [206, 0]
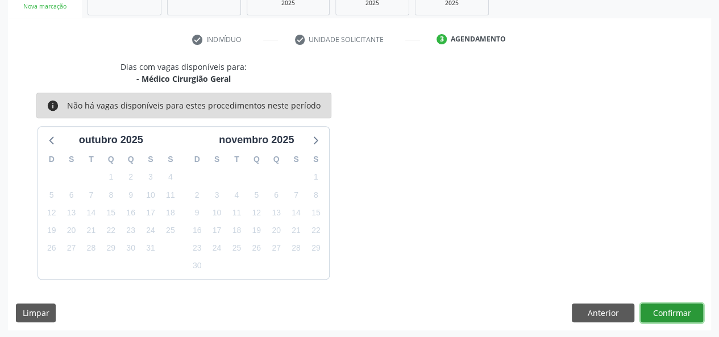
click at [685, 317] on button "Confirmar" at bounding box center [671, 312] width 63 height 19
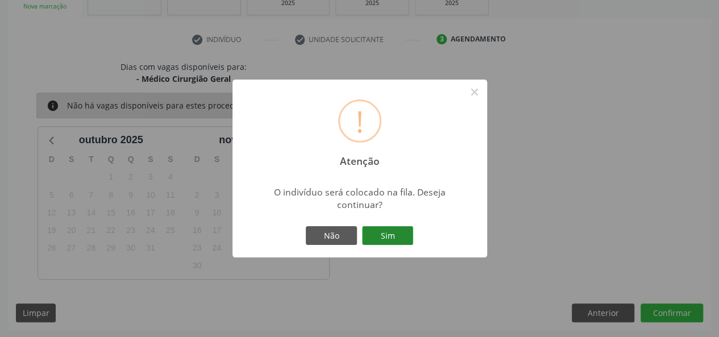
click at [401, 230] on button "Sim" at bounding box center [387, 235] width 51 height 19
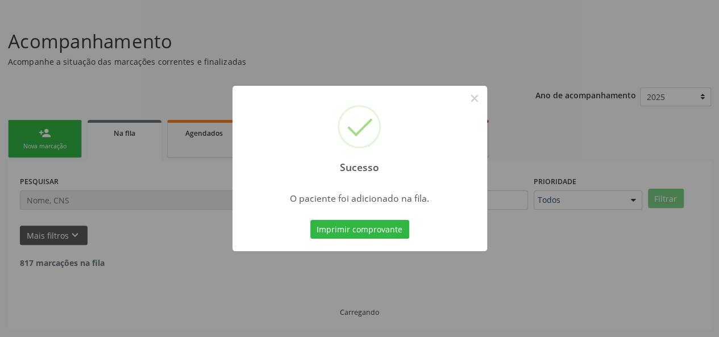
scroll to position [53, 0]
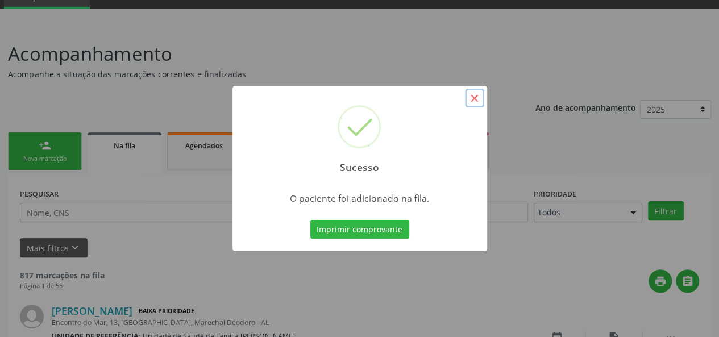
click at [472, 95] on button "×" at bounding box center [474, 98] width 19 height 19
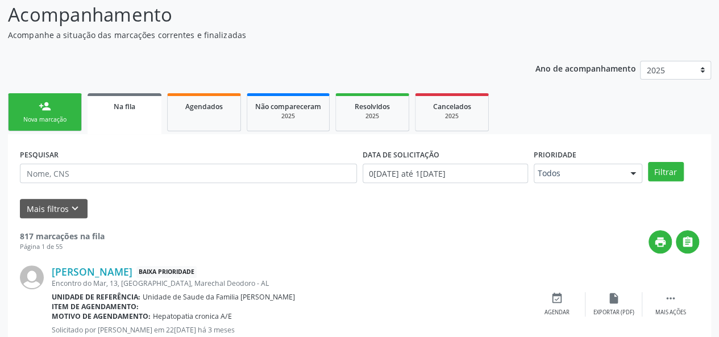
scroll to position [110, 0]
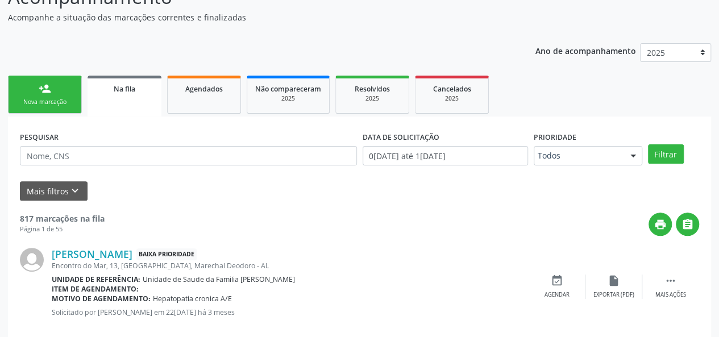
click at [45, 84] on div "person_add" at bounding box center [45, 88] width 13 height 13
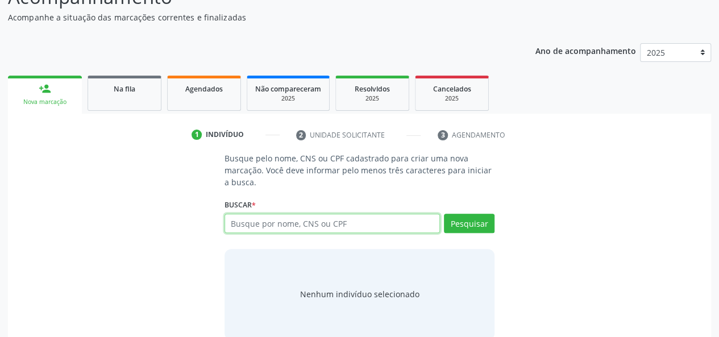
click at [246, 220] on input "text" at bounding box center [332, 223] width 216 height 19
type input "99303710878"
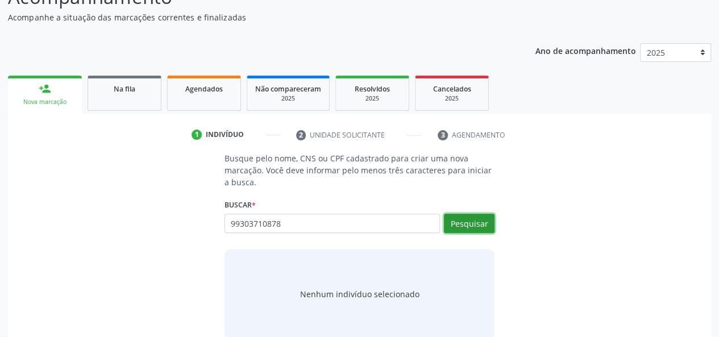
click at [468, 227] on button "Pesquisar" at bounding box center [469, 223] width 51 height 19
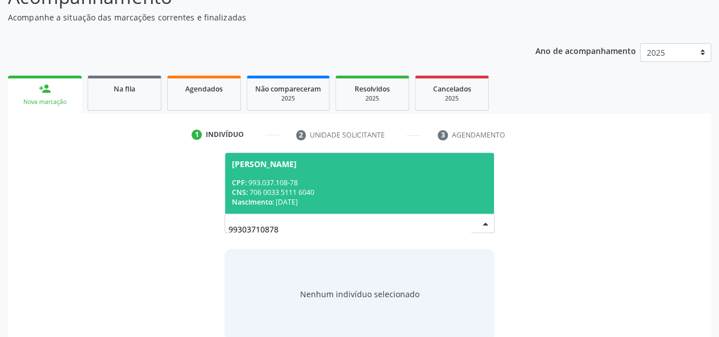
click at [286, 188] on div "CNS: 706 0033 5111 6040" at bounding box center [360, 193] width 256 height 10
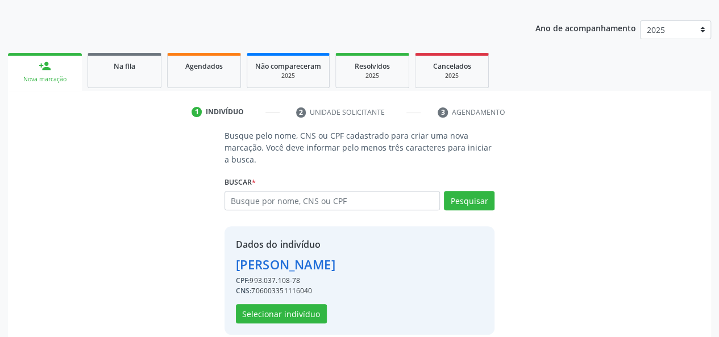
scroll to position [145, 0]
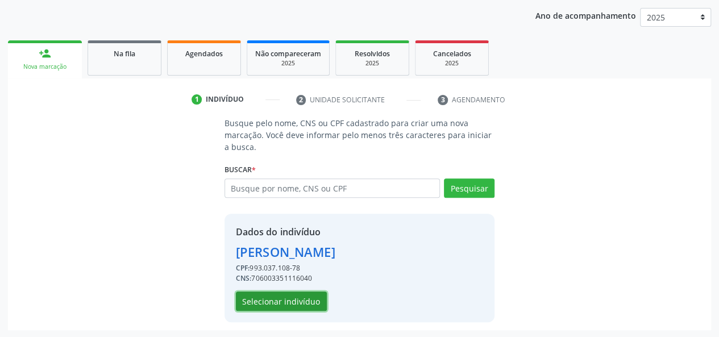
click at [255, 294] on button "Selecionar indivíduo" at bounding box center [281, 301] width 91 height 19
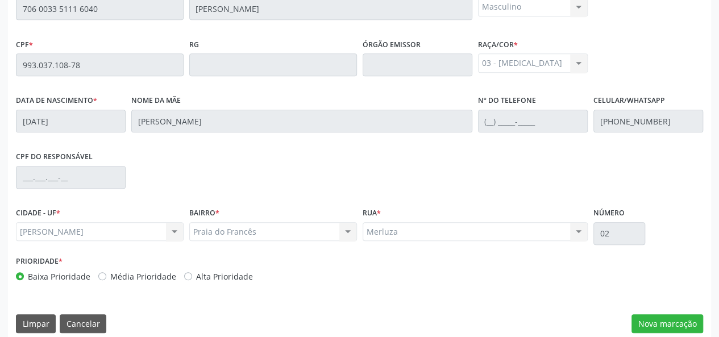
scroll to position [327, 0]
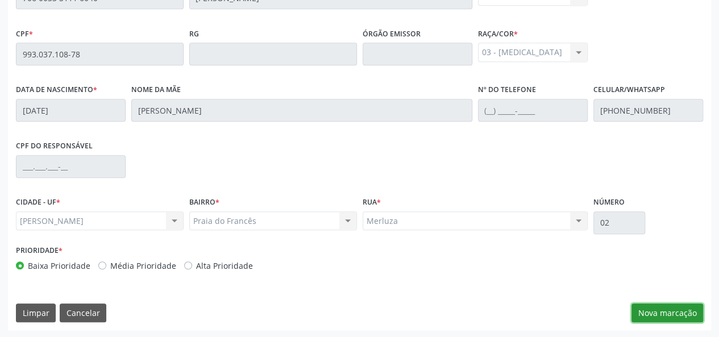
click at [676, 305] on button "Nova marcação" at bounding box center [667, 312] width 72 height 19
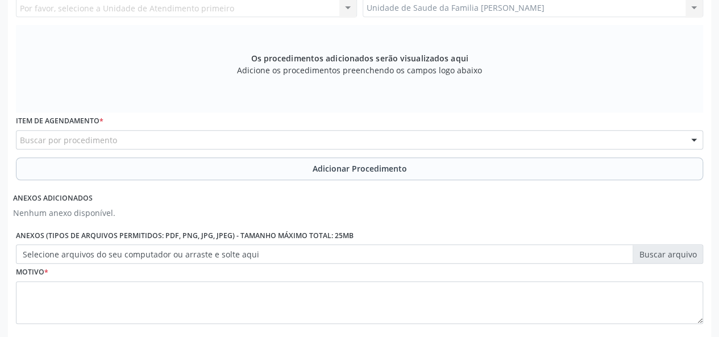
scroll to position [213, 0]
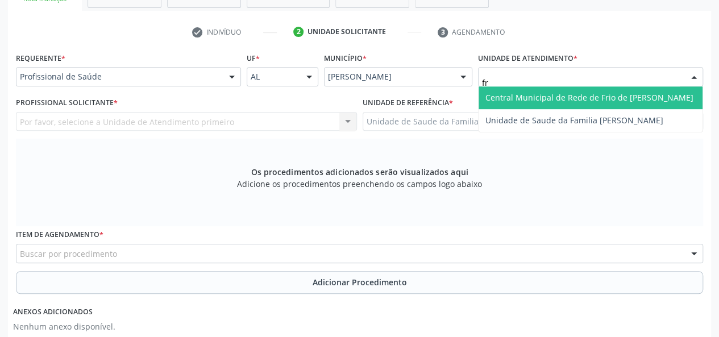
type input "fra"
click at [546, 90] on span "Unidade de Saude da Familia [PERSON_NAME]" at bounding box center [590, 97] width 224 height 23
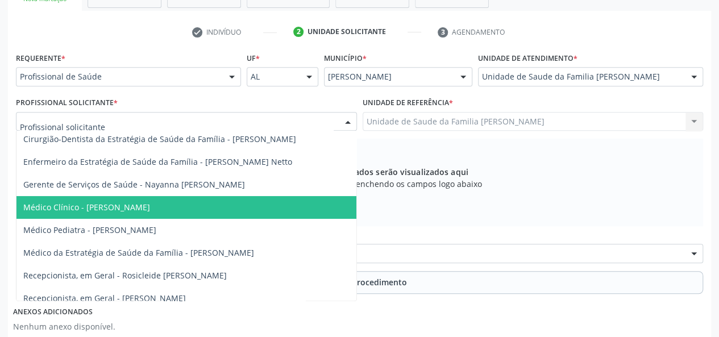
scroll to position [111, 0]
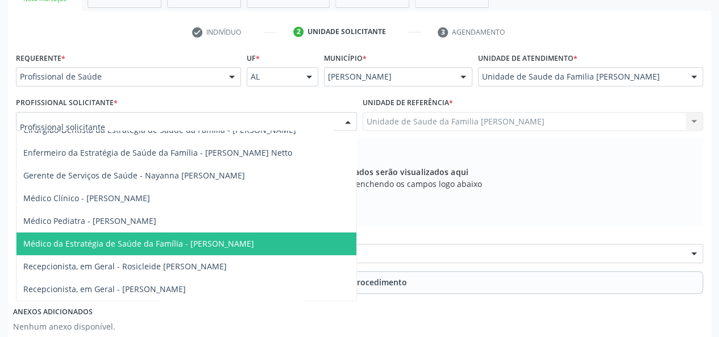
click at [215, 238] on span "Médico da Estratégia de Saúde da Família - Arthur Cunha de Mendonca Fragoso" at bounding box center [138, 243] width 231 height 11
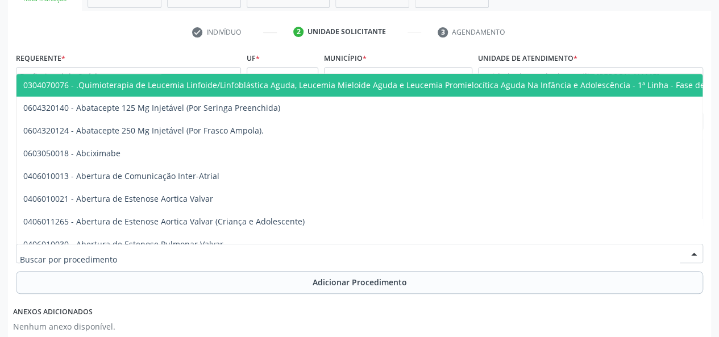
click at [178, 251] on div at bounding box center [359, 253] width 687 height 19
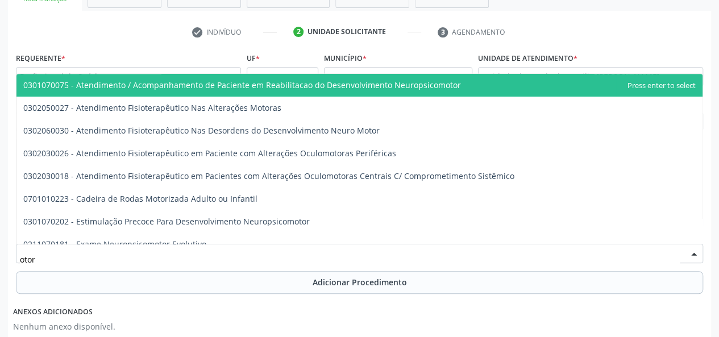
type input "otorr"
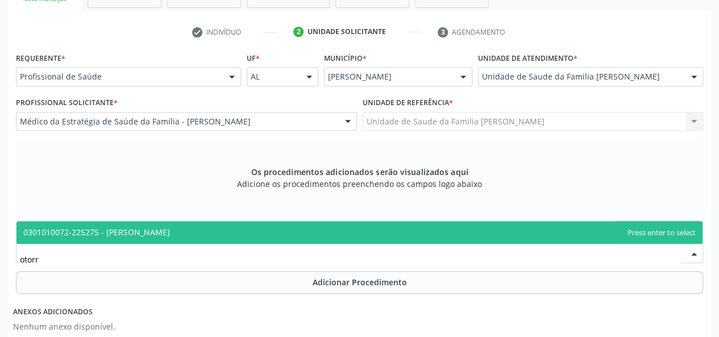
click at [189, 242] on span "0301010072-225275 - Médico Otorrinolaringologista" at bounding box center [359, 232] width 686 height 23
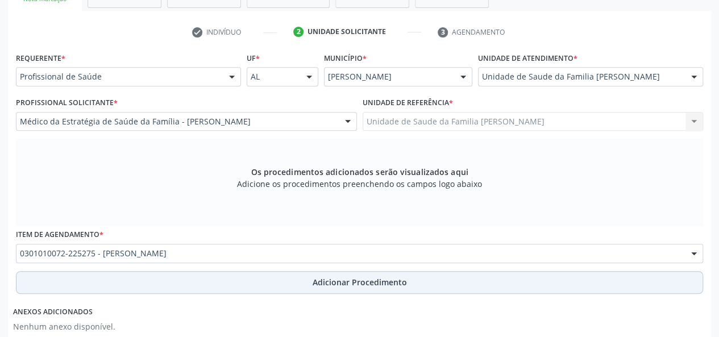
click at [326, 286] on span "Adicionar Procedimento" at bounding box center [360, 282] width 94 height 12
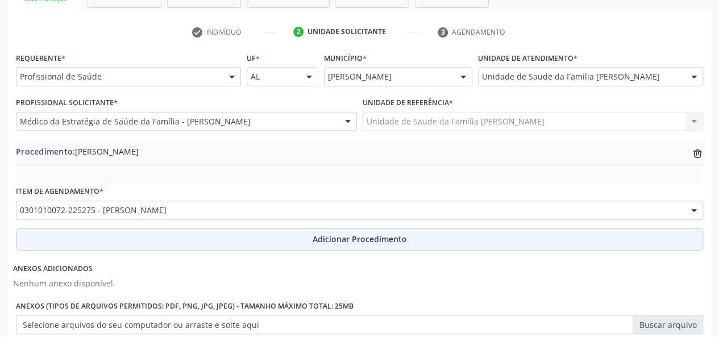
scroll to position [344, 0]
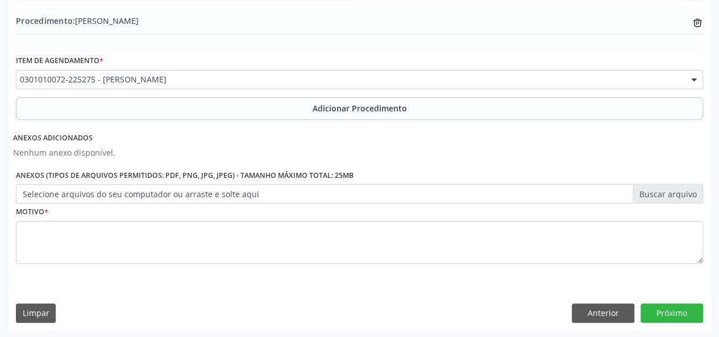
click at [697, 197] on label "Selecione arquivos do seu computador ou arraste e solte aqui" at bounding box center [359, 193] width 687 height 19
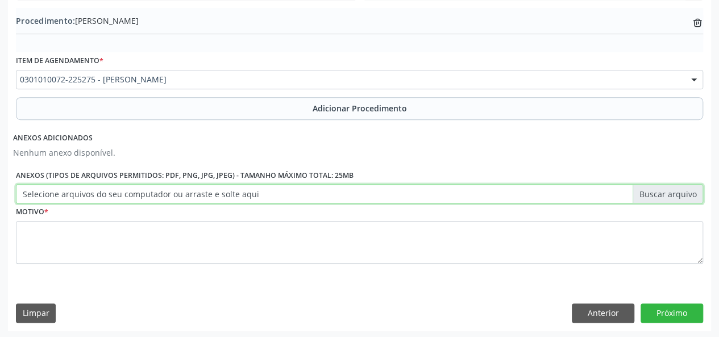
click at [697, 197] on input "Selecione arquivos do seu computador ou arraste e solte aqui" at bounding box center [359, 193] width 687 height 19
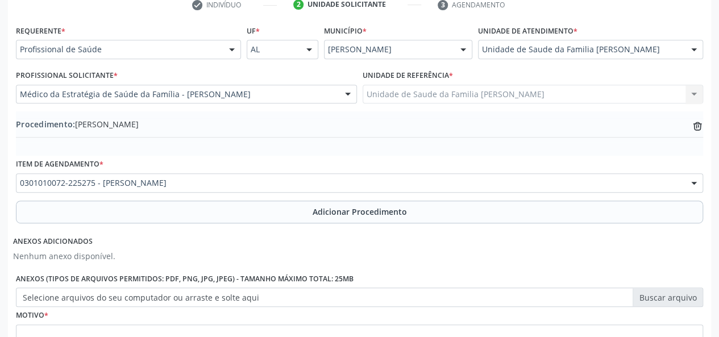
scroll to position [230, 0]
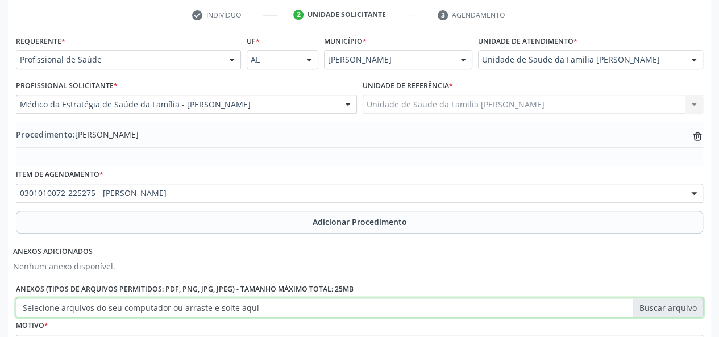
type input "C:\fakepath\bernabe.jpg"
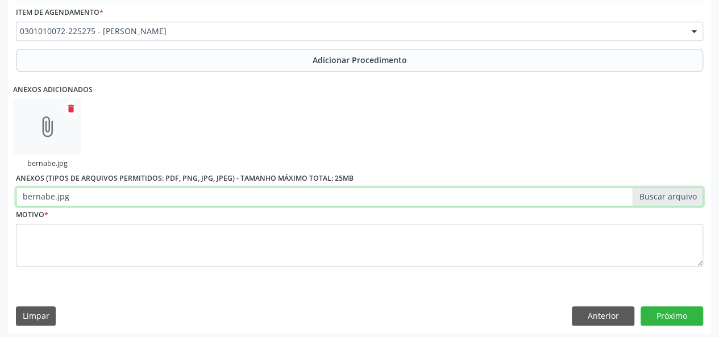
scroll to position [395, 0]
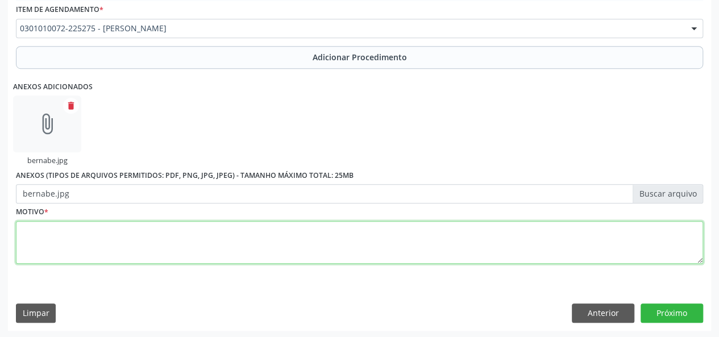
click at [43, 246] on textarea at bounding box center [359, 242] width 687 height 43
type textarea "Surdez"
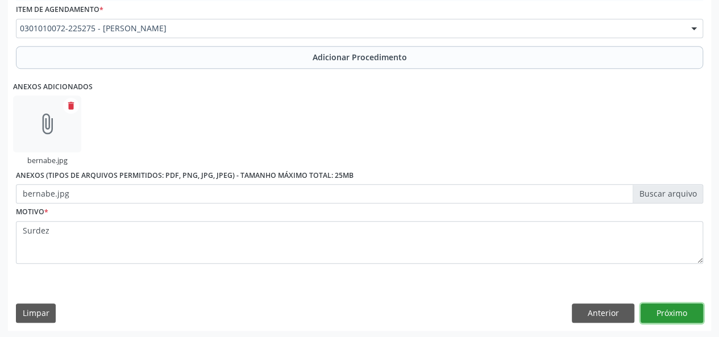
click at [671, 310] on button "Próximo" at bounding box center [671, 312] width 63 height 19
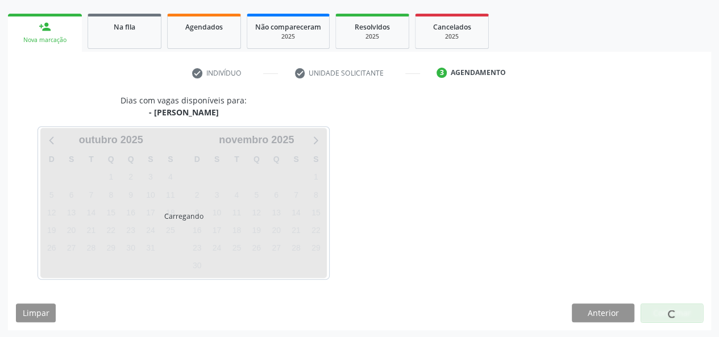
scroll to position [206, 0]
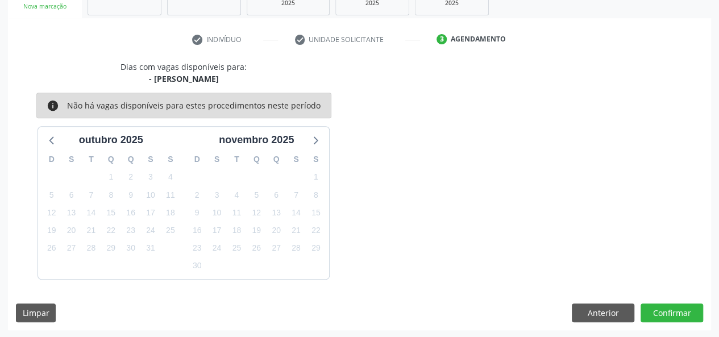
click at [672, 299] on div "Dias com vagas disponíveis para: - Médico Otorrinolaringologista info Não há va…" at bounding box center [359, 195] width 703 height 269
click at [672, 306] on button "Confirmar" at bounding box center [671, 312] width 63 height 19
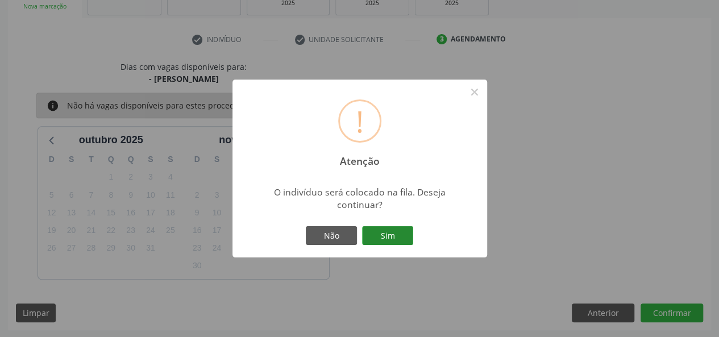
click at [401, 235] on button "Sim" at bounding box center [387, 235] width 51 height 19
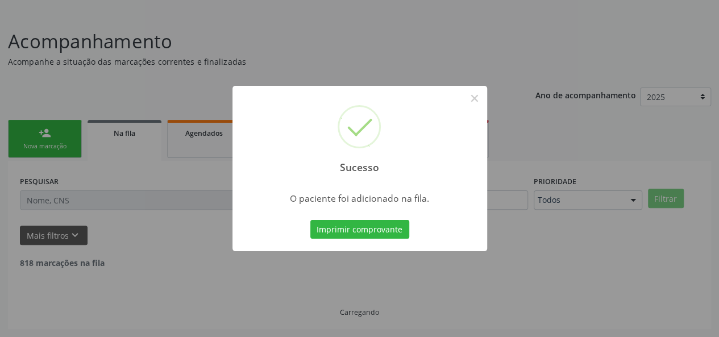
scroll to position [53, 0]
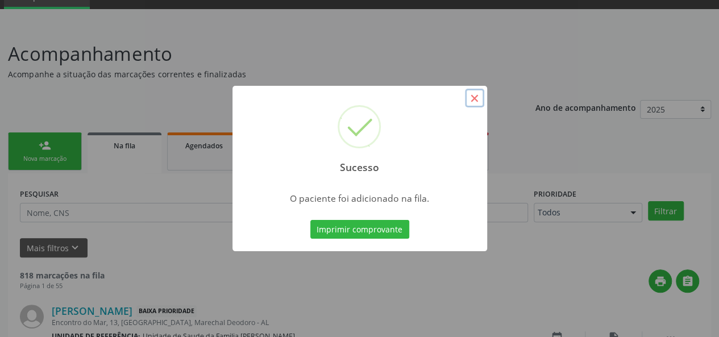
click at [478, 98] on button "×" at bounding box center [474, 98] width 19 height 19
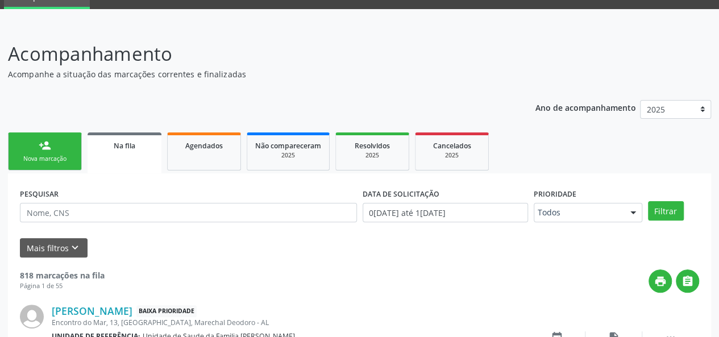
click at [66, 162] on div "Nova marcação" at bounding box center [44, 159] width 57 height 9
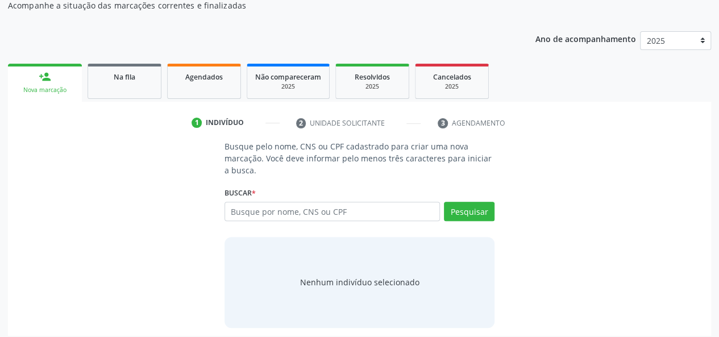
scroll to position [128, 0]
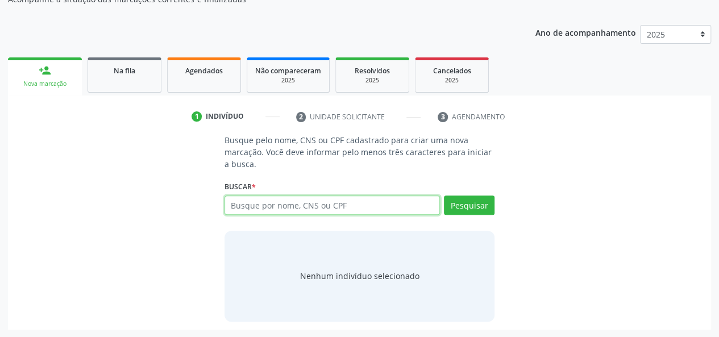
click at [244, 211] on input "text" at bounding box center [332, 204] width 216 height 19
type input "99303710878"
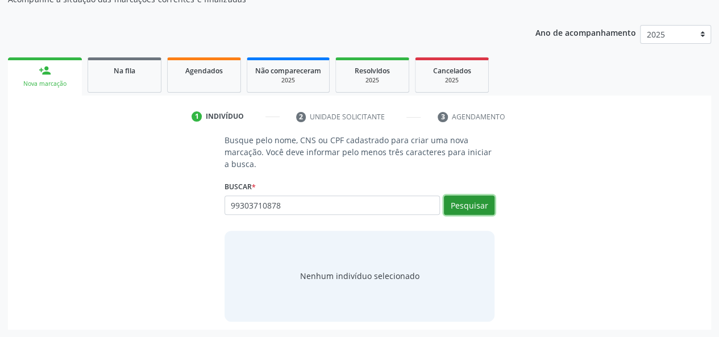
click at [459, 203] on button "Pesquisar" at bounding box center [469, 204] width 51 height 19
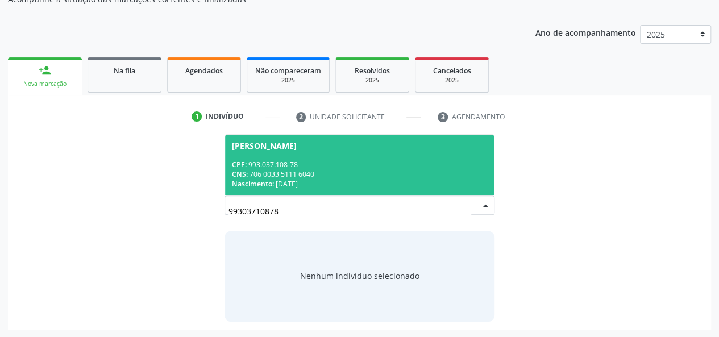
click at [276, 178] on div "CNS: 706 0033 5111 6040" at bounding box center [360, 174] width 256 height 10
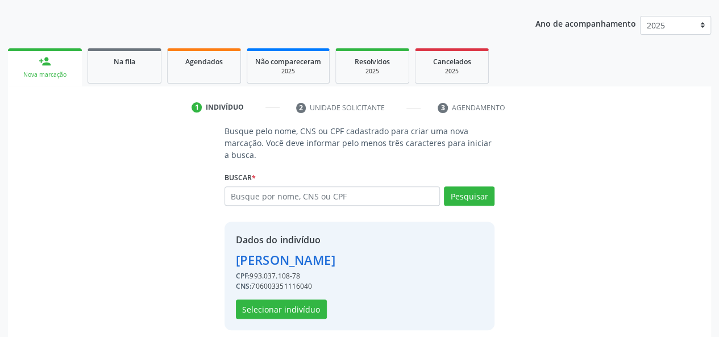
scroll to position [145, 0]
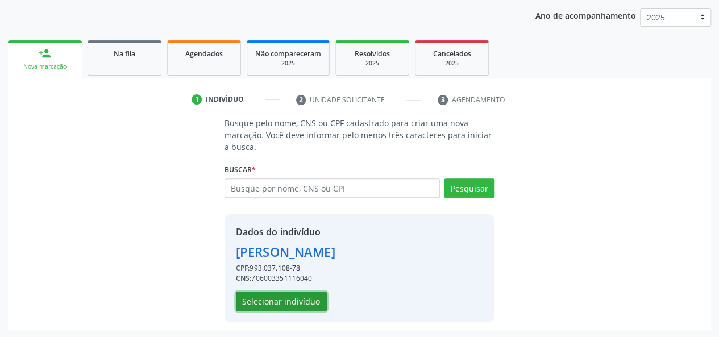
click at [297, 297] on button "Selecionar indivíduo" at bounding box center [281, 301] width 91 height 19
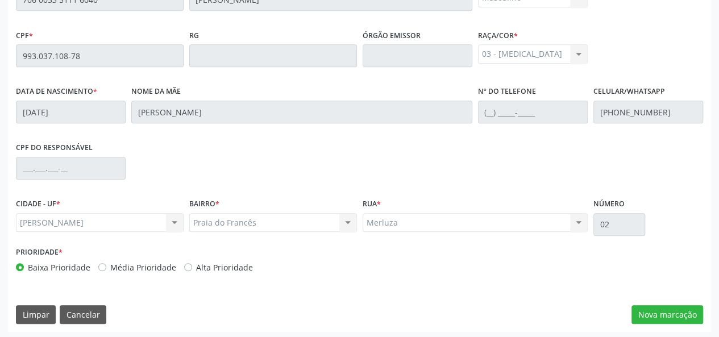
scroll to position [327, 0]
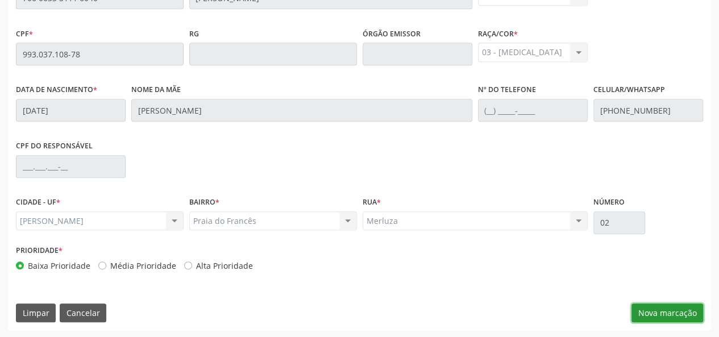
click at [650, 314] on button "Nova marcação" at bounding box center [667, 312] width 72 height 19
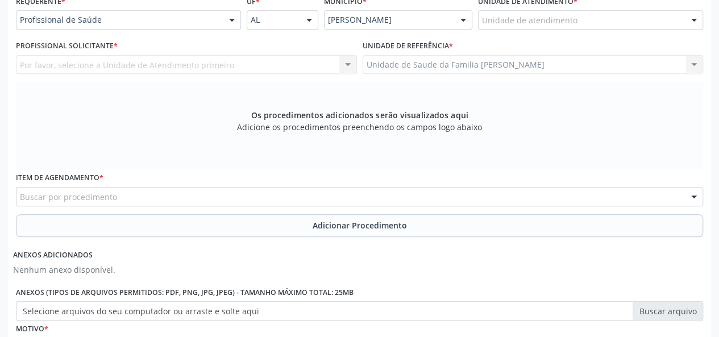
scroll to position [156, 0]
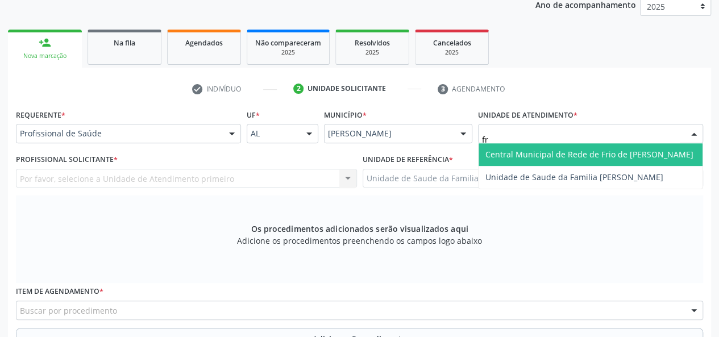
type input "fra"
click at [513, 149] on span "Unidade de Saude da Familia [PERSON_NAME]" at bounding box center [574, 154] width 178 height 11
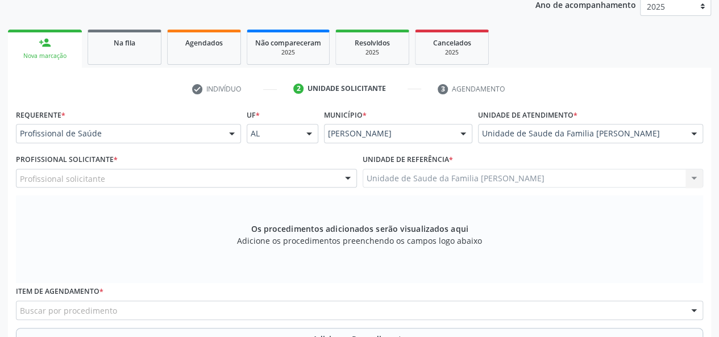
click at [124, 179] on div "Profissional solicitante" at bounding box center [186, 178] width 341 height 19
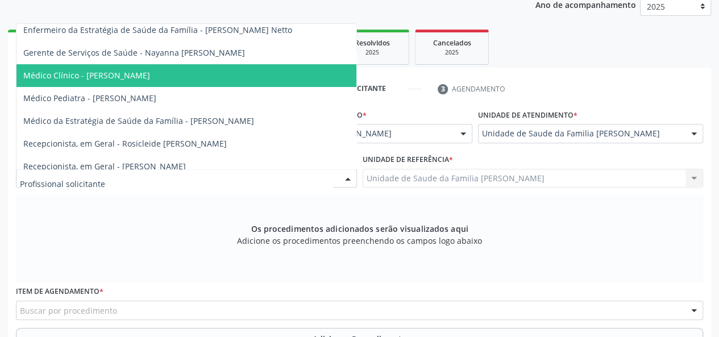
scroll to position [136, 0]
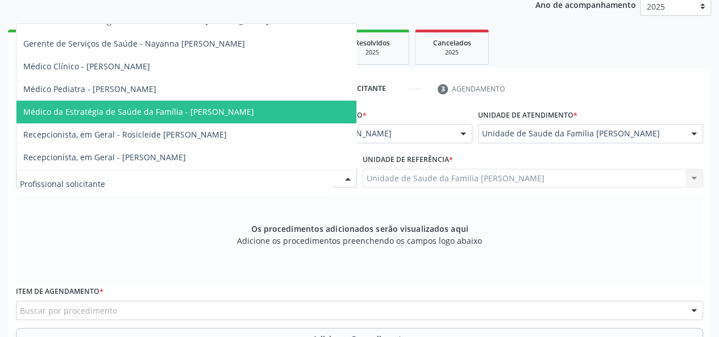
click at [252, 107] on span "Médico da Estratégia de Saúde da Família - Arthur Cunha de Mendonca Fragoso" at bounding box center [138, 111] width 231 height 11
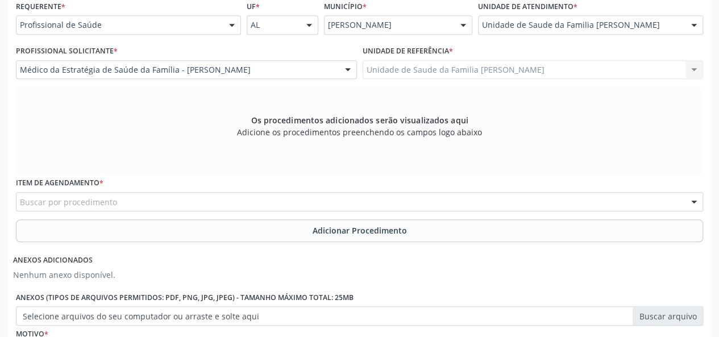
scroll to position [270, 0]
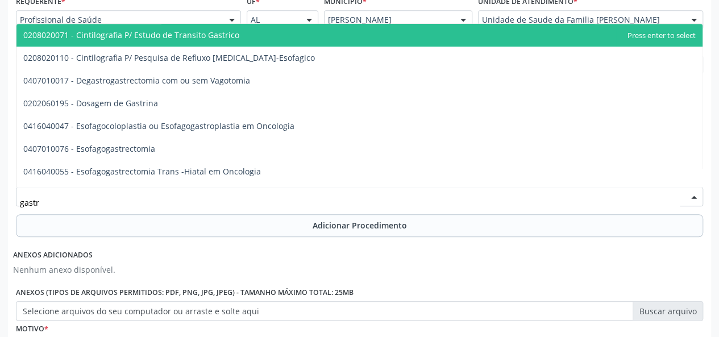
type input "gastro"
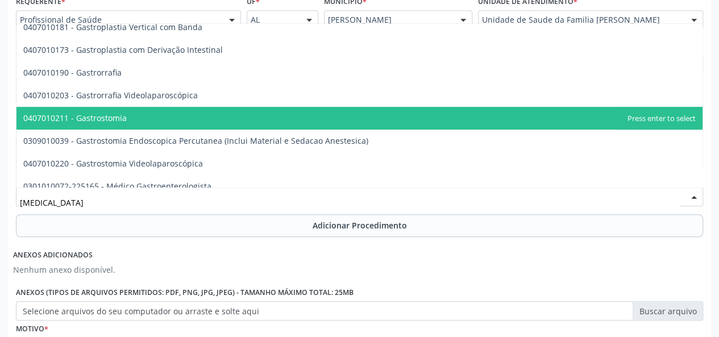
scroll to position [170, 0]
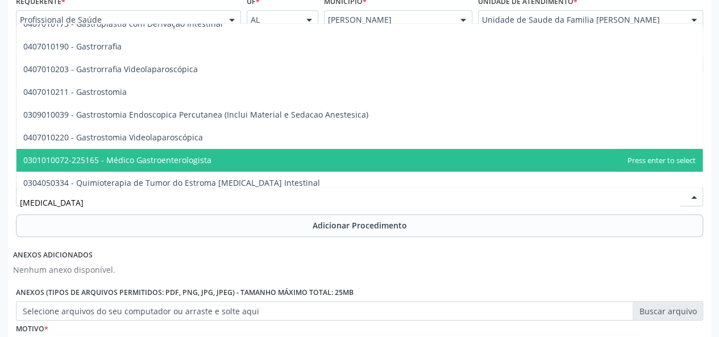
click at [148, 153] on span "0301010072-225165 - Médico Gastroenterologista" at bounding box center [359, 160] width 686 height 23
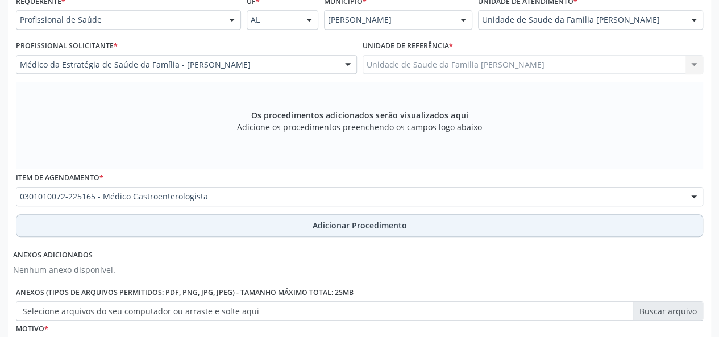
click at [342, 222] on span "Adicionar Procedimento" at bounding box center [360, 225] width 94 height 12
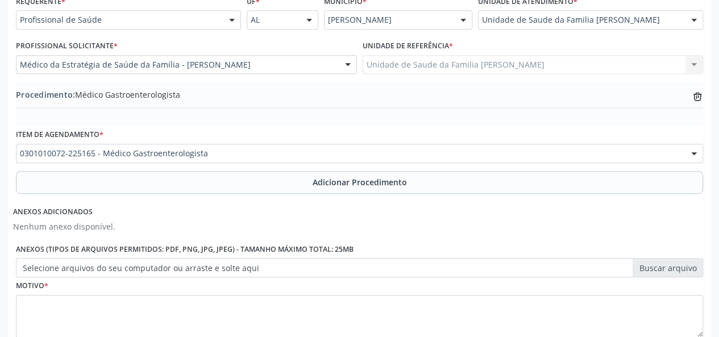
click at [669, 272] on label "Selecione arquivos do seu computador ou arraste e solte aqui" at bounding box center [359, 267] width 687 height 19
click at [669, 272] on input "Selecione arquivos do seu computador ou arraste e solte aqui" at bounding box center [359, 267] width 687 height 19
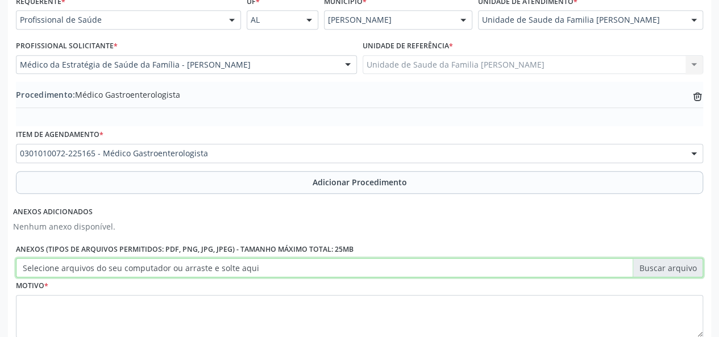
type input "C:\fakepath\bernabe.jpg"
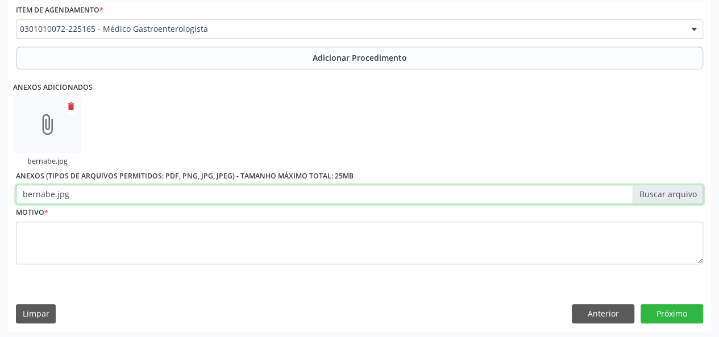
scroll to position [395, 0]
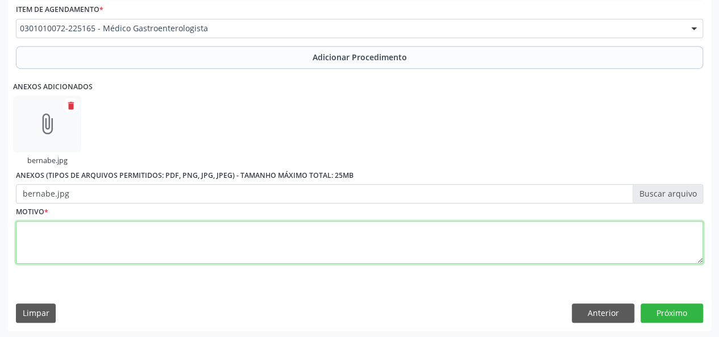
click at [45, 240] on textarea at bounding box center [359, 242] width 687 height 43
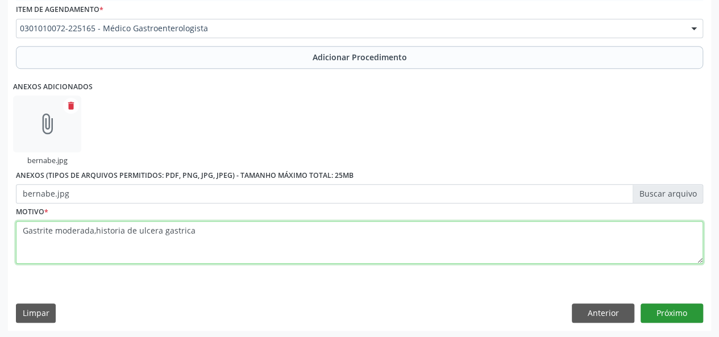
type textarea "Gastrite moderada,historia de ulcera gastrica"
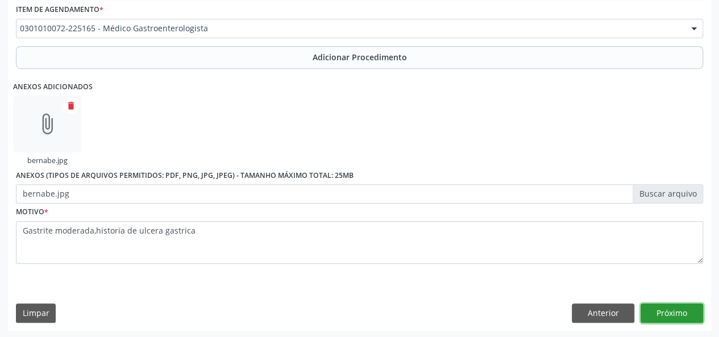
click at [692, 310] on button "Próximo" at bounding box center [671, 312] width 63 height 19
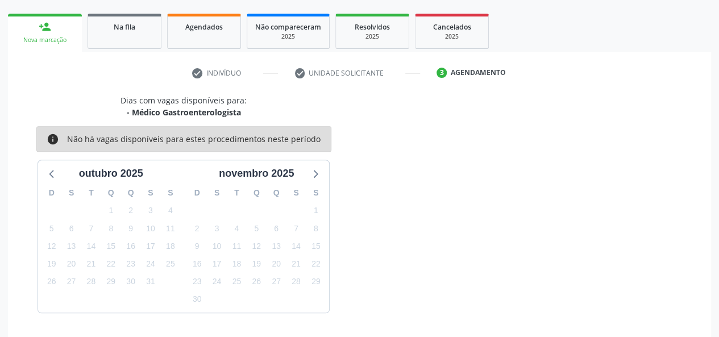
scroll to position [206, 0]
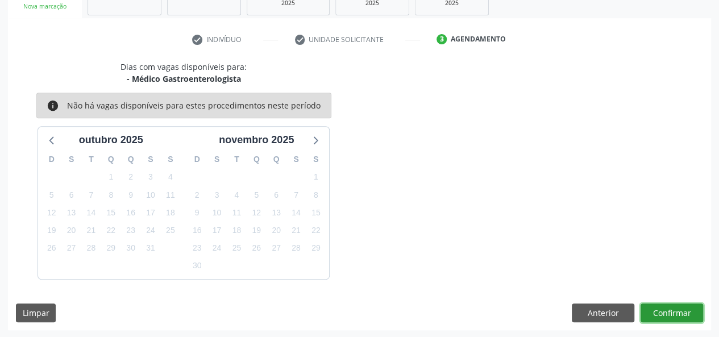
click at [688, 314] on button "Confirmar" at bounding box center [671, 312] width 63 height 19
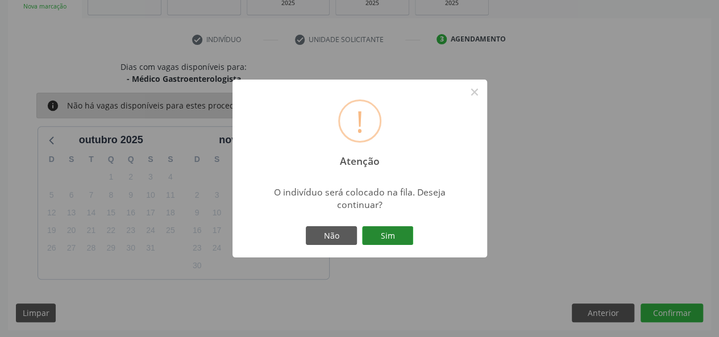
click at [406, 238] on button "Sim" at bounding box center [387, 235] width 51 height 19
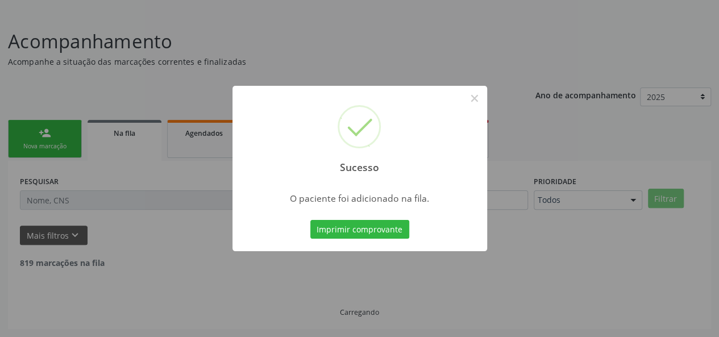
scroll to position [53, 0]
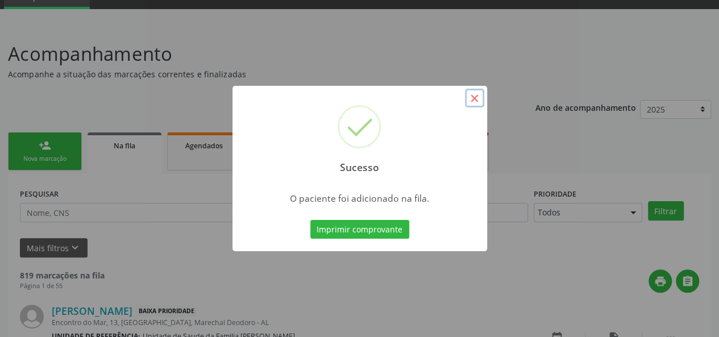
click at [475, 94] on button "×" at bounding box center [474, 98] width 19 height 19
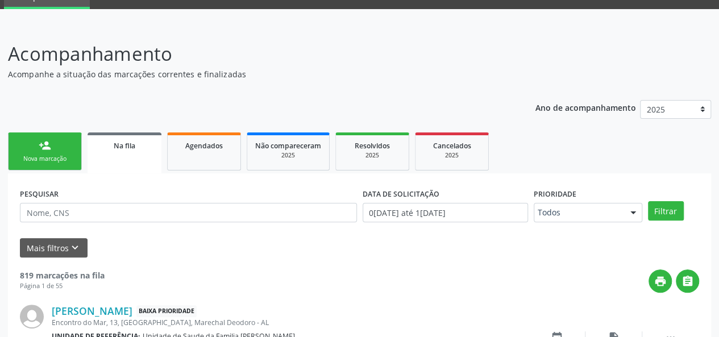
click at [19, 154] on link "person_add Nova marcação" at bounding box center [45, 151] width 74 height 38
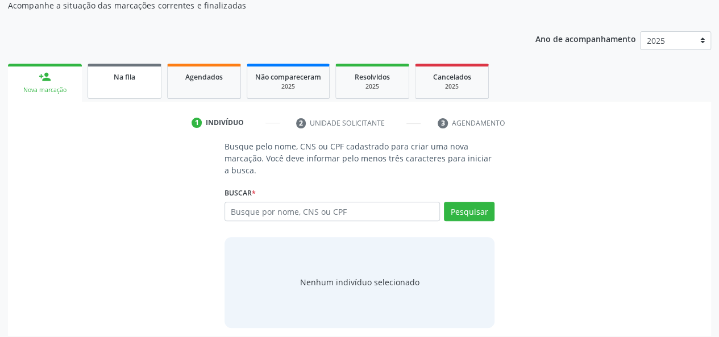
scroll to position [128, 0]
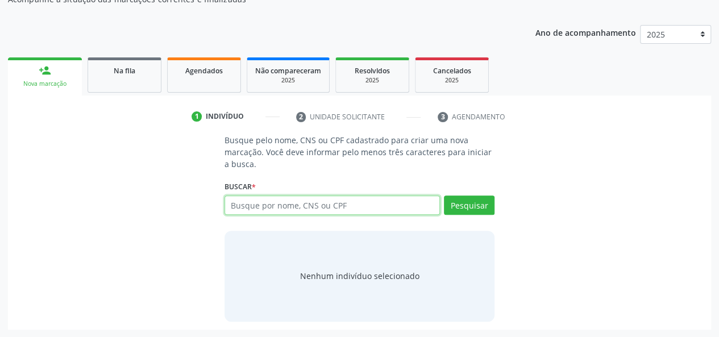
click at [275, 203] on input "text" at bounding box center [332, 204] width 216 height 19
type input "04895119459"
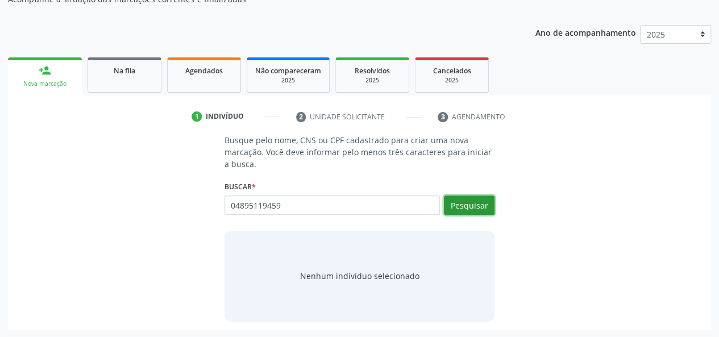
click at [452, 203] on button "Pesquisar" at bounding box center [469, 204] width 51 height 19
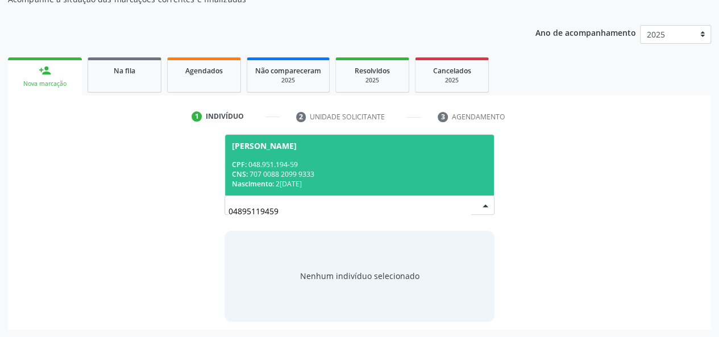
click at [248, 167] on div "CPF: 048.951.194-59" at bounding box center [360, 165] width 256 height 10
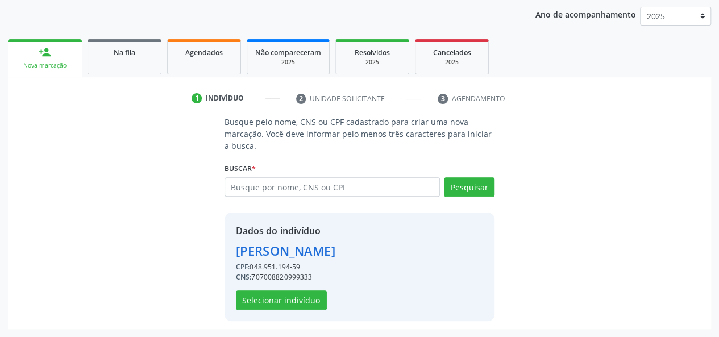
scroll to position [164, 0]
click at [297, 301] on button "Selecionar indivíduo" at bounding box center [281, 299] width 91 height 19
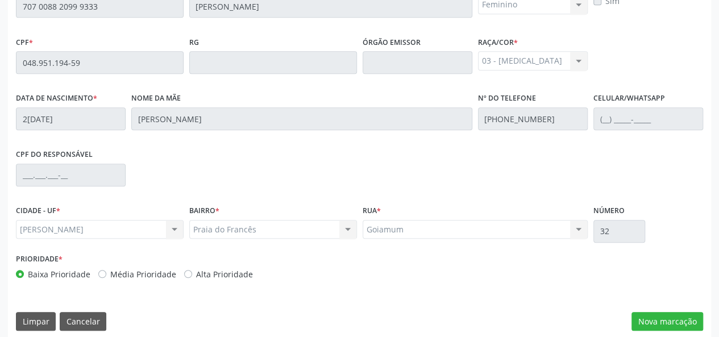
scroll to position [327, 0]
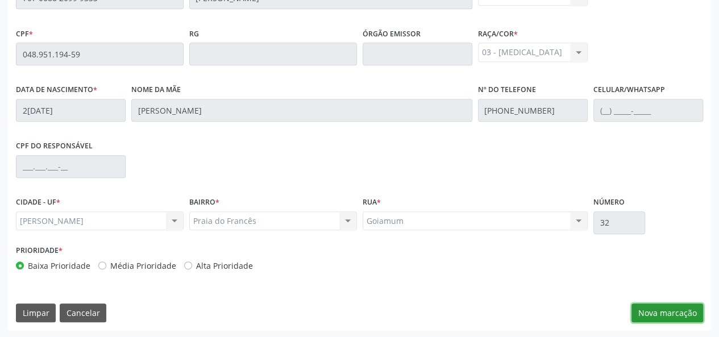
click at [684, 306] on button "Nova marcação" at bounding box center [667, 312] width 72 height 19
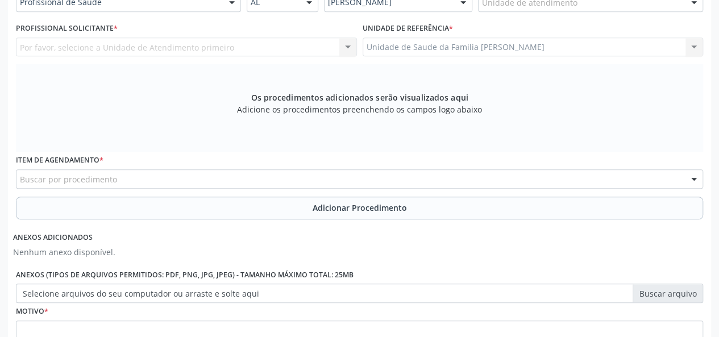
scroll to position [270, 0]
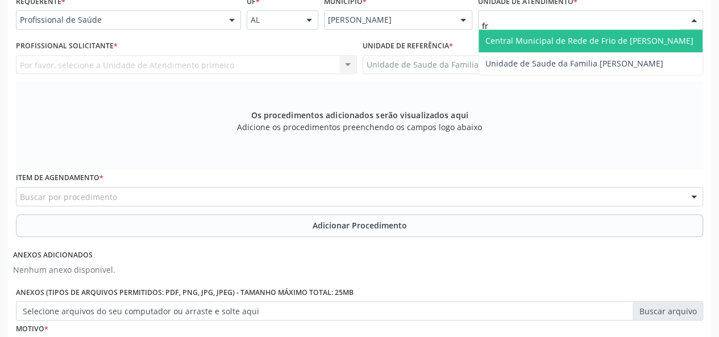
type input "fra"
click at [541, 39] on span "Unidade de Saude da Familia [PERSON_NAME]" at bounding box center [574, 40] width 178 height 11
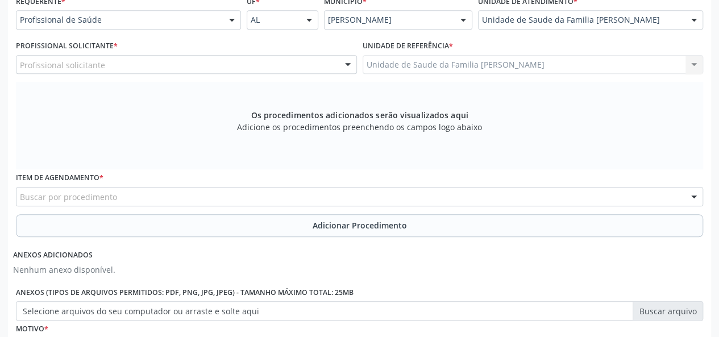
click at [110, 64] on div "Profissional solicitante" at bounding box center [186, 64] width 341 height 19
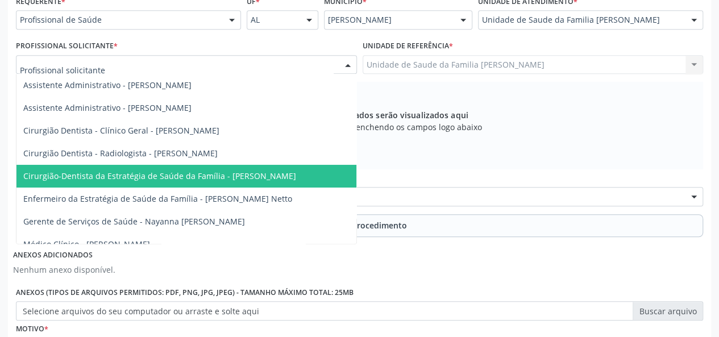
click at [243, 177] on span "Cirurgião-Dentista da Estratégia de Saúde da Família - Layon Henrique Martins C…" at bounding box center [159, 175] width 273 height 11
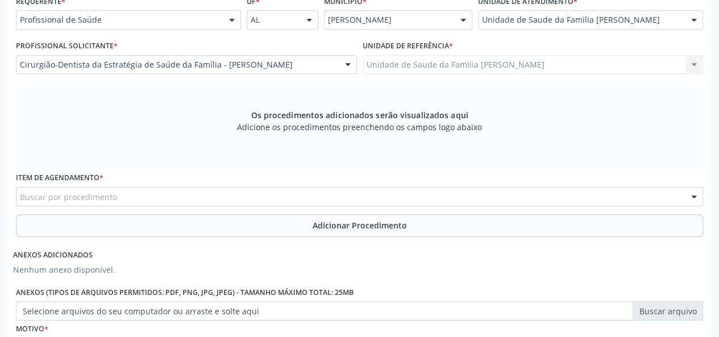
click at [280, 189] on div "Buscar por procedimento" at bounding box center [359, 196] width 687 height 19
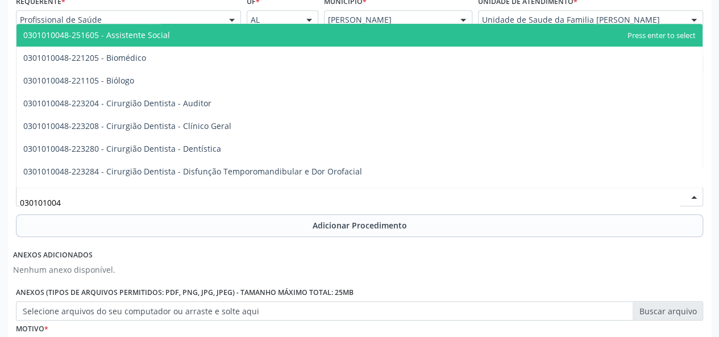
type input "0301010048"
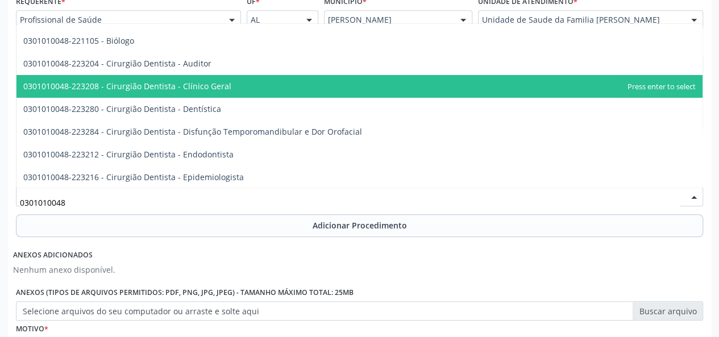
scroll to position [57, 0]
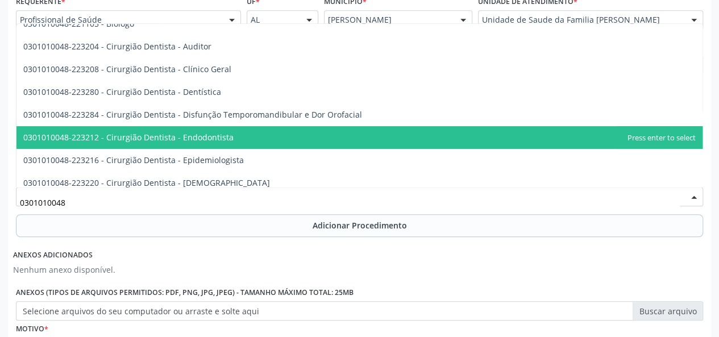
click at [229, 139] on span "0301010048-223212 - Cirurgião Dentista - Endodontista" at bounding box center [359, 137] width 686 height 23
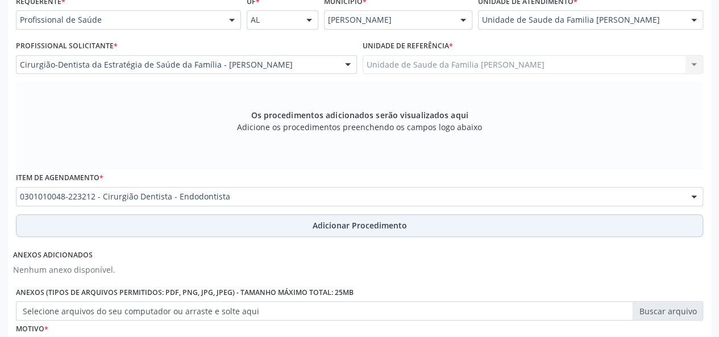
click at [378, 228] on span "Adicionar Procedimento" at bounding box center [360, 225] width 94 height 12
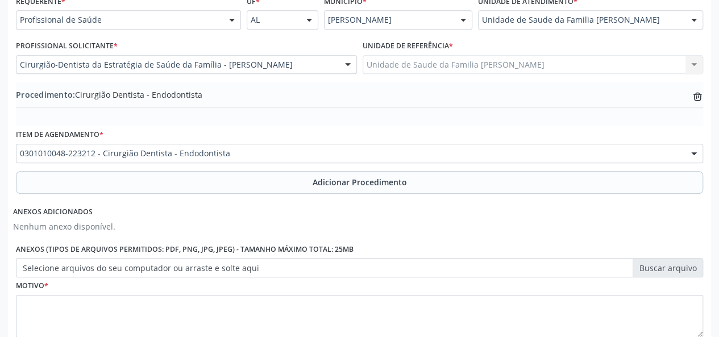
click at [660, 269] on label "Selecione arquivos do seu computador ou arraste e solte aqui" at bounding box center [359, 267] width 687 height 19
click at [660, 269] on input "Selecione arquivos do seu computador ou arraste e solte aqui" at bounding box center [359, 267] width 687 height 19
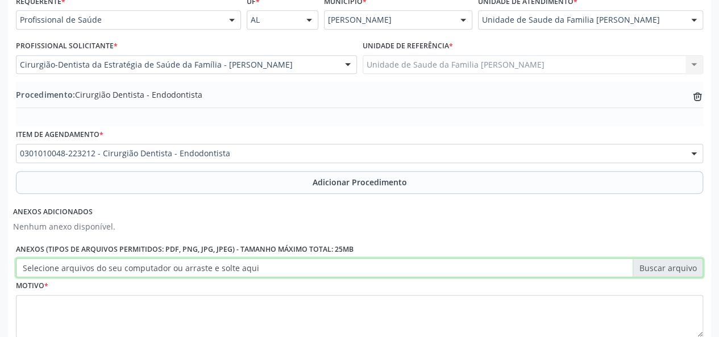
type input "C:\fakepath\fatima.jpg"
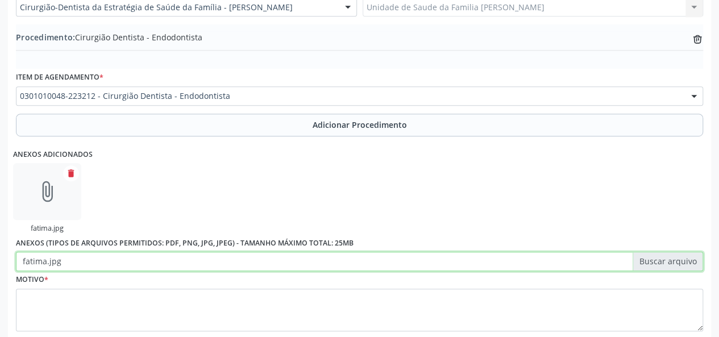
scroll to position [384, 0]
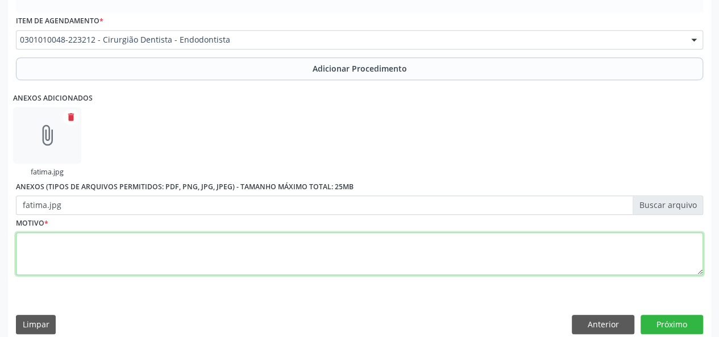
click at [34, 247] on textarea at bounding box center [359, 253] width 687 height 43
type textarea "Paciente relata dor, e ter feito aa endo do elemento ha 2 anos atras"
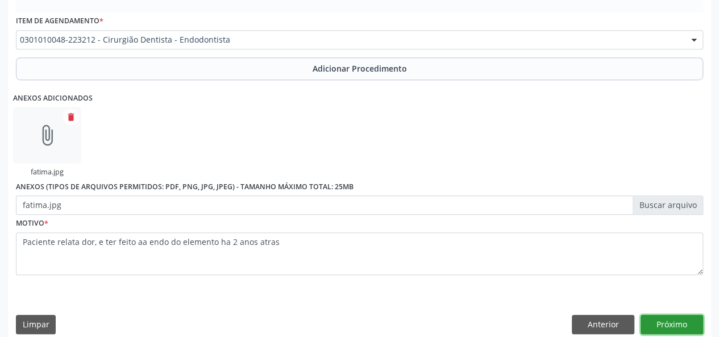
click at [671, 318] on button "Próximo" at bounding box center [671, 324] width 63 height 19
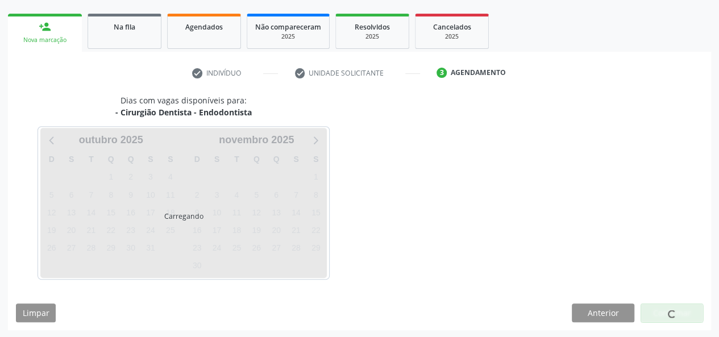
scroll to position [206, 0]
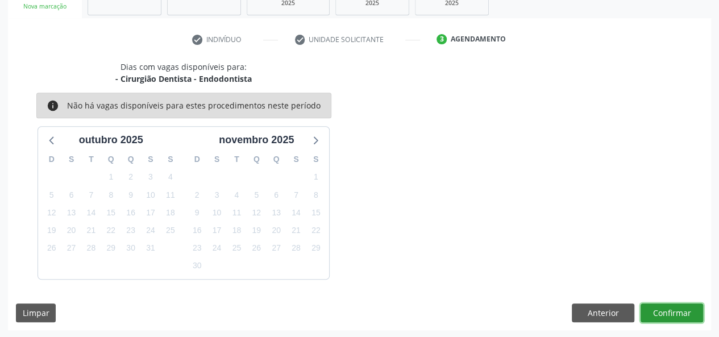
click at [688, 315] on button "Confirmar" at bounding box center [671, 312] width 63 height 19
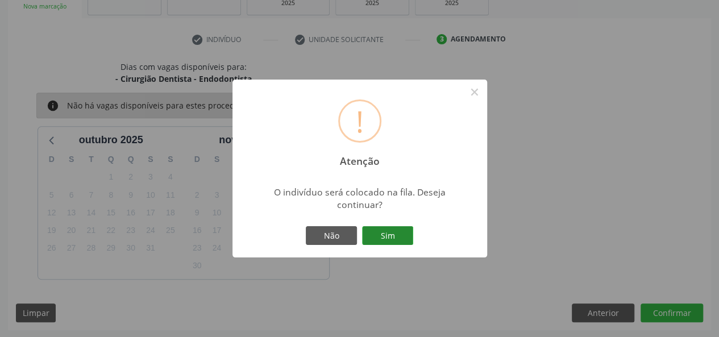
click at [402, 231] on button "Sim" at bounding box center [387, 235] width 51 height 19
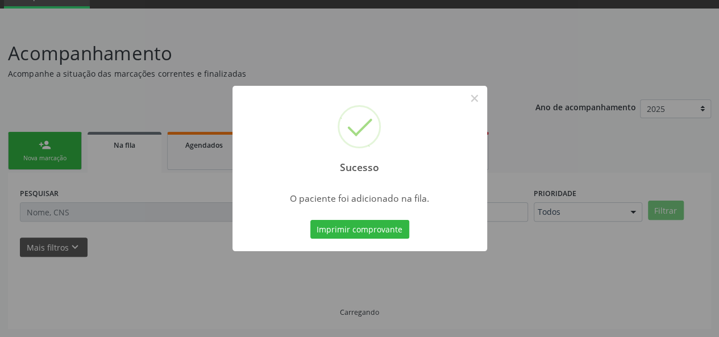
scroll to position [53, 0]
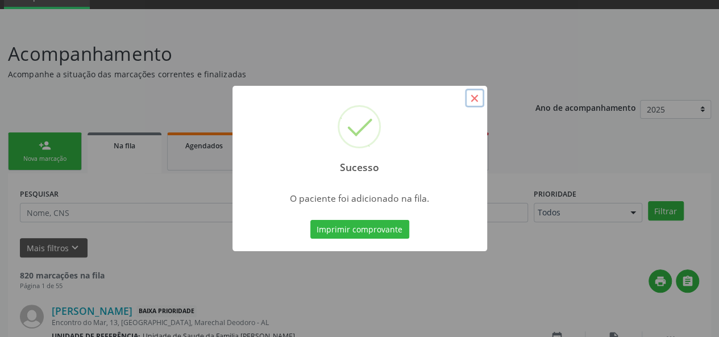
click at [475, 96] on button "×" at bounding box center [474, 98] width 19 height 19
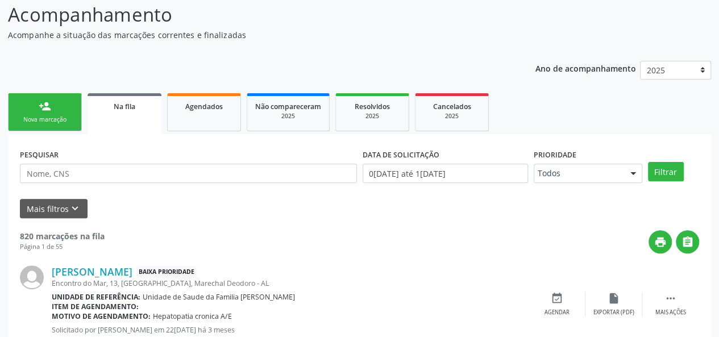
scroll to position [110, 0]
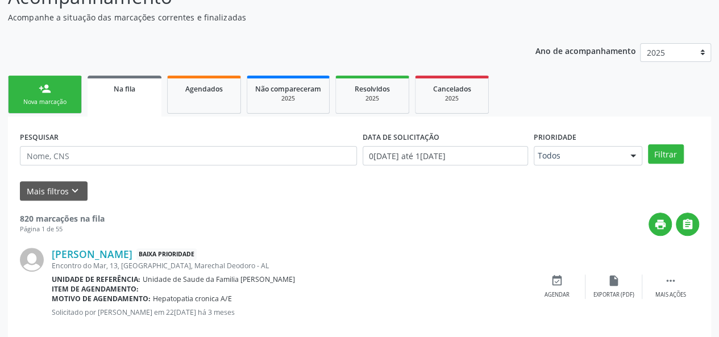
click at [50, 89] on div "person_add" at bounding box center [45, 88] width 13 height 13
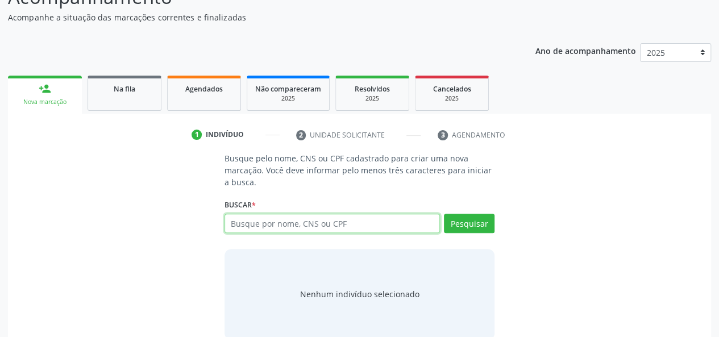
click at [285, 220] on input "text" at bounding box center [332, 223] width 216 height 19
click at [307, 223] on input "text" at bounding box center [332, 223] width 216 height 19
type input "708708171721498"
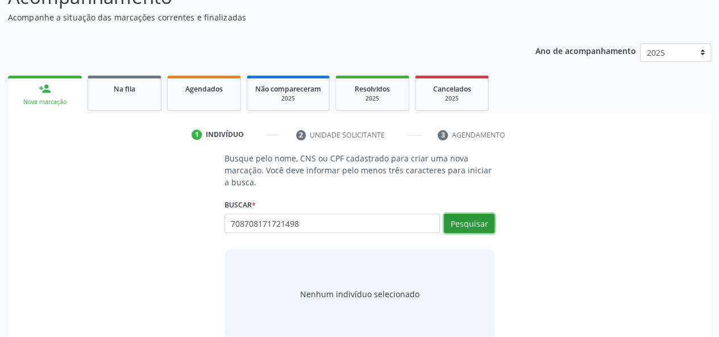
click at [477, 228] on button "Pesquisar" at bounding box center [469, 223] width 51 height 19
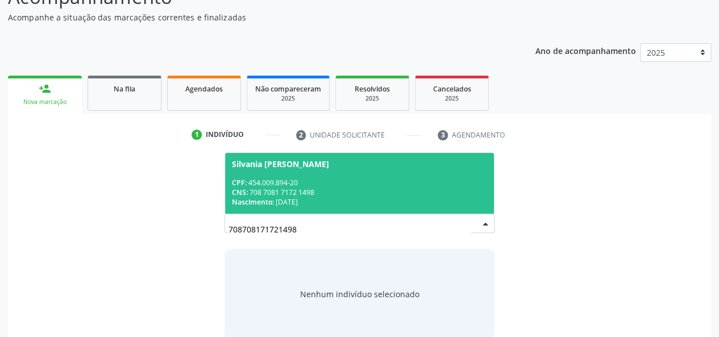
click at [237, 175] on span "Silvania Joaquina dos Santos Pereira CPF: 454.009.894-20 CNS: 708 7081 7172 149…" at bounding box center [359, 183] width 269 height 61
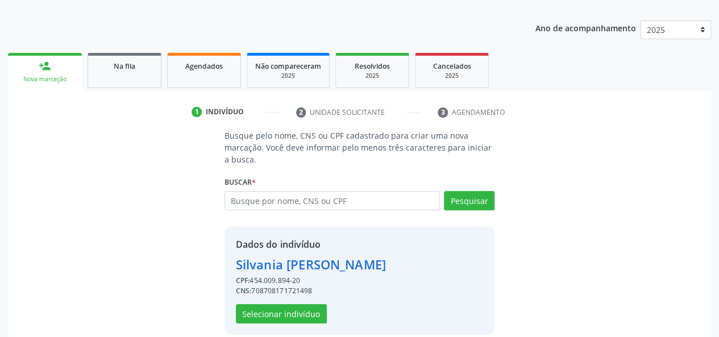
scroll to position [145, 0]
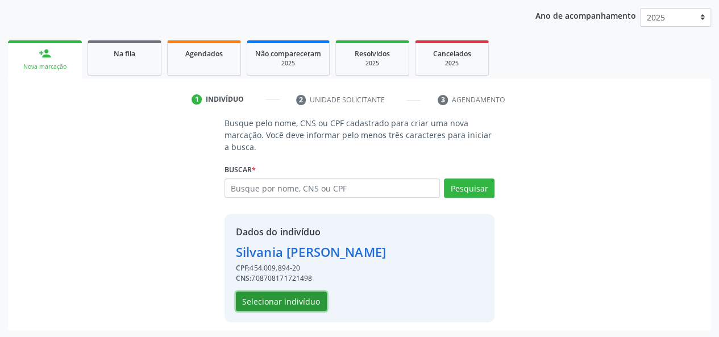
click at [315, 301] on button "Selecionar indivíduo" at bounding box center [281, 301] width 91 height 19
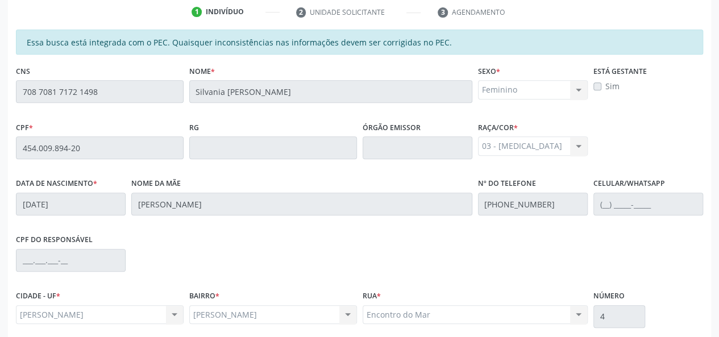
scroll to position [327, 0]
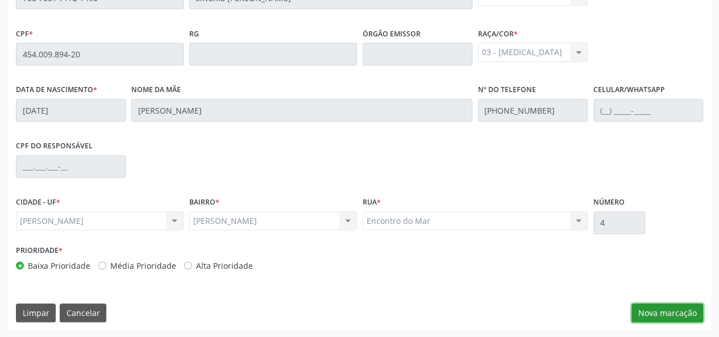
click at [667, 314] on button "Nova marcação" at bounding box center [667, 312] width 72 height 19
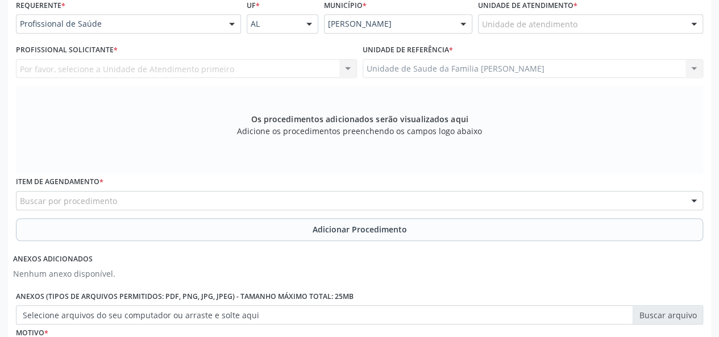
scroll to position [156, 0]
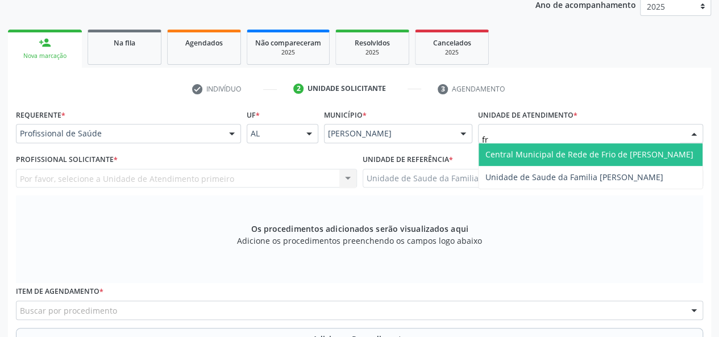
type input "fra"
click at [540, 152] on span "Unidade de Saude da Familia [PERSON_NAME]" at bounding box center [574, 154] width 178 height 11
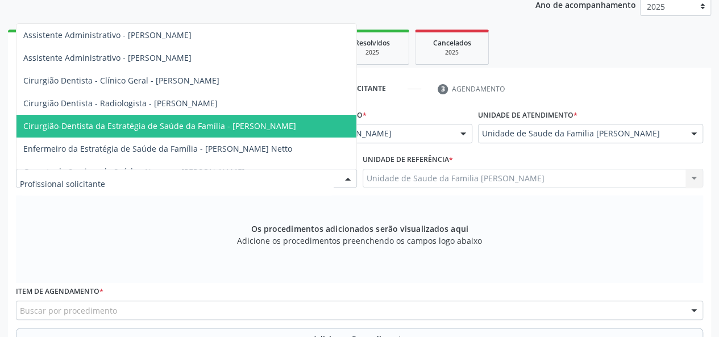
click at [220, 118] on span "Cirurgião-Dentista da Estratégia de Saúde da Família - Layon Henrique Martins C…" at bounding box center [186, 126] width 340 height 23
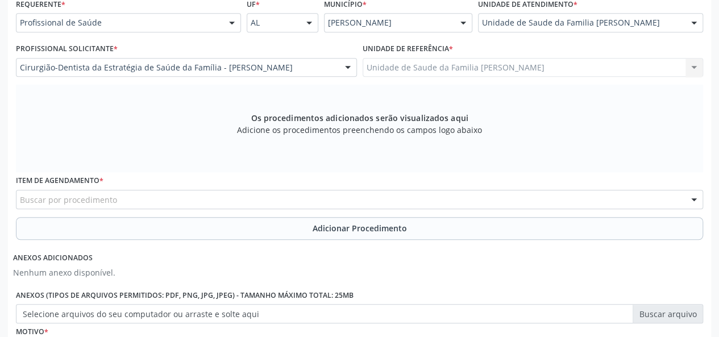
scroll to position [270, 0]
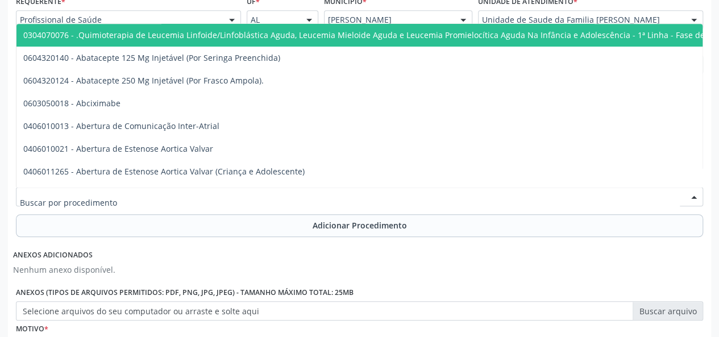
click at [120, 192] on div at bounding box center [359, 196] width 687 height 19
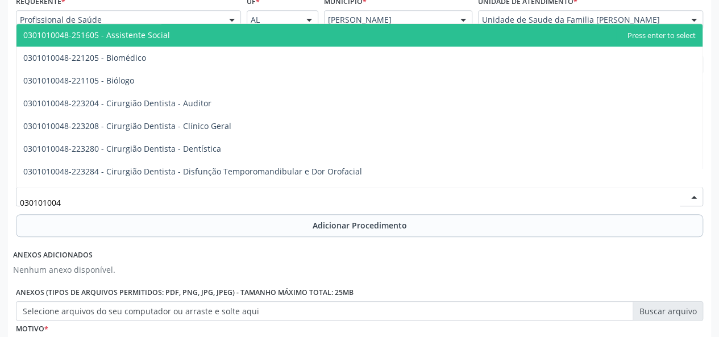
type input "0301010048"
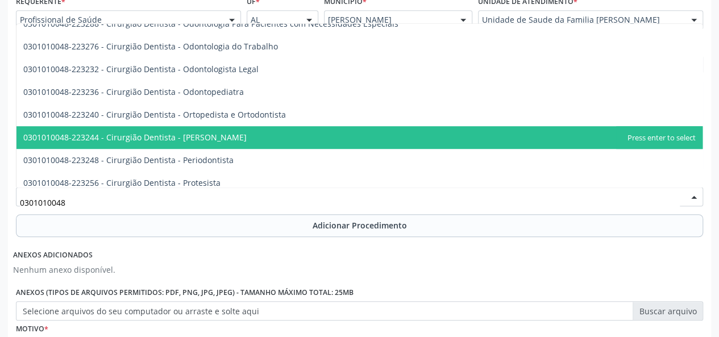
scroll to position [341, 0]
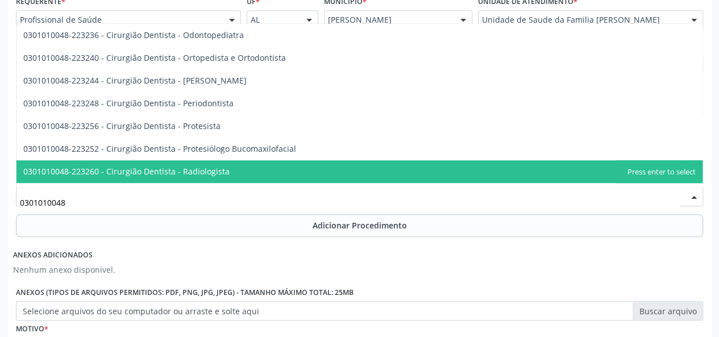
click at [205, 175] on span "0301010048-223260 - Cirurgião Dentista - Radiologista" at bounding box center [126, 171] width 206 height 11
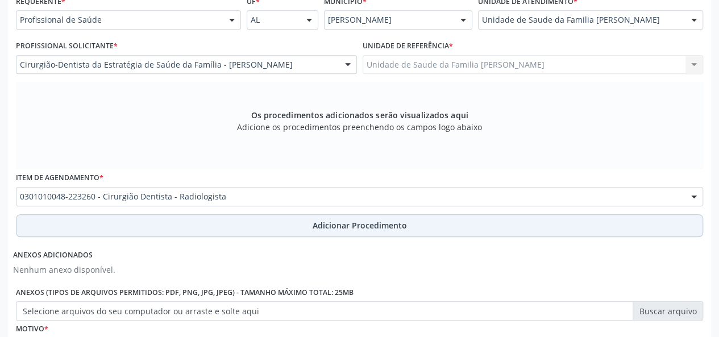
click at [363, 220] on span "Adicionar Procedimento" at bounding box center [360, 225] width 94 height 12
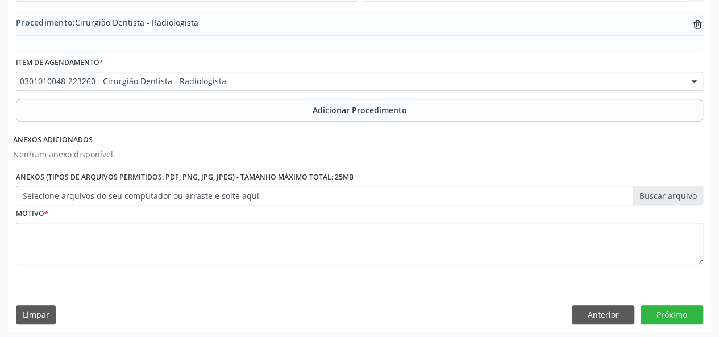
scroll to position [344, 0]
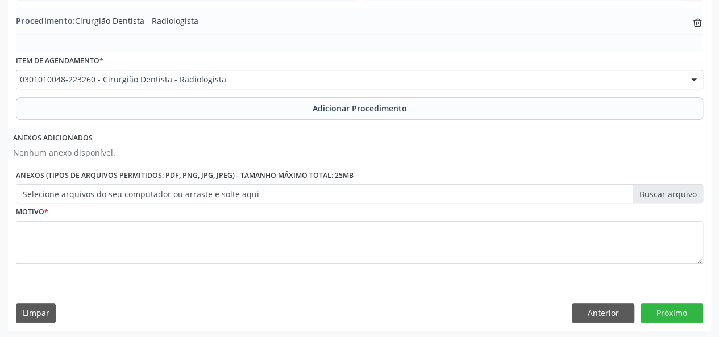
click at [656, 194] on label "Selecione arquivos do seu computador ou arraste e solte aqui" at bounding box center [359, 193] width 687 height 19
click at [656, 194] on input "Selecione arquivos do seu computador ou arraste e solte aqui" at bounding box center [359, 193] width 687 height 19
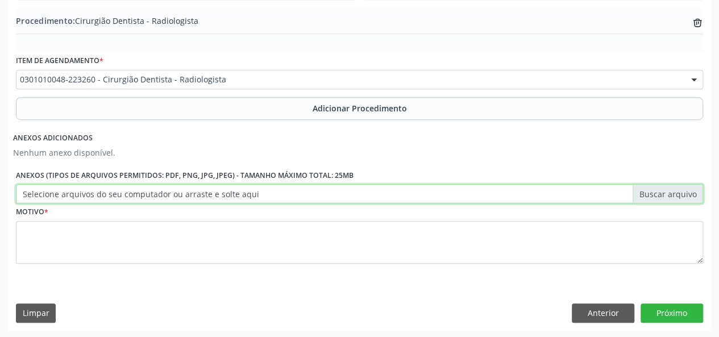
type input "C:\fakepath\silvana.jpg"
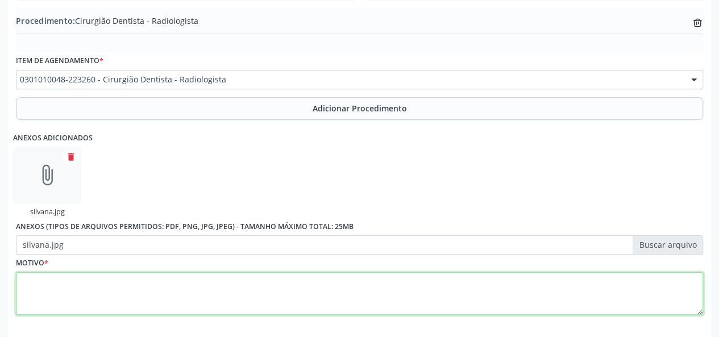
click at [32, 281] on textarea at bounding box center [359, 293] width 687 height 43
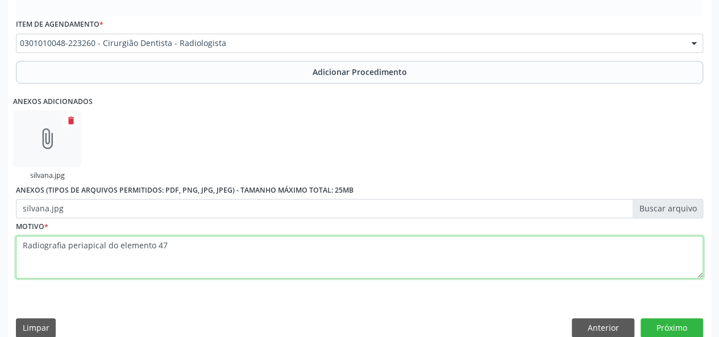
scroll to position [395, 0]
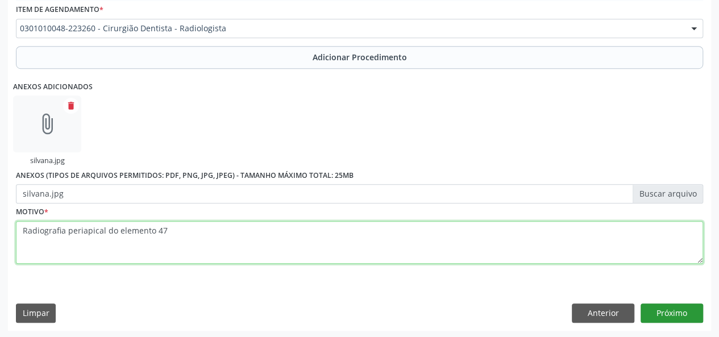
type textarea "Radiografia periapical do elemento 47"
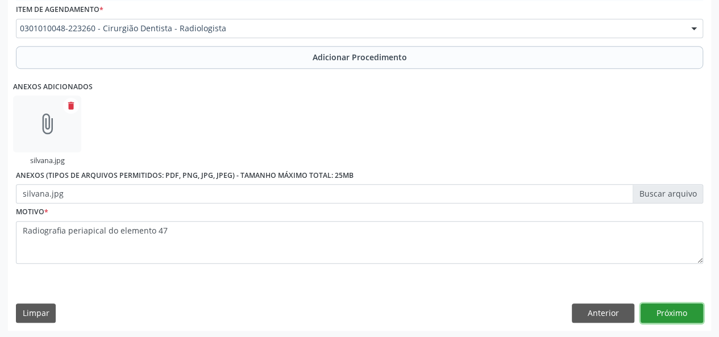
click at [659, 308] on button "Próximo" at bounding box center [671, 312] width 63 height 19
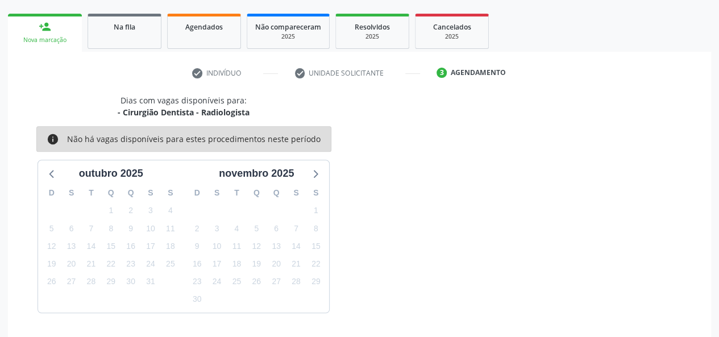
scroll to position [206, 0]
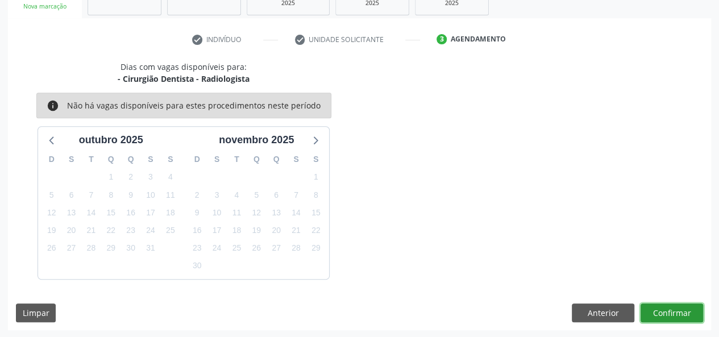
click at [659, 308] on button "Confirmar" at bounding box center [671, 312] width 63 height 19
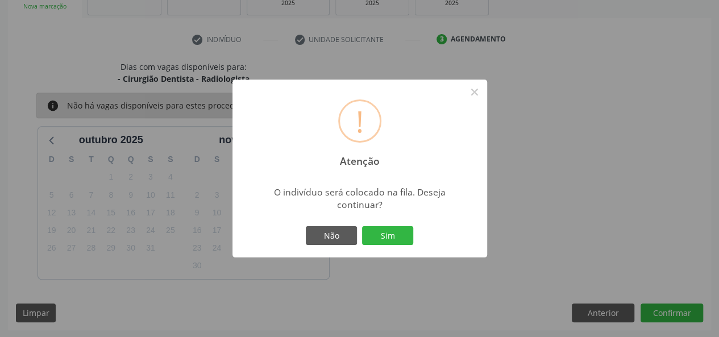
click at [414, 234] on div "Não Sim" at bounding box center [359, 236] width 113 height 24
click at [382, 237] on button "Sim" at bounding box center [387, 235] width 51 height 19
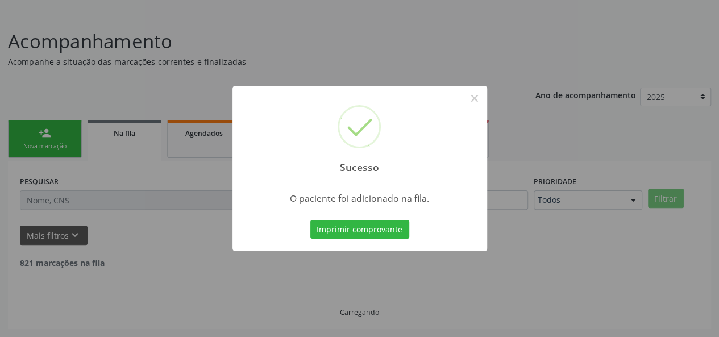
scroll to position [53, 0]
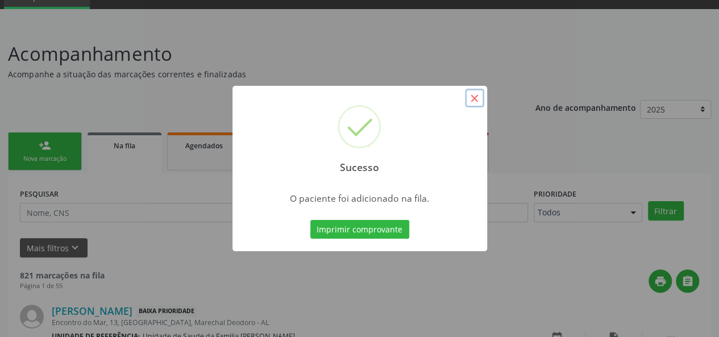
click at [478, 98] on button "×" at bounding box center [474, 98] width 19 height 19
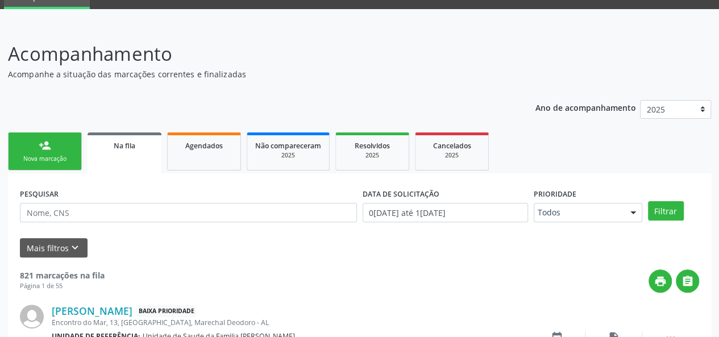
click at [40, 157] on div "Nova marcação" at bounding box center [44, 159] width 57 height 9
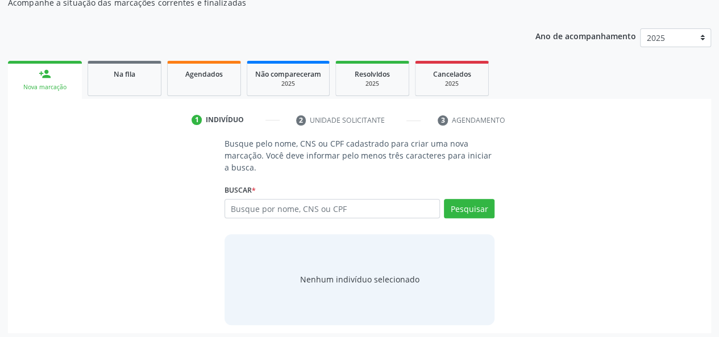
scroll to position [128, 0]
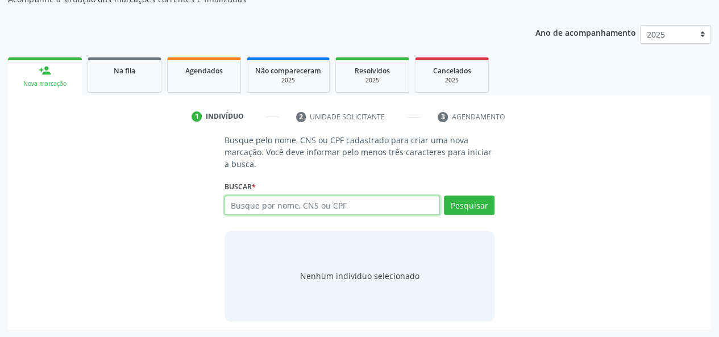
click at [245, 211] on input "text" at bounding box center [332, 204] width 216 height 19
type input "47801539800"
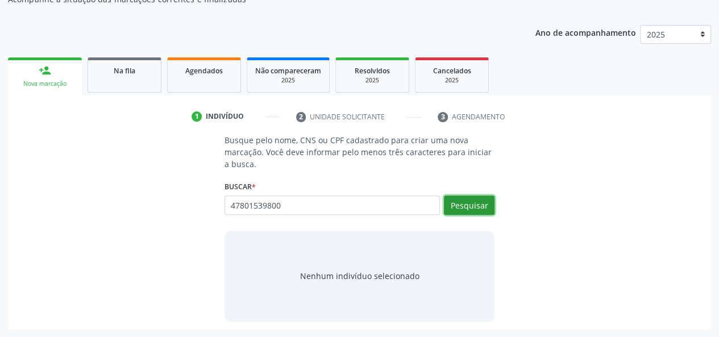
click at [456, 205] on button "Pesquisar" at bounding box center [469, 204] width 51 height 19
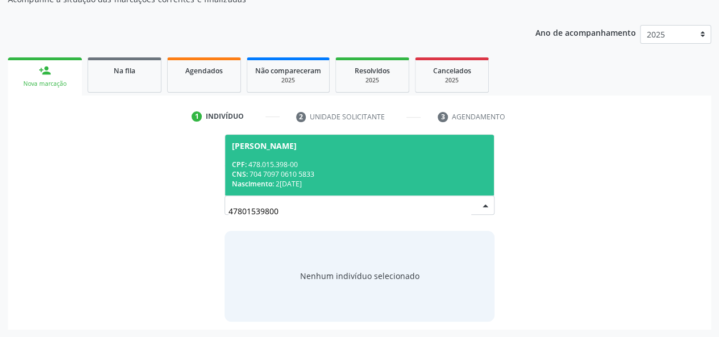
click at [264, 164] on div "CPF: 478.015.398-00" at bounding box center [360, 165] width 256 height 10
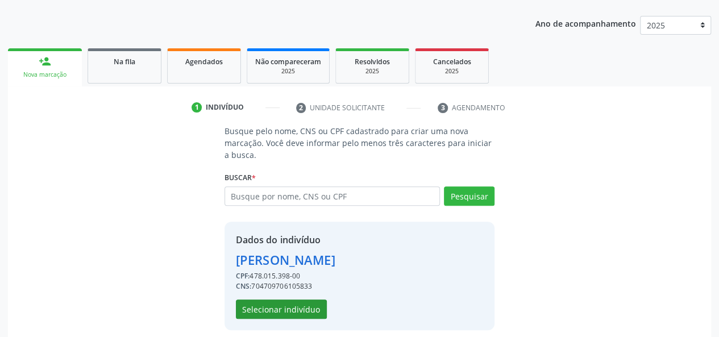
scroll to position [145, 0]
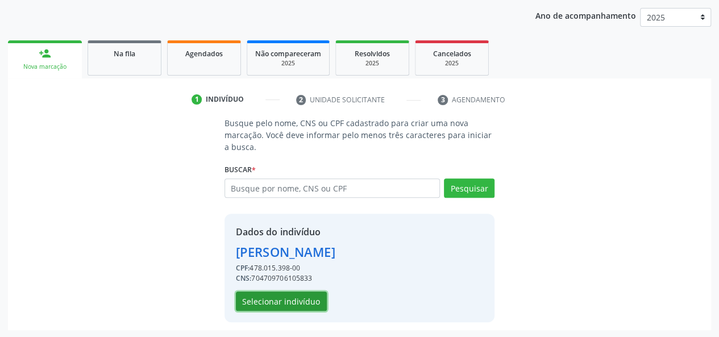
click at [260, 297] on button "Selecionar indivíduo" at bounding box center [281, 301] width 91 height 19
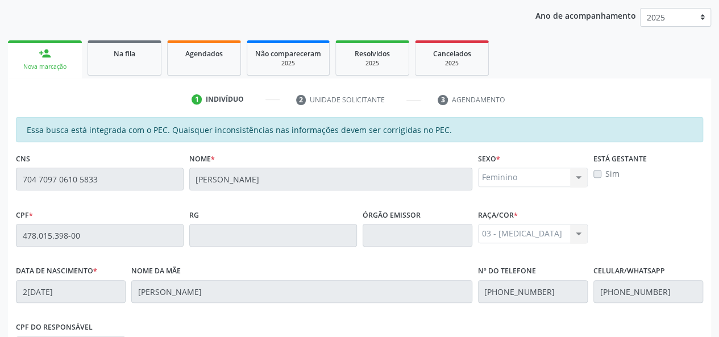
scroll to position [327, 0]
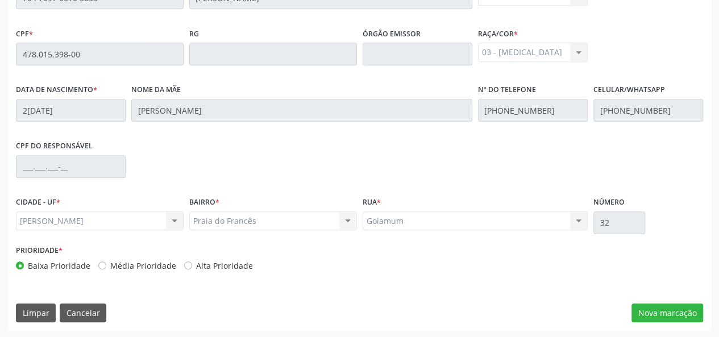
click at [680, 301] on div "Essa busca está integrada com o PEC. Quaisquer inconsistências nas informações …" at bounding box center [359, 133] width 703 height 394
click at [672, 311] on button "Nova marcação" at bounding box center [667, 312] width 72 height 19
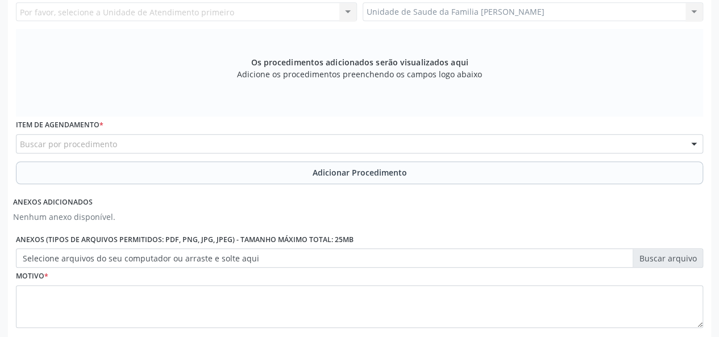
scroll to position [270, 0]
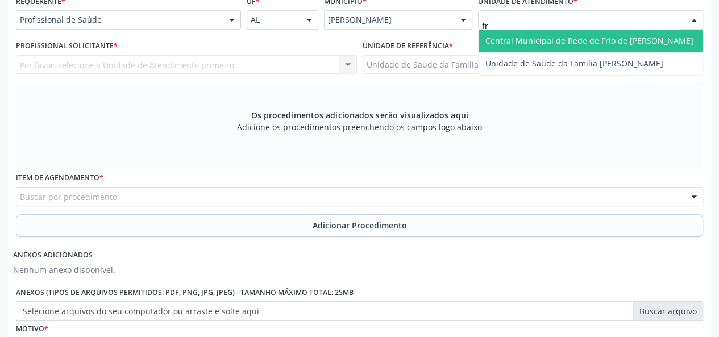
type input "fra"
click at [515, 39] on span "Unidade de Saude da Familia [PERSON_NAME]" at bounding box center [574, 40] width 178 height 11
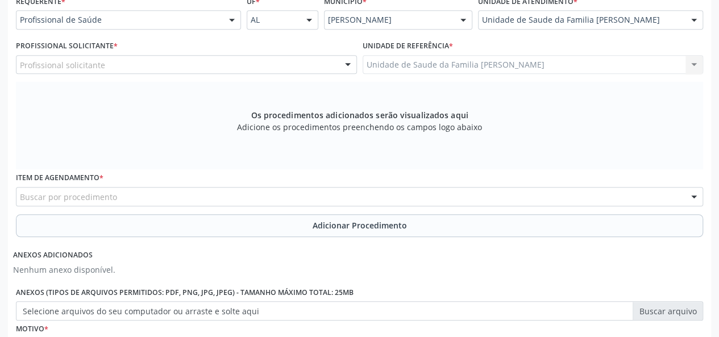
click at [38, 56] on div "Profissional solicitante" at bounding box center [186, 64] width 341 height 19
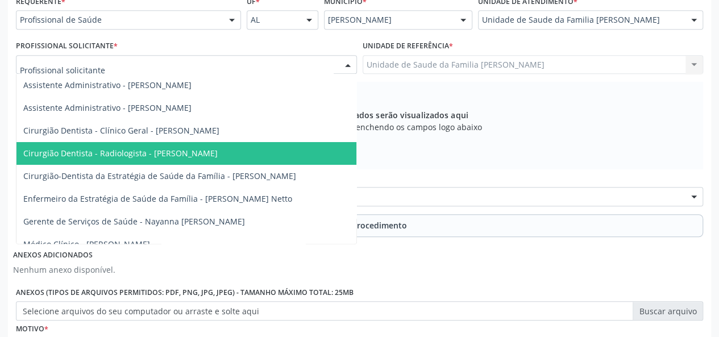
scroll to position [57, 0]
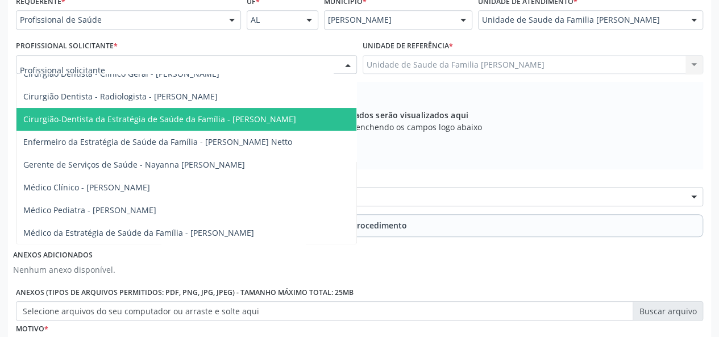
click at [244, 118] on span "Cirurgião-Dentista da Estratégia de Saúde da Família - Layon Henrique Martins C…" at bounding box center [159, 119] width 273 height 11
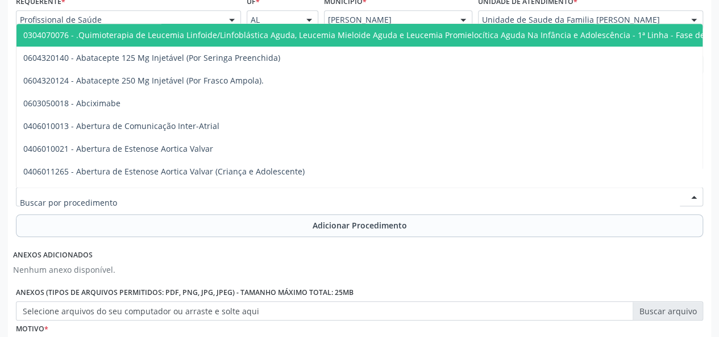
click at [159, 194] on div at bounding box center [359, 196] width 687 height 19
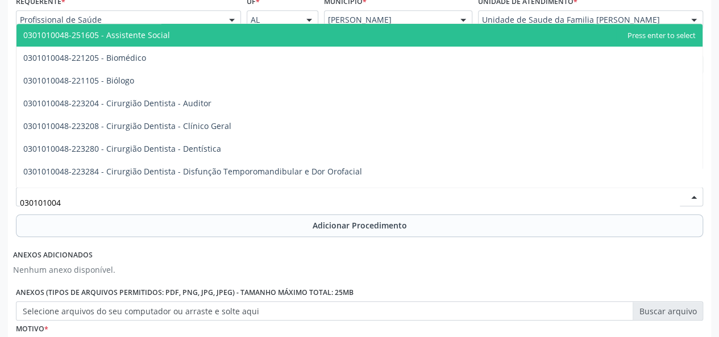
type input "0301010048"
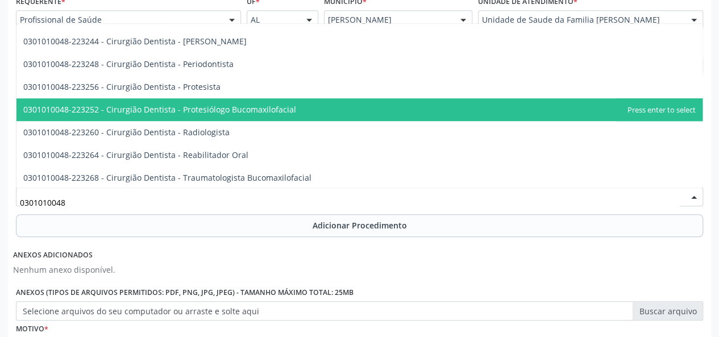
scroll to position [398, 0]
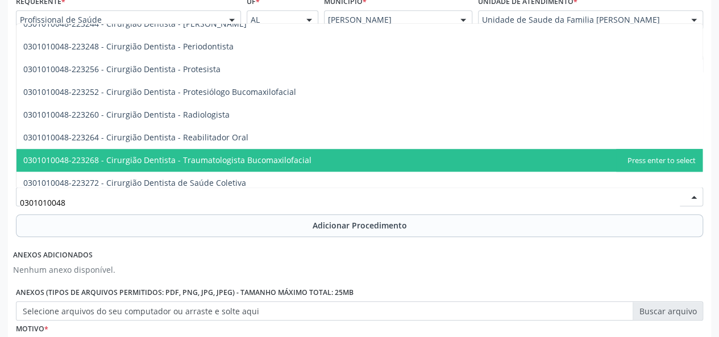
click at [266, 156] on span "0301010048-223268 - Cirurgião Dentista - Traumatologista Bucomaxilofacial" at bounding box center [167, 160] width 288 height 11
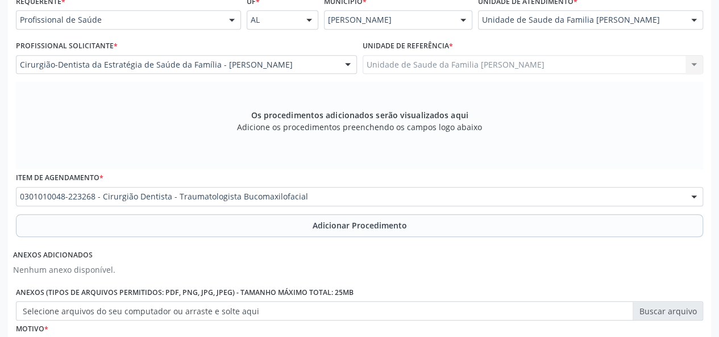
scroll to position [327, 0]
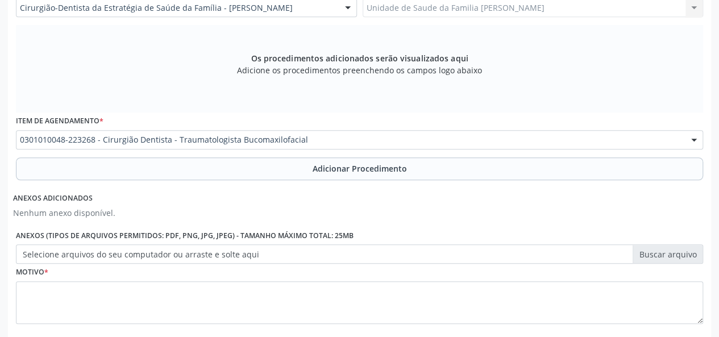
click at [331, 170] on span "Adicionar Procedimento" at bounding box center [360, 169] width 94 height 12
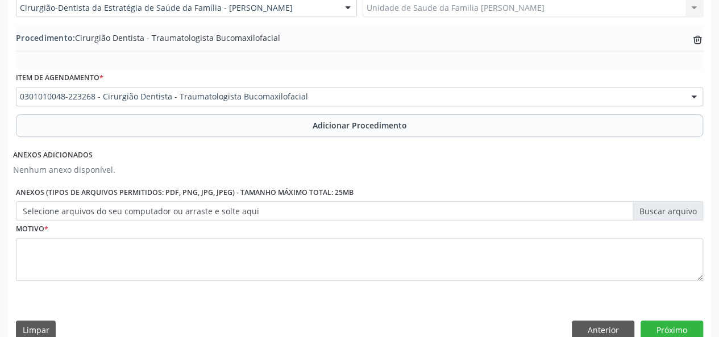
click at [677, 210] on label "Selecione arquivos do seu computador ou arraste e solte aqui" at bounding box center [359, 210] width 687 height 19
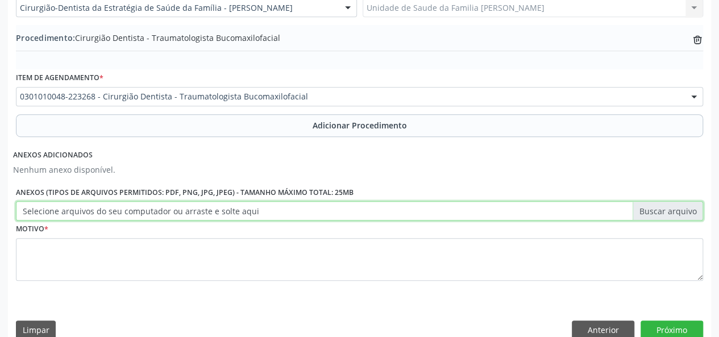
click at [677, 210] on input "Selecione arquivos do seu computador ou arraste e solte aqui" at bounding box center [359, 210] width 687 height 19
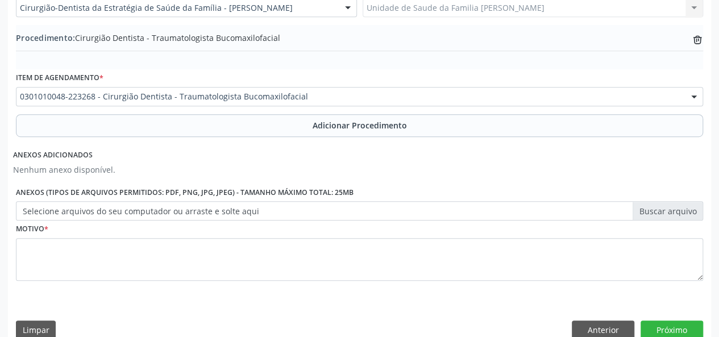
click at [669, 210] on label "Selecione arquivos do seu computador ou arraste e solte aqui" at bounding box center [359, 210] width 687 height 19
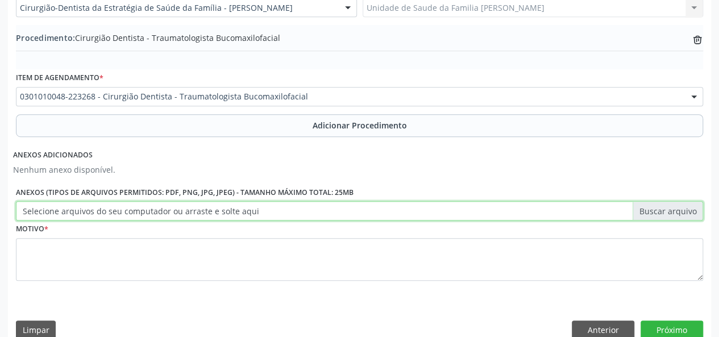
click at [669, 210] on input "Selecione arquivos do seu computador ou arraste e solte aqui" at bounding box center [359, 210] width 687 height 19
type input "C:\fakepath\sarah.jpg"
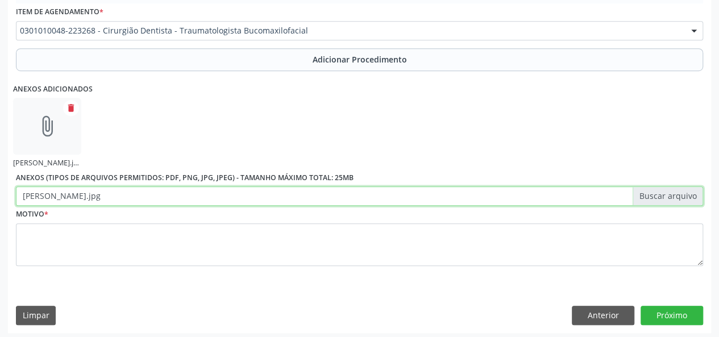
scroll to position [395, 0]
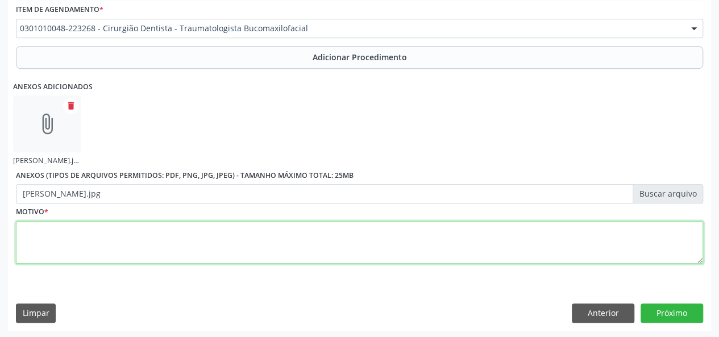
click at [43, 243] on textarea at bounding box center [359, 242] width 687 height 43
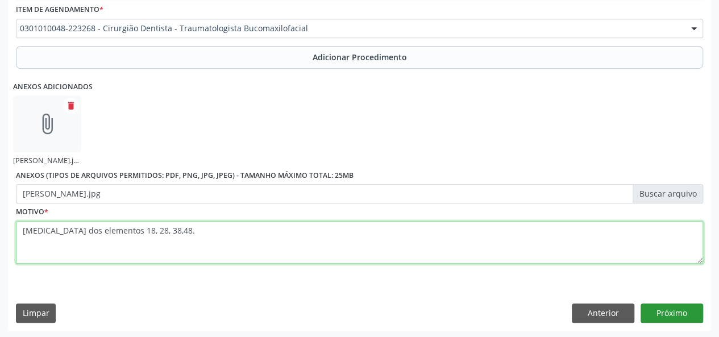
type textarea "Exodontia dos elementos 18, 28, 38,48."
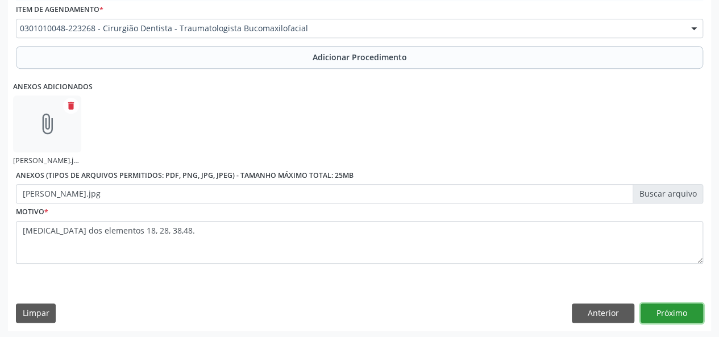
click at [672, 310] on button "Próximo" at bounding box center [671, 312] width 63 height 19
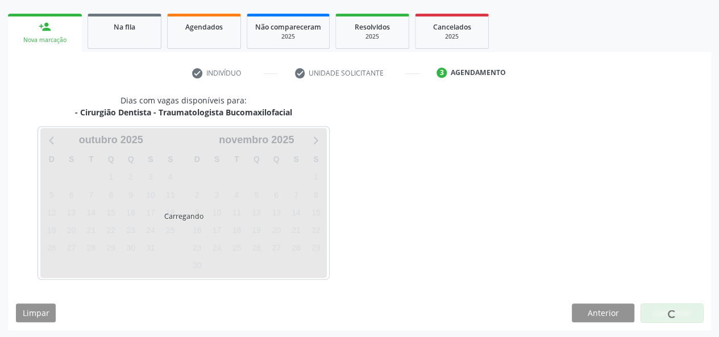
scroll to position [206, 0]
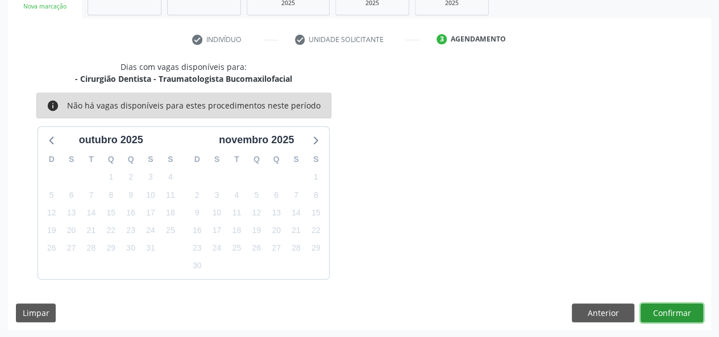
click at [672, 314] on button "Confirmar" at bounding box center [671, 312] width 63 height 19
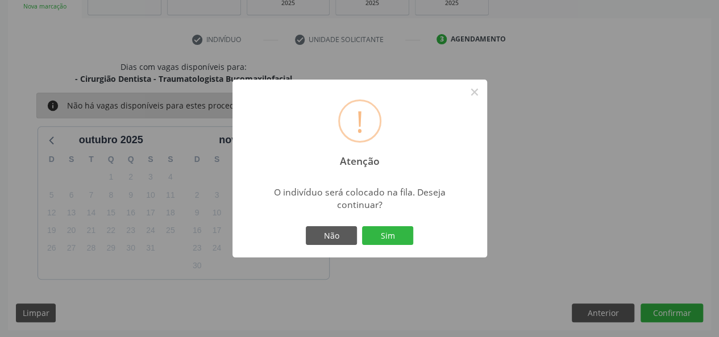
click at [432, 231] on div "! Atenção × O indivíduo será colocado na fila. Deseja continuar? Não Sim" at bounding box center [359, 169] width 255 height 178
click at [411, 232] on button "Sim" at bounding box center [387, 235] width 51 height 19
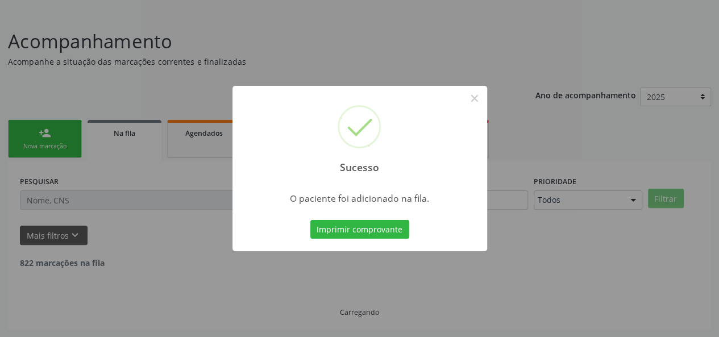
scroll to position [53, 0]
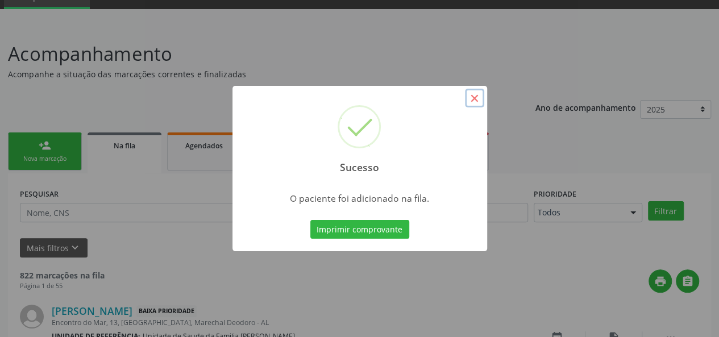
click at [478, 98] on button "×" at bounding box center [474, 98] width 19 height 19
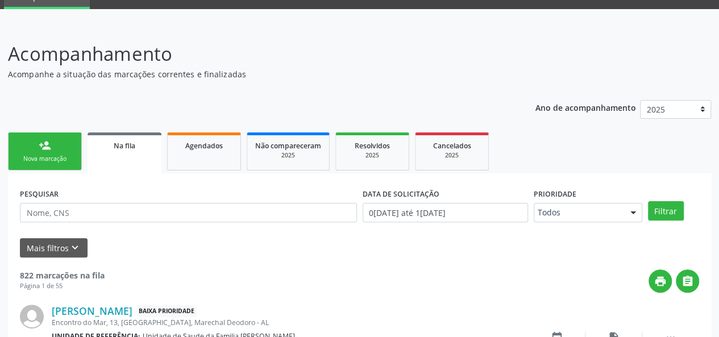
click at [67, 151] on link "person_add Nova marcação" at bounding box center [45, 151] width 74 height 38
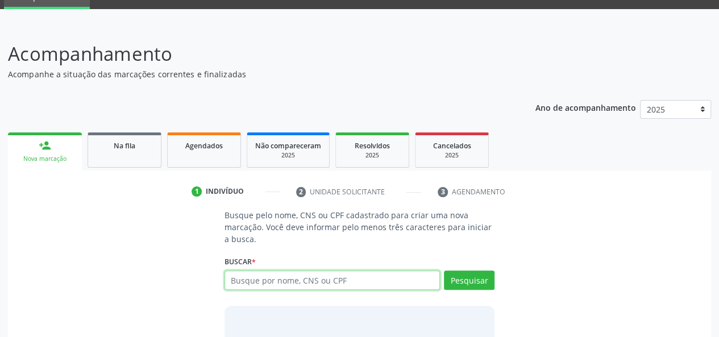
click at [249, 281] on input "text" at bounding box center [332, 280] width 216 height 19
type input "63135868320"
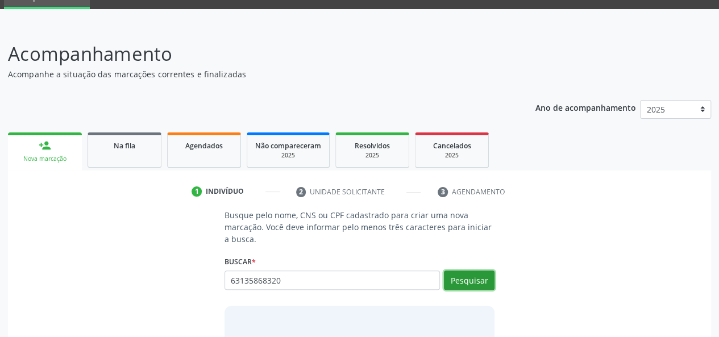
click at [481, 278] on button "Pesquisar" at bounding box center [469, 280] width 51 height 19
type input "63135868320"
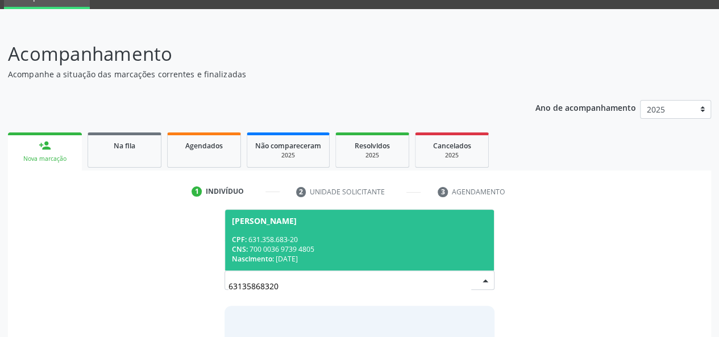
click at [256, 232] on span "Ana Paula Santos Silva CPF: 631.358.683-20 CNS: 700 0036 9739 4805 Nascimento: …" at bounding box center [359, 240] width 269 height 61
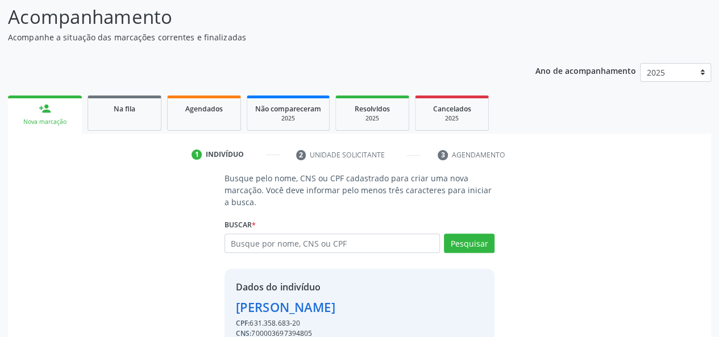
scroll to position [145, 0]
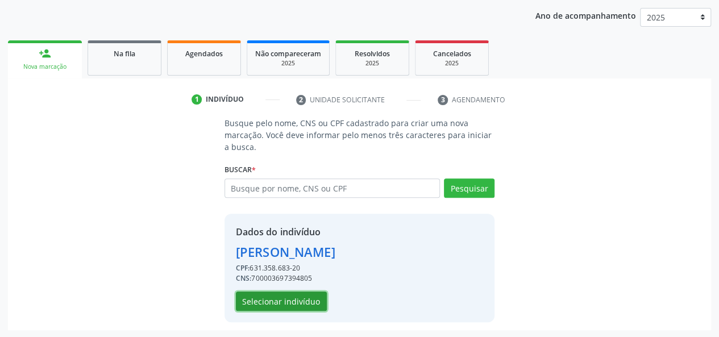
click at [296, 302] on button "Selecionar indivíduo" at bounding box center [281, 301] width 91 height 19
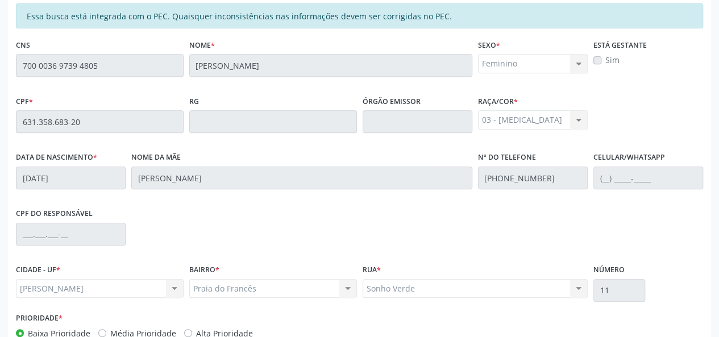
scroll to position [327, 0]
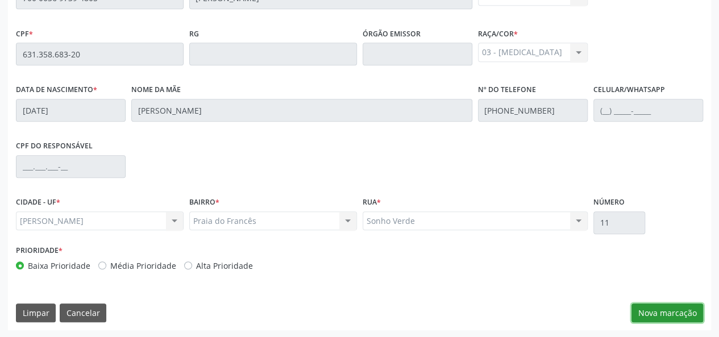
click at [638, 309] on button "Nova marcação" at bounding box center [667, 312] width 72 height 19
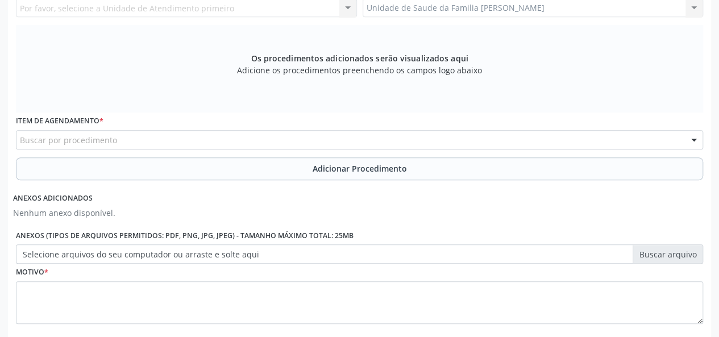
scroll to position [156, 0]
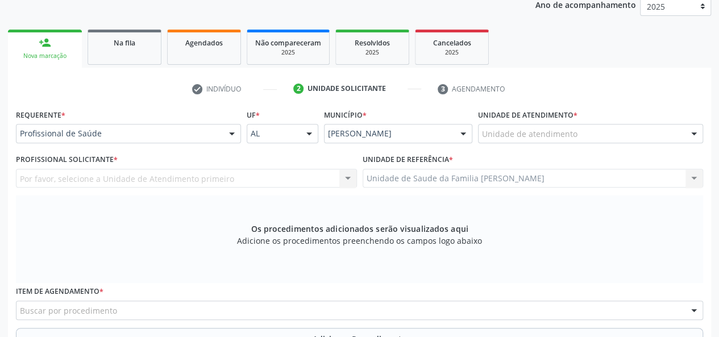
click at [137, 176] on div "Por favor, selecione a Unidade de Atendimento primeiro Nenhum resultado encontr…" at bounding box center [186, 178] width 341 height 19
click at [182, 178] on div "Por favor, selecione a Unidade de Atendimento primeiro Nenhum resultado encontr…" at bounding box center [186, 178] width 341 height 19
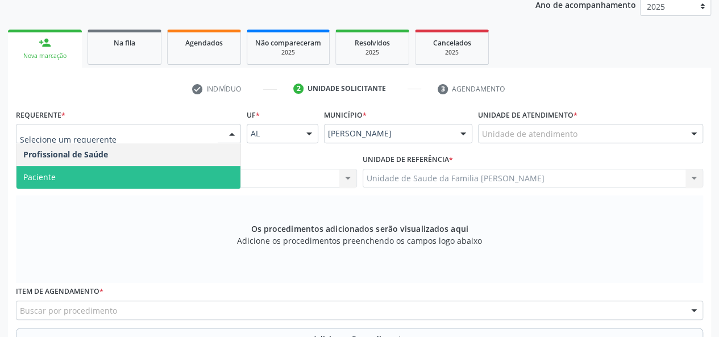
click at [85, 174] on span "Paciente" at bounding box center [128, 177] width 224 height 23
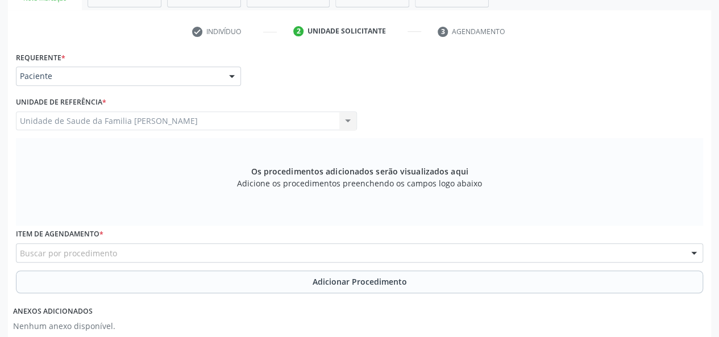
scroll to position [270, 0]
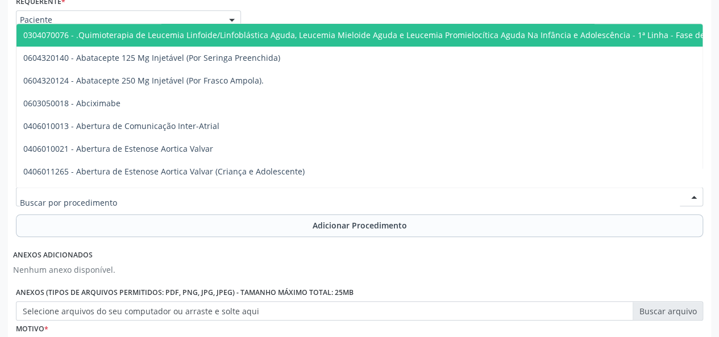
click at [167, 192] on div at bounding box center [359, 196] width 687 height 19
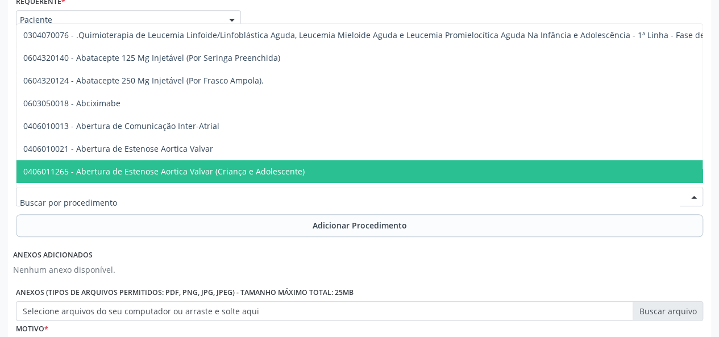
click at [51, 203] on input "text" at bounding box center [350, 202] width 660 height 23
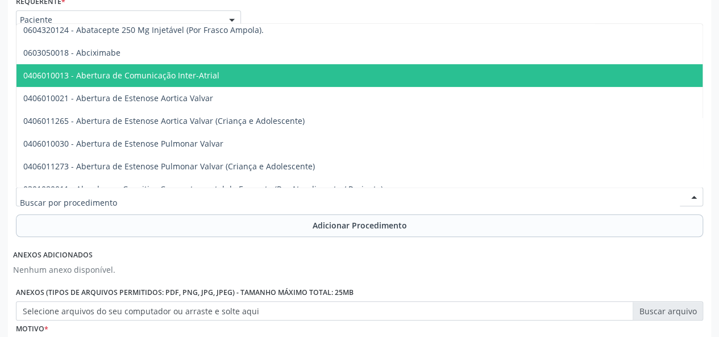
scroll to position [114, 0]
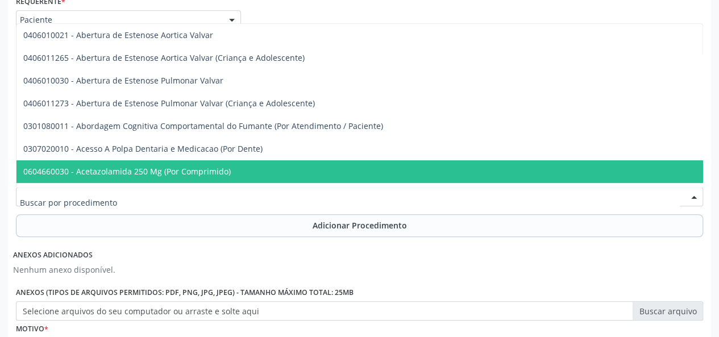
click at [102, 209] on input "text" at bounding box center [350, 202] width 660 height 23
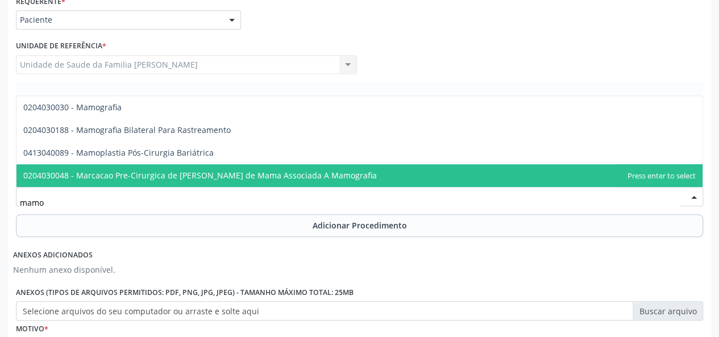
scroll to position [0, 0]
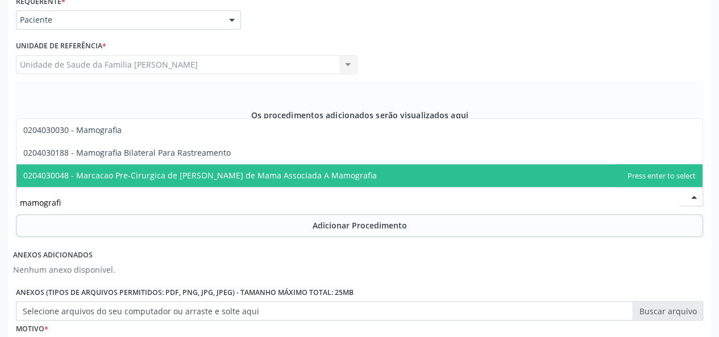
type input "mamografia"
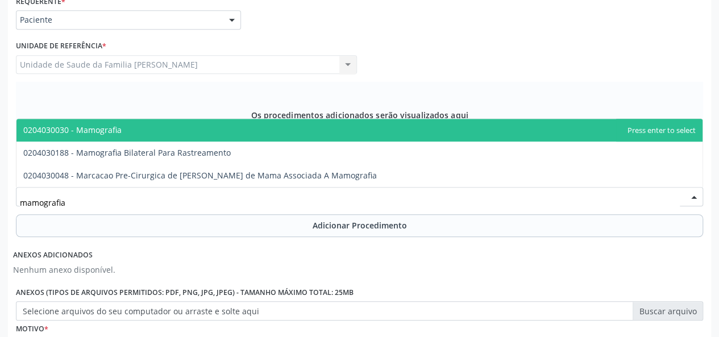
click at [113, 137] on span "0204030030 - Mamografia" at bounding box center [359, 130] width 686 height 23
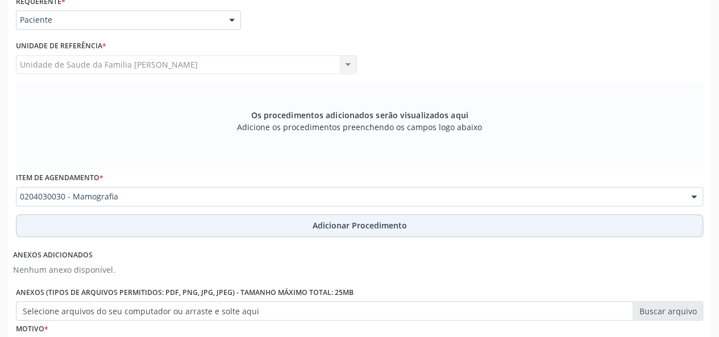
click at [347, 232] on button "Adicionar Procedimento" at bounding box center [359, 225] width 687 height 23
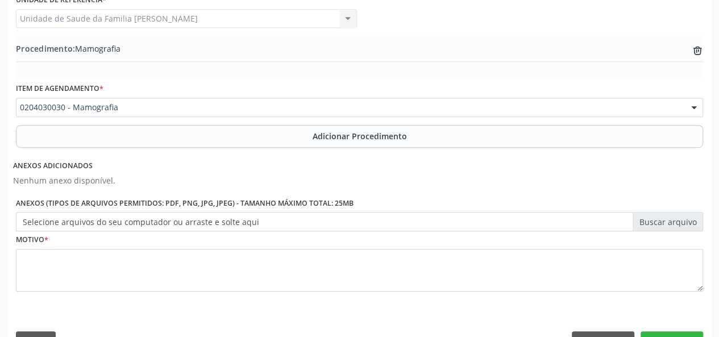
scroll to position [327, 0]
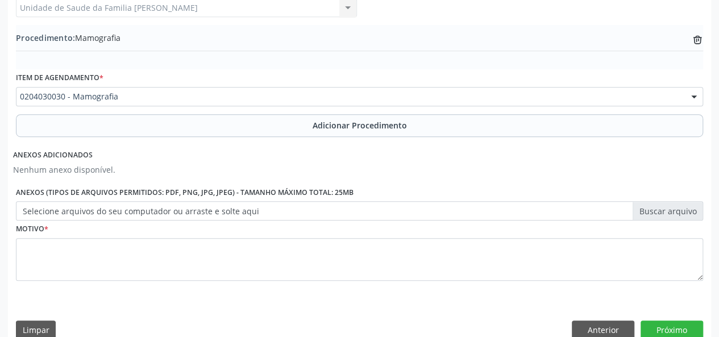
click at [658, 213] on label "Selecione arquivos do seu computador ou arraste e solte aqui" at bounding box center [359, 210] width 687 height 19
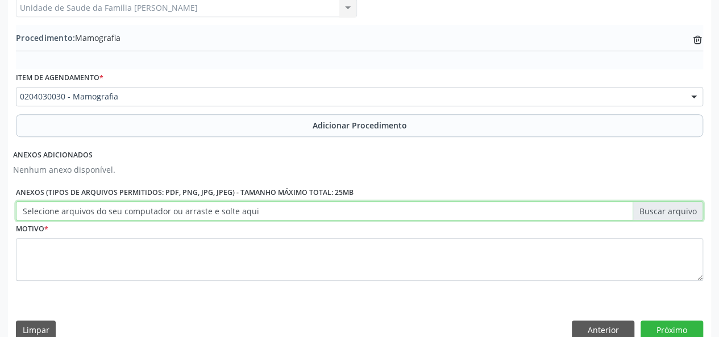
click at [658, 213] on input "Selecione arquivos do seu computador ou arraste e solte aqui" at bounding box center [359, 210] width 687 height 19
type input "C:\fakepath\ana paula.jpg"
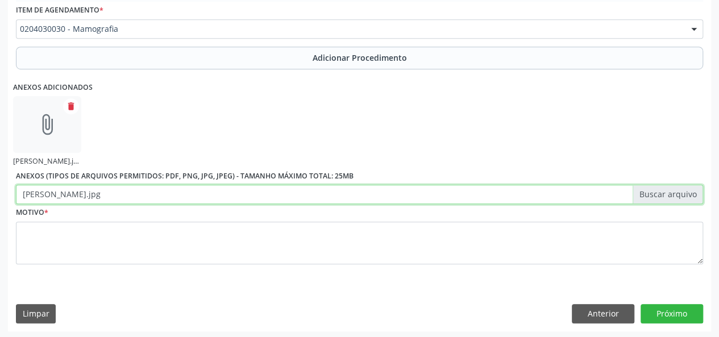
scroll to position [395, 0]
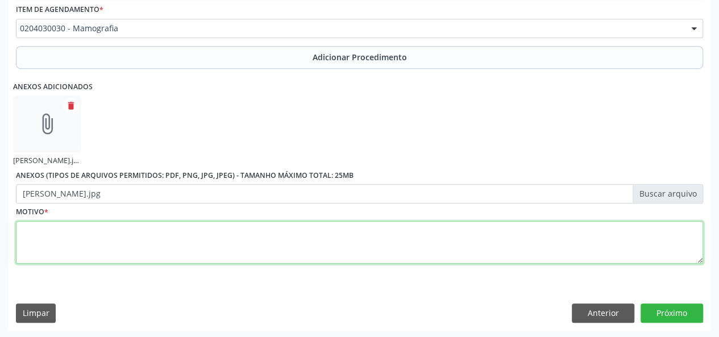
click at [45, 232] on textarea at bounding box center [359, 242] width 687 height 43
type textarea "m"
type textarea "Mastalgia, prevencao"
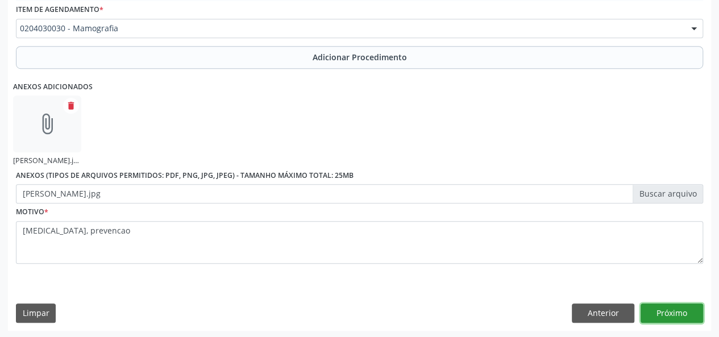
click at [683, 310] on button "Próximo" at bounding box center [671, 312] width 63 height 19
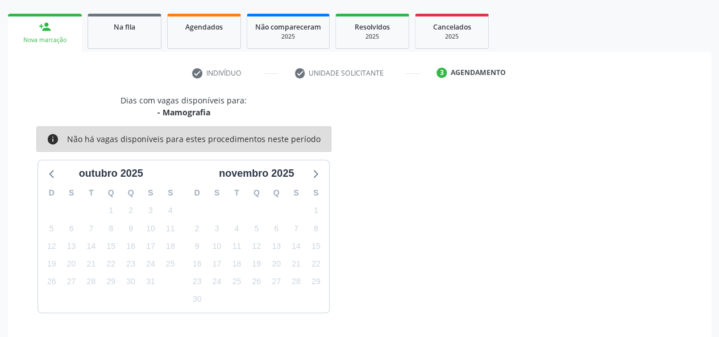
scroll to position [206, 0]
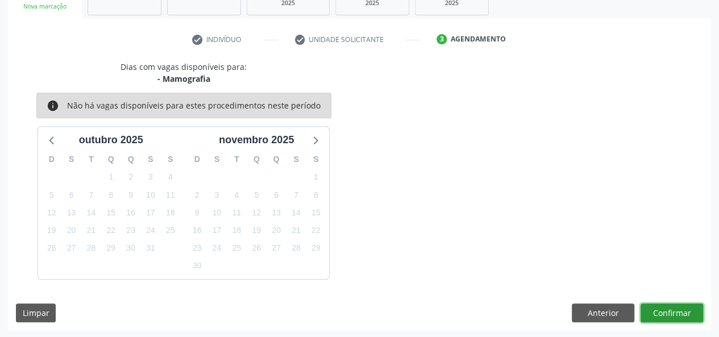
click at [681, 314] on button "Confirmar" at bounding box center [671, 312] width 63 height 19
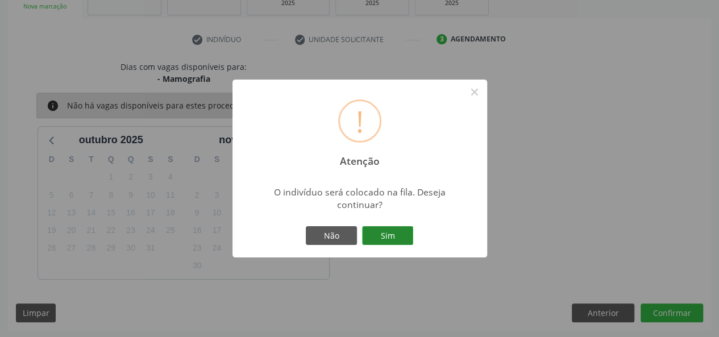
click at [393, 229] on button "Sim" at bounding box center [387, 235] width 51 height 19
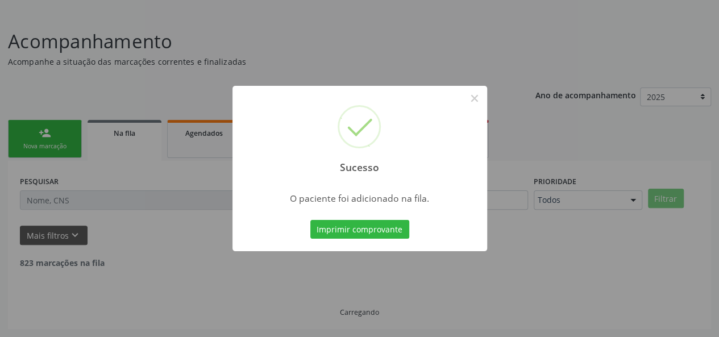
scroll to position [53, 0]
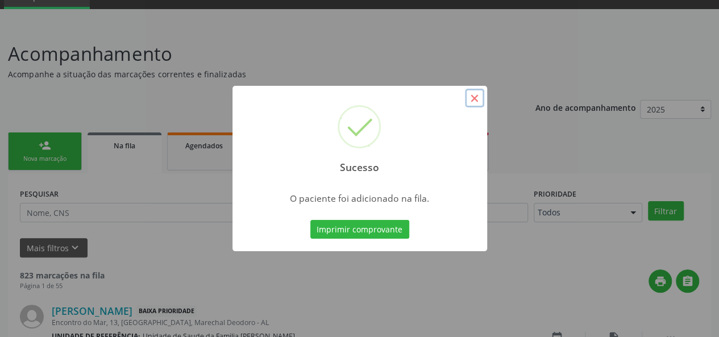
click at [477, 100] on button "×" at bounding box center [474, 98] width 19 height 19
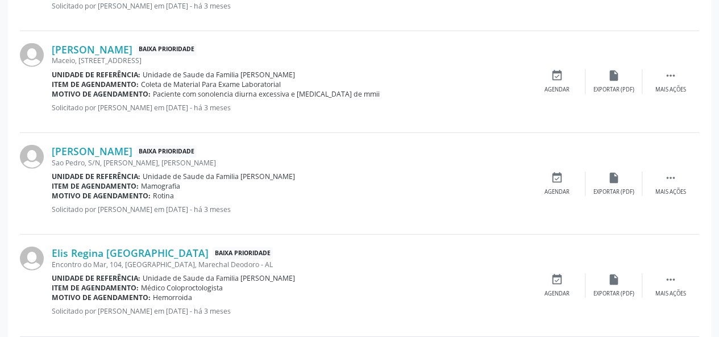
scroll to position [1633, 0]
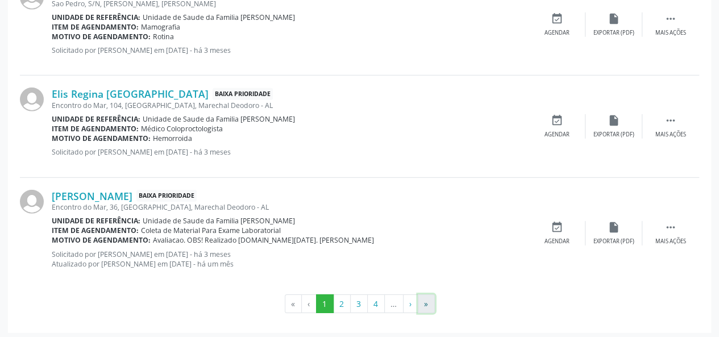
click at [425, 299] on button "»" at bounding box center [426, 303] width 17 height 19
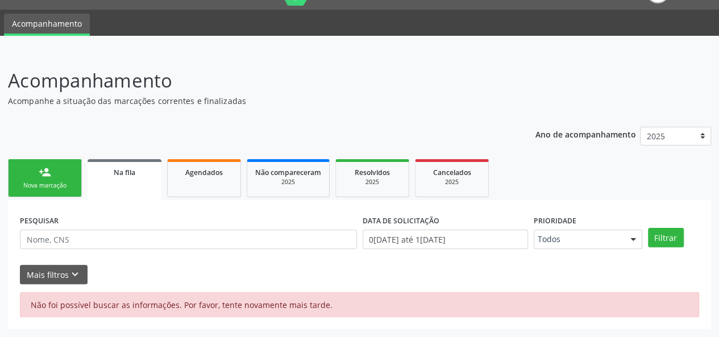
scroll to position [26, 0]
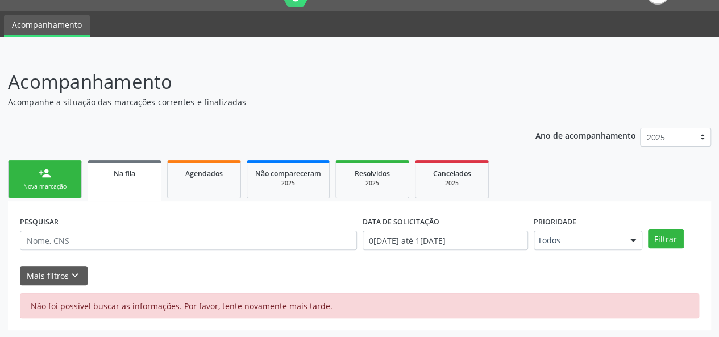
click at [65, 190] on div "Nova marcação" at bounding box center [44, 186] width 57 height 9
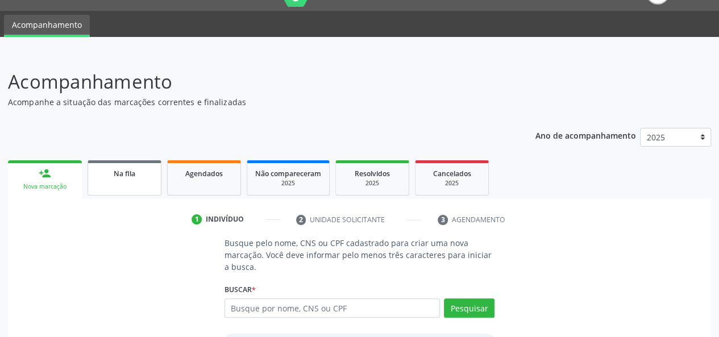
click at [115, 172] on span "Na fila" at bounding box center [125, 174] width 22 height 10
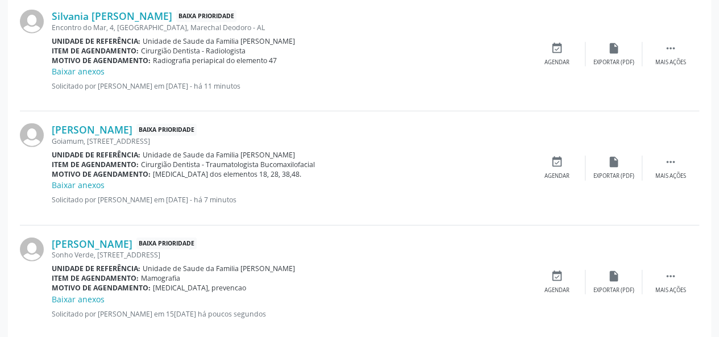
scroll to position [1537, 0]
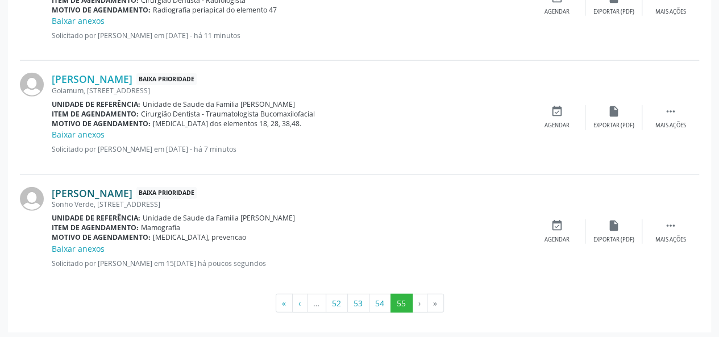
click at [132, 188] on link "Ana Paula Santos Silva" at bounding box center [92, 193] width 81 height 13
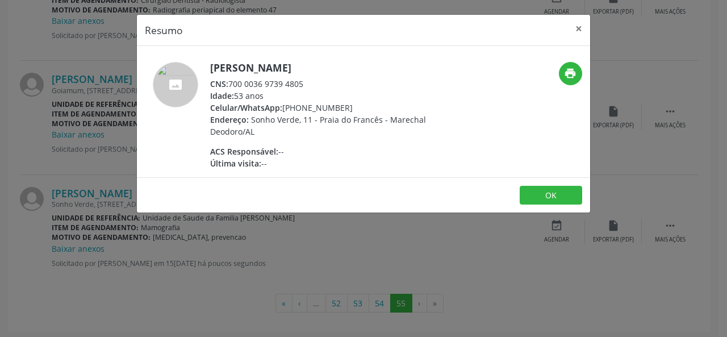
drag, startPoint x: 307, startPoint y: 84, endPoint x: 232, endPoint y: 84, distance: 75.0
click at [232, 84] on div "CNS: 700 0036 9739 4805" at bounding box center [320, 84] width 221 height 12
copy div "700 0036 9739 4805"
click at [582, 26] on button "×" at bounding box center [579, 29] width 23 height 28
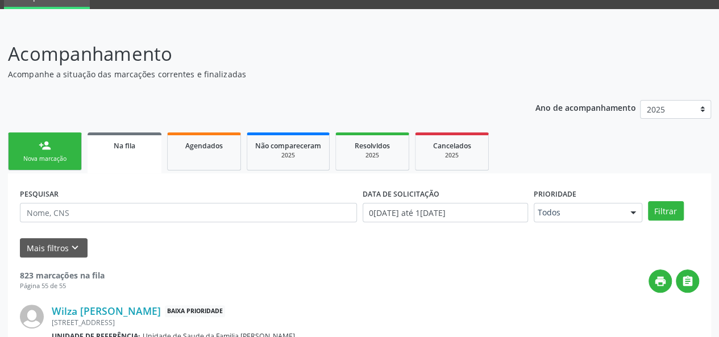
scroll to position [0, 0]
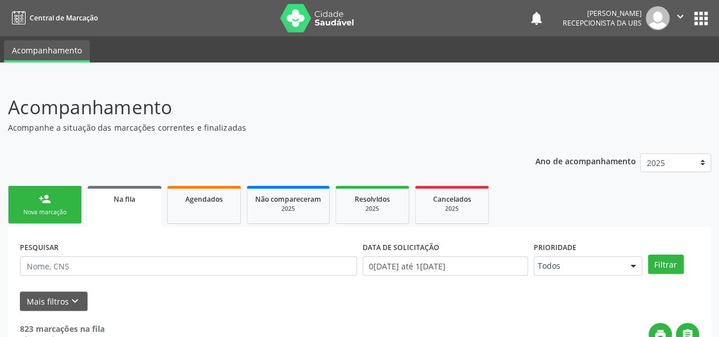
click at [61, 197] on link "person_add Nova marcação" at bounding box center [45, 205] width 74 height 38
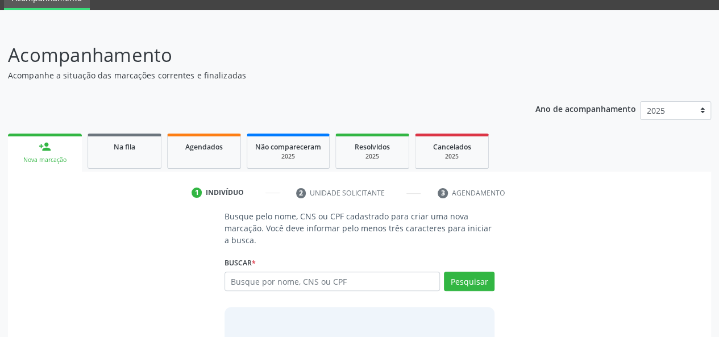
scroll to position [114, 0]
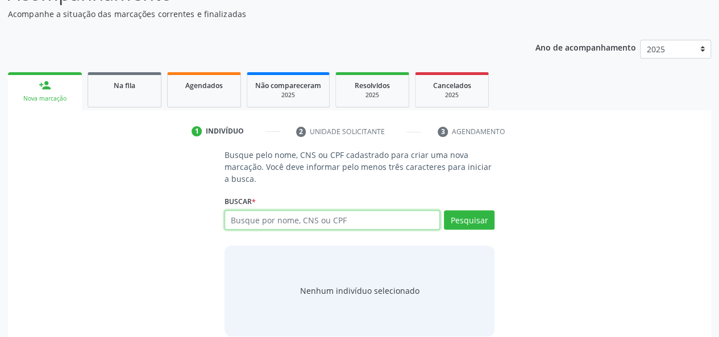
paste input "700 0036 9739 4805"
type input "700 0036 9739 4805"
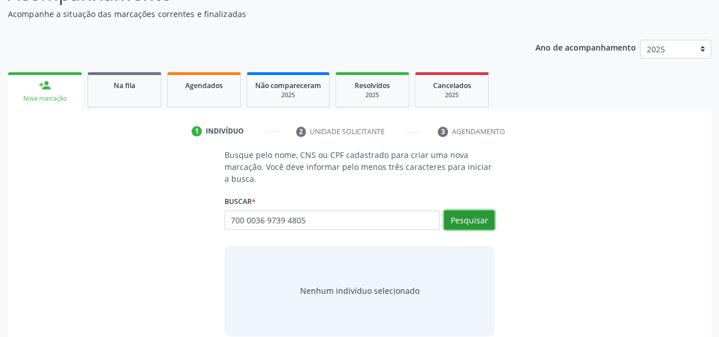
click at [486, 224] on button "Pesquisar" at bounding box center [469, 219] width 51 height 19
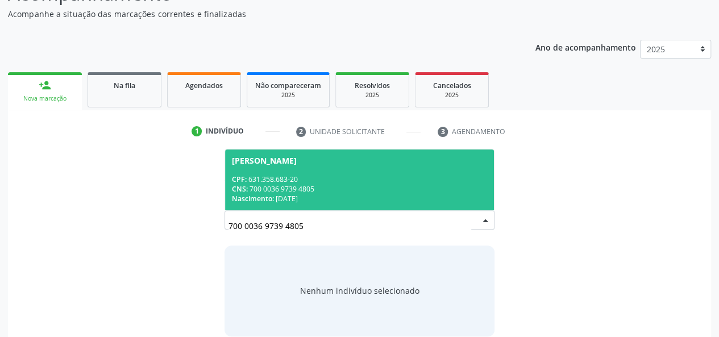
scroll to position [128, 0]
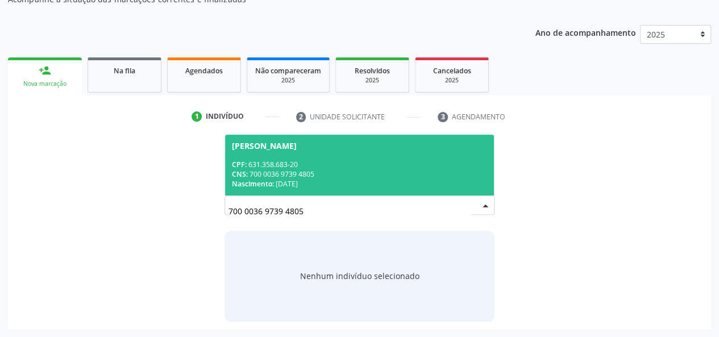
click at [323, 178] on div "CNS: 700 0036 9739 4805" at bounding box center [360, 174] width 256 height 10
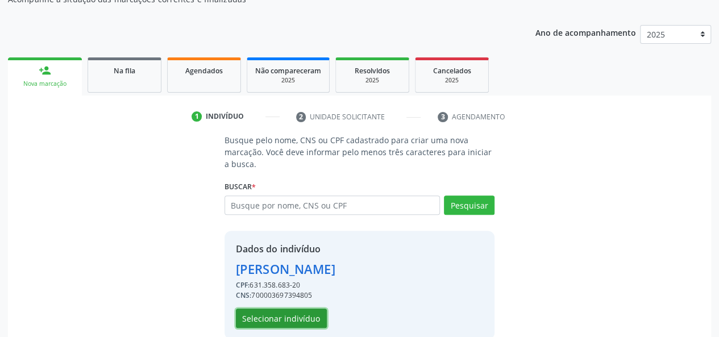
click at [308, 321] on button "Selecionar indivíduo" at bounding box center [281, 318] width 91 height 19
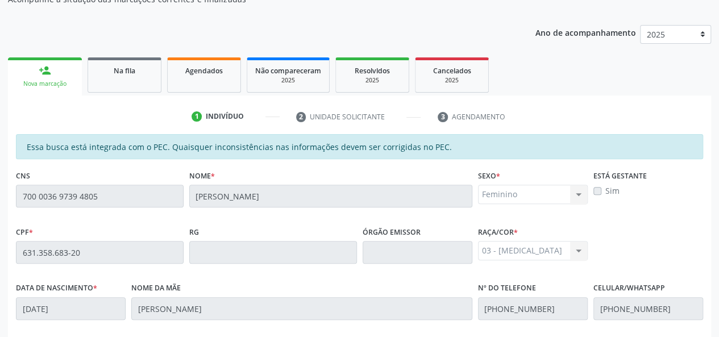
scroll to position [327, 0]
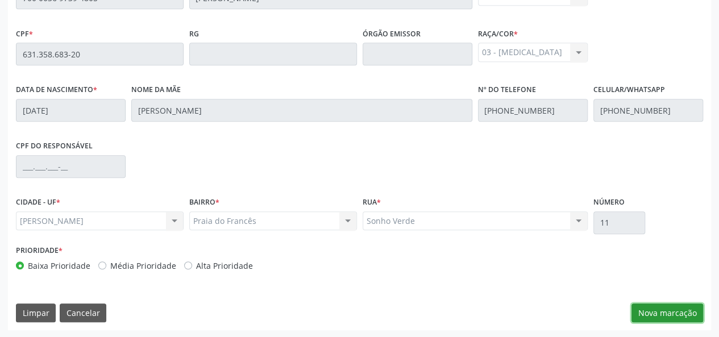
click at [680, 314] on button "Nova marcação" at bounding box center [667, 312] width 72 height 19
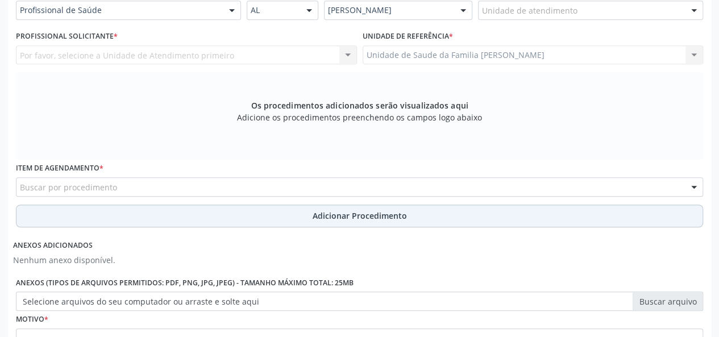
scroll to position [270, 0]
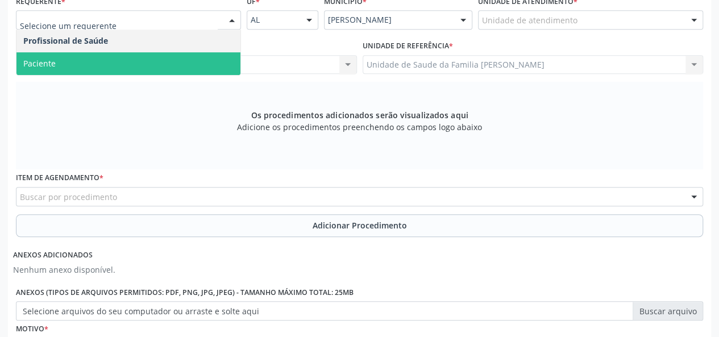
click at [57, 59] on span "Paciente" at bounding box center [128, 63] width 224 height 23
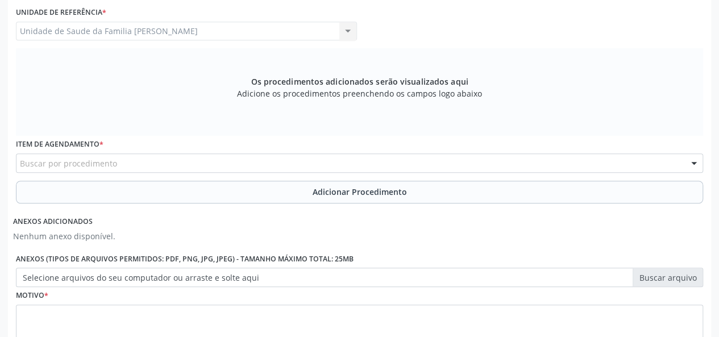
scroll to position [327, 0]
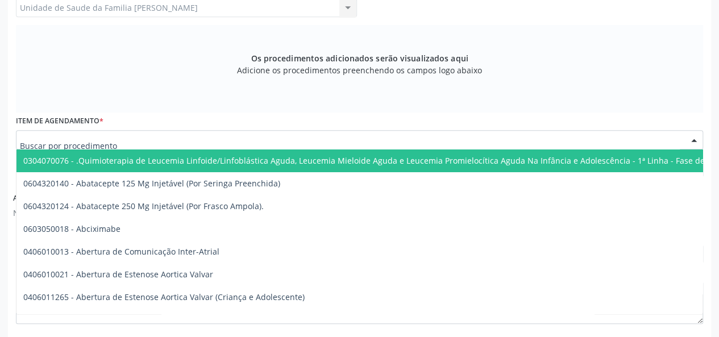
click at [163, 138] on div at bounding box center [359, 139] width 687 height 19
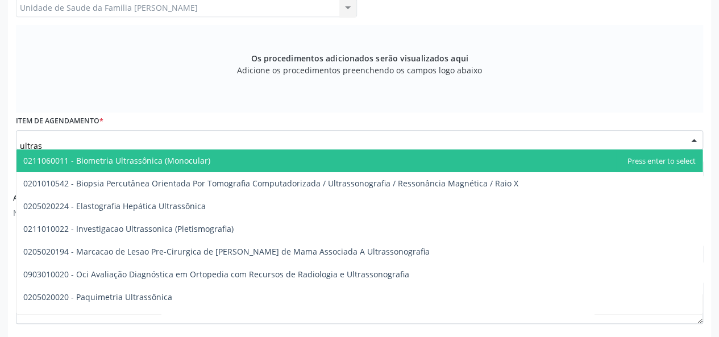
type input "ultrass"
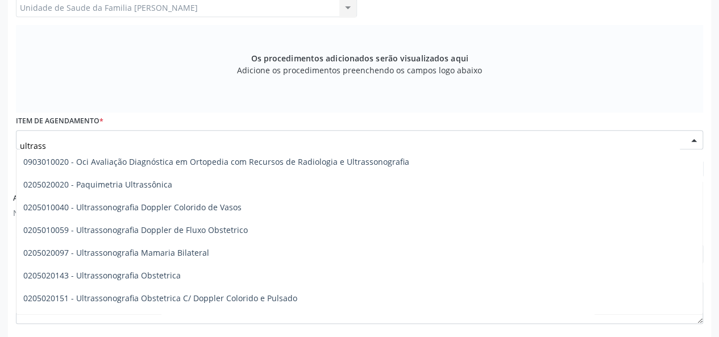
scroll to position [114, 0]
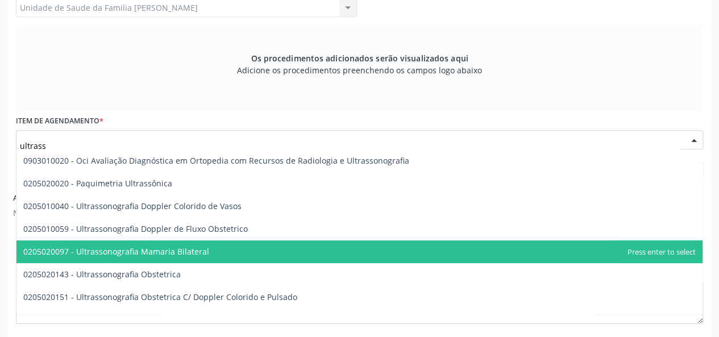
click at [180, 240] on span "0205020097 - Ultrassonografia Mamaria Bilateral" at bounding box center [359, 251] width 686 height 23
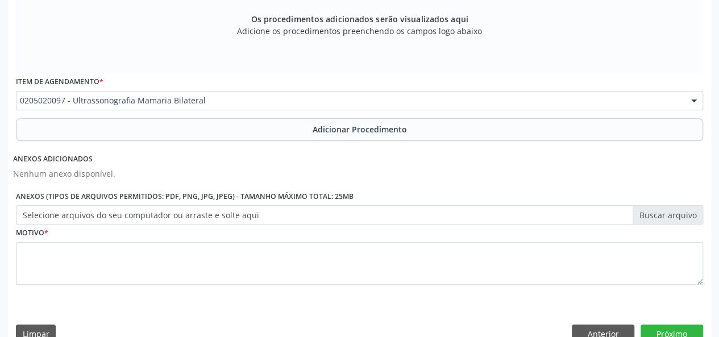
scroll to position [388, 0]
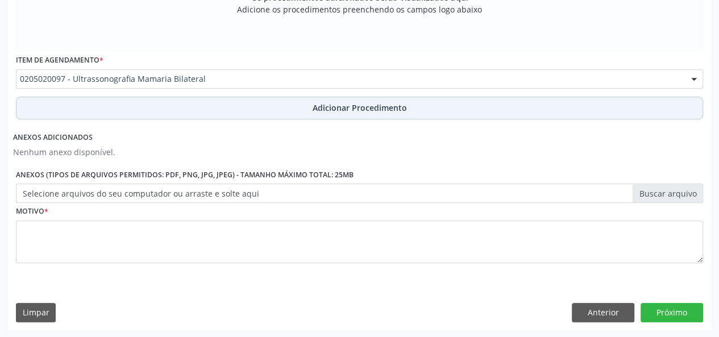
click at [382, 109] on span "Adicionar Procedimento" at bounding box center [360, 108] width 94 height 12
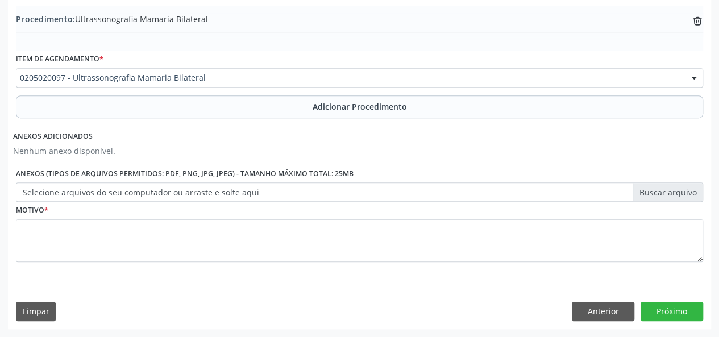
scroll to position [344, 0]
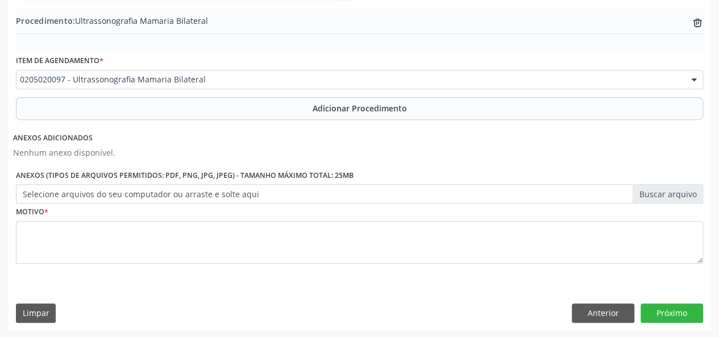
click at [673, 195] on label "Selecione arquivos do seu computador ou arraste e solte aqui" at bounding box center [359, 193] width 687 height 19
click at [673, 195] on input "Selecione arquivos do seu computador ou arraste e solte aqui" at bounding box center [359, 193] width 687 height 19
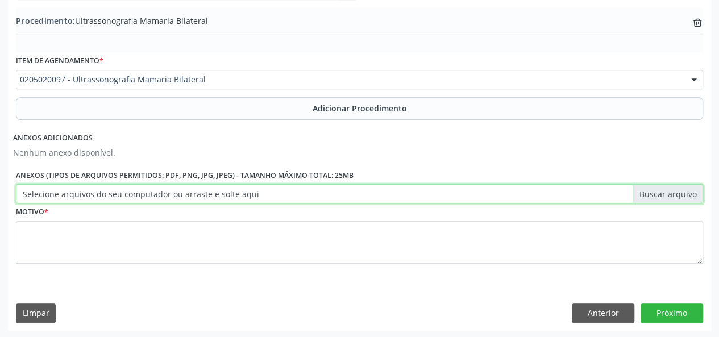
type input "C:\fakepath\ana paula.jpg"
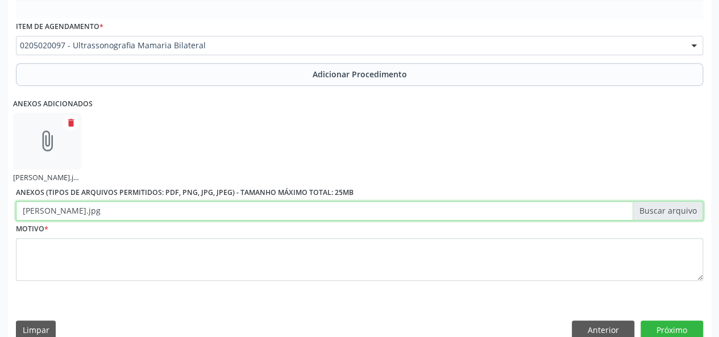
scroll to position [395, 0]
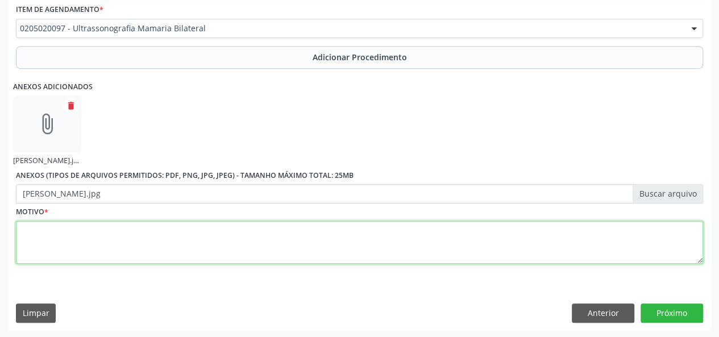
click at [35, 233] on textarea at bounding box center [359, 242] width 687 height 43
type textarea "Mastalgia"
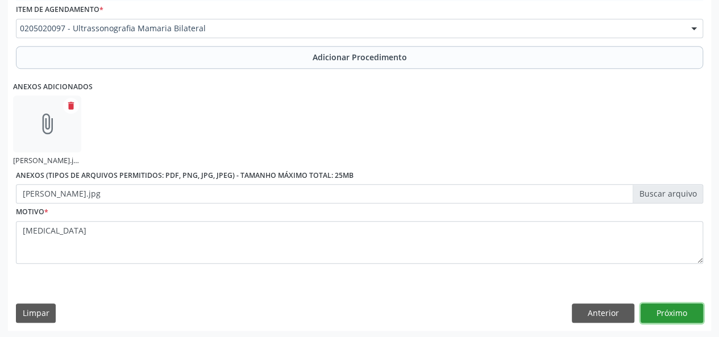
click at [660, 315] on button "Próximo" at bounding box center [671, 312] width 63 height 19
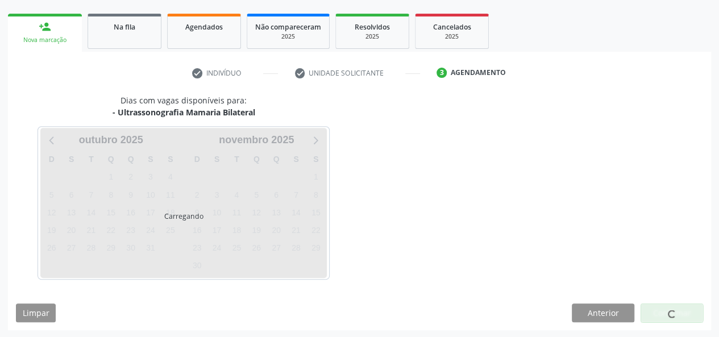
scroll to position [206, 0]
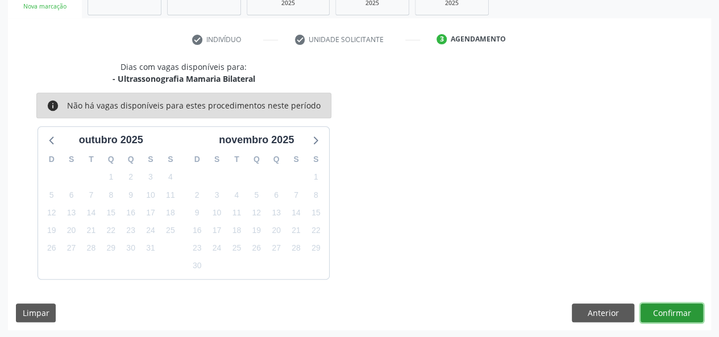
click at [663, 309] on button "Confirmar" at bounding box center [671, 312] width 63 height 19
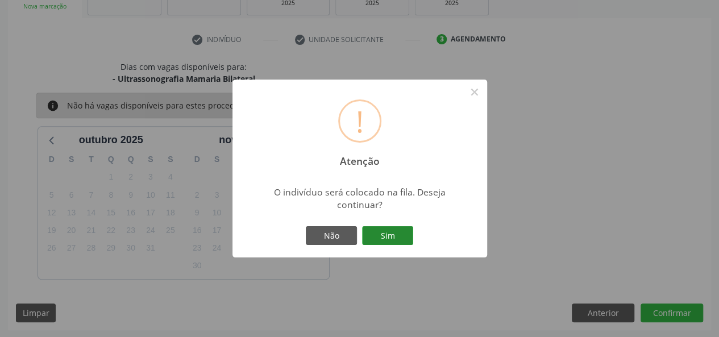
click at [402, 239] on button "Sim" at bounding box center [387, 235] width 51 height 19
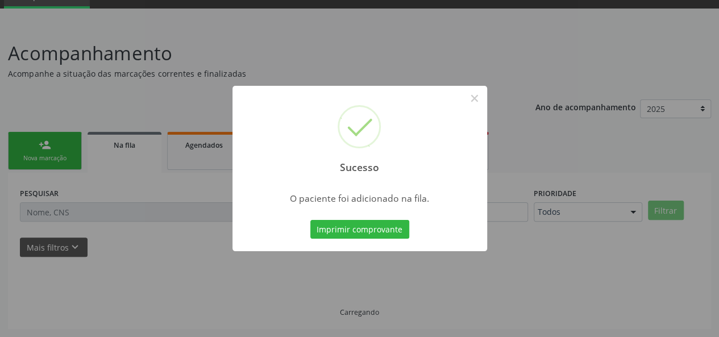
scroll to position [53, 0]
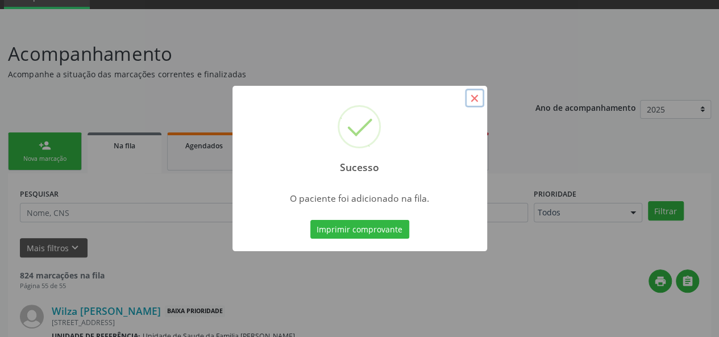
click at [472, 99] on button "×" at bounding box center [474, 98] width 19 height 19
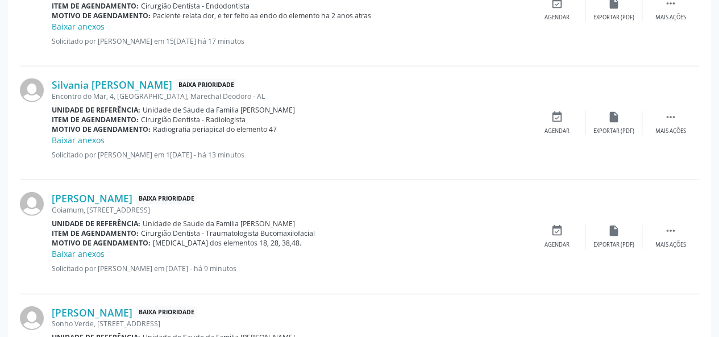
scroll to position [1650, 0]
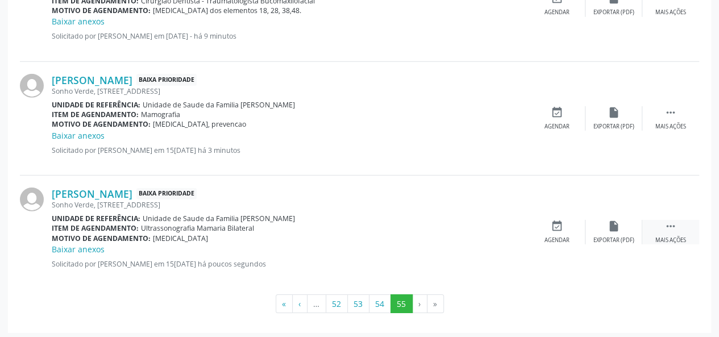
click at [674, 230] on div " Mais ações" at bounding box center [670, 232] width 57 height 24
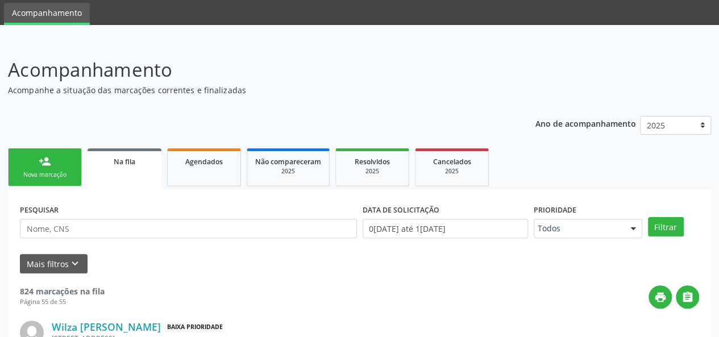
scroll to position [0, 0]
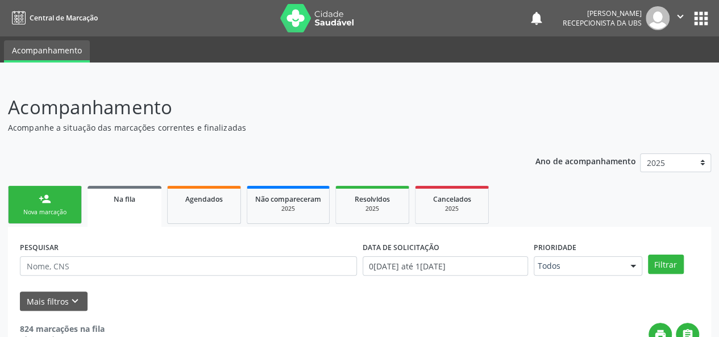
click at [46, 205] on link "person_add Nova marcação" at bounding box center [45, 205] width 74 height 38
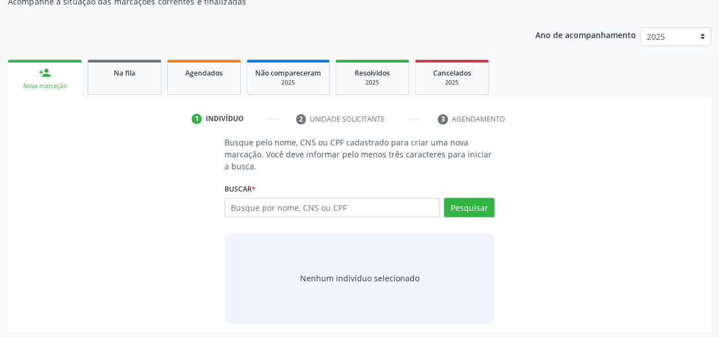
scroll to position [128, 0]
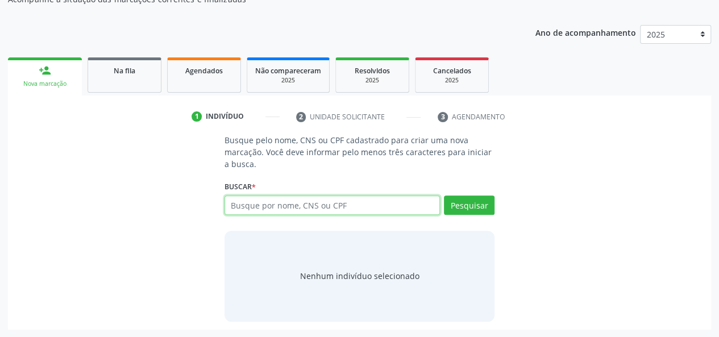
click at [249, 205] on input "text" at bounding box center [332, 204] width 216 height 19
paste input "700 0036 9739 4805"
type input "700 0036 9739 4805"
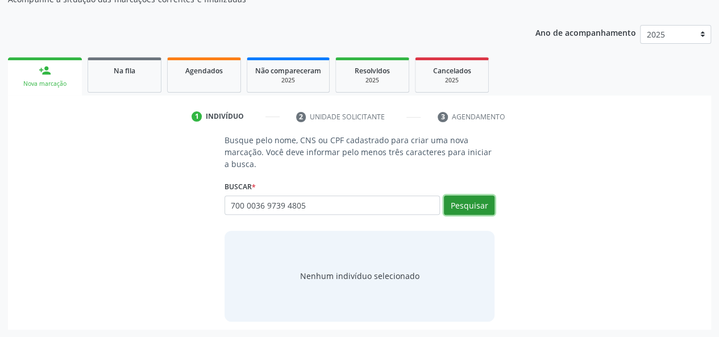
click at [472, 205] on button "Pesquisar" at bounding box center [469, 204] width 51 height 19
type input "700 0036 9739 4805"
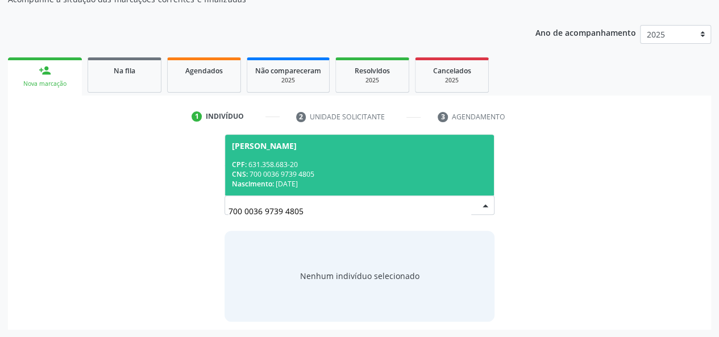
click at [267, 163] on div "CPF: 631.358.683-20" at bounding box center [360, 165] width 256 height 10
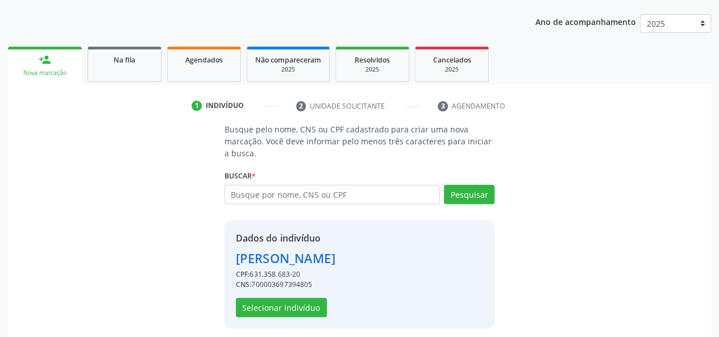
scroll to position [145, 0]
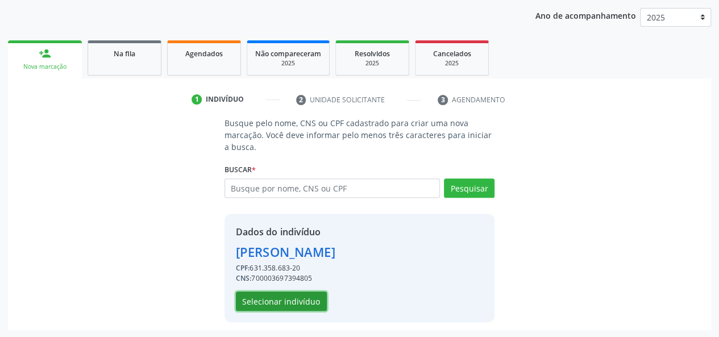
click at [271, 296] on button "Selecionar indivíduo" at bounding box center [281, 301] width 91 height 19
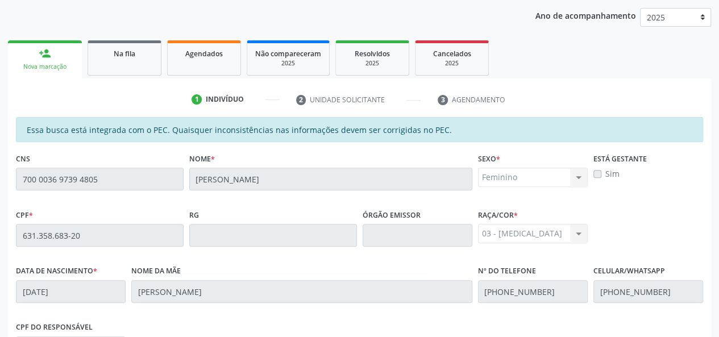
scroll to position [327, 0]
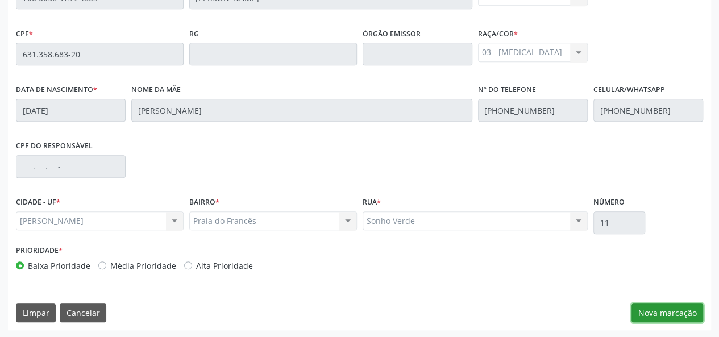
click at [658, 314] on button "Nova marcação" at bounding box center [667, 312] width 72 height 19
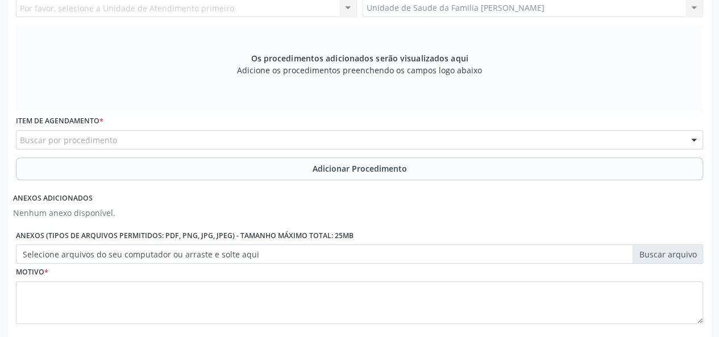
scroll to position [43, 0]
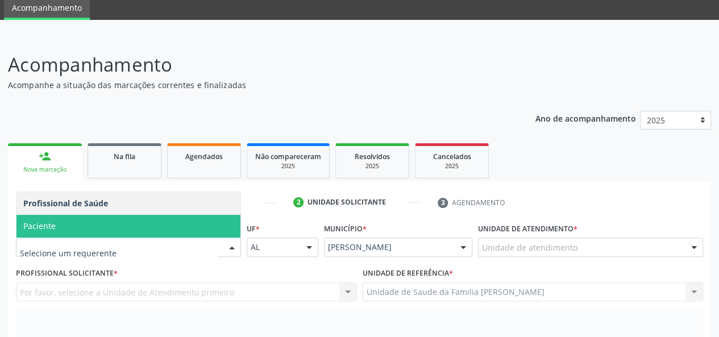
click at [57, 229] on span "Paciente" at bounding box center [128, 226] width 224 height 23
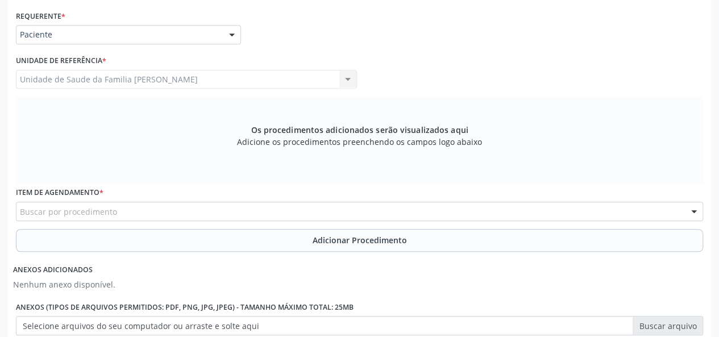
scroll to position [384, 0]
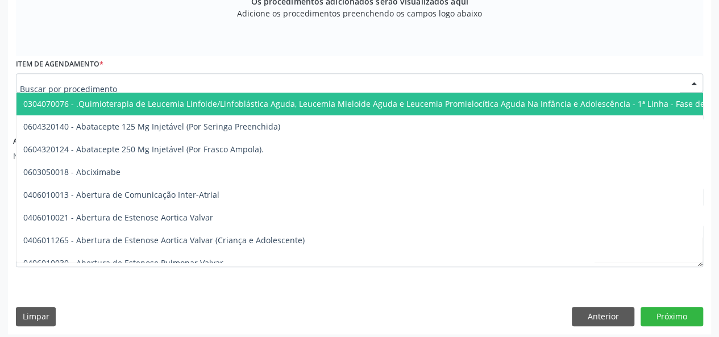
click at [140, 87] on div at bounding box center [359, 82] width 687 height 19
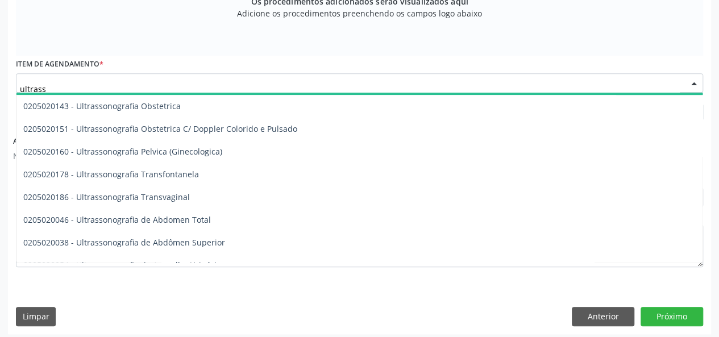
scroll to position [227, 0]
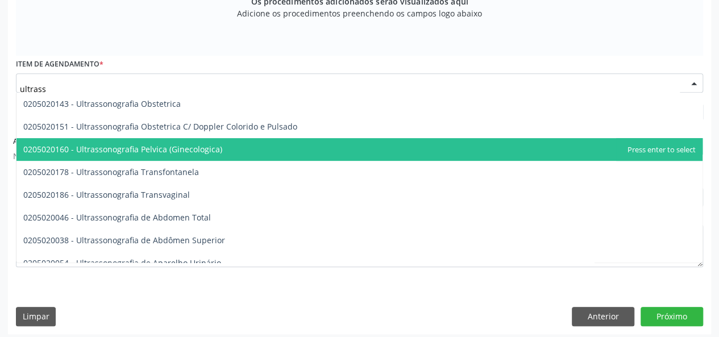
click at [216, 152] on span "0205020160 - Ultrassonografia Pelvica (Ginecologica)" at bounding box center [122, 149] width 199 height 11
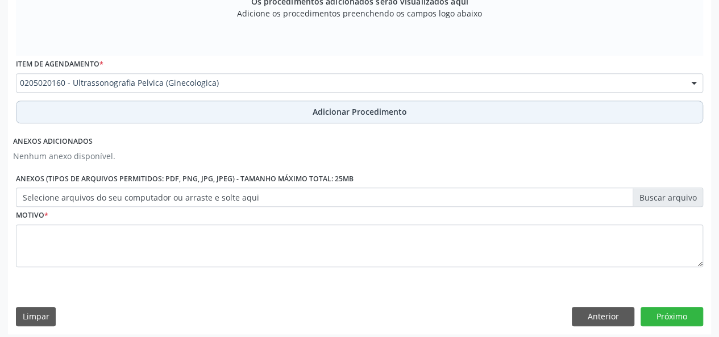
click at [358, 113] on span "Adicionar Procedimento" at bounding box center [360, 112] width 94 height 12
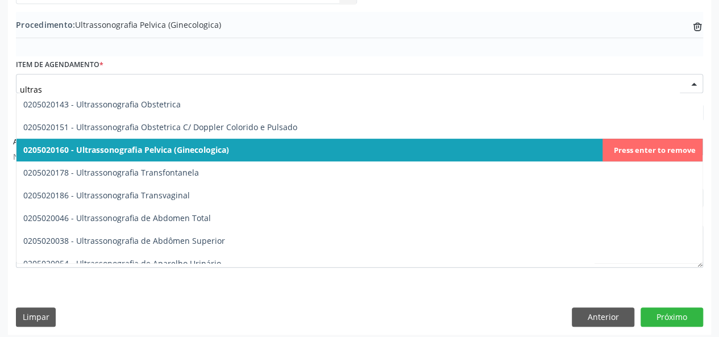
type input "ultrass"
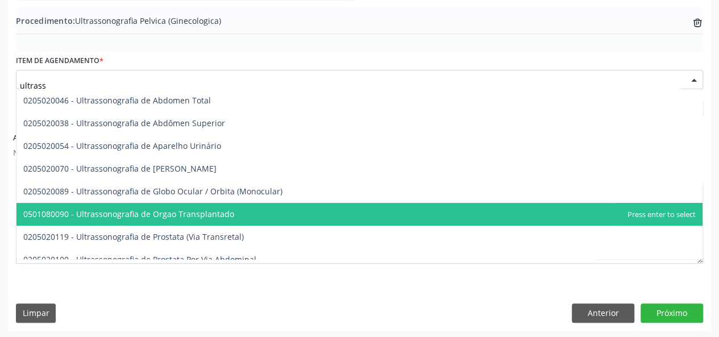
scroll to position [284, 0]
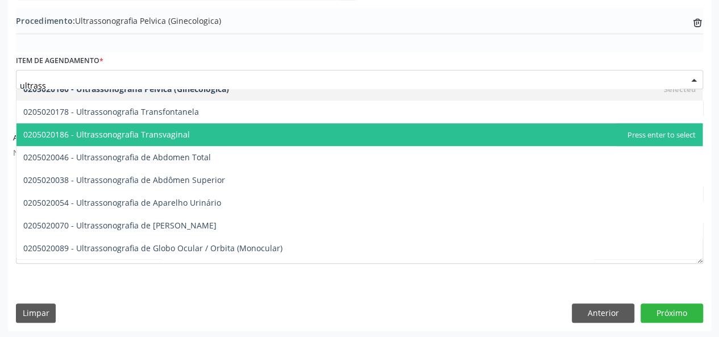
click at [190, 135] on span "0205020186 - Ultrassonografia Transvaginal" at bounding box center [359, 134] width 686 height 23
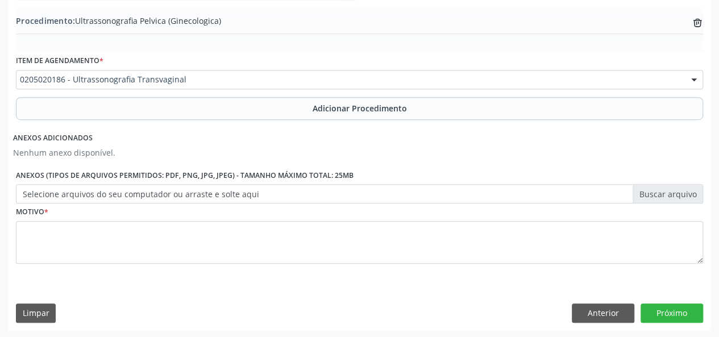
scroll to position [287, 0]
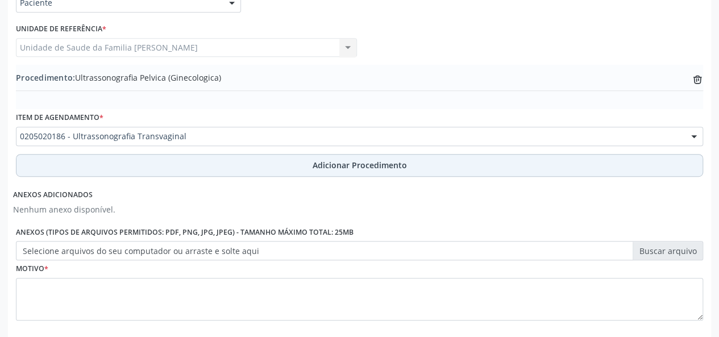
click at [362, 165] on span "Adicionar Procedimento" at bounding box center [360, 165] width 94 height 12
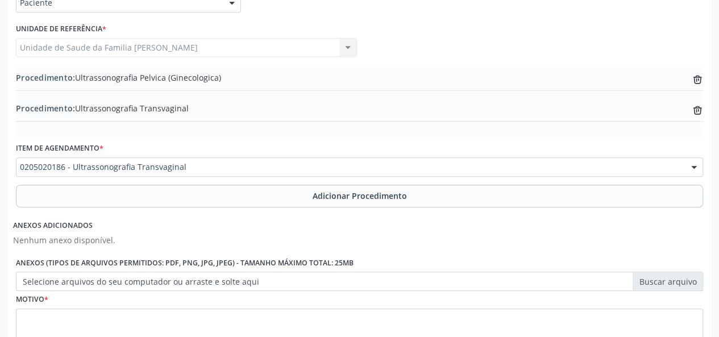
click at [651, 285] on label "Selecione arquivos do seu computador ou arraste e solte aqui" at bounding box center [359, 281] width 687 height 19
click at [651, 285] on input "Selecione arquivos do seu computador ou arraste e solte aqui" at bounding box center [359, 281] width 687 height 19
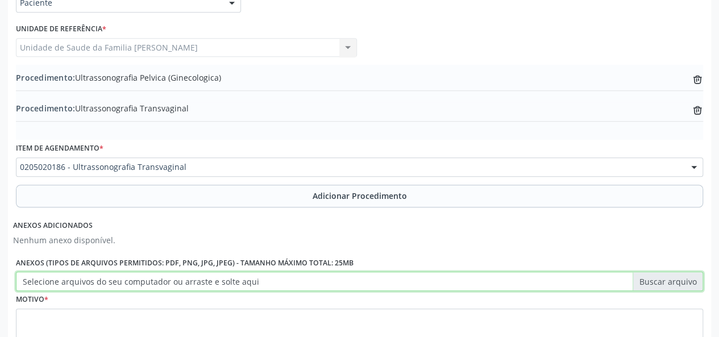
type input "C:\fakepath\ana paula.jpg"
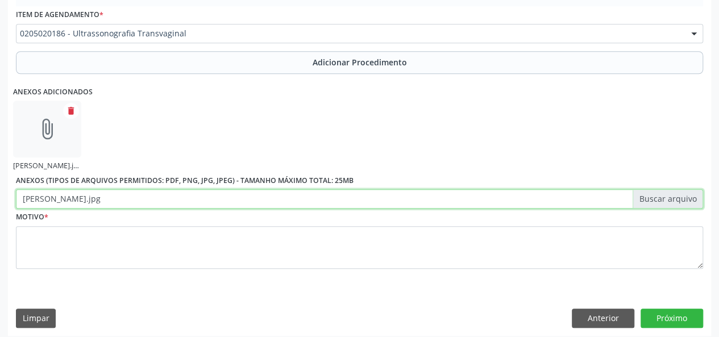
scroll to position [426, 0]
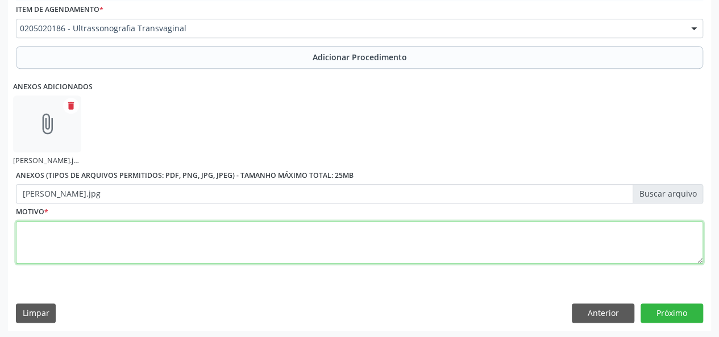
click at [33, 234] on textarea at bounding box center [359, 242] width 687 height 43
type textarea "Dor pelvica"
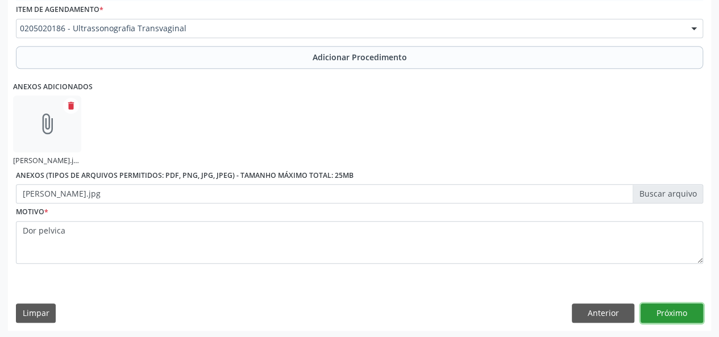
click at [692, 310] on button "Próximo" at bounding box center [671, 312] width 63 height 19
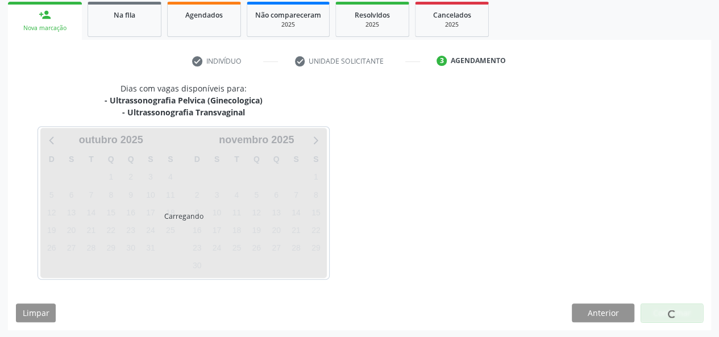
scroll to position [217, 0]
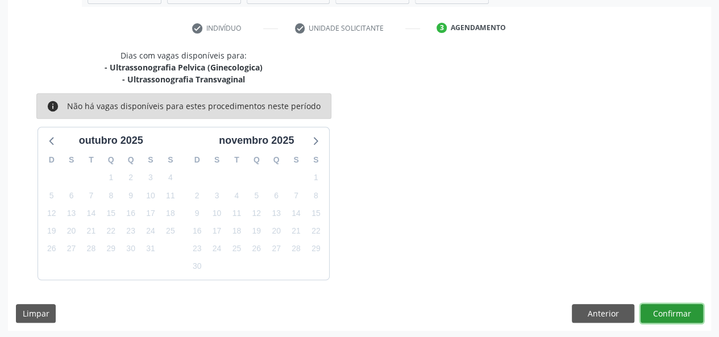
click at [692, 310] on button "Confirmar" at bounding box center [671, 313] width 63 height 19
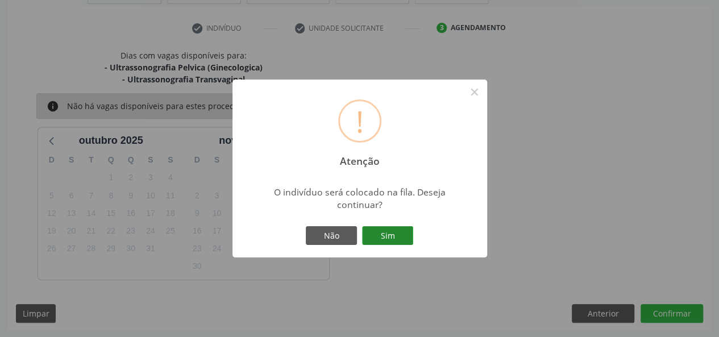
click at [367, 229] on button "Sim" at bounding box center [387, 235] width 51 height 19
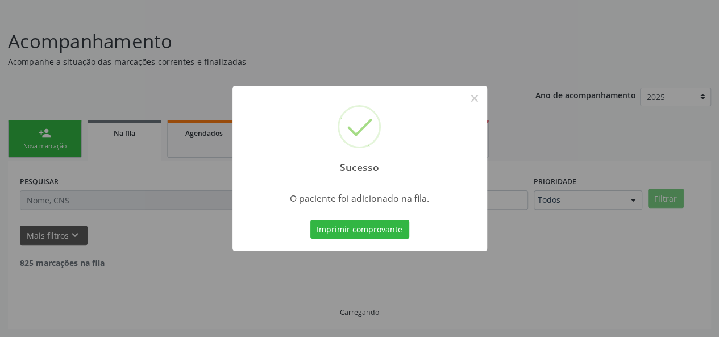
scroll to position [53, 0]
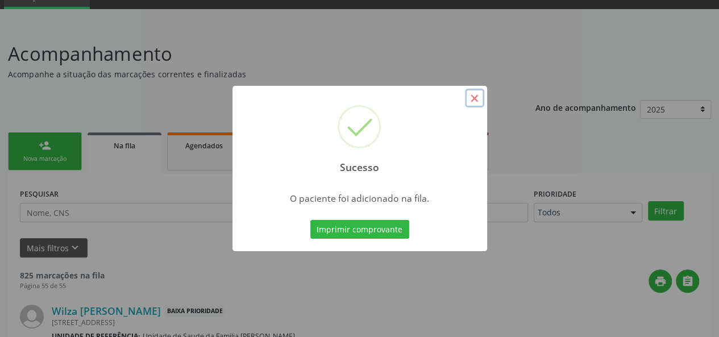
click at [475, 103] on button "×" at bounding box center [474, 98] width 19 height 19
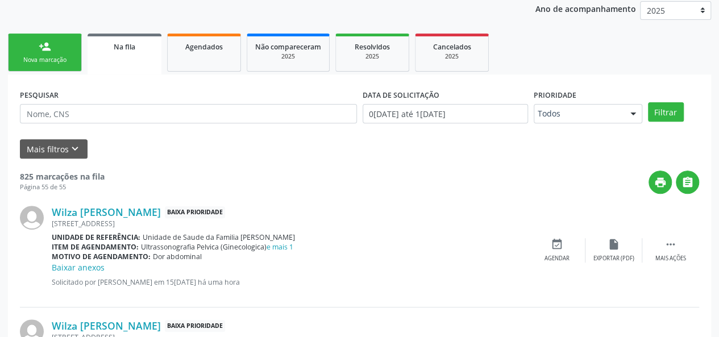
scroll to position [110, 0]
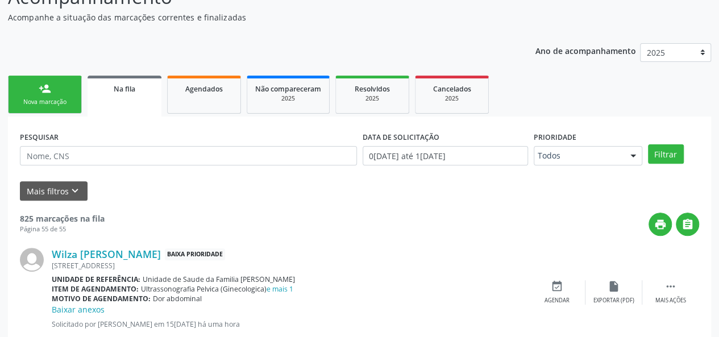
click at [24, 88] on link "person_add Nova marcação" at bounding box center [45, 95] width 74 height 38
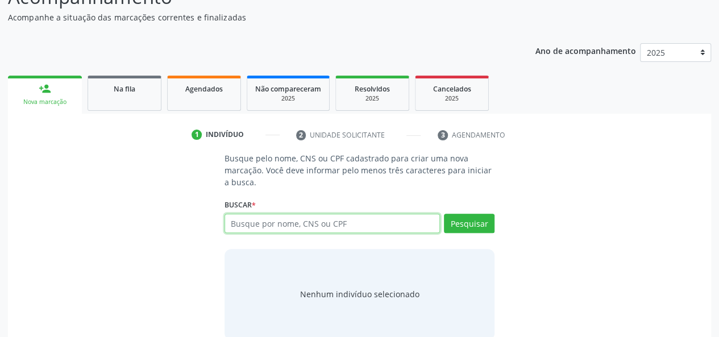
click at [260, 221] on input "text" at bounding box center [332, 223] width 216 height 19
type input "63135868320"
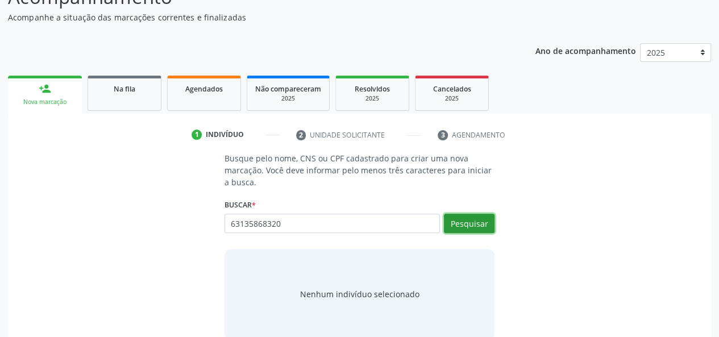
click at [485, 224] on button "Pesquisar" at bounding box center [469, 223] width 51 height 19
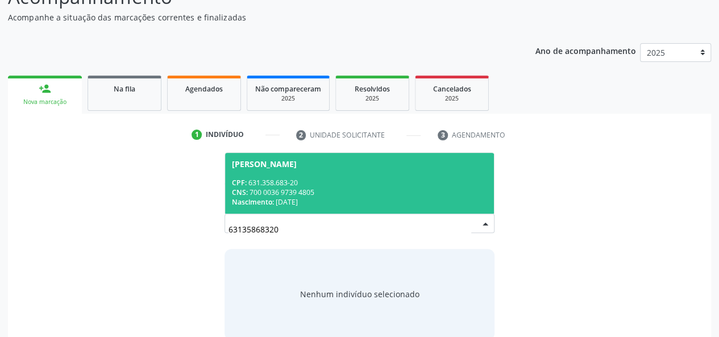
click at [276, 170] on span "Ana Paula Santos Silva CPF: 631.358.683-20 CNS: 700 0036 9739 4805 Nascimento: …" at bounding box center [359, 183] width 269 height 61
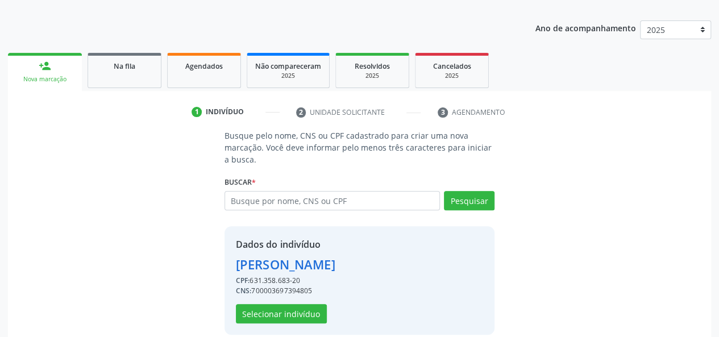
scroll to position [145, 0]
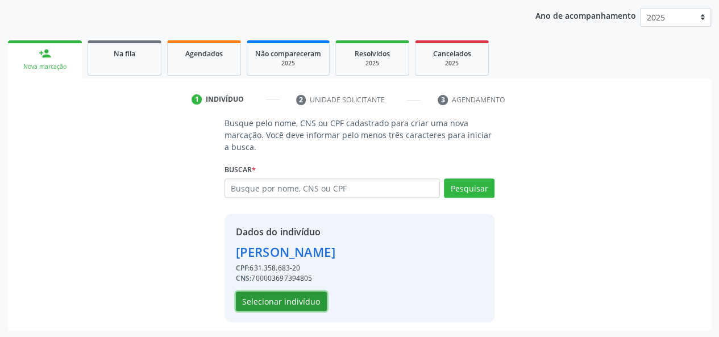
click at [268, 294] on button "Selecionar indivíduo" at bounding box center [281, 301] width 91 height 19
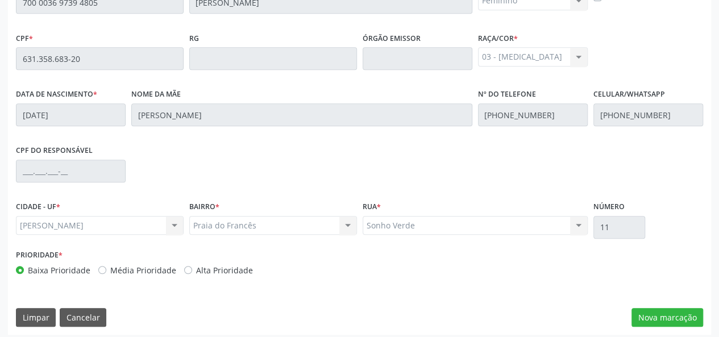
scroll to position [327, 0]
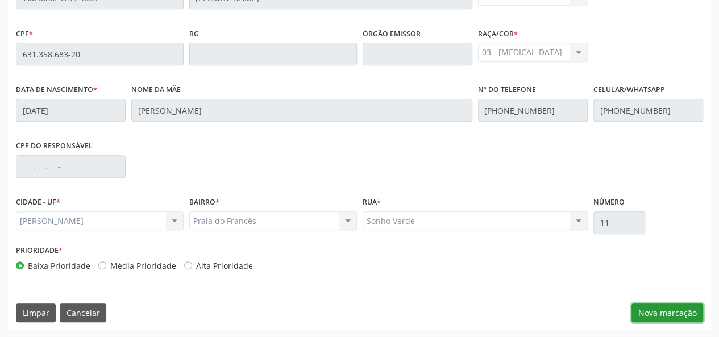
click at [661, 306] on button "Nova marcação" at bounding box center [667, 312] width 72 height 19
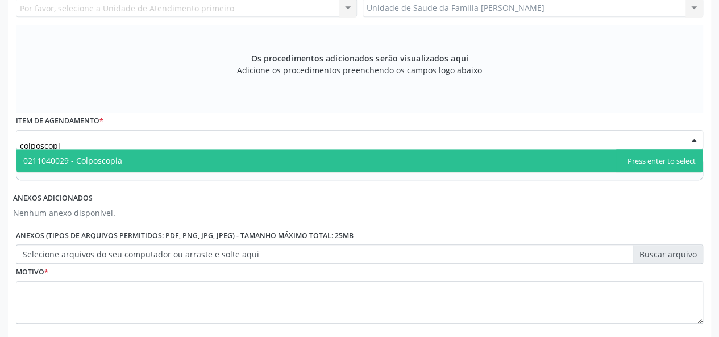
type input "colposcopia"
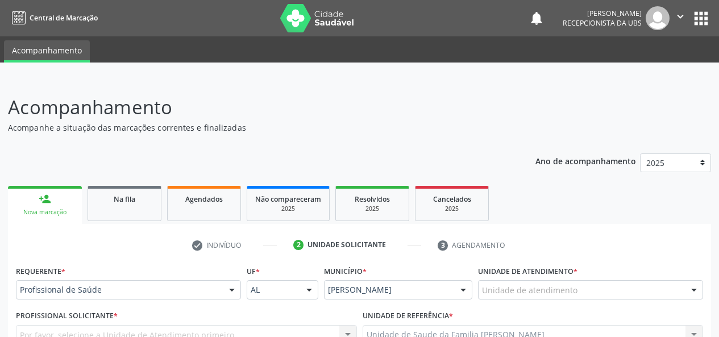
scroll to position [327, 0]
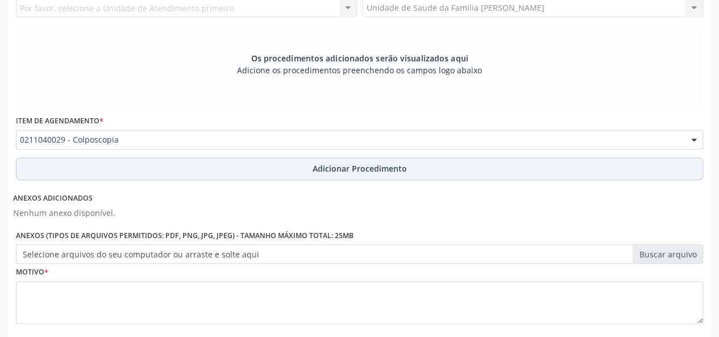
click at [336, 177] on button "Adicionar Procedimento" at bounding box center [359, 168] width 687 height 23
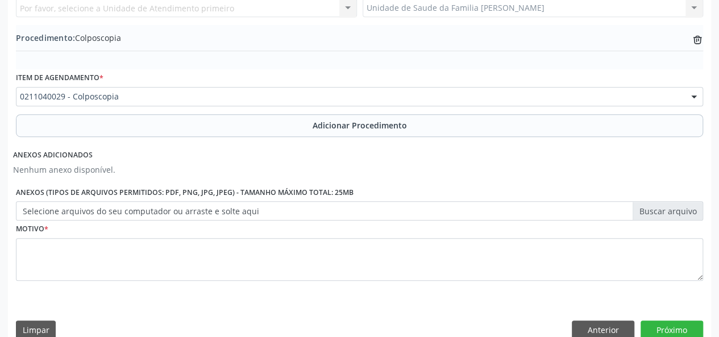
scroll to position [344, 0]
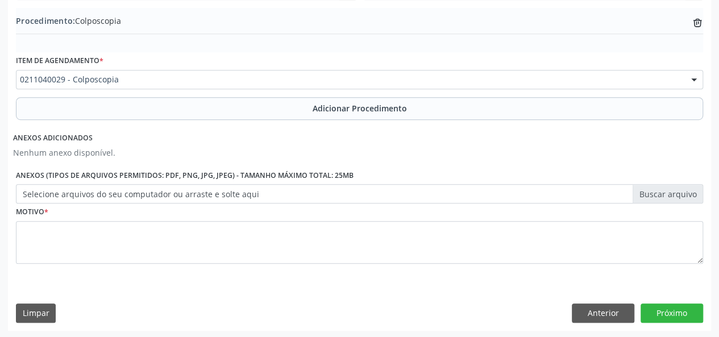
click at [672, 194] on label "Selecione arquivos do seu computador ou arraste e solte aqui" at bounding box center [359, 193] width 687 height 19
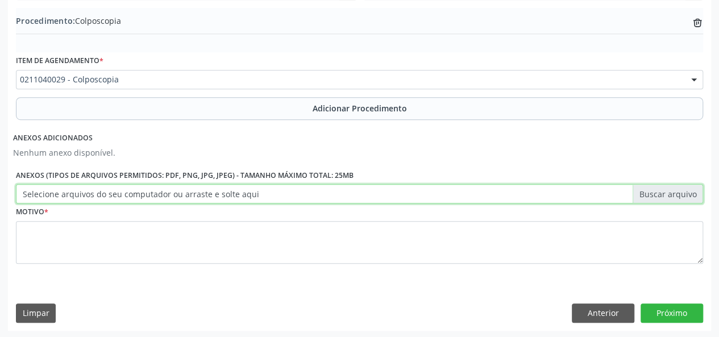
click at [672, 194] on input "Selecione arquivos do seu computador ou arraste e solte aqui" at bounding box center [359, 193] width 687 height 19
type input "C:\fakepath\ana paula.jpg"
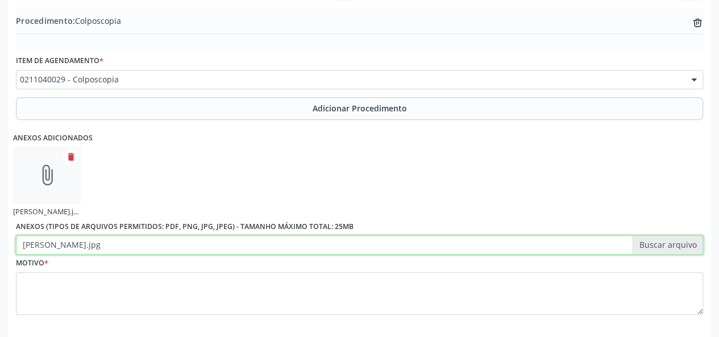
scroll to position [395, 0]
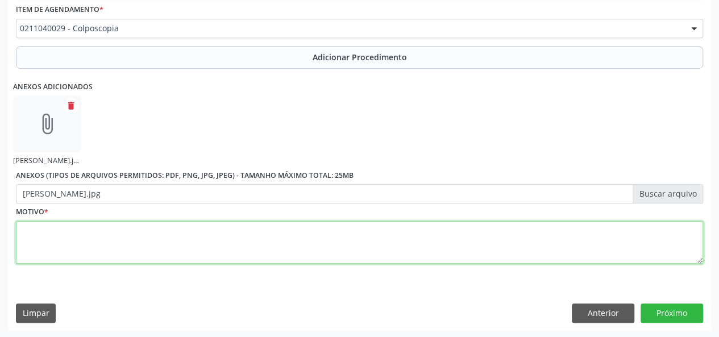
click at [28, 239] on textarea at bounding box center [359, 242] width 687 height 43
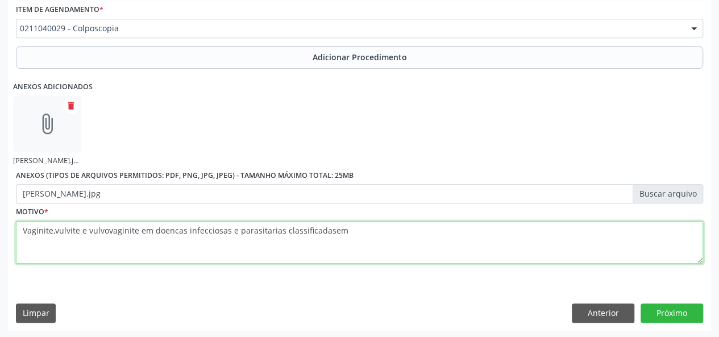
click at [326, 231] on textarea "Vaginite,vulvite e vulvovaginite em doencas infecciosas e parasitarias classifi…" at bounding box center [359, 242] width 687 height 43
click at [353, 226] on textarea "Vaginite,vulvite e vulvovaginite em doencas infecciosas e parasitarias classifi…" at bounding box center [359, 242] width 687 height 43
type textarea "Vaginite,vulvite e vulvovaginite em doencas infecciosas e parasitarias classifi…"
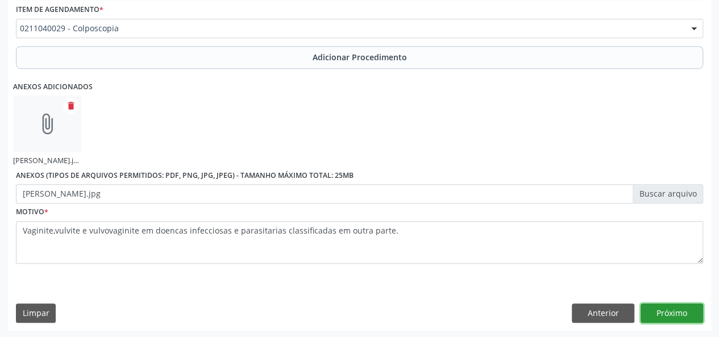
click at [688, 317] on button "Próximo" at bounding box center [671, 312] width 63 height 19
click at [688, 313] on button "Próximo" at bounding box center [671, 313] width 63 height 19
click at [673, 309] on button "Próximo" at bounding box center [671, 313] width 63 height 19
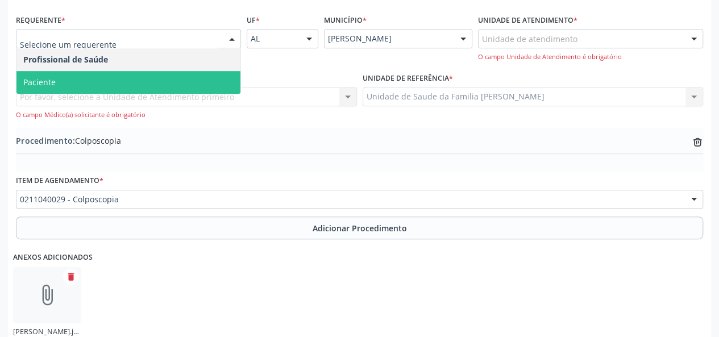
click at [65, 71] on span "Paciente" at bounding box center [128, 82] width 224 height 23
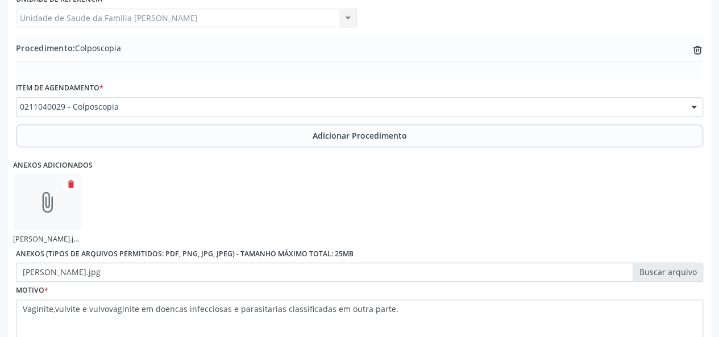
scroll to position [395, 0]
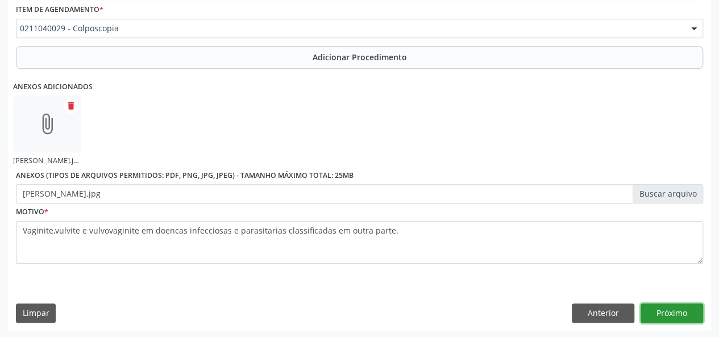
click at [665, 310] on button "Próximo" at bounding box center [671, 312] width 63 height 19
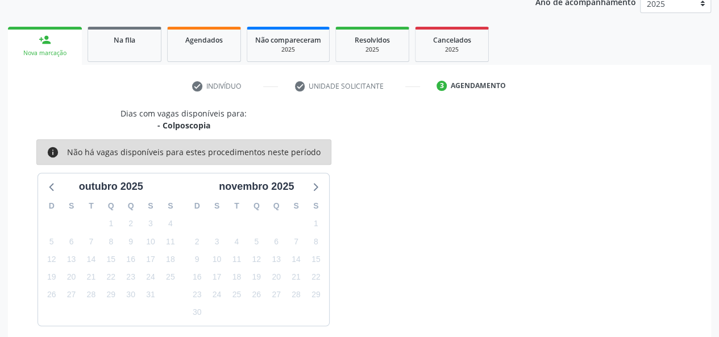
scroll to position [206, 0]
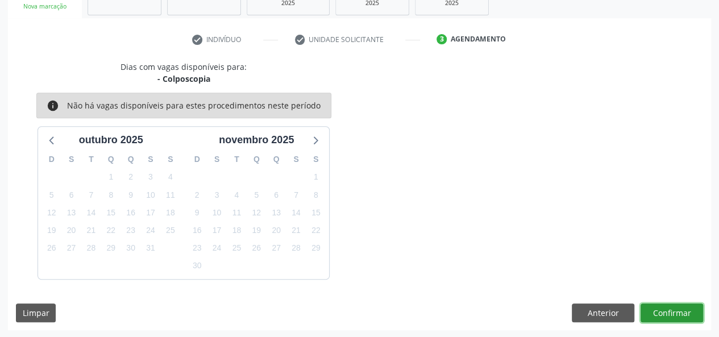
click at [647, 315] on button "Confirmar" at bounding box center [671, 312] width 63 height 19
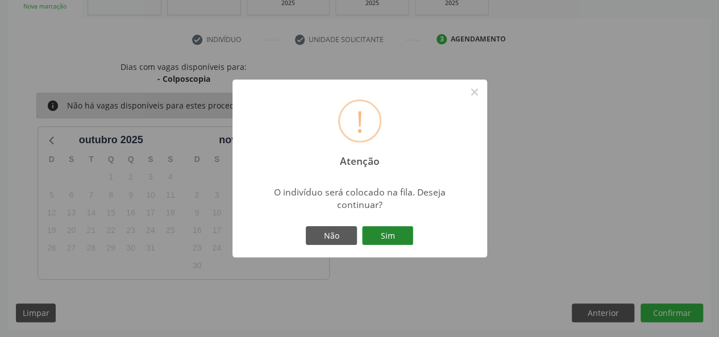
click at [406, 236] on button "Sim" at bounding box center [387, 235] width 51 height 19
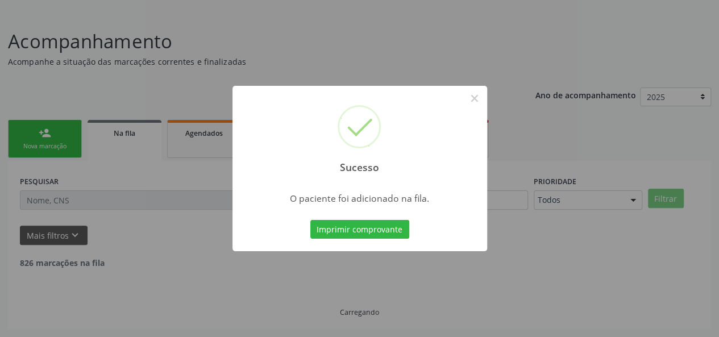
scroll to position [53, 0]
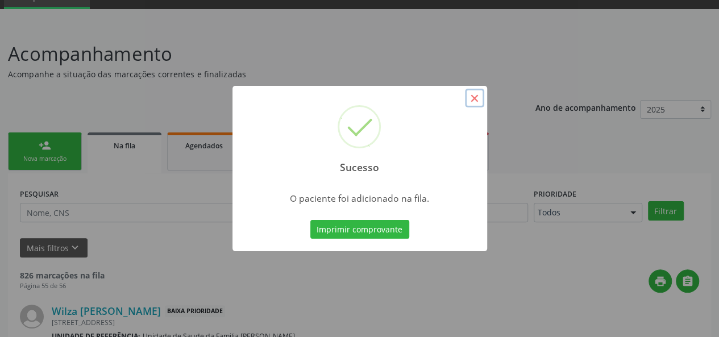
click at [477, 90] on button "×" at bounding box center [474, 98] width 19 height 19
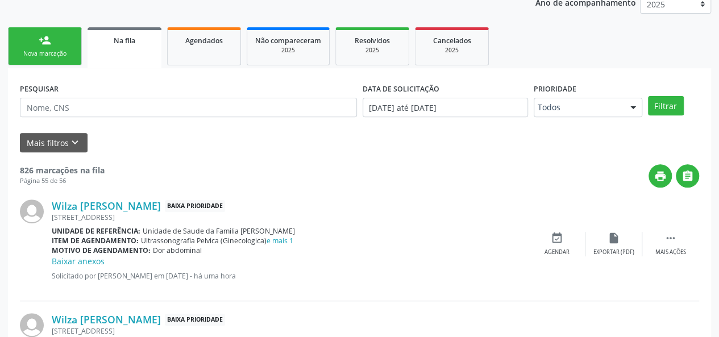
scroll to position [167, 0]
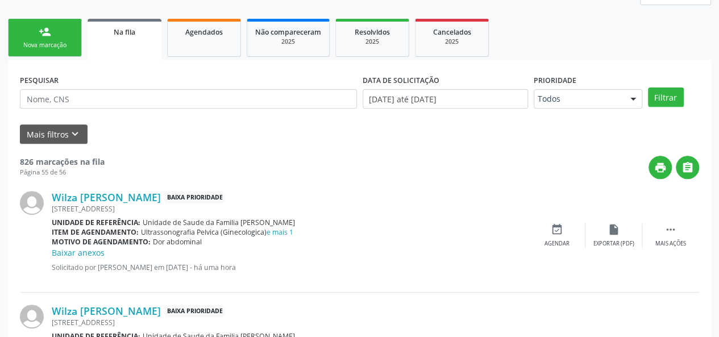
click at [25, 34] on link "person_add Nova marcação" at bounding box center [45, 38] width 74 height 38
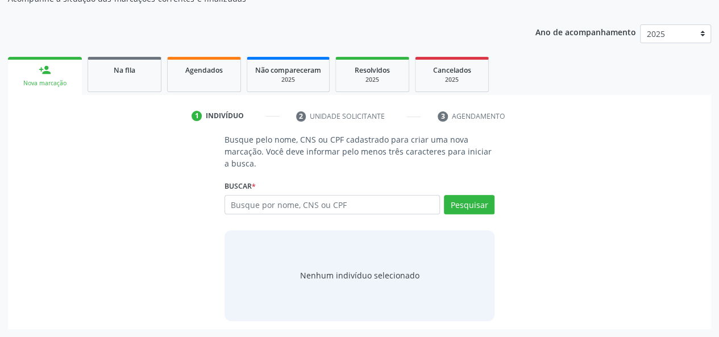
scroll to position [128, 0]
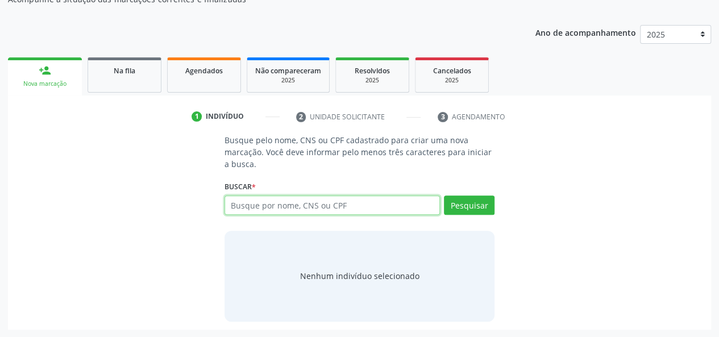
click at [283, 203] on input "text" at bounding box center [332, 204] width 216 height 19
type input "63135868320"
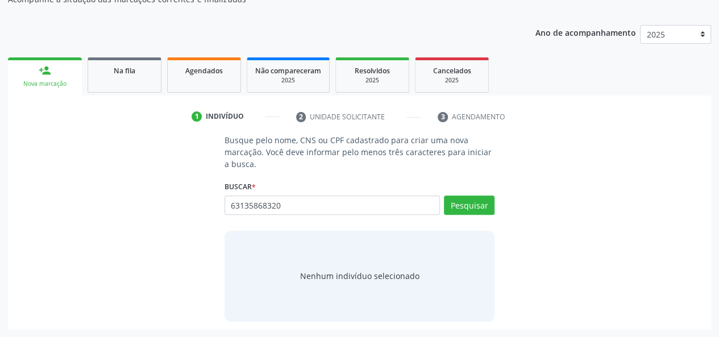
click at [456, 194] on div "Buscar * Busque por nome, CNS ou CPF Nenhum resultado encontrado para: " " Não …" at bounding box center [359, 200] width 271 height 44
click at [456, 200] on button "Pesquisar" at bounding box center [469, 204] width 51 height 19
type input "63135868320"
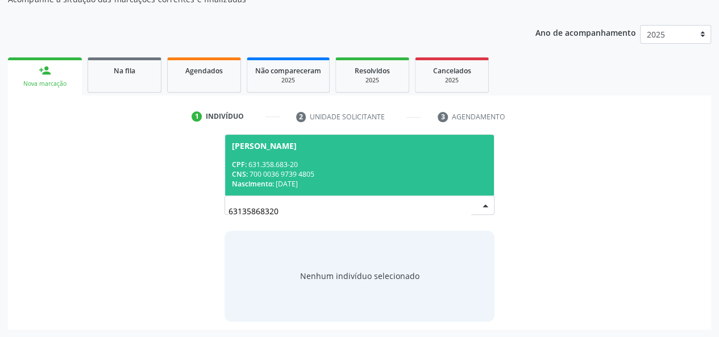
click at [277, 176] on div "CNS: 700 0036 9739 4805" at bounding box center [360, 174] width 256 height 10
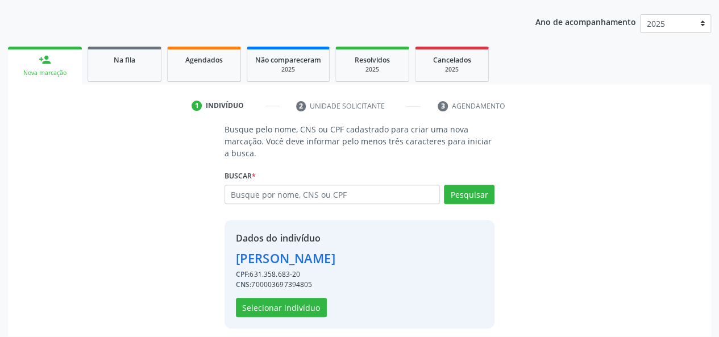
scroll to position [145, 0]
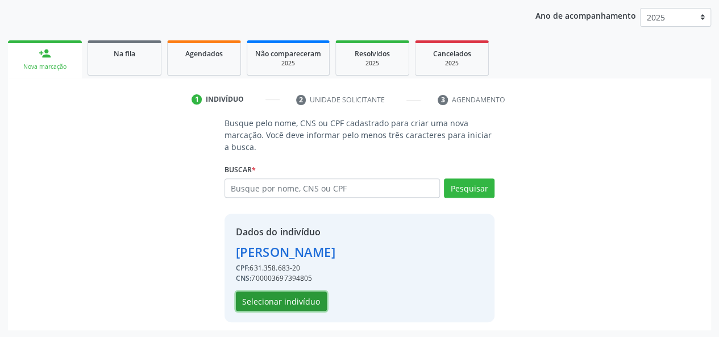
click at [303, 304] on button "Selecionar indivíduo" at bounding box center [281, 301] width 91 height 19
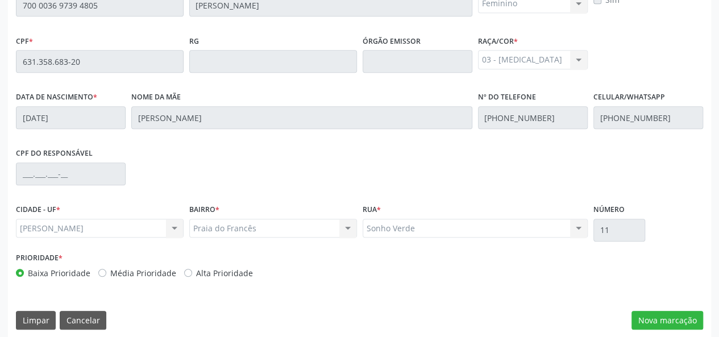
scroll to position [327, 0]
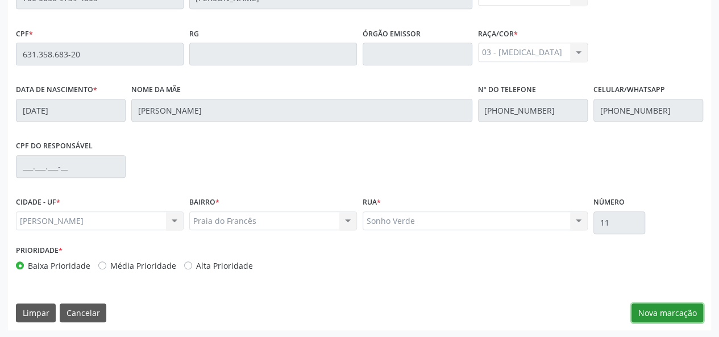
click at [697, 317] on button "Nova marcação" at bounding box center [667, 312] width 72 height 19
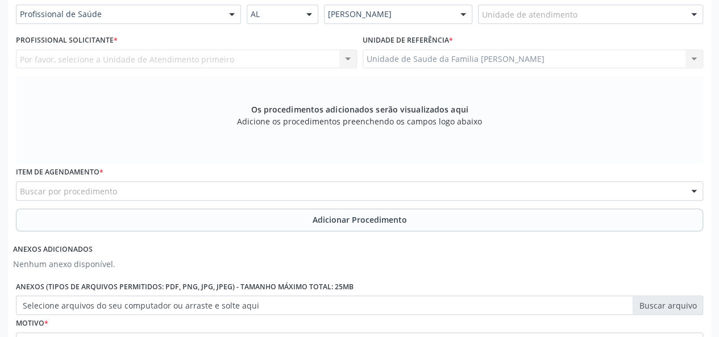
scroll to position [213, 0]
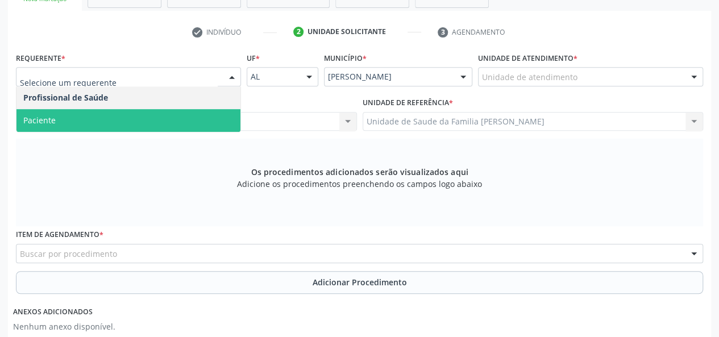
click at [106, 125] on span "Paciente" at bounding box center [128, 120] width 224 height 23
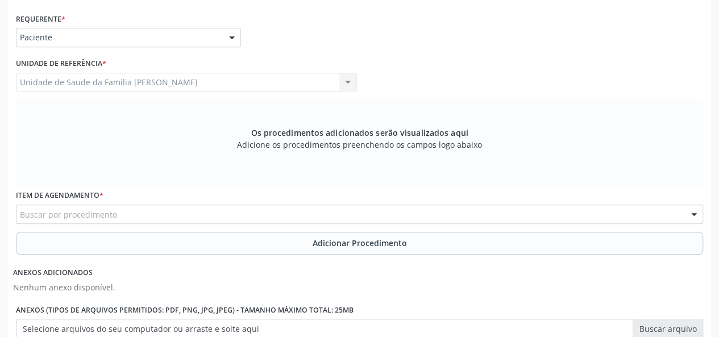
scroll to position [270, 0]
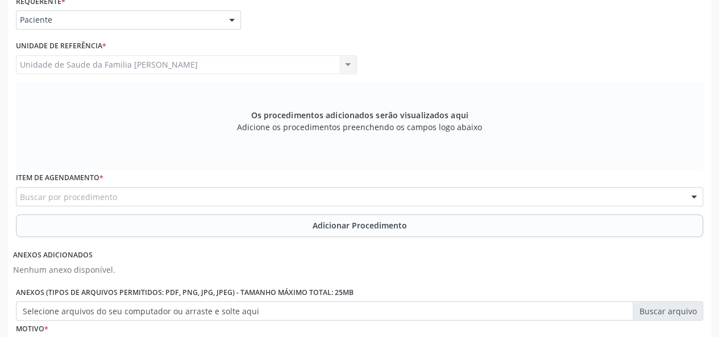
click at [215, 195] on div "Buscar por procedimento" at bounding box center [359, 196] width 687 height 19
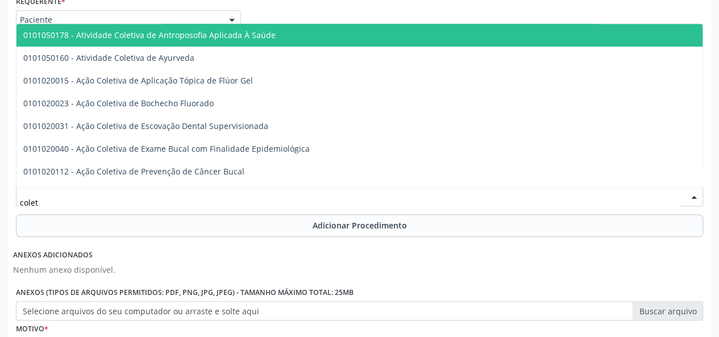
type input "coleta"
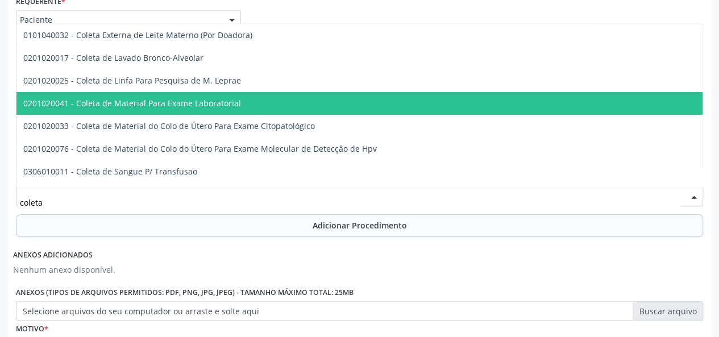
click at [211, 104] on span "0201020041 - Coleta de Material Para Exame Laboratorial" at bounding box center [132, 103] width 218 height 11
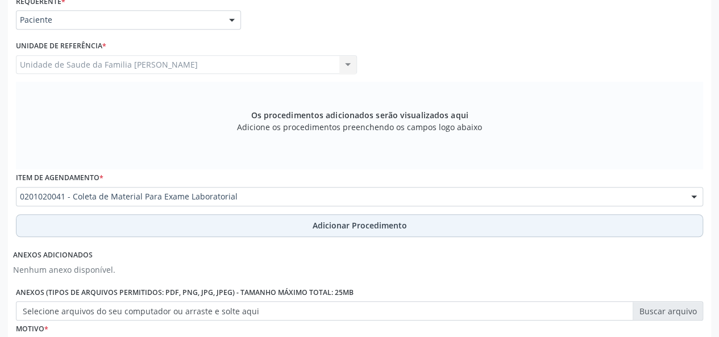
click at [335, 216] on button "Adicionar Procedimento" at bounding box center [359, 225] width 687 height 23
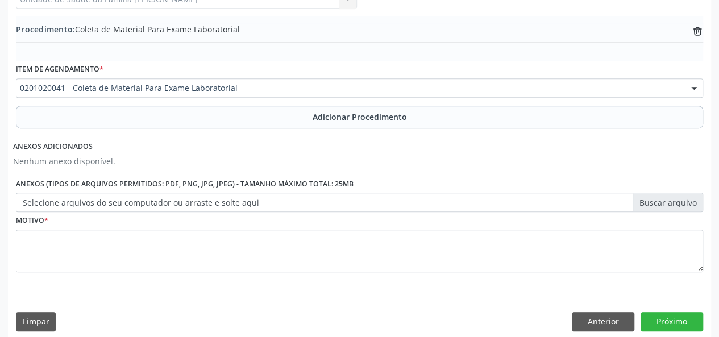
scroll to position [344, 0]
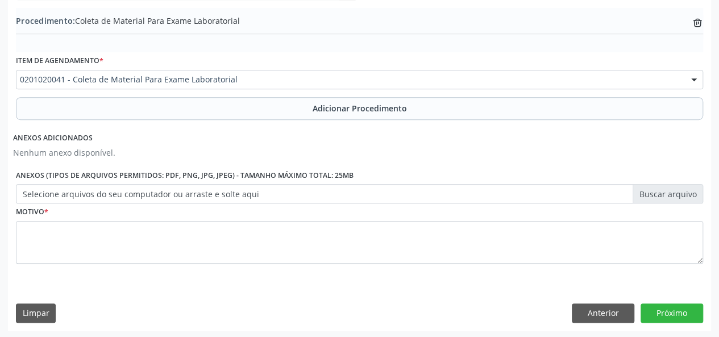
click at [253, 190] on label "Selecione arquivos do seu computador ou arraste e solte aqui" at bounding box center [359, 193] width 687 height 19
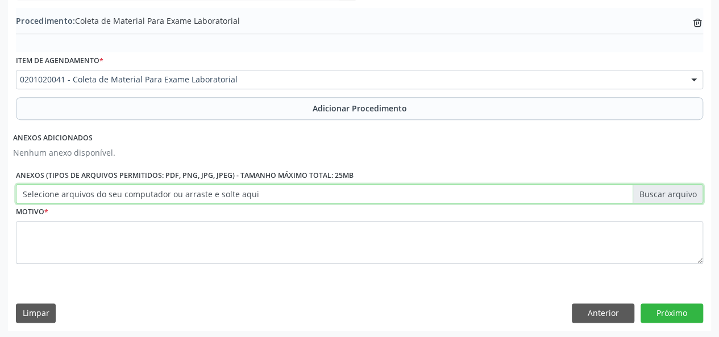
click at [253, 190] on input "Selecione arquivos do seu computador ou arraste e solte aqui" at bounding box center [359, 193] width 687 height 19
type input "C:\fakepath\ana paula.jpg"
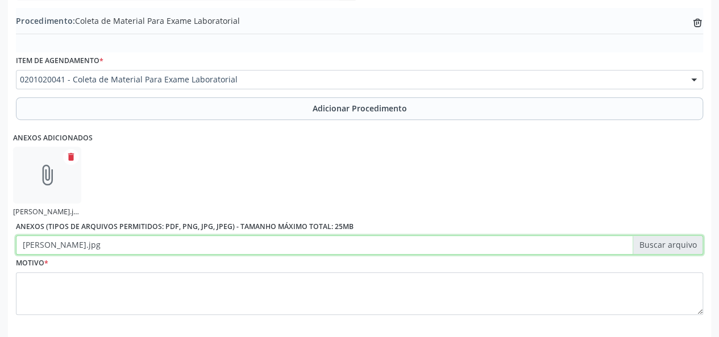
scroll to position [395, 0]
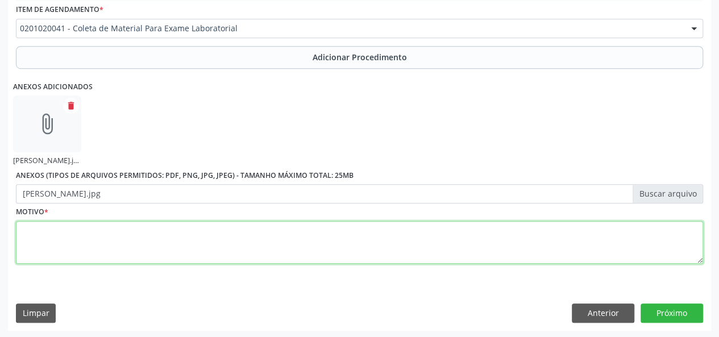
click at [39, 235] on textarea at bounding box center [359, 242] width 687 height 43
type textarea "Menopausa"
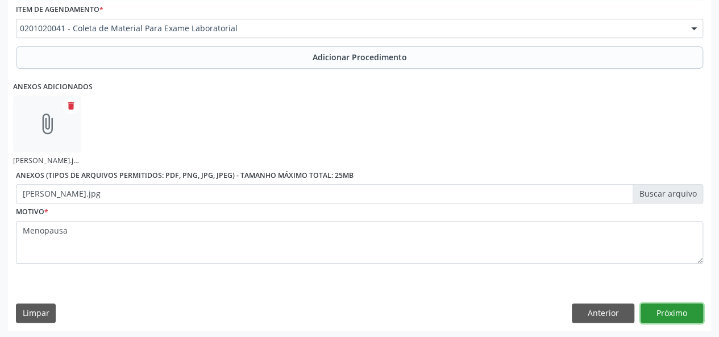
click at [677, 312] on button "Próximo" at bounding box center [671, 312] width 63 height 19
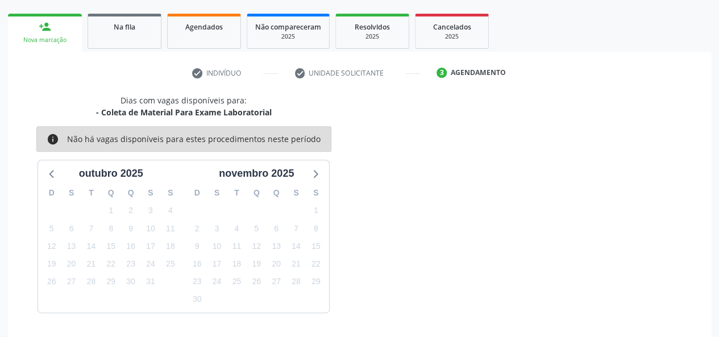
scroll to position [206, 0]
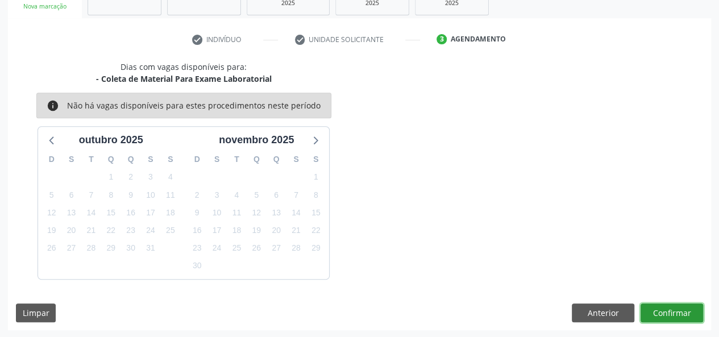
click at [692, 319] on button "Confirmar" at bounding box center [671, 312] width 63 height 19
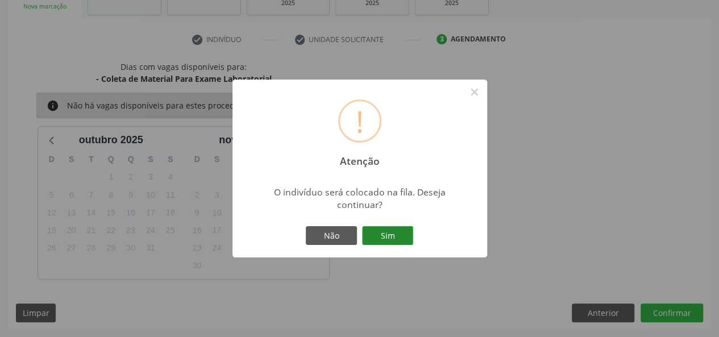
click at [387, 232] on button "Sim" at bounding box center [387, 235] width 51 height 19
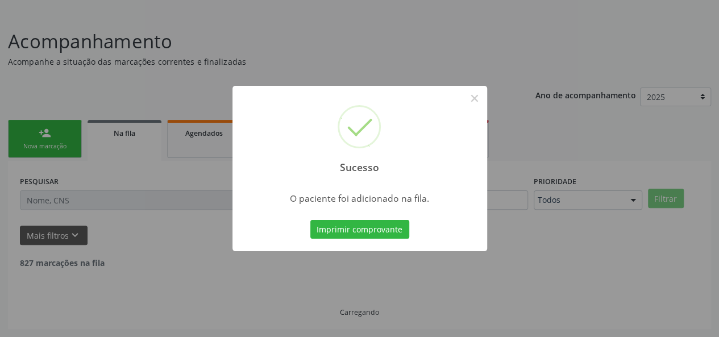
scroll to position [53, 0]
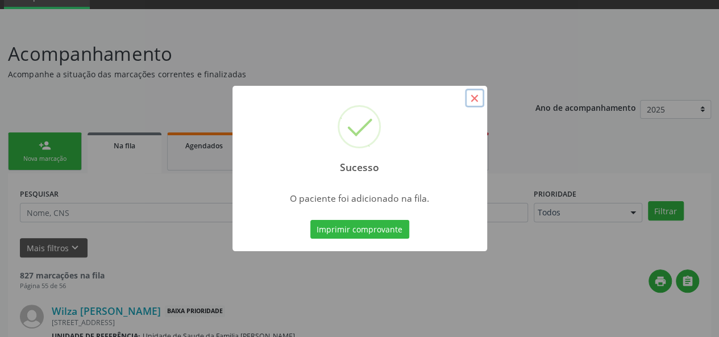
click at [475, 93] on button "×" at bounding box center [474, 98] width 19 height 19
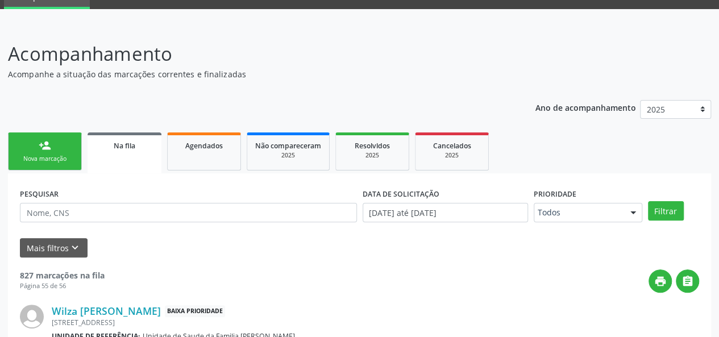
scroll to position [110, 0]
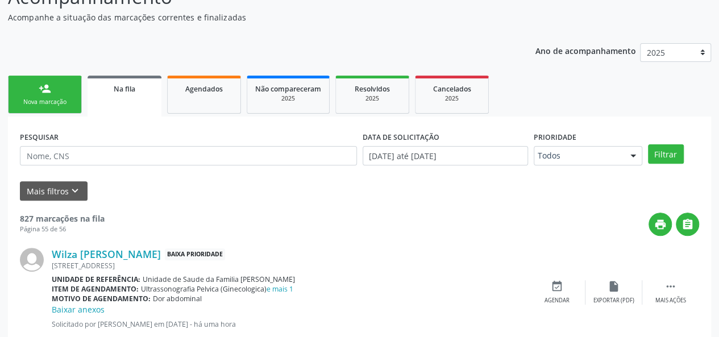
click at [40, 82] on div "person_add" at bounding box center [45, 88] width 13 height 13
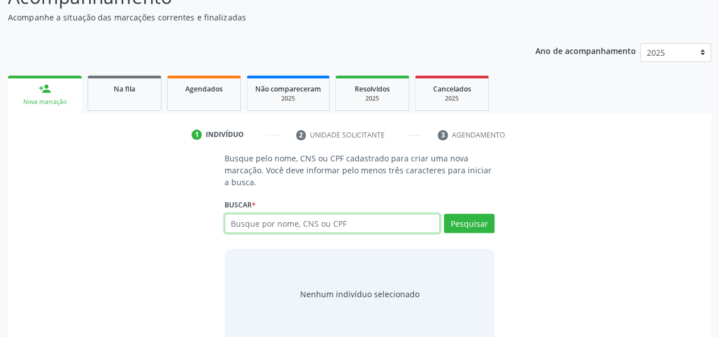
click at [244, 220] on input "text" at bounding box center [332, 223] width 216 height 19
click at [247, 215] on input "text" at bounding box center [332, 223] width 216 height 19
type input "15690809764"
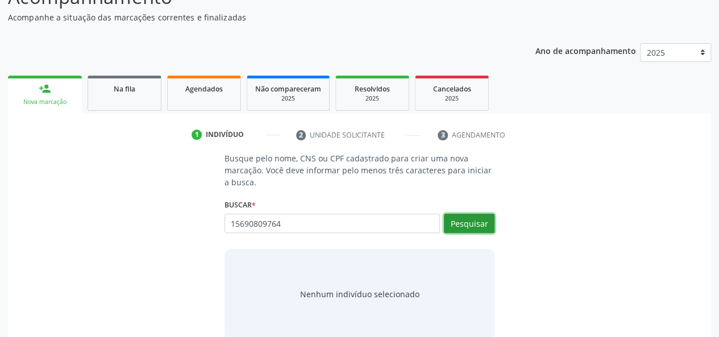
click at [459, 223] on button "Pesquisar" at bounding box center [469, 223] width 51 height 19
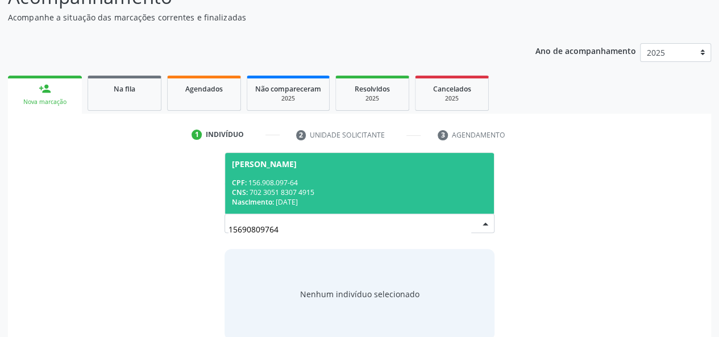
click at [272, 169] on span "Laryssa Rodrigues Silva Vieira Lima CPF: 156.908.097-64 CNS: 702 3051 8307 4915…" at bounding box center [359, 183] width 269 height 61
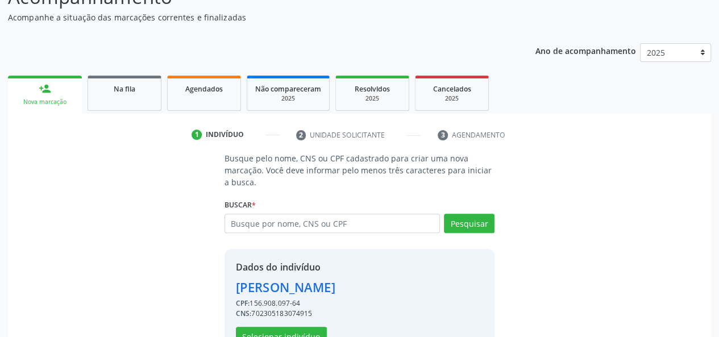
scroll to position [145, 0]
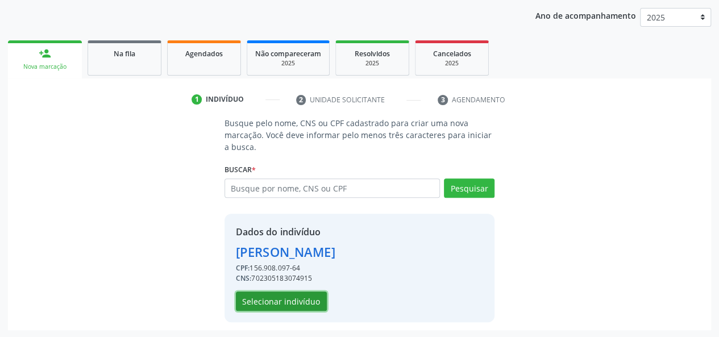
click at [279, 303] on button "Selecionar indivíduo" at bounding box center [281, 301] width 91 height 19
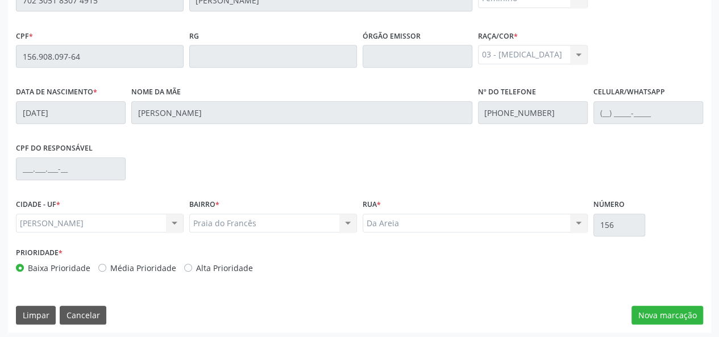
scroll to position [327, 0]
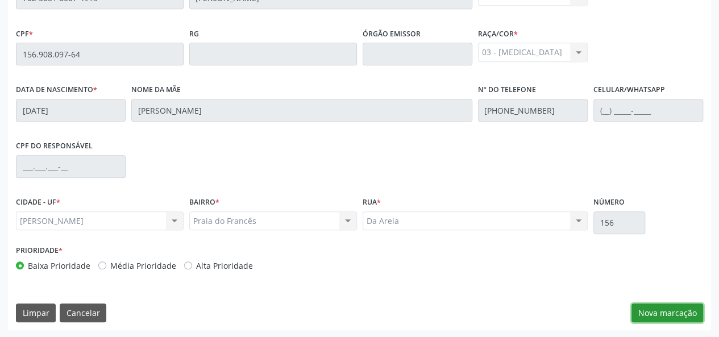
click at [648, 303] on button "Nova marcação" at bounding box center [667, 312] width 72 height 19
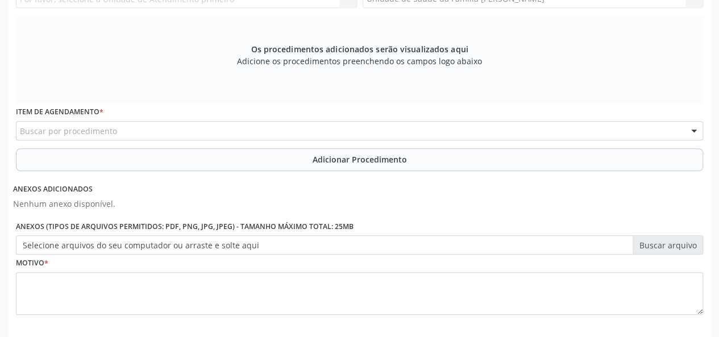
scroll to position [388, 0]
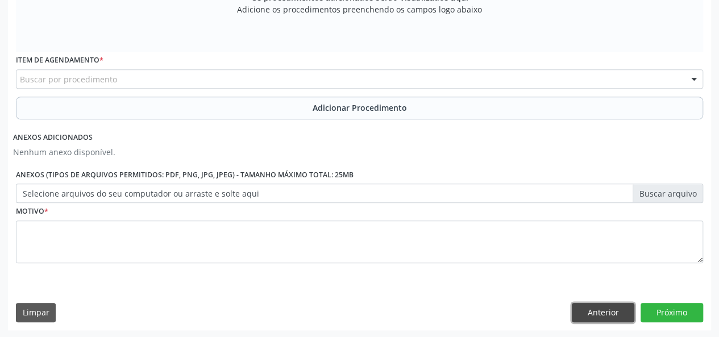
click at [585, 312] on button "Anterior" at bounding box center [603, 312] width 63 height 19
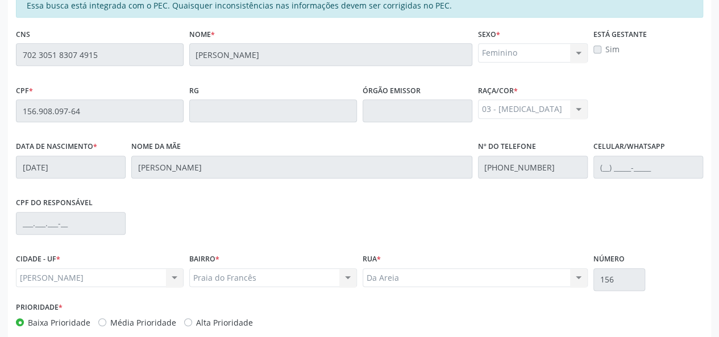
scroll to position [327, 0]
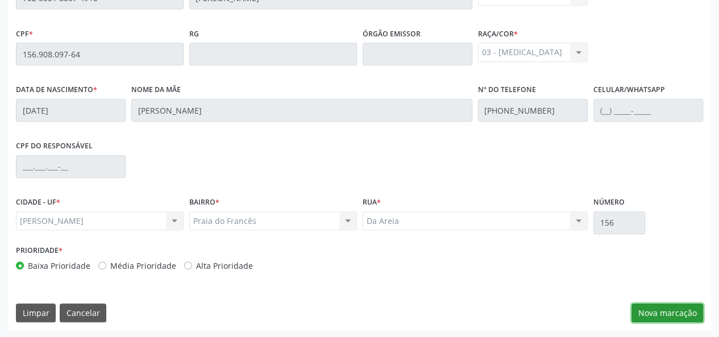
click at [674, 314] on button "Nova marcação" at bounding box center [667, 312] width 72 height 19
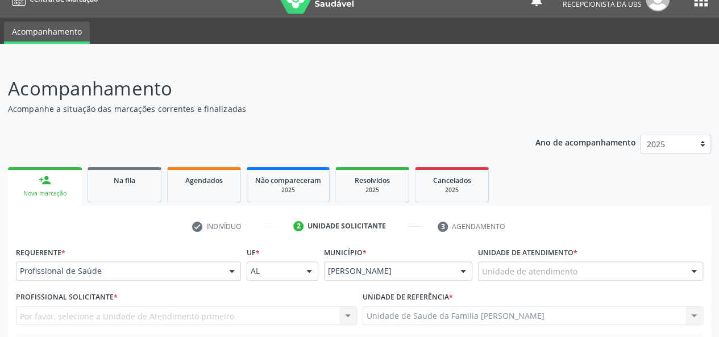
scroll to position [0, 0]
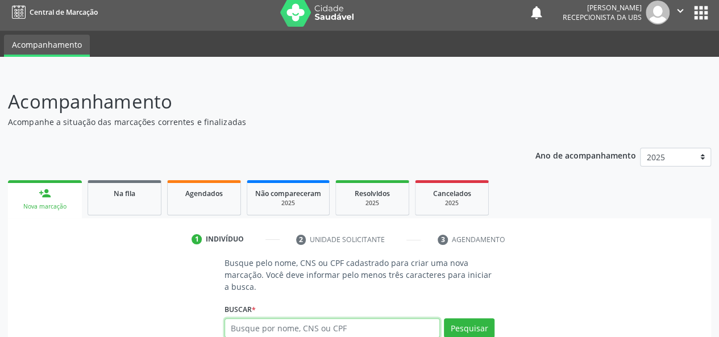
scroll to position [6, 0]
click at [676, 13] on icon "" at bounding box center [680, 11] width 13 height 13
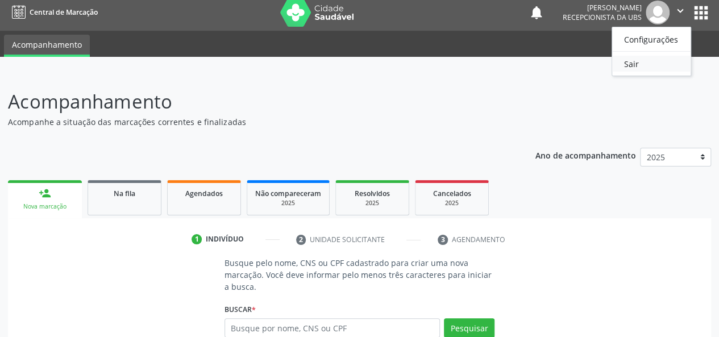
click at [634, 60] on link "Sair" at bounding box center [651, 64] width 78 height 16
